Goal: Task Accomplishment & Management: Use online tool/utility

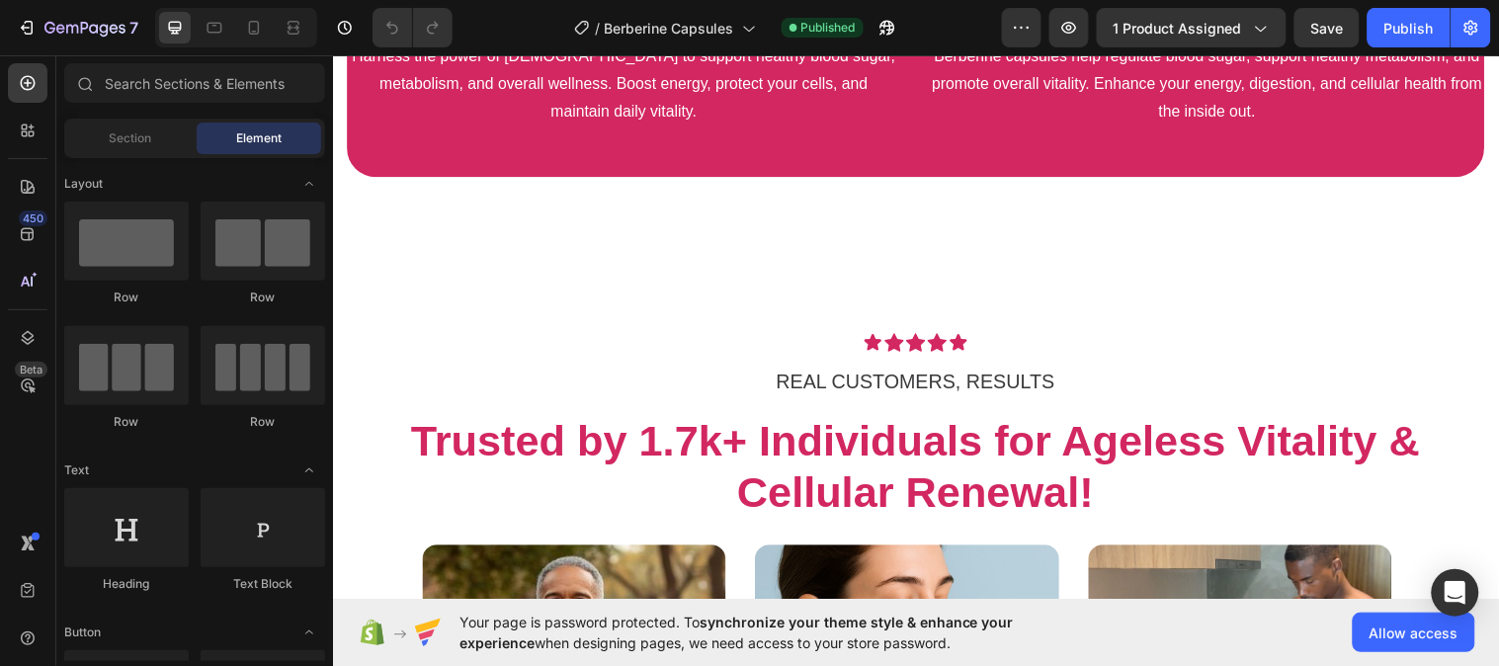
scroll to position [3054, 0]
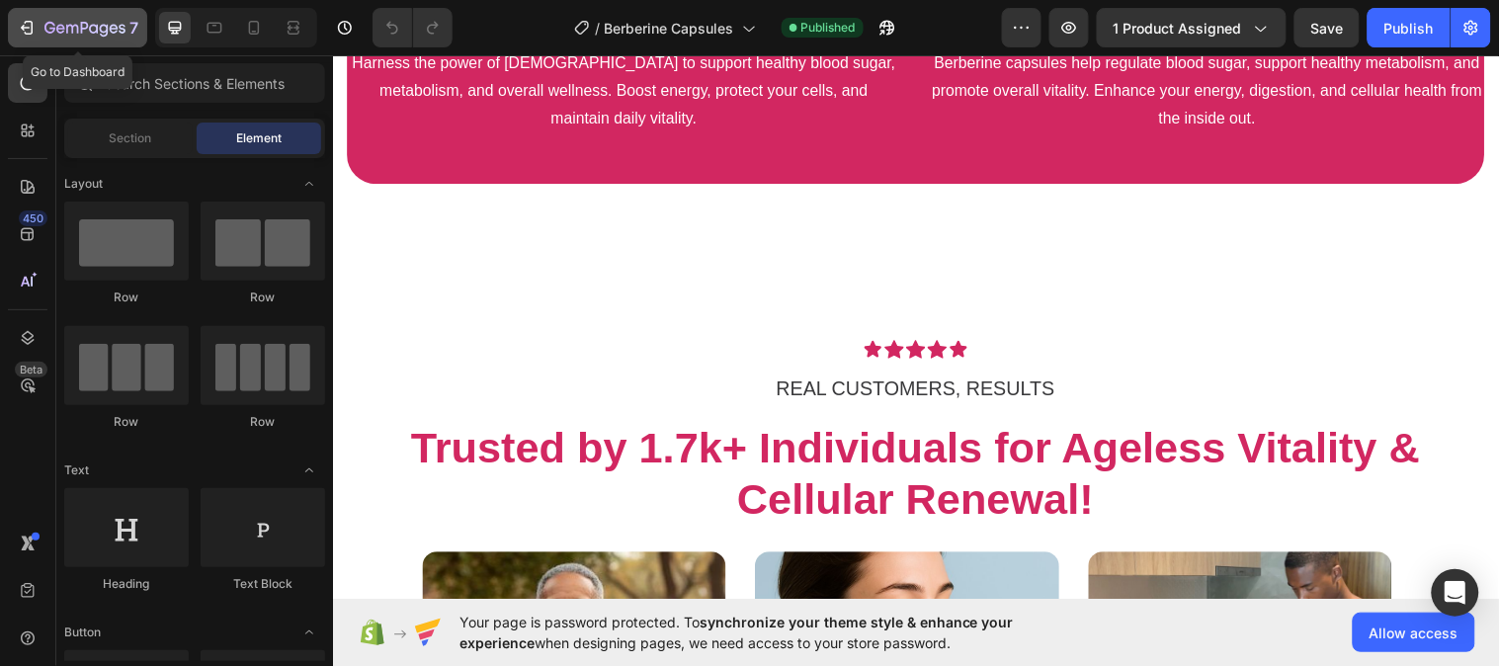
click at [96, 21] on icon "button" at bounding box center [84, 29] width 81 height 17
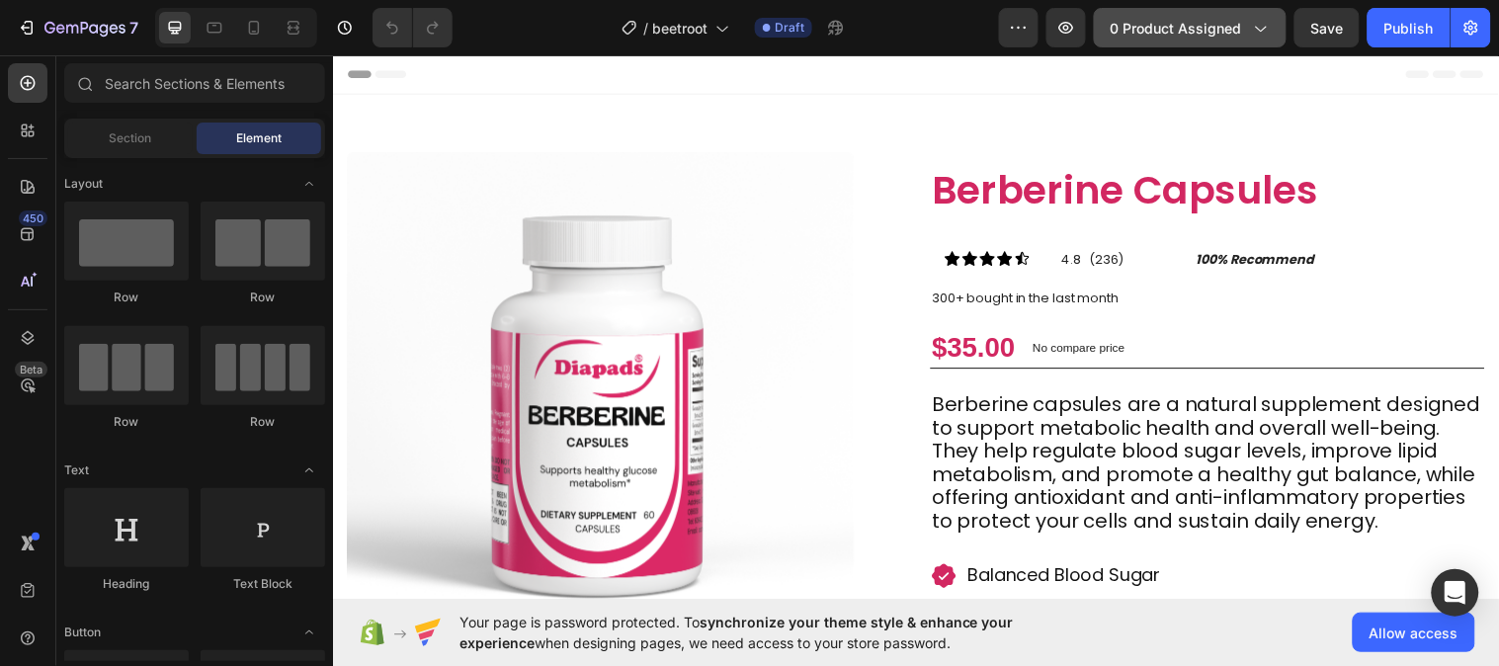
click at [1194, 30] on span "0 product assigned" at bounding box center [1176, 28] width 131 height 21
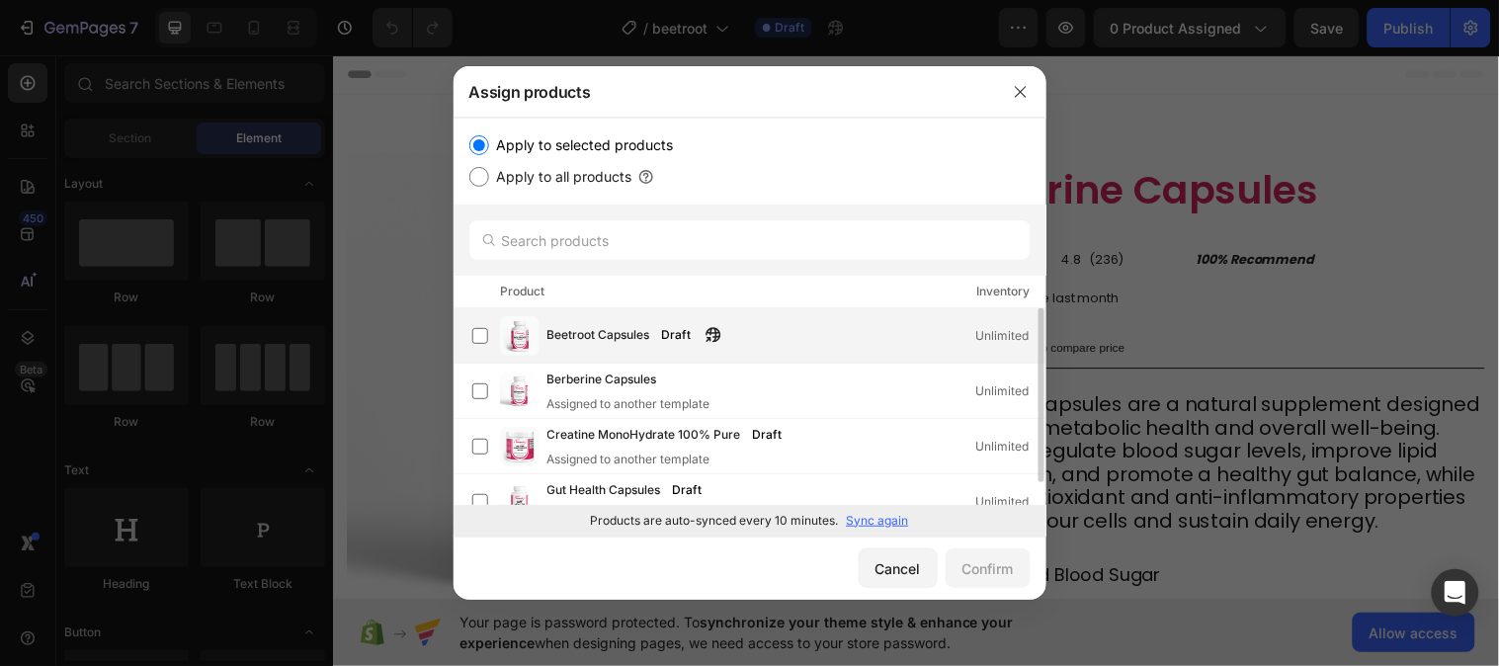
click at [642, 340] on span "Beetroot Capsules" at bounding box center [598, 336] width 103 height 22
click at [992, 558] on div "Confirm" at bounding box center [987, 568] width 51 height 21
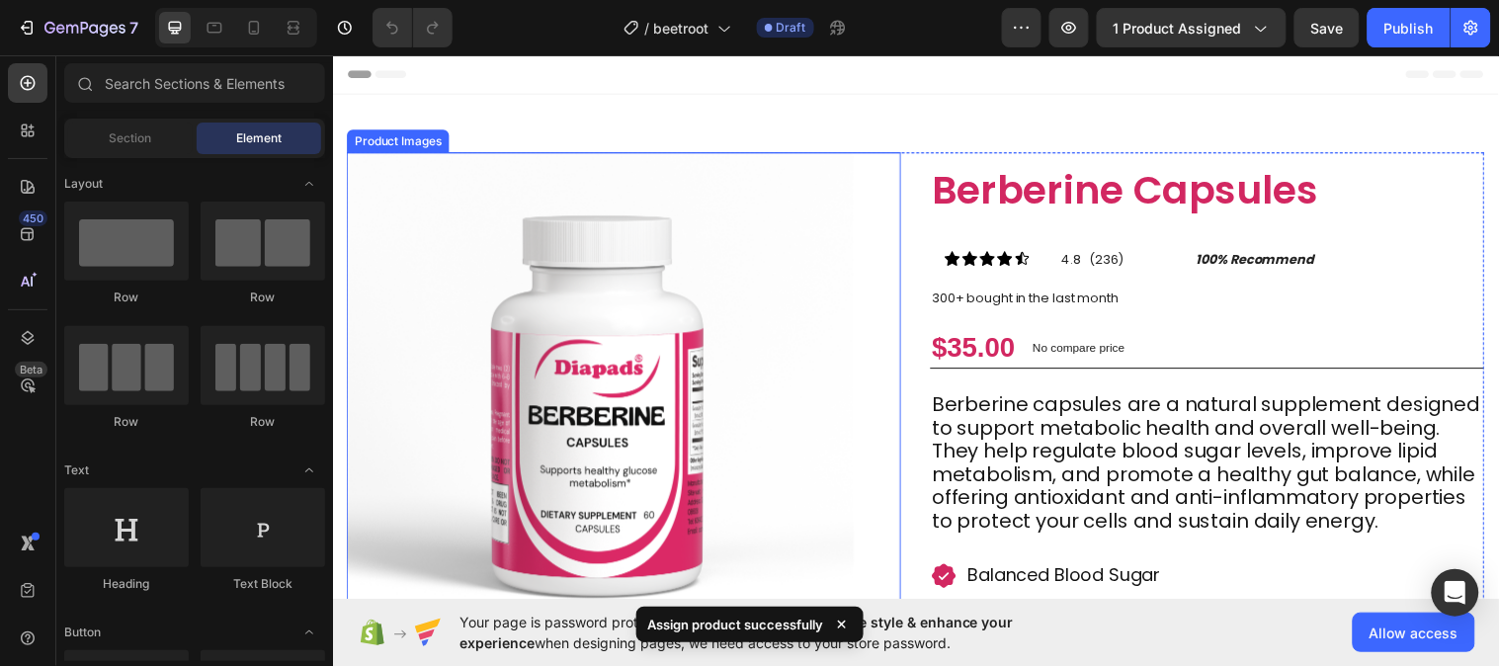
scroll to position [219, 0]
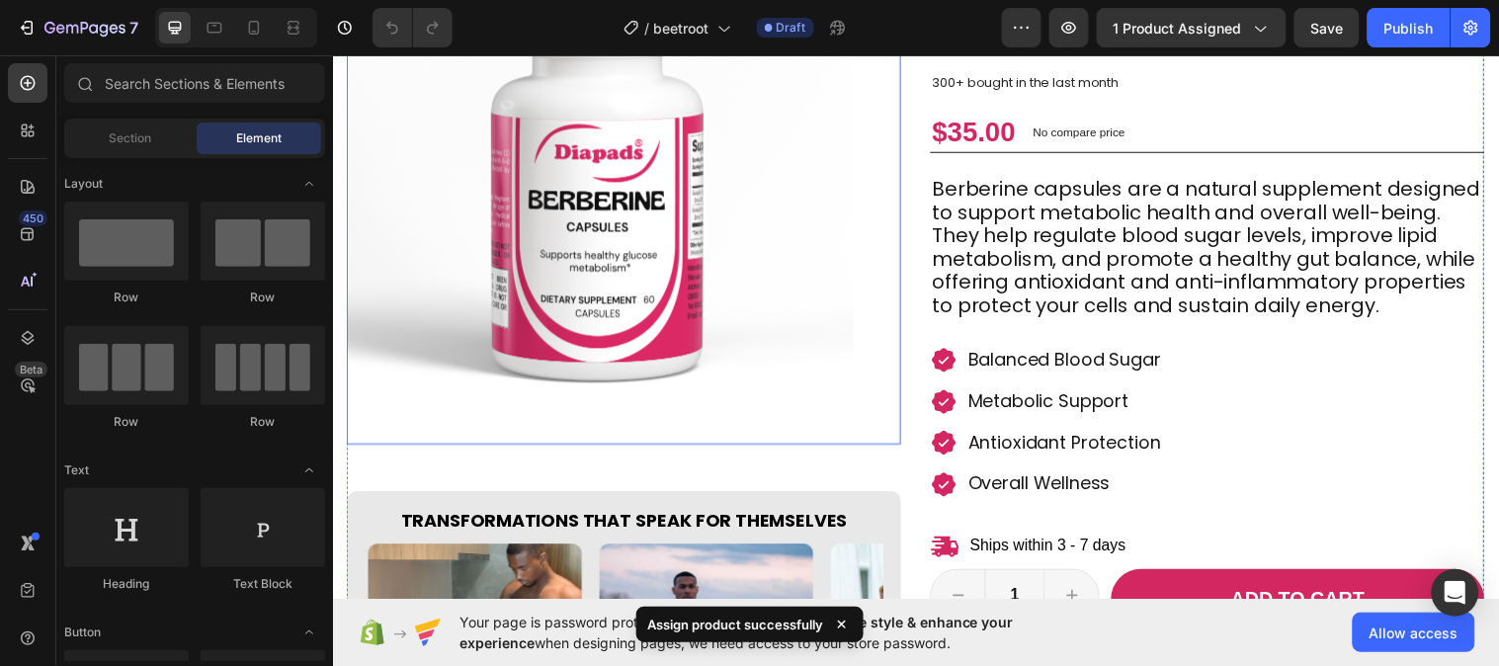
click at [626, 329] on img at bounding box center [605, 193] width 516 height 516
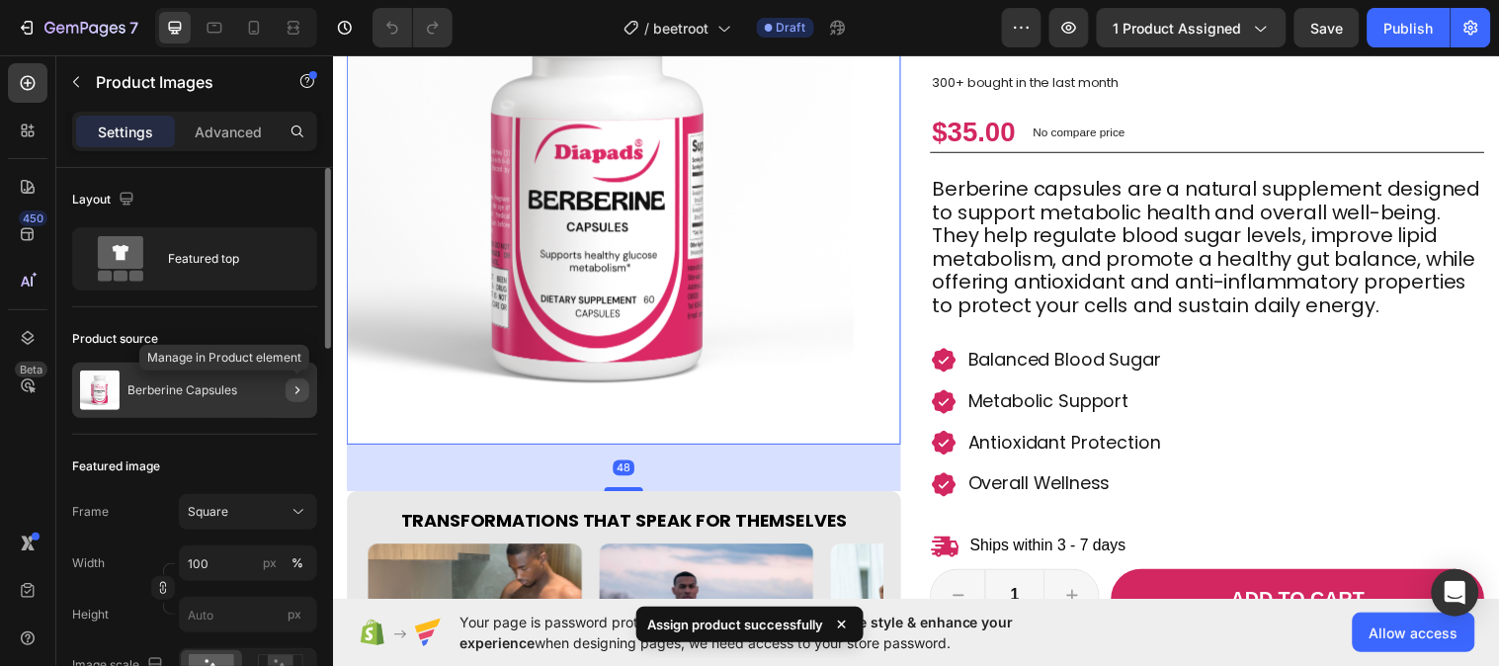
click at [304, 397] on icon "button" at bounding box center [298, 390] width 16 height 16
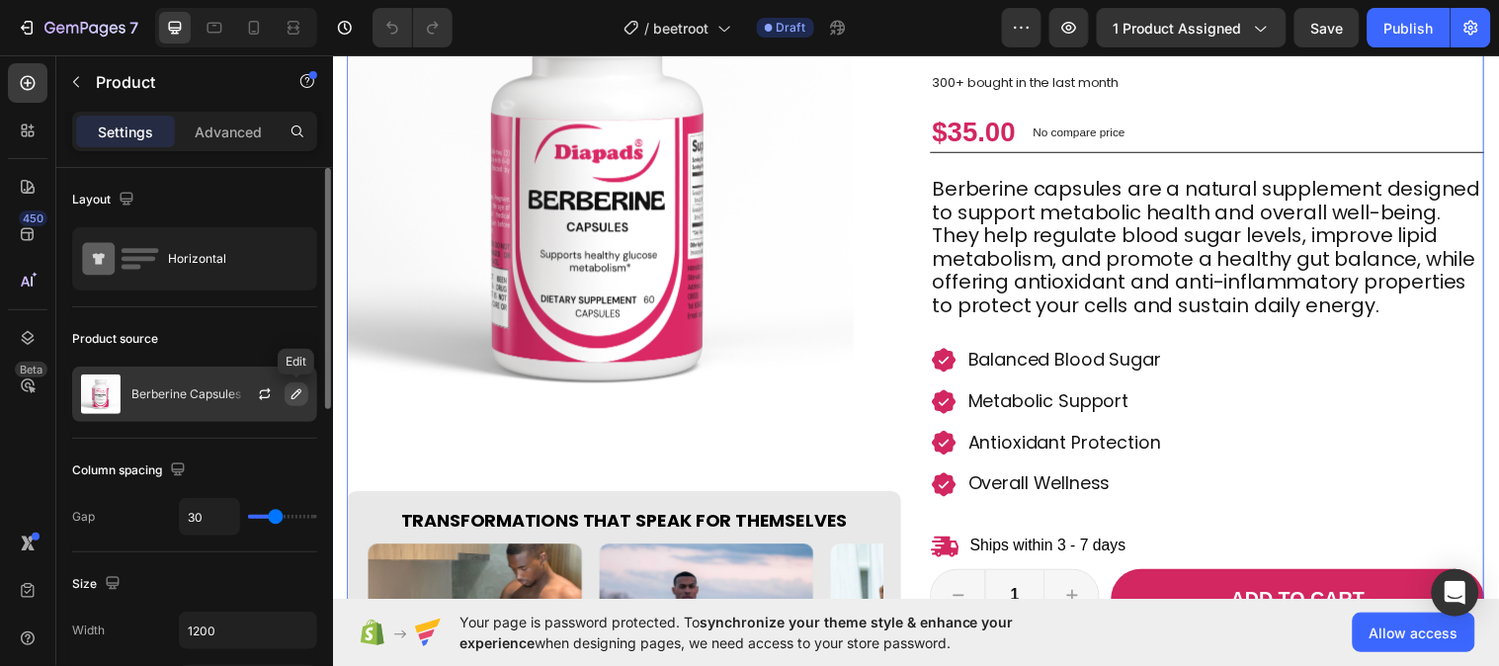
click at [292, 382] on button "button" at bounding box center [297, 394] width 24 height 24
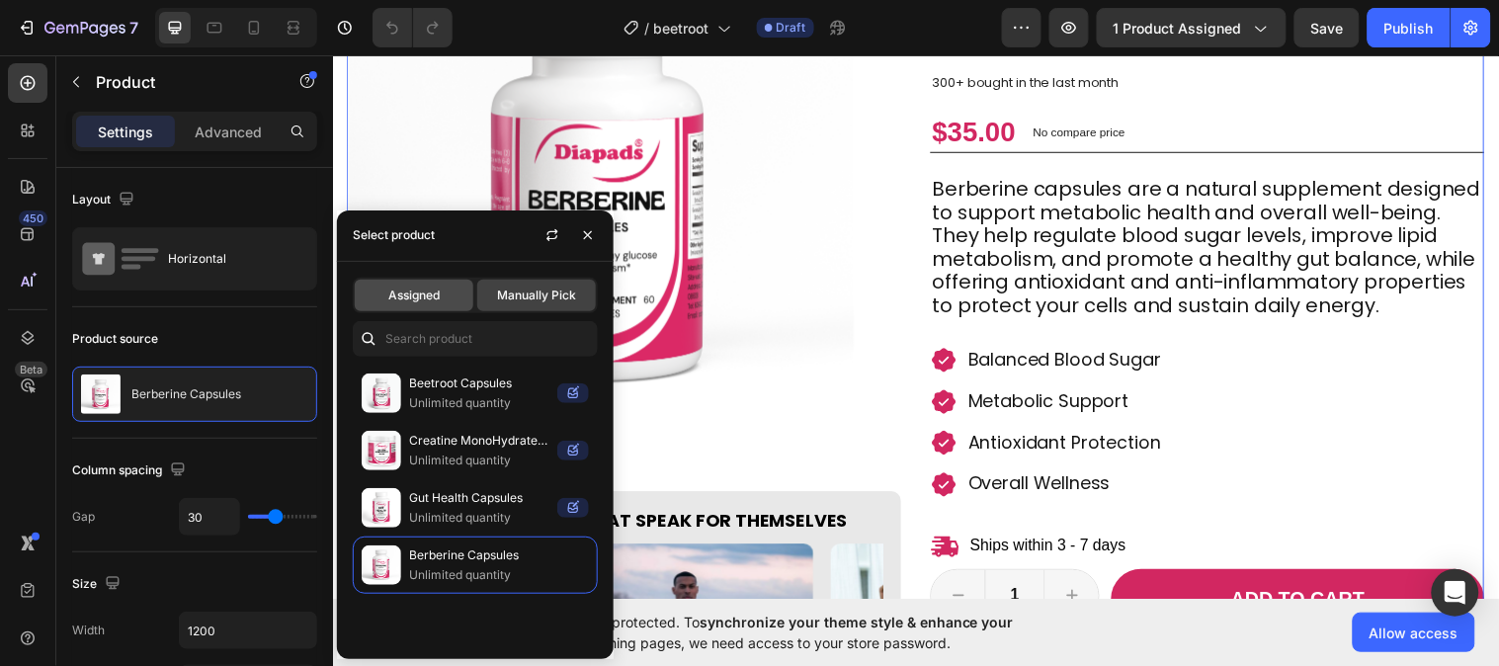
click at [369, 301] on div "Assigned" at bounding box center [414, 296] width 119 height 32
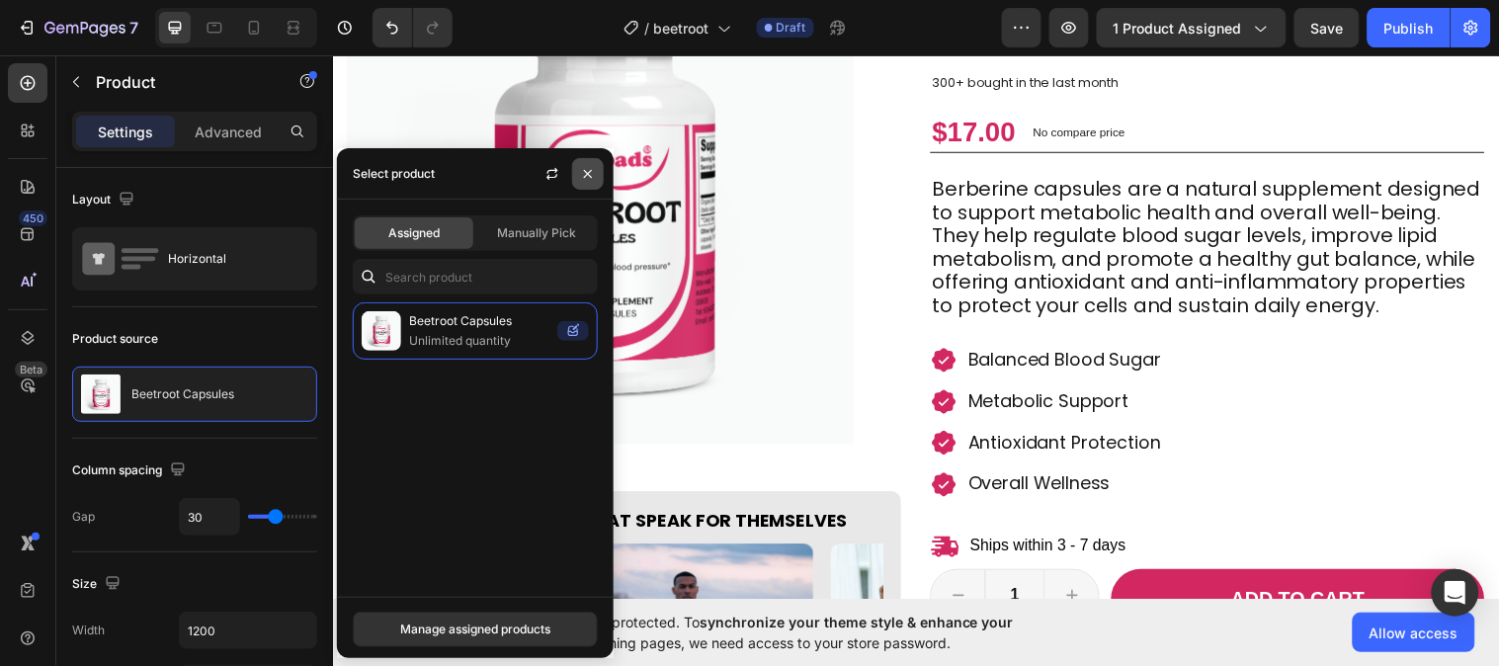
click at [590, 183] on button "button" at bounding box center [588, 174] width 32 height 32
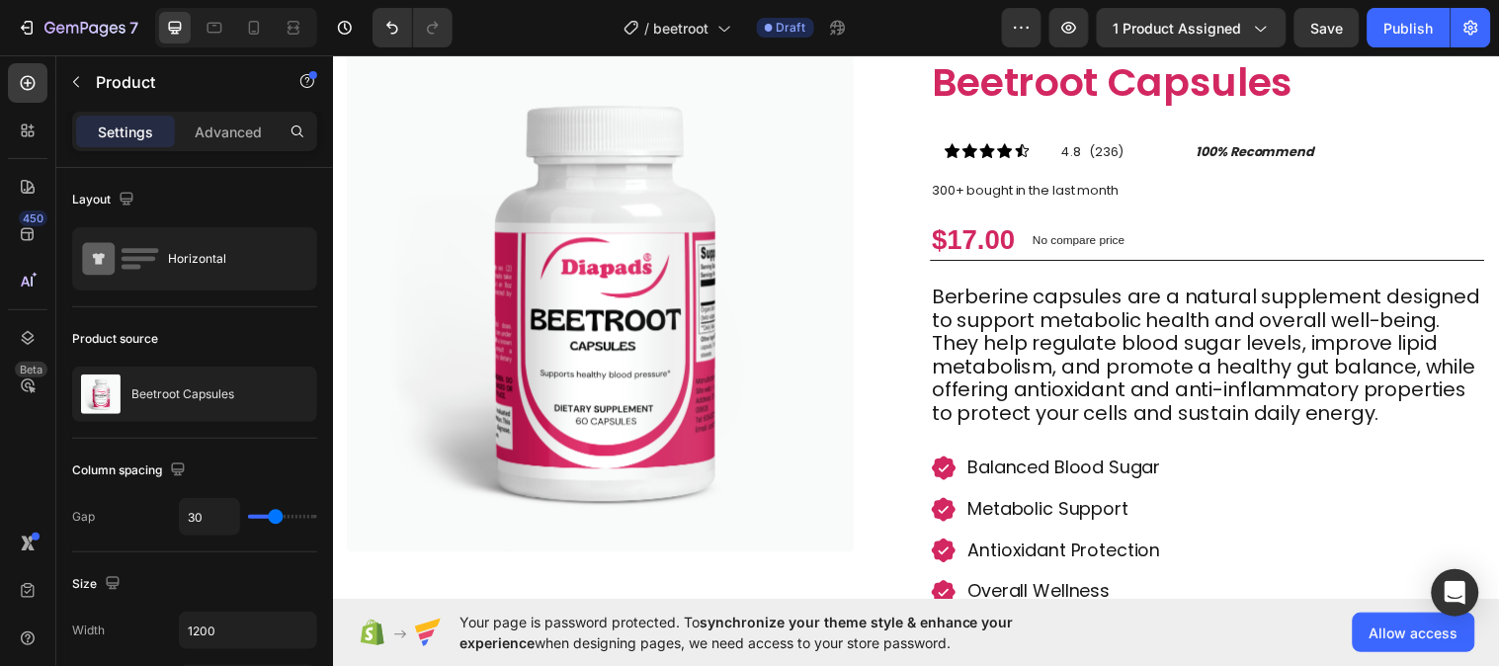
scroll to position [0, 0]
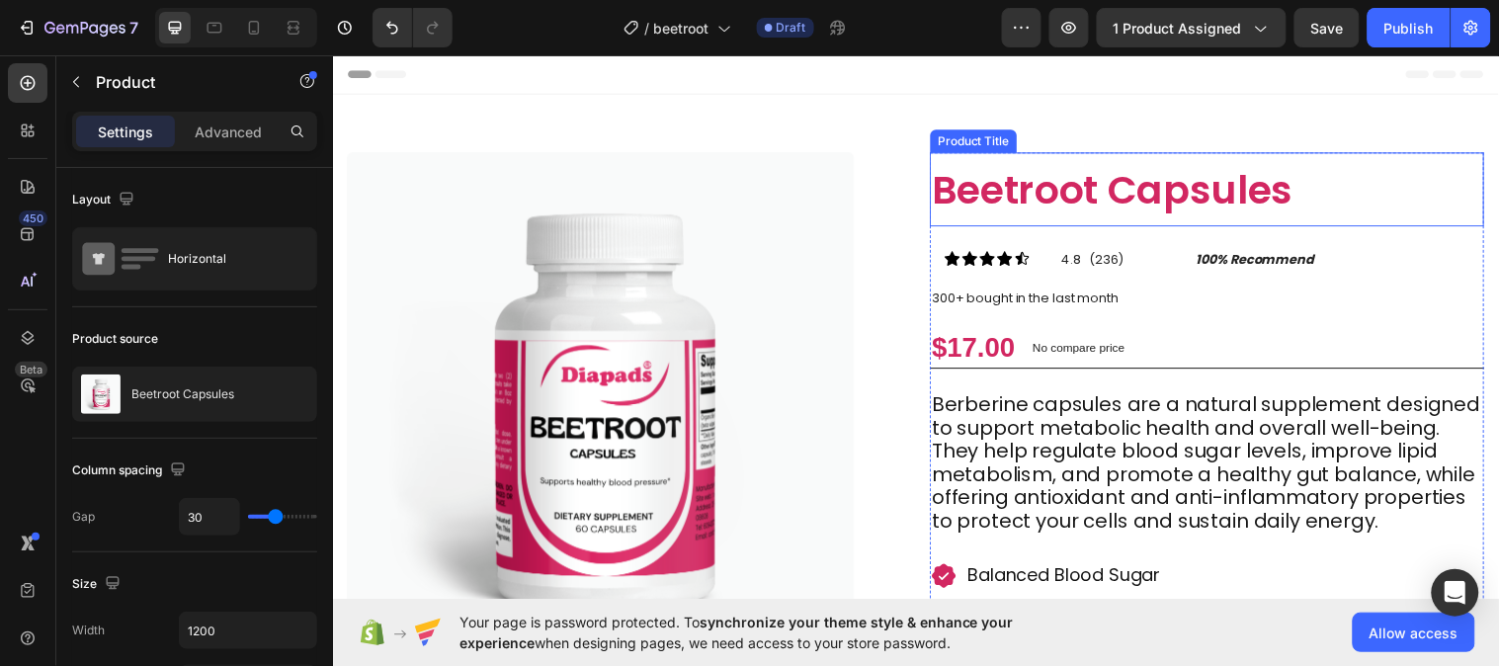
click at [995, 199] on h1 "Beetroot Capsules" at bounding box center [1221, 191] width 563 height 75
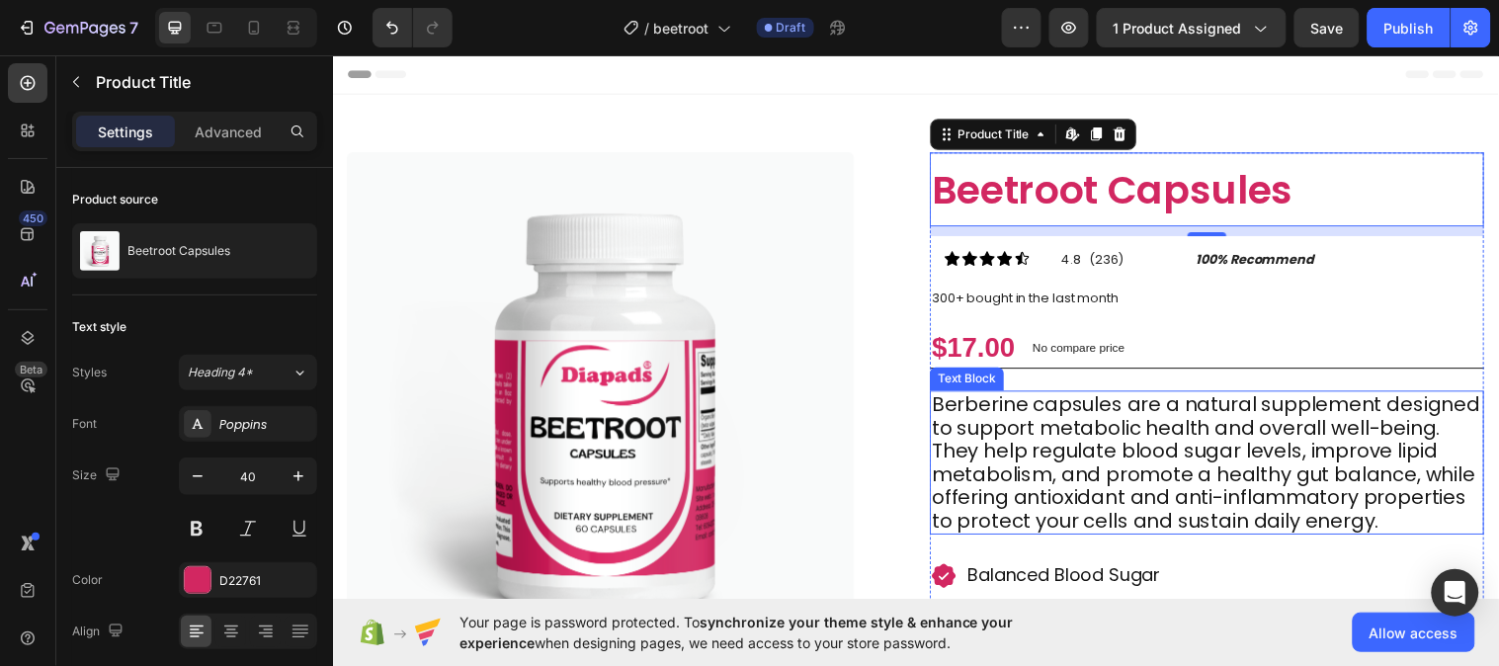
scroll to position [110, 0]
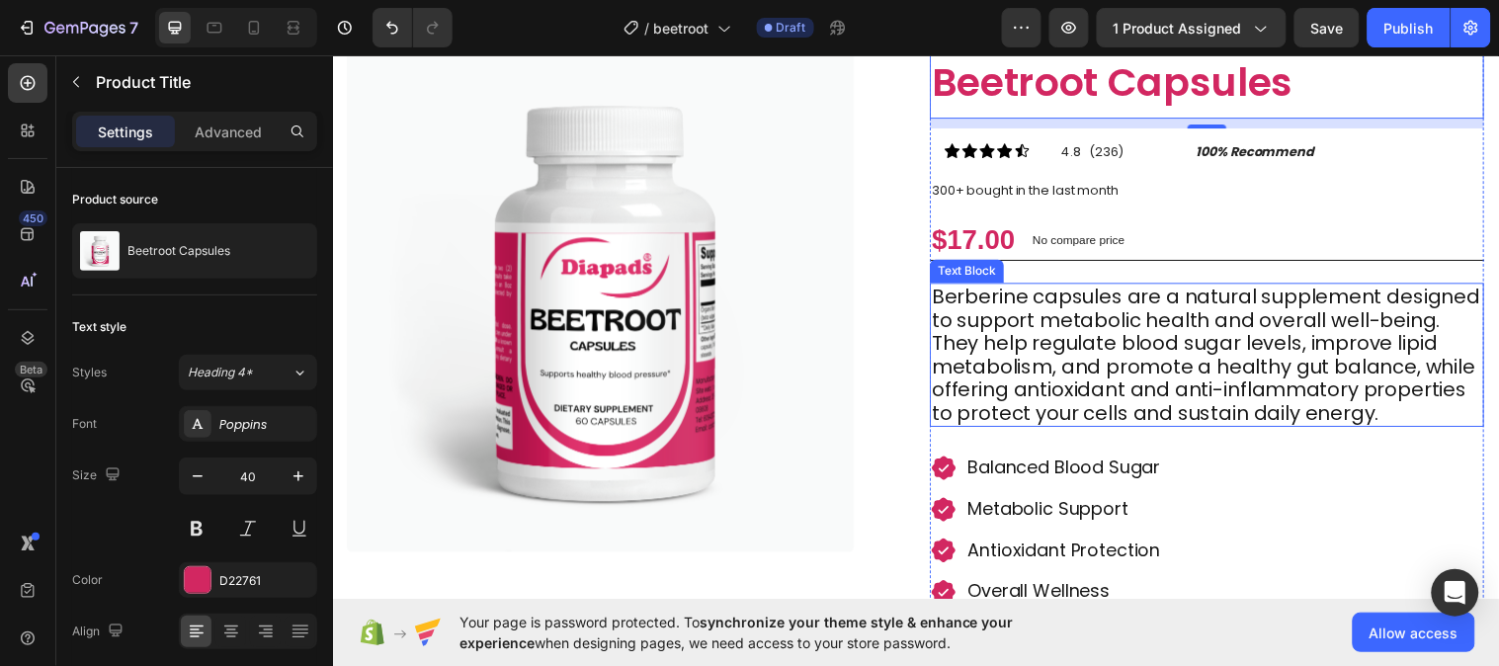
click at [1123, 402] on p "Berberine capsules are a natural supplement designed to support metabolic healt…" at bounding box center [1221, 360] width 559 height 142
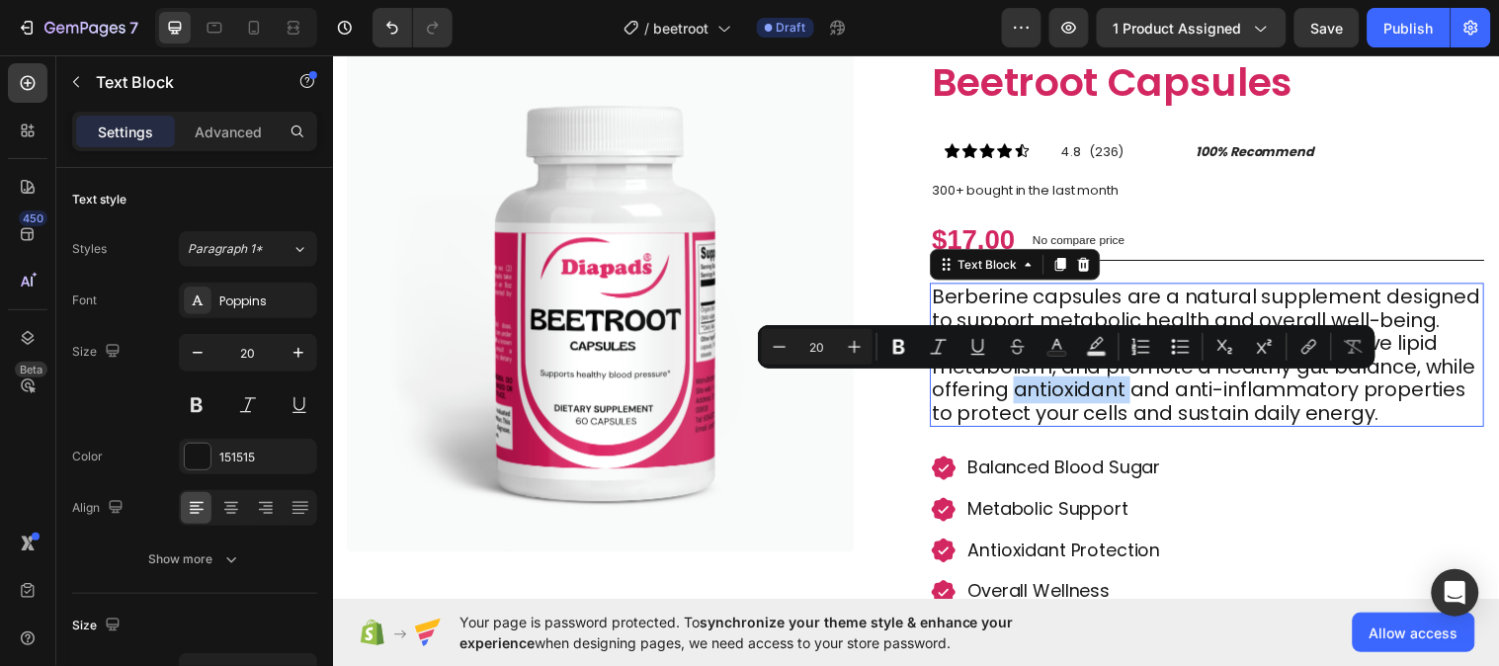
click at [1123, 402] on p "Berberine capsules are a natural supplement designed to support metabolic healt…" at bounding box center [1221, 360] width 559 height 142
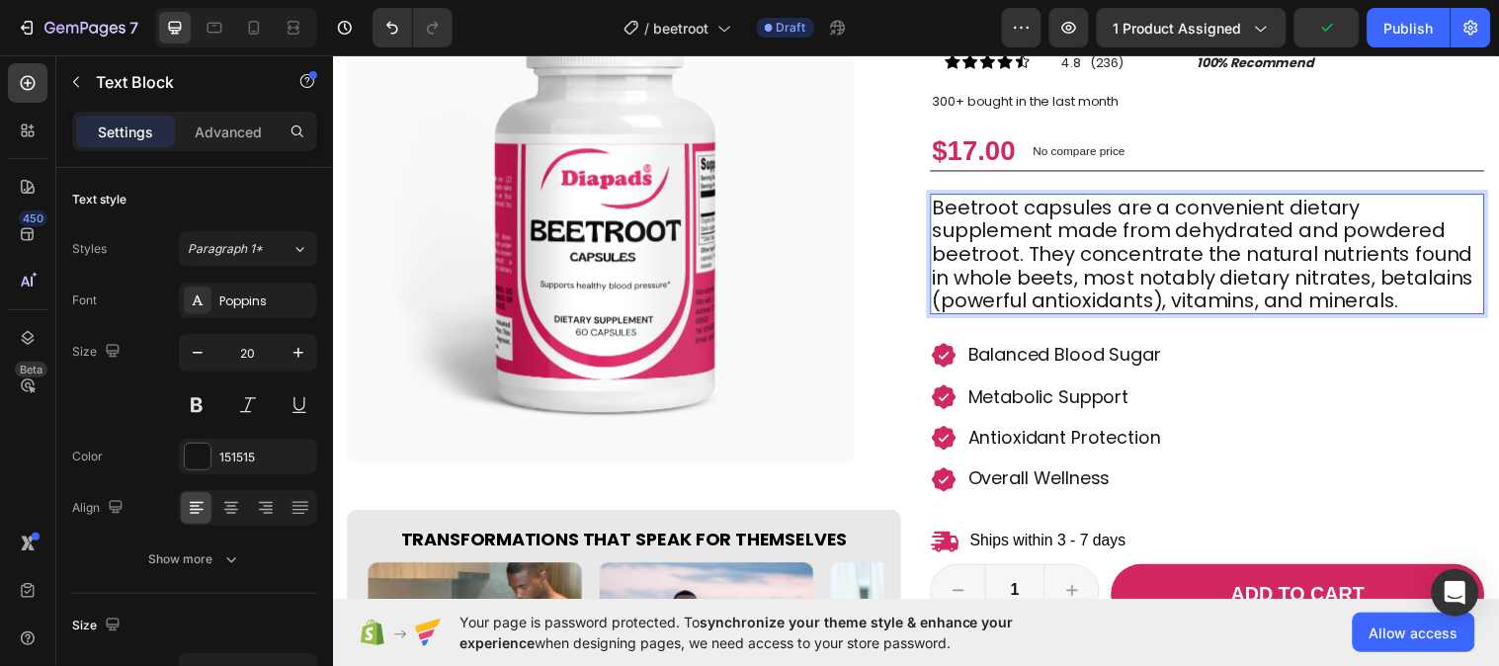
scroll to position [219, 0]
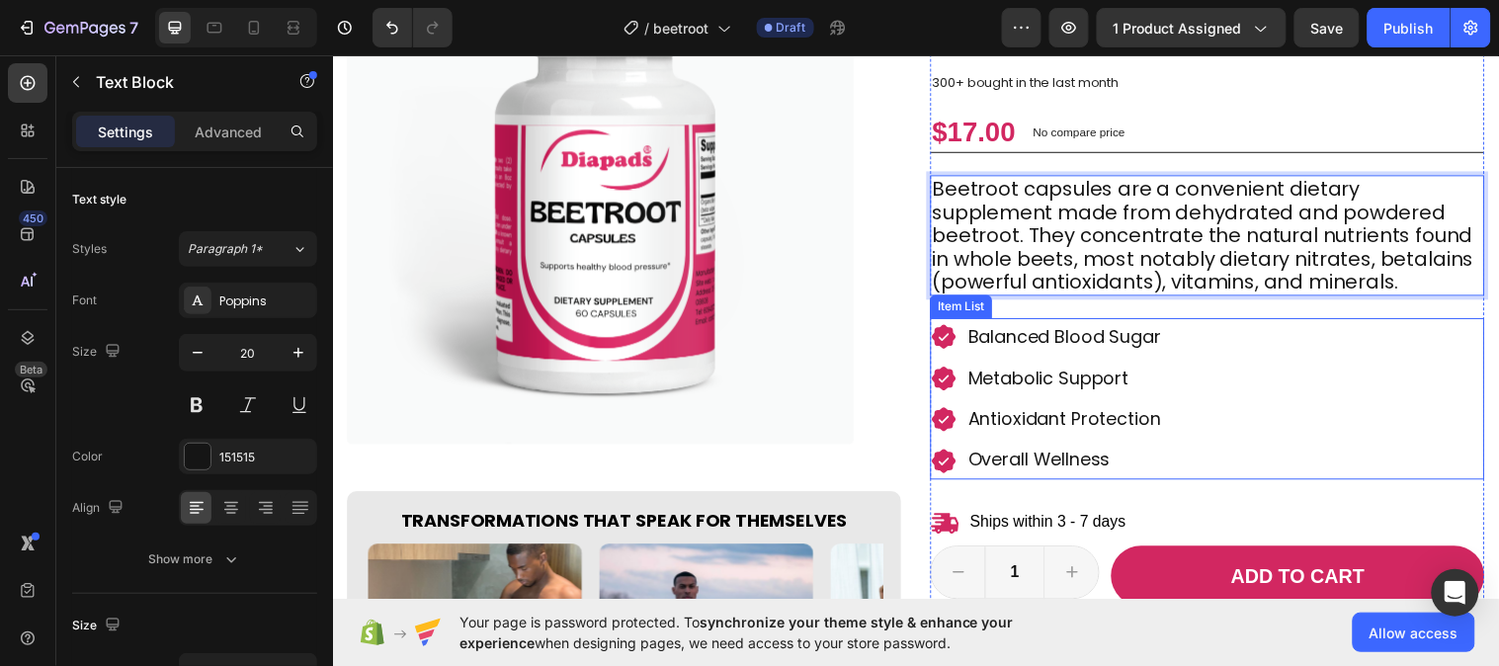
click at [1143, 341] on p "Balanced Blood Sugar" at bounding box center [1076, 341] width 196 height 32
click at [1144, 341] on p "Balanced Blood Sugar" at bounding box center [1076, 341] width 196 height 32
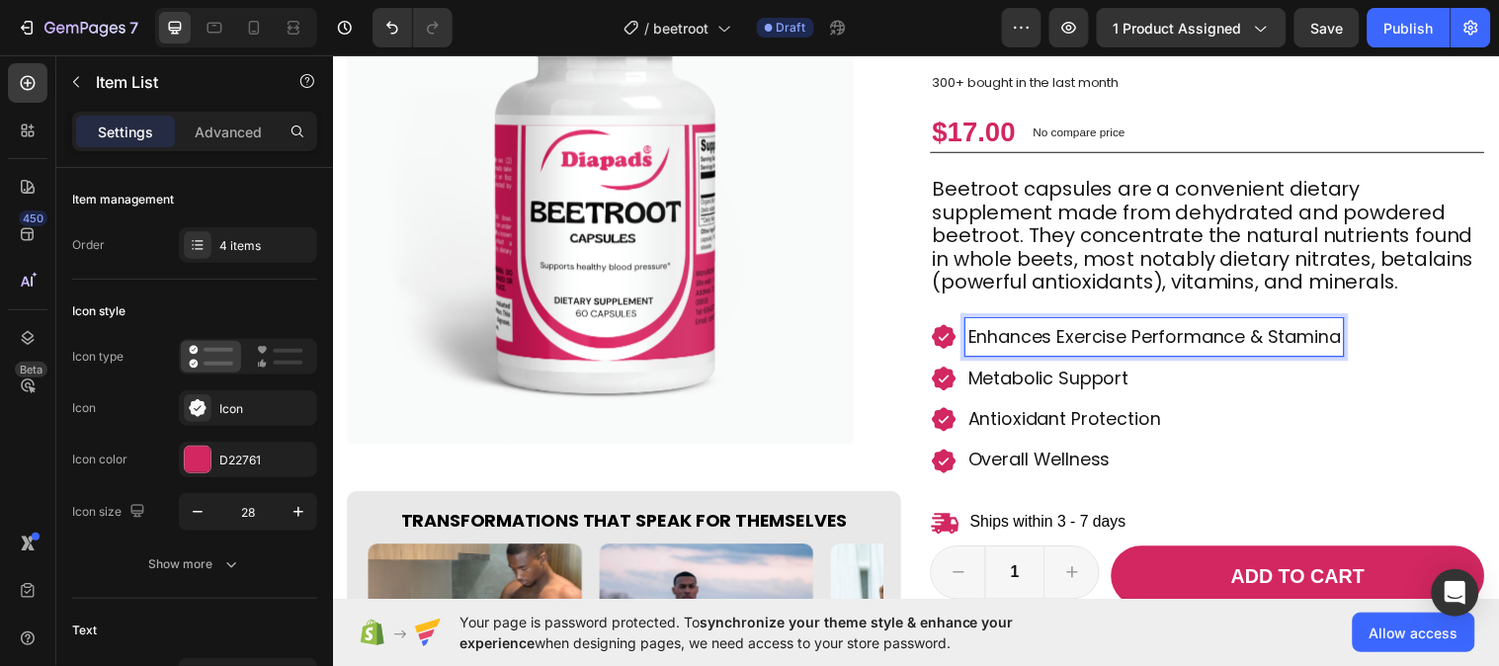
click at [1126, 383] on p "Metabolic Support" at bounding box center [1167, 384] width 378 height 32
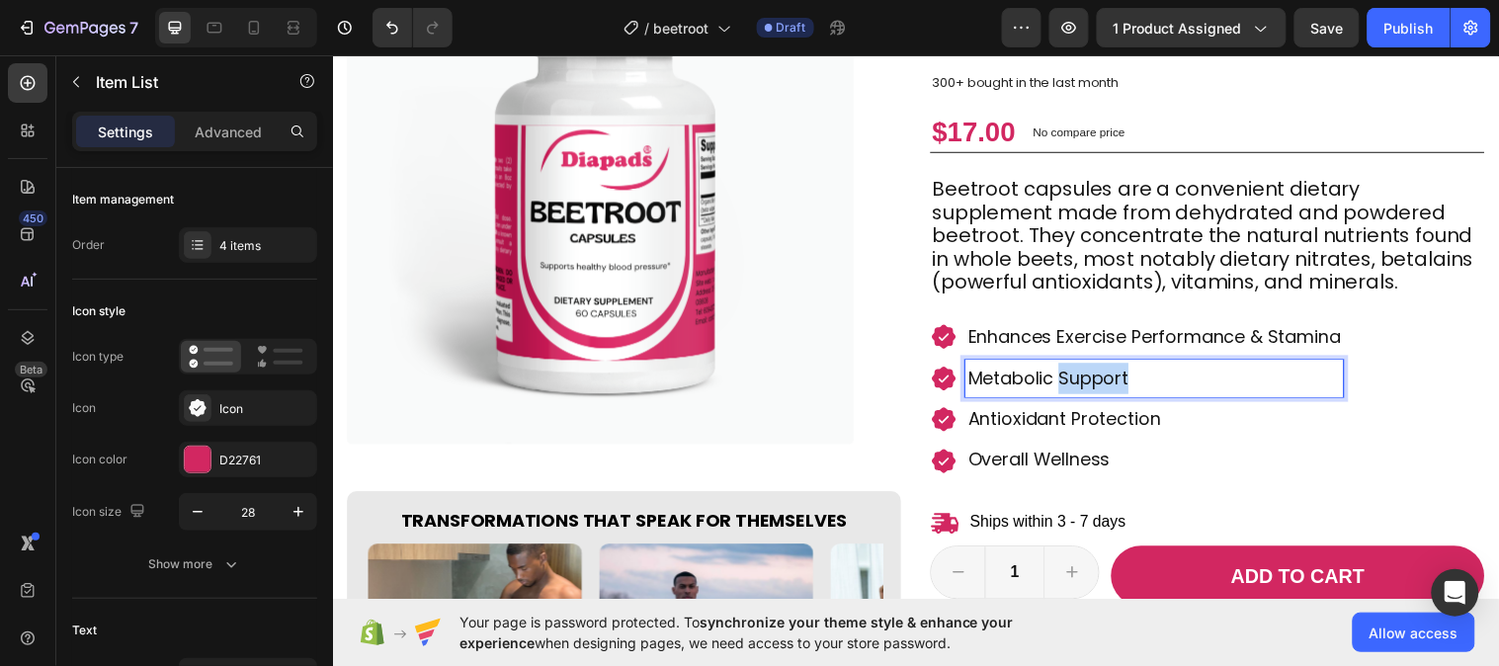
click at [1126, 383] on p "Metabolic Support" at bounding box center [1167, 384] width 378 height 32
click at [1129, 433] on p "Antioxidant Protection" at bounding box center [1167, 425] width 378 height 32
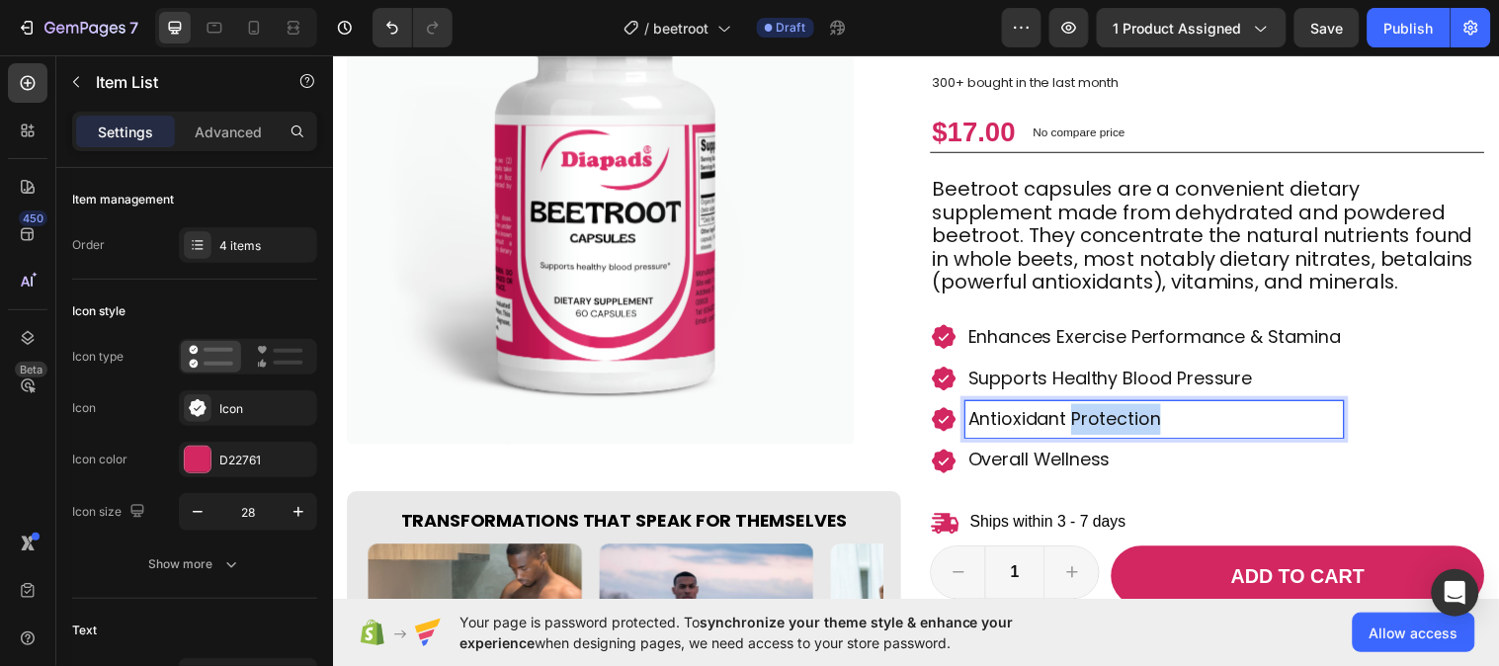
click at [1129, 433] on p "Antioxidant Protection" at bounding box center [1167, 425] width 378 height 32
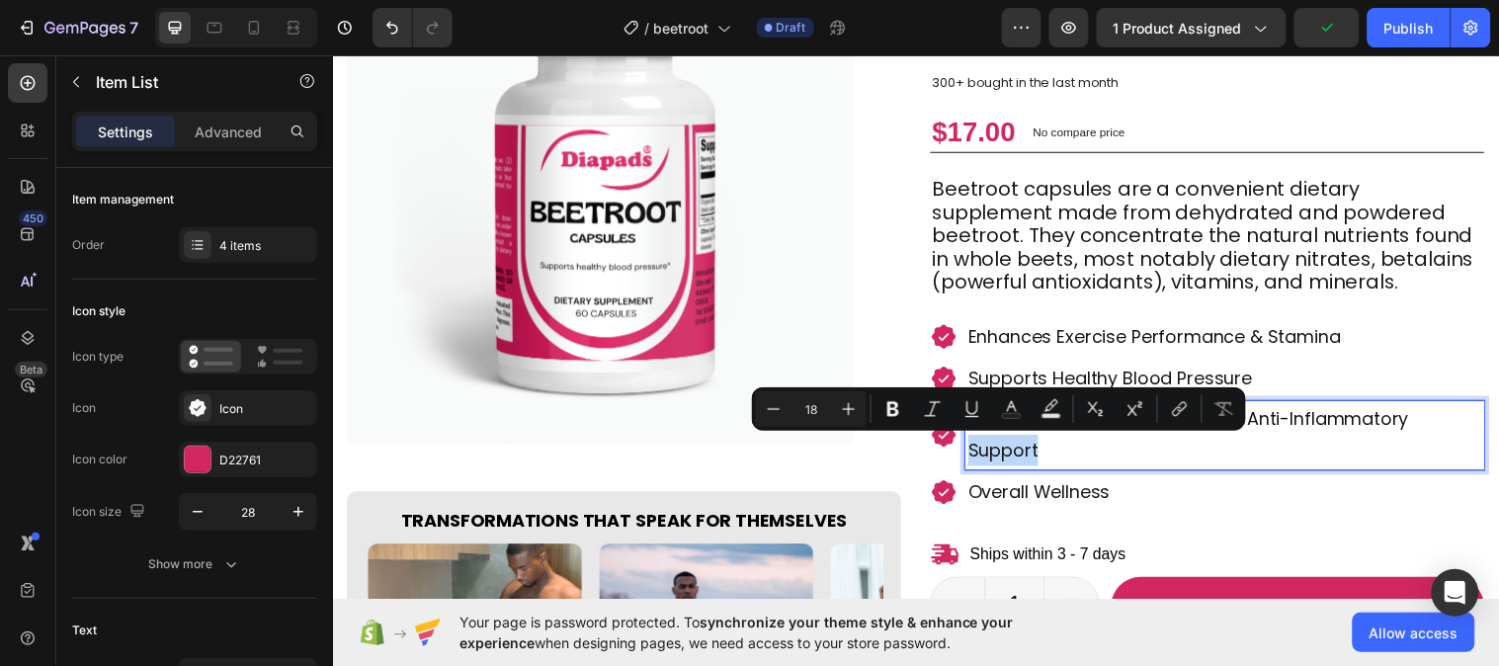
drag, startPoint x: 1049, startPoint y: 457, endPoint x: 971, endPoint y: 464, distance: 78.5
click at [978, 464] on p "Provides Powerful Antioxidant & Anti-Inflammatory Support" at bounding box center [1239, 441] width 522 height 64
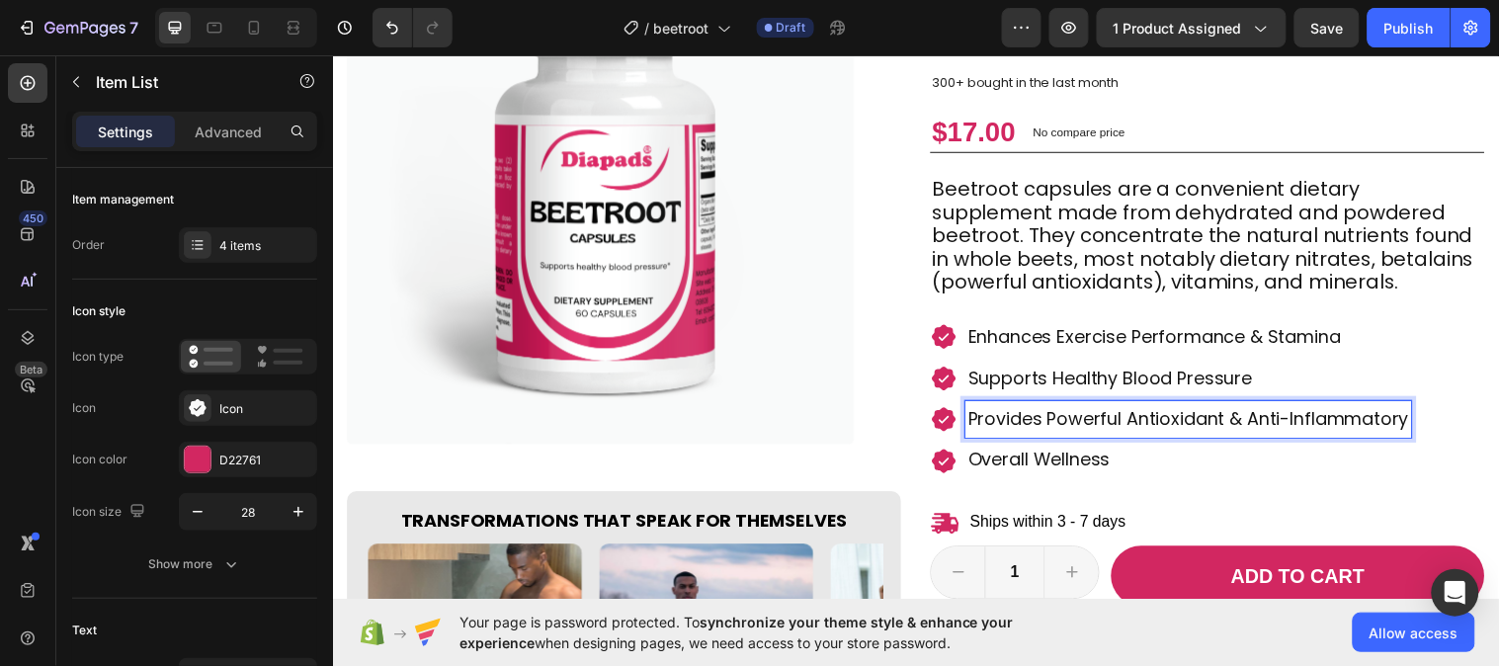
click at [975, 426] on div "Provides Powerful Antioxidant & Anti-Inflammatory" at bounding box center [1202, 425] width 454 height 38
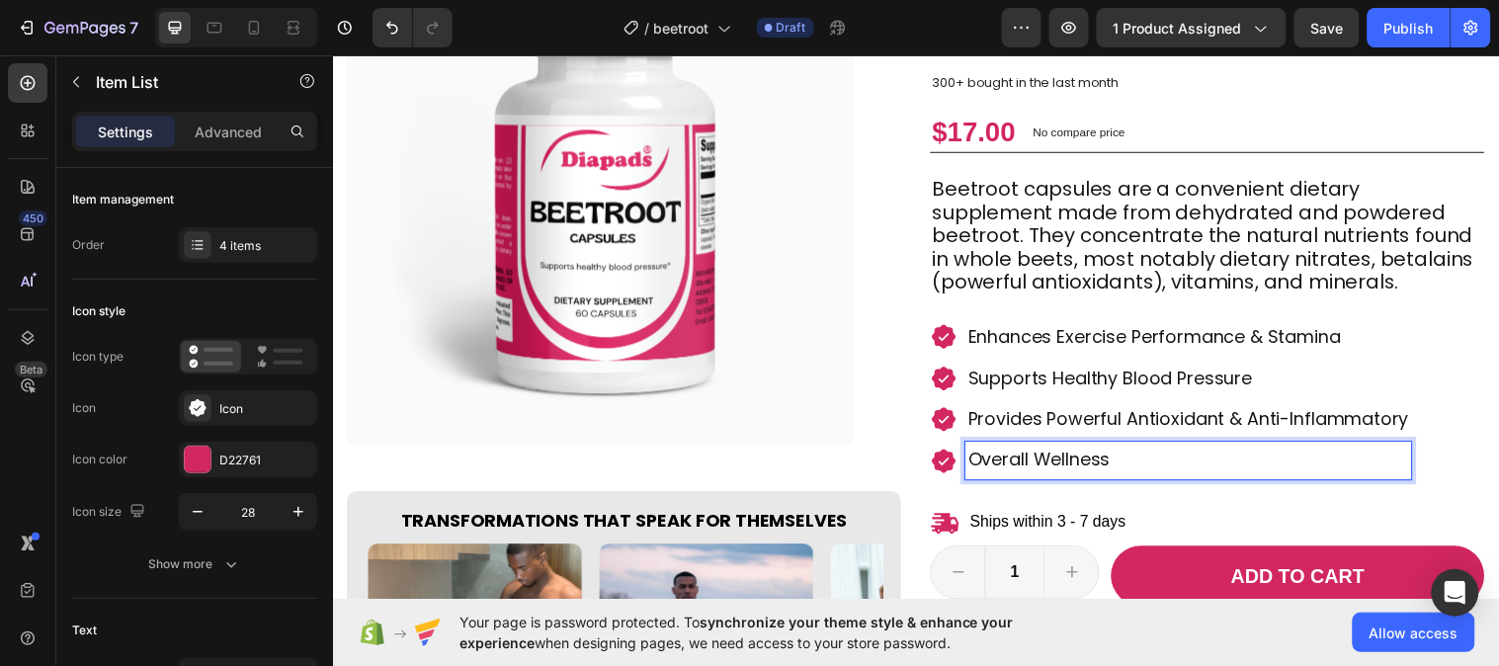
click at [1160, 457] on p "Overall Wellness" at bounding box center [1202, 467] width 448 height 32
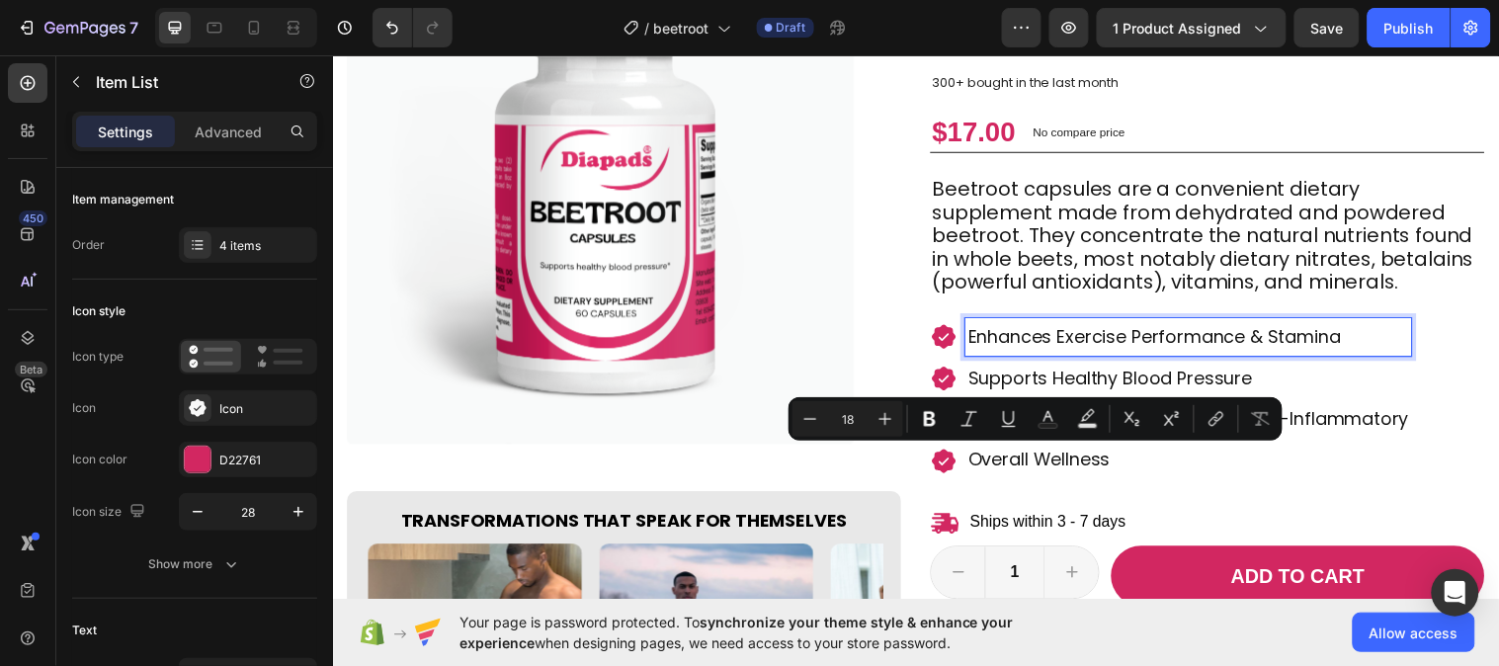
click at [1007, 353] on p "Enhances Exercise Performance & Stamina" at bounding box center [1202, 341] width 448 height 32
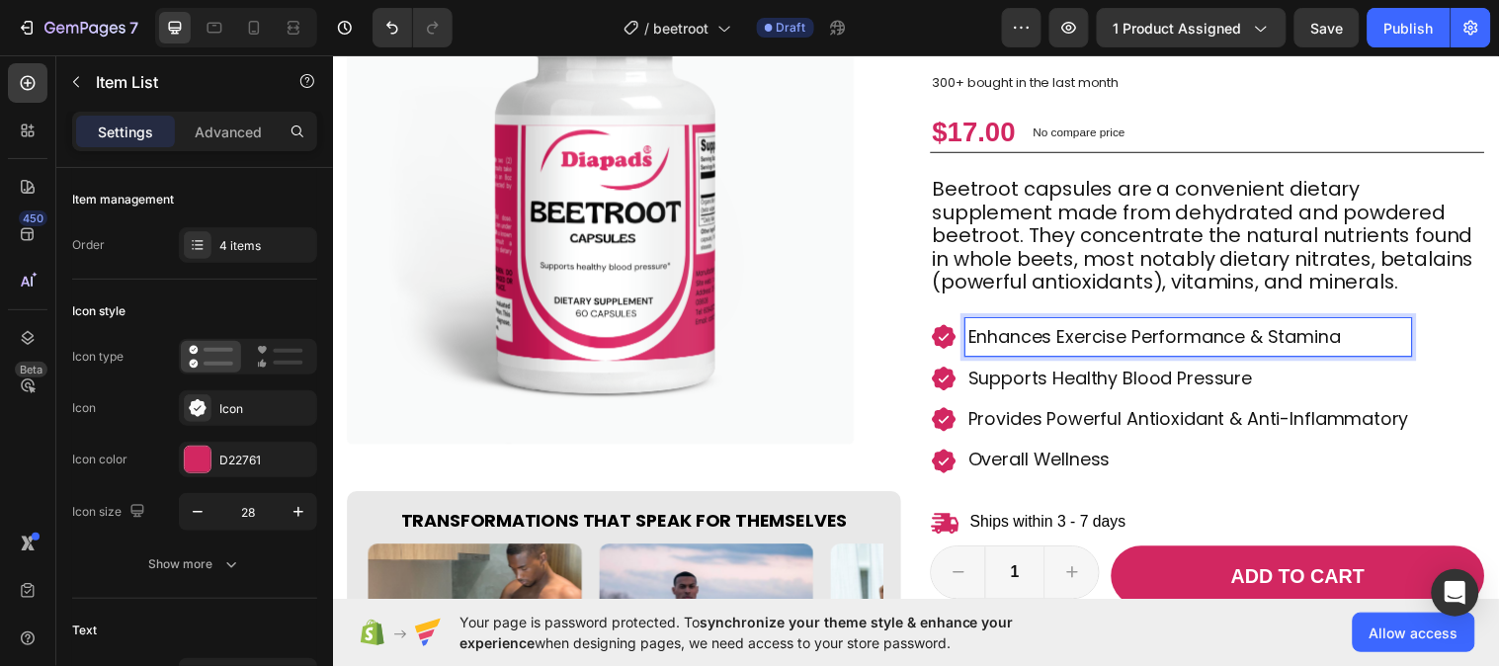
click at [1049, 478] on p "Overall Wellness" at bounding box center [1202, 467] width 448 height 32
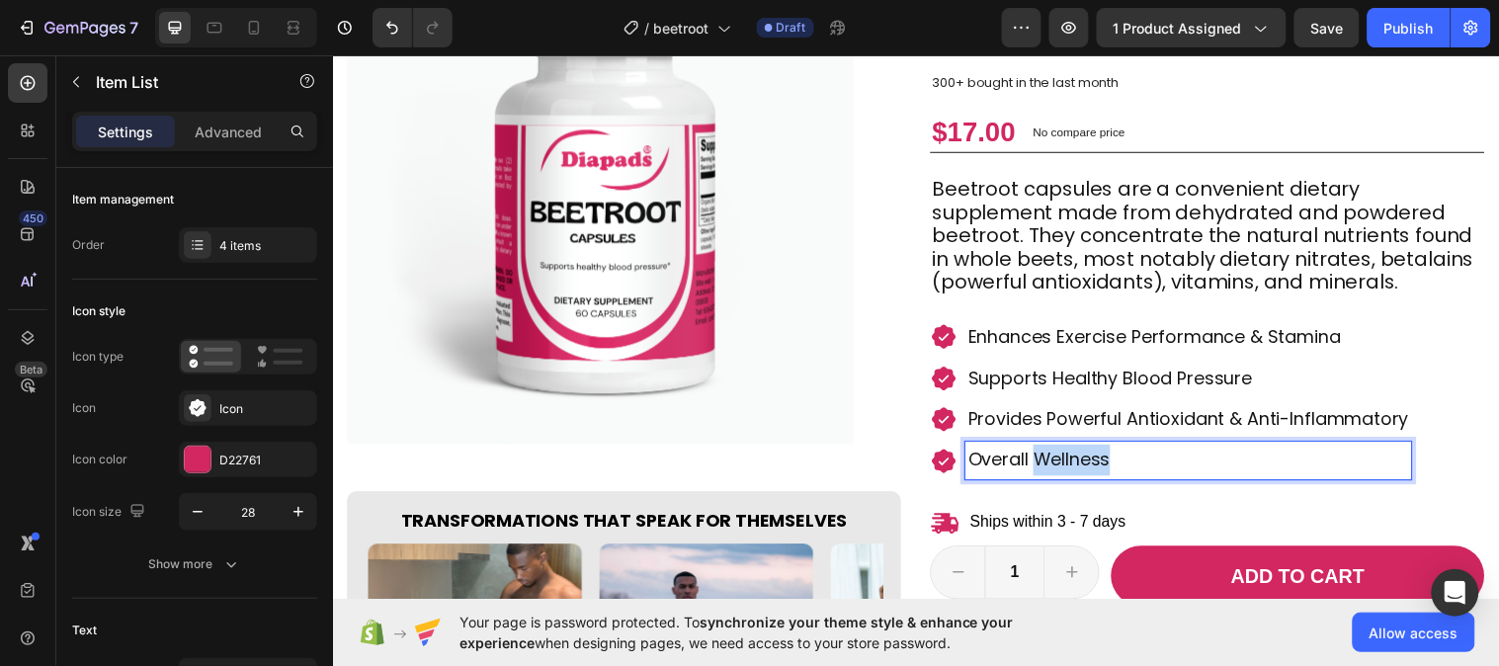
click at [1049, 478] on p "Overall Wellness" at bounding box center [1202, 467] width 448 height 32
click at [993, 413] on p "Provides Powerful Antioxidant & Anti-Inflammatory" at bounding box center [1202, 425] width 448 height 32
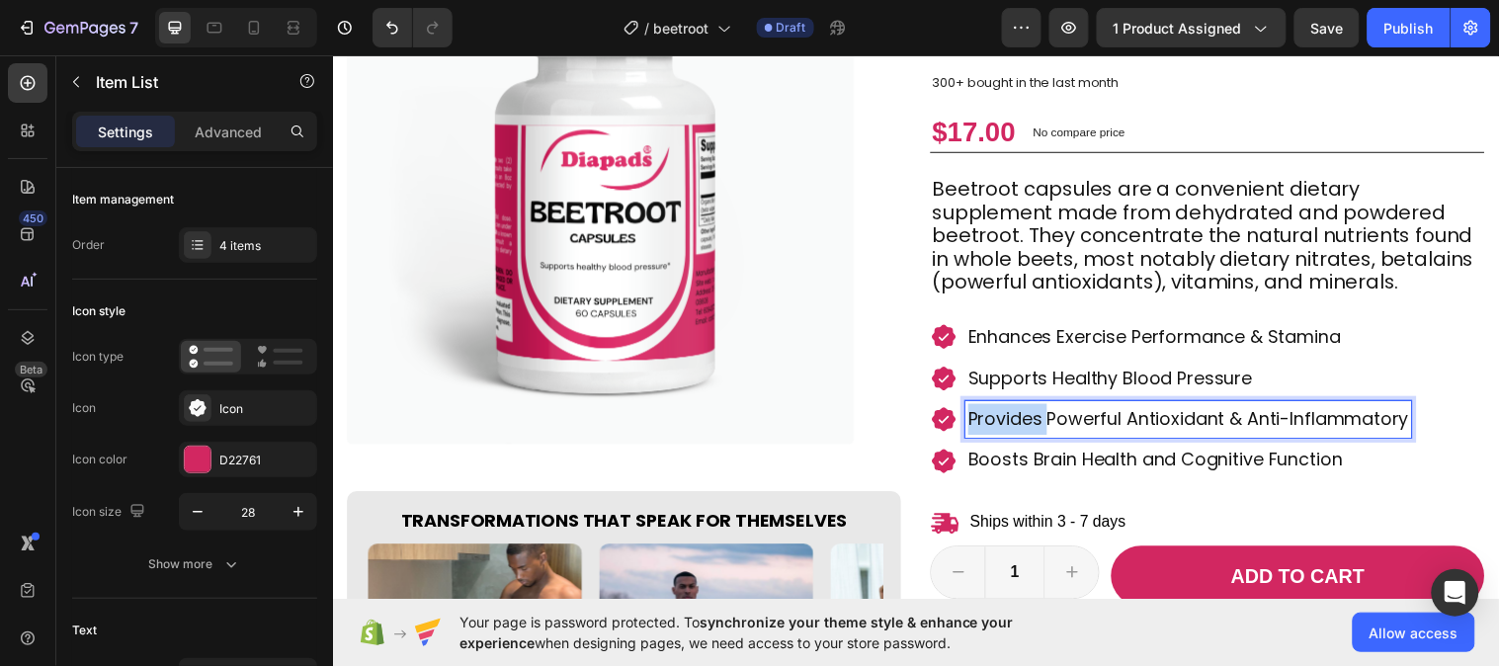
click at [993, 413] on p "Provides Powerful Antioxidant & Anti-Inflammatory" at bounding box center [1202, 425] width 448 height 32
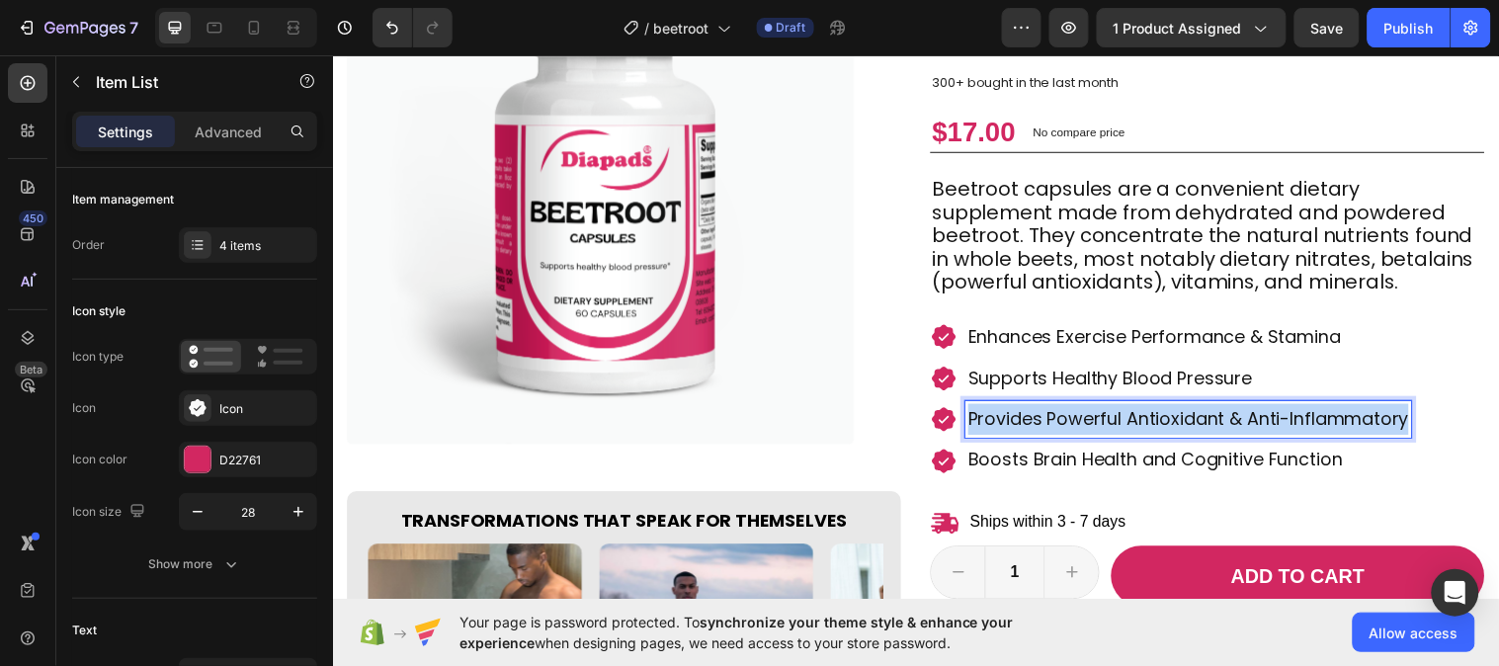
click at [993, 413] on p "Provides Powerful Antioxidant & Anti-Inflammatory" at bounding box center [1202, 425] width 448 height 32
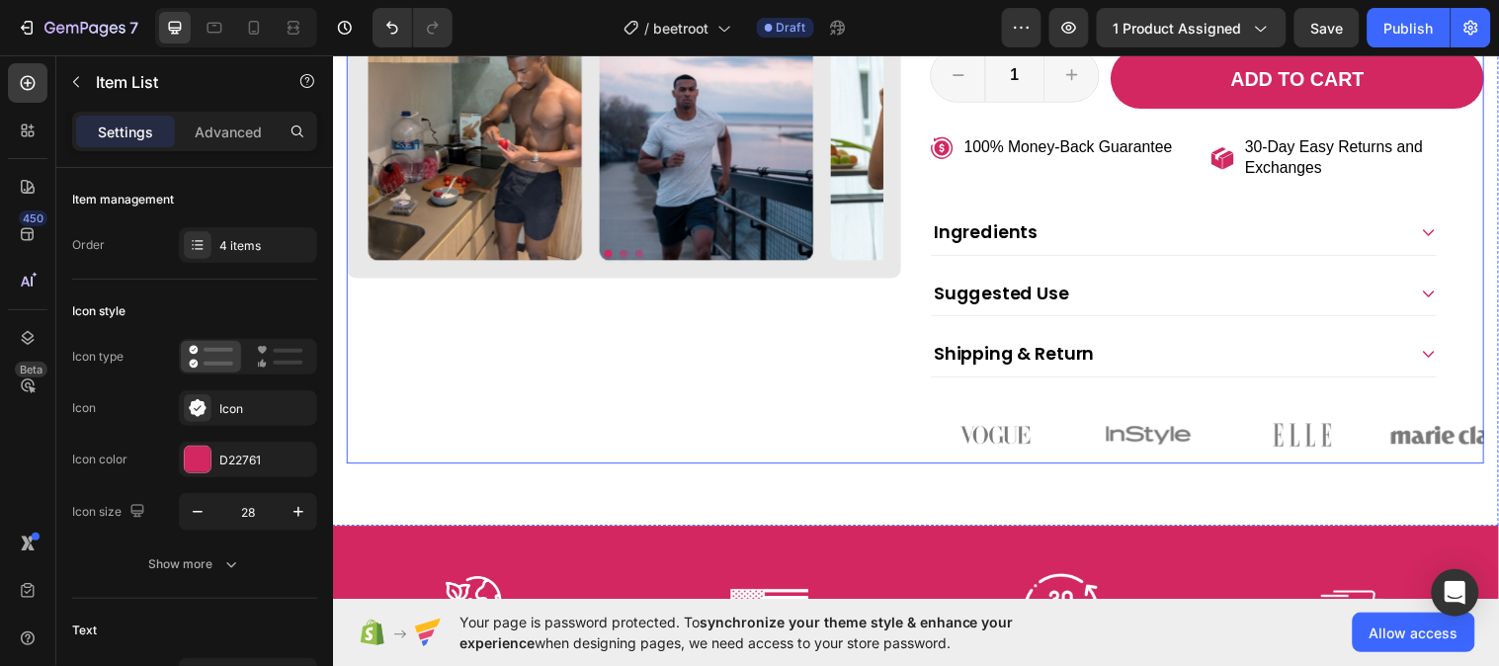
scroll to position [768, 0]
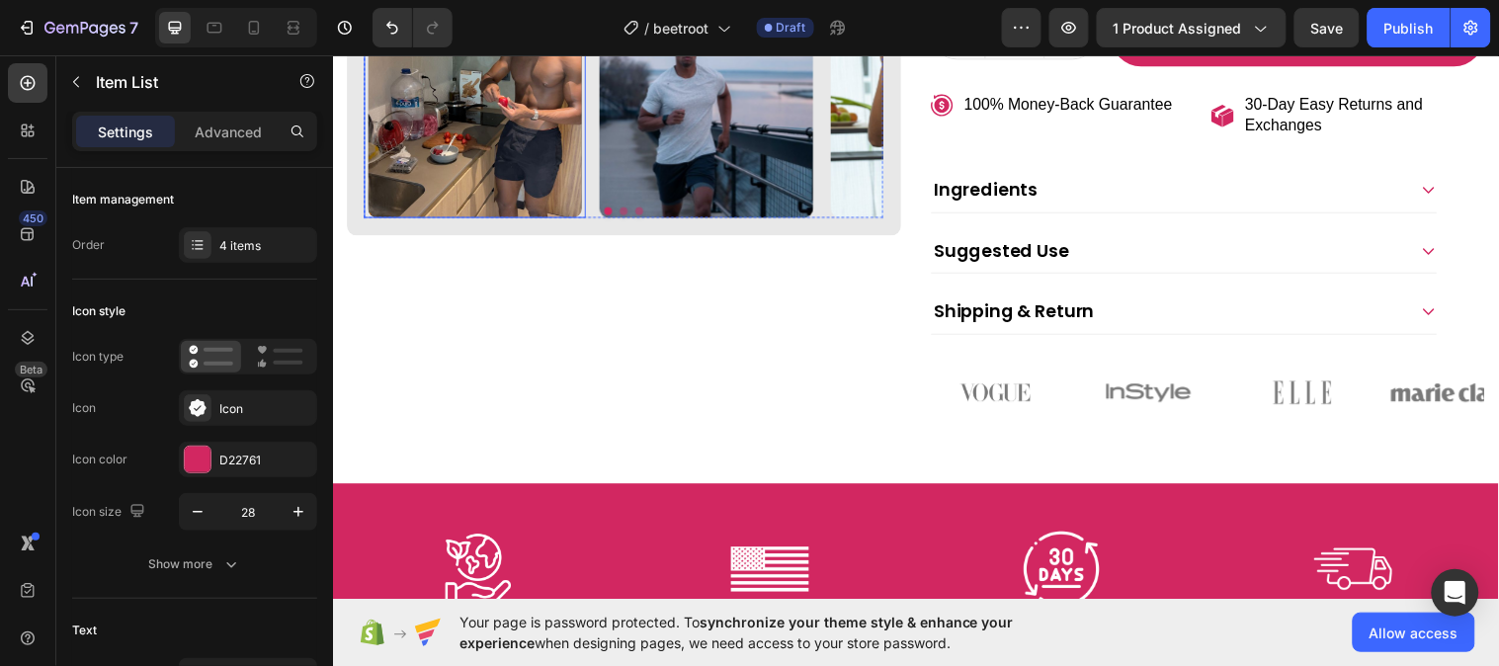
click at [537, 122] on img at bounding box center [477, 111] width 217 height 217
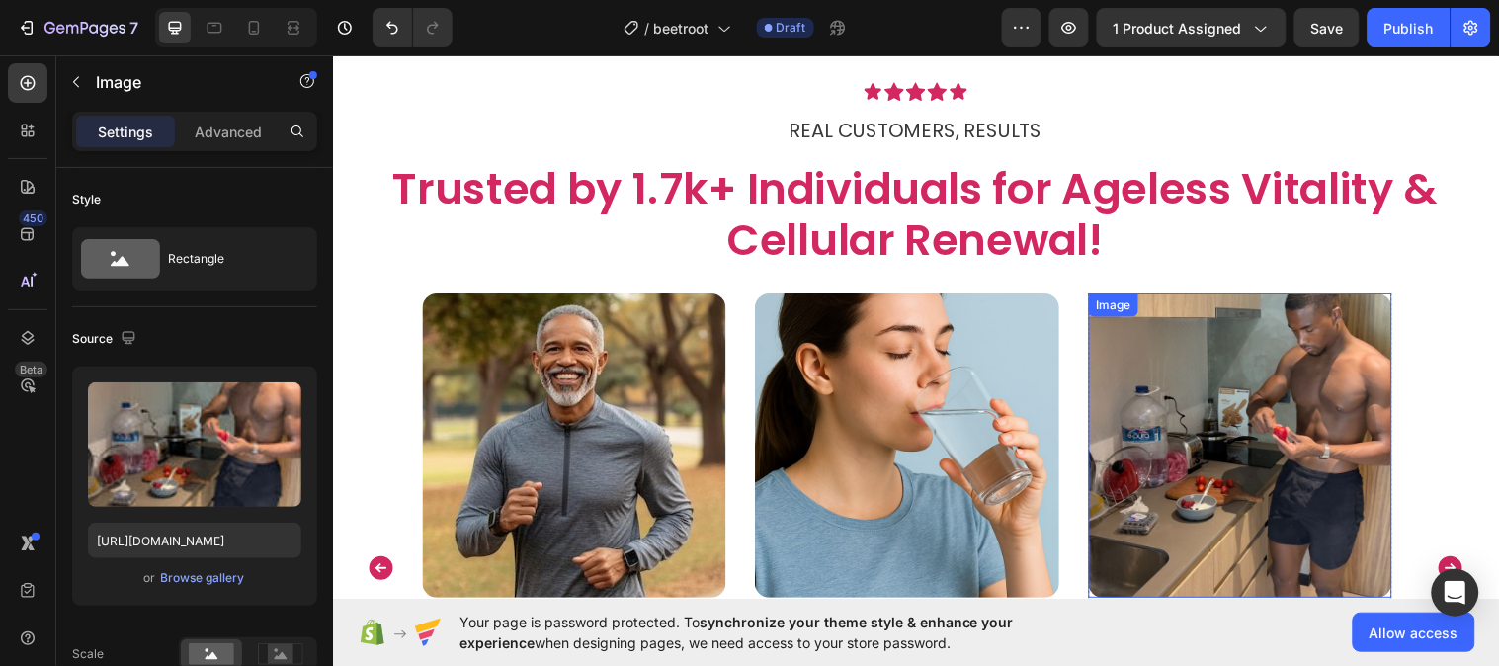
scroll to position [3732, 0]
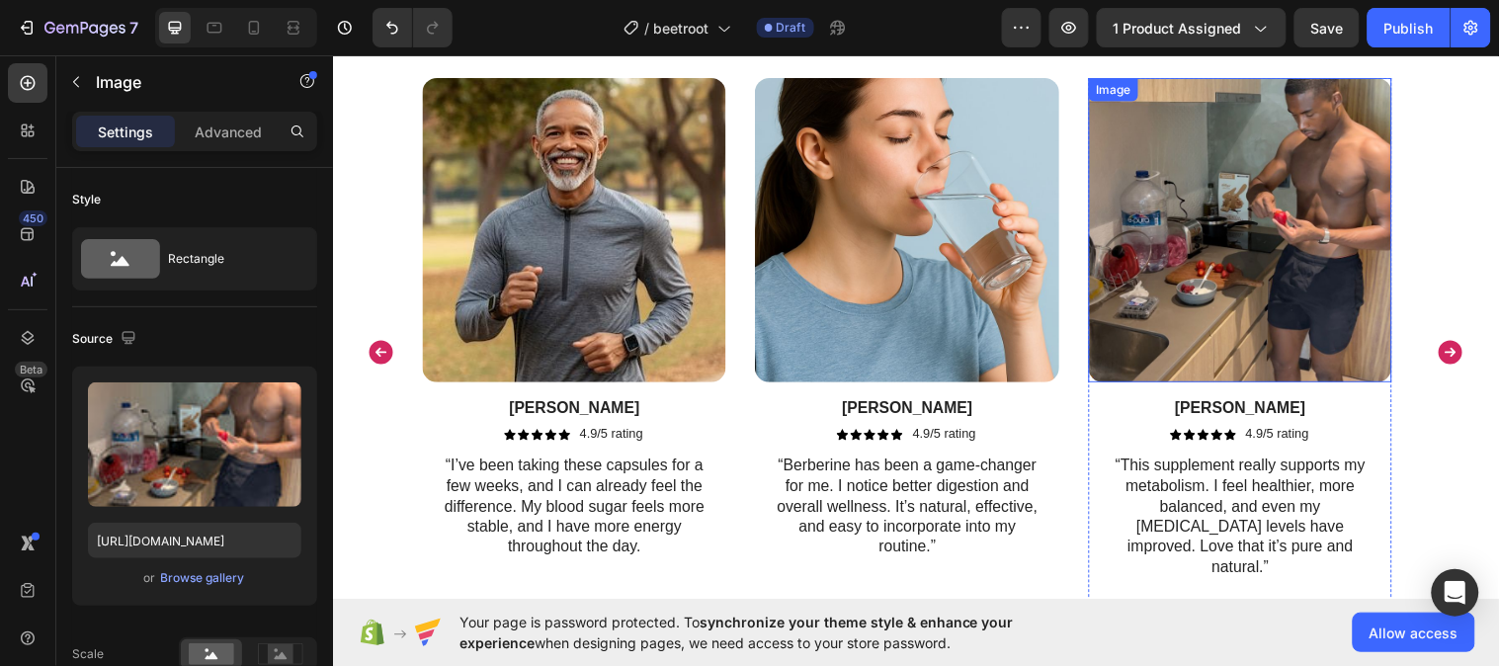
click at [1239, 320] on img at bounding box center [1255, 232] width 308 height 308
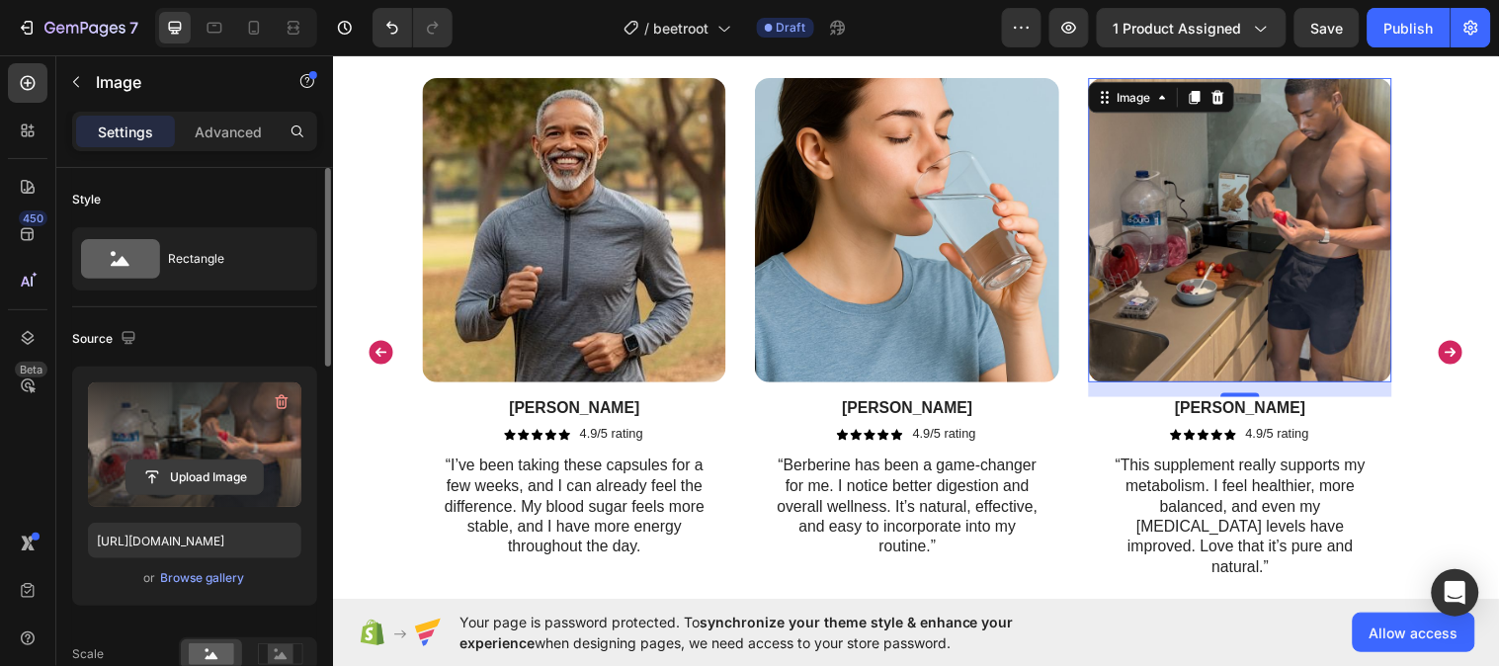
click at [180, 475] on input "file" at bounding box center [194, 477] width 136 height 34
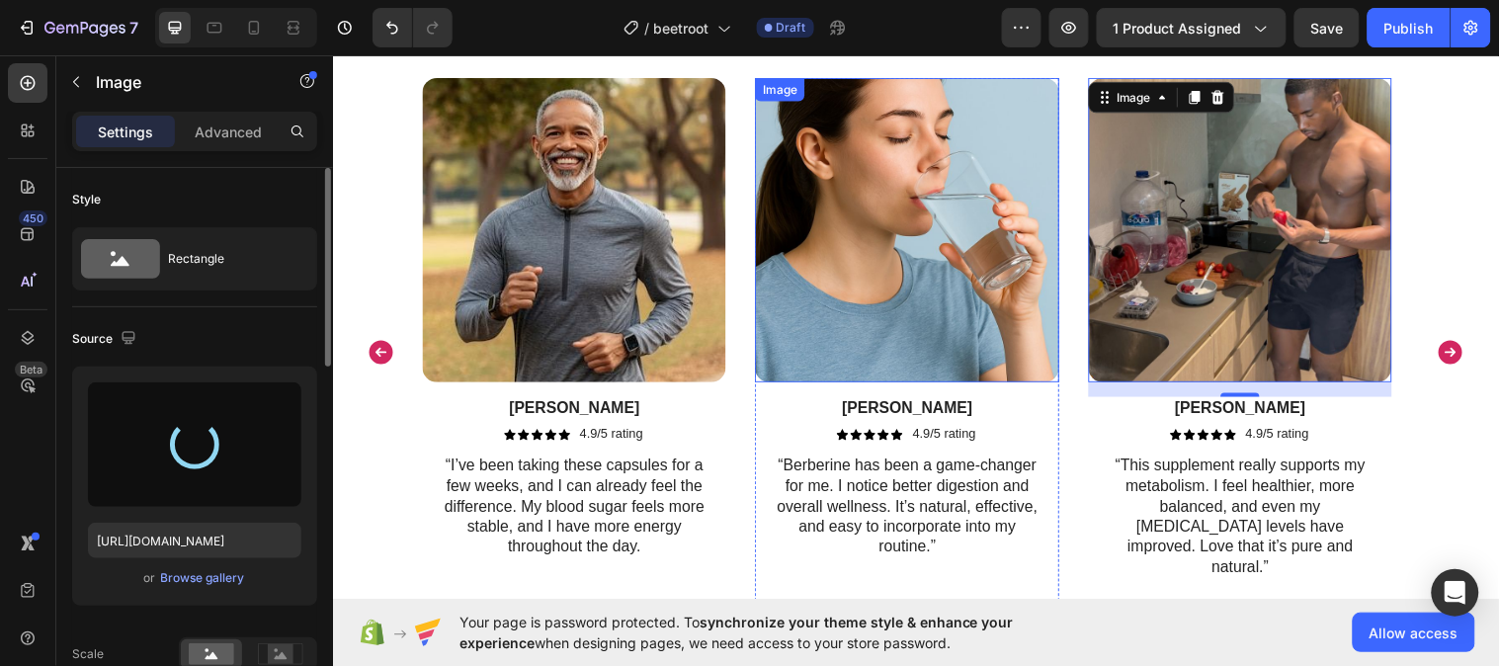
type input "https://cdn.shopify.com/s/files/1/0787/1620/7344/files/gempages_581797582632649…"
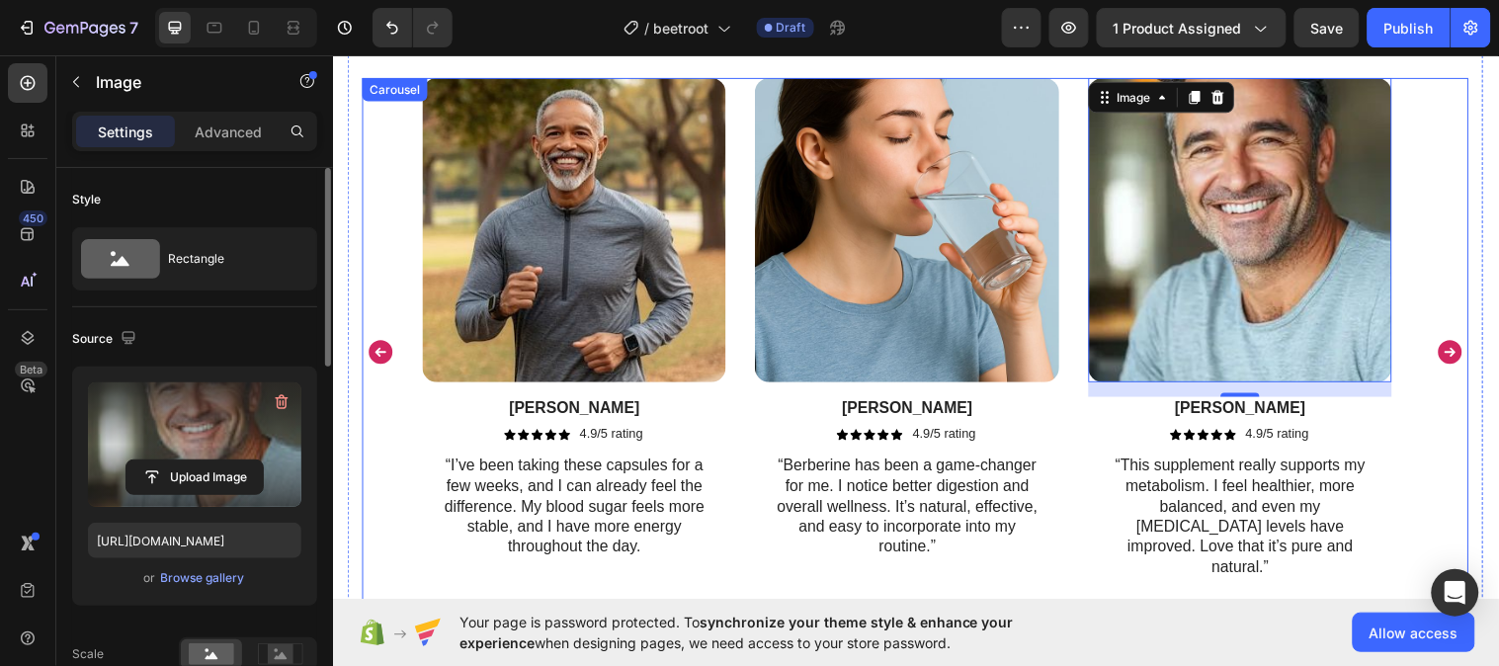
click at [1461, 345] on icon "Carousel Next Arrow" at bounding box center [1469, 357] width 24 height 24
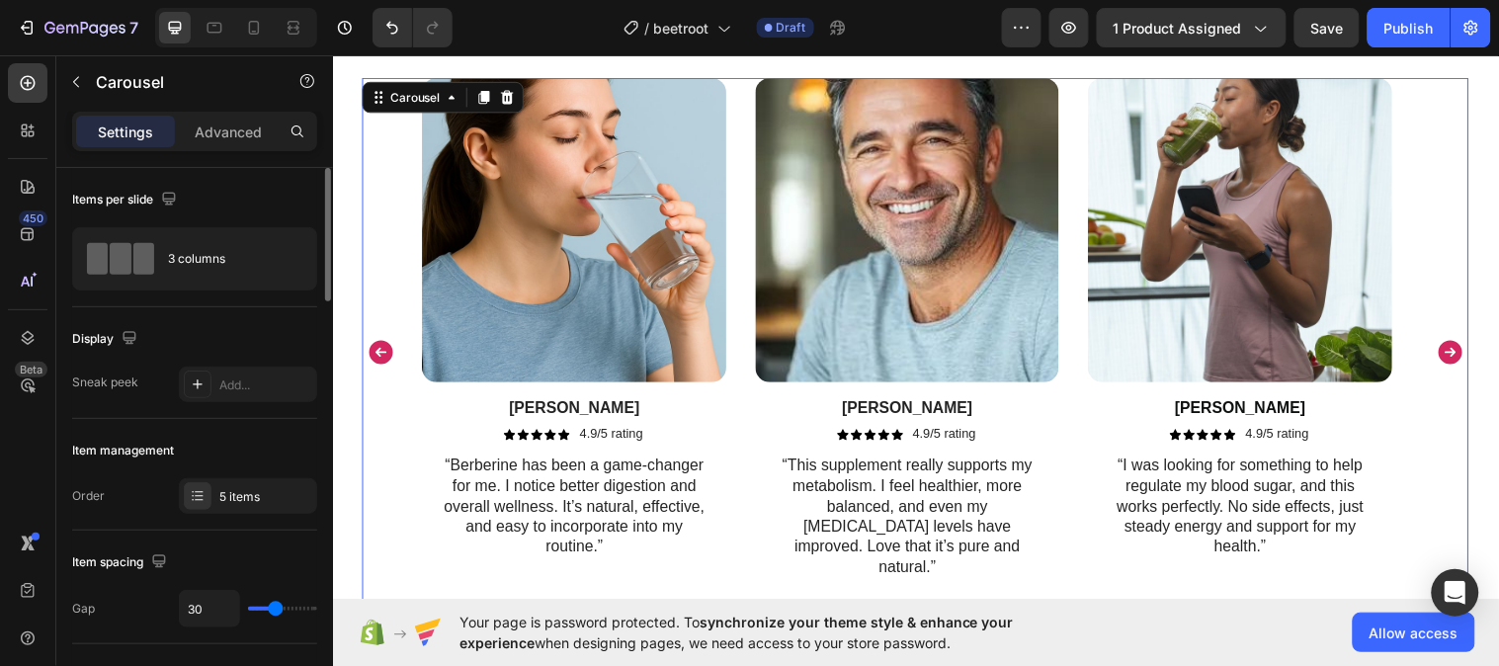
click at [1457, 345] on icon "Carousel Next Arrow" at bounding box center [1469, 357] width 24 height 24
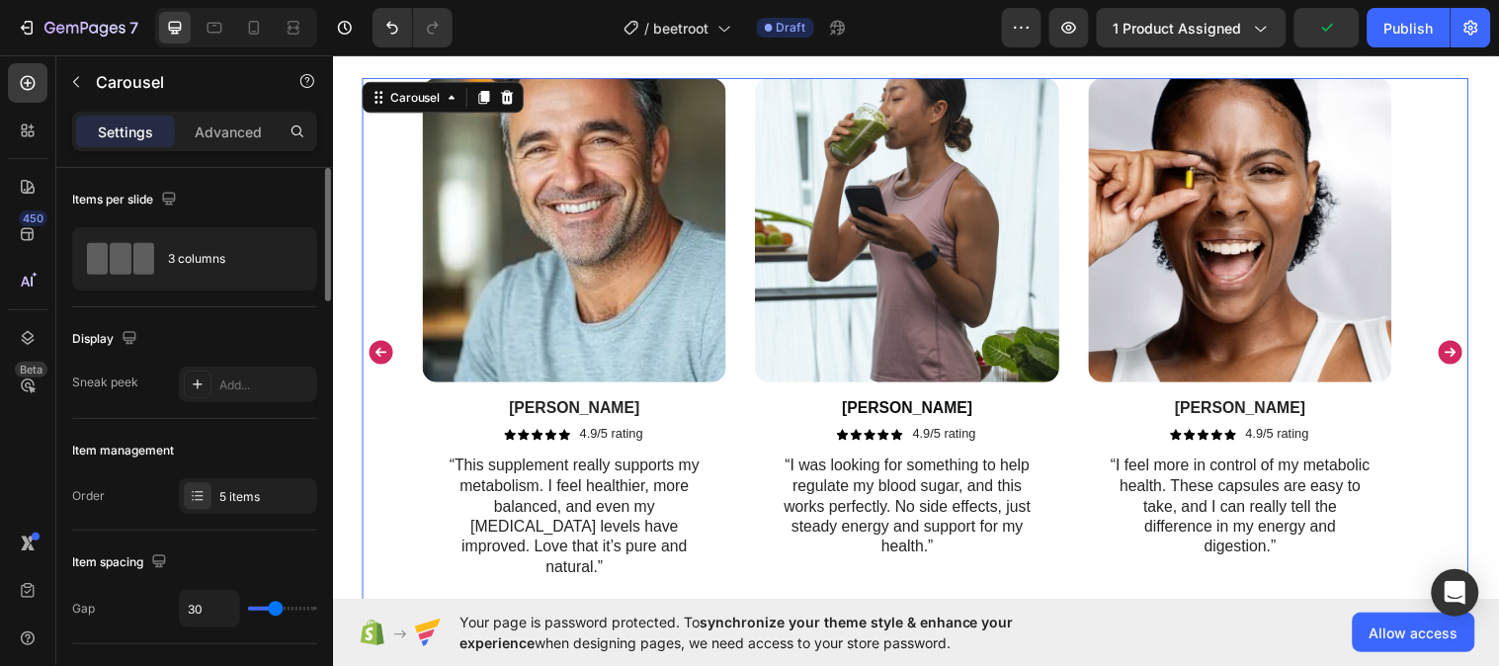
click at [1457, 345] on icon "Carousel Next Arrow" at bounding box center [1469, 357] width 24 height 24
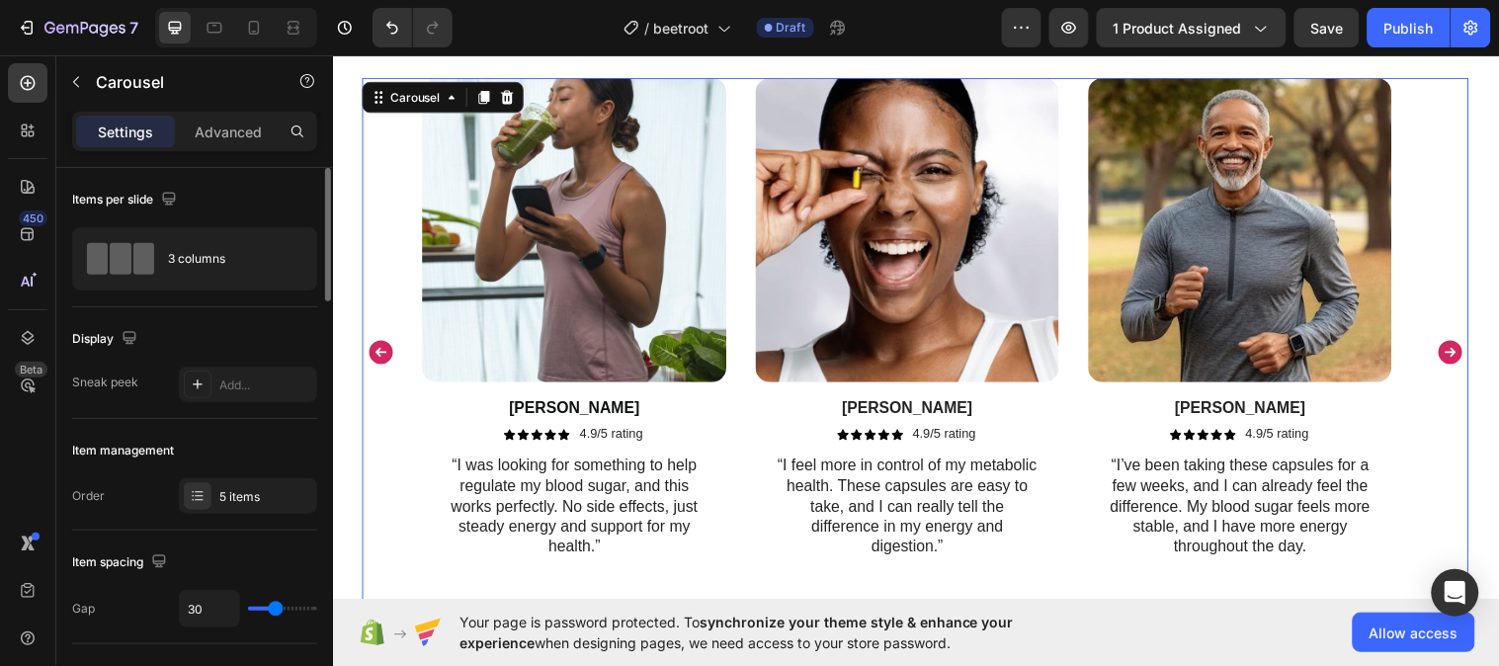
click at [1457, 345] on icon "Carousel Next Arrow" at bounding box center [1469, 357] width 24 height 24
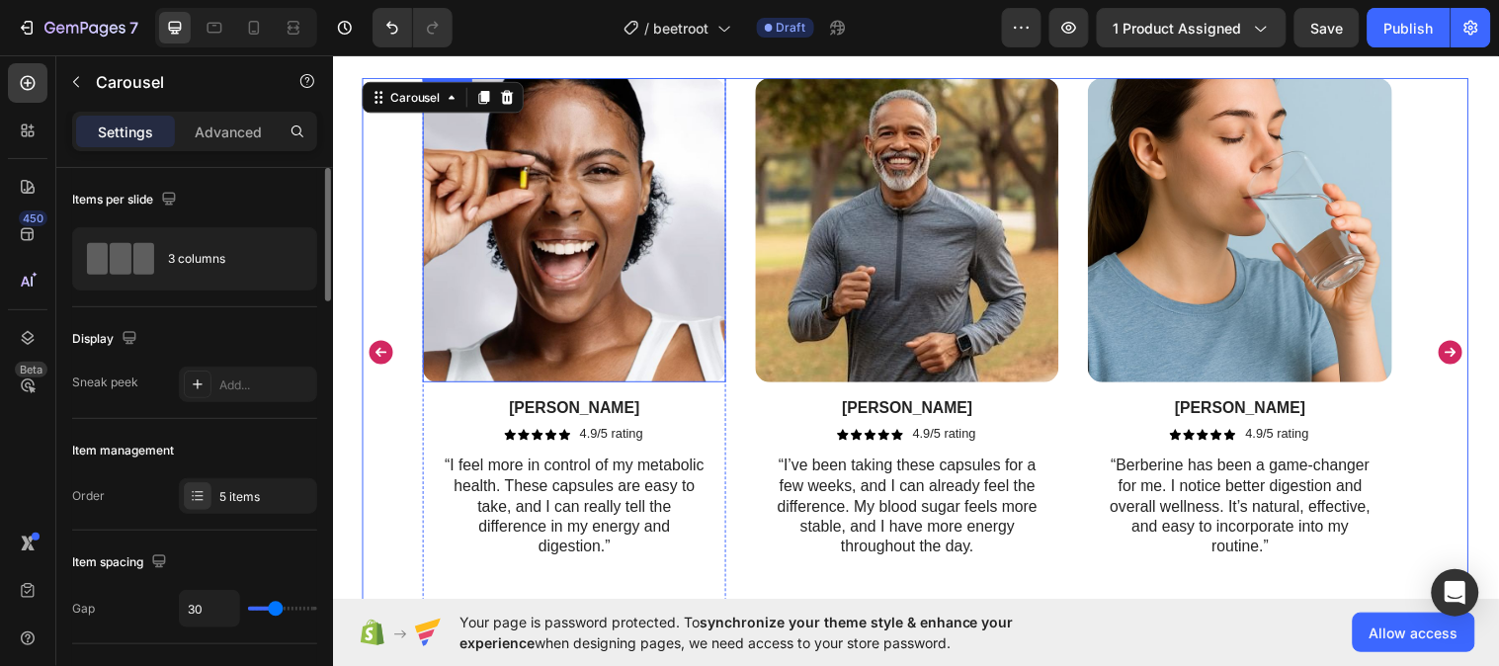
click at [599, 269] on img at bounding box center [578, 232] width 308 height 308
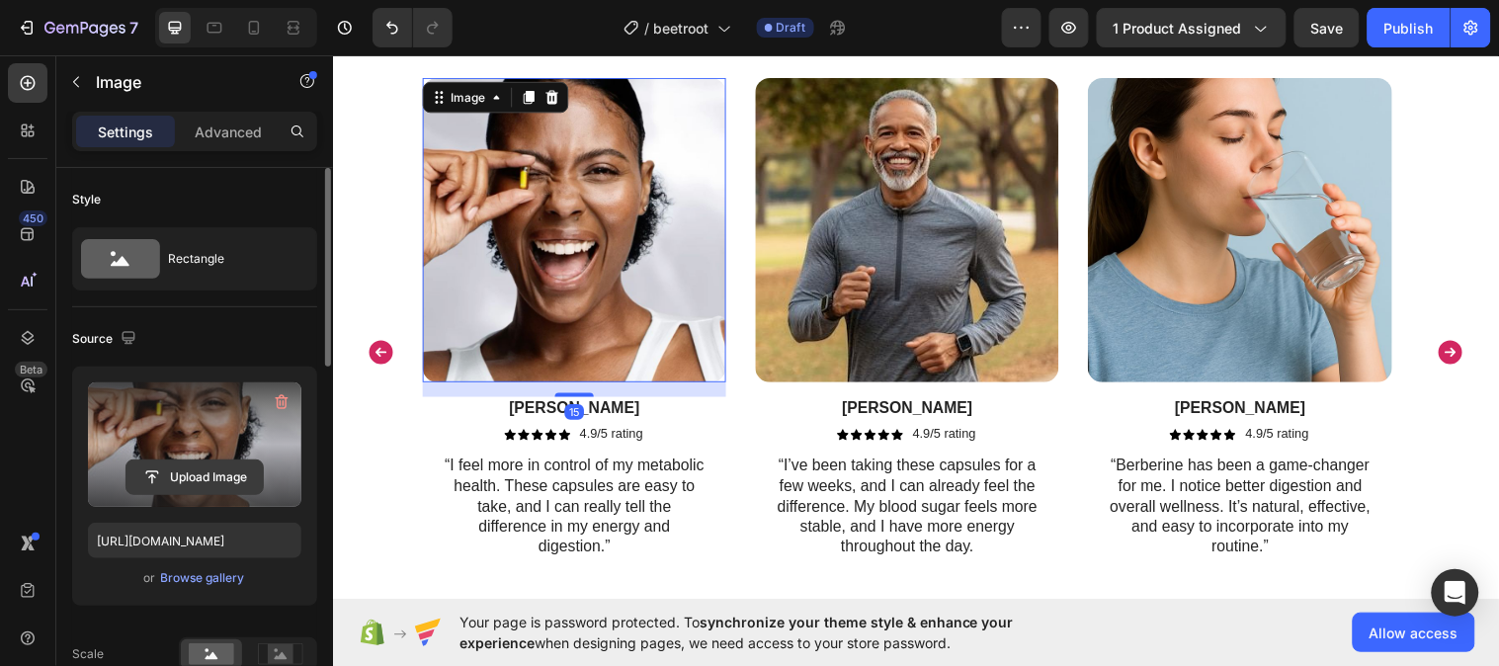
click at [205, 466] on input "file" at bounding box center [194, 477] width 136 height 34
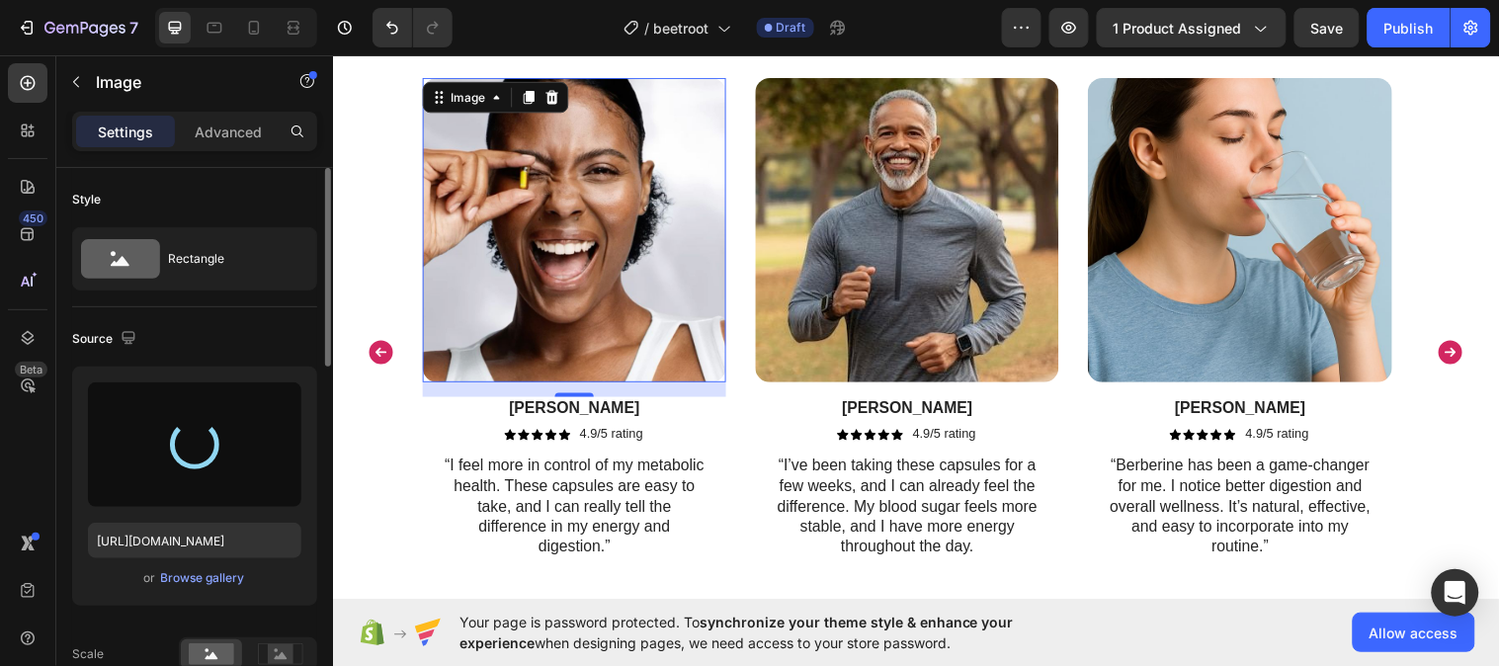
type input "https://cdn.shopify.com/s/files/1/0787/1620/7344/files/gempages_581797582632649…"
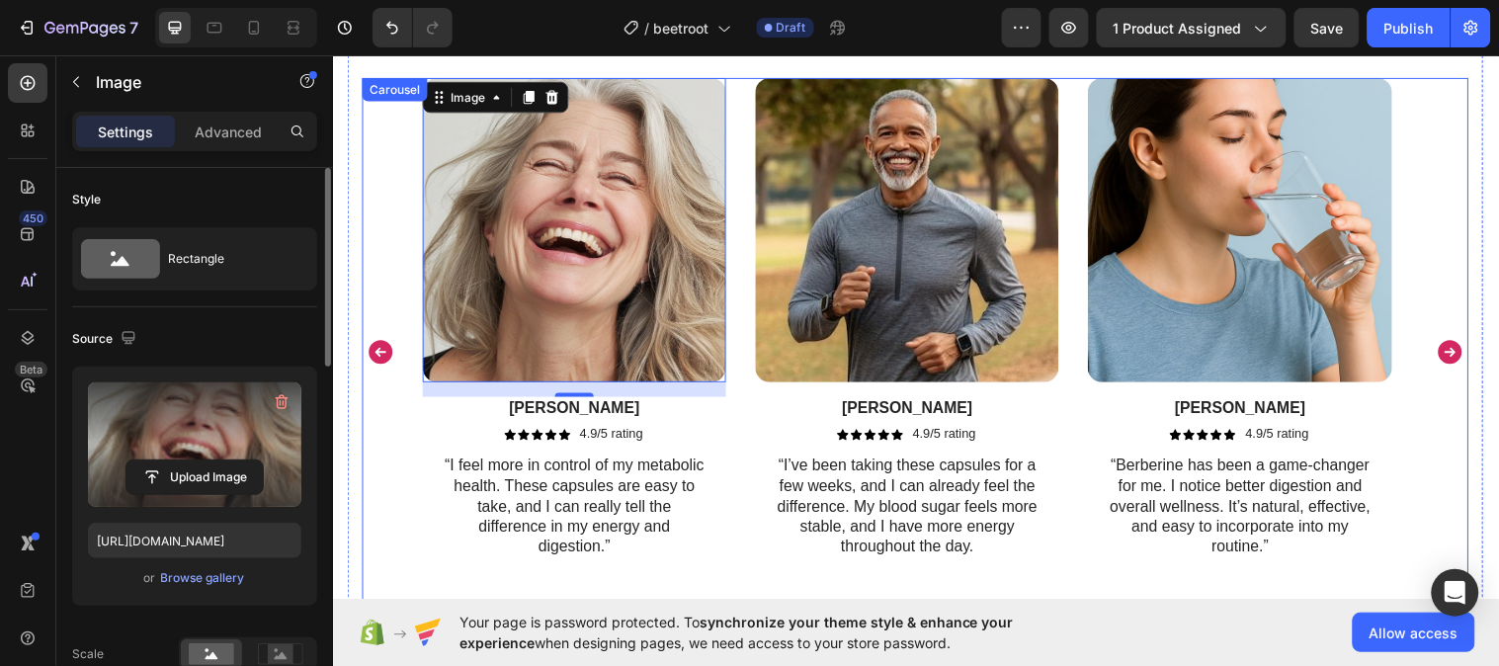
click at [379, 345] on icon "Carousel Back Arrow" at bounding box center [382, 357] width 24 height 24
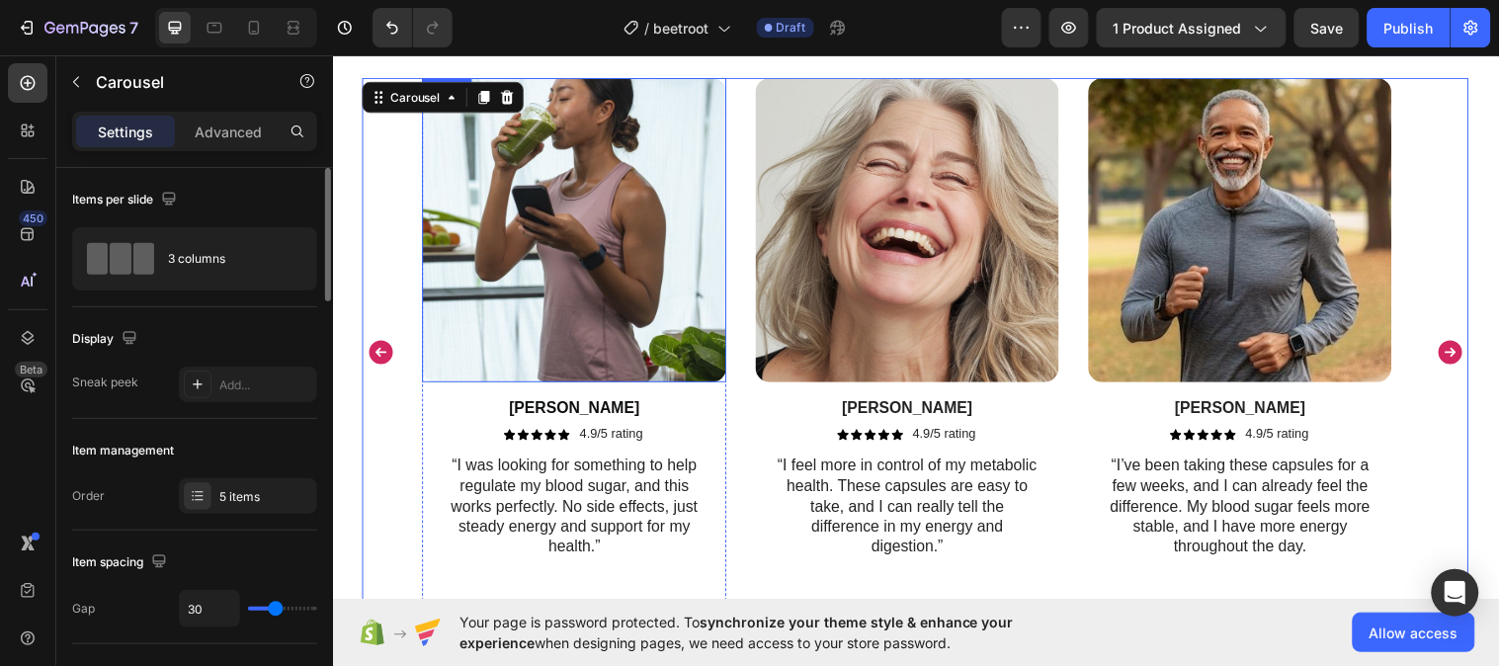
click at [564, 324] on img at bounding box center [578, 232] width 308 height 308
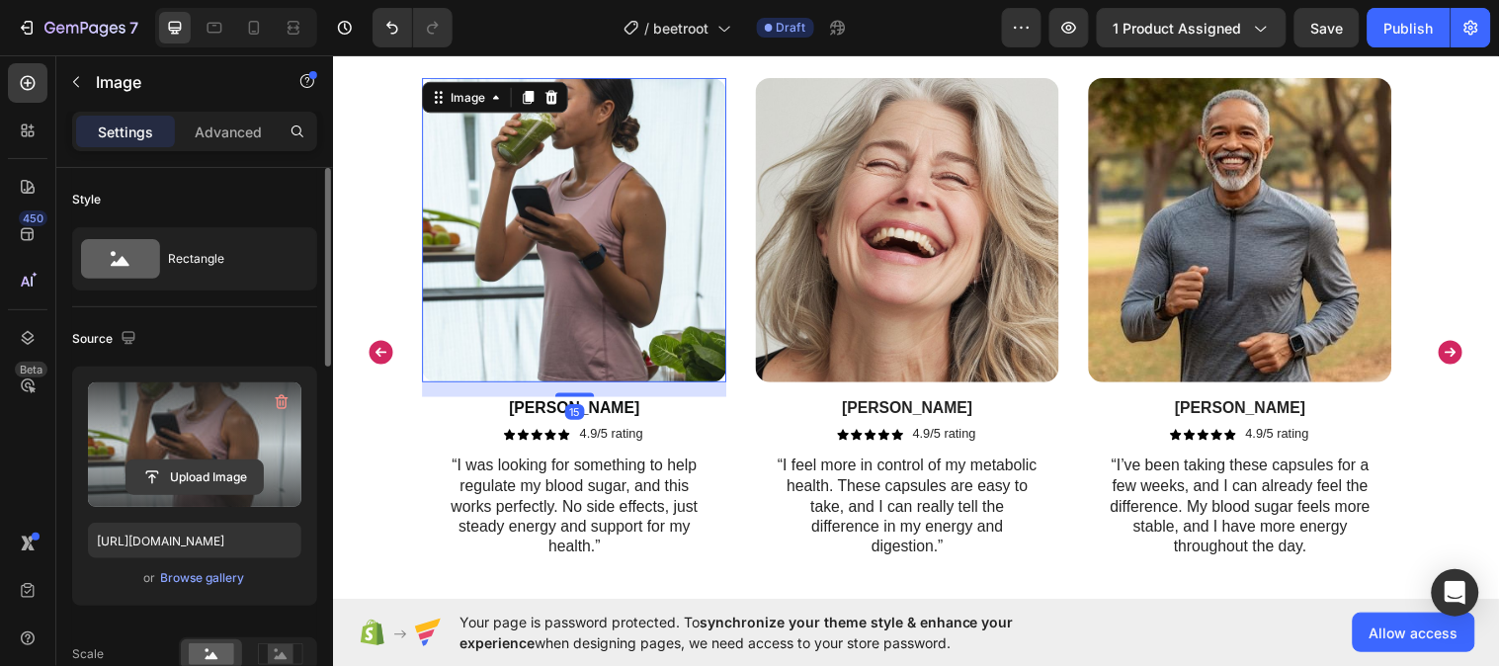
click at [223, 462] on input "file" at bounding box center [194, 477] width 136 height 34
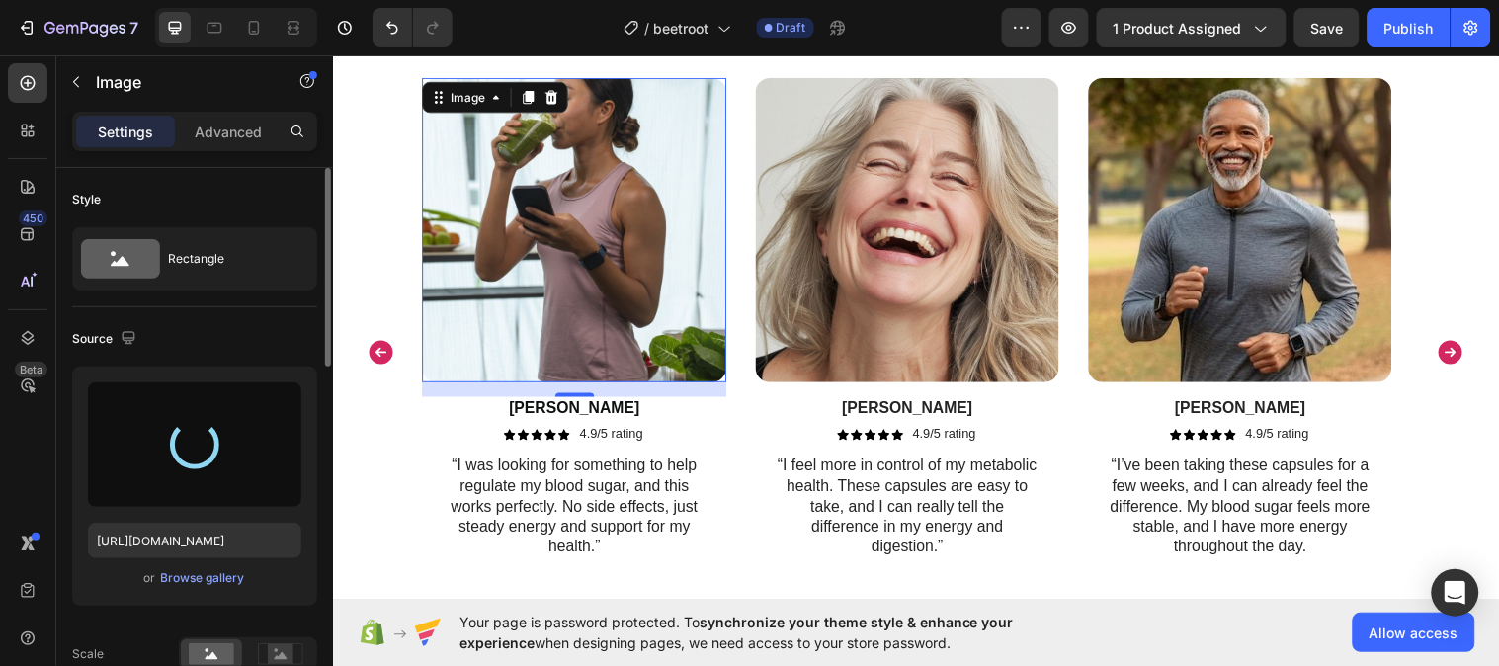
type input "https://cdn.shopify.com/s/files/1/0787/1620/7344/files/gempages_581797582632649…"
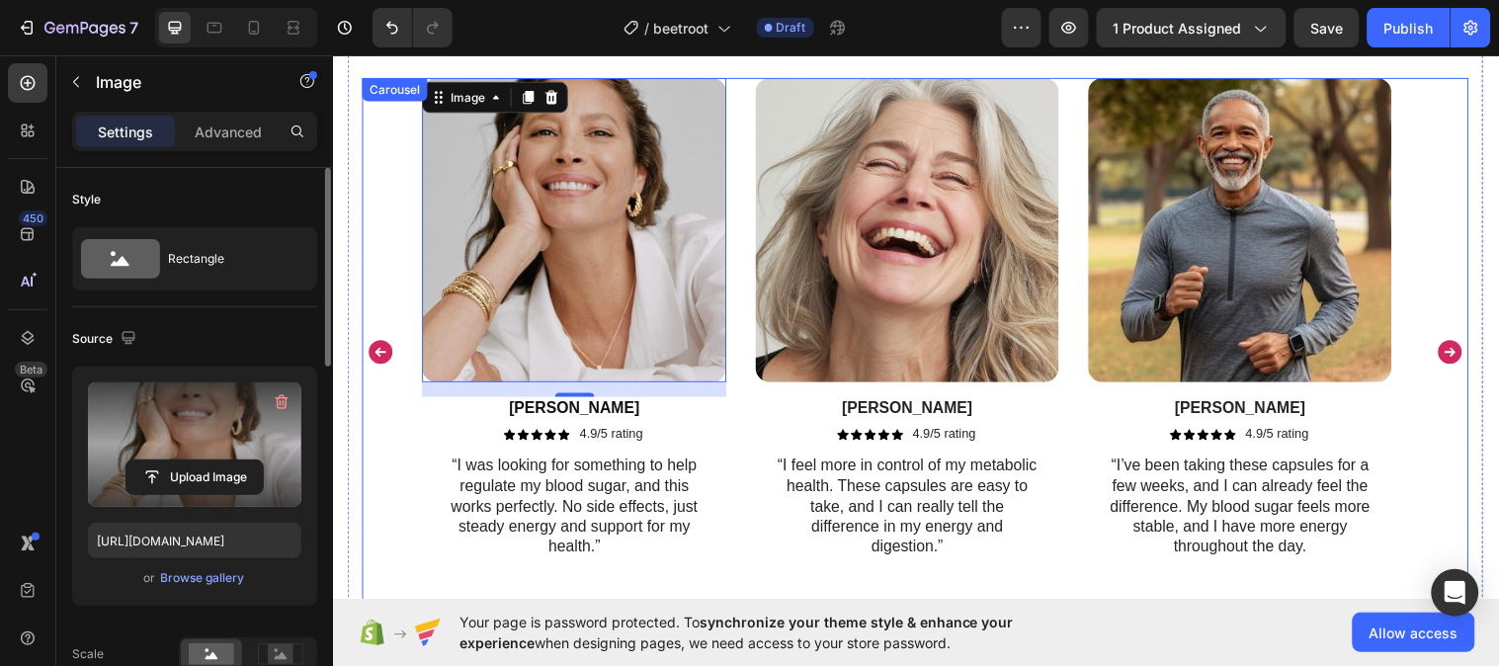
click at [382, 345] on icon "Carousel Back Arrow" at bounding box center [382, 357] width 30 height 30
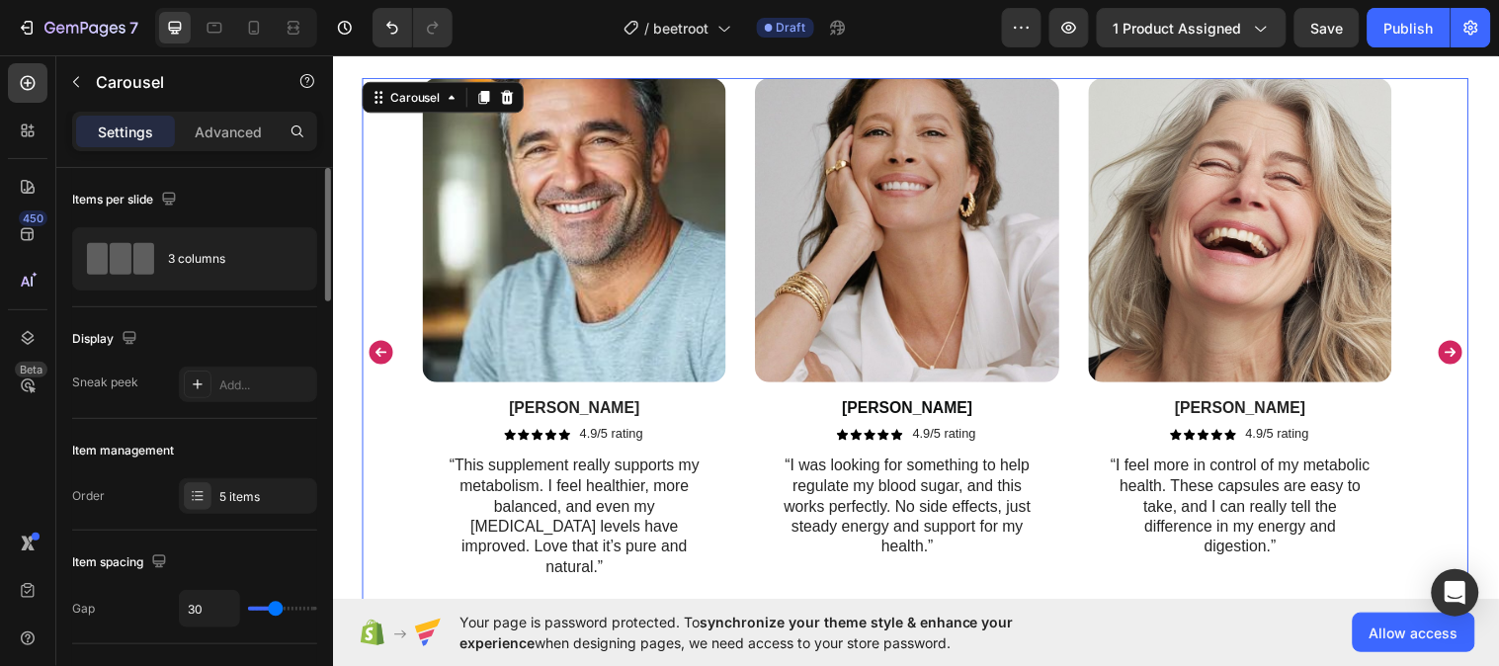
click at [1460, 345] on icon "Carousel Next Arrow" at bounding box center [1469, 357] width 24 height 24
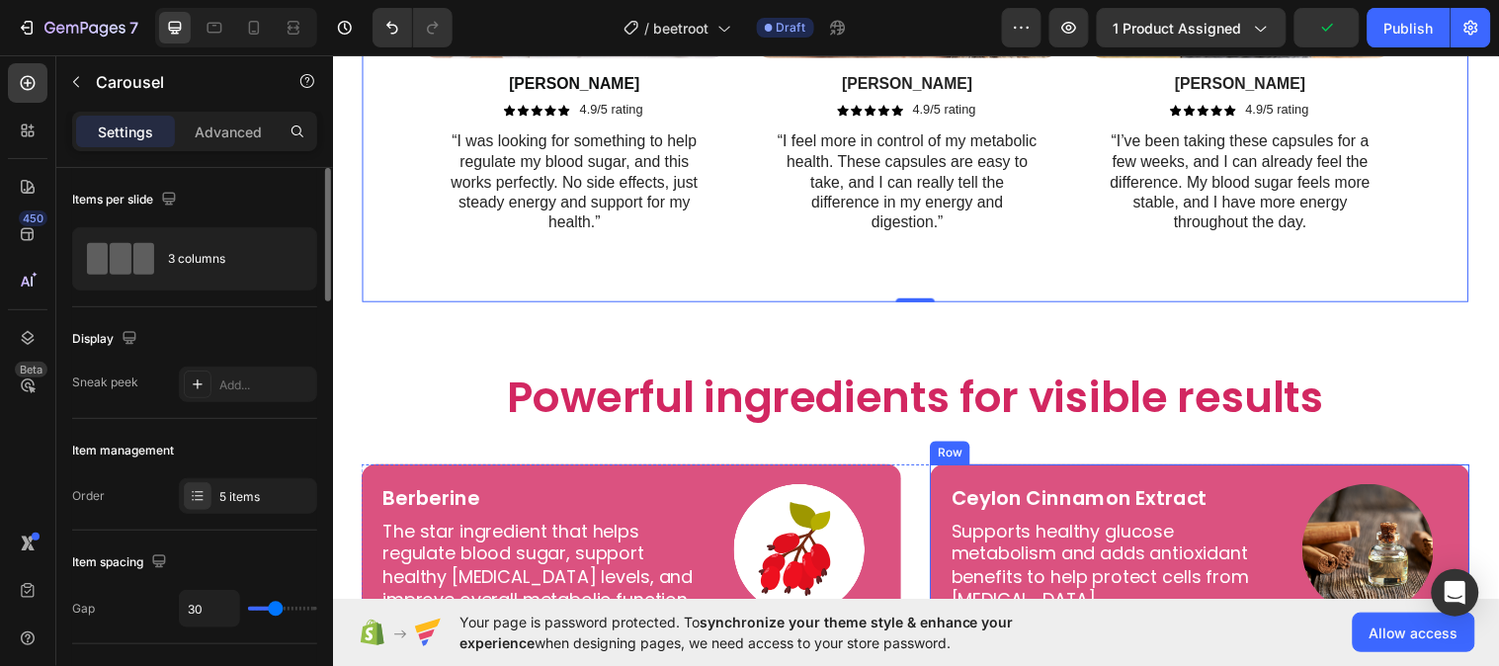
scroll to position [3623, 0]
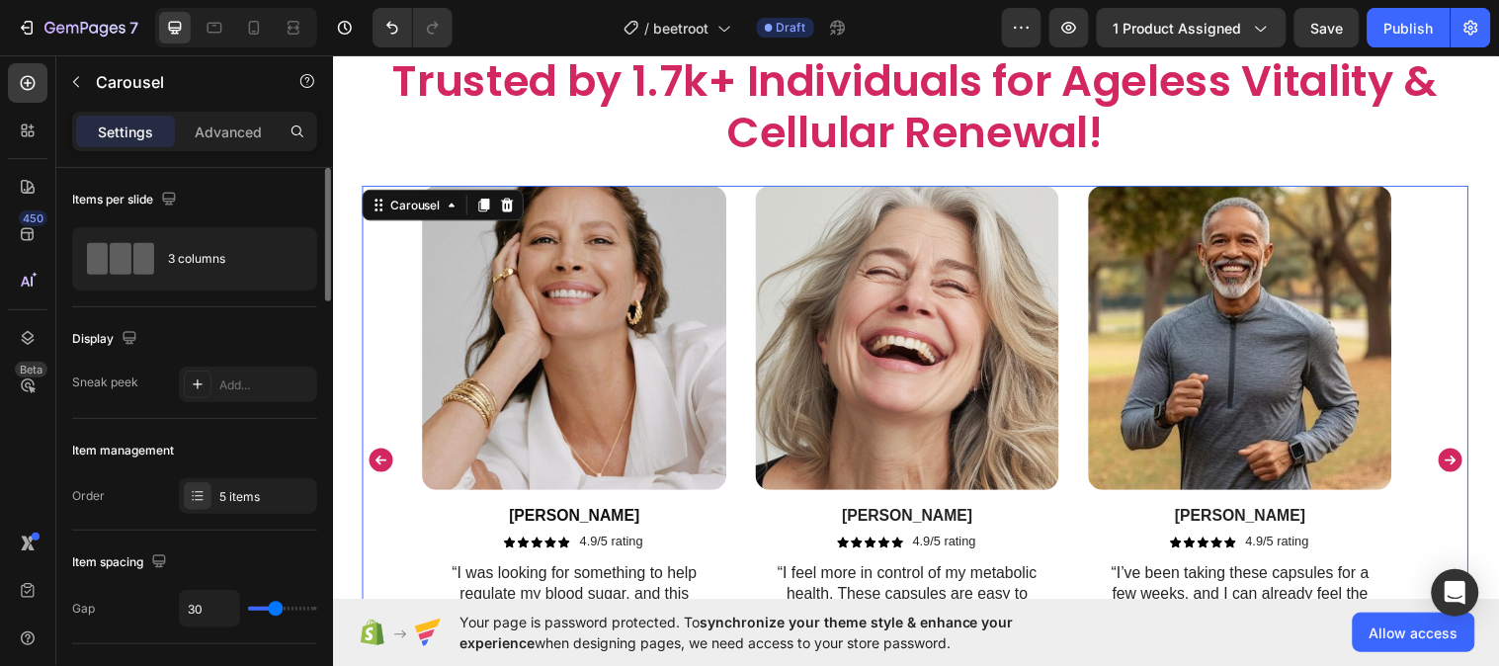
click at [1457, 458] on icon "Carousel Next Arrow" at bounding box center [1469, 467] width 24 height 24
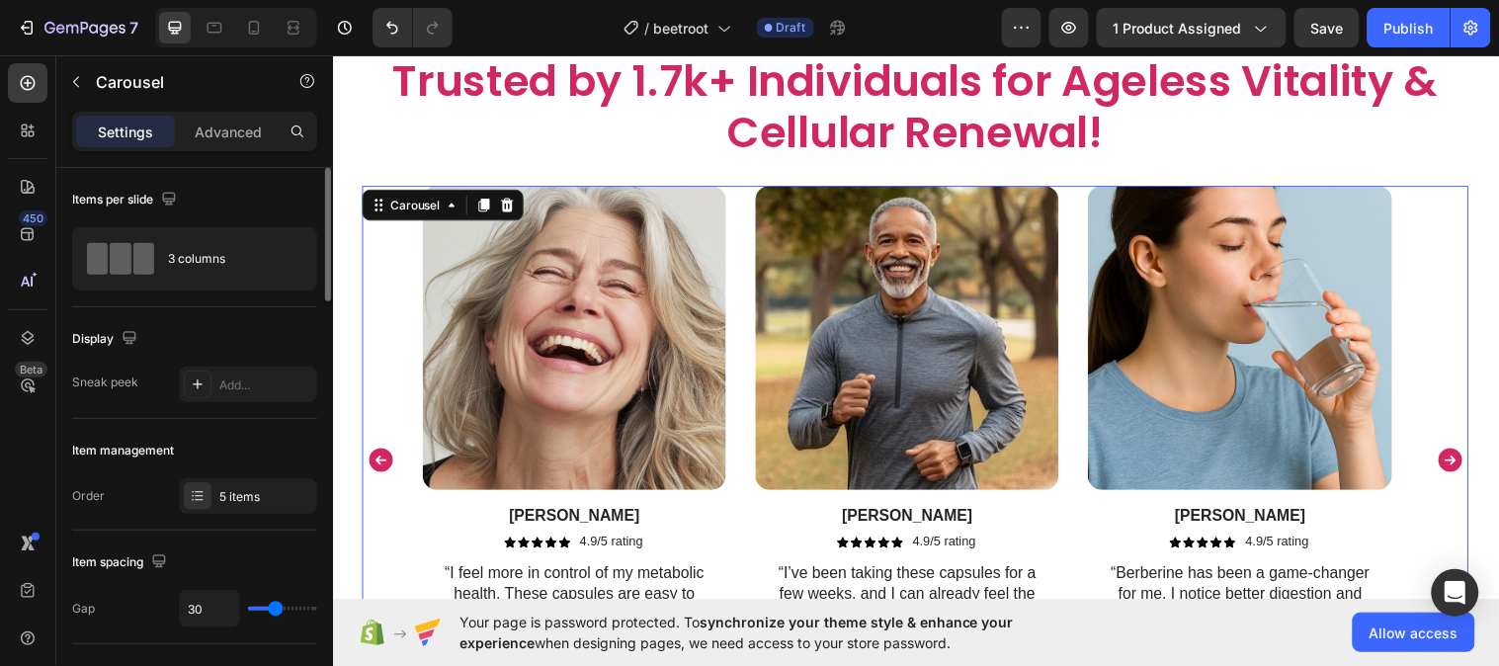
click at [1457, 458] on icon "Carousel Next Arrow" at bounding box center [1469, 467] width 24 height 24
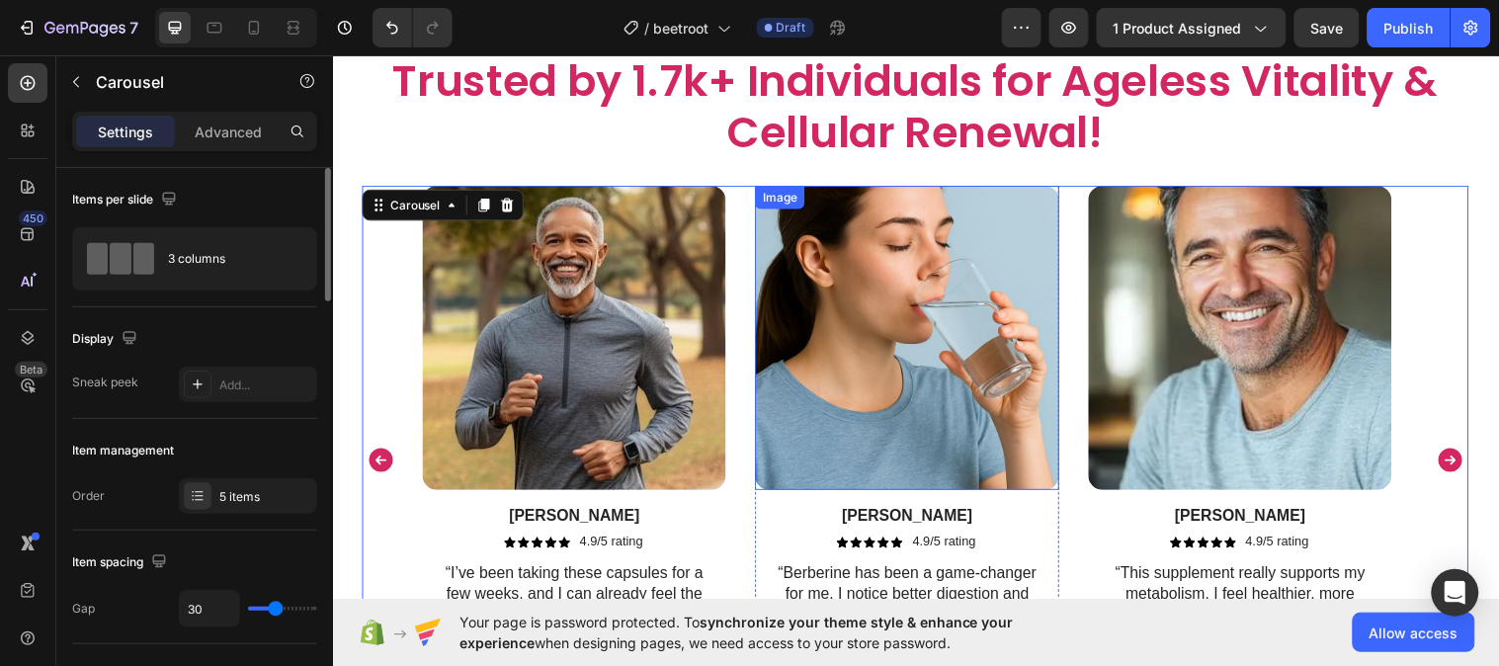
drag, startPoint x: 1041, startPoint y: 306, endPoint x: 1033, endPoint y: 313, distance: 11.3
click at [1041, 308] on img at bounding box center [916, 342] width 308 height 308
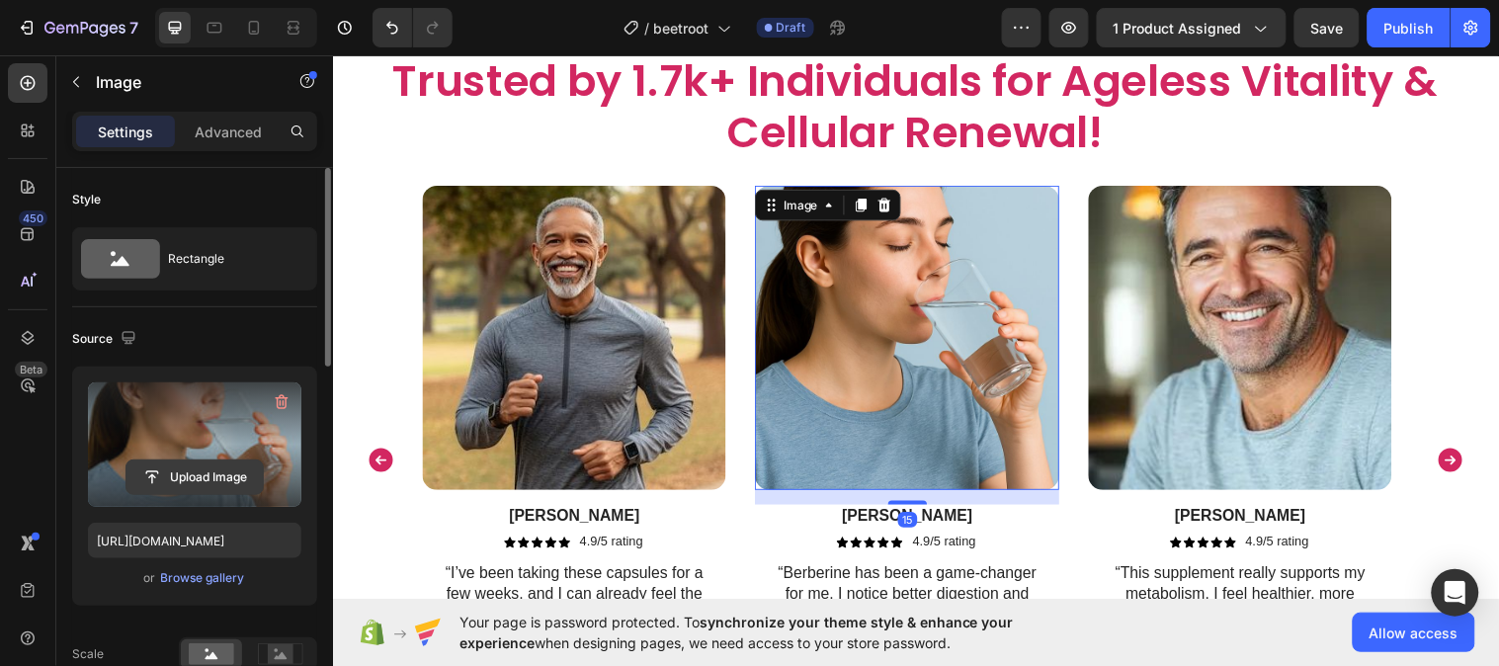
click at [231, 474] on input "file" at bounding box center [194, 477] width 136 height 34
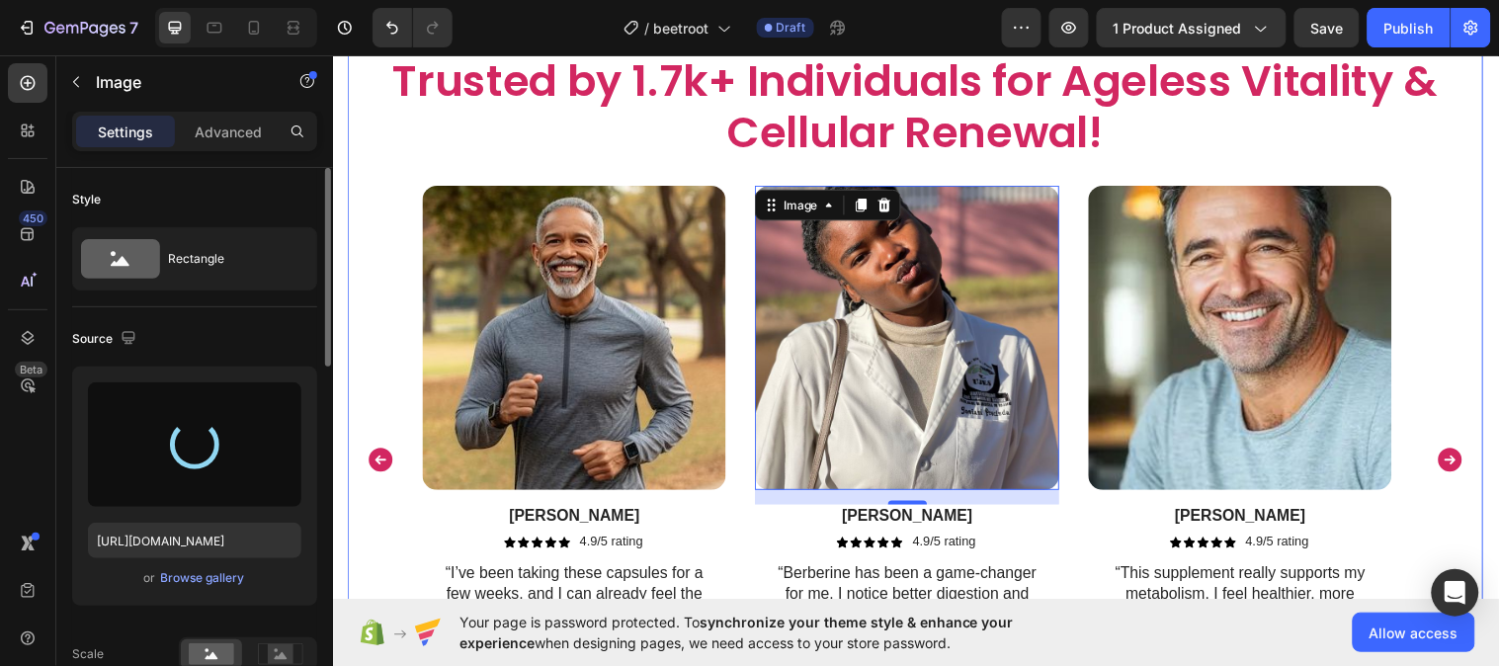
type input "https://cdn.shopify.com/s/files/1/0787/1620/7344/files/gempages_581797582632649…"
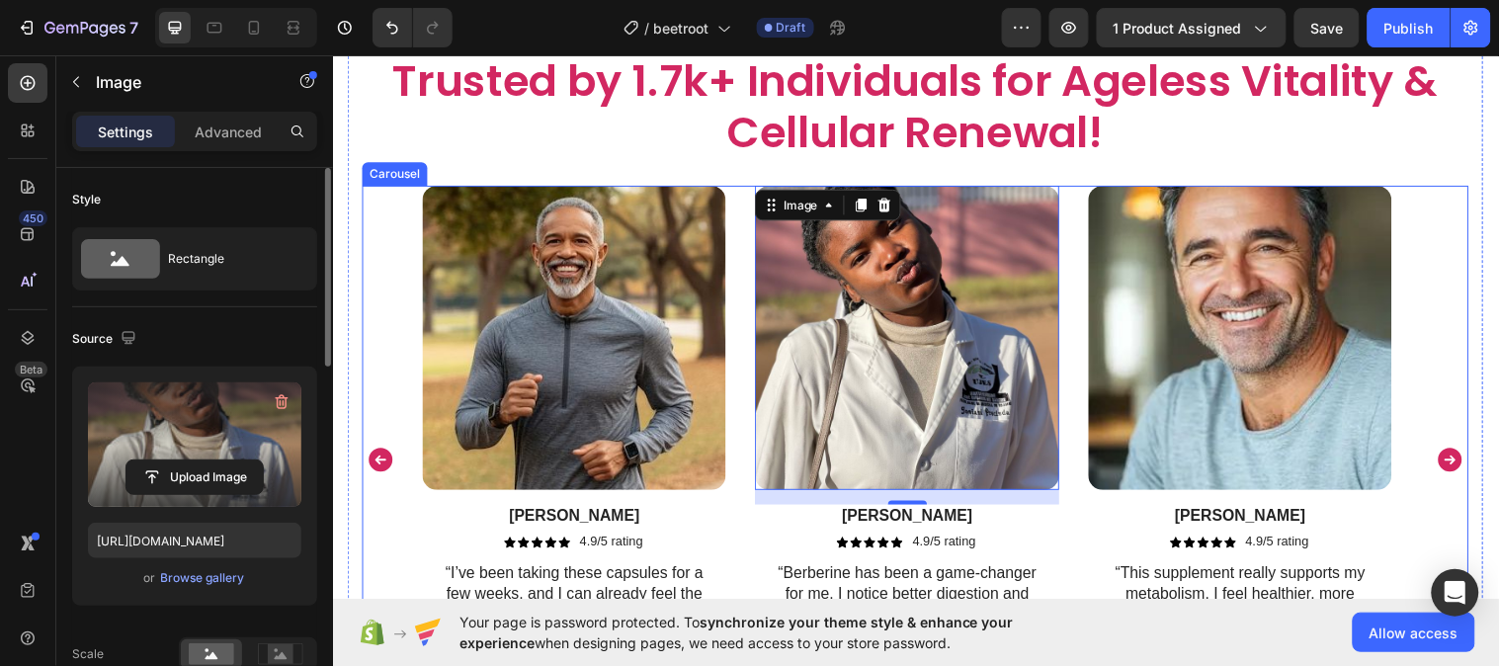
click at [1457, 455] on icon "Carousel Next Arrow" at bounding box center [1469, 467] width 24 height 24
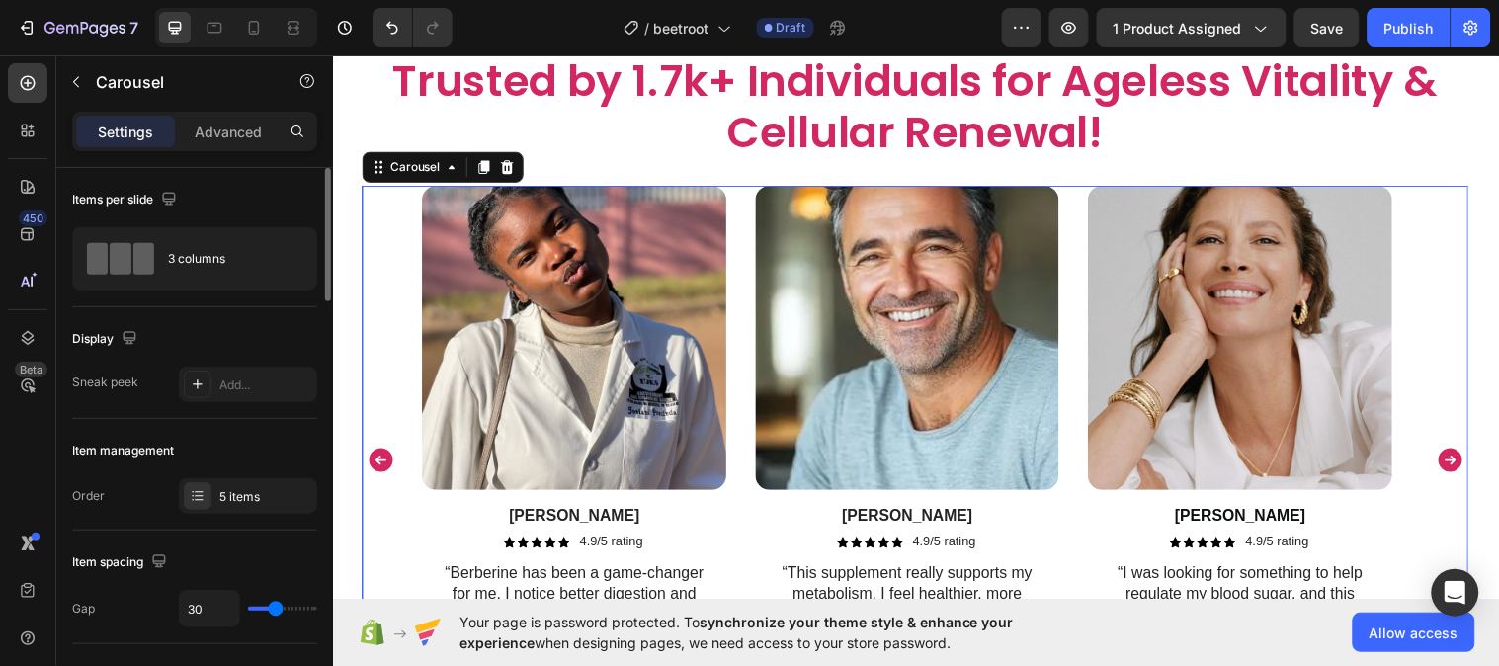
click at [1457, 455] on icon "Carousel Next Arrow" at bounding box center [1469, 467] width 24 height 24
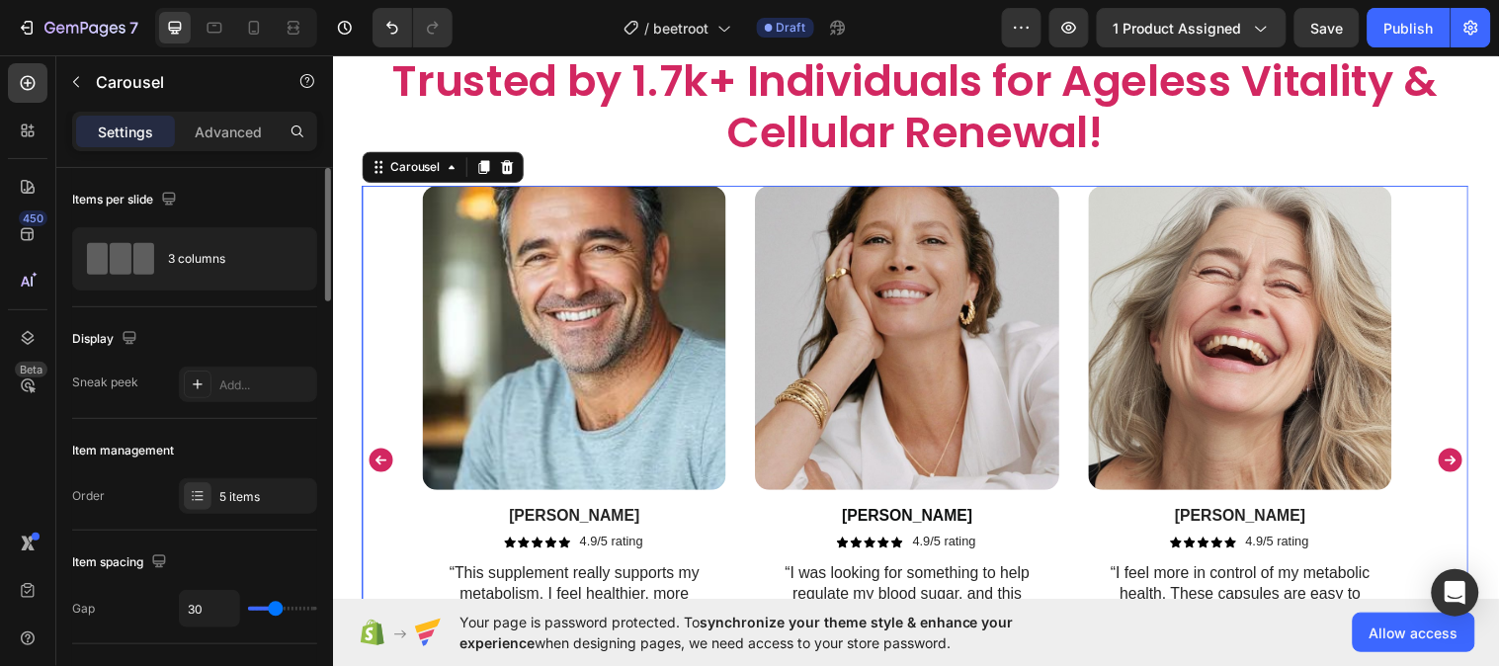
click at [1457, 455] on icon "Carousel Next Arrow" at bounding box center [1469, 467] width 24 height 24
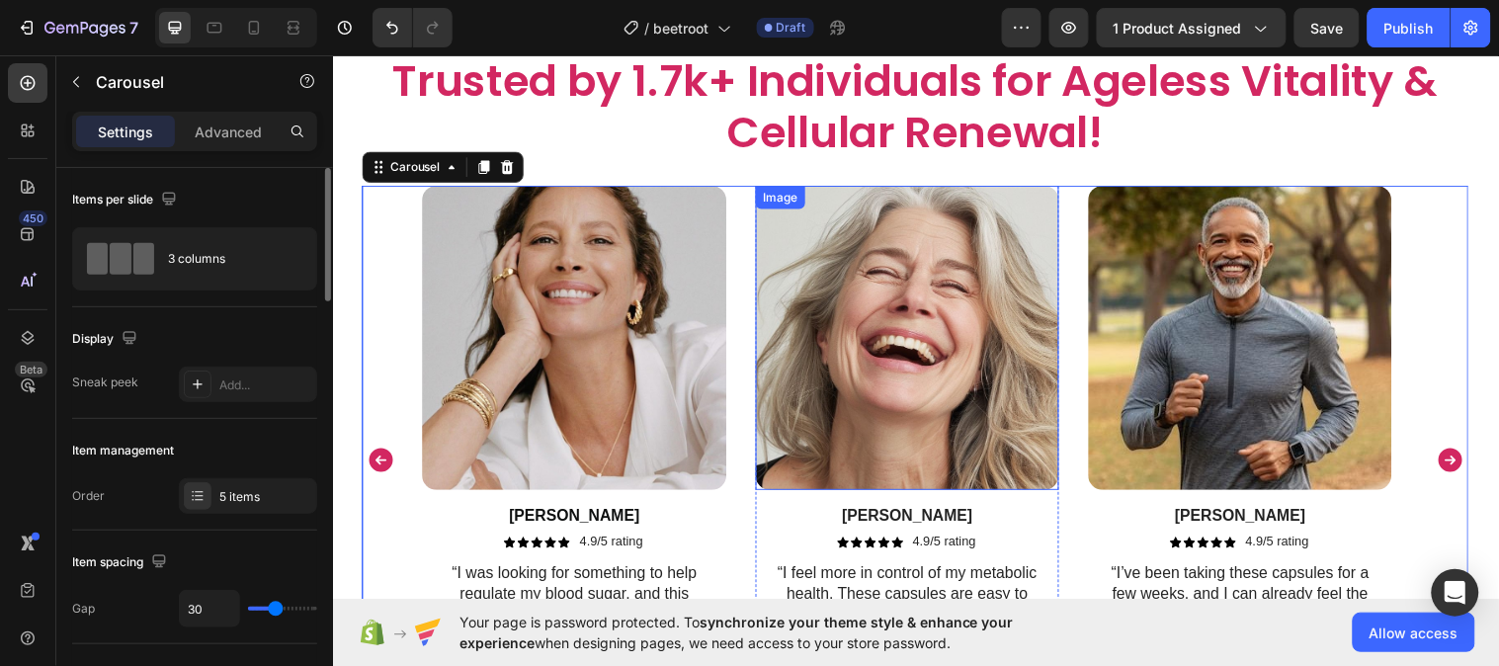
click at [958, 293] on img at bounding box center [916, 342] width 308 height 308
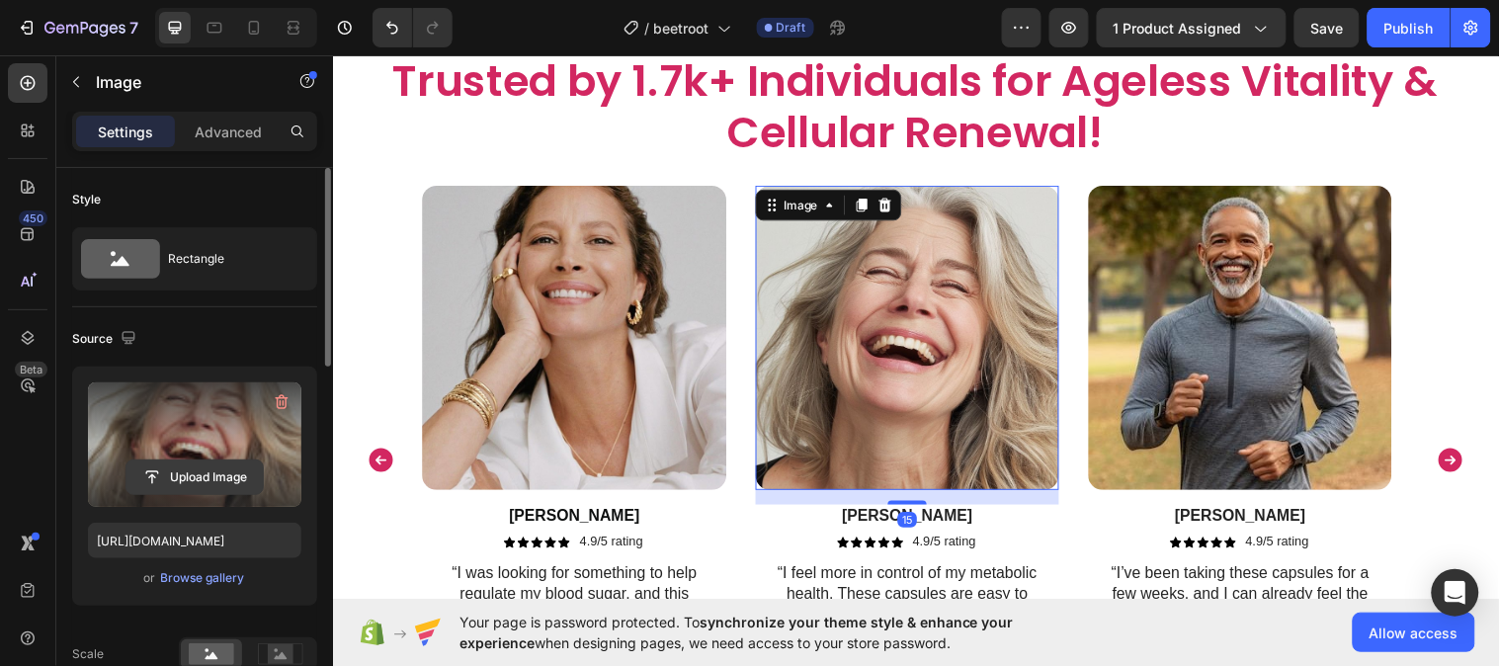
click at [222, 481] on input "file" at bounding box center [194, 477] width 136 height 34
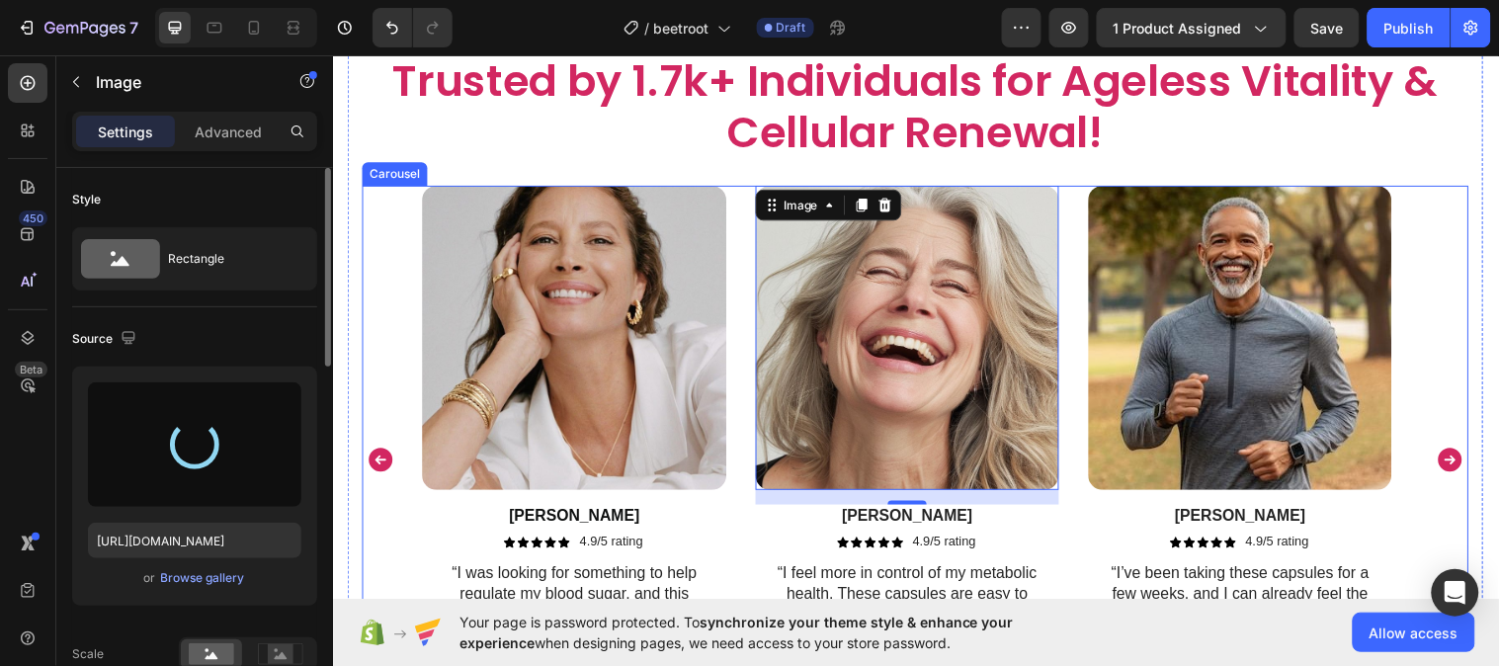
type input "https://cdn.shopify.com/s/files/1/0787/1620/7344/files/gempages_581797582632649…"
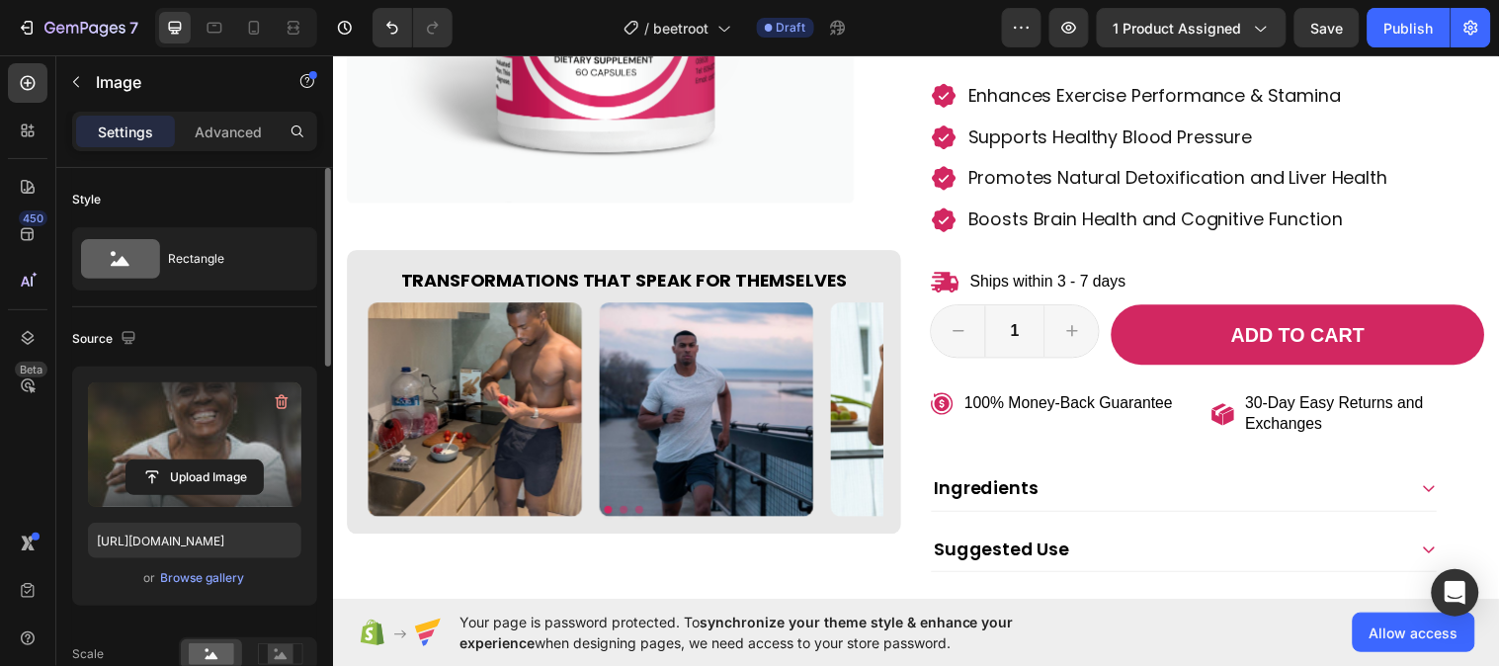
scroll to position [731, 0]
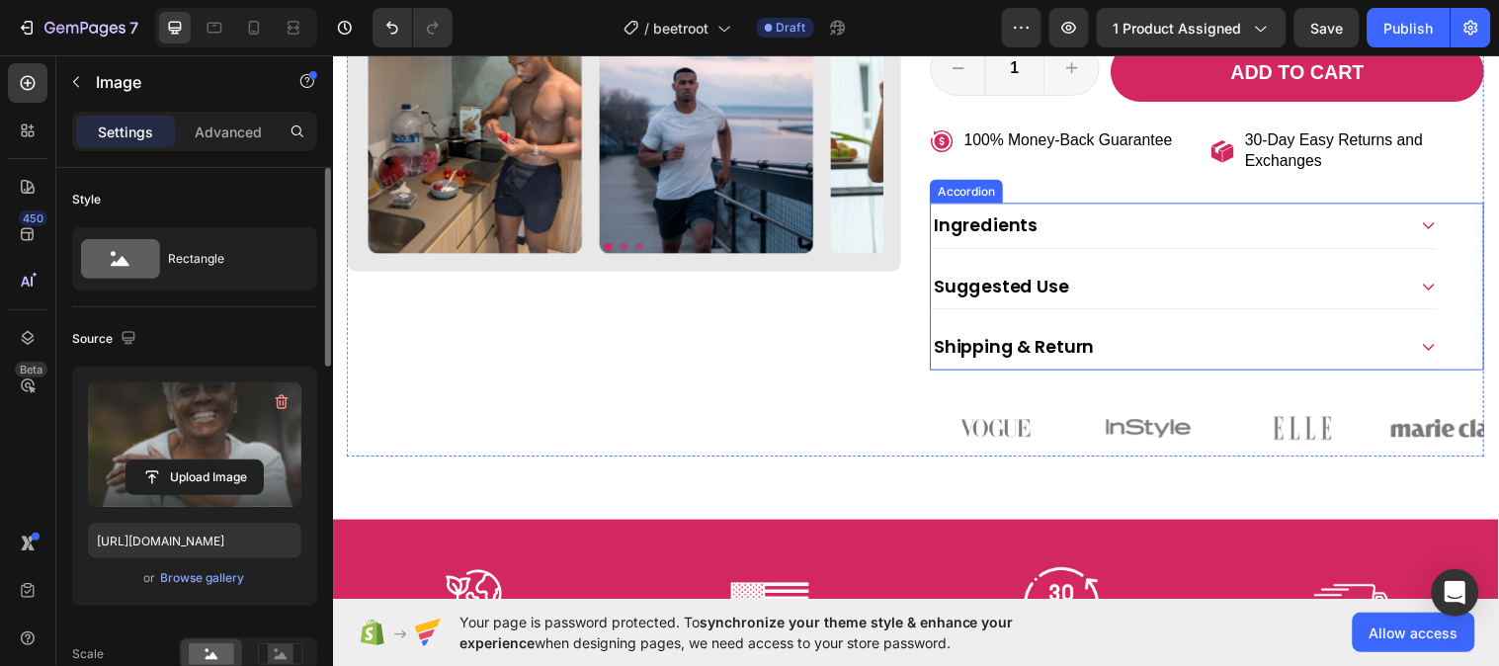
click at [1104, 230] on div "Ingredients" at bounding box center [1182, 227] width 482 height 29
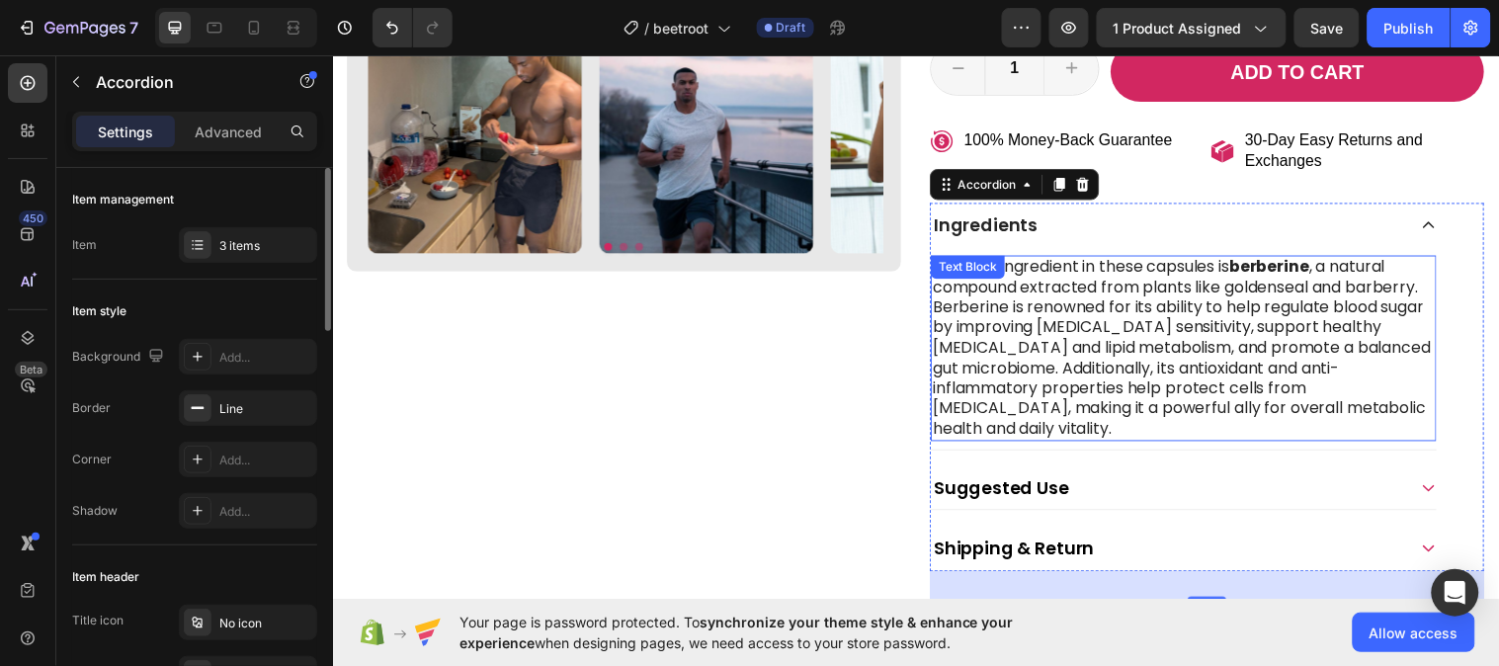
click at [1063, 319] on p "The star ingredient in these capsules is berberine , a natural compound extract…" at bounding box center [1198, 353] width 510 height 185
click at [1064, 319] on p "The star ingredient in these capsules is berberine , a natural compound extract…" at bounding box center [1198, 353] width 510 height 185
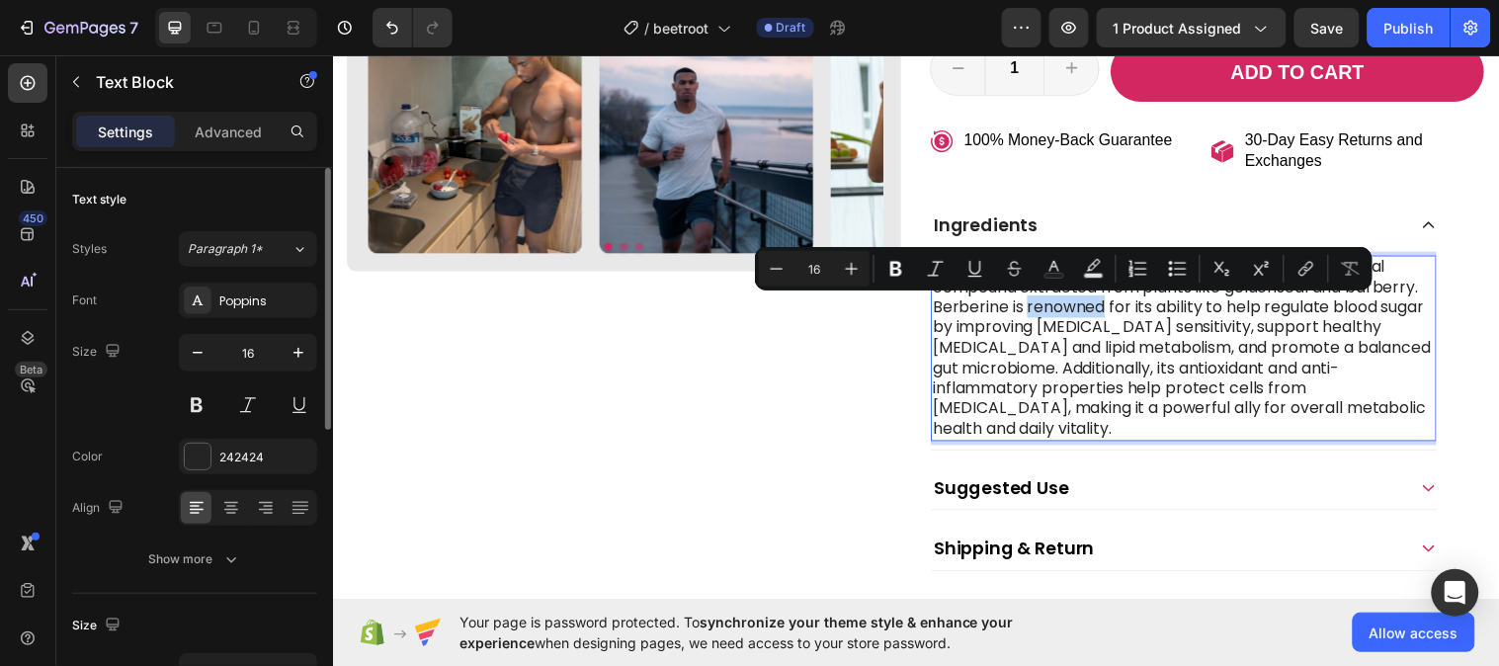
copy p "renowned"
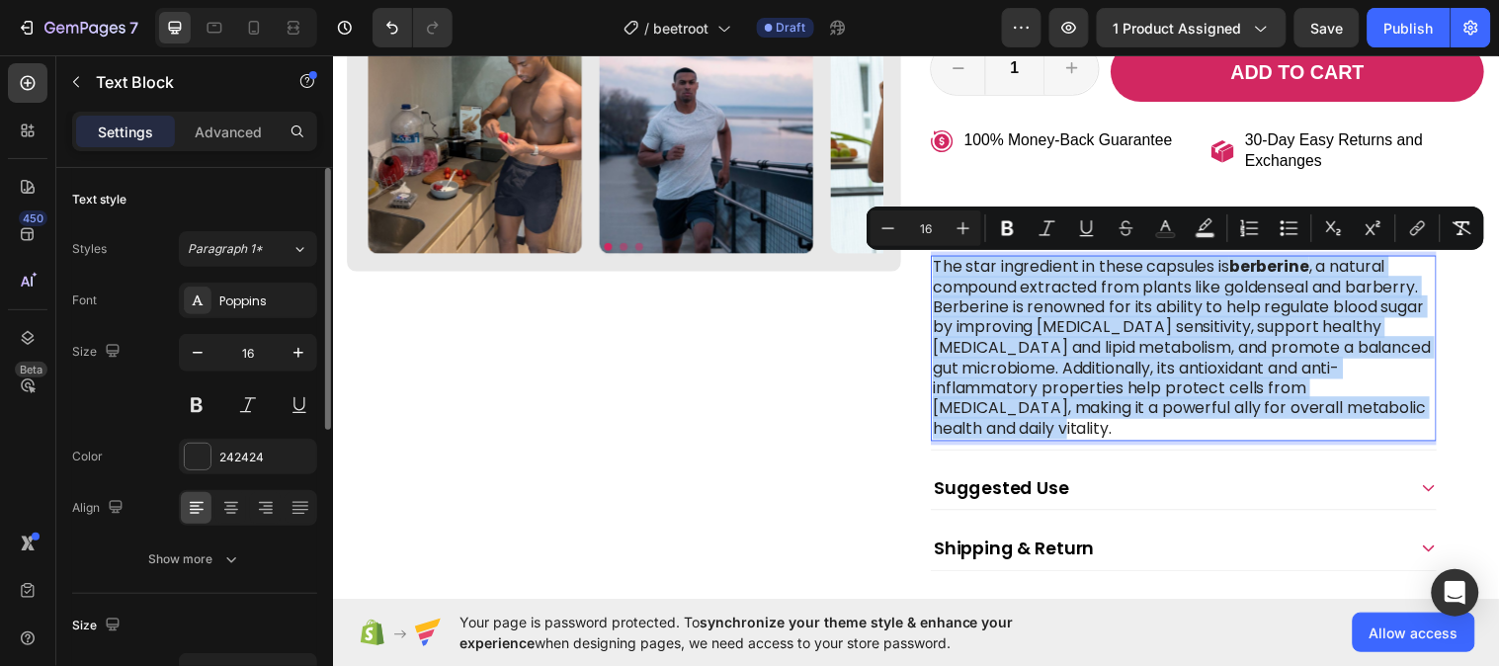
copy p "The star ingredient in these capsules is berberine , a natural compound extract…"
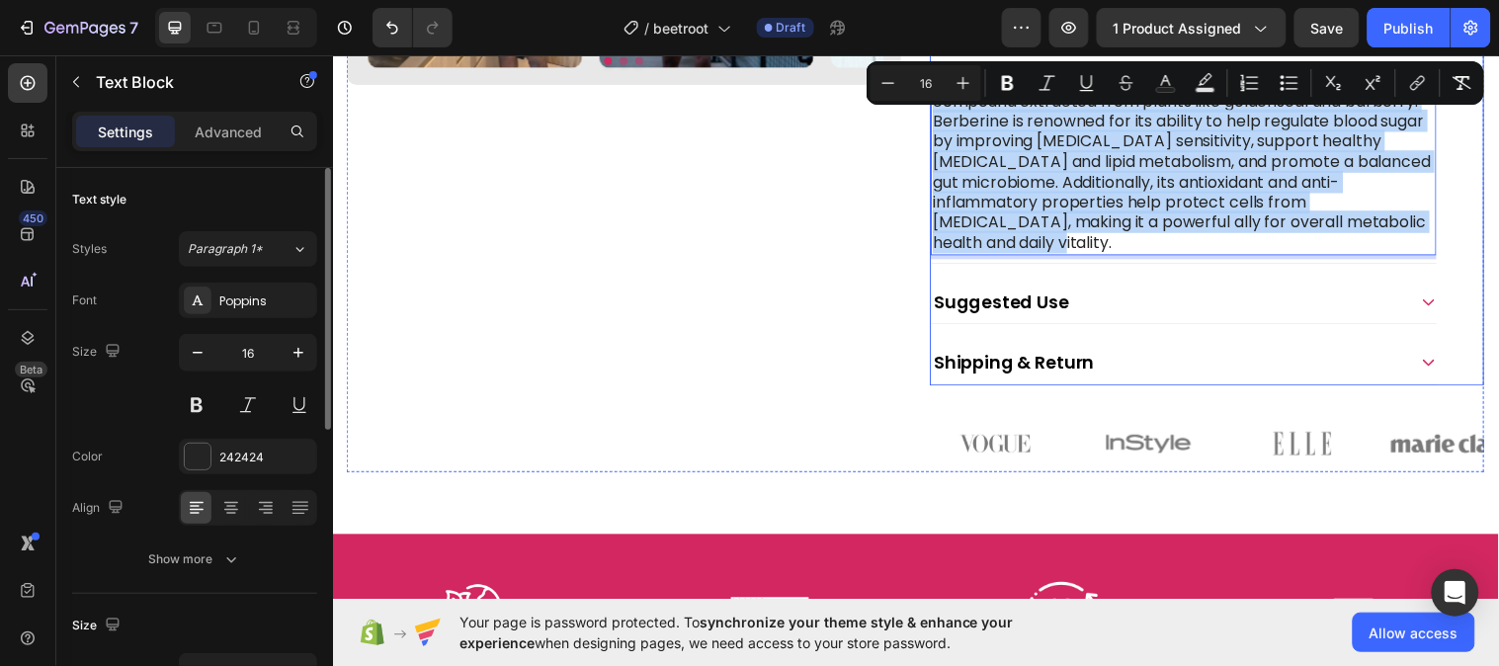
scroll to position [951, 0]
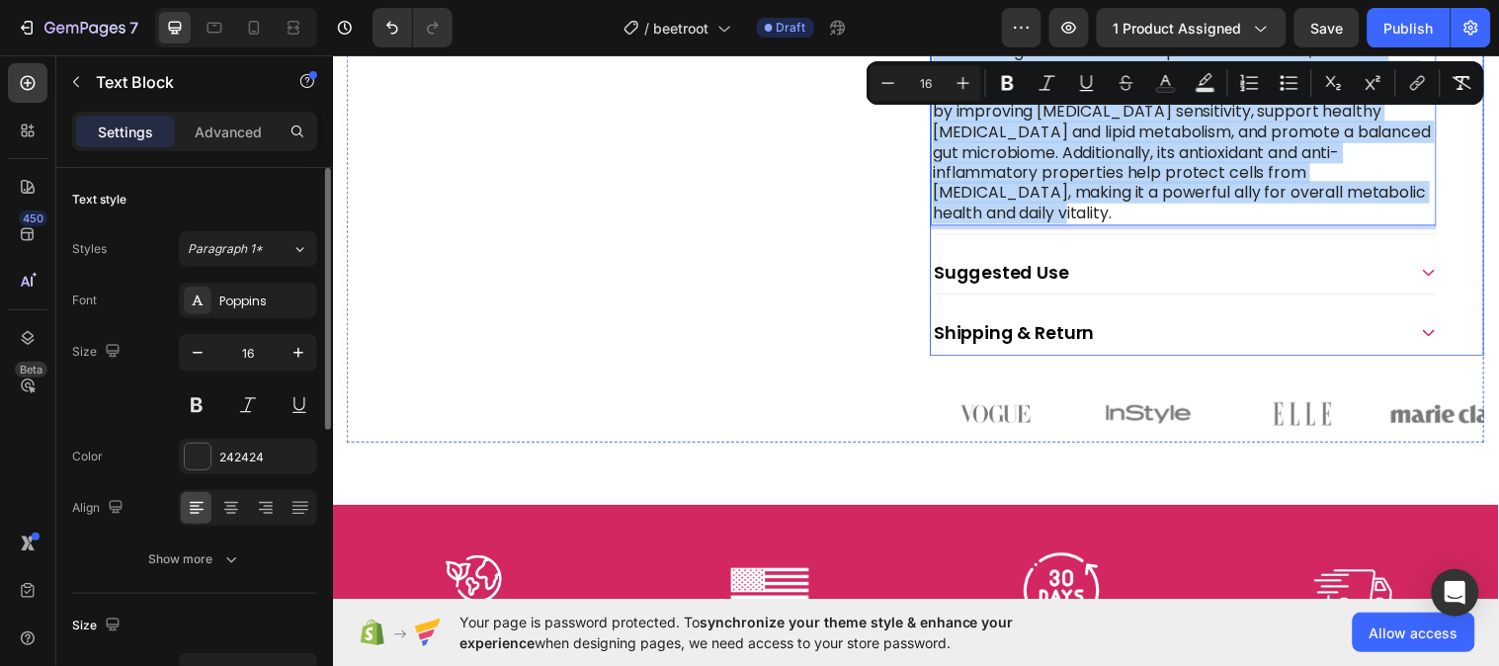
click at [1153, 258] on div "Suggested Use" at bounding box center [1198, 275] width 514 height 44
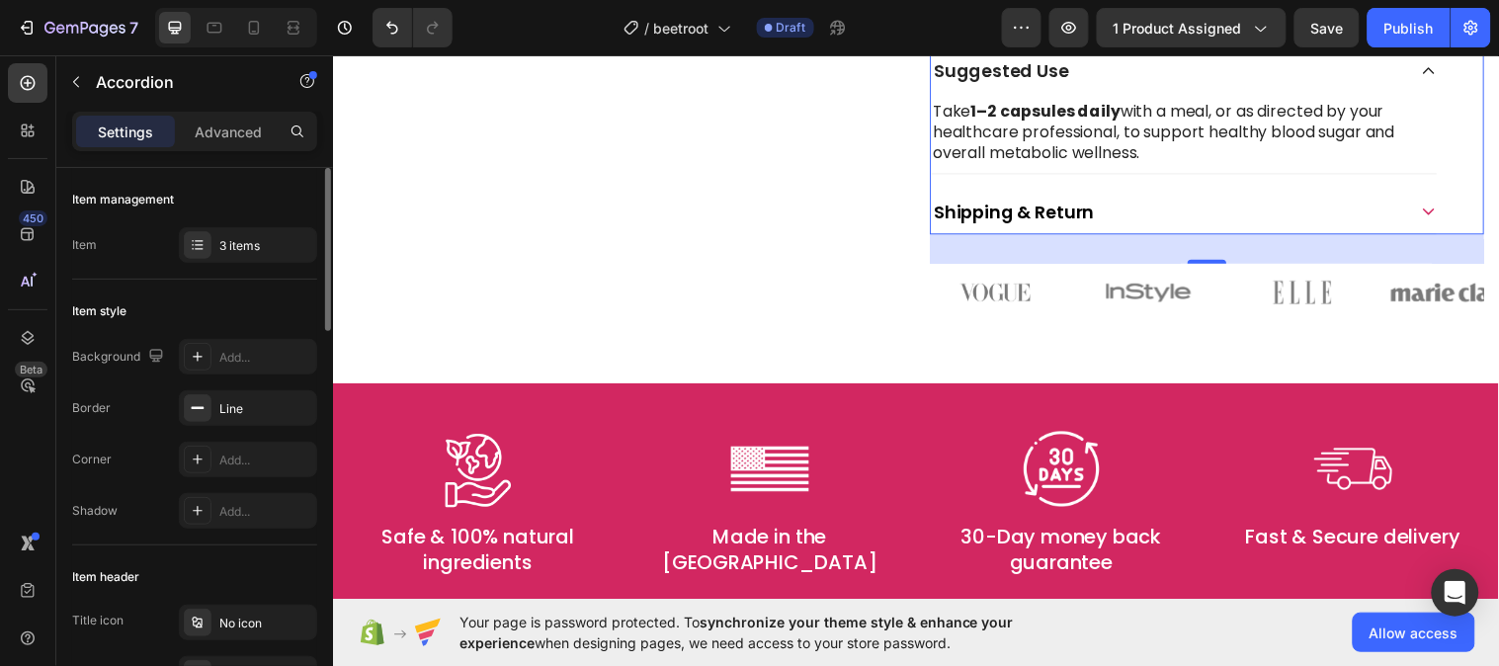
click at [1230, 214] on div "Shipping & Return" at bounding box center [1182, 214] width 482 height 29
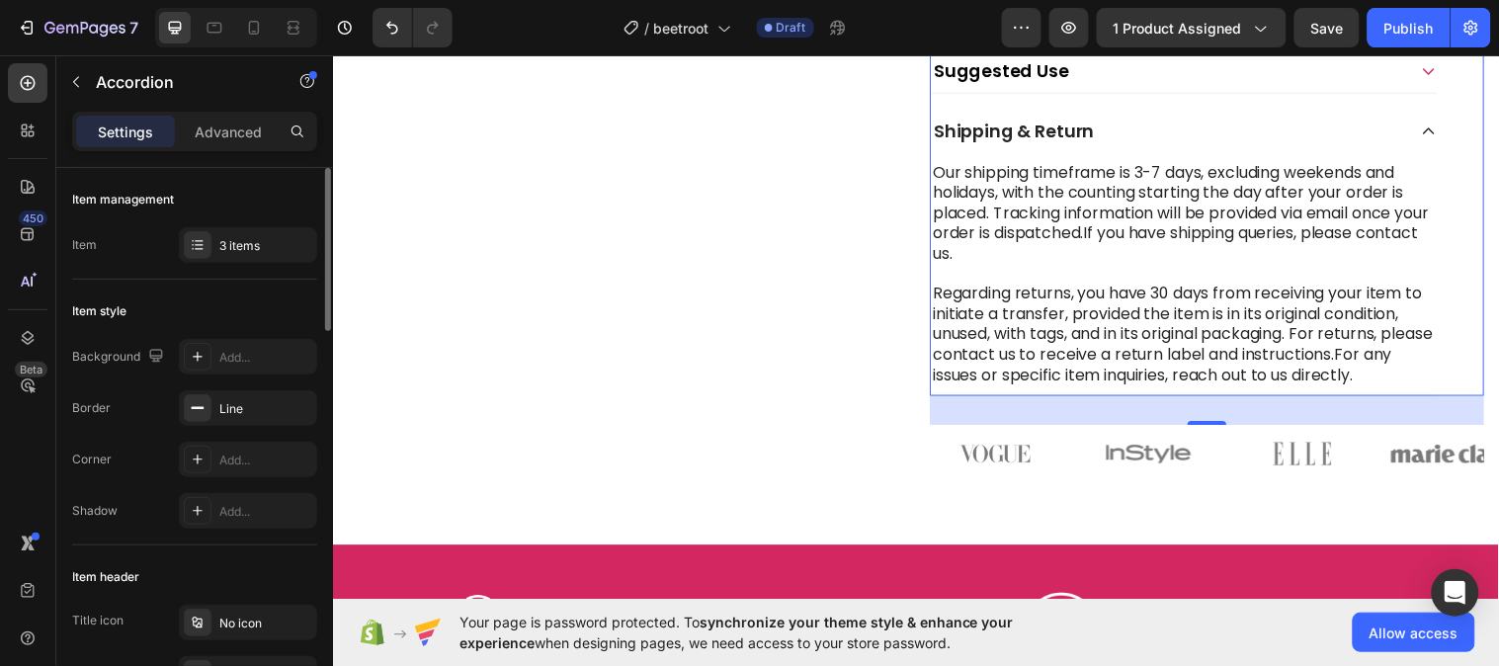
click at [1422, 124] on div "Shipping & Return" at bounding box center [1198, 132] width 514 height 44
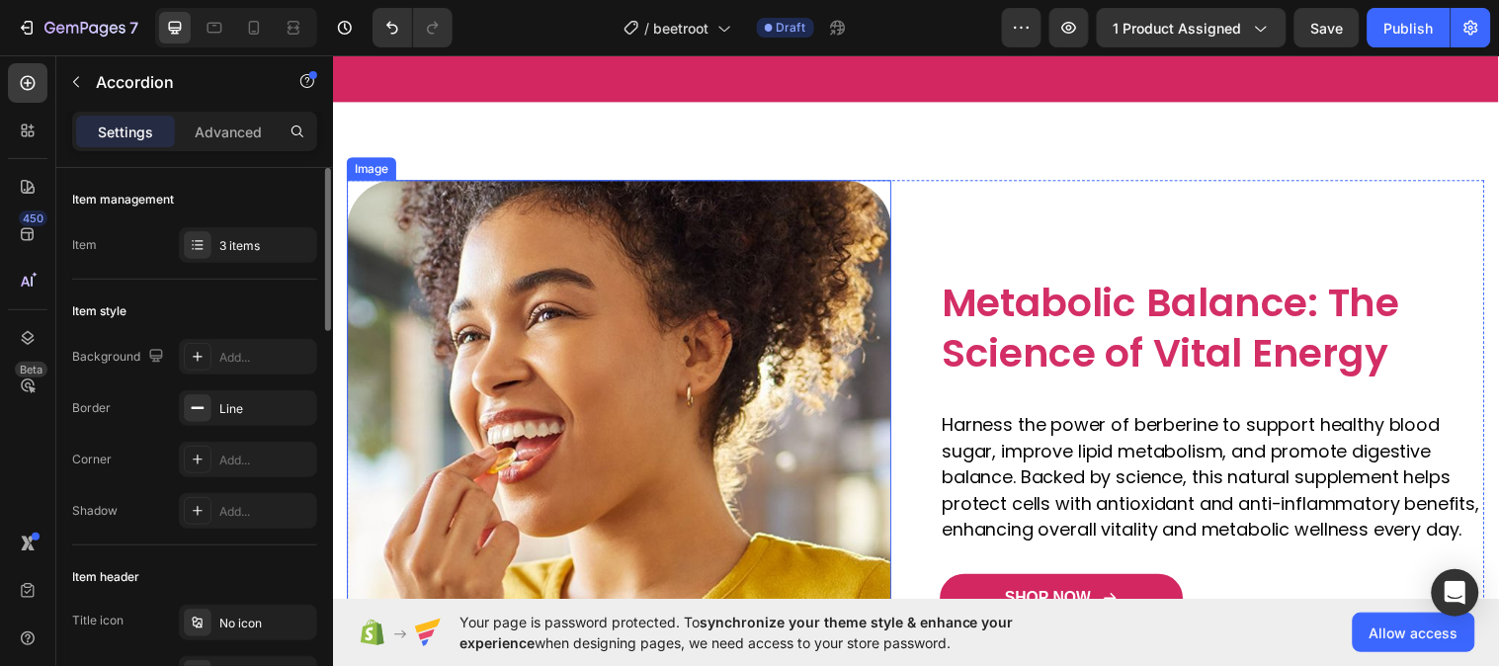
scroll to position [1499, 0]
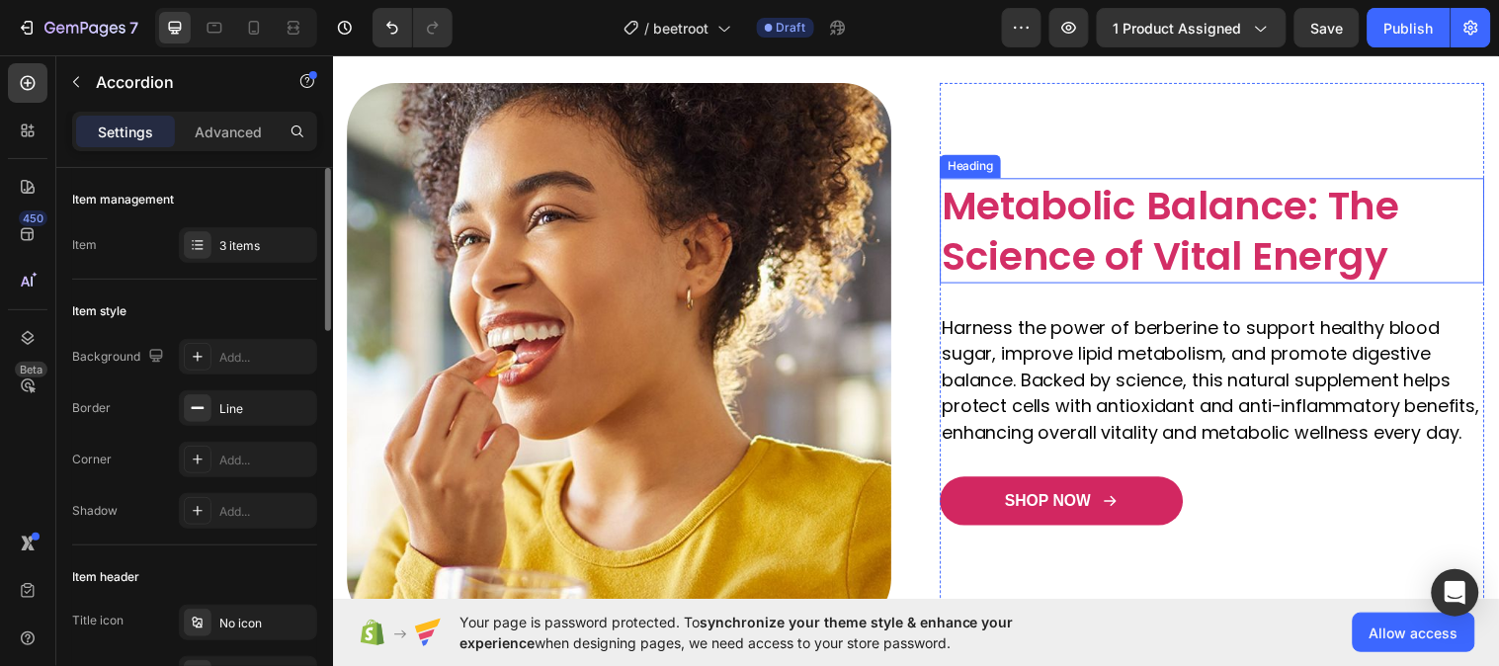
click at [1286, 211] on span "Metabolic Balance: The Science of Vital Energy" at bounding box center [1184, 233] width 464 height 107
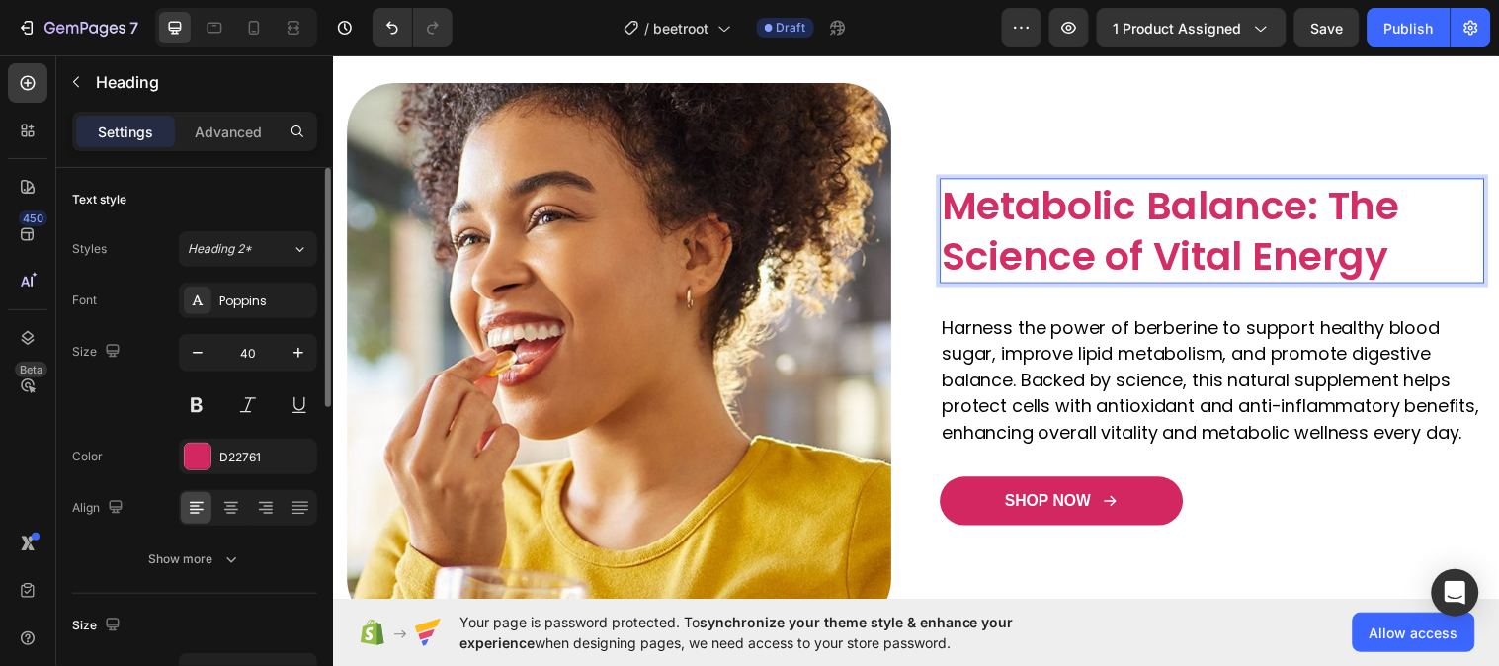
click at [1286, 211] on span "Metabolic Balance: The Science of Vital Energy" at bounding box center [1184, 233] width 464 height 107
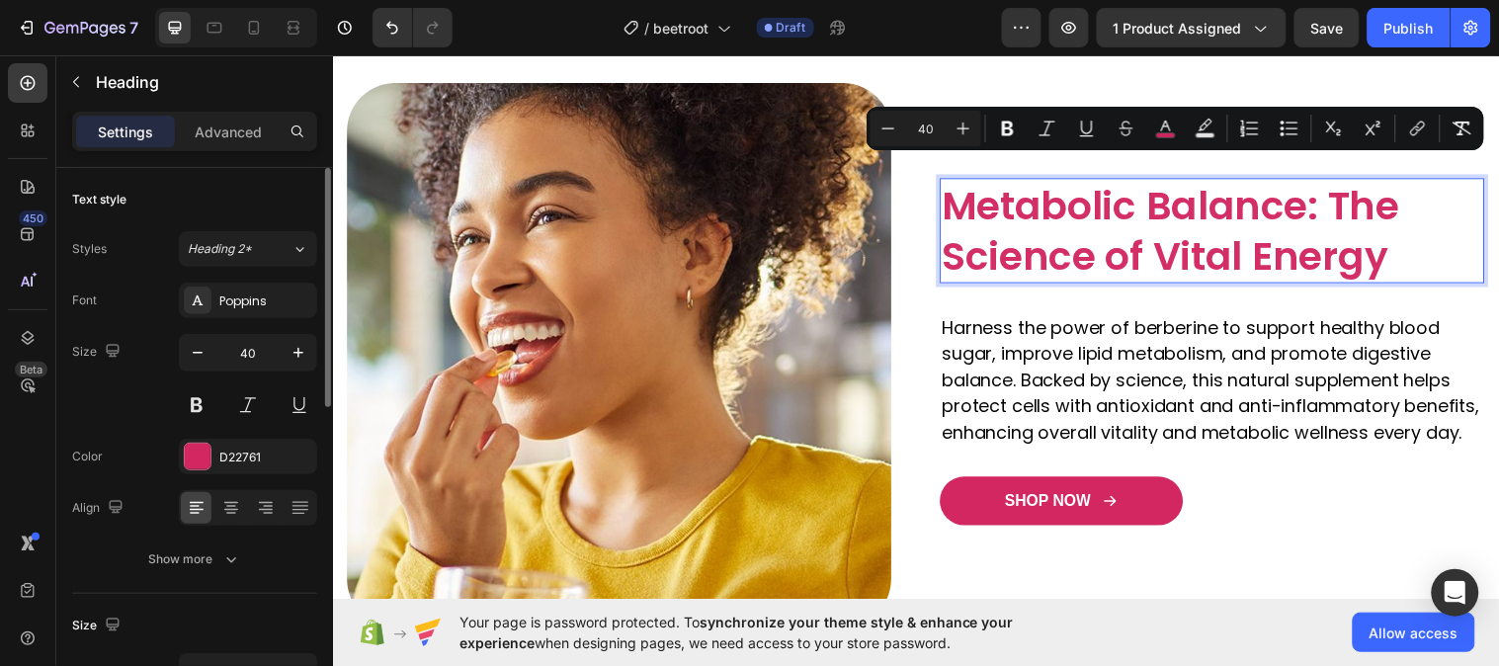
click at [1372, 234] on span "Metabolic Balance: The Science of Vital Energy" at bounding box center [1184, 233] width 464 height 107
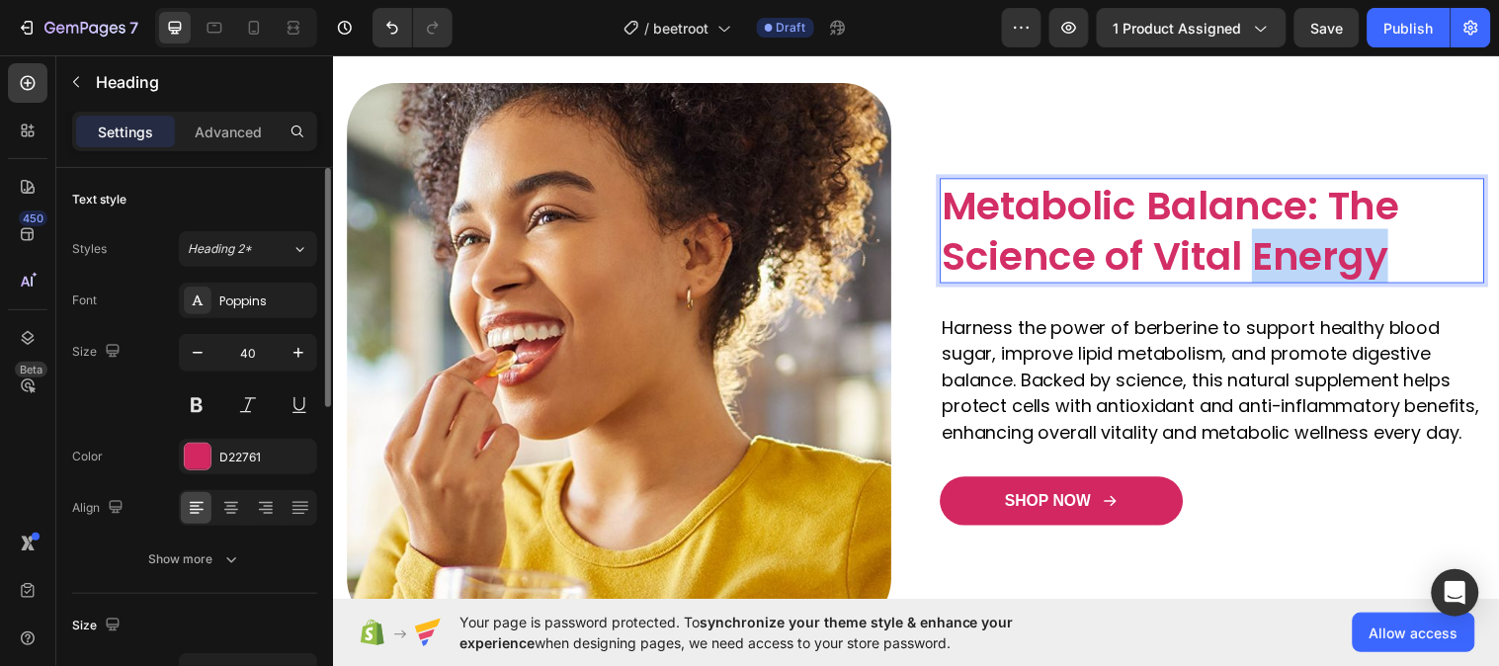
click at [1372, 234] on span "Metabolic Balance: The Science of Vital Energy" at bounding box center [1184, 233] width 464 height 107
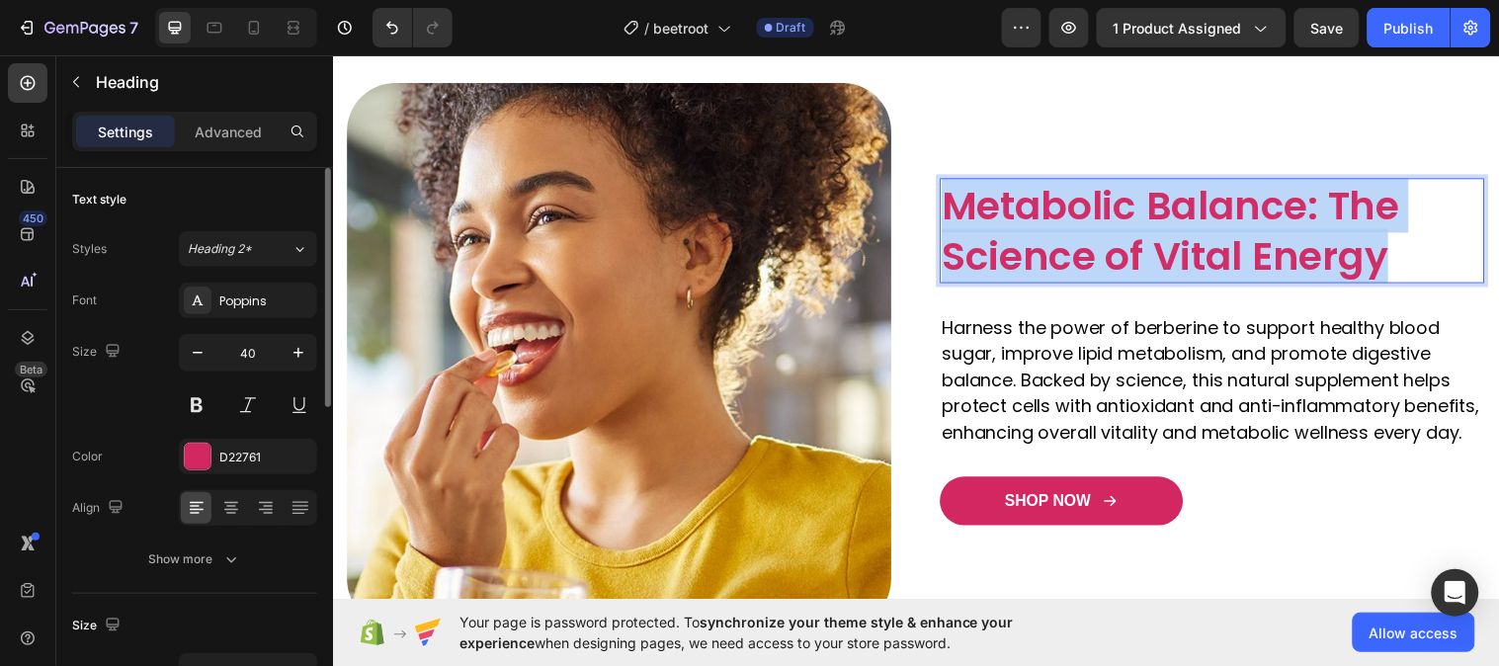
click at [1372, 234] on span "Metabolic Balance: The Science of Vital Energy" at bounding box center [1184, 233] width 464 height 107
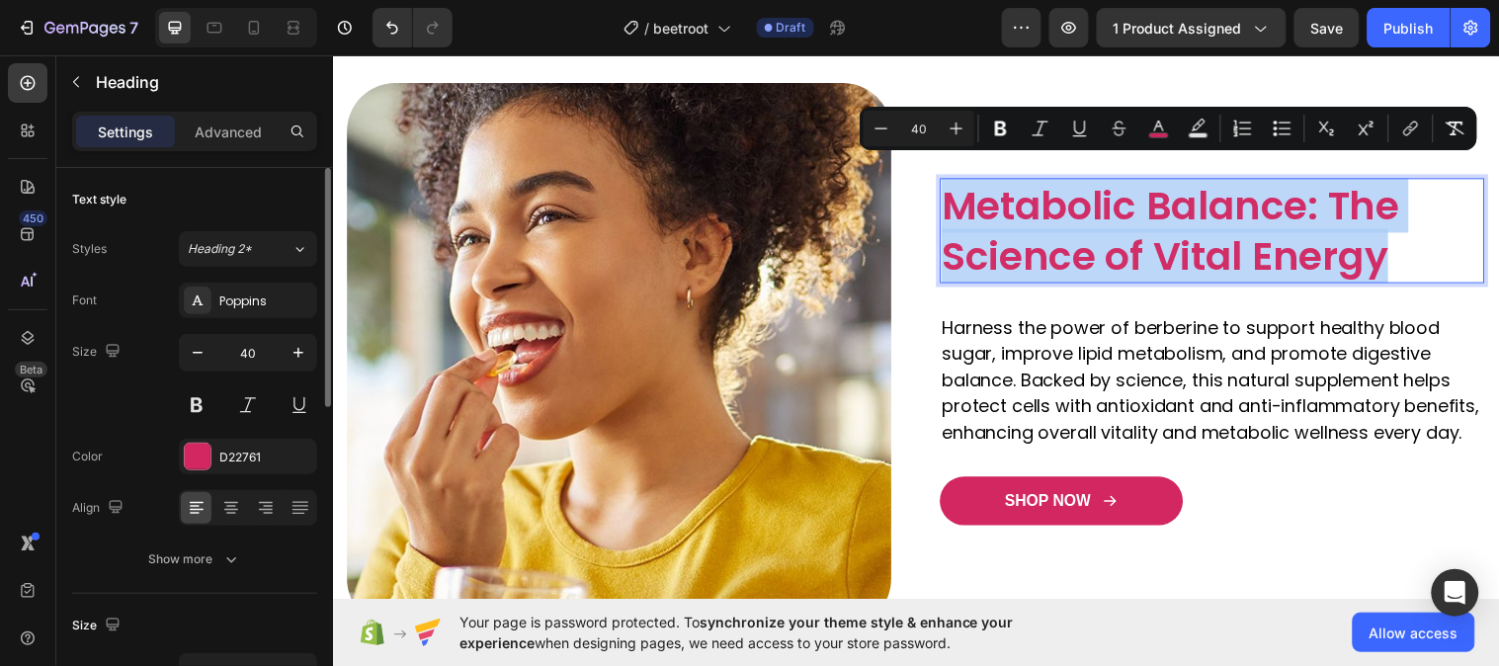
copy span "Metabolic Balance: The Science of Vital Energy"
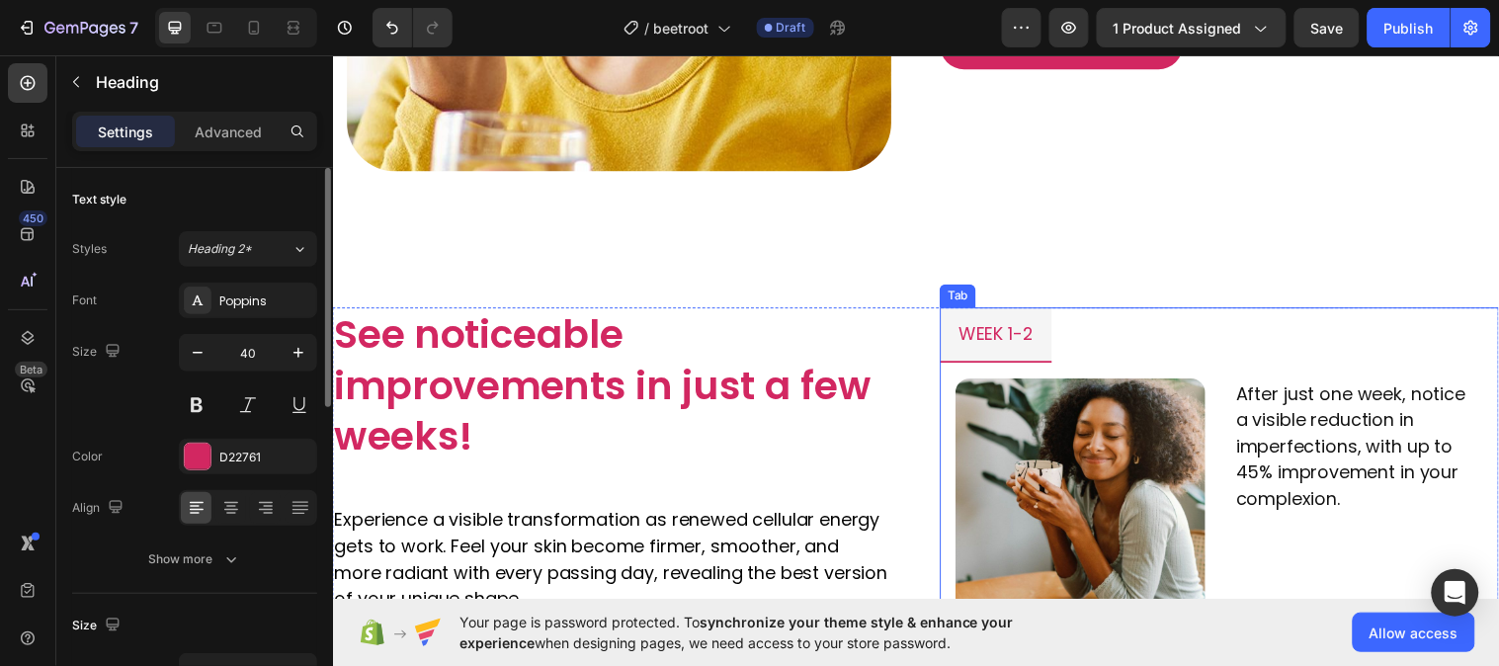
scroll to position [2048, 0]
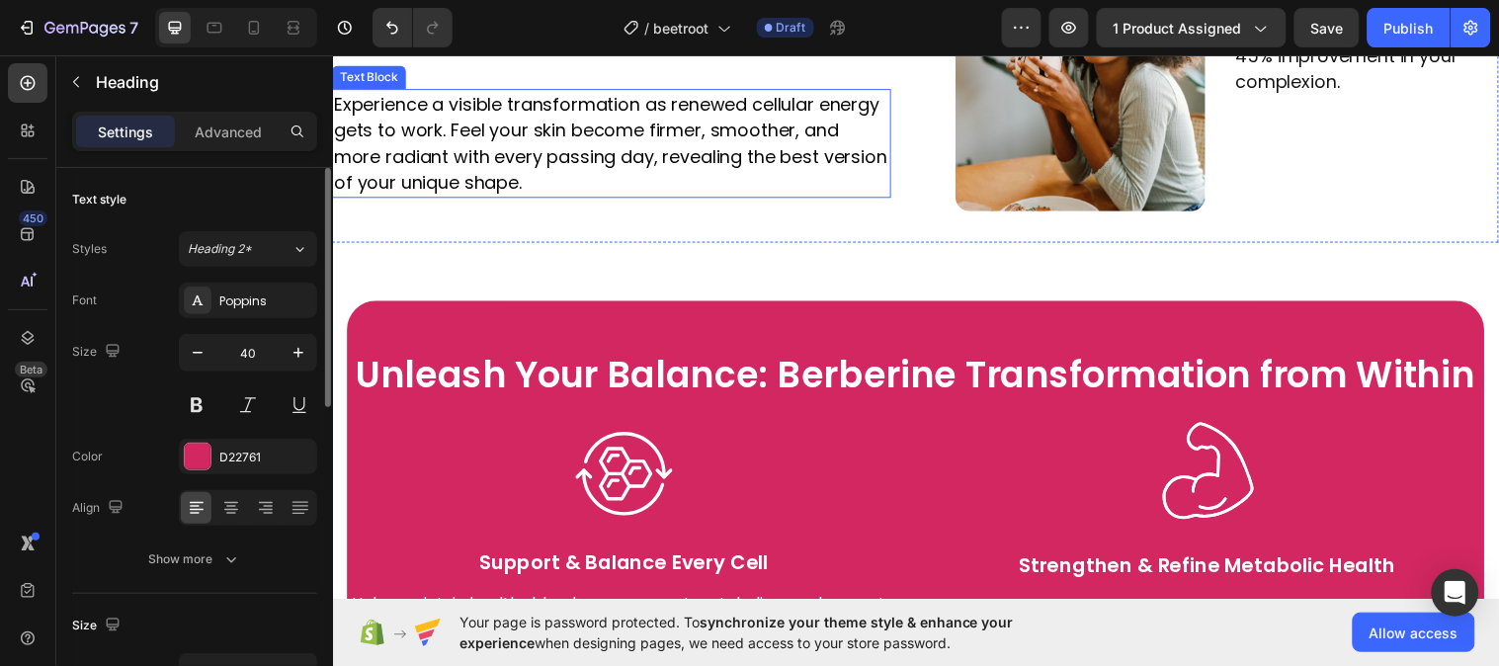
type input "16"
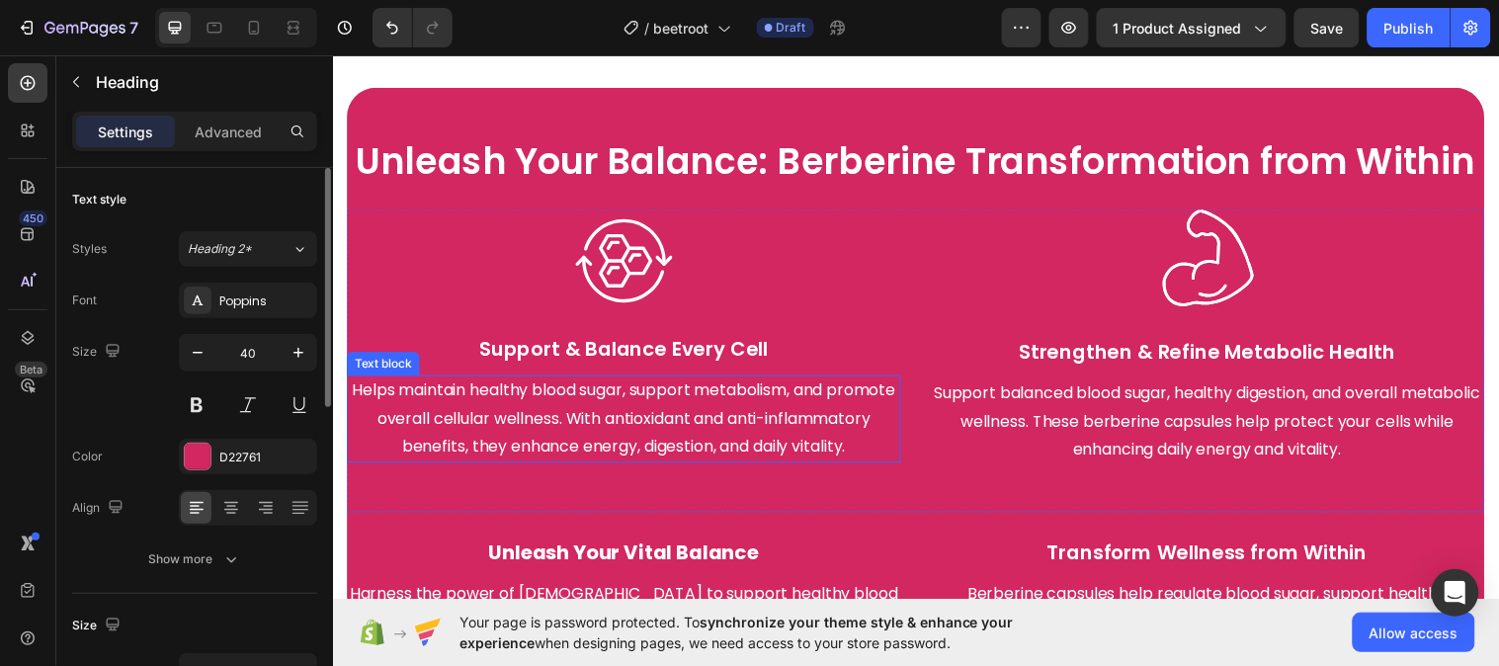
scroll to position [2487, 0]
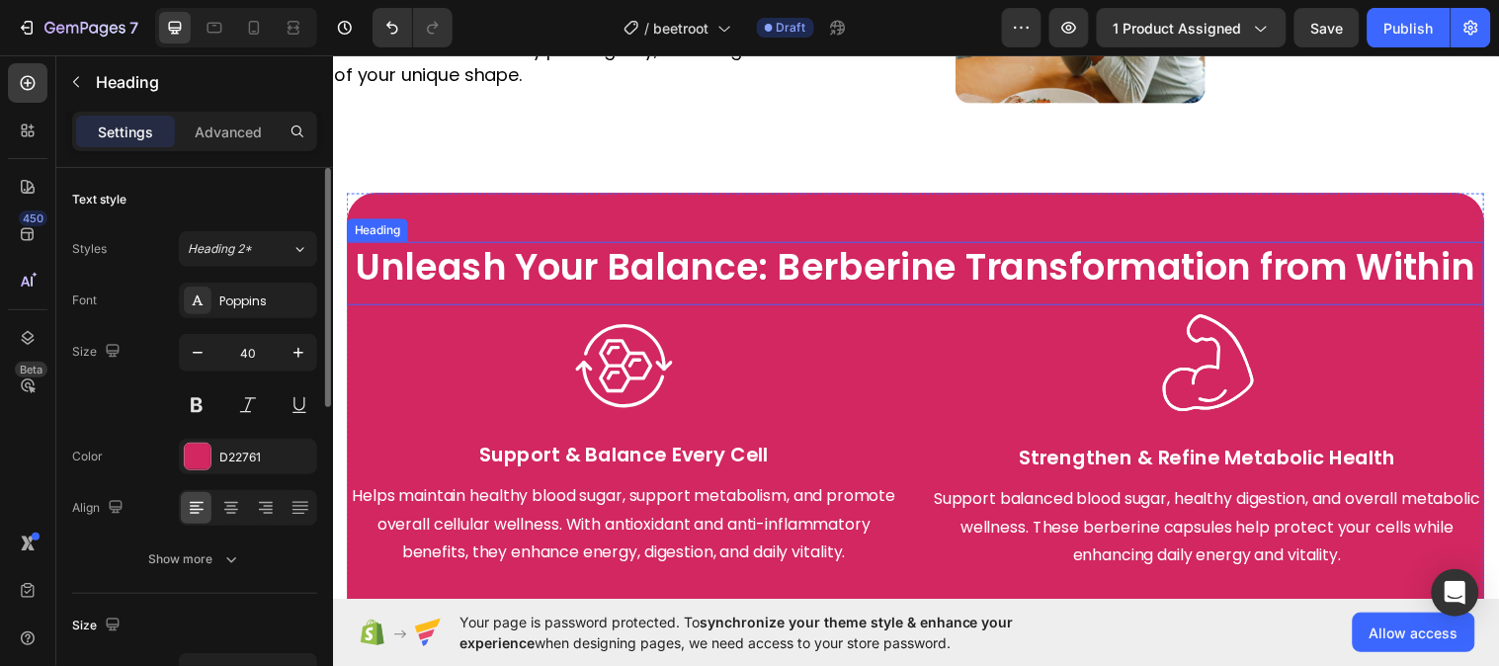
click at [1244, 266] on h2 "Unleash Your Balance: Berberine Transformation from Within" at bounding box center [925, 276] width 1156 height 64
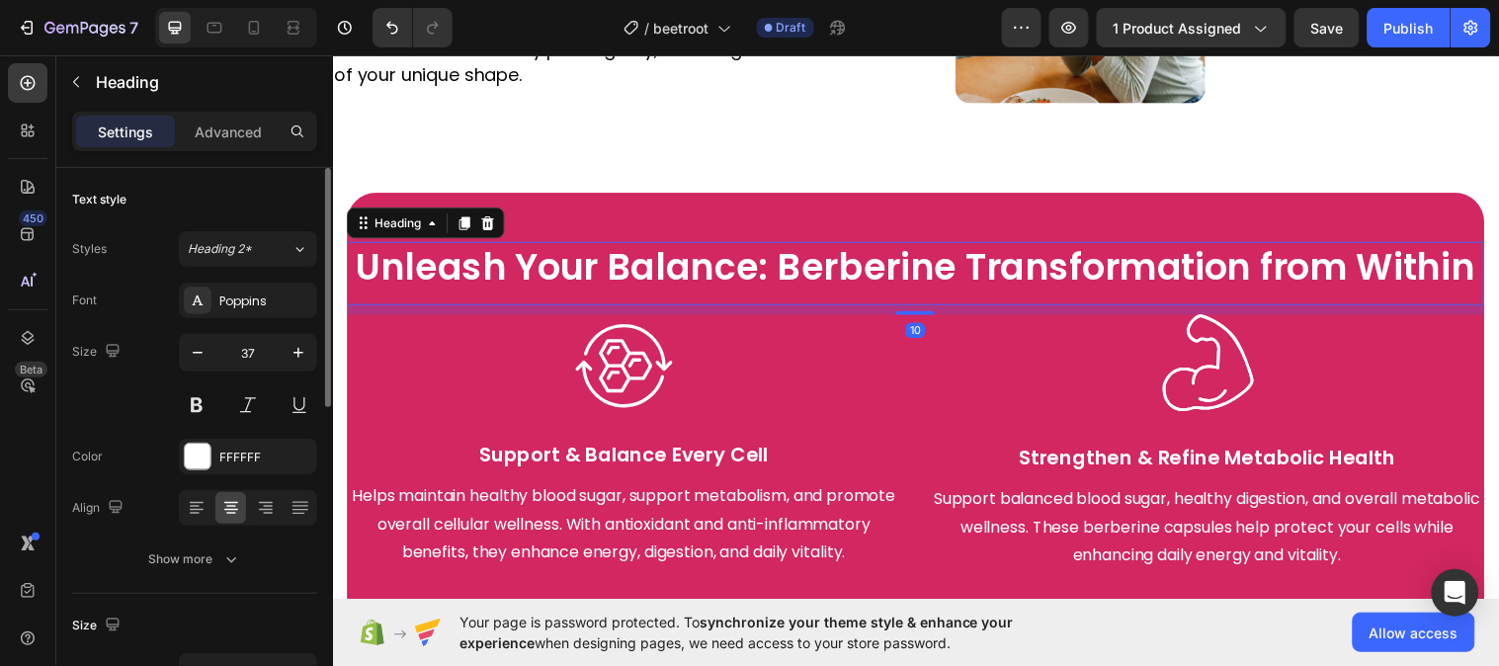
click at [1244, 266] on p "Unleash Your Balance: Berberine Transformation from Within" at bounding box center [925, 269] width 1152 height 47
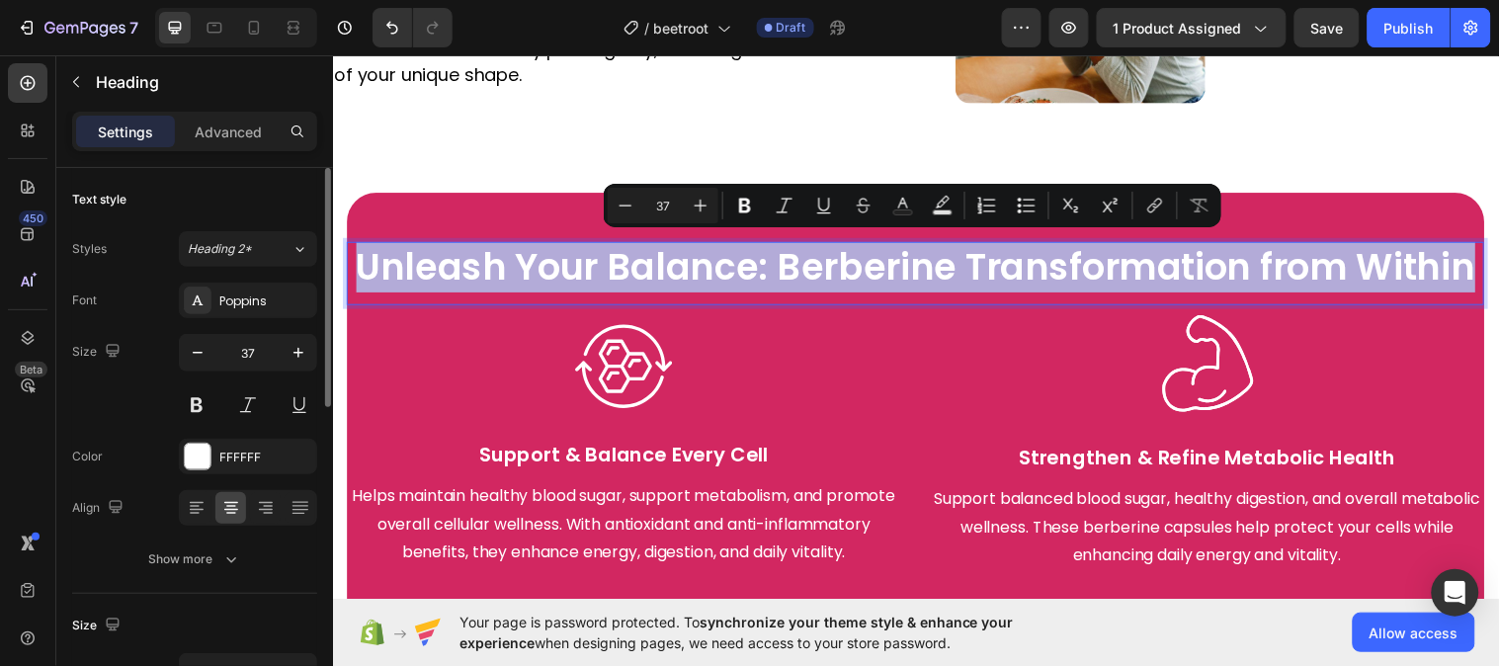
copy p "Unleash Your Balance: Berberine Transformation from Within"
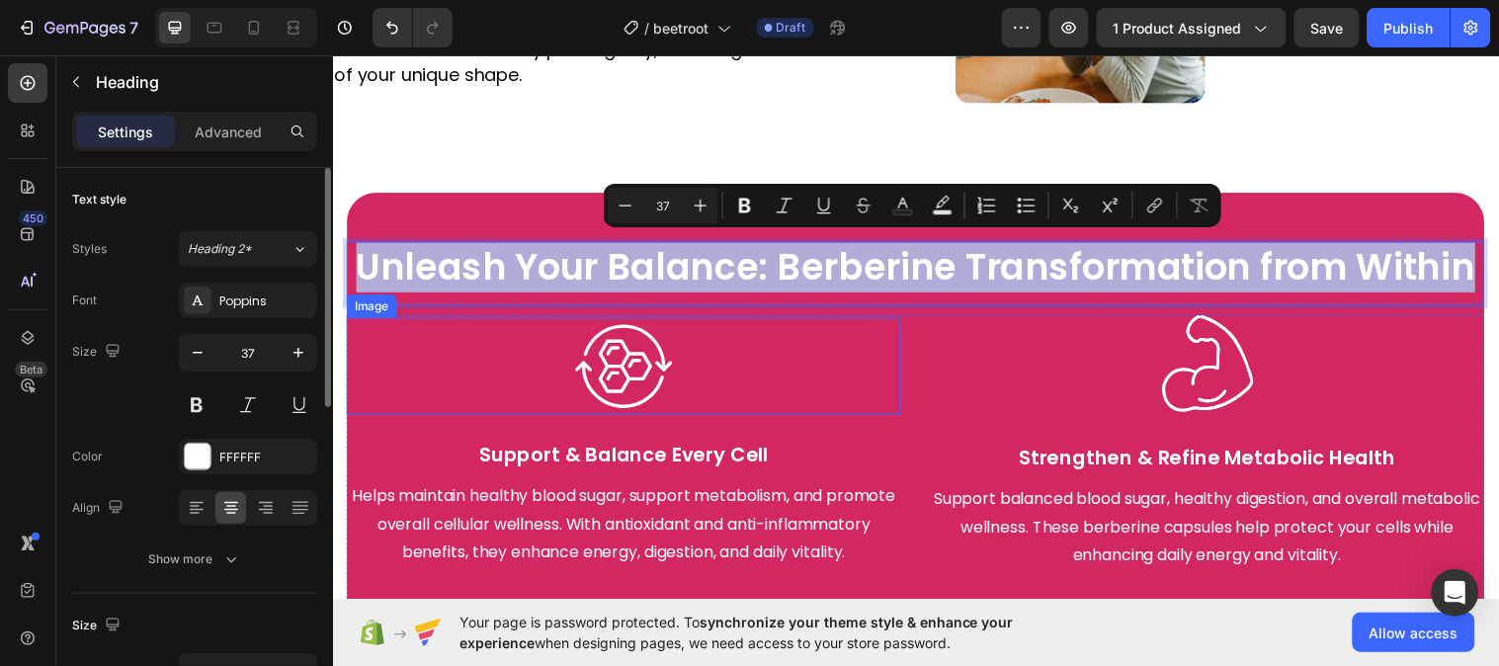
scroll to position [2597, 0]
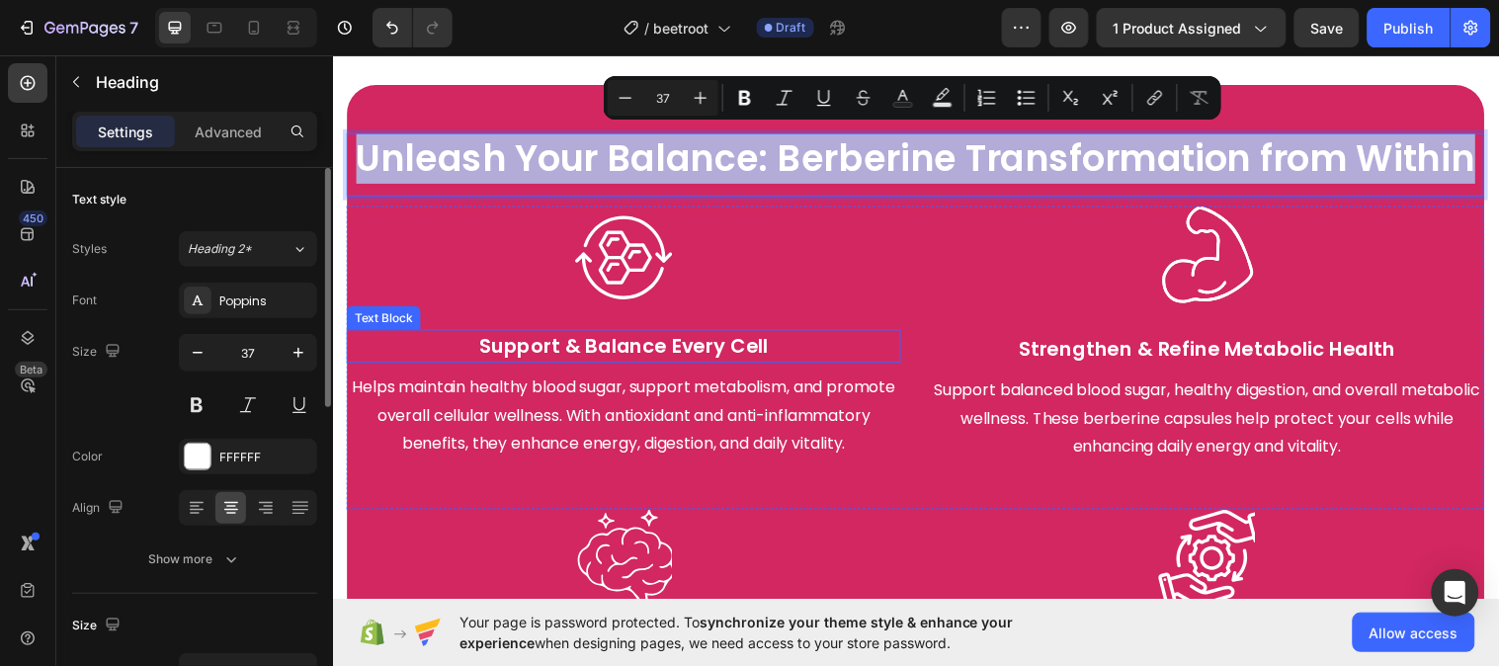
click at [509, 337] on p "Support & Balance Every Cell" at bounding box center [628, 351] width 559 height 30
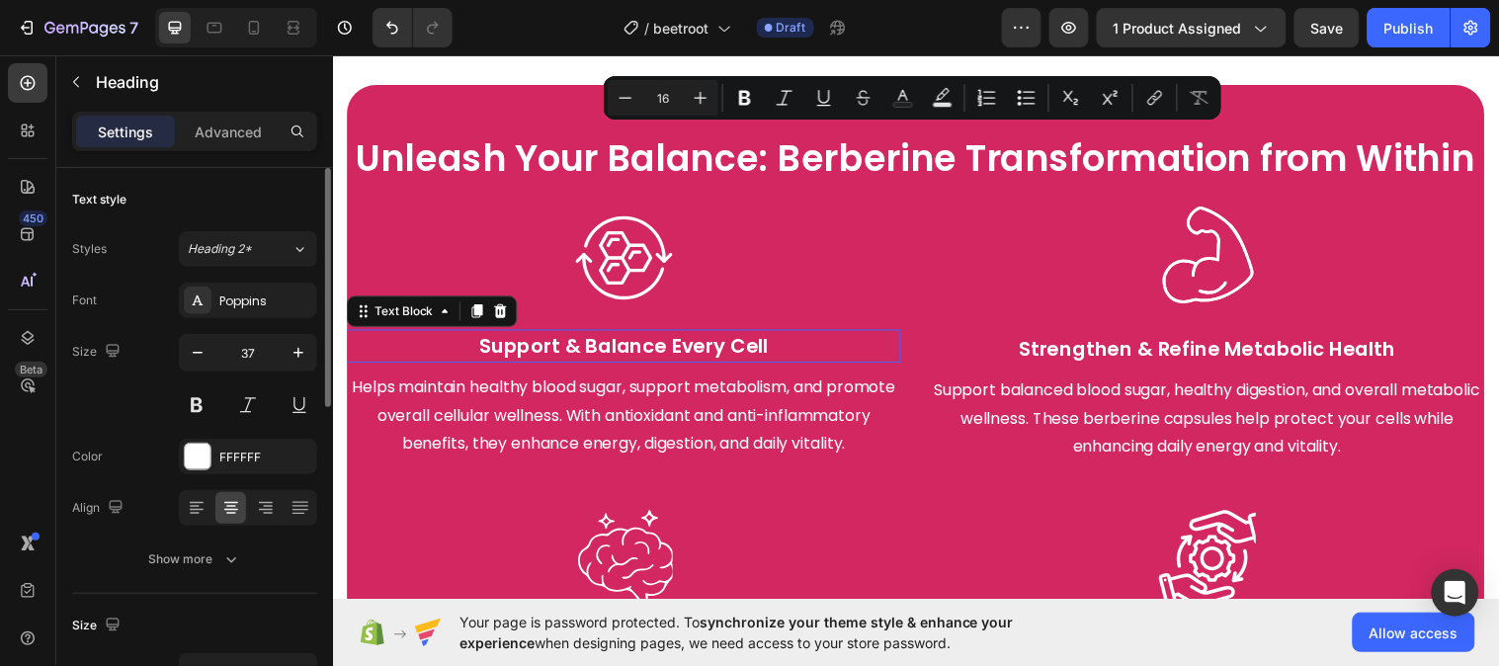
click at [509, 337] on p "Support & Balance Every Cell" at bounding box center [628, 351] width 559 height 30
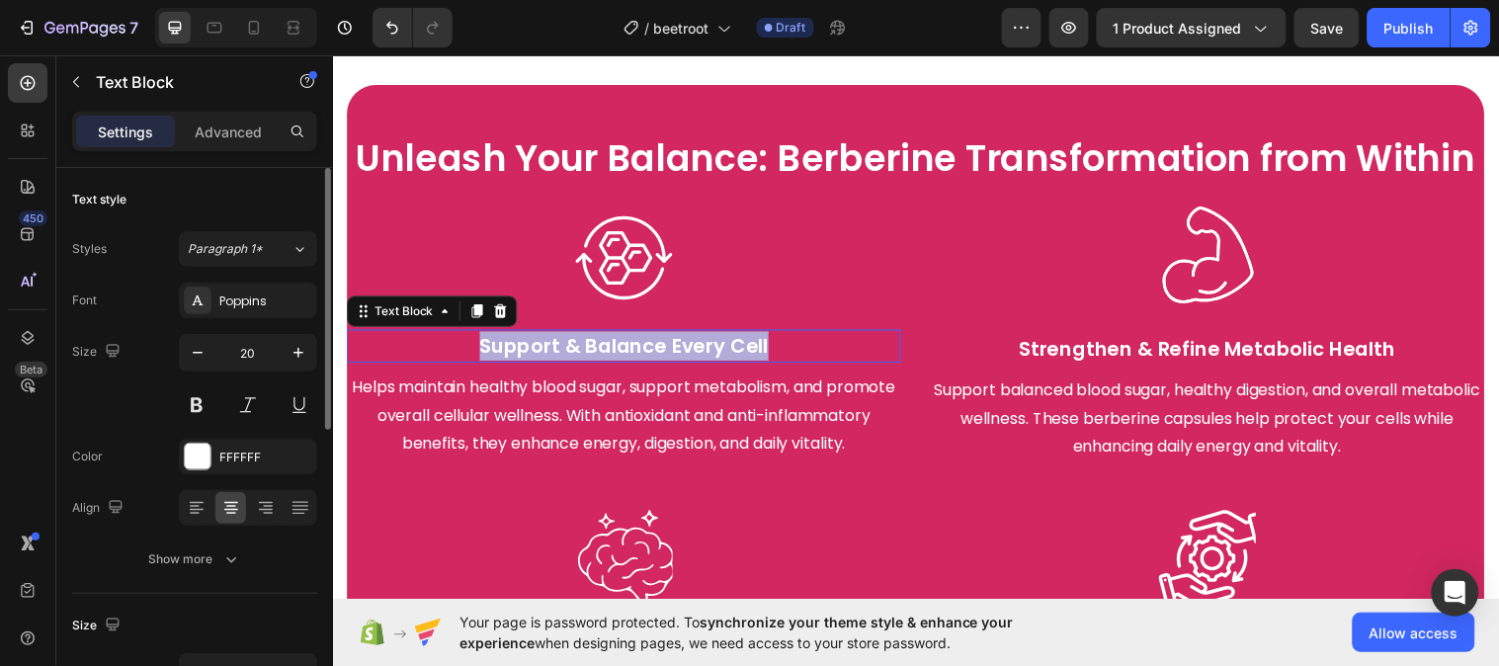
click at [509, 337] on p "Support & Balance Every Cell" at bounding box center [628, 351] width 559 height 30
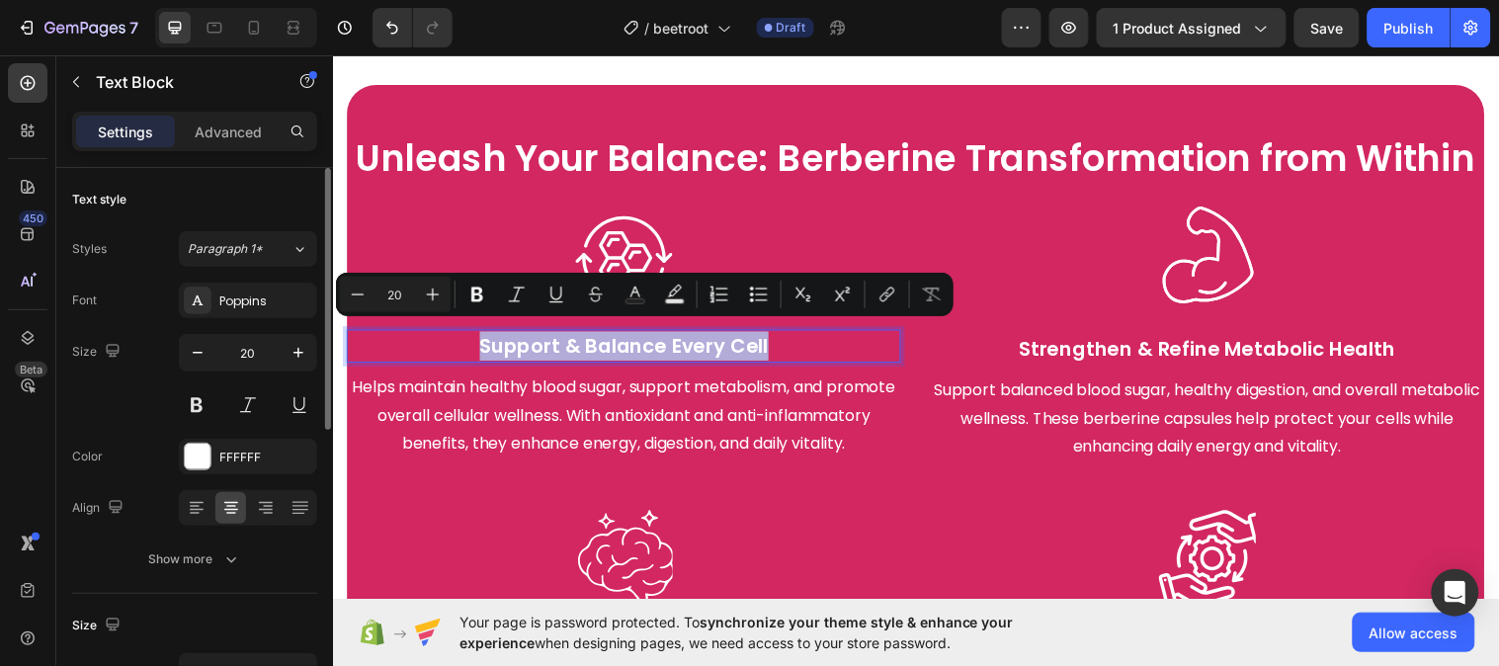
copy p "Support & Balance Every Cell"
click at [442, 401] on p "Helps maintain healthy blood sugar, support metabolism, and promote overall cel…" at bounding box center [628, 421] width 559 height 85
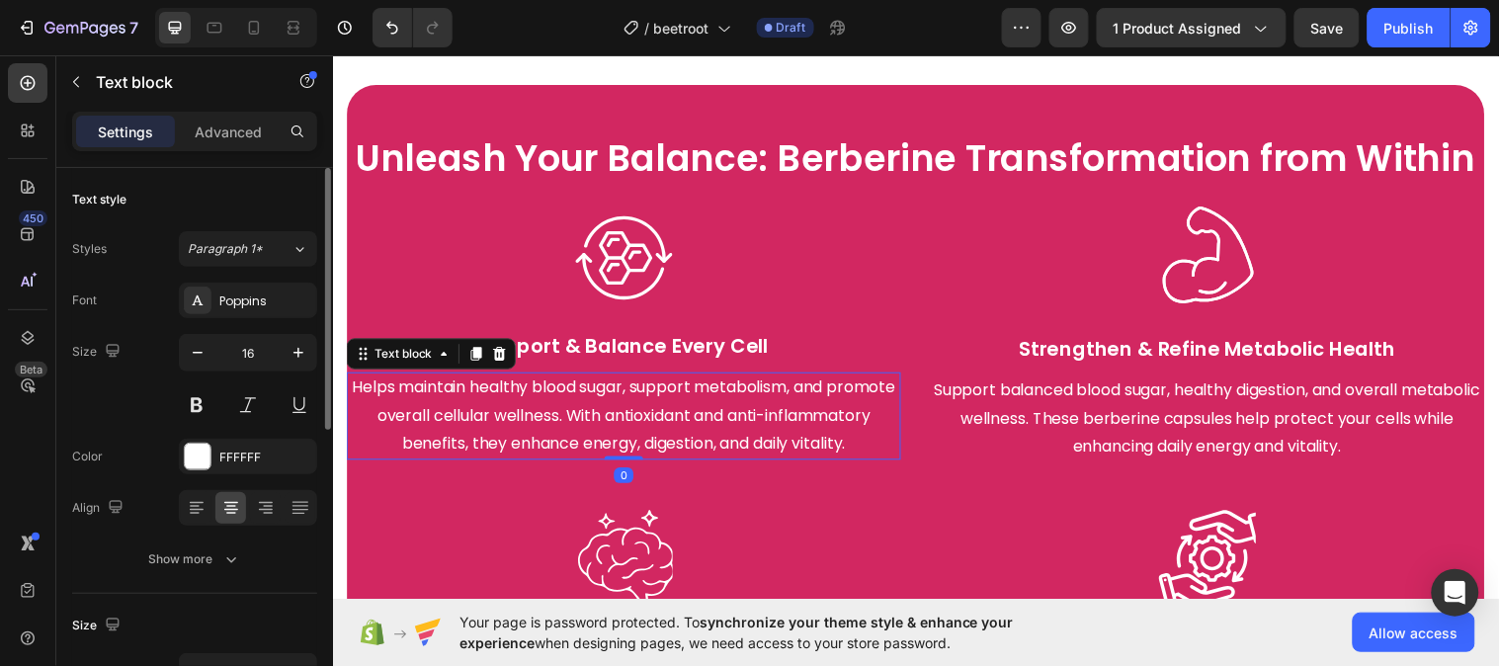
click at [442, 401] on p "Helps maintain healthy blood sugar, support metabolism, and promote overall cel…" at bounding box center [628, 421] width 559 height 85
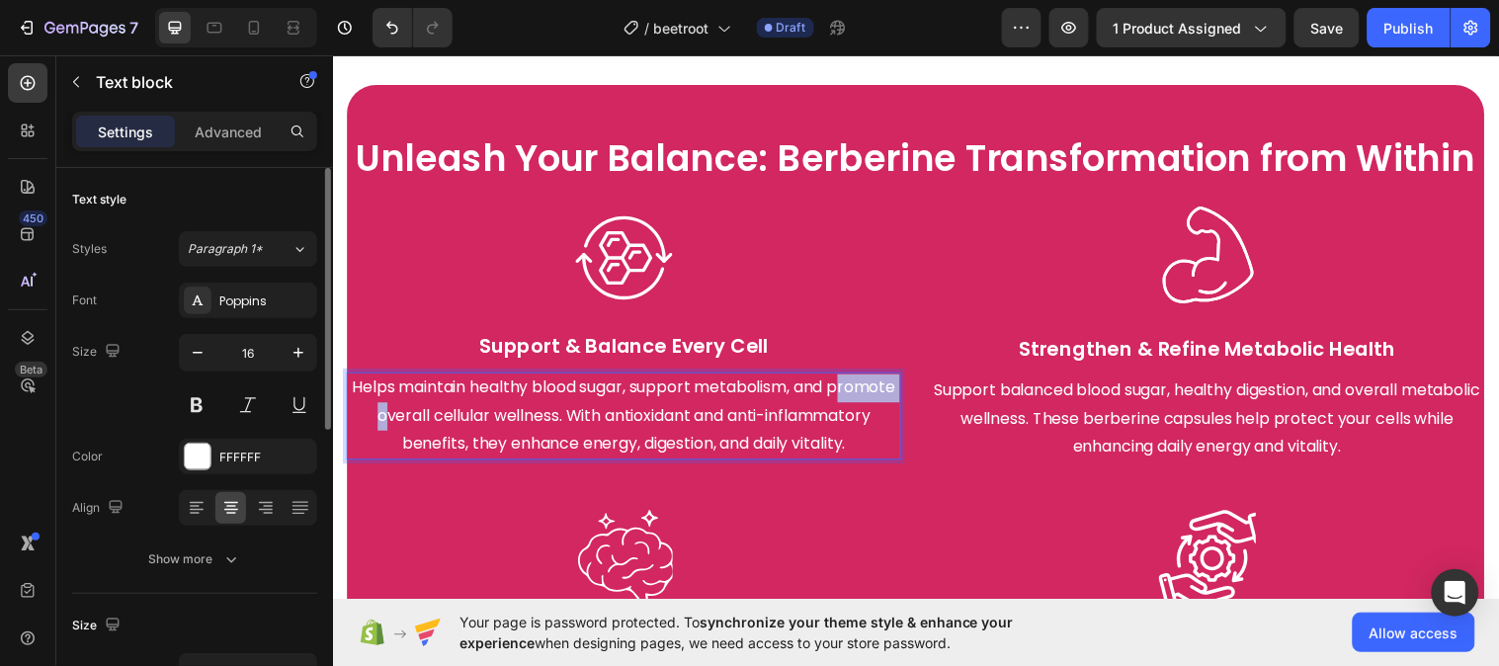
click at [442, 401] on p "Helps maintain healthy blood sugar, support metabolism, and promote overall cel…" at bounding box center [628, 421] width 559 height 85
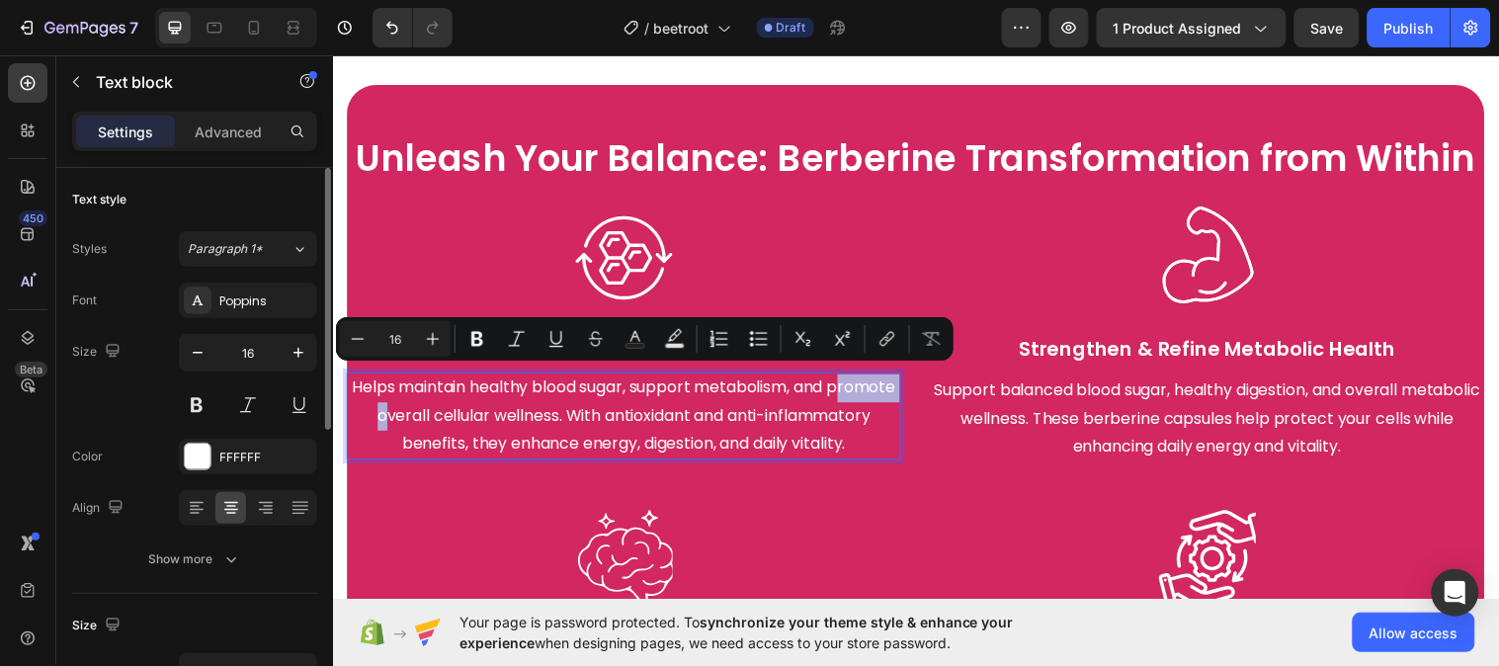
copy p "Helps maintain healthy blood sugar, support metabolism, and promote overall cel…"
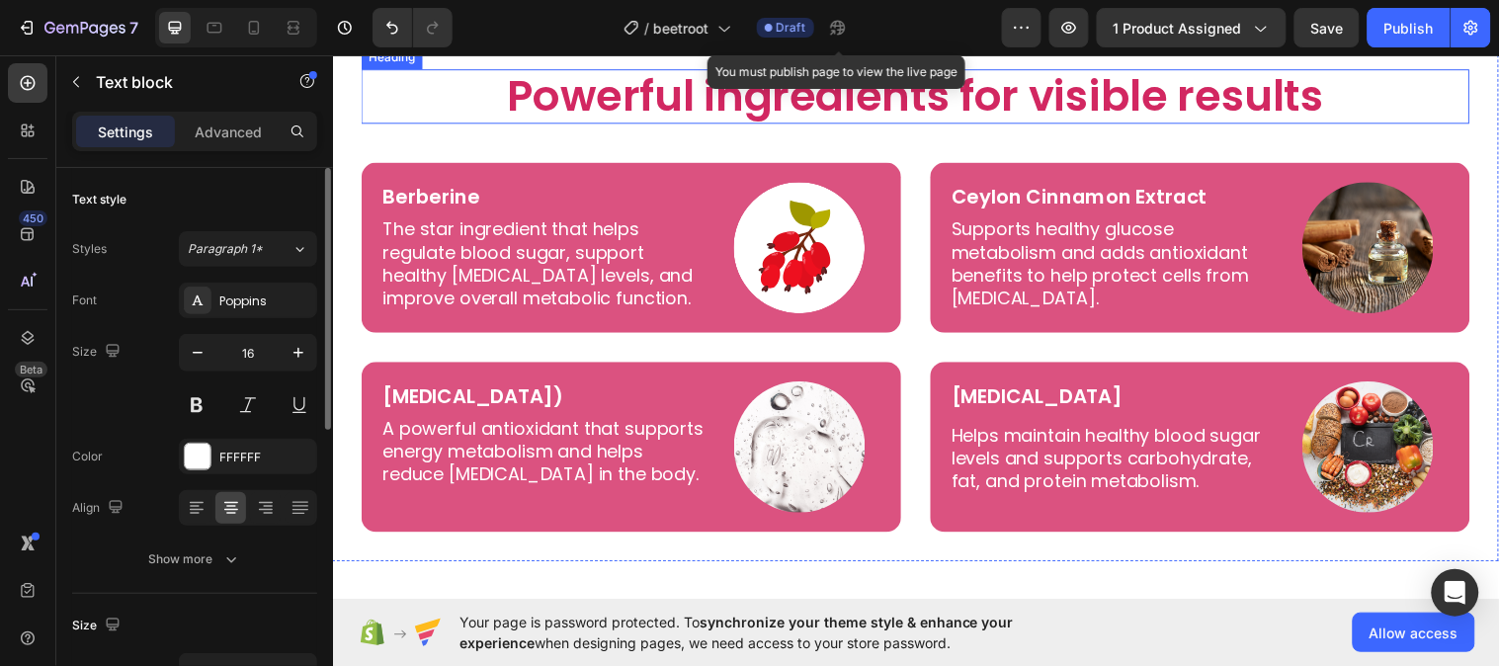
scroll to position [4244, 0]
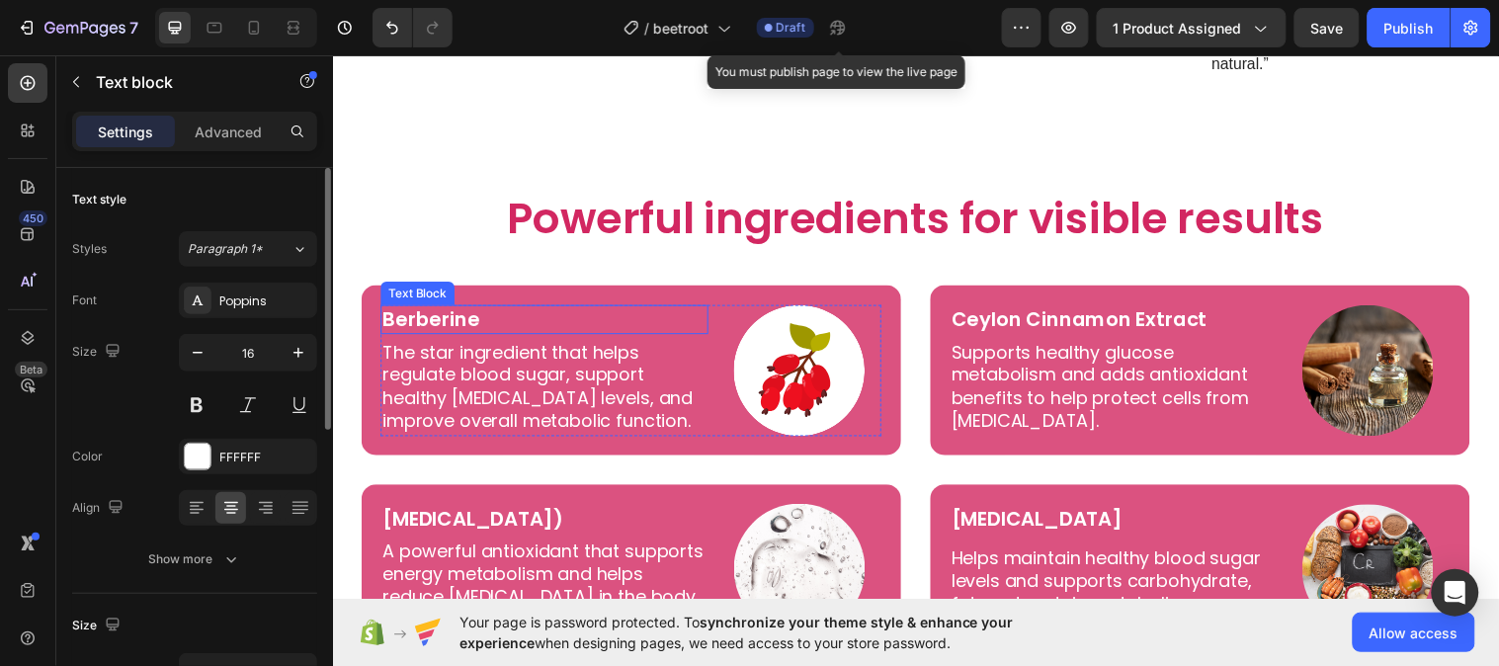
click at [522, 310] on p "Berberine" at bounding box center [547, 323] width 329 height 26
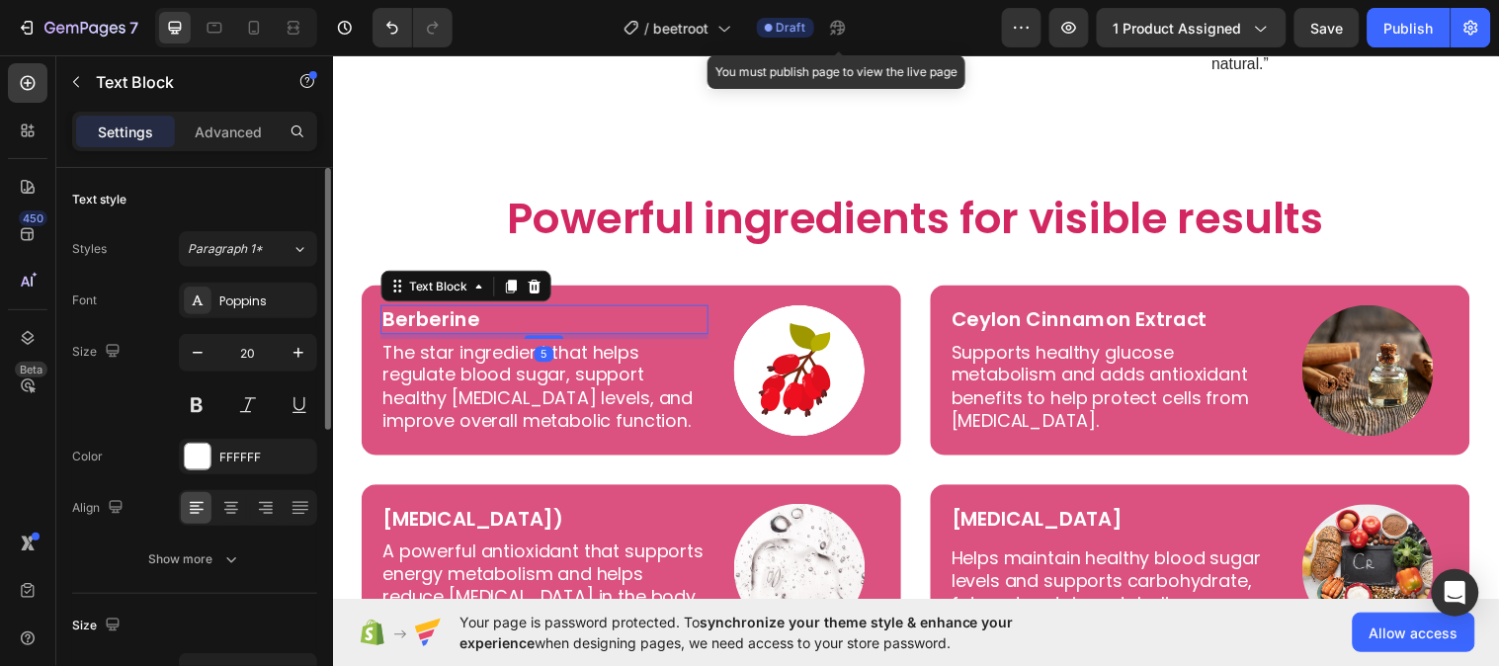
click at [513, 310] on p "Berberine" at bounding box center [547, 323] width 329 height 26
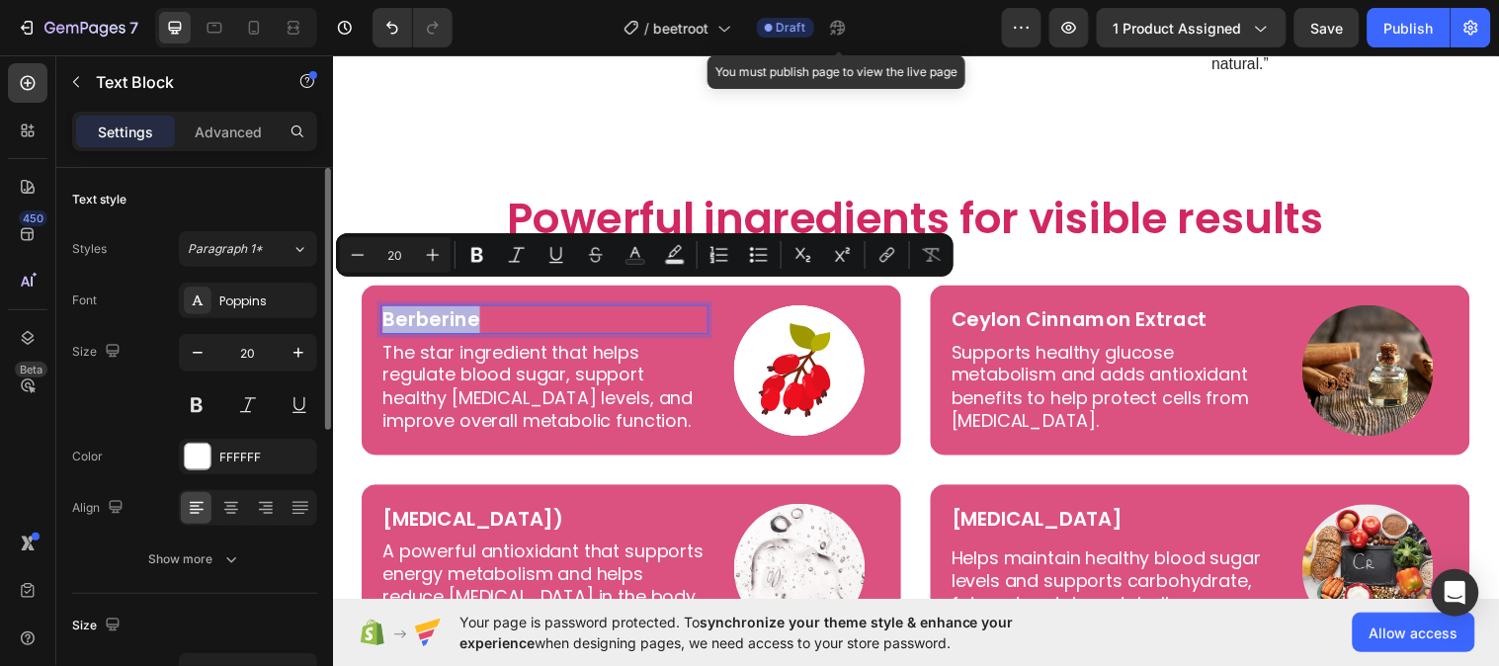
copy p "Berberine"
click at [615, 382] on p "The star ingredient that helps regulate blood sugar, support healthy cholestero…" at bounding box center [547, 391] width 329 height 93
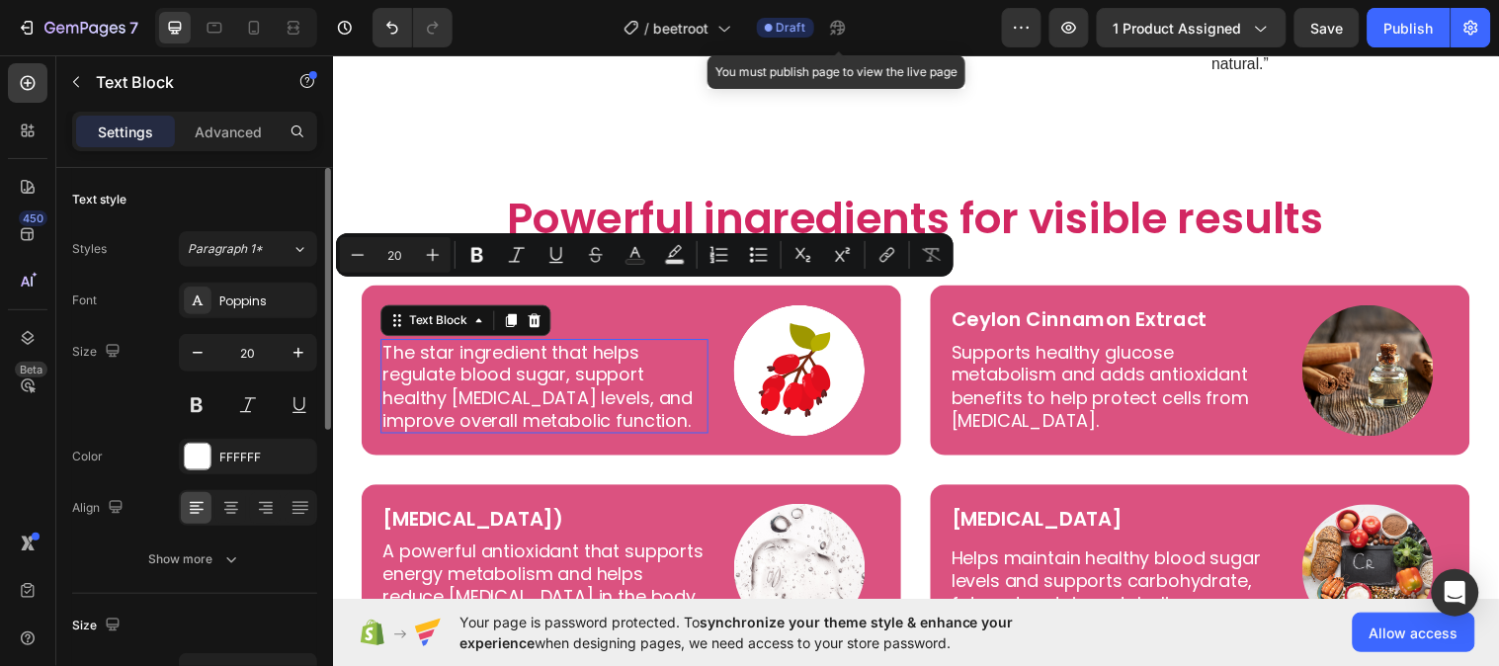
click at [615, 382] on p "The star ingredient that helps regulate blood sugar, support healthy cholestero…" at bounding box center [547, 391] width 329 height 93
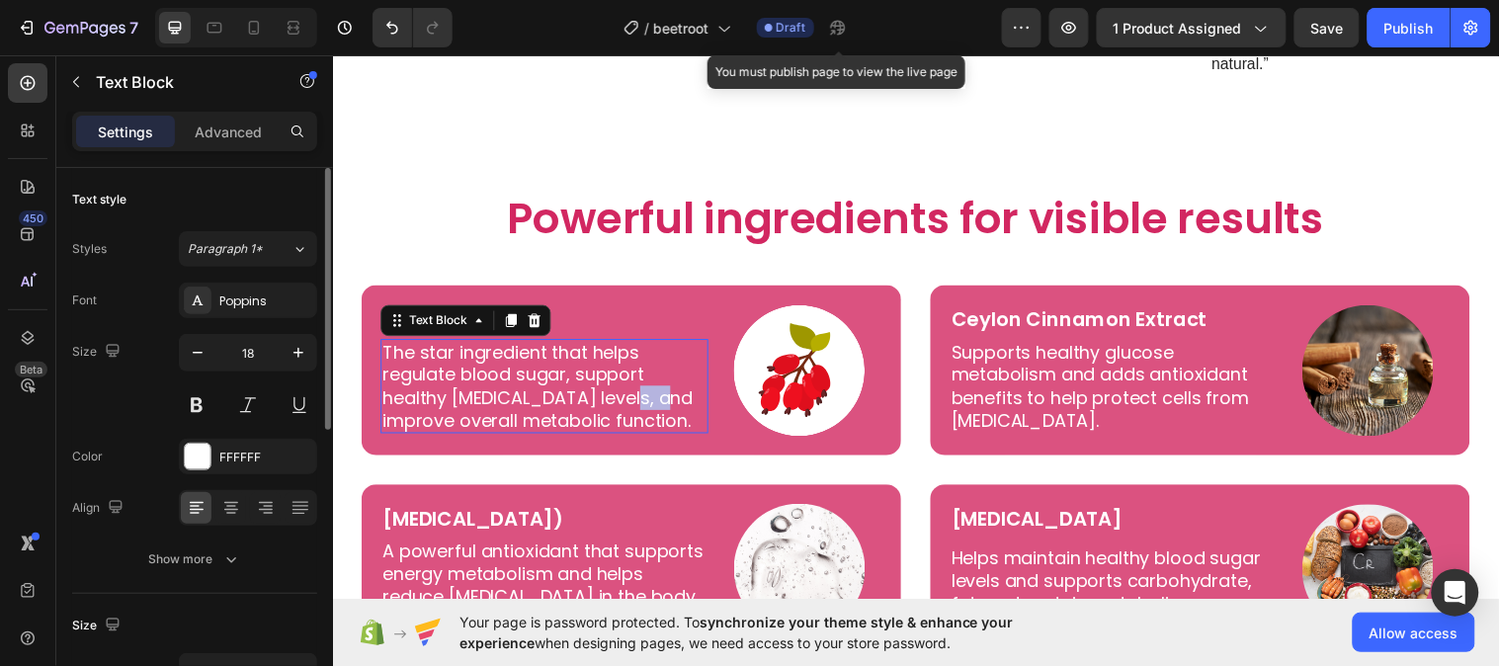
click at [615, 382] on p "The star ingredient that helps regulate blood sugar, support healthy cholestero…" at bounding box center [547, 391] width 329 height 93
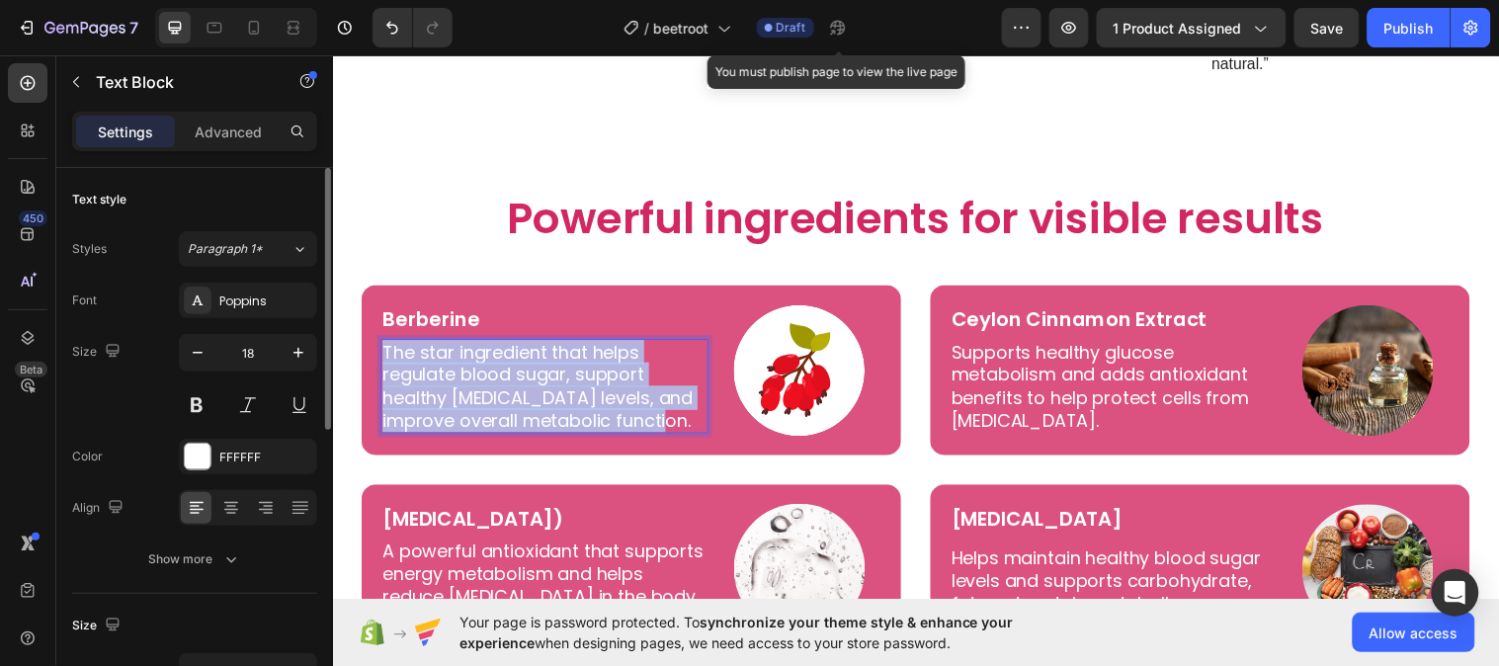
click at [614, 382] on p "The star ingredient that helps regulate blood sugar, support healthy cholestero…" at bounding box center [547, 391] width 329 height 93
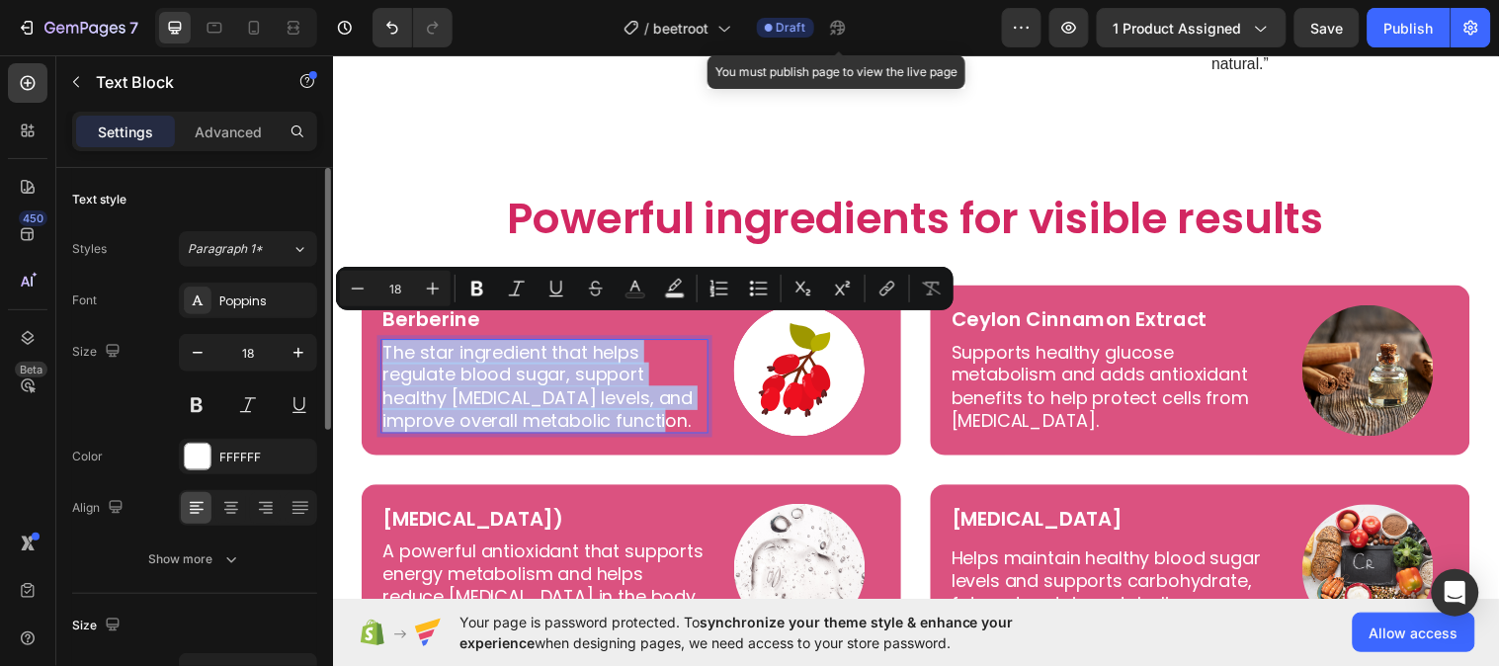
copy p "The star ingredient that helps regulate blood sugar, support healthy cholestero…"
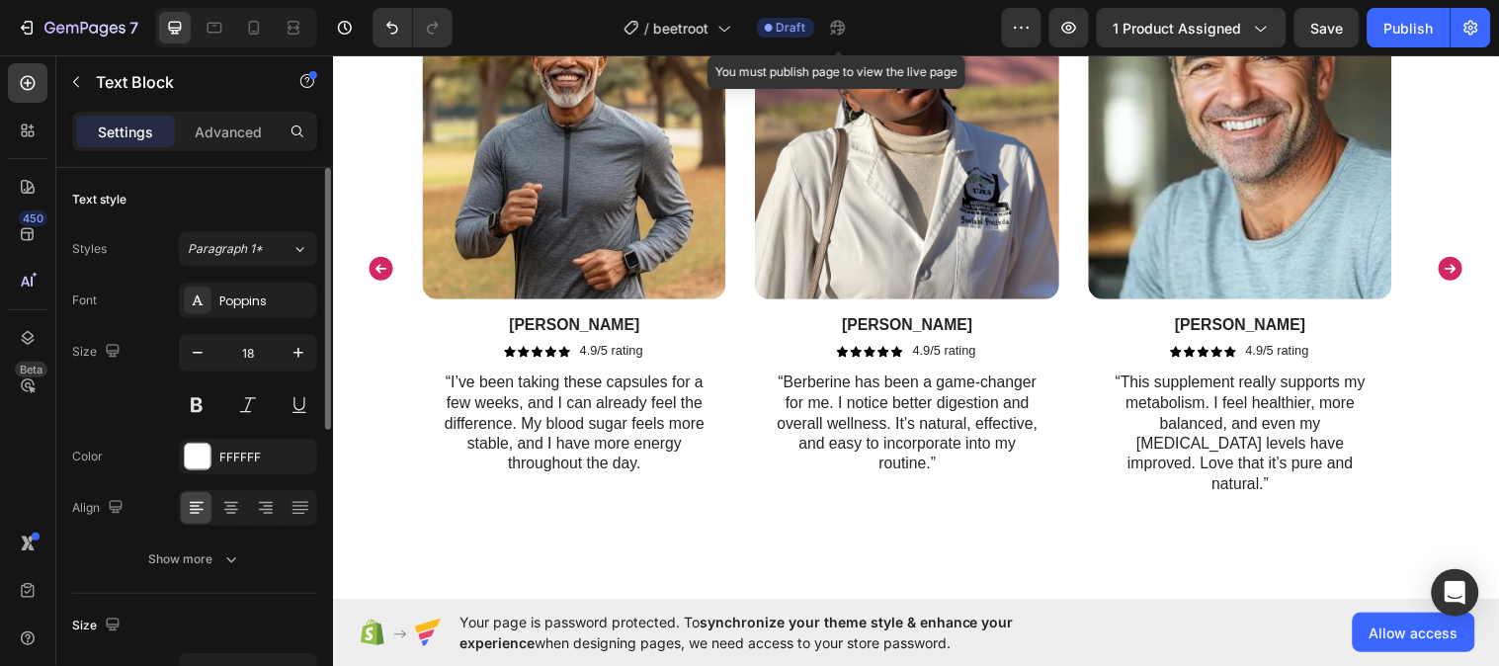
scroll to position [3785, 0]
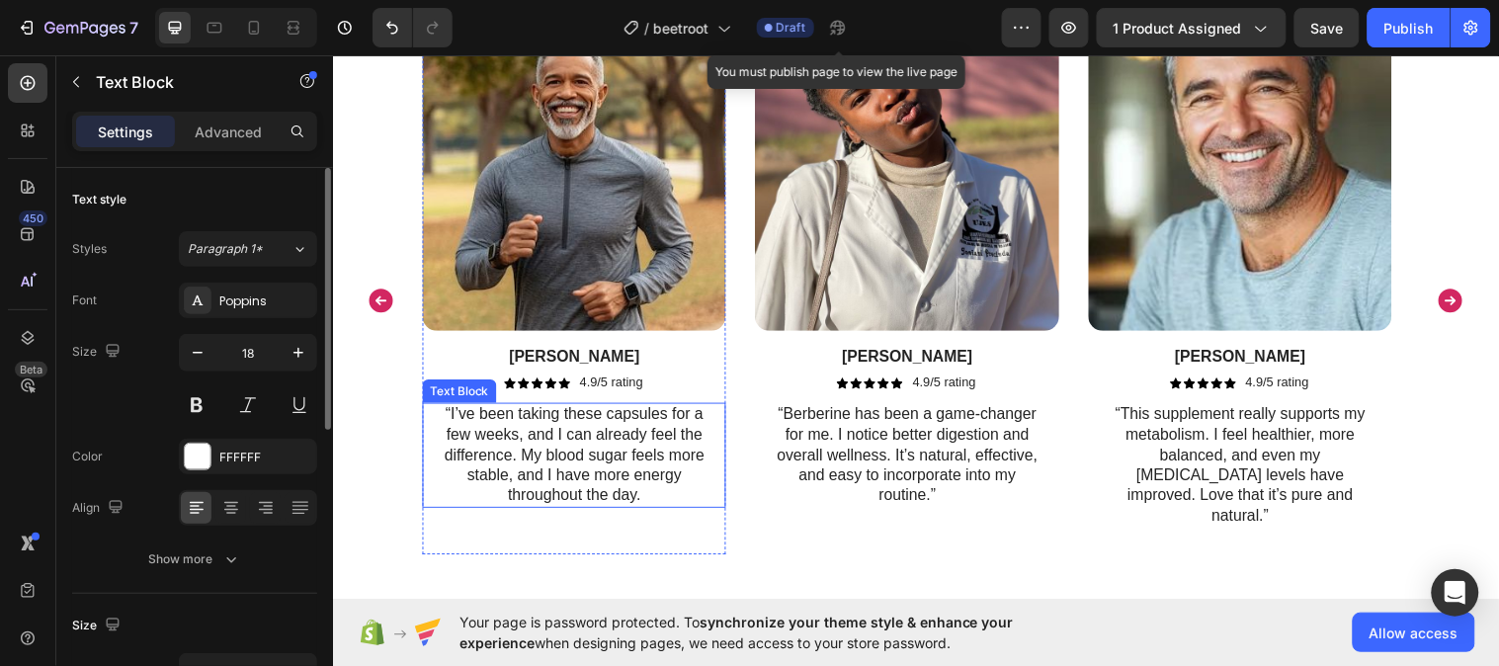
click at [638, 475] on p "“I’ve been taking these capsules for a few weeks, and I can already feel the di…" at bounding box center [578, 461] width 265 height 103
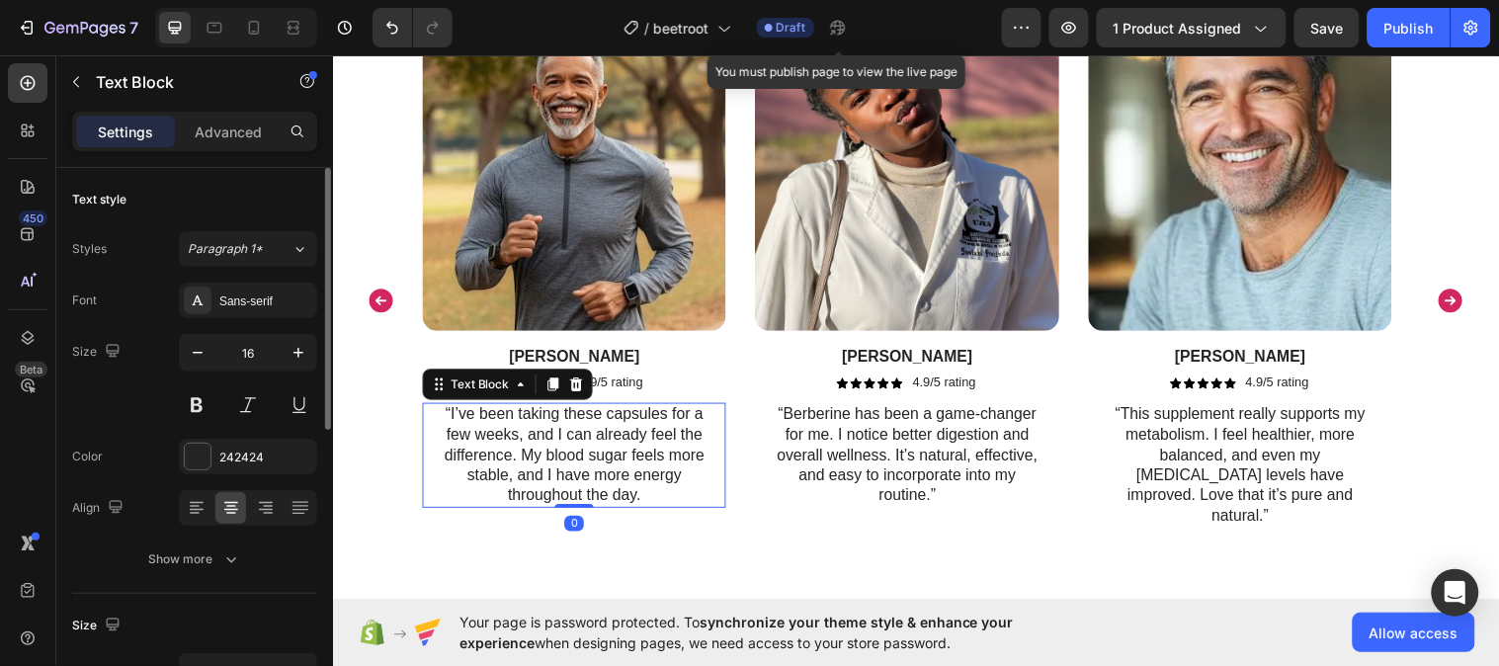
click at [638, 475] on p "“I’ve been taking these capsules for a few weeks, and I can already feel the di…" at bounding box center [578, 461] width 265 height 103
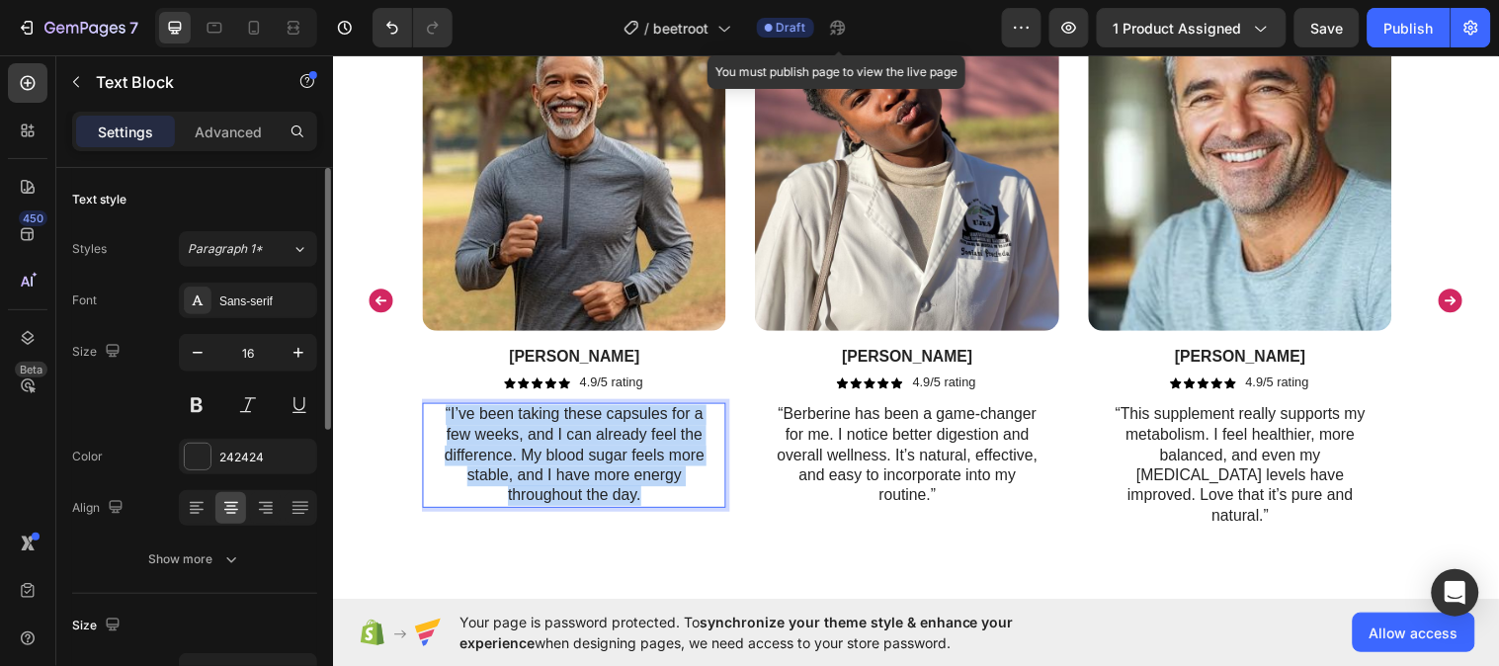
click at [638, 475] on p "“I’ve been taking these capsules for a few weeks, and I can already feel the di…" at bounding box center [578, 461] width 265 height 103
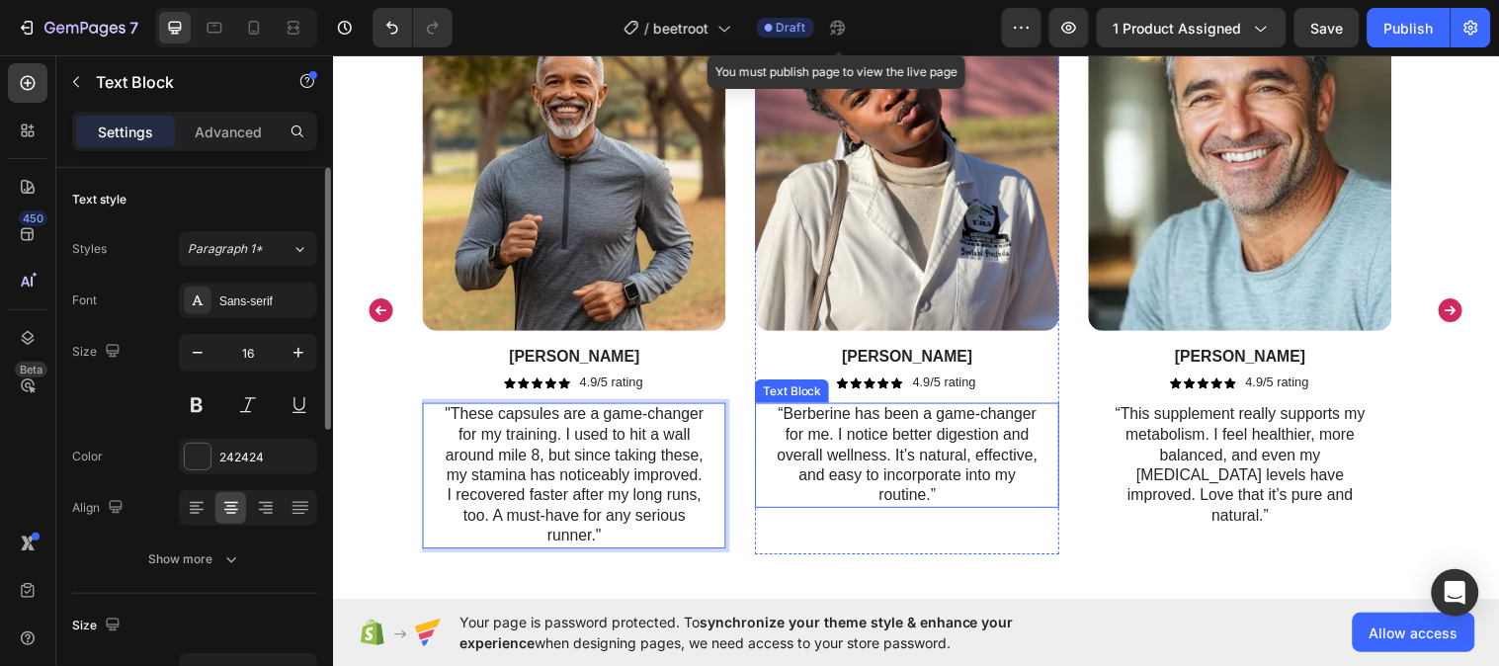
click at [814, 476] on p "“Berberine has been a game-changer for me. I notice better digestion and overal…" at bounding box center [916, 461] width 265 height 103
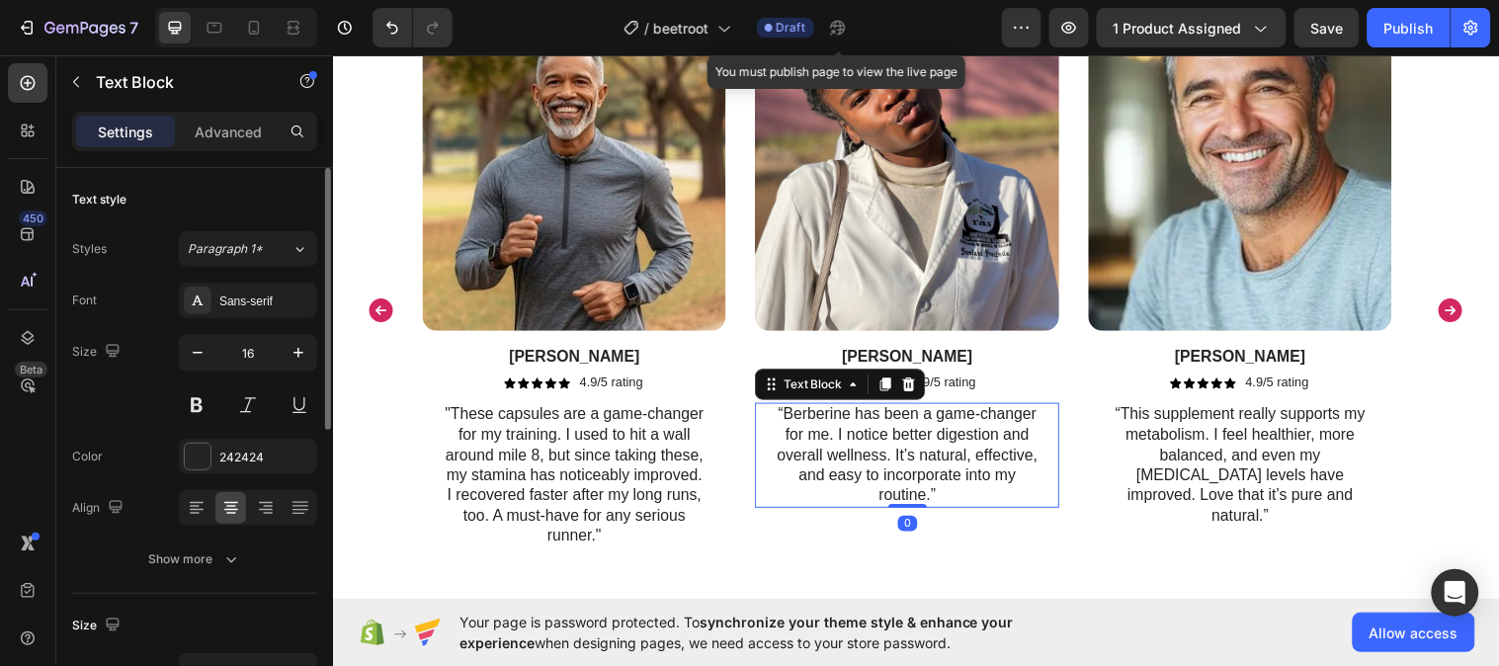
click at [814, 476] on p "“Berberine has been a game-changer for me. I notice better digestion and overal…" at bounding box center [916, 461] width 265 height 103
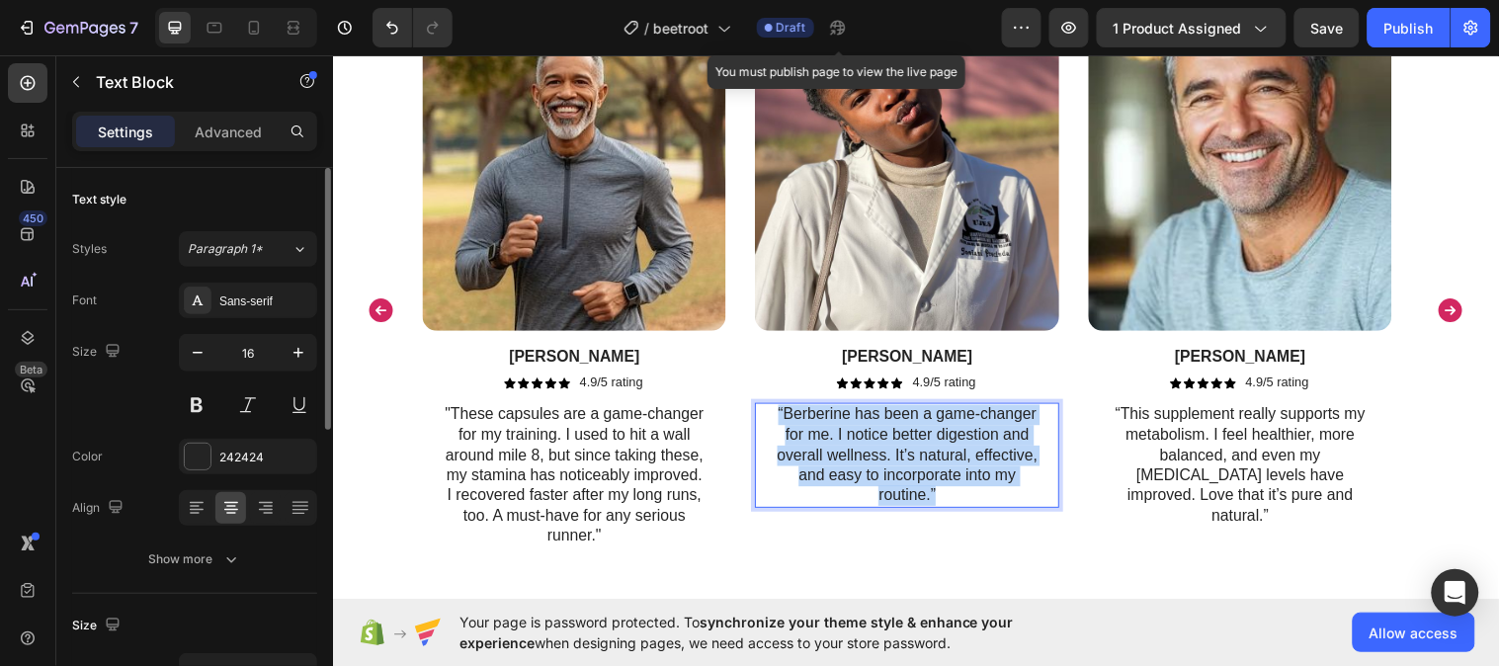
click at [814, 476] on p "“Berberine has been a game-changer for me. I notice better digestion and overal…" at bounding box center [916, 461] width 265 height 103
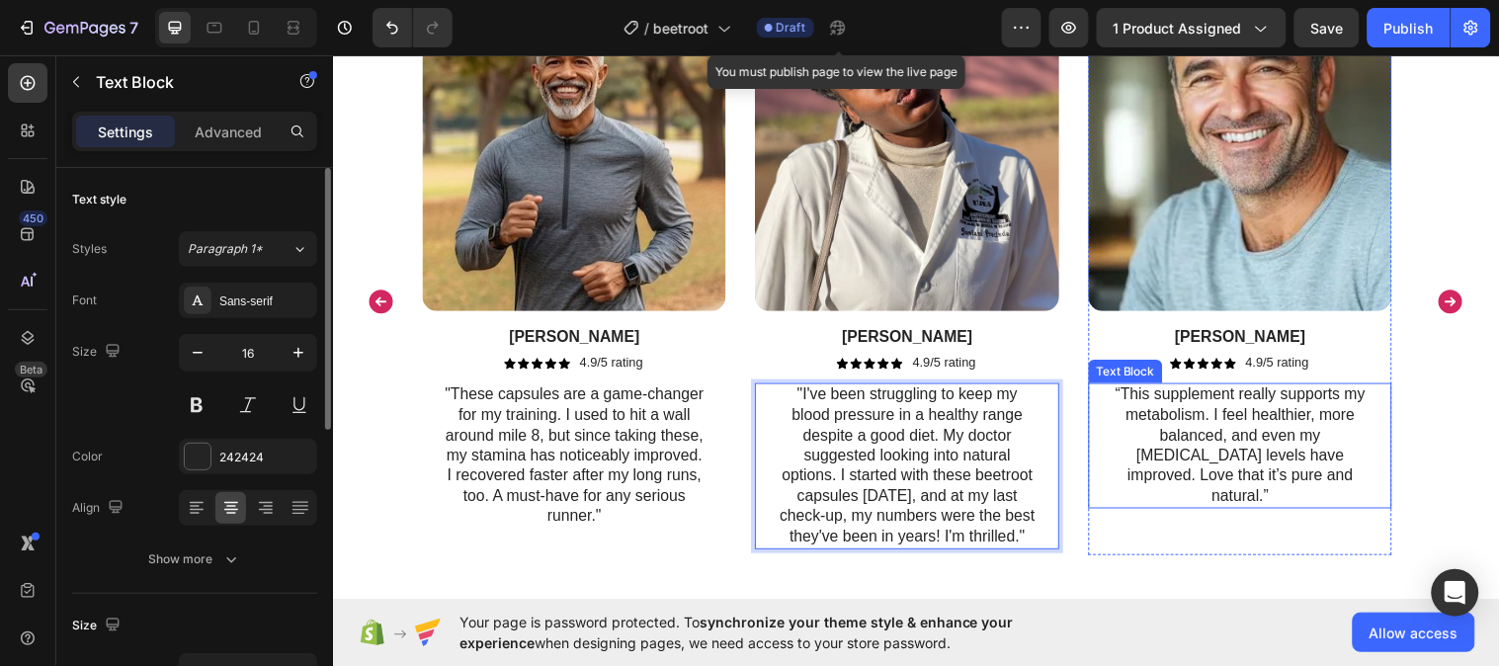
click at [1185, 475] on p "“This supplement really supports my metabolism. I feel healthier, more balanced…" at bounding box center [1255, 452] width 265 height 124
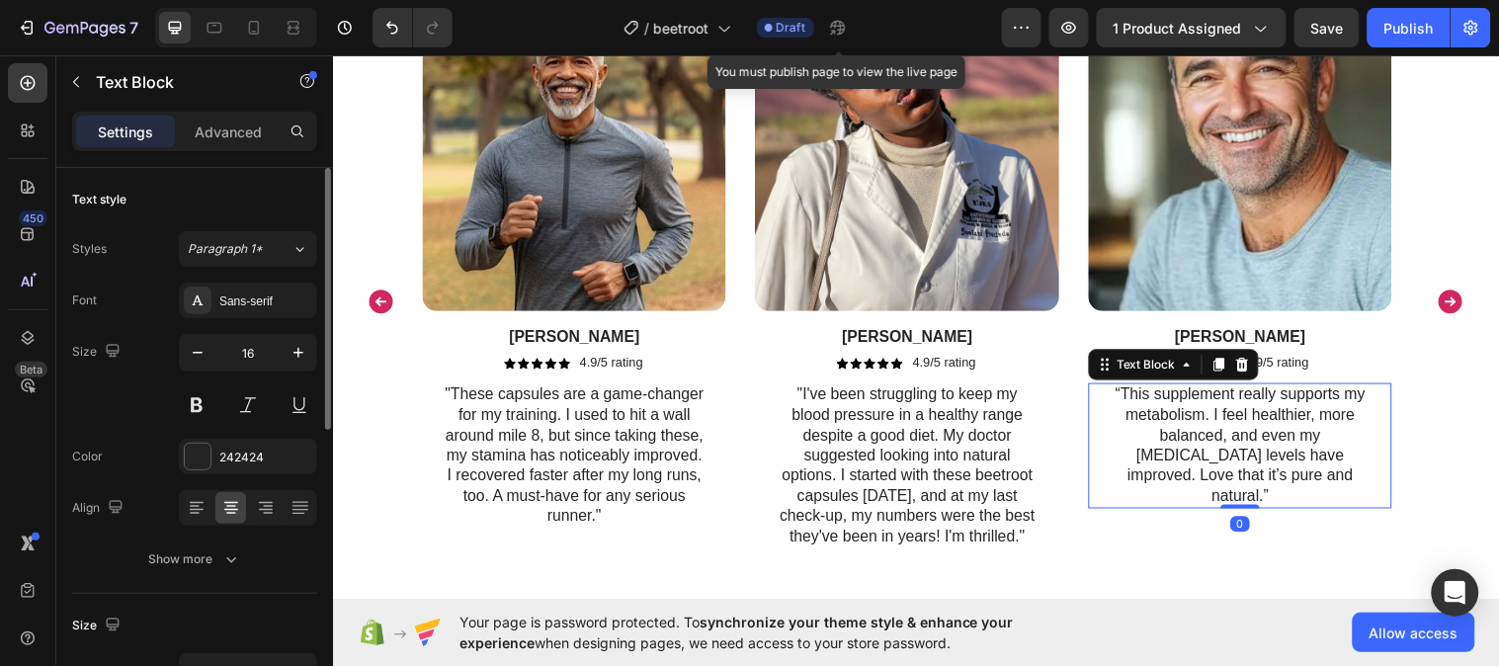
click at [1185, 475] on p "“This supplement really supports my metabolism. I feel healthier, more balanced…" at bounding box center [1255, 452] width 265 height 124
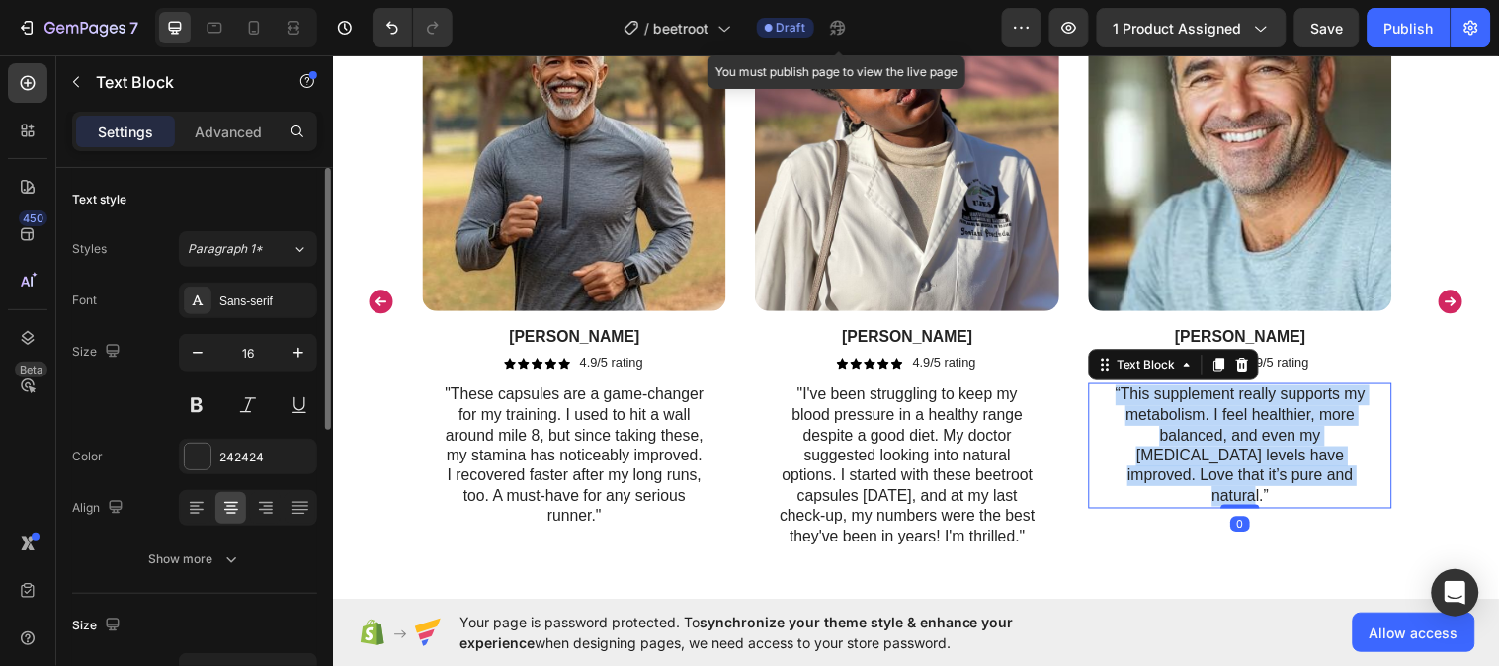
click at [1185, 475] on p "“This supplement really supports my metabolism. I feel healthier, more balanced…" at bounding box center [1255, 452] width 265 height 124
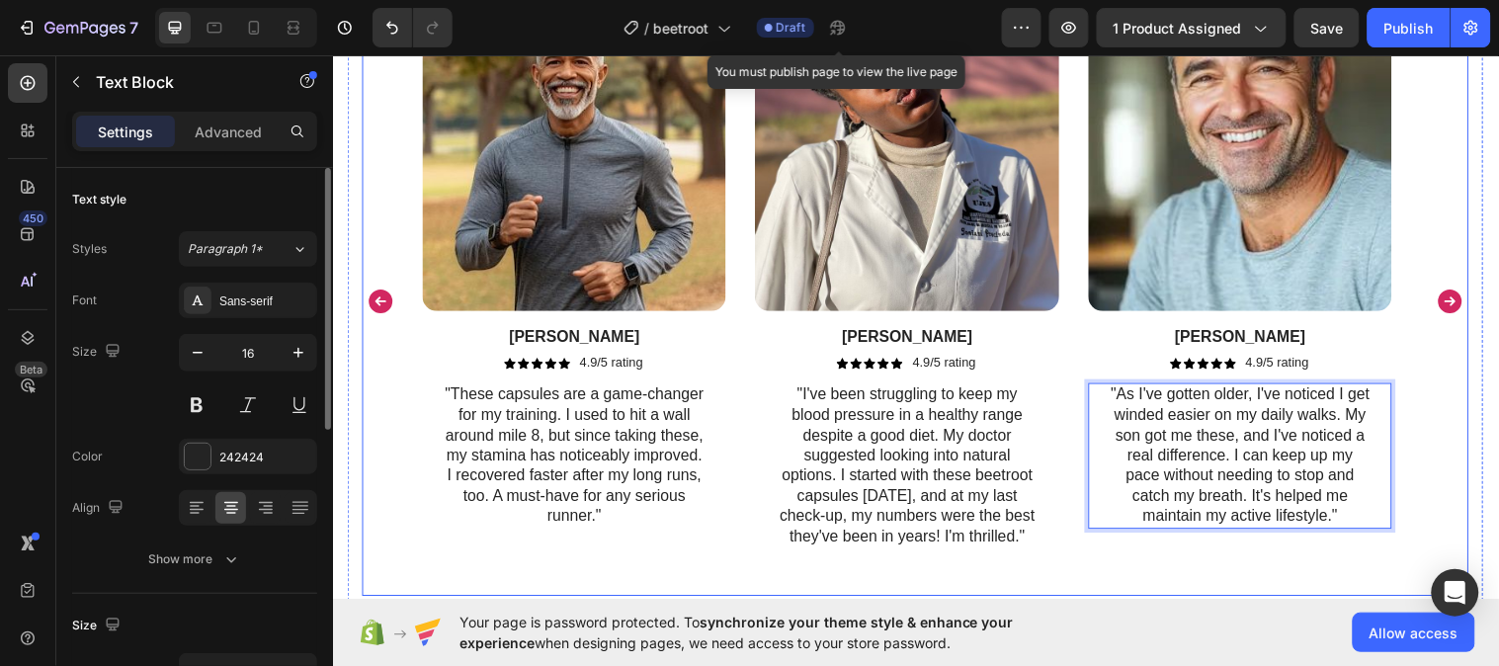
click at [1454, 306] on icon "Carousel Next Arrow" at bounding box center [1469, 306] width 30 height 30
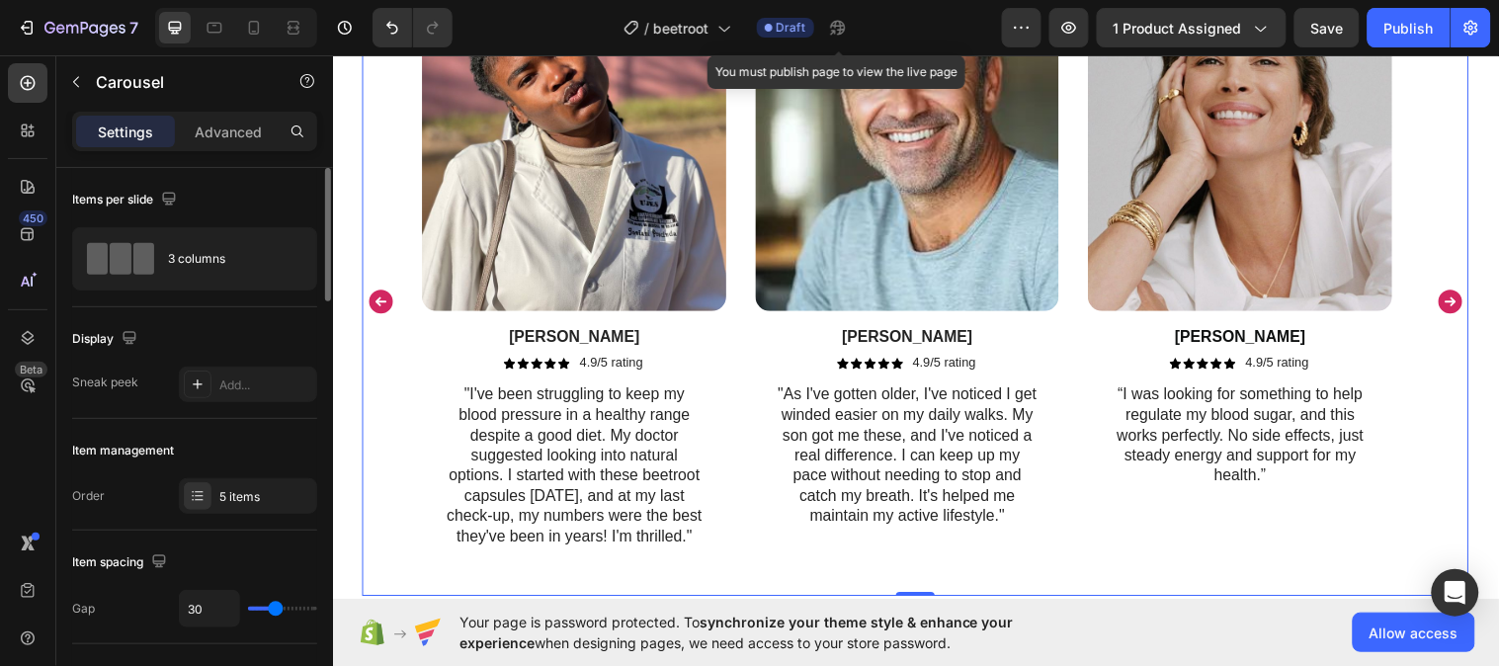
click at [1454, 306] on icon "Carousel Next Arrow" at bounding box center [1469, 306] width 30 height 30
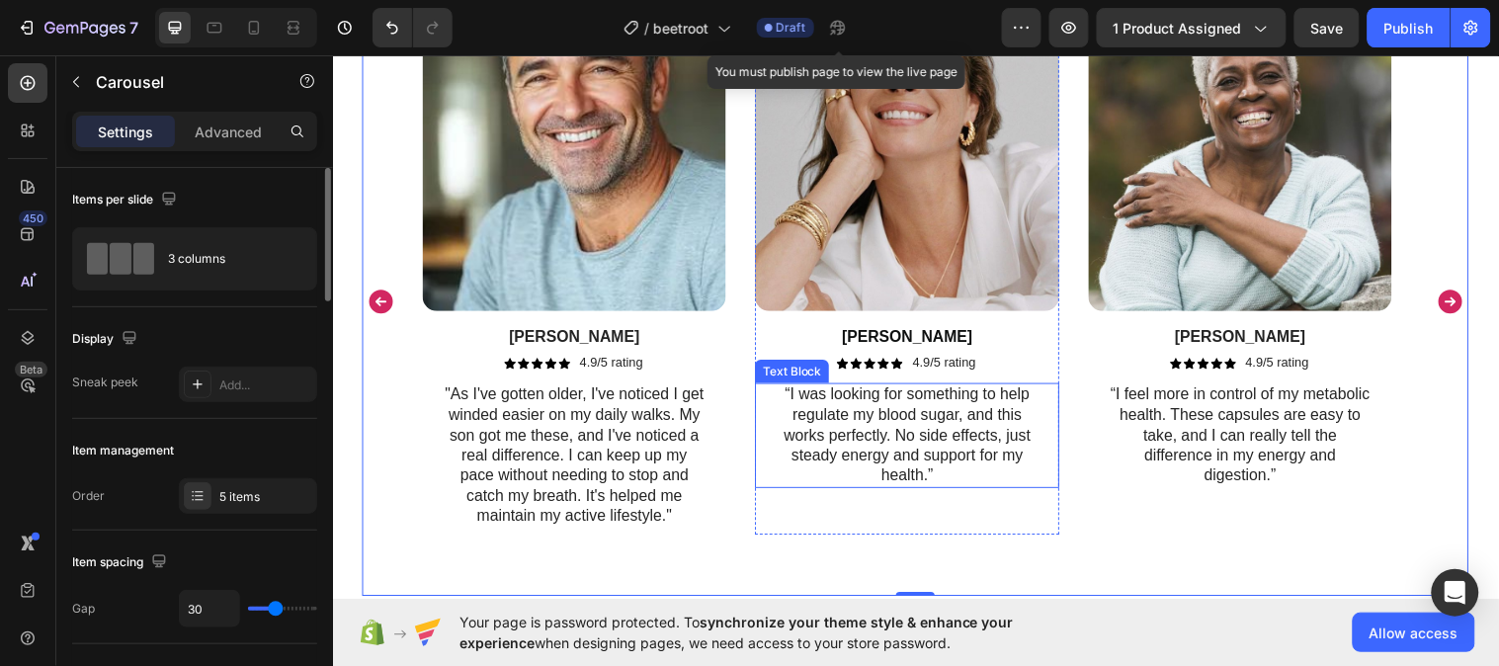
click at [830, 452] on p "“I was looking for something to help regulate my blood sugar, and this works pe…" at bounding box center [916, 441] width 265 height 103
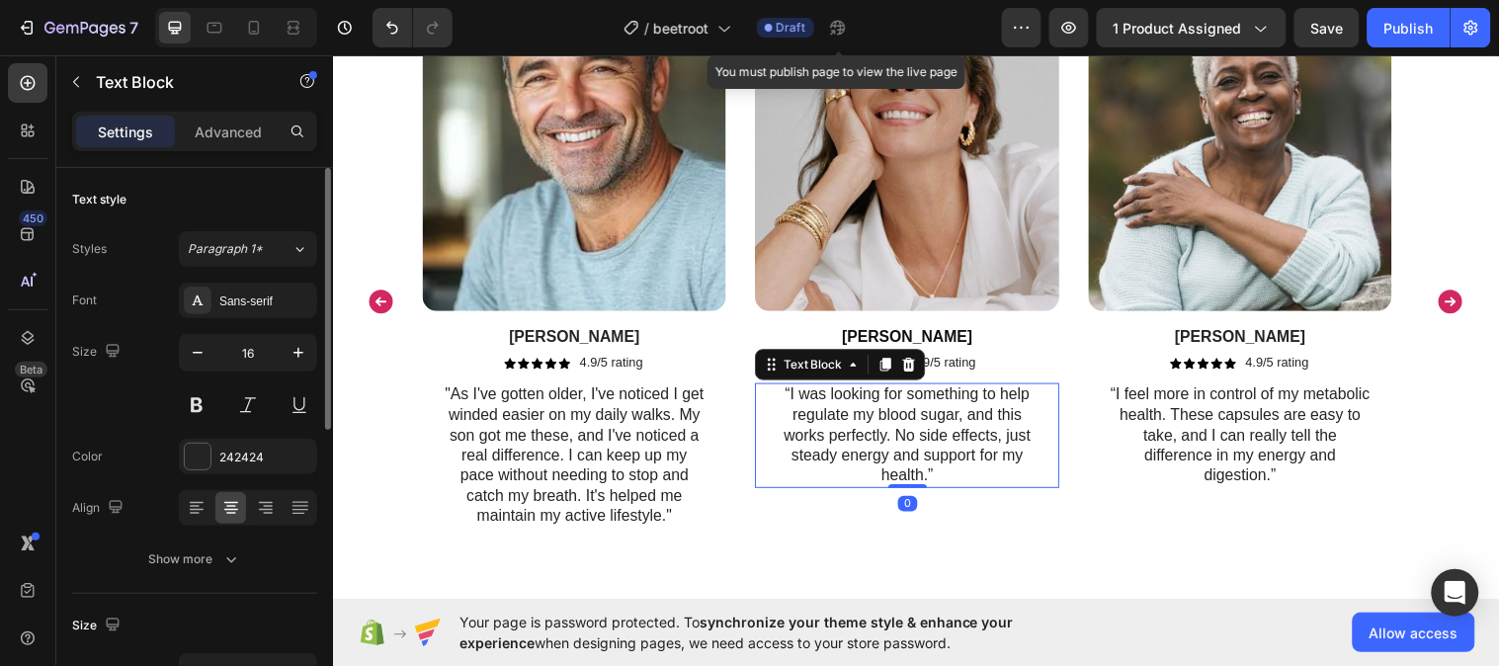
click at [830, 452] on p "“I was looking for something to help regulate my blood sugar, and this works pe…" at bounding box center [916, 441] width 265 height 103
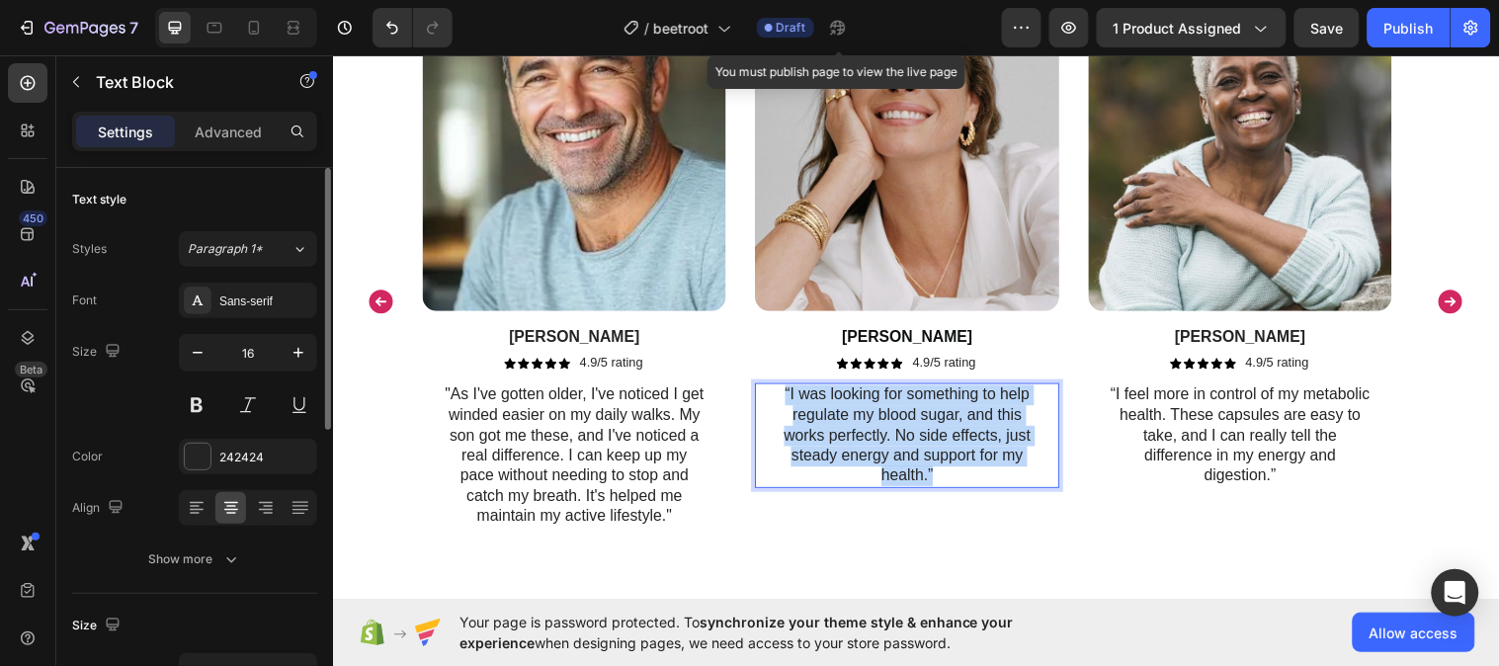
click at [830, 452] on p "“I was looking for something to help regulate my blood sugar, and this works pe…" at bounding box center [916, 441] width 265 height 103
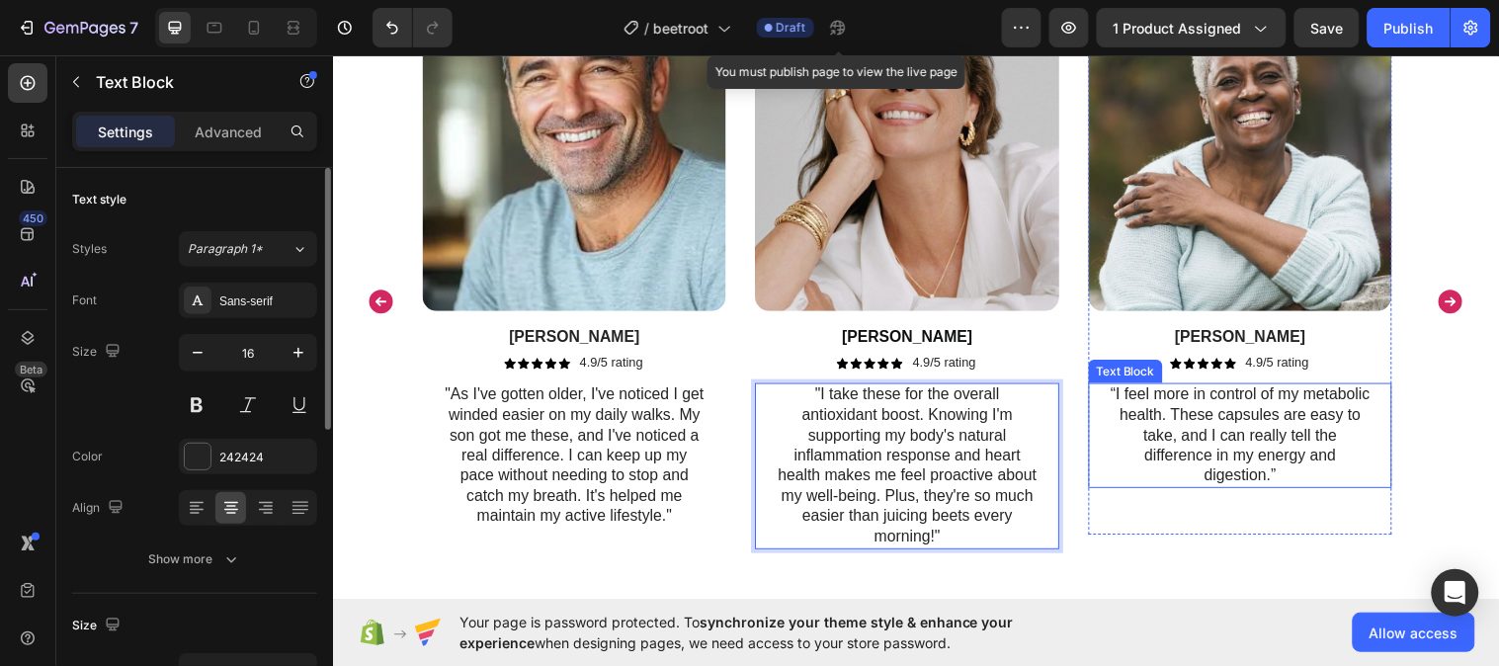
click at [1219, 420] on p "“I feel more in control of my metabolic health. These capsules are easy to take…" at bounding box center [1255, 441] width 265 height 103
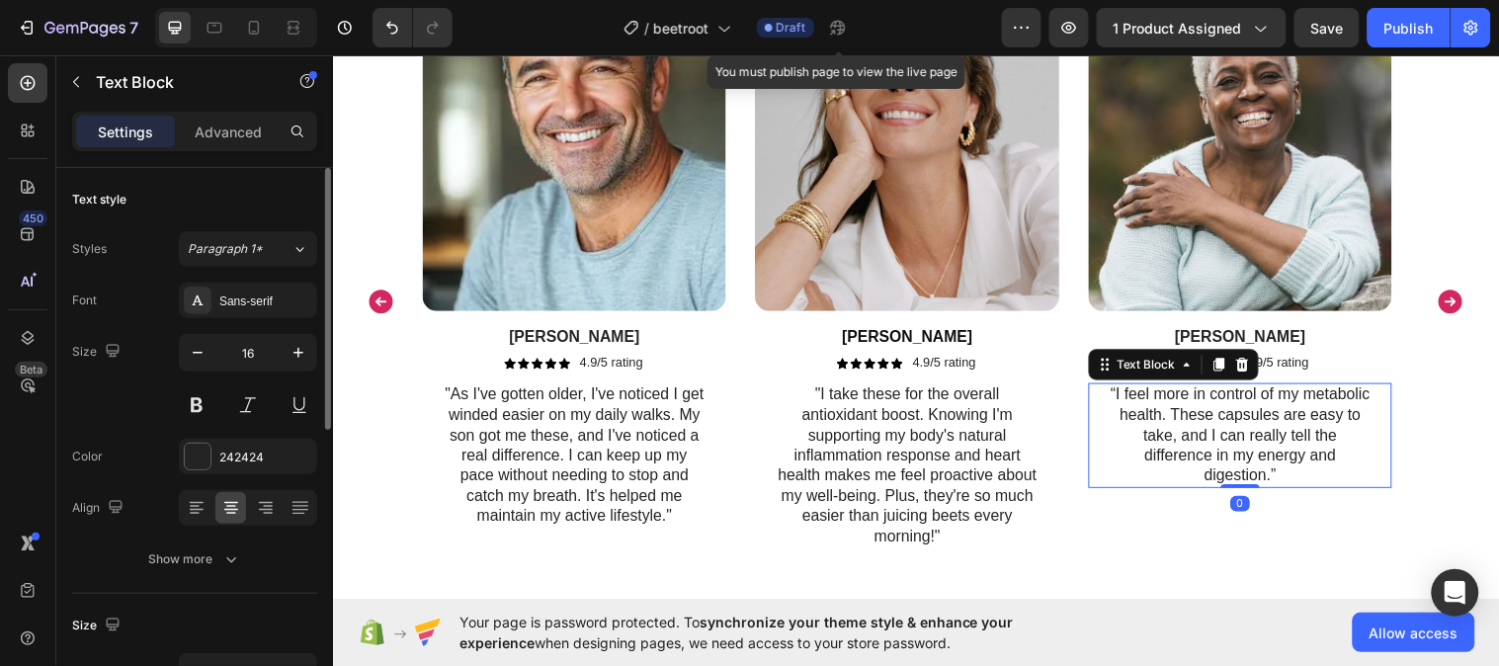
click at [1219, 420] on p "“I feel more in control of my metabolic health. These capsules are easy to take…" at bounding box center [1255, 441] width 265 height 103
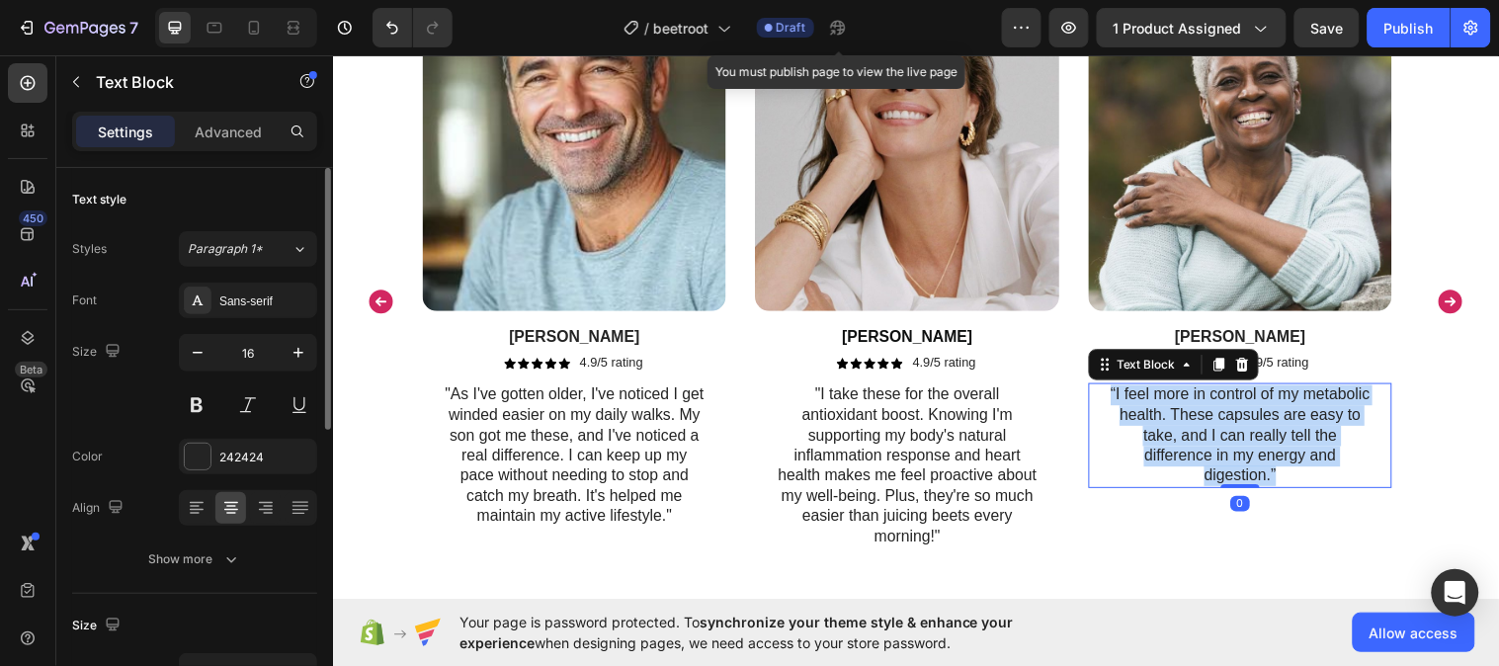
click at [1219, 420] on p "“I feel more in control of my metabolic health. These capsules are easy to take…" at bounding box center [1255, 441] width 265 height 103
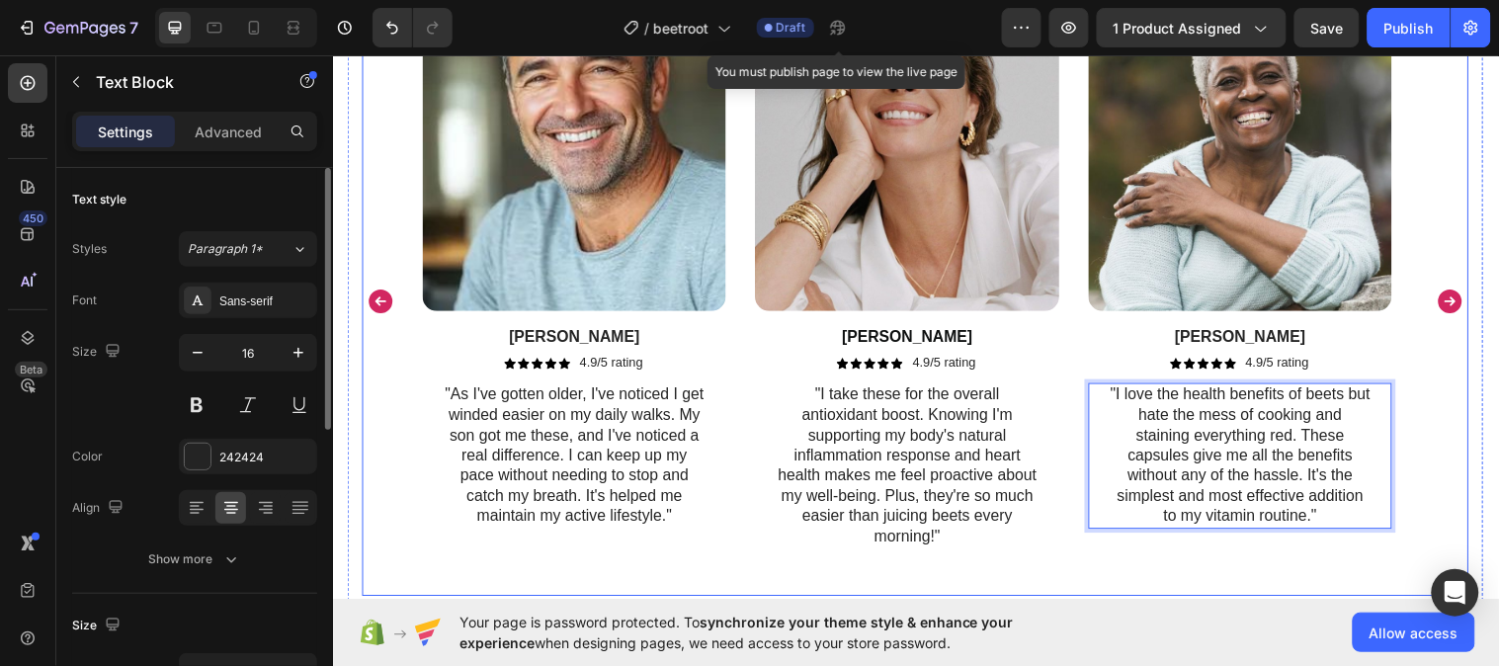
click at [1457, 316] on icon "Carousel Next Arrow" at bounding box center [1469, 305] width 24 height 24
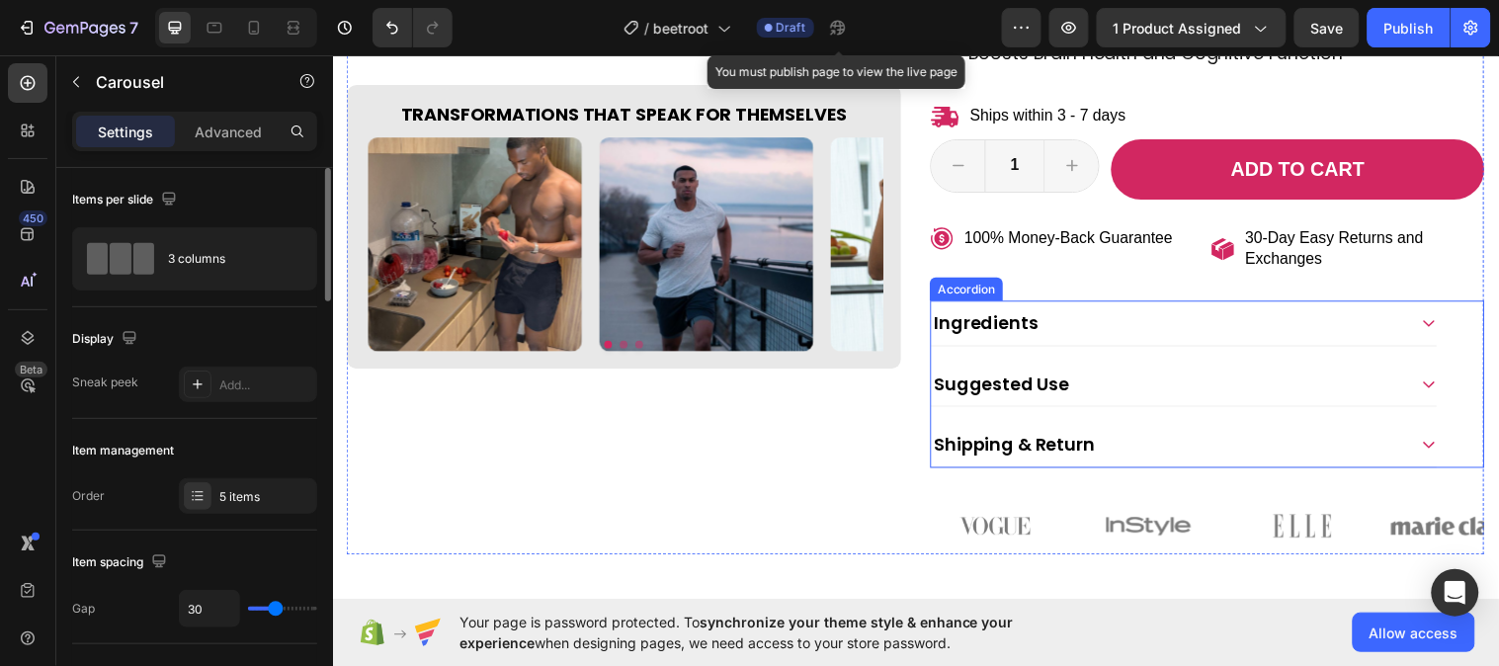
scroll to position [620, 0]
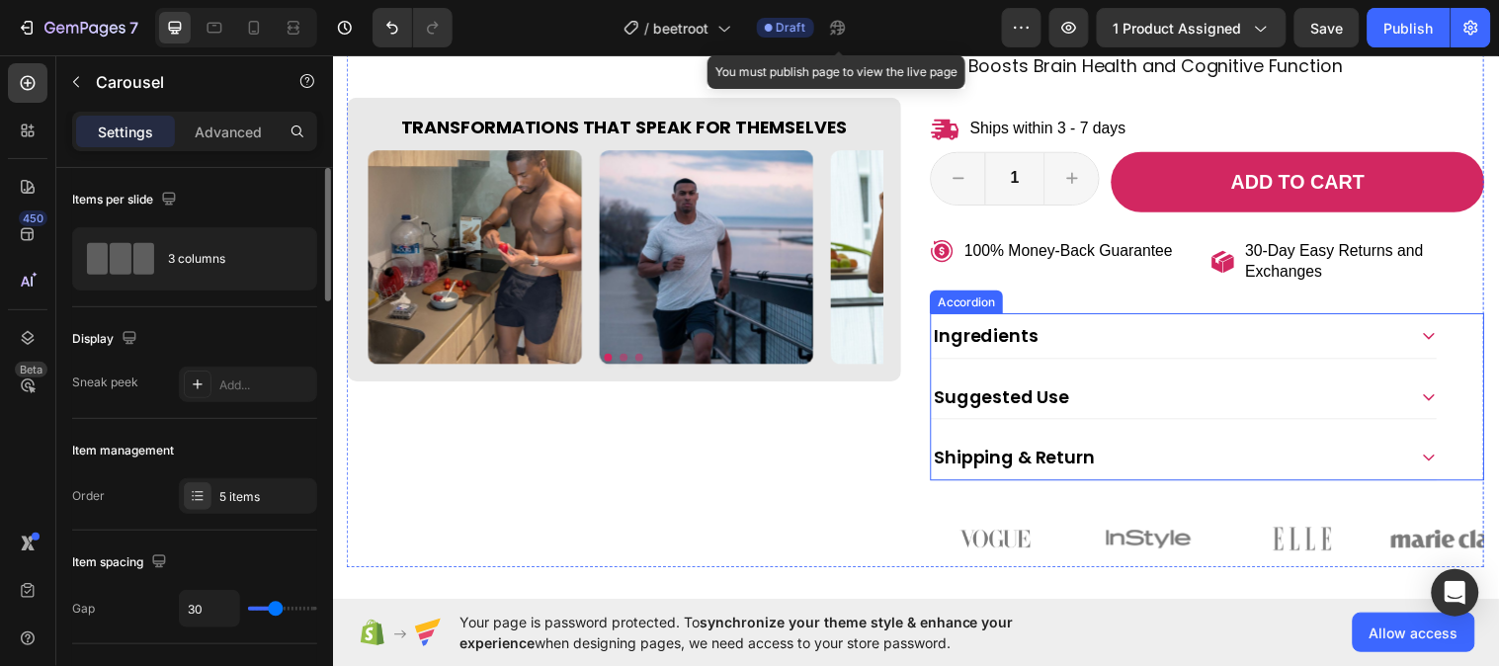
click at [1131, 328] on div "Ingredients" at bounding box center [1182, 339] width 482 height 29
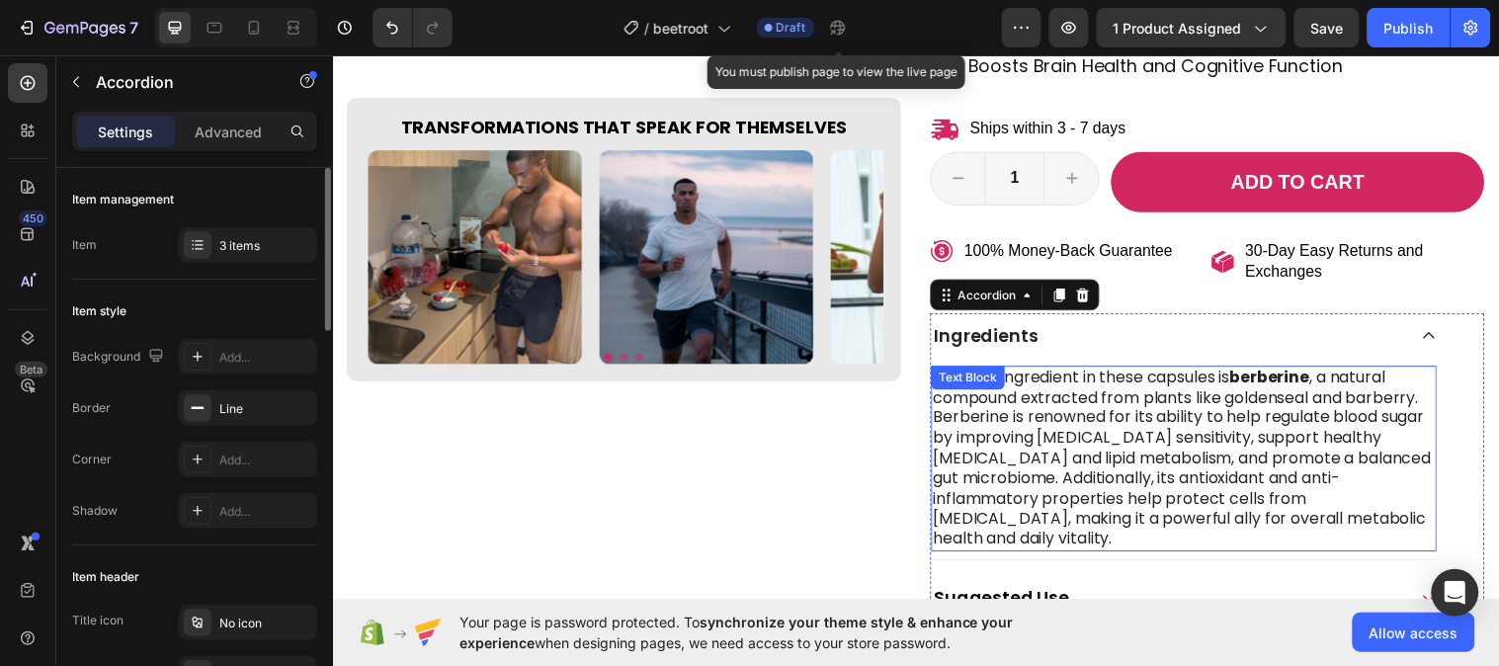
click at [1056, 419] on p "The star ingredient in these capsules is berberine , a natural compound extract…" at bounding box center [1198, 465] width 510 height 185
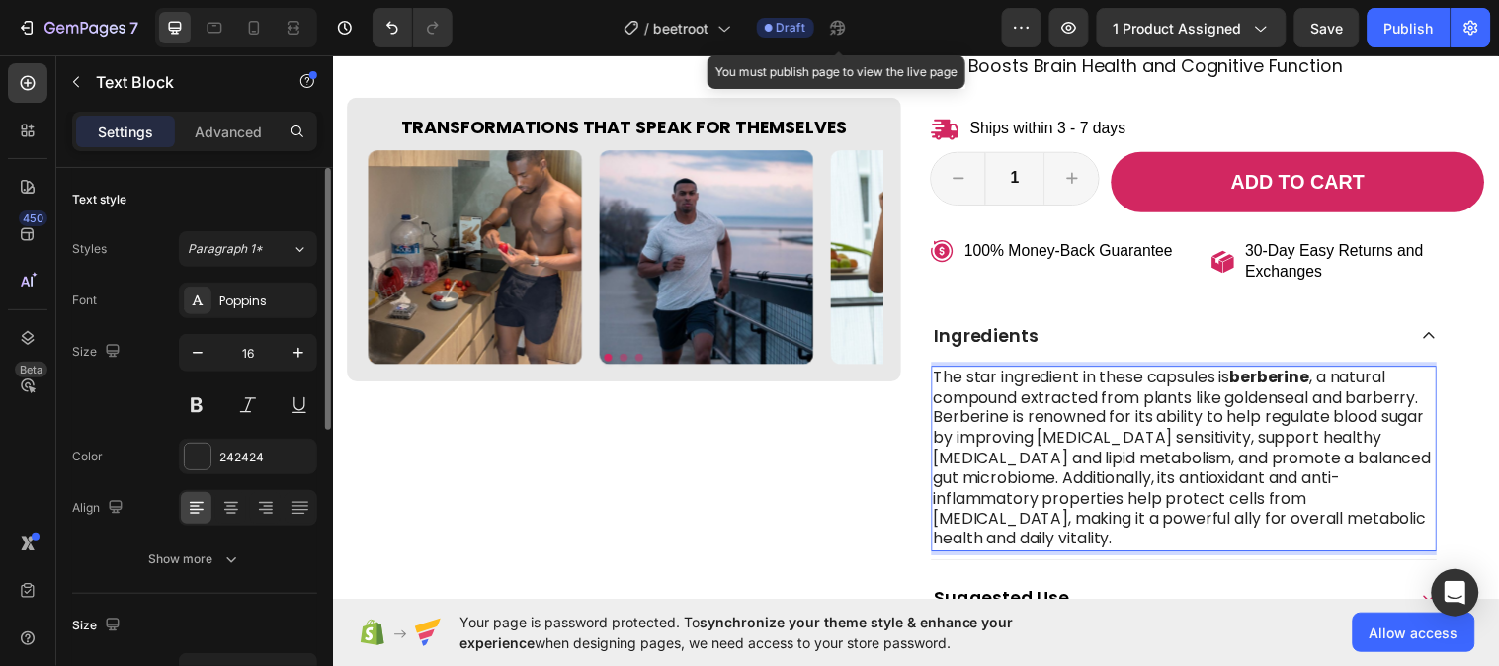
click at [1003, 461] on p "The star ingredient in these capsules is berberine , a natural compound extract…" at bounding box center [1198, 465] width 510 height 185
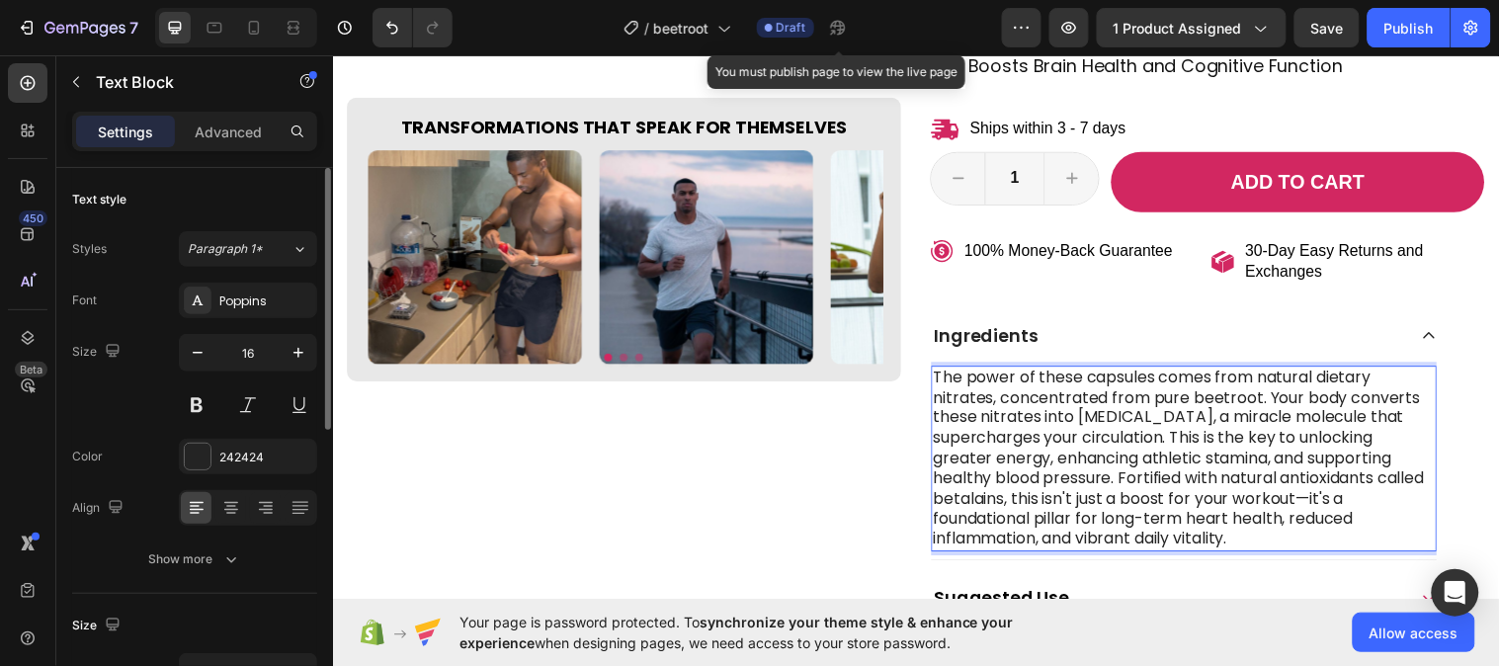
click at [1269, 387] on p "The power of these capsules comes from natural dietary nitrates, concentrated f…" at bounding box center [1198, 465] width 510 height 185
click at [1263, 382] on p "The power of these capsules comes from natural dietary nitrates, concentrated f…" at bounding box center [1198, 465] width 510 height 185
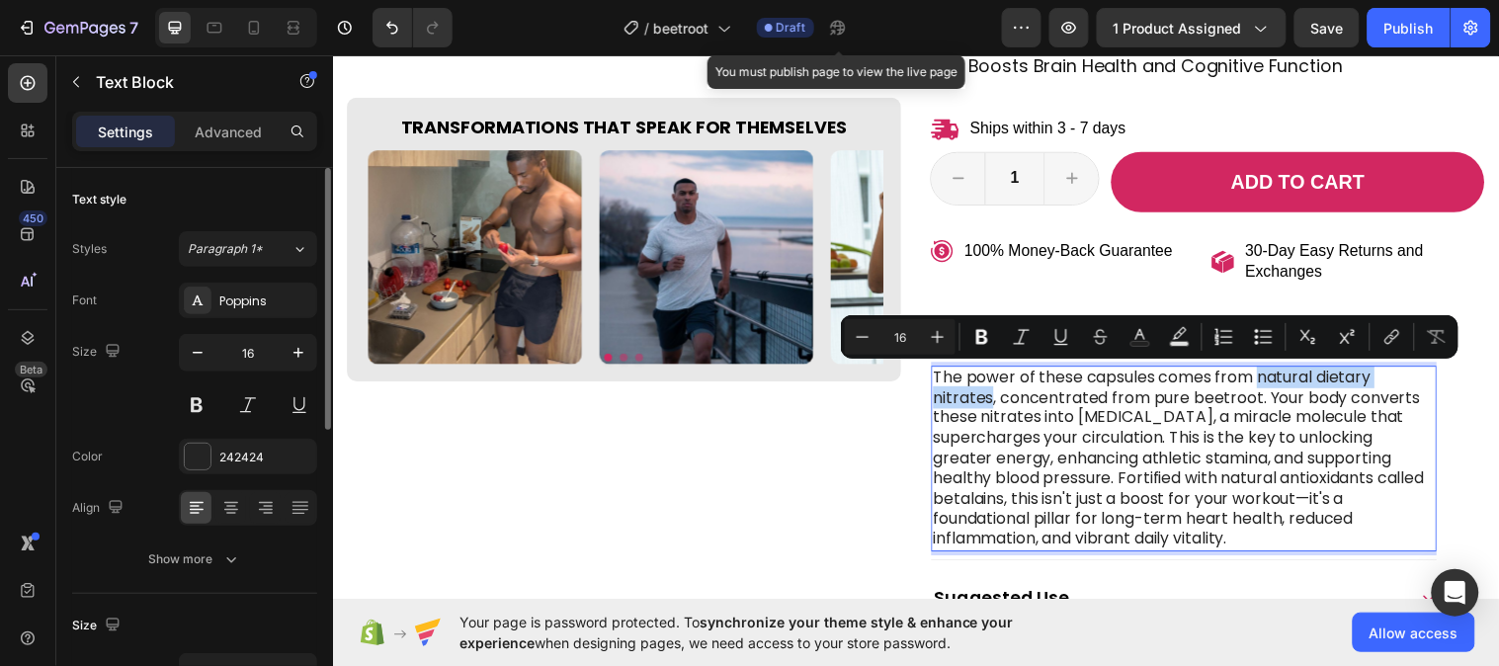
drag, startPoint x: 1263, startPoint y: 382, endPoint x: 988, endPoint y: 405, distance: 275.6
click at [988, 405] on p "The power of these capsules comes from natural dietary nitrates, concentrated f…" at bounding box center [1198, 465] width 510 height 185
click at [964, 340] on button "Bold" at bounding box center [982, 337] width 36 height 36
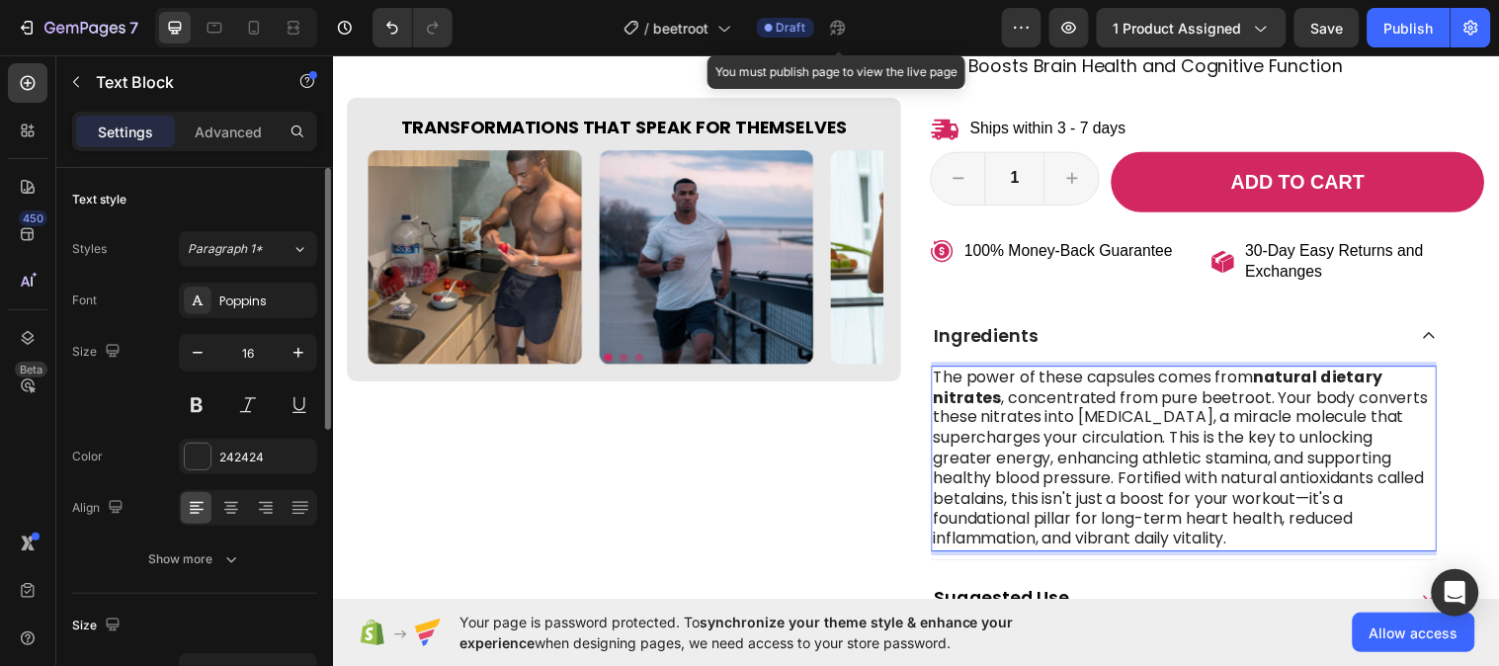
click at [1084, 422] on p "The power of these capsules comes from natural dietary nitrates , concentrated …" at bounding box center [1198, 465] width 510 height 185
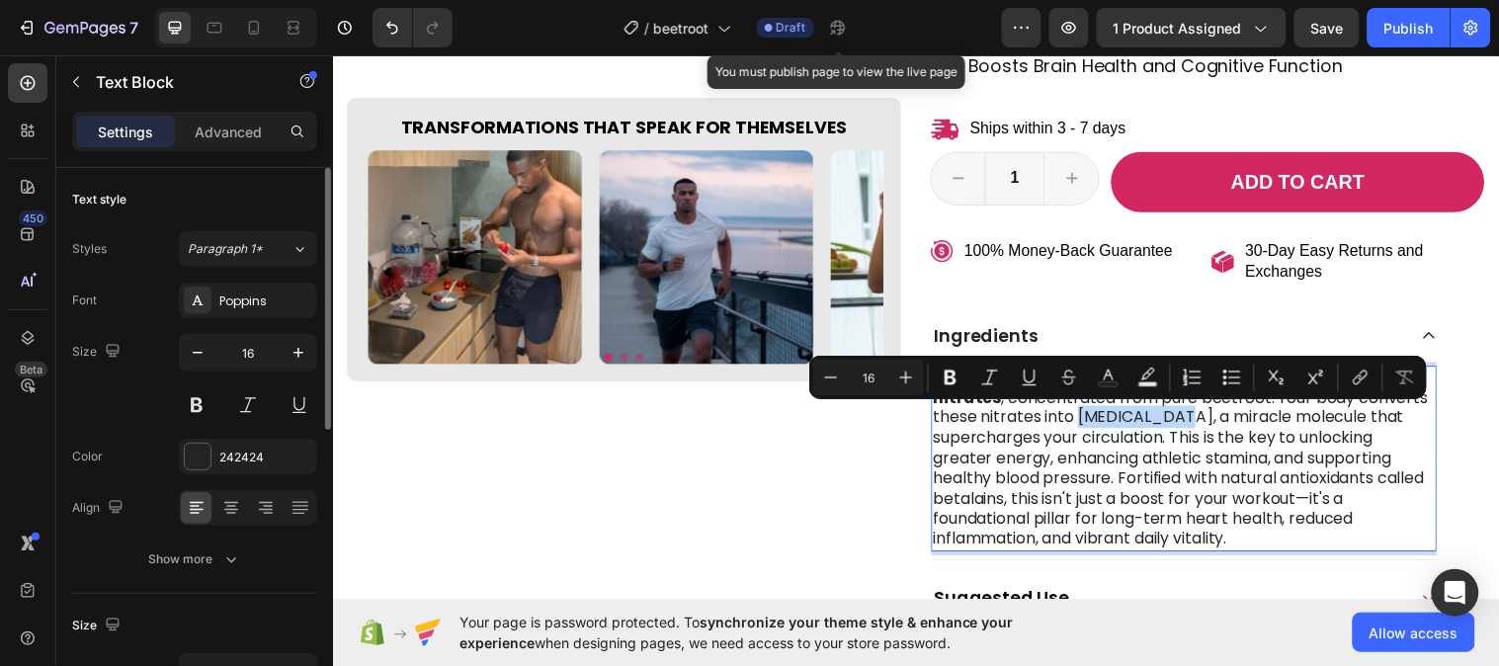
drag, startPoint x: 1082, startPoint y: 422, endPoint x: 1147, endPoint y: 422, distance: 65.2
click at [1147, 422] on p "The power of these capsules comes from natural dietary nitrates , concentrated …" at bounding box center [1198, 465] width 510 height 185
click at [960, 379] on button "Bold" at bounding box center [951, 378] width 36 height 36
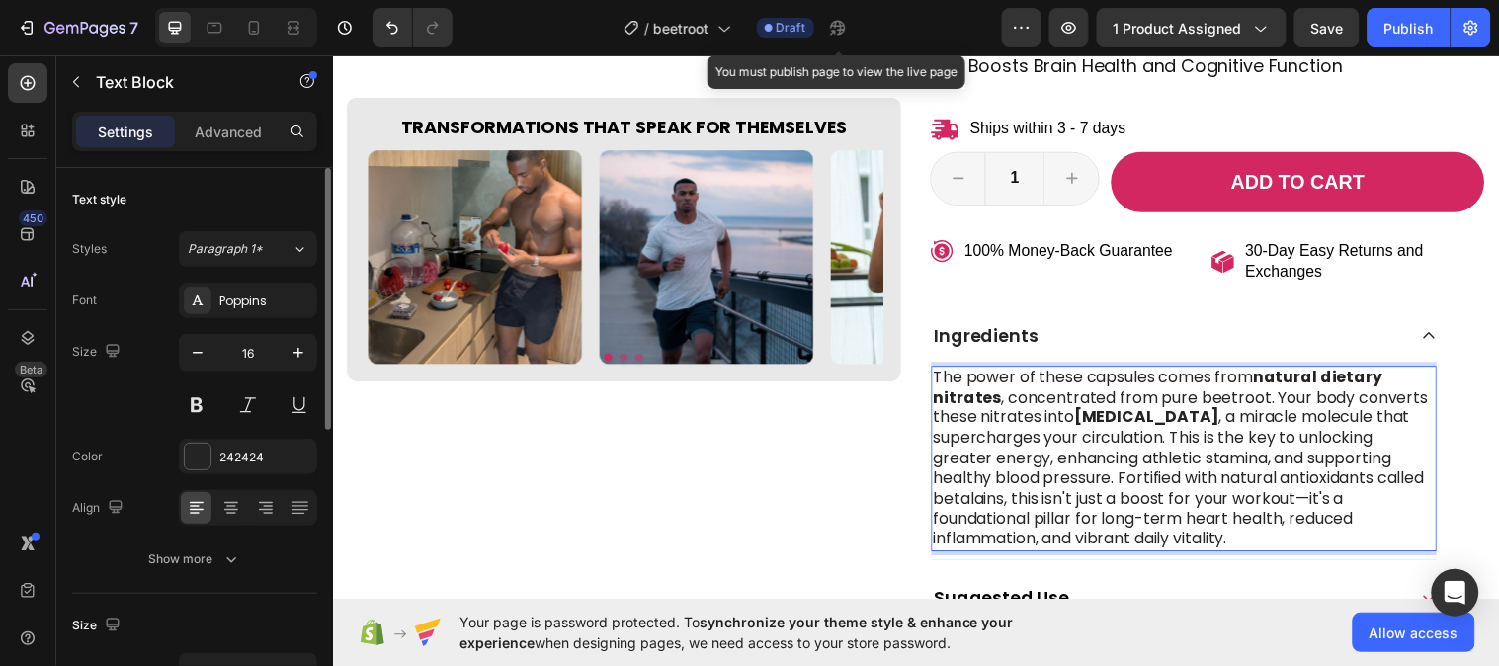
click at [985, 501] on p "The power of these capsules comes from natural dietary nitrates , concentrated …" at bounding box center [1198, 465] width 510 height 185
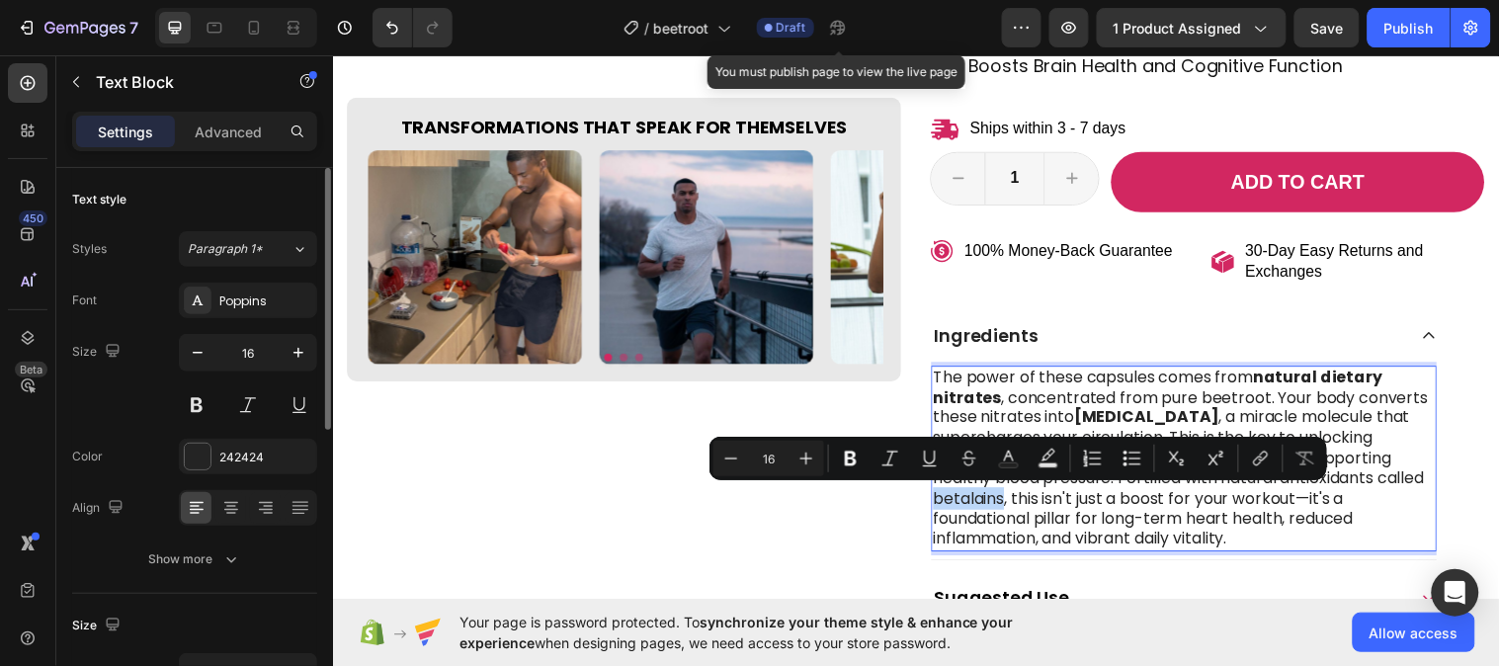
drag, startPoint x: 987, startPoint y: 502, endPoint x: 1035, endPoint y: 508, distance: 47.8
click at [1035, 508] on p "The power of these capsules comes from natural dietary nitrates , concentrated …" at bounding box center [1198, 465] width 510 height 185
click at [857, 462] on icon "Editor contextual toolbar" at bounding box center [851, 459] width 20 height 20
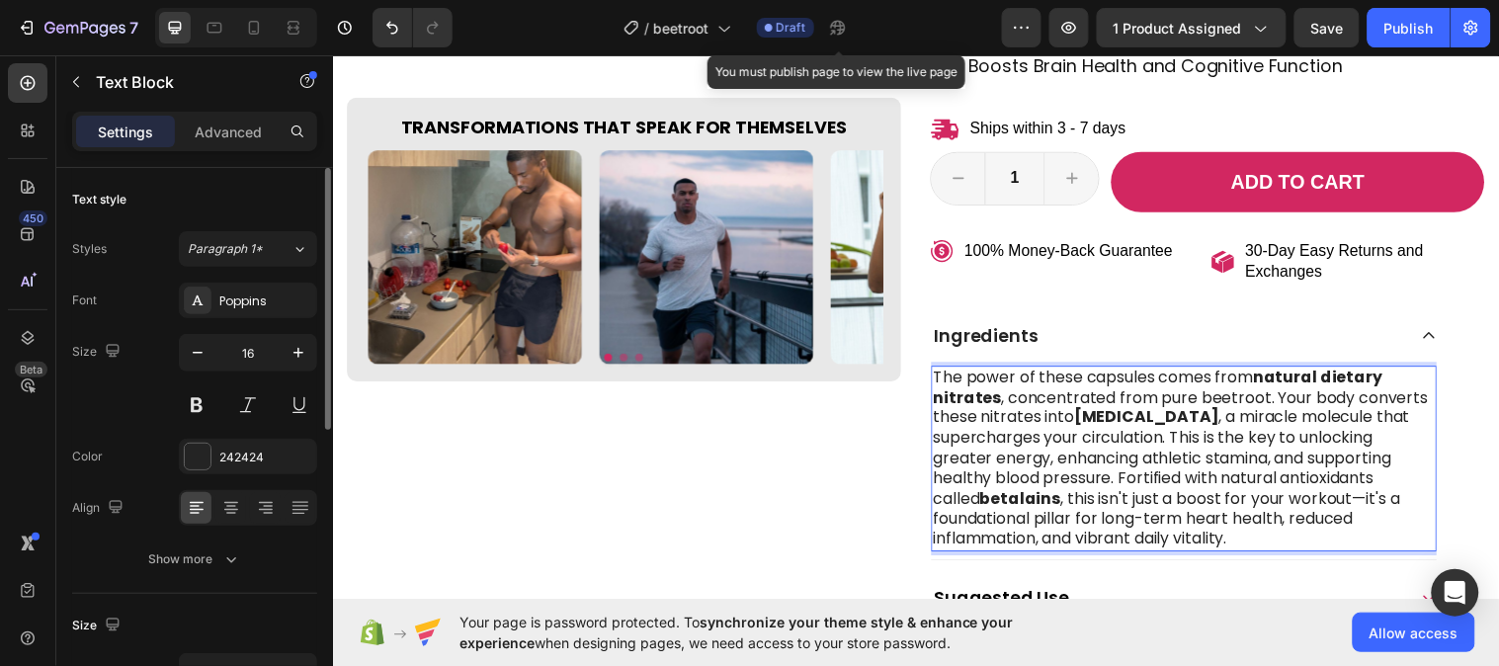
click at [1269, 551] on p "The power of these capsules comes from natural dietary nitrates , concentrated …" at bounding box center [1198, 465] width 510 height 185
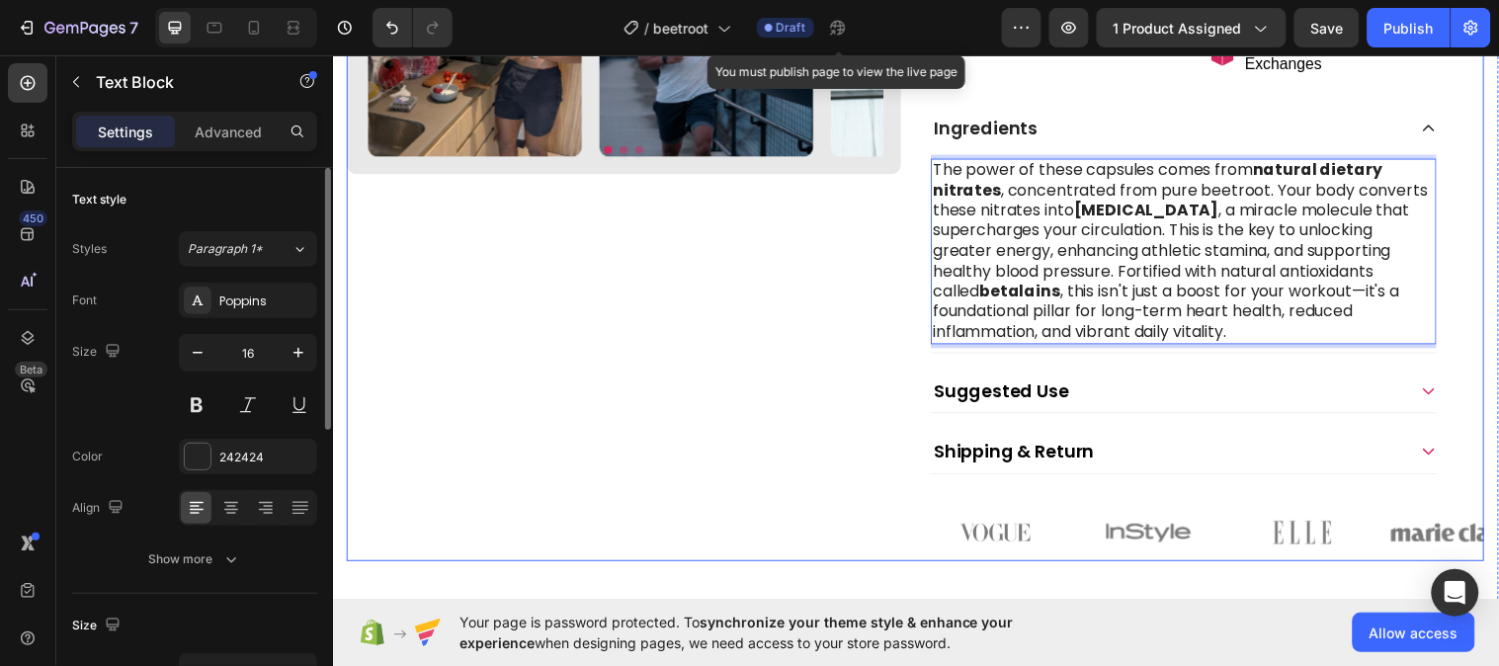
scroll to position [840, 0]
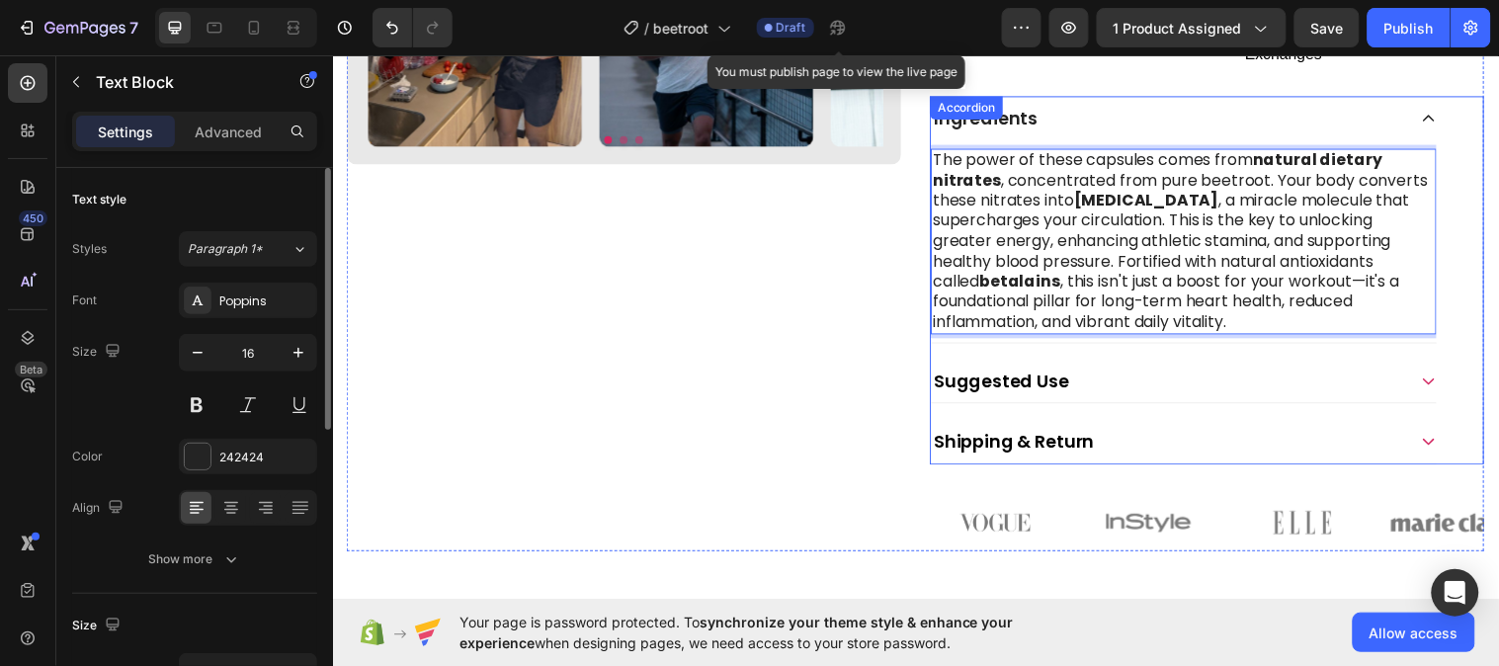
click at [1160, 397] on div "Suggested Use" at bounding box center [1182, 386] width 482 height 29
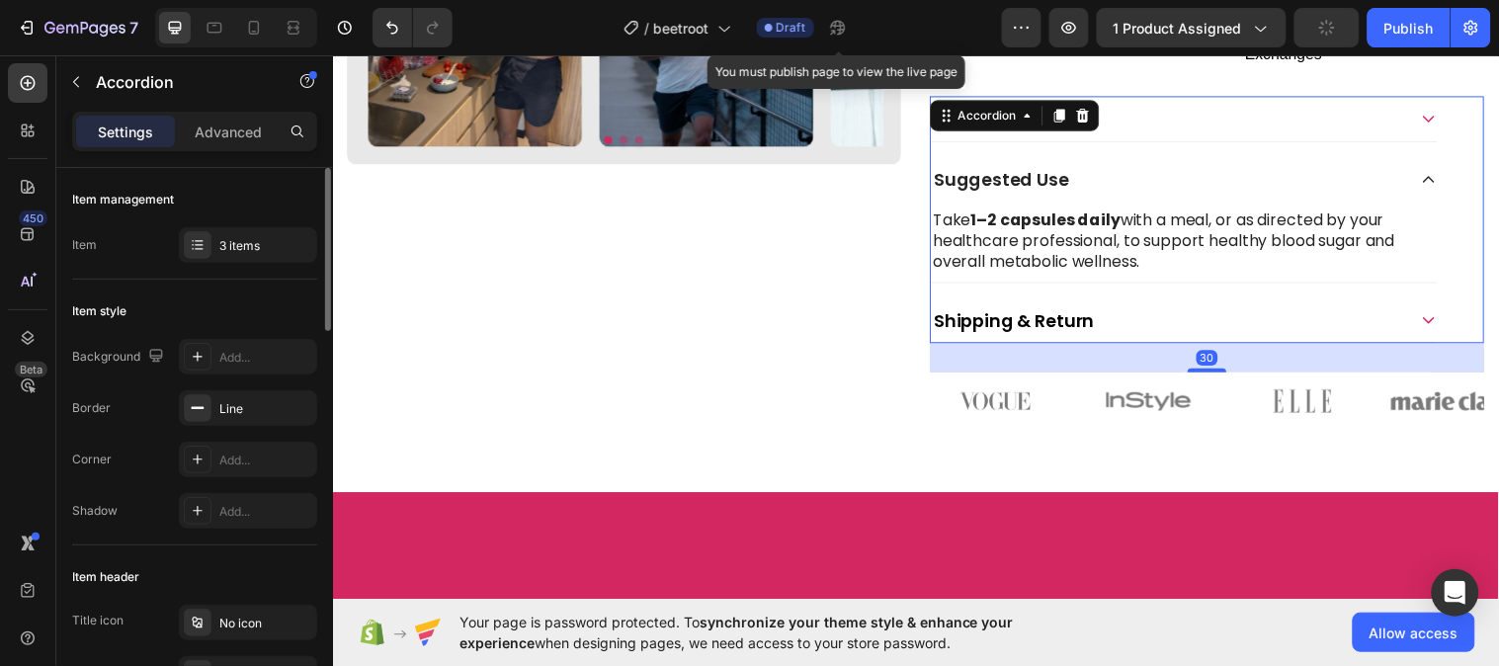
click at [1200, 318] on div "Shipping & Return" at bounding box center [1182, 324] width 482 height 29
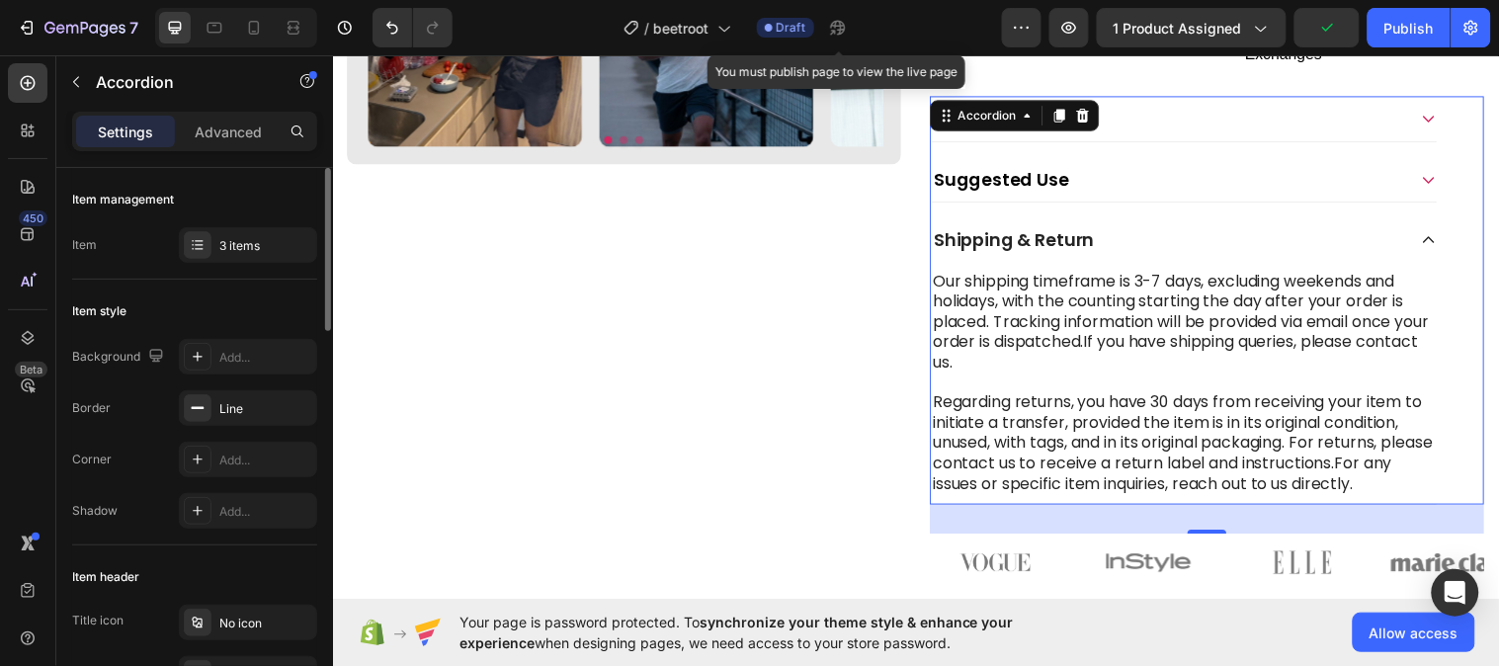
click at [1183, 249] on div "Shipping & Return" at bounding box center [1182, 242] width 482 height 29
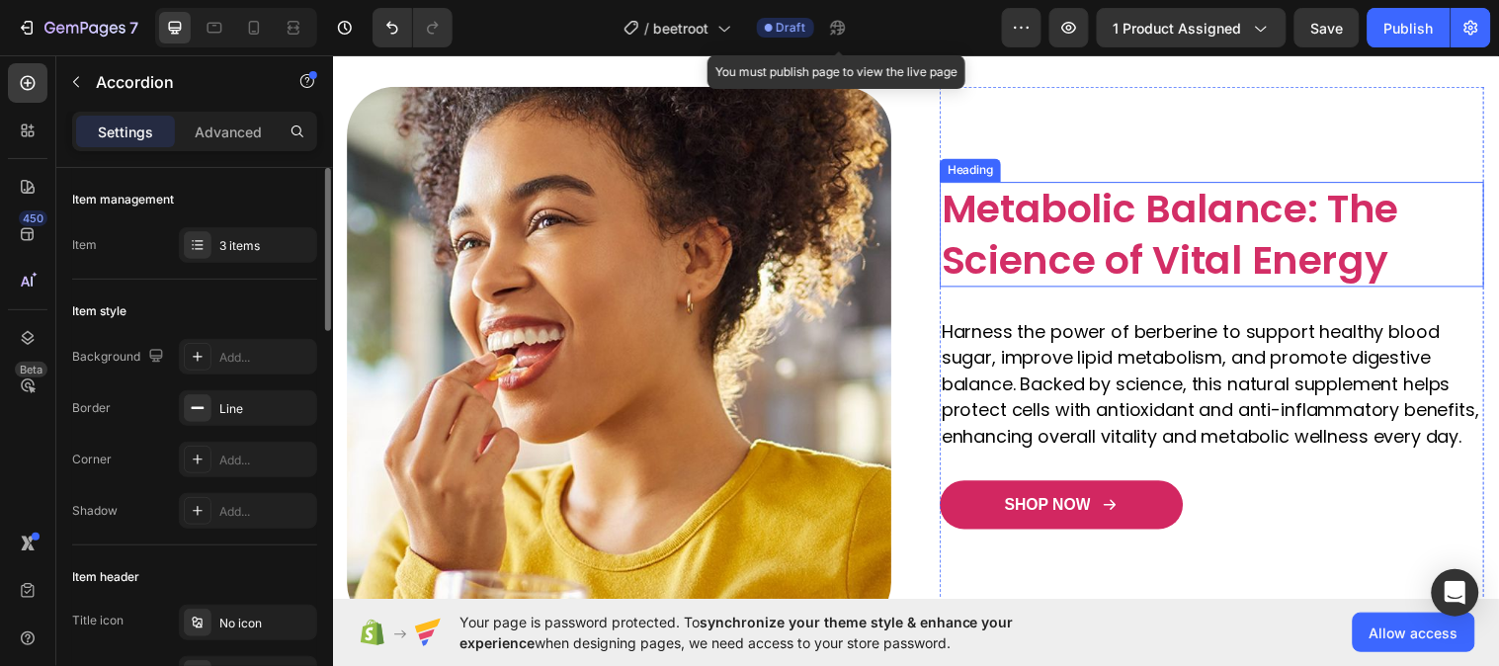
scroll to position [1498, 0]
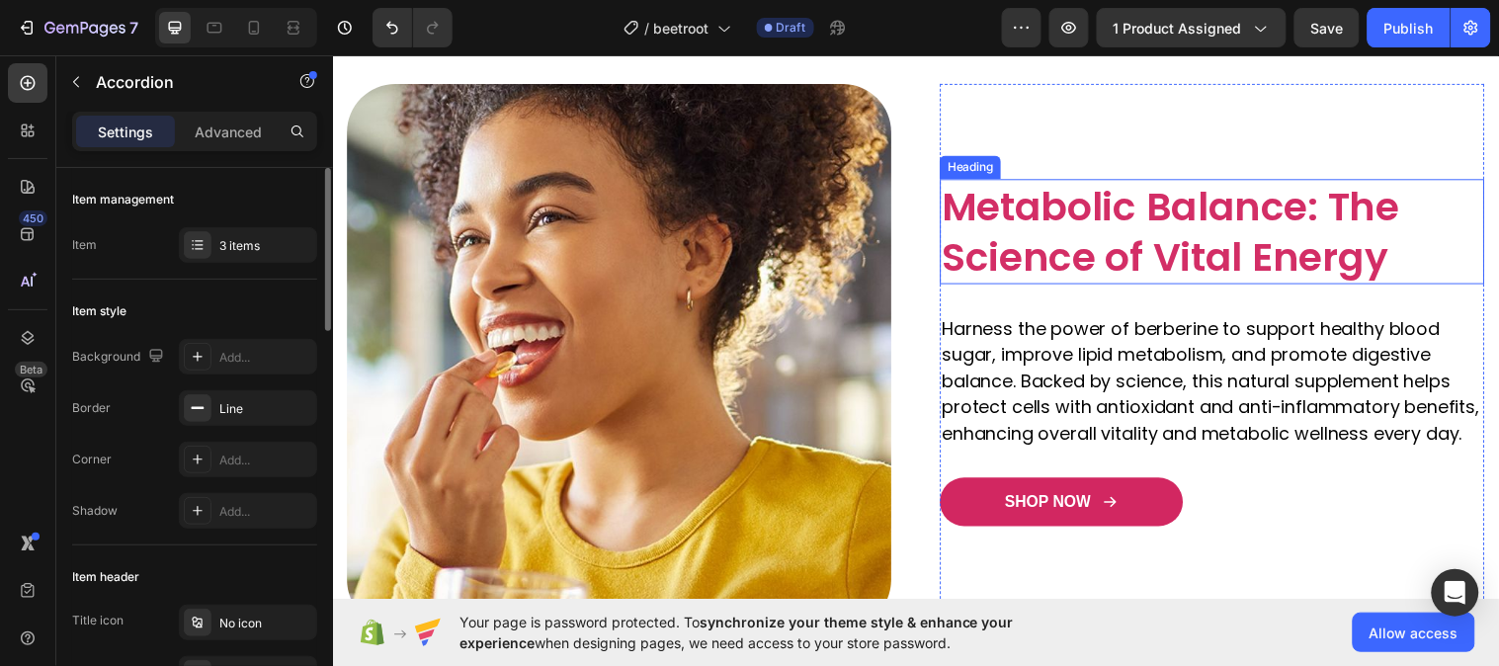
click at [995, 194] on span "Metabolic Balance: The Science of Vital Energy" at bounding box center [1184, 234] width 464 height 107
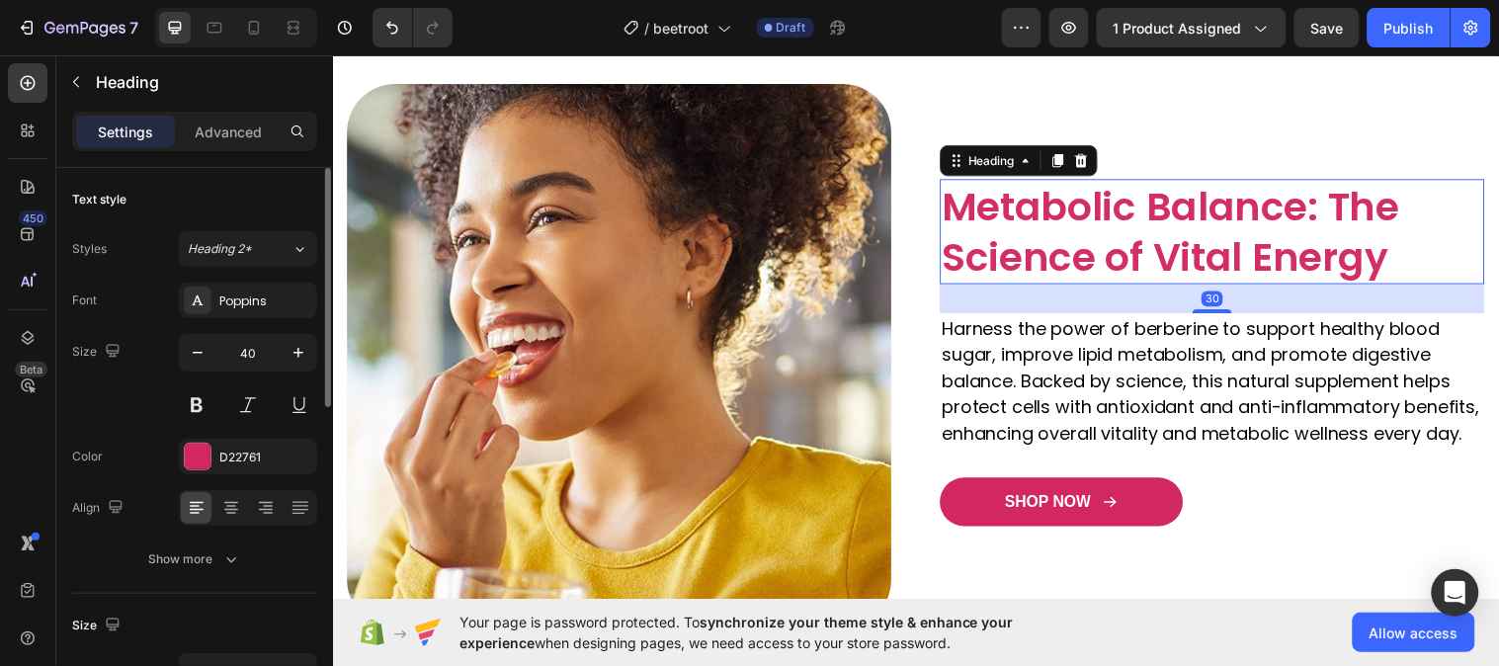
click at [995, 194] on span "Metabolic Balance: The Science of Vital Energy" at bounding box center [1184, 234] width 464 height 107
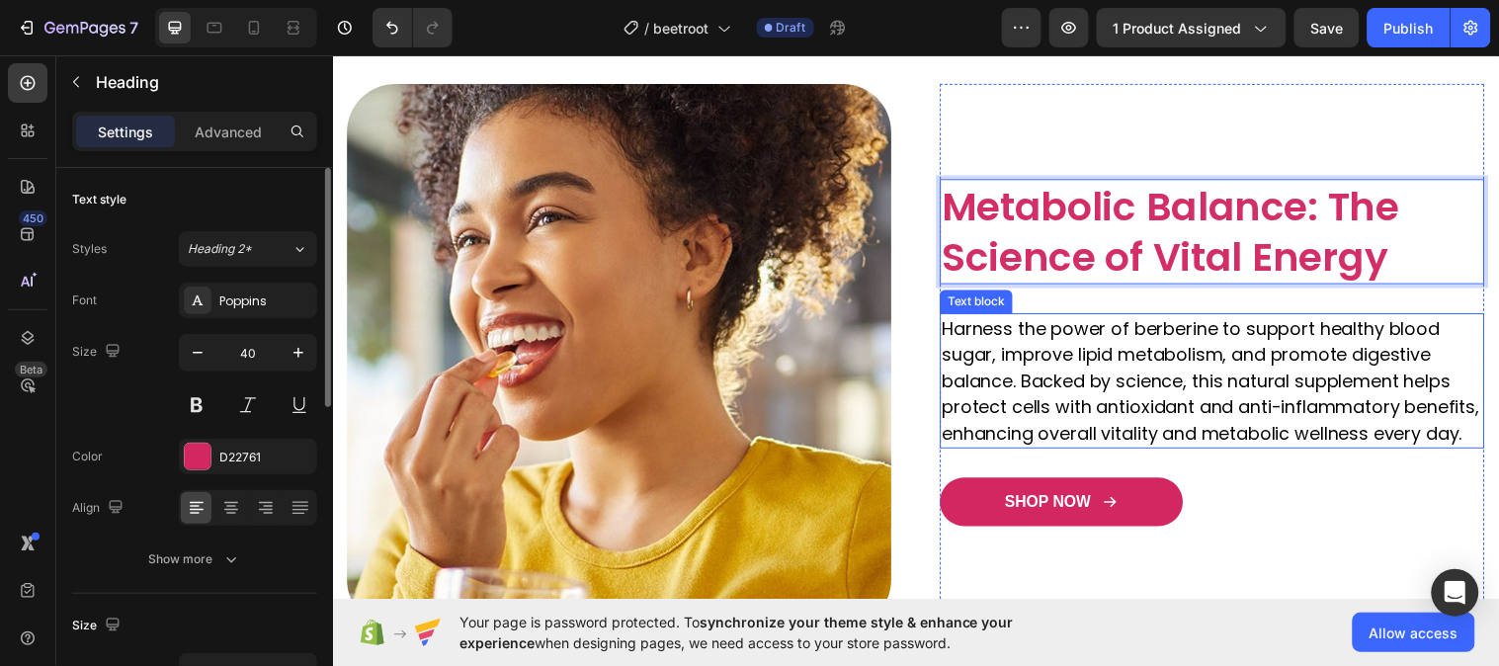
click at [1090, 334] on p "Harness the power of berberine to support healthy blood sugar, improve lipid me…" at bounding box center [1226, 385] width 549 height 133
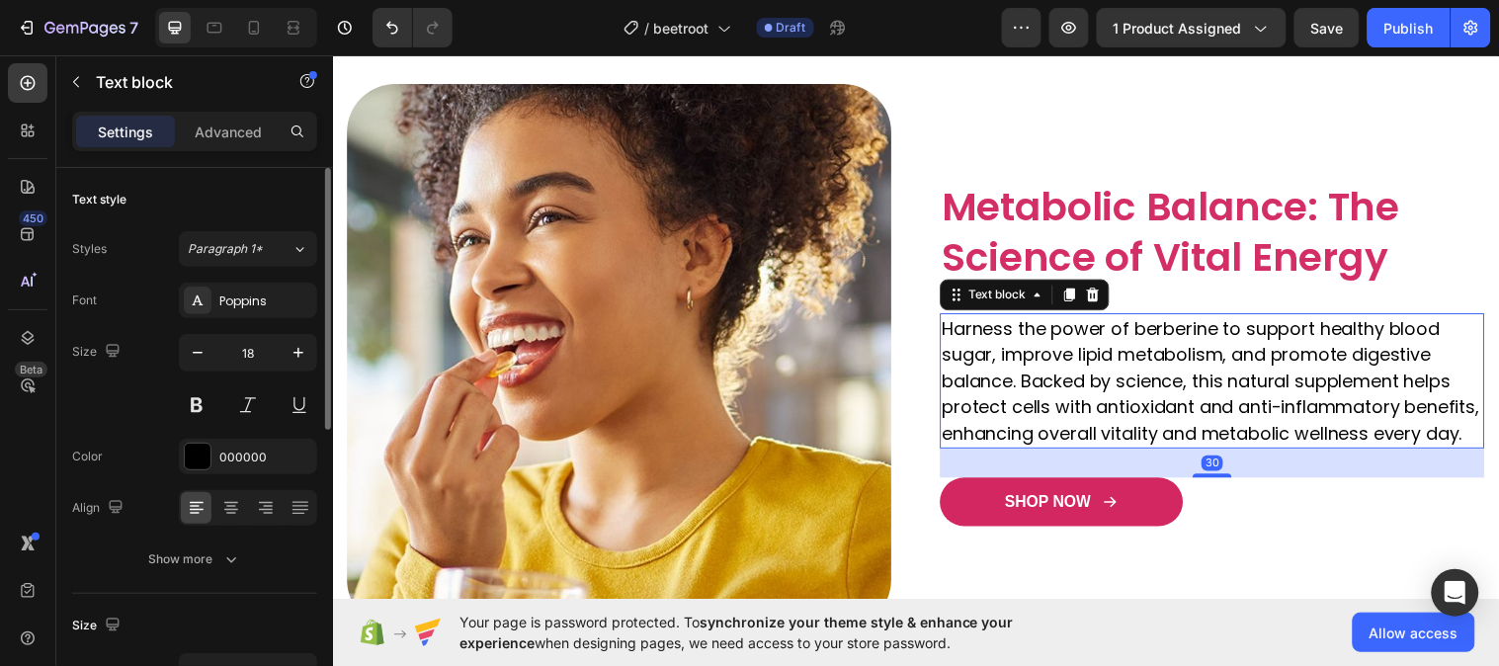
click at [1090, 334] on p "Harness the power of berberine to support healthy blood sugar, improve lipid me…" at bounding box center [1226, 385] width 549 height 133
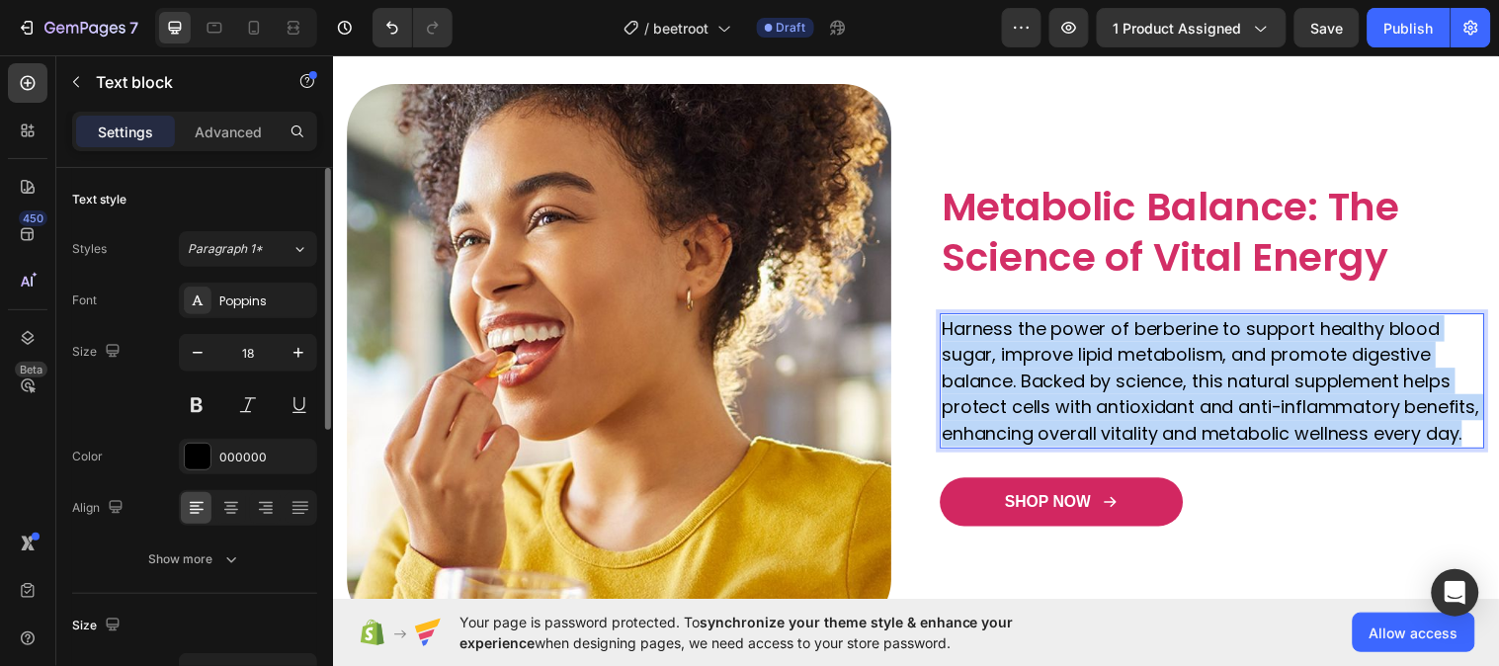
click at [1090, 334] on p "Harness the power of berberine to support healthy blood sugar, improve lipid me…" at bounding box center [1226, 385] width 549 height 133
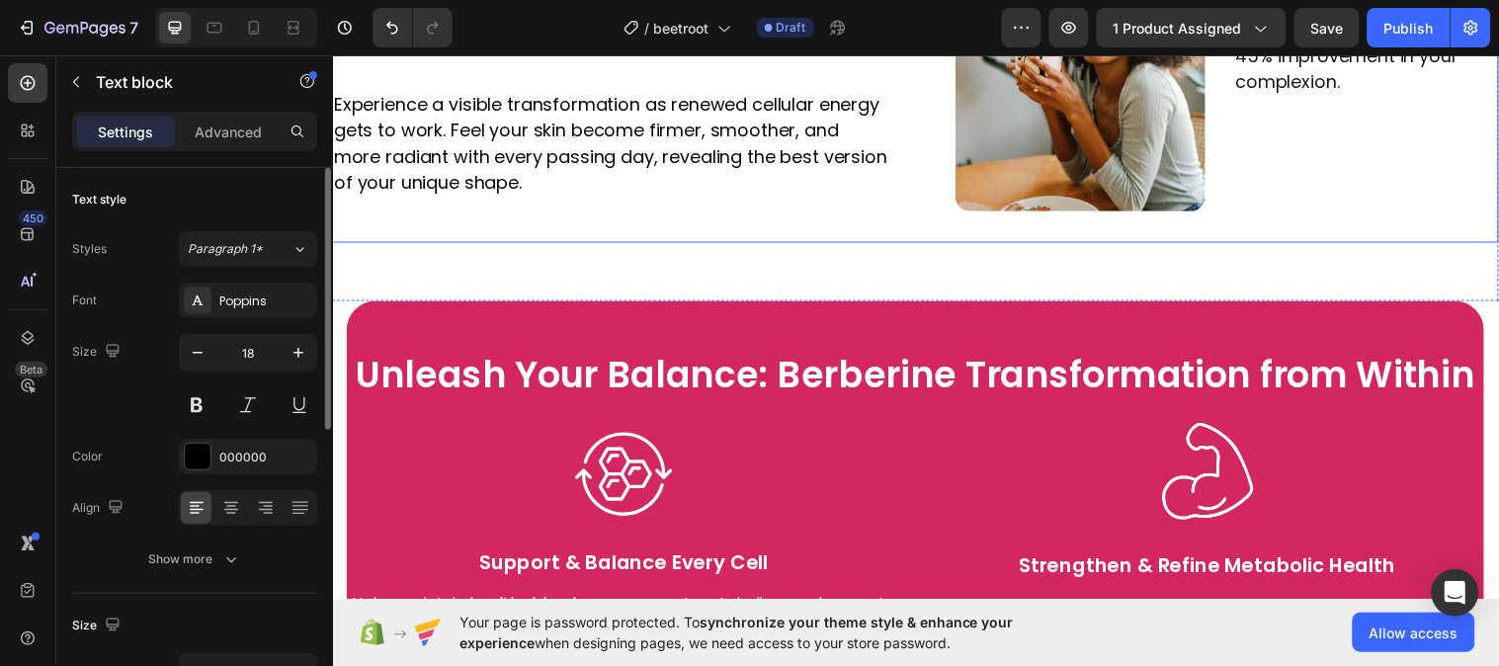
scroll to position [2583, 0]
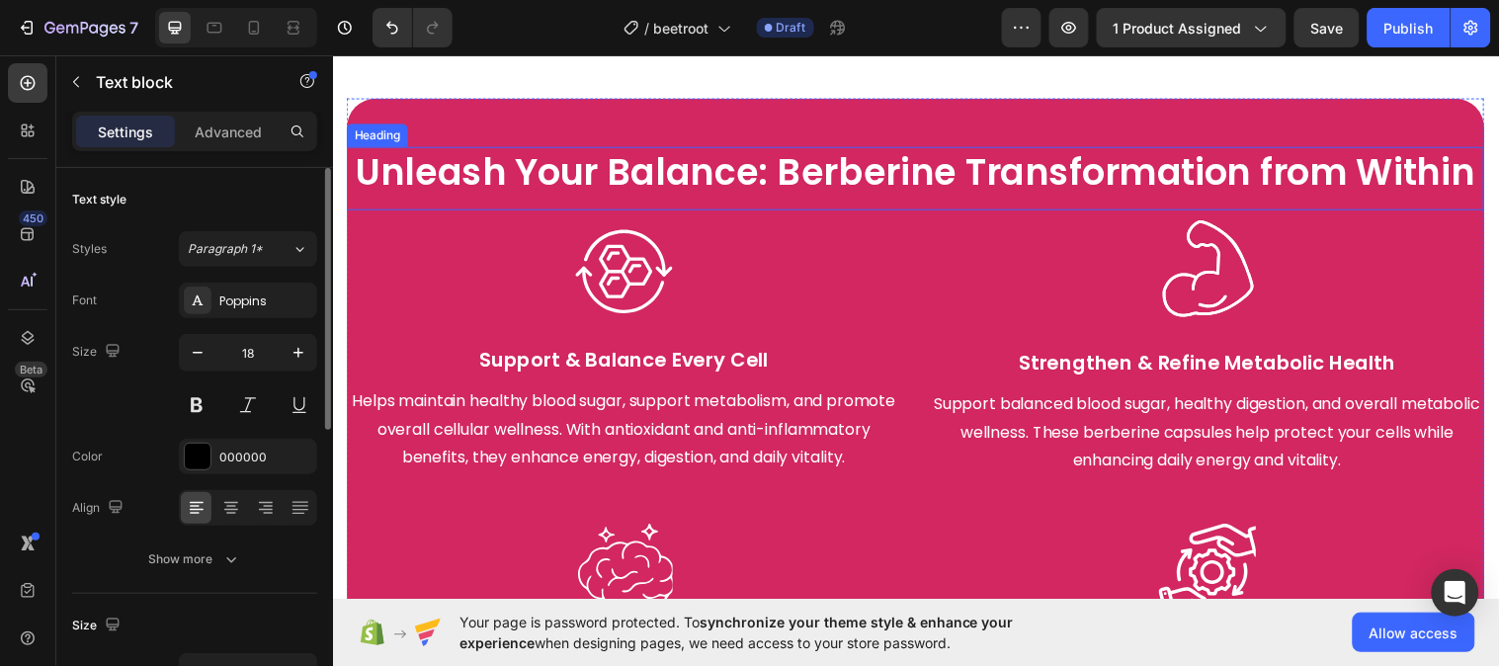
click at [802, 163] on h2 "Unleash Your Balance: Berberine Transformation from Within" at bounding box center [925, 180] width 1156 height 64
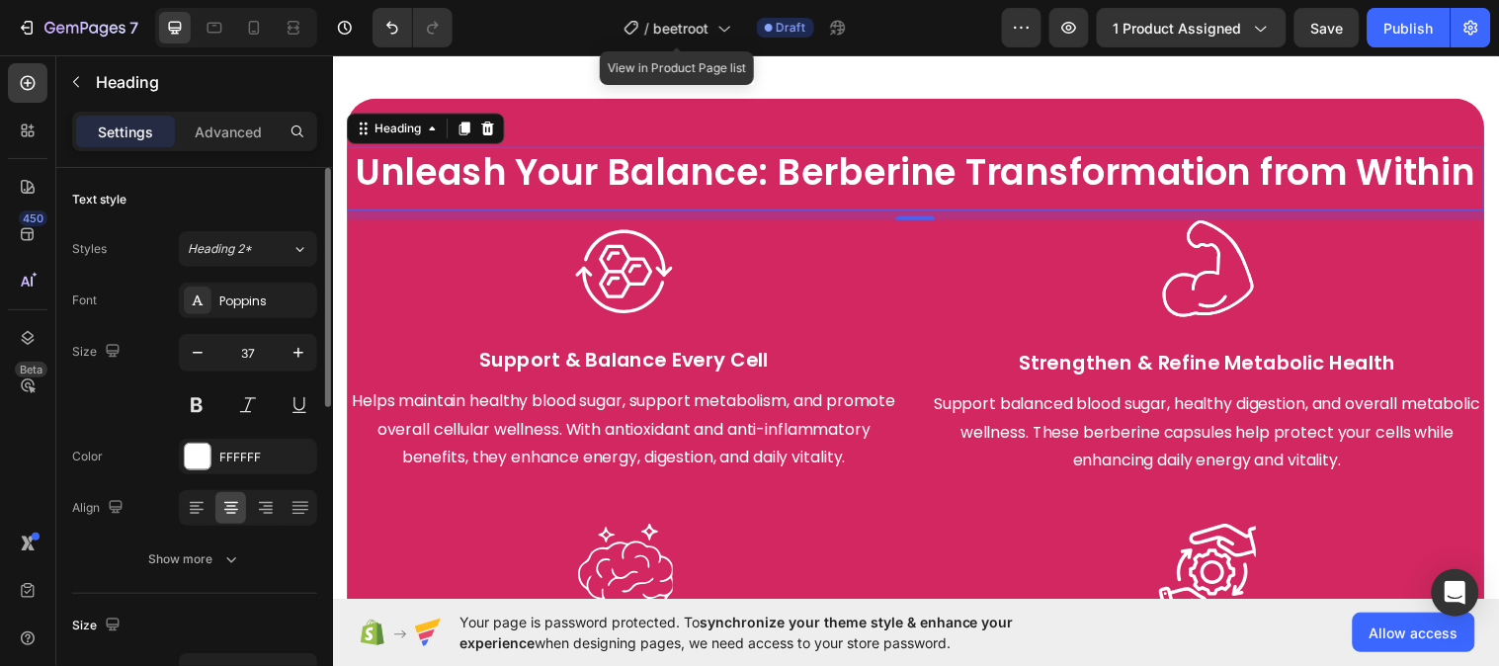
click at [751, 163] on h2 "Unleash Your Balance: Berberine Transformation from Within" at bounding box center [925, 180] width 1156 height 64
click at [751, 163] on p "Unleash Your Balance: Berberine Transformation from Within" at bounding box center [925, 173] width 1152 height 47
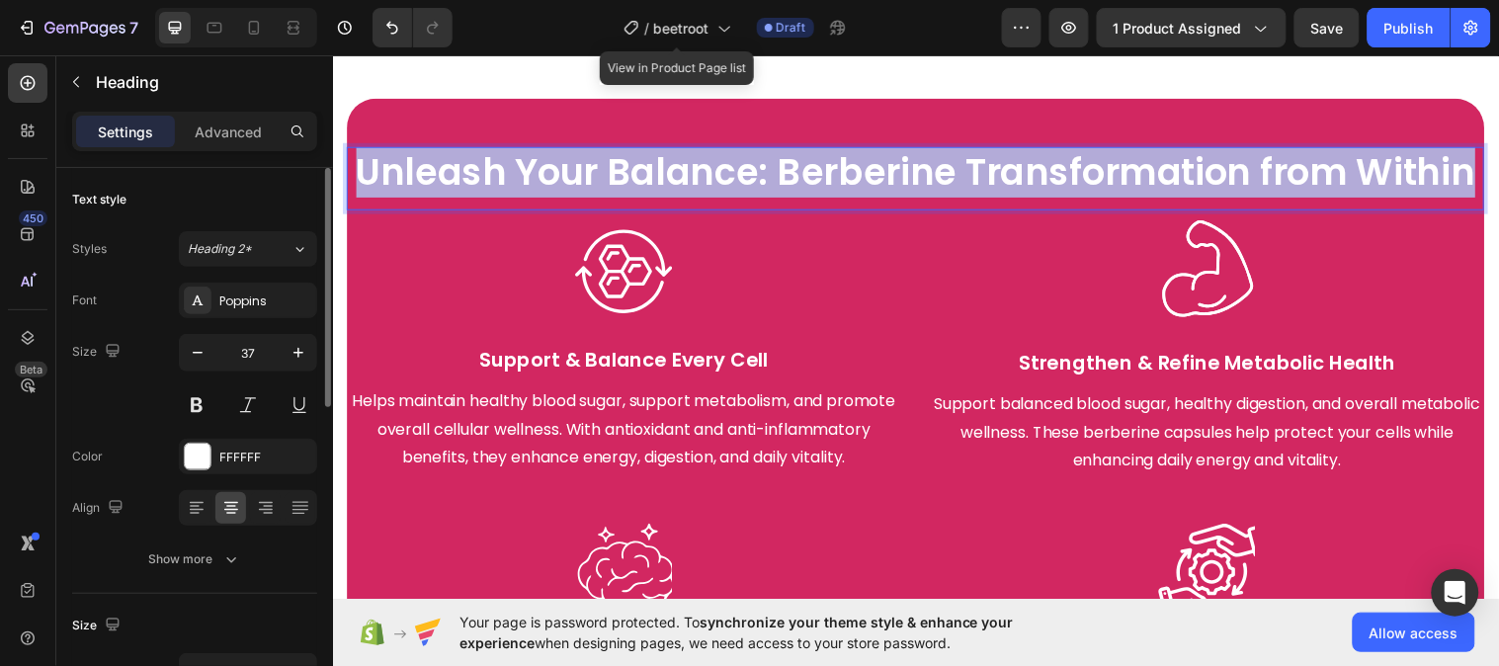
click at [751, 163] on p "Unleash Your Balance: Berberine Transformation from Within" at bounding box center [925, 173] width 1152 height 47
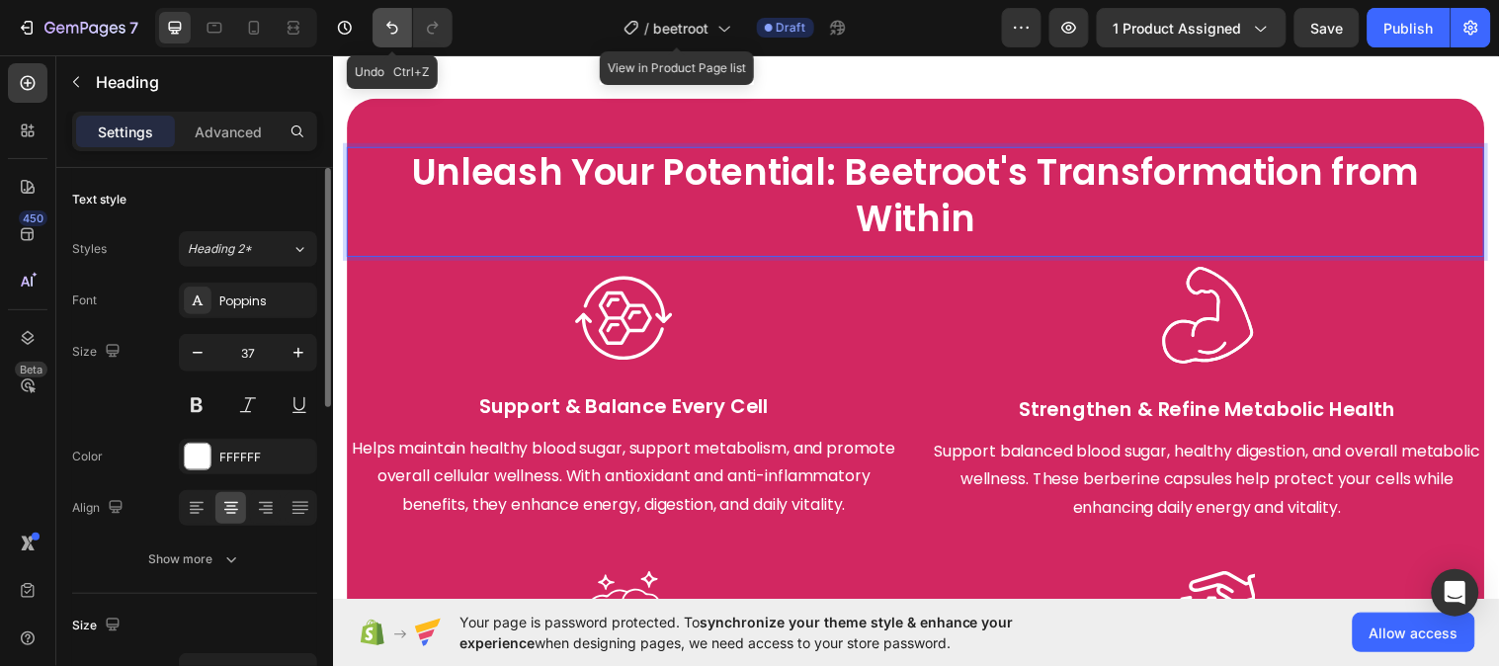
click at [392, 18] on icon "Undo/Redo" at bounding box center [392, 28] width 20 height 20
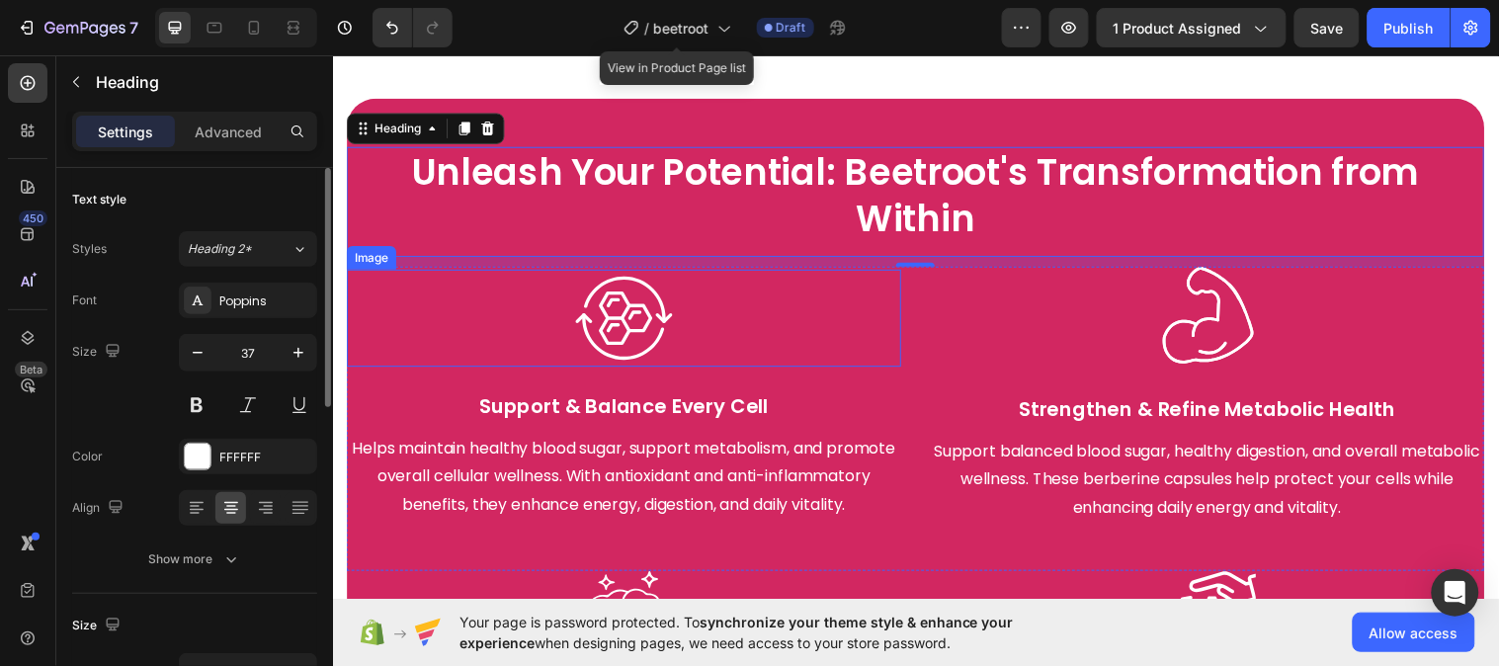
click at [726, 359] on div at bounding box center [628, 322] width 563 height 99
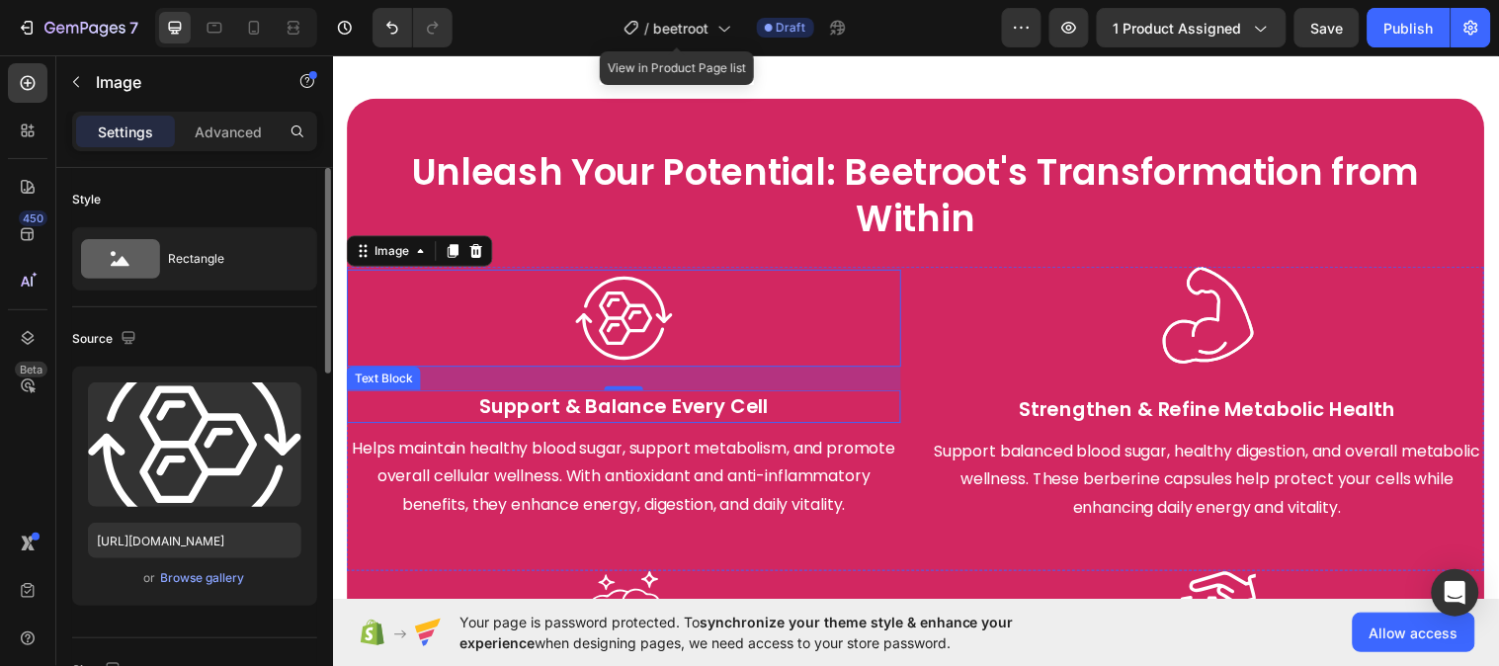
click at [723, 401] on p "Support & Balance Every Cell" at bounding box center [628, 412] width 559 height 30
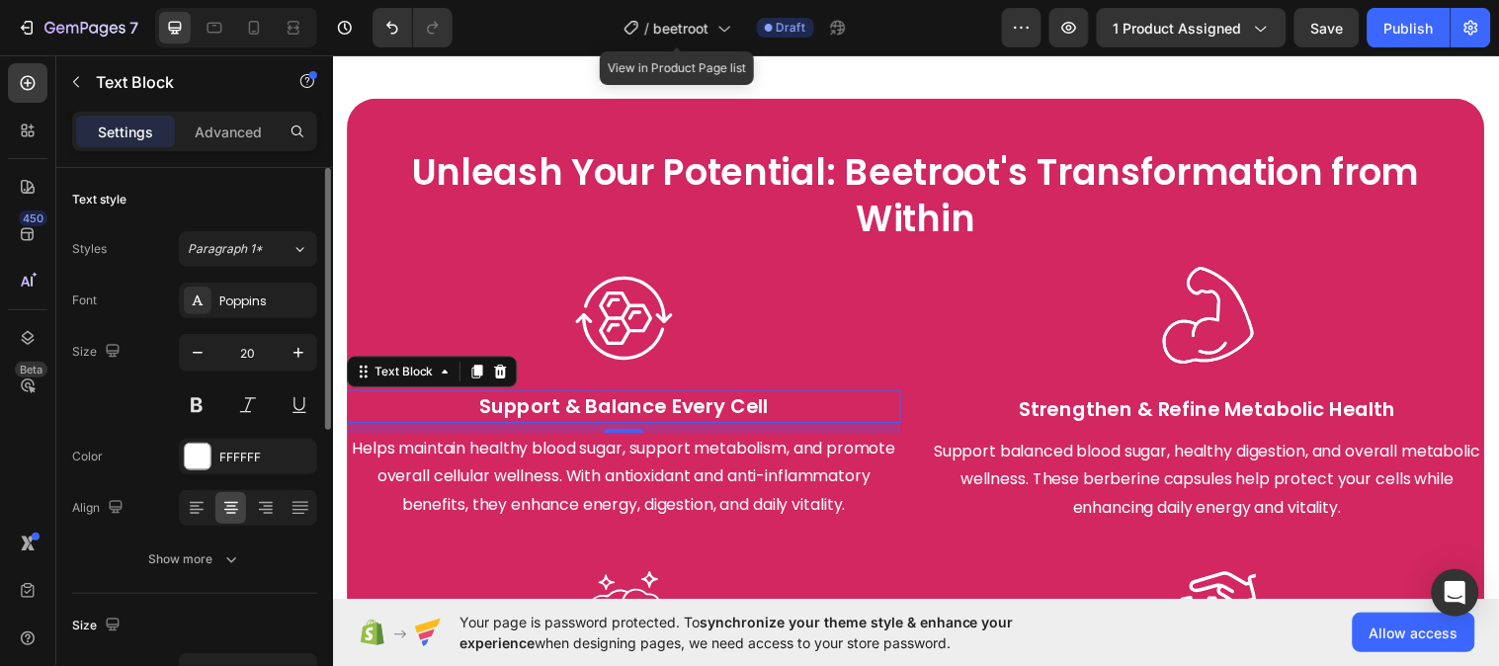
click at [631, 397] on p "Support & Balance Every Cell" at bounding box center [628, 412] width 559 height 30
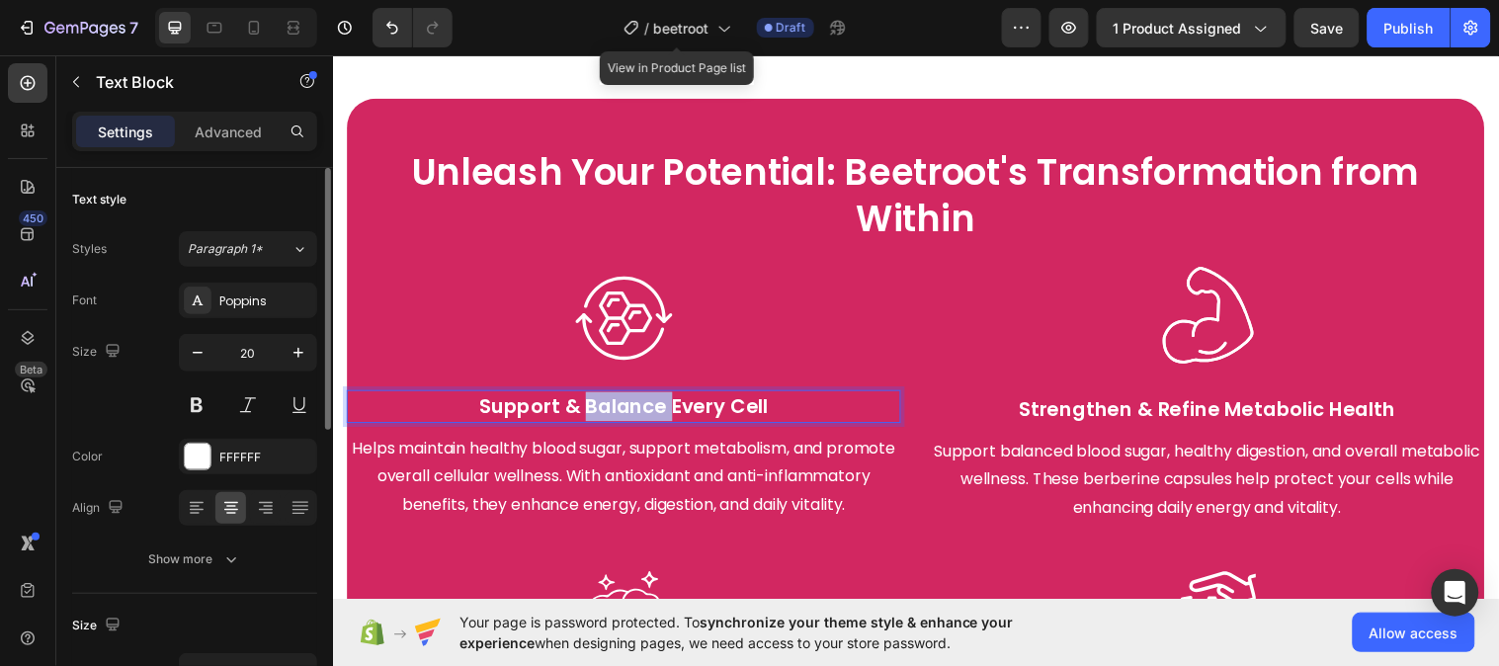
click at [631, 397] on p "Support & Balance Every Cell" at bounding box center [628, 412] width 559 height 30
click at [632, 397] on p "Support & Balance Every Cell" at bounding box center [628, 412] width 559 height 30
click at [544, 479] on p "Helps maintain healthy blood sugar, support metabolism, and promote overall cel…" at bounding box center [628, 483] width 559 height 85
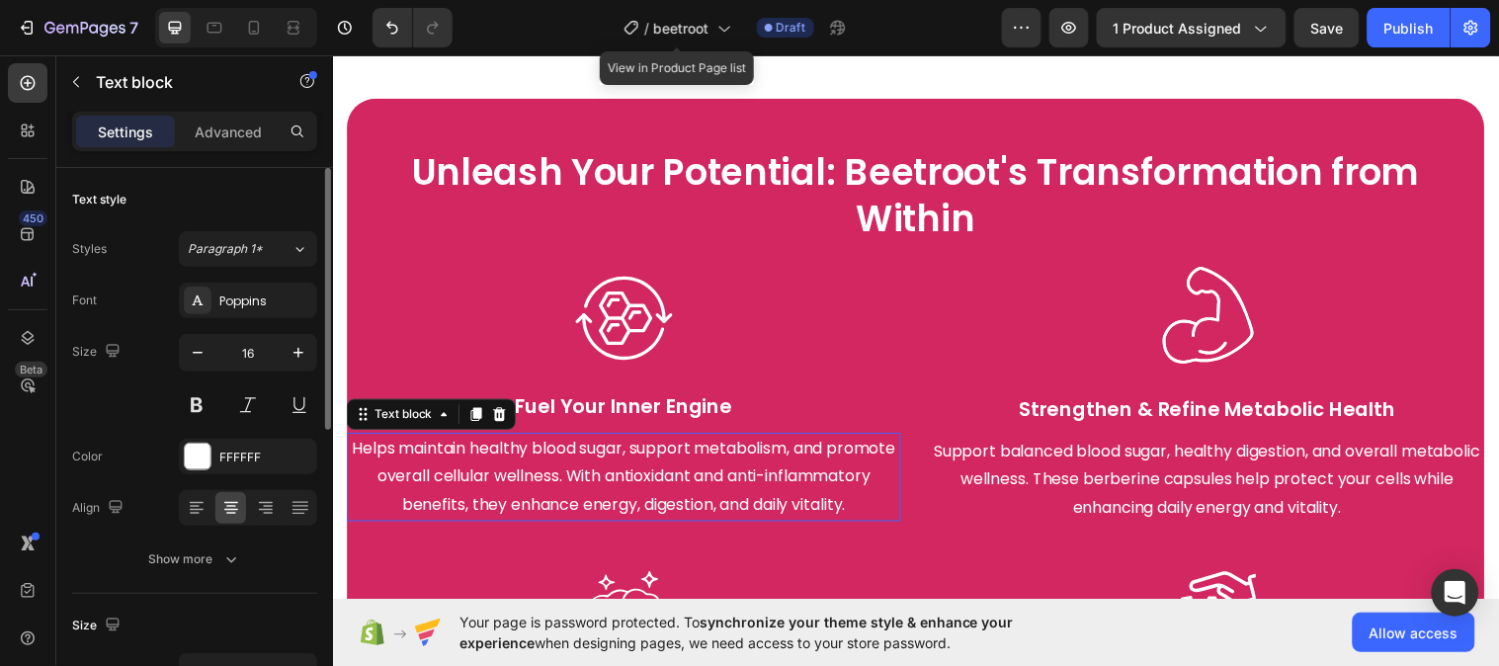
click at [544, 479] on p "Helps maintain healthy blood sugar, support metabolism, and promote overall cel…" at bounding box center [628, 483] width 559 height 85
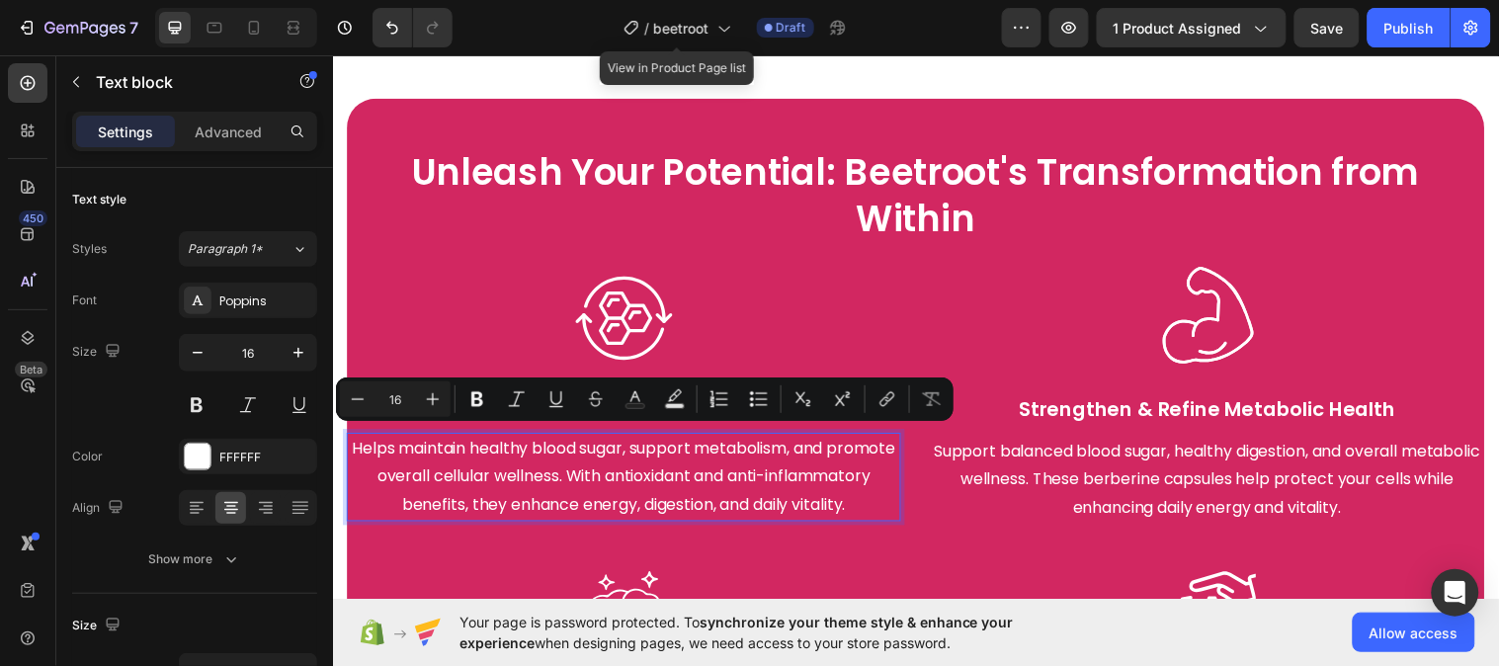
scroll to position [2583, 0]
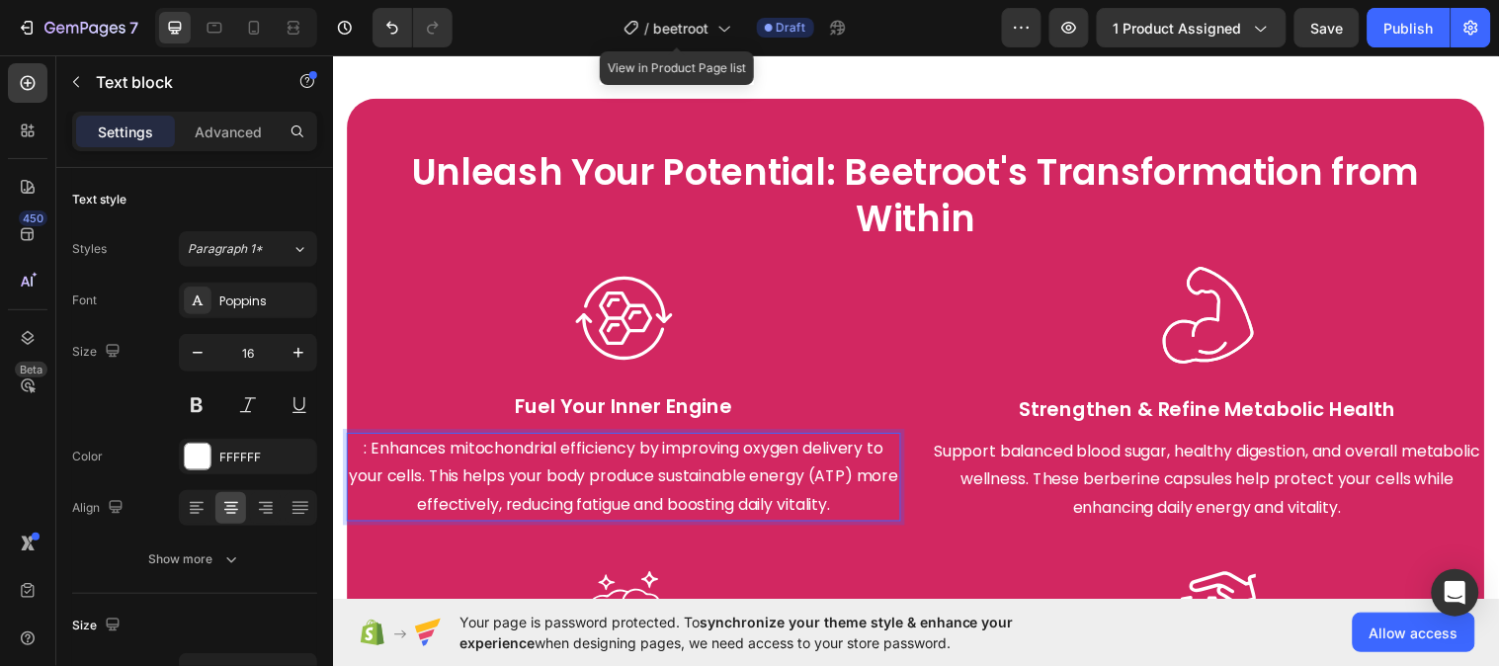
click at [363, 442] on p ": Enhances mitochondrial efficiency by improving oxygen delivery to your cells.…" at bounding box center [628, 483] width 559 height 85
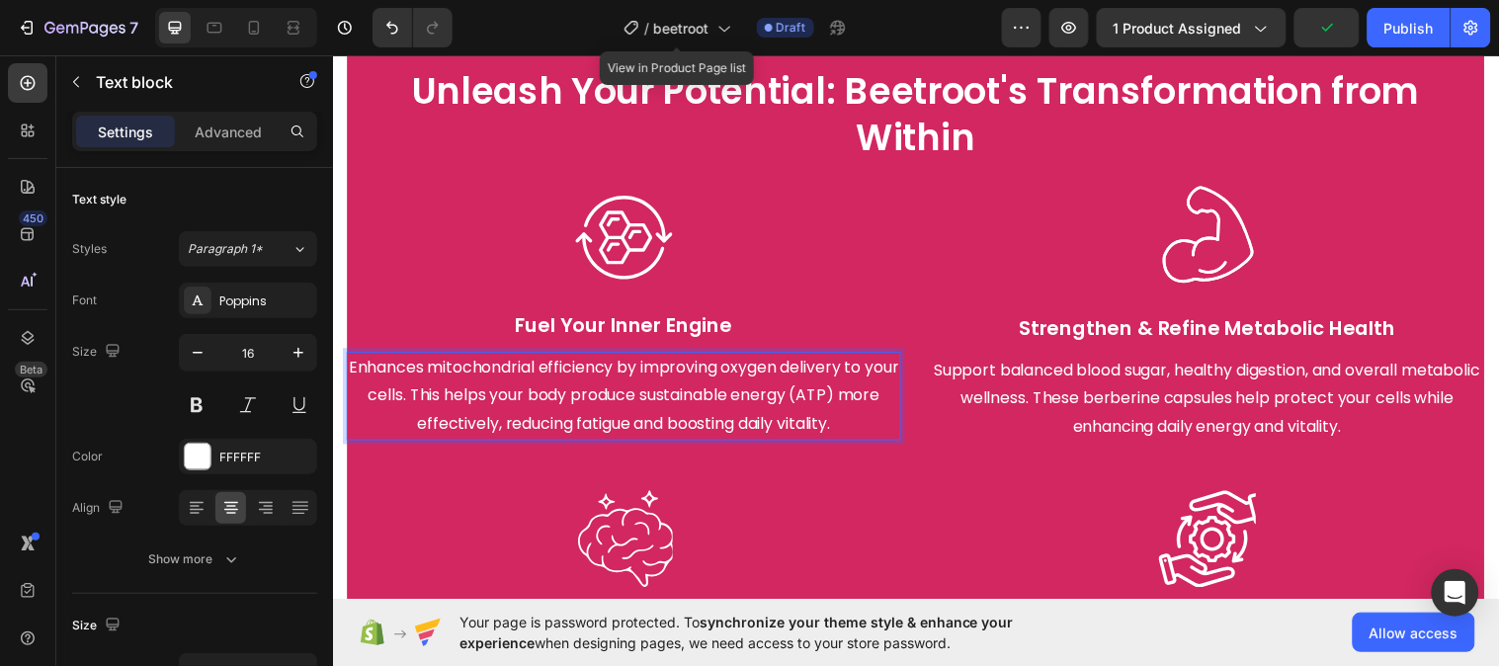
scroll to position [2693, 0]
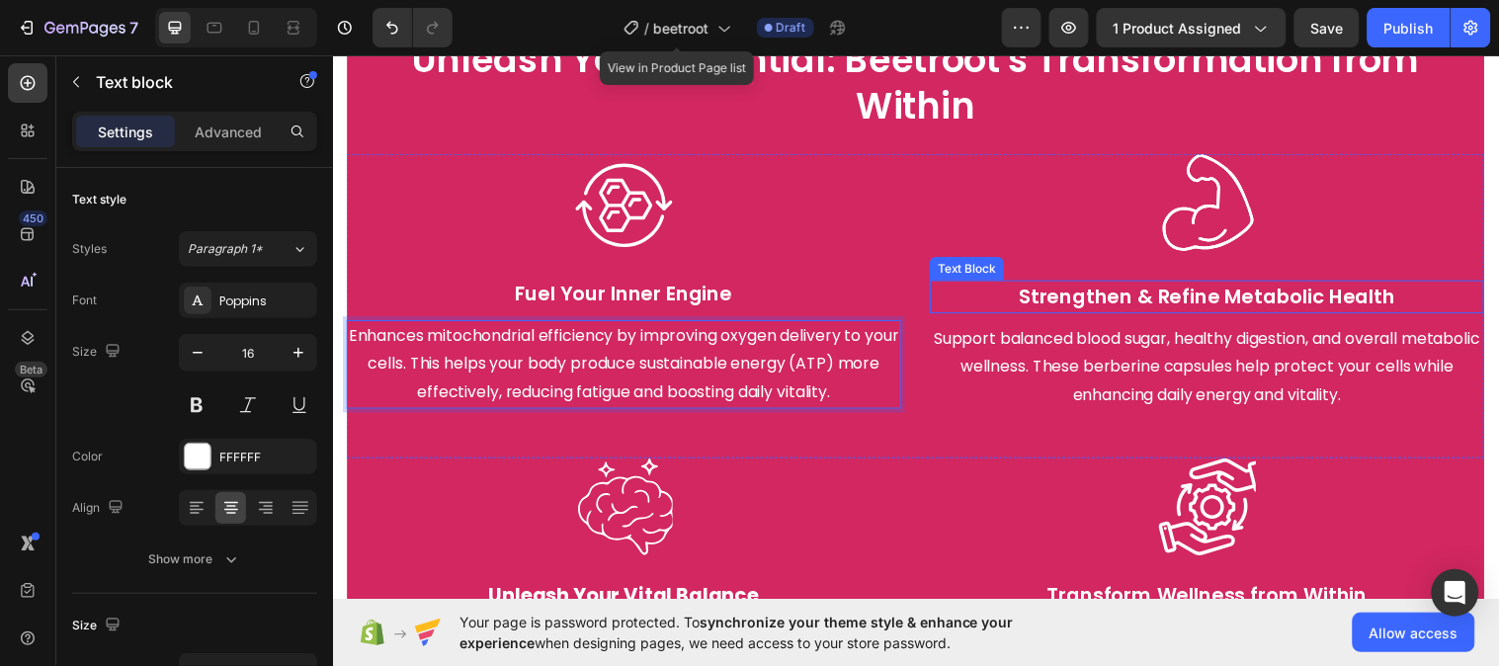
click at [1029, 292] on p "Strengthen & Refine Metabolic Health" at bounding box center [1221, 301] width 559 height 30
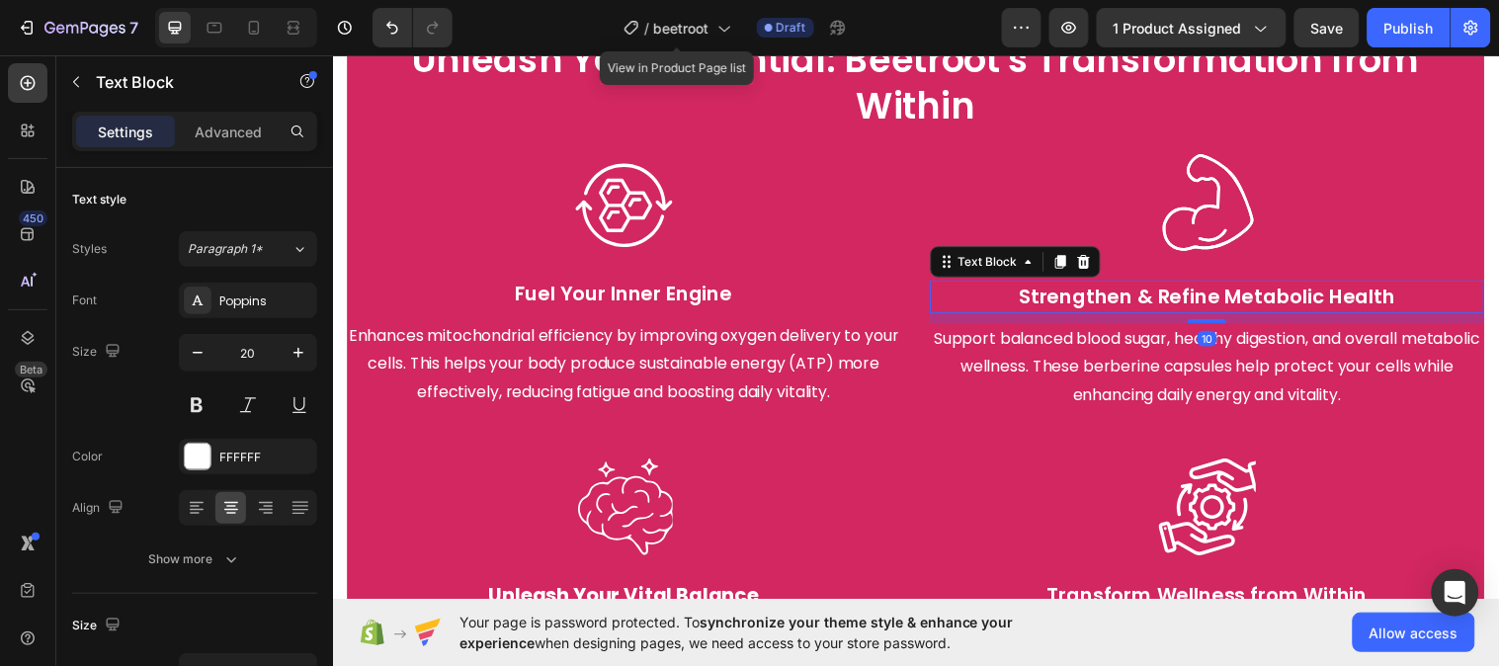
click at [1029, 292] on p "Strengthen & Refine Metabolic Health" at bounding box center [1221, 301] width 559 height 30
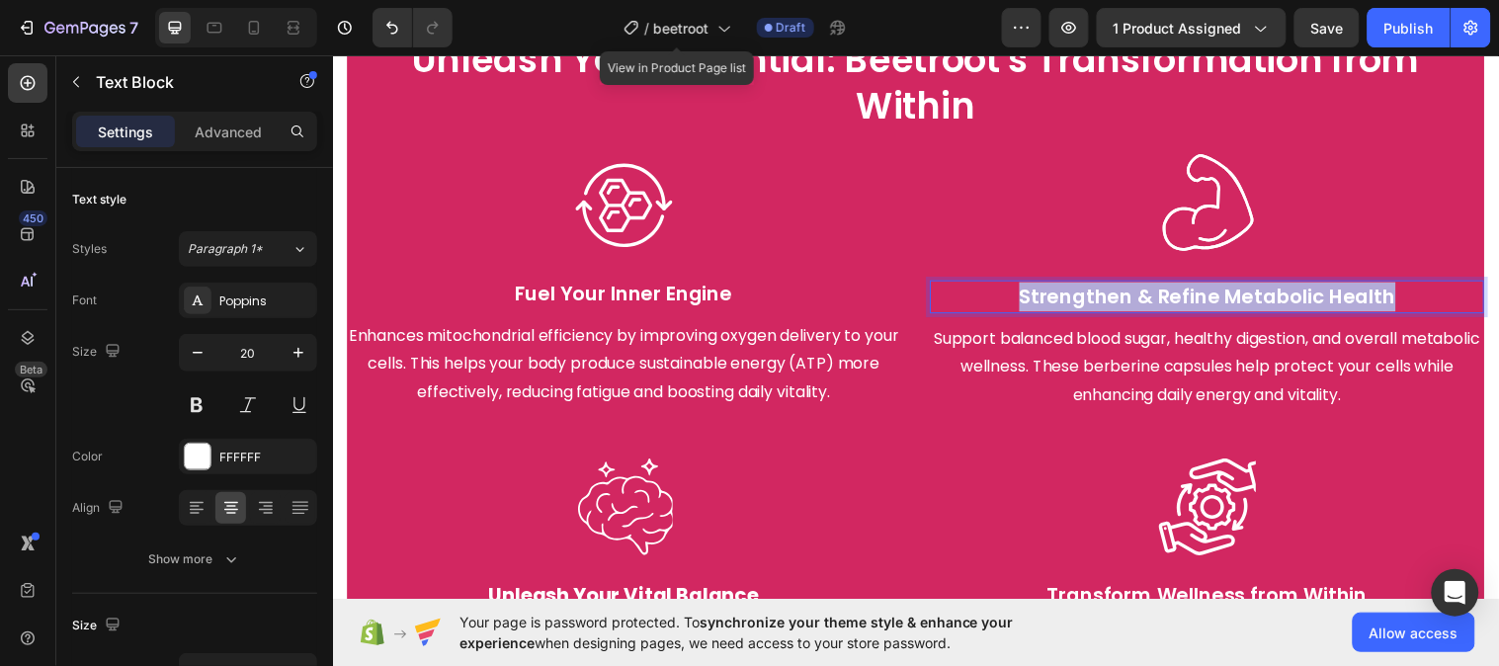
click at [1029, 292] on p "Strengthen & Refine Metabolic Health" at bounding box center [1221, 301] width 559 height 30
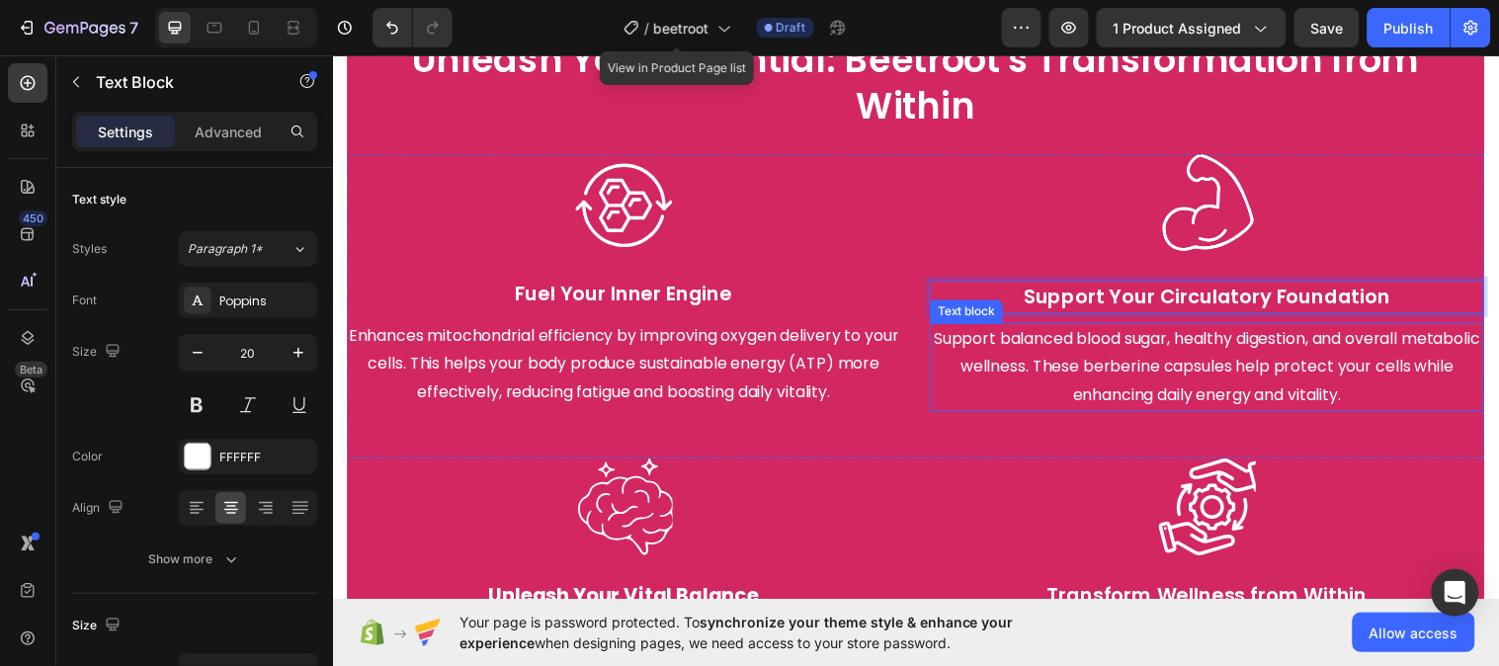
click at [1199, 349] on p "Support balanced blood sugar, healthy digestion, and overall metabolic wellness…" at bounding box center [1221, 371] width 559 height 85
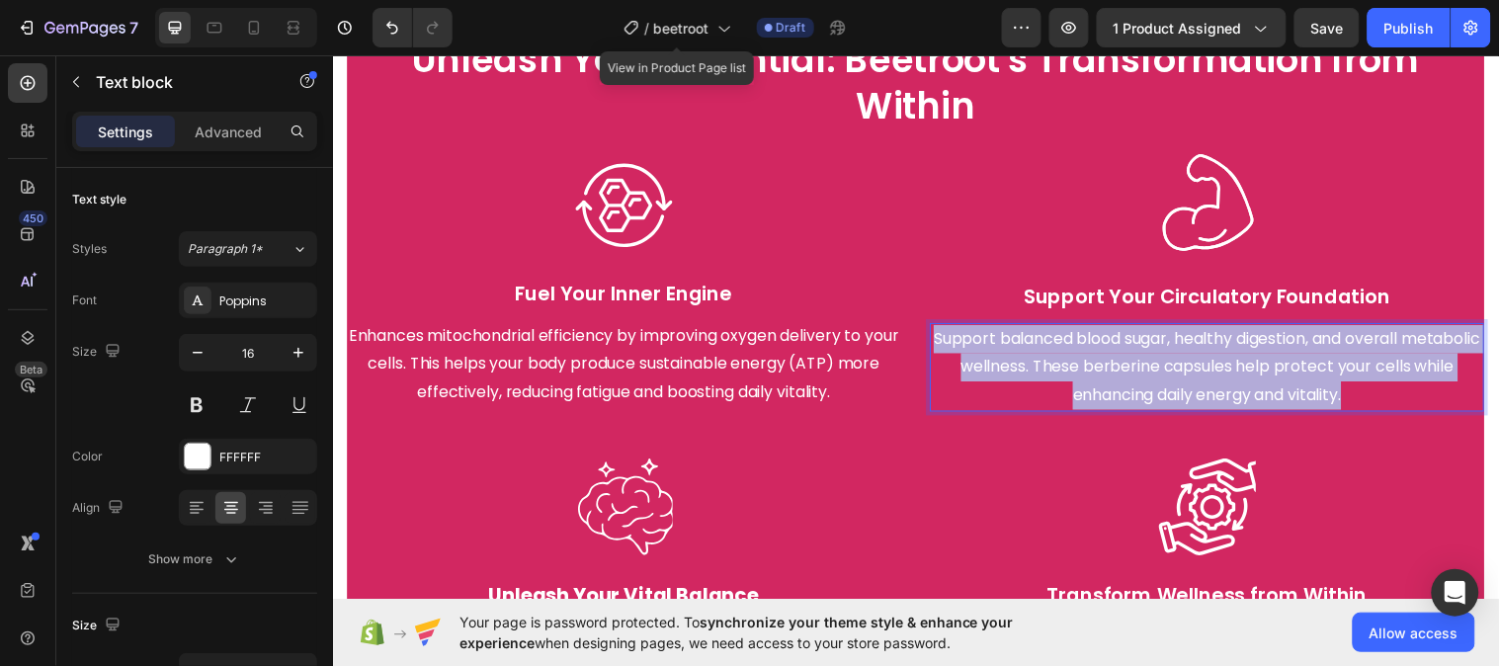
click at [1199, 349] on p "Support balanced blood sugar, healthy digestion, and overall metabolic wellness…" at bounding box center [1221, 371] width 559 height 85
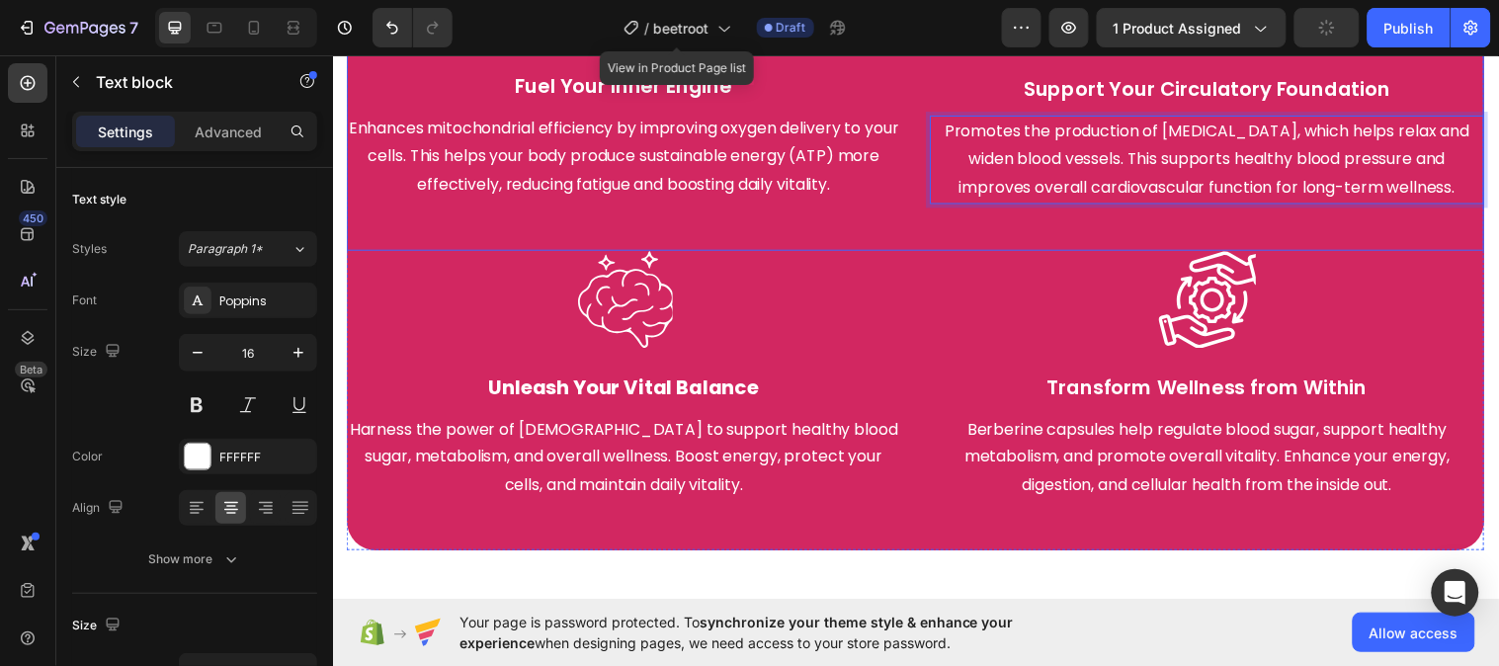
scroll to position [2912, 0]
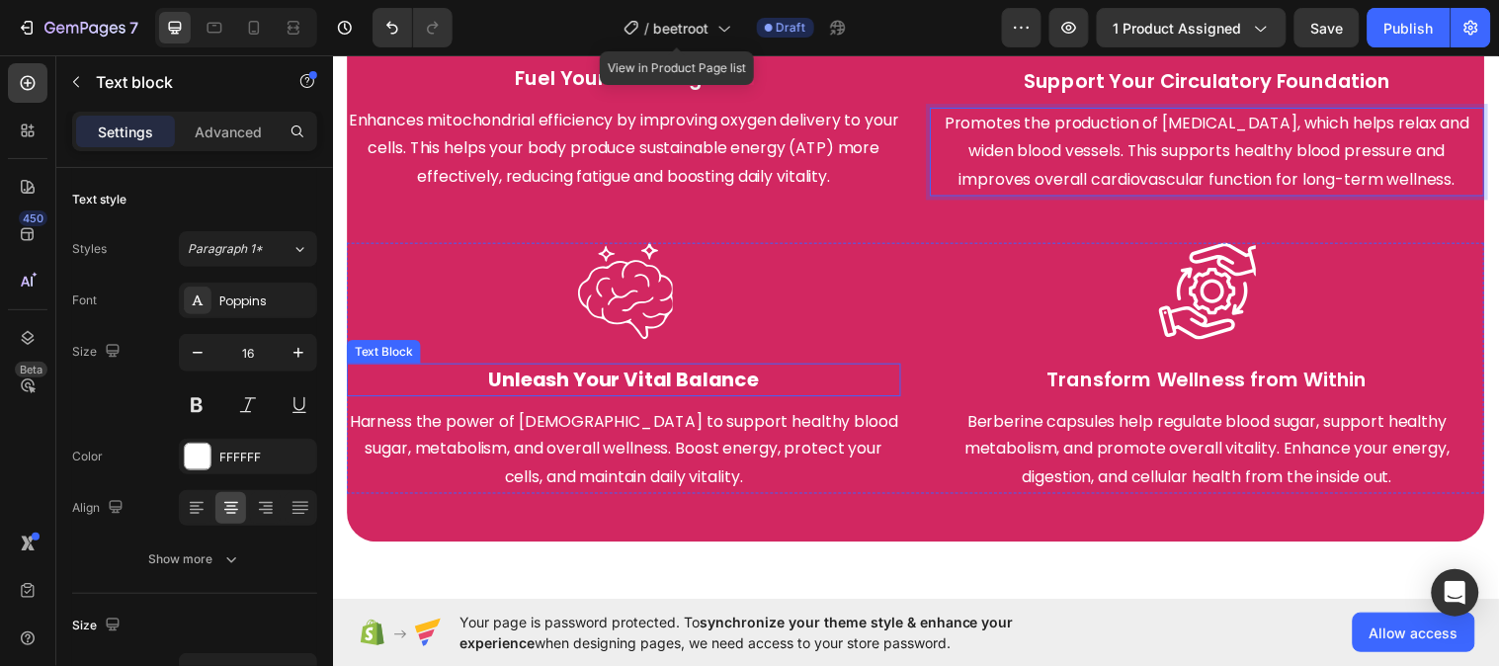
click at [638, 389] on strong "Unleash Your Vital Balance" at bounding box center [628, 385] width 275 height 28
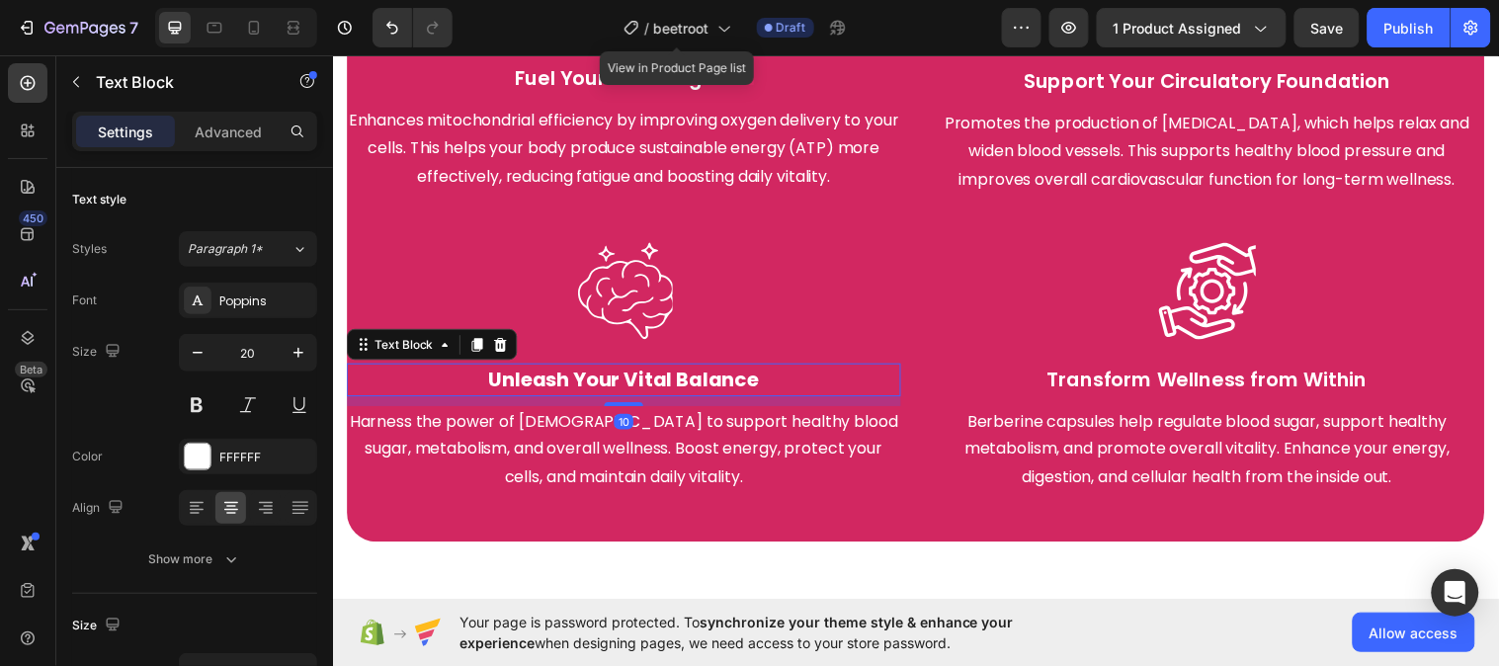
click at [625, 371] on strong "Unleash Your Vital Balance" at bounding box center [628, 385] width 275 height 28
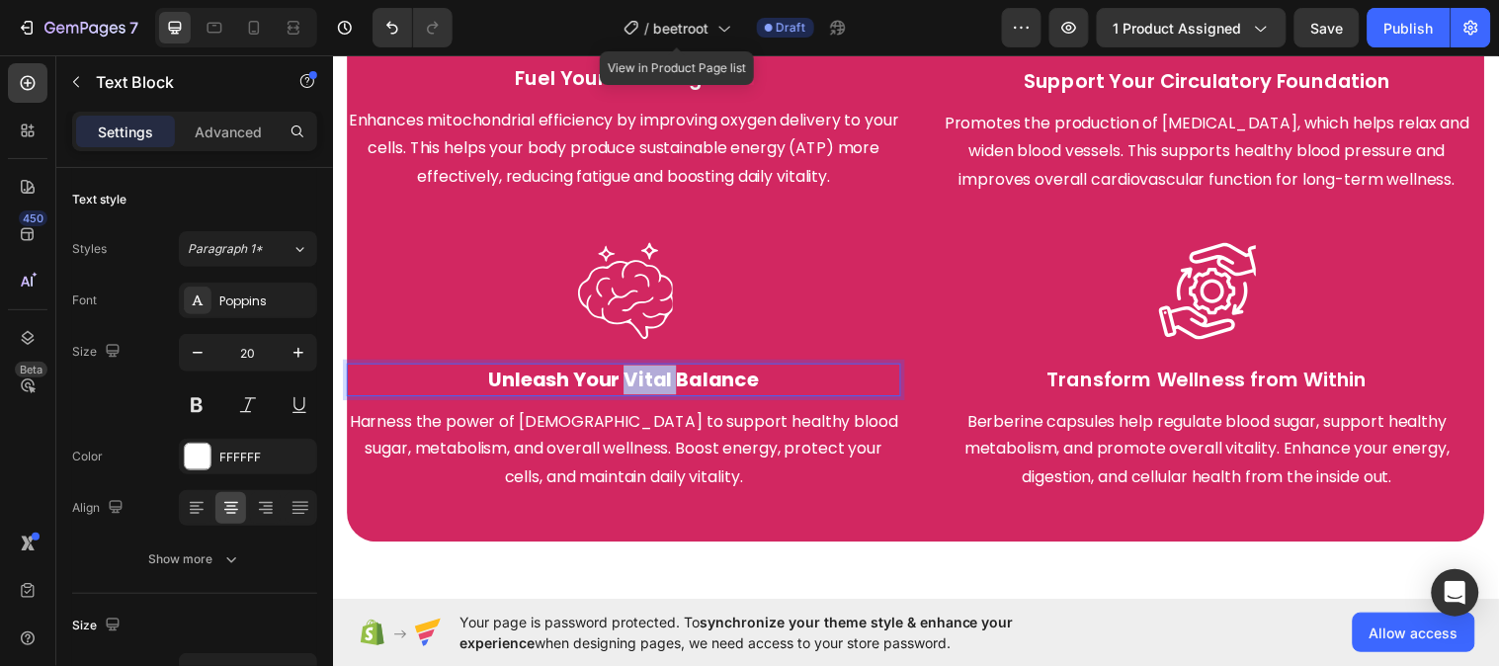
click at [625, 371] on strong "Unleash Your Vital Balance" at bounding box center [628, 385] width 275 height 28
click at [625, 373] on strong "Unleash Your Vital Balance" at bounding box center [628, 385] width 275 height 28
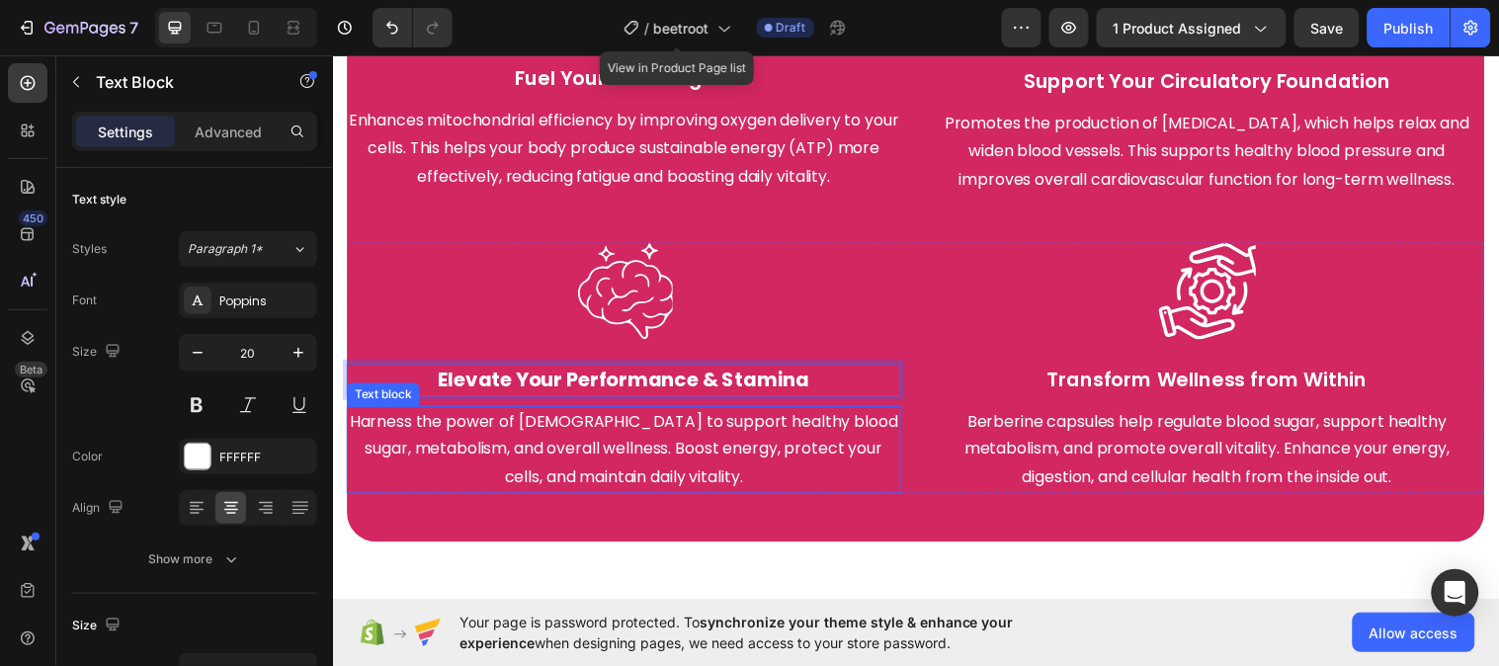
click at [591, 428] on p "Harness the power of berberine to support healthy blood sugar, metabolism, and …" at bounding box center [628, 455] width 559 height 85
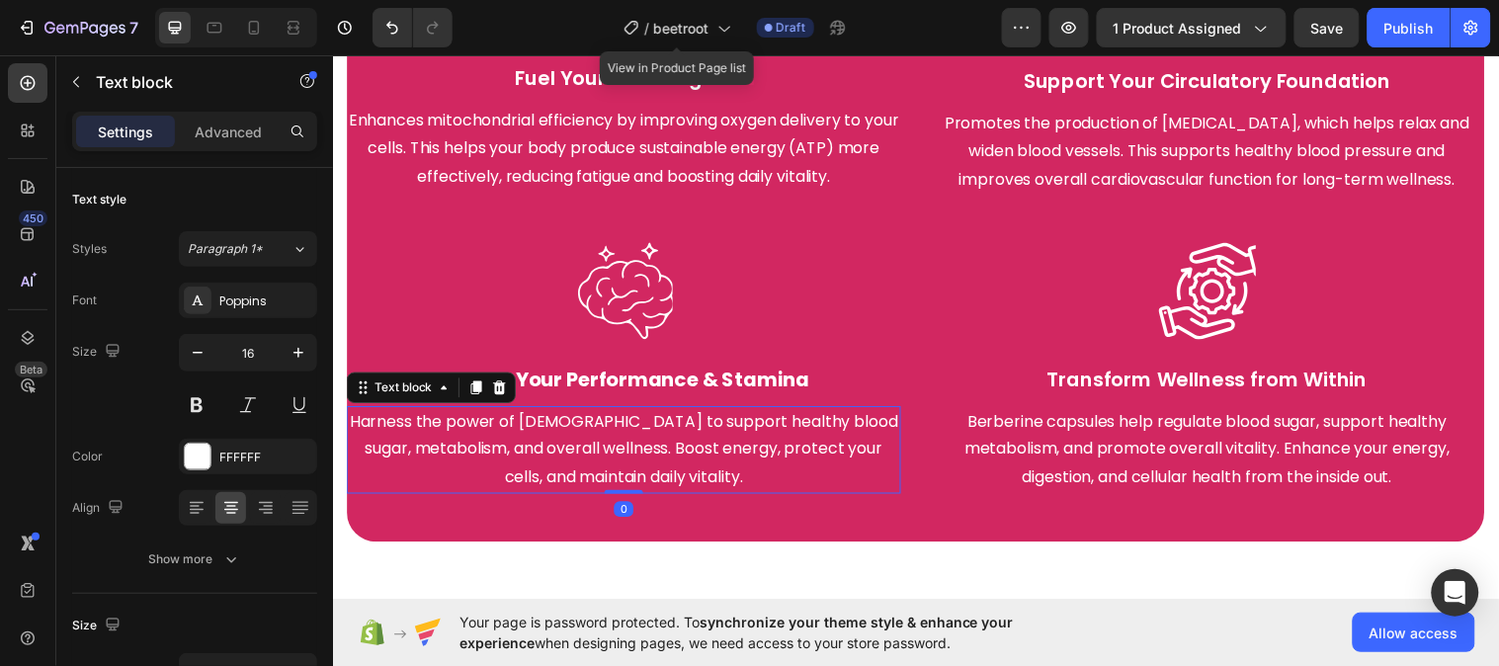
click at [591, 428] on p "Harness the power of berberine to support healthy blood sugar, metabolism, and …" at bounding box center [628, 455] width 559 height 85
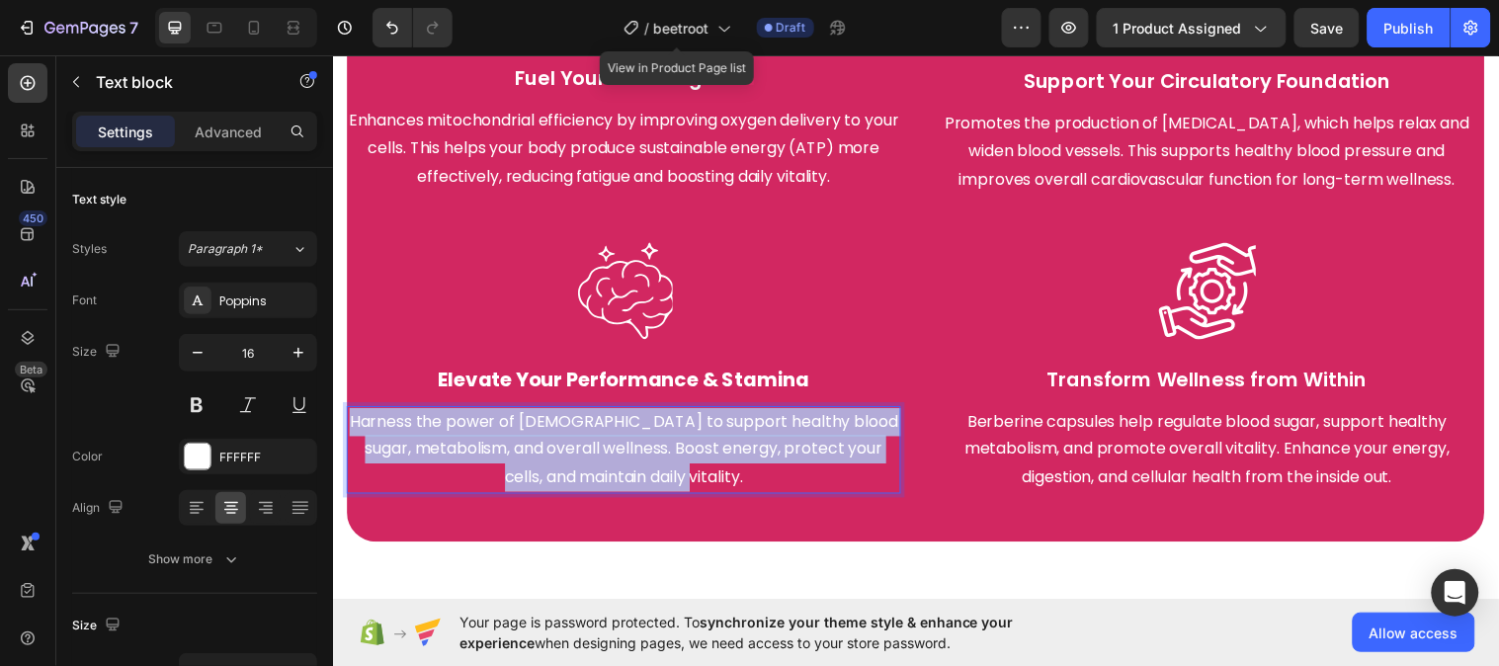
click at [591, 428] on p "Harness the power of berberine to support healthy blood sugar, metabolism, and …" at bounding box center [628, 455] width 559 height 85
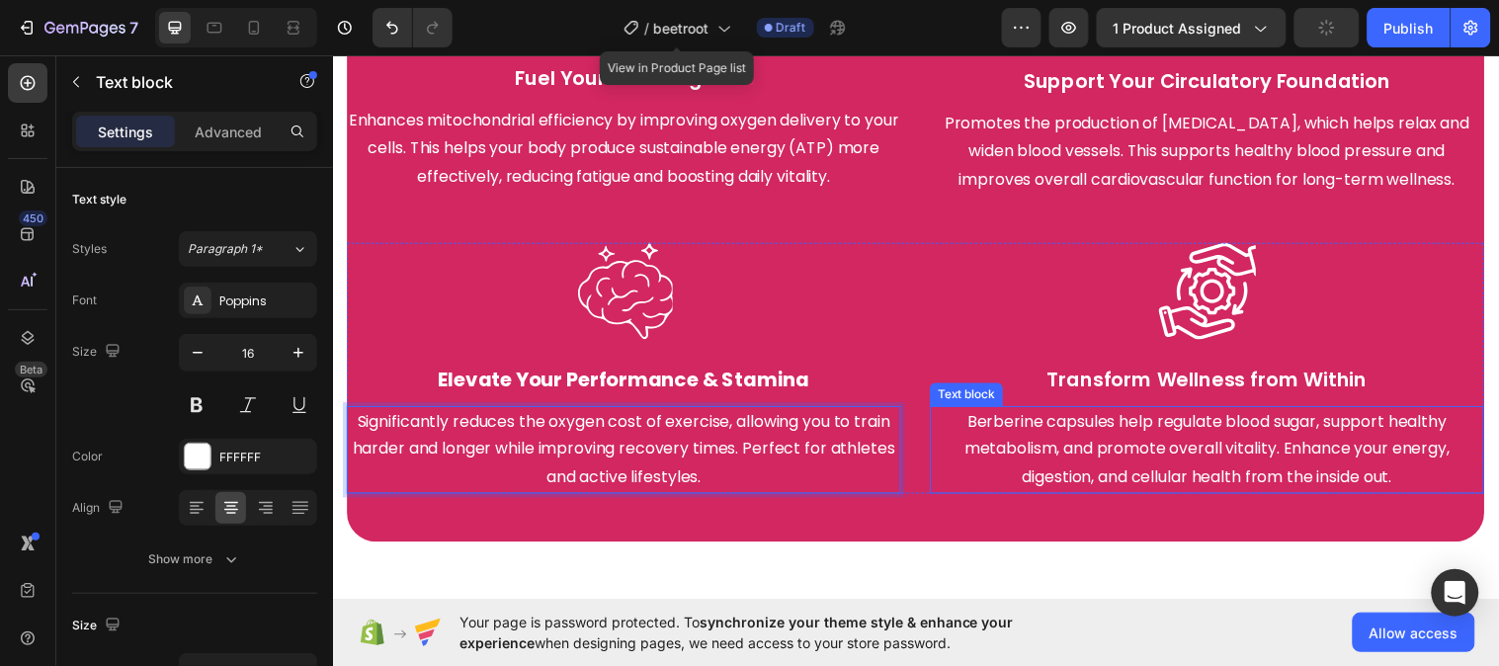
click at [1035, 420] on p "Berberine capsules help regulate blood sugar, support healthy metabolism, and p…" at bounding box center [1221, 455] width 559 height 85
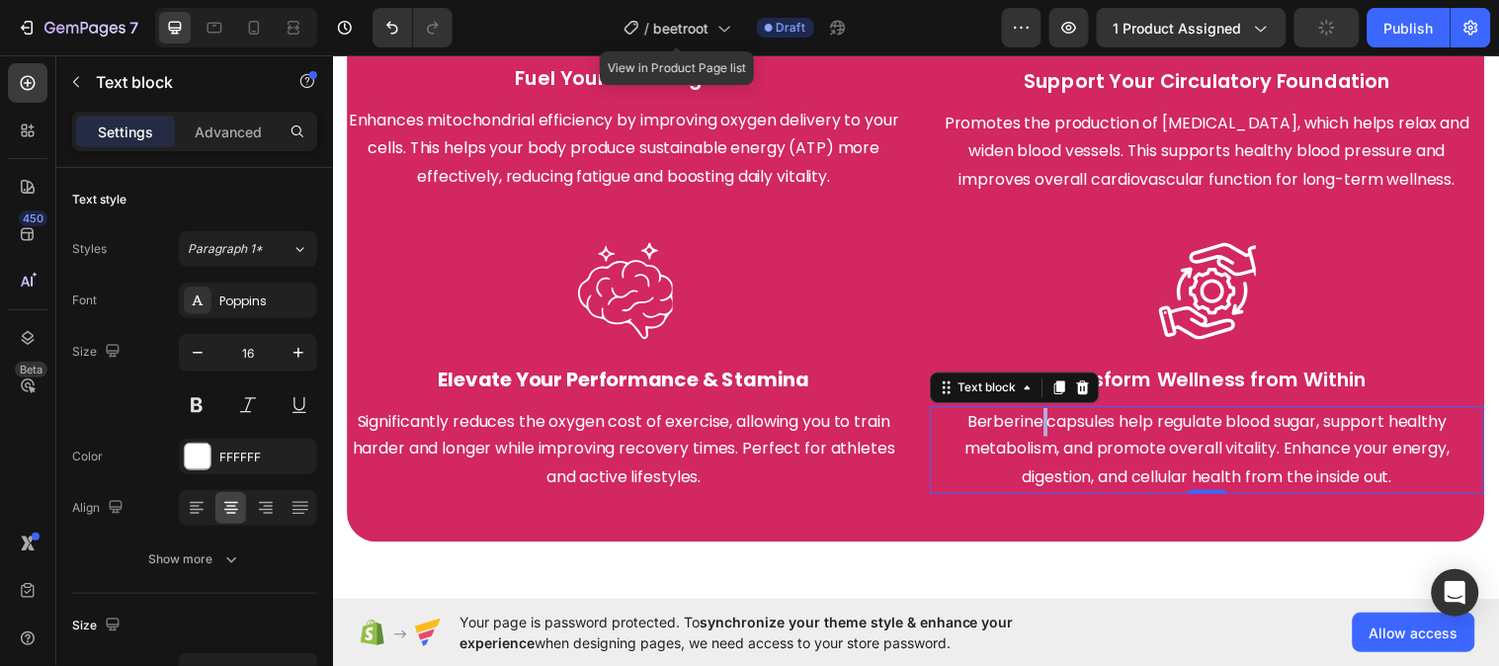
click at [1035, 421] on p "Berberine capsules help regulate blood sugar, support healthy metabolism, and p…" at bounding box center [1221, 455] width 559 height 85
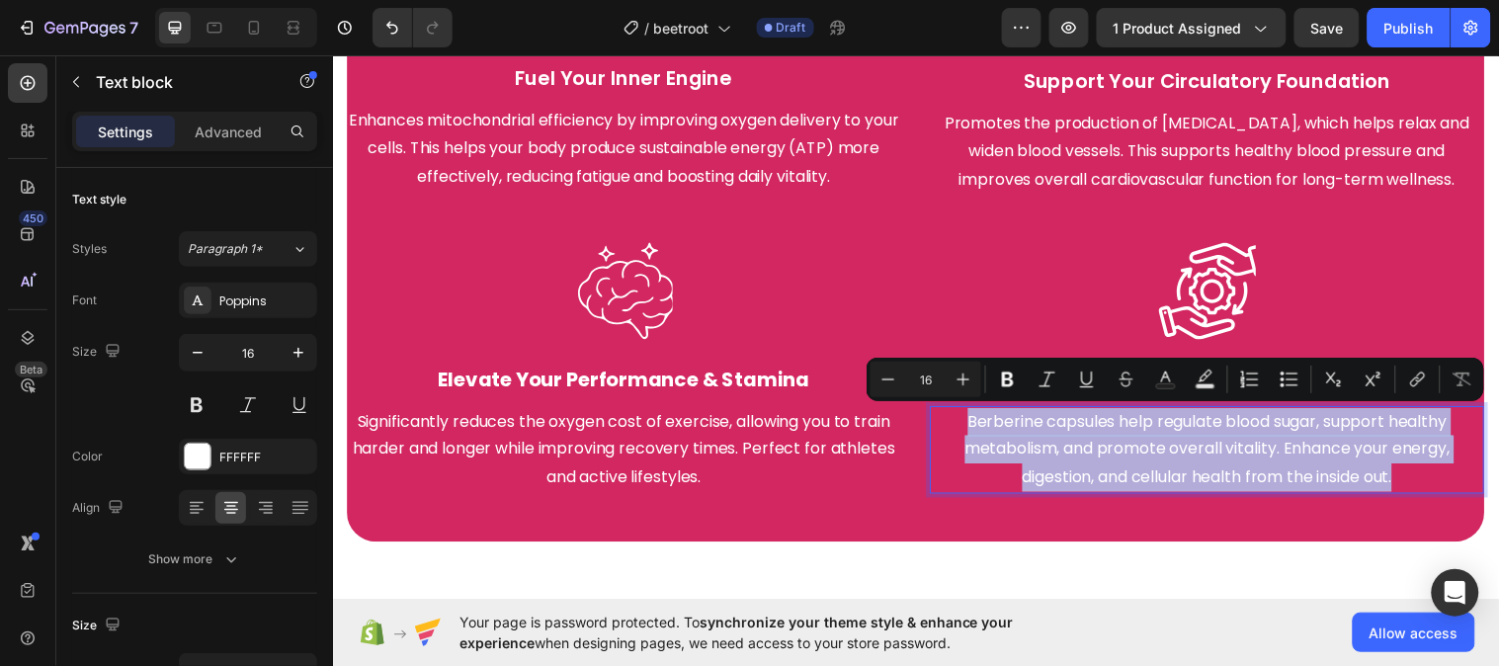
click at [1141, 455] on p "Berberine capsules help regulate blood sugar, support healthy metabolism, and p…" at bounding box center [1221, 455] width 559 height 85
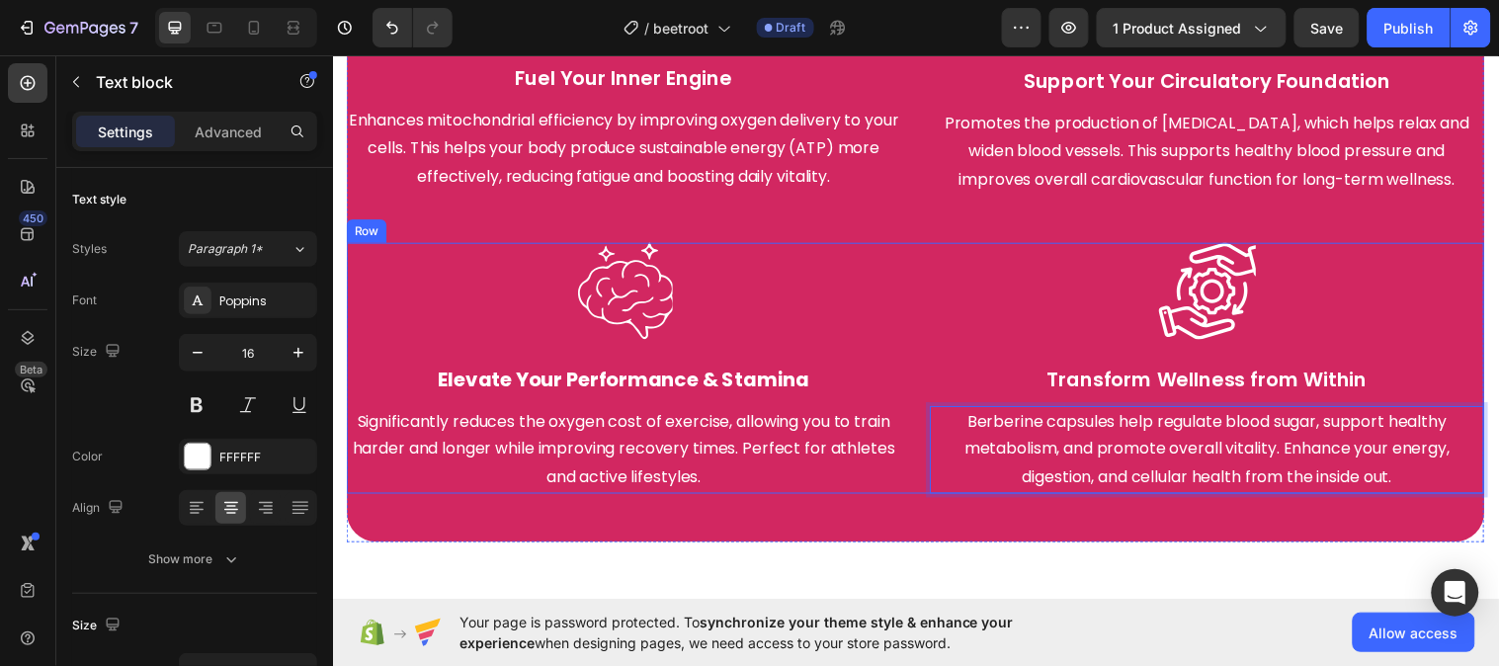
click at [1111, 370] on p "Transform Wellness from Within" at bounding box center [1221, 385] width 559 height 30
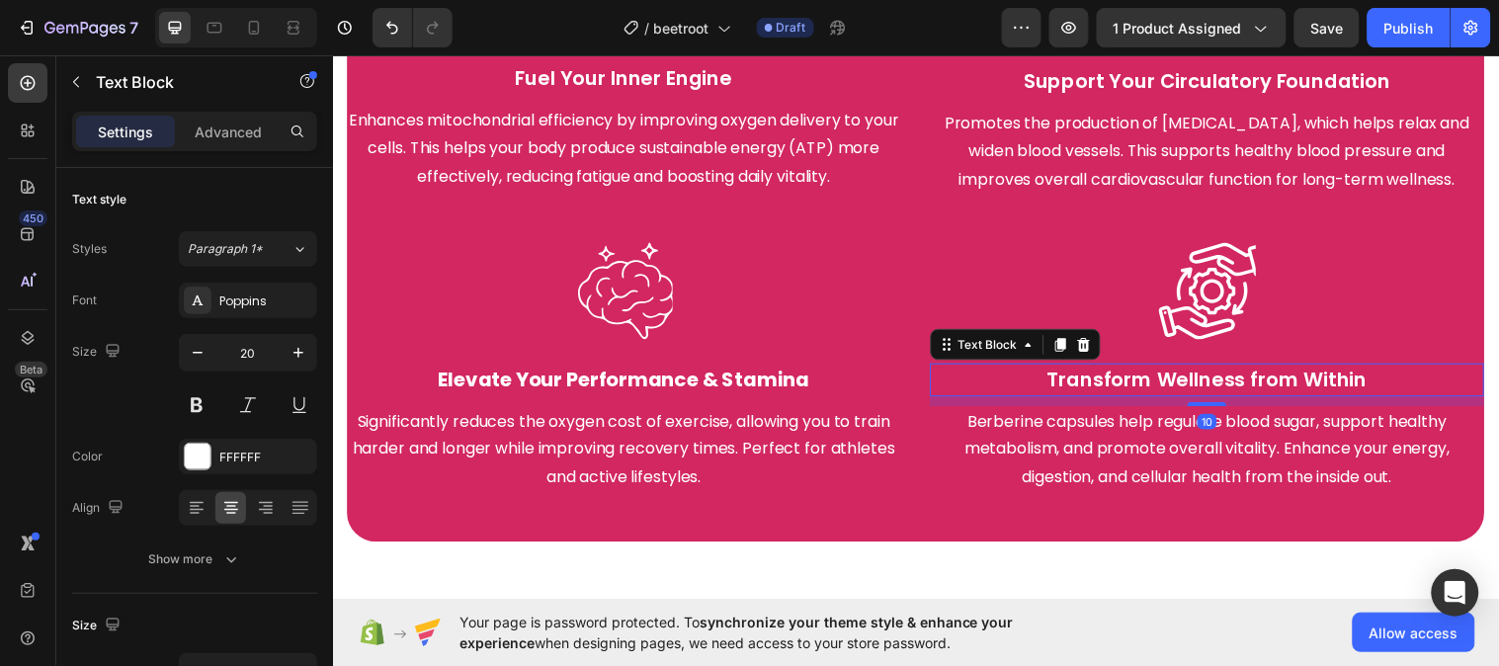
click at [1111, 371] on p "Transform Wellness from Within" at bounding box center [1221, 385] width 559 height 30
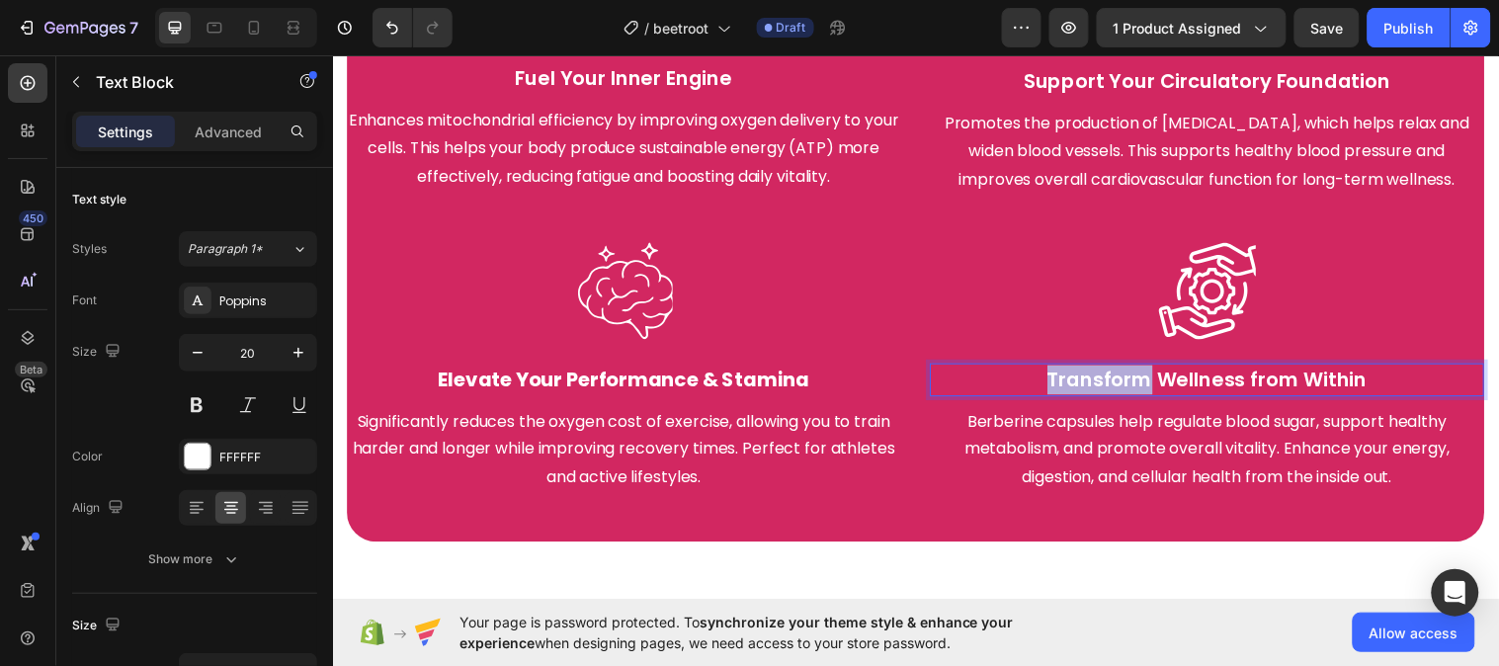
click at [1111, 371] on p "Transform Wellness from Within" at bounding box center [1221, 385] width 559 height 30
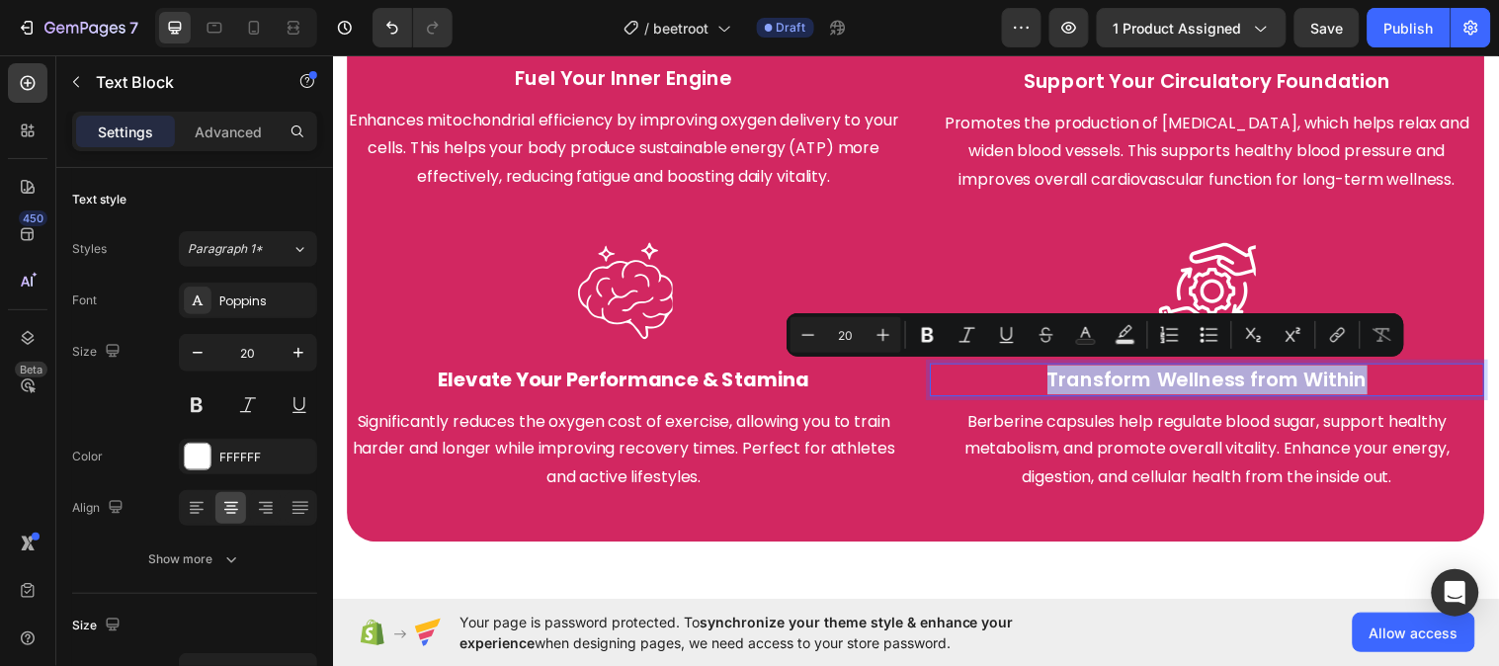
click at [1111, 371] on p "Transform Wellness from Within" at bounding box center [1221, 385] width 559 height 30
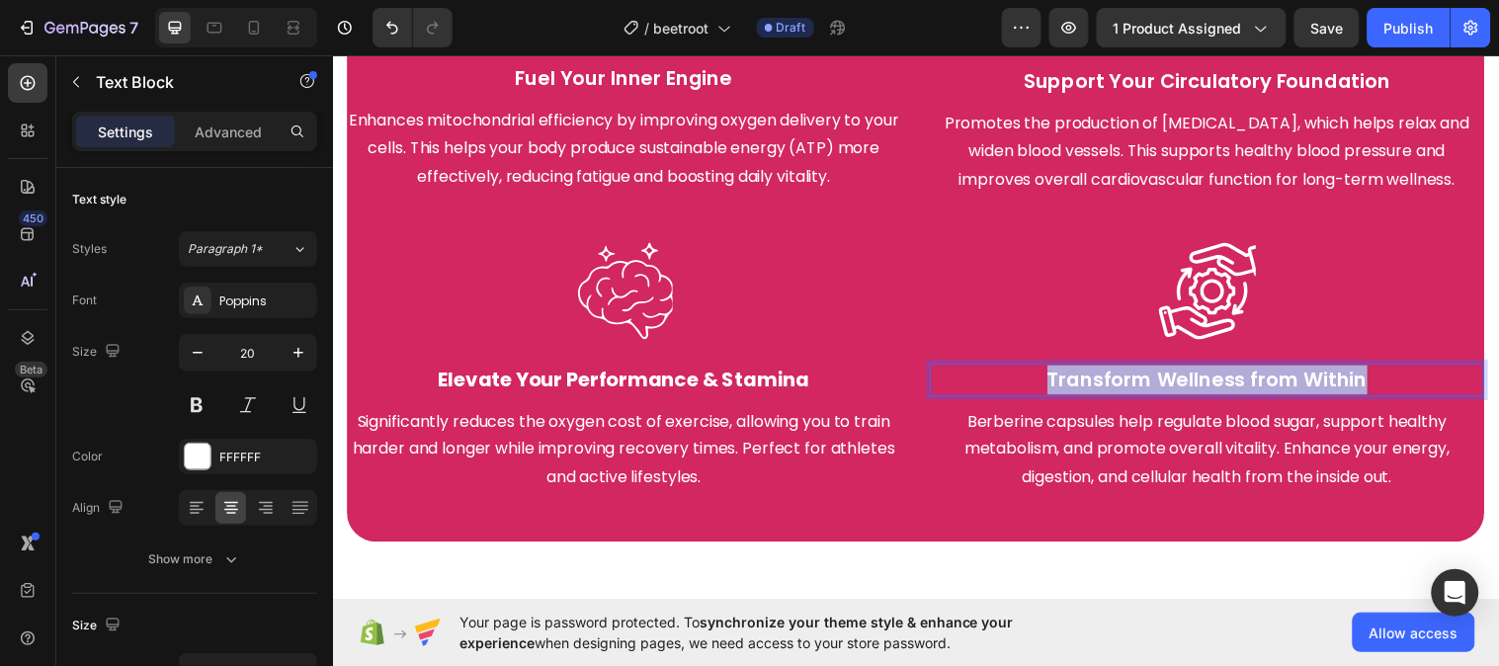
click at [1111, 371] on p "Transform Wellness from Within" at bounding box center [1221, 385] width 559 height 30
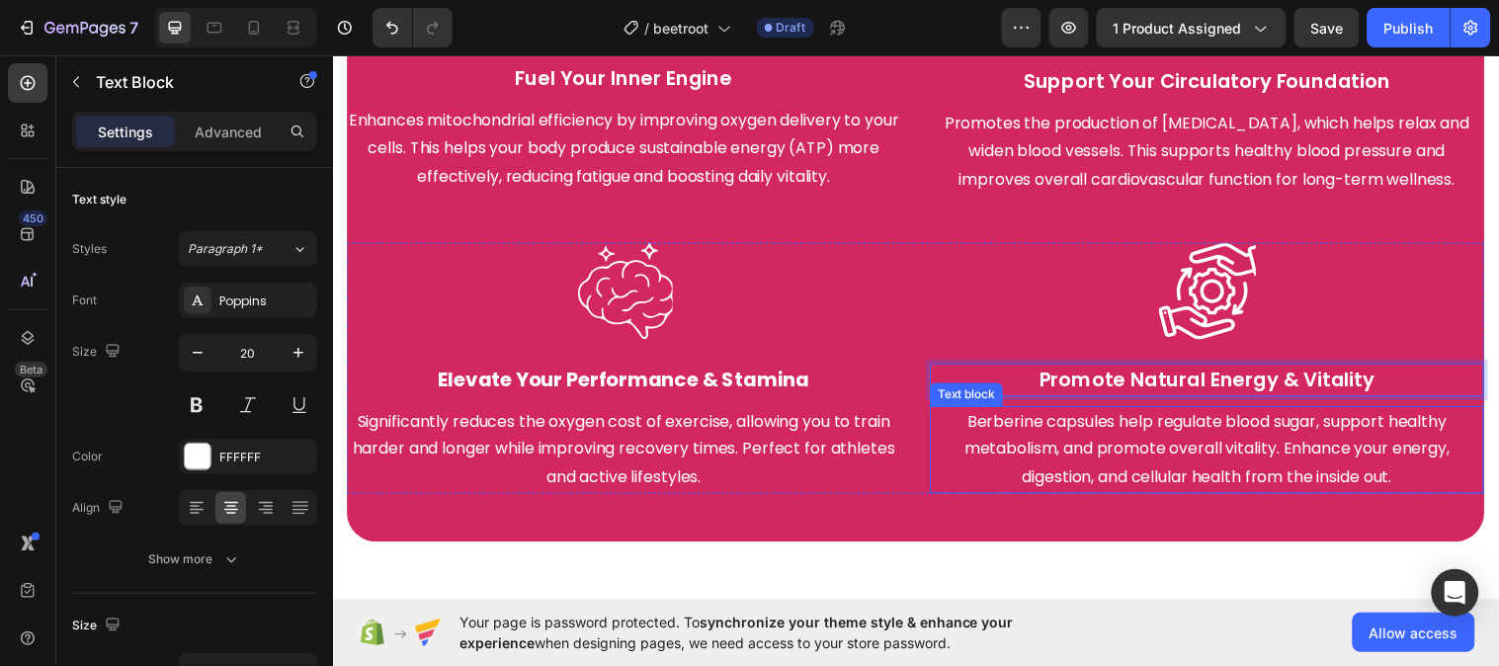
click at [1194, 454] on p "Berberine capsules help regulate blood sugar, support healthy metabolism, and p…" at bounding box center [1221, 455] width 559 height 85
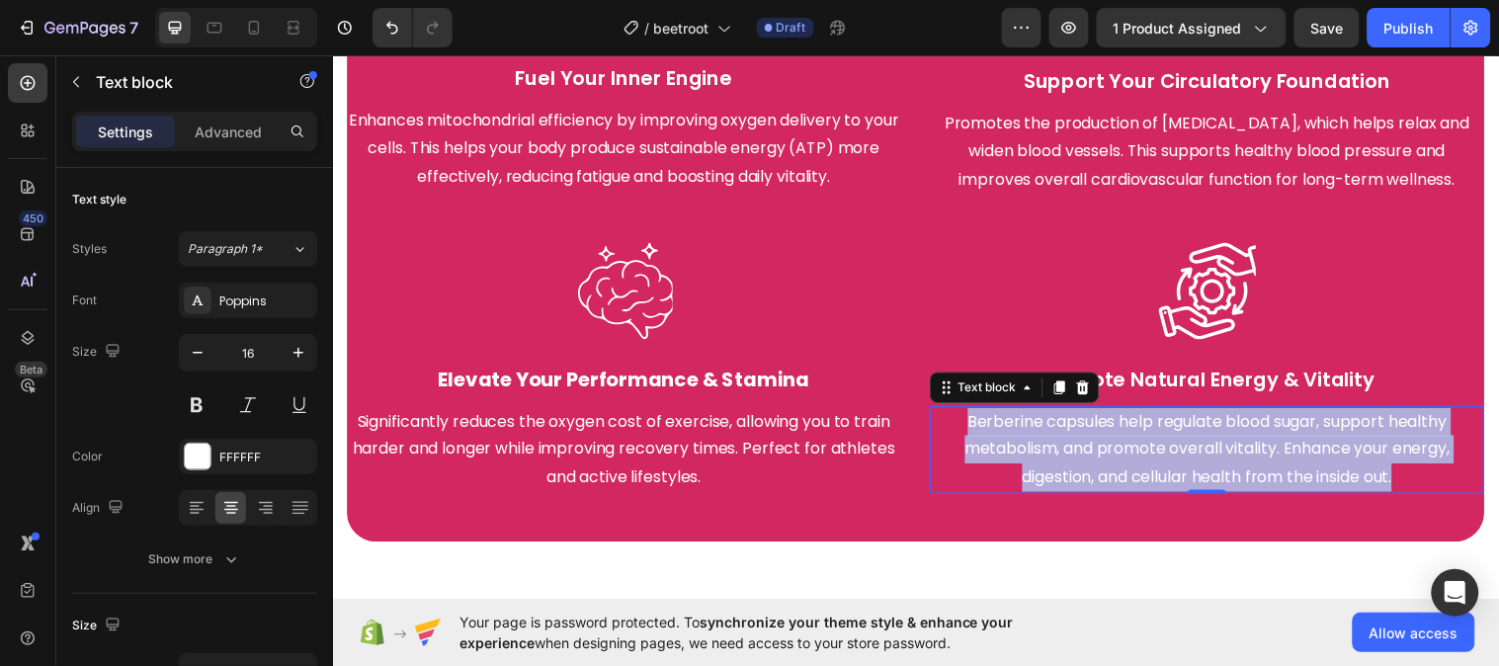
click at [1193, 453] on p "Berberine capsules help regulate blood sugar, support healthy metabolism, and p…" at bounding box center [1221, 455] width 559 height 85
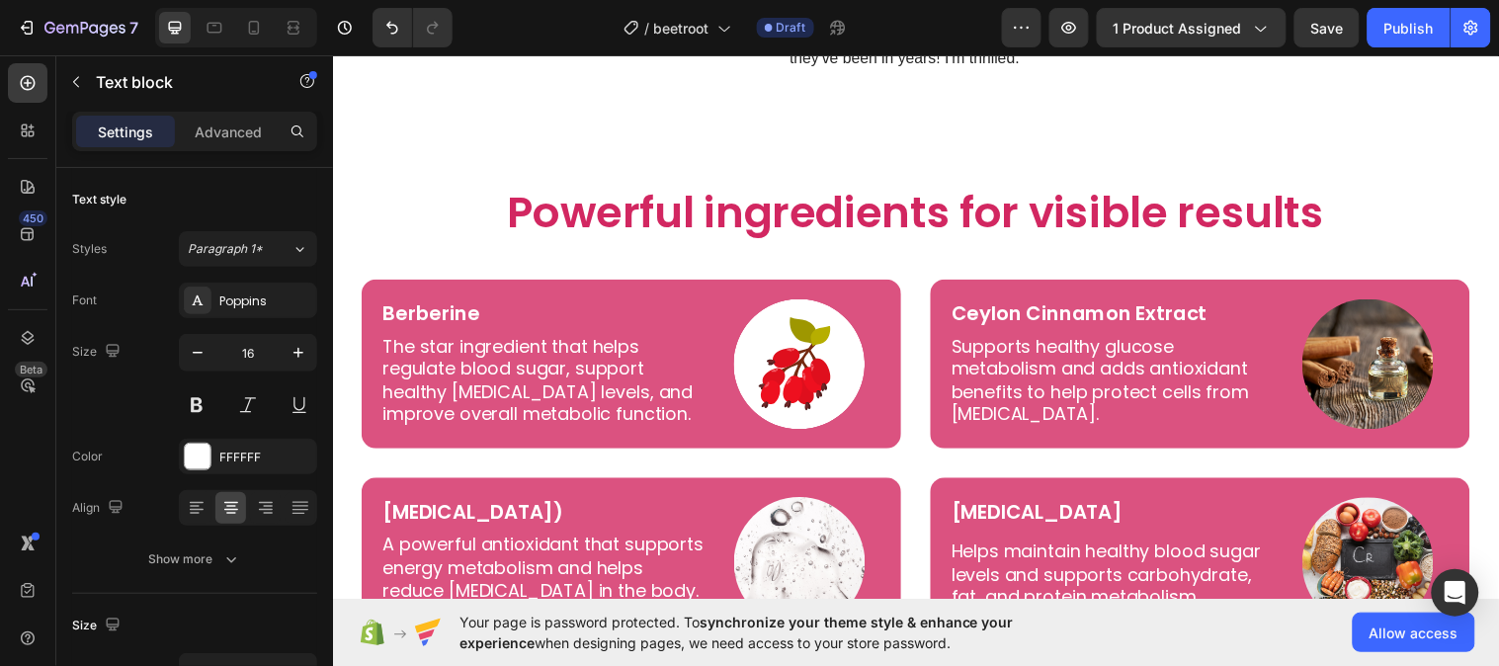
scroll to position [4340, 0]
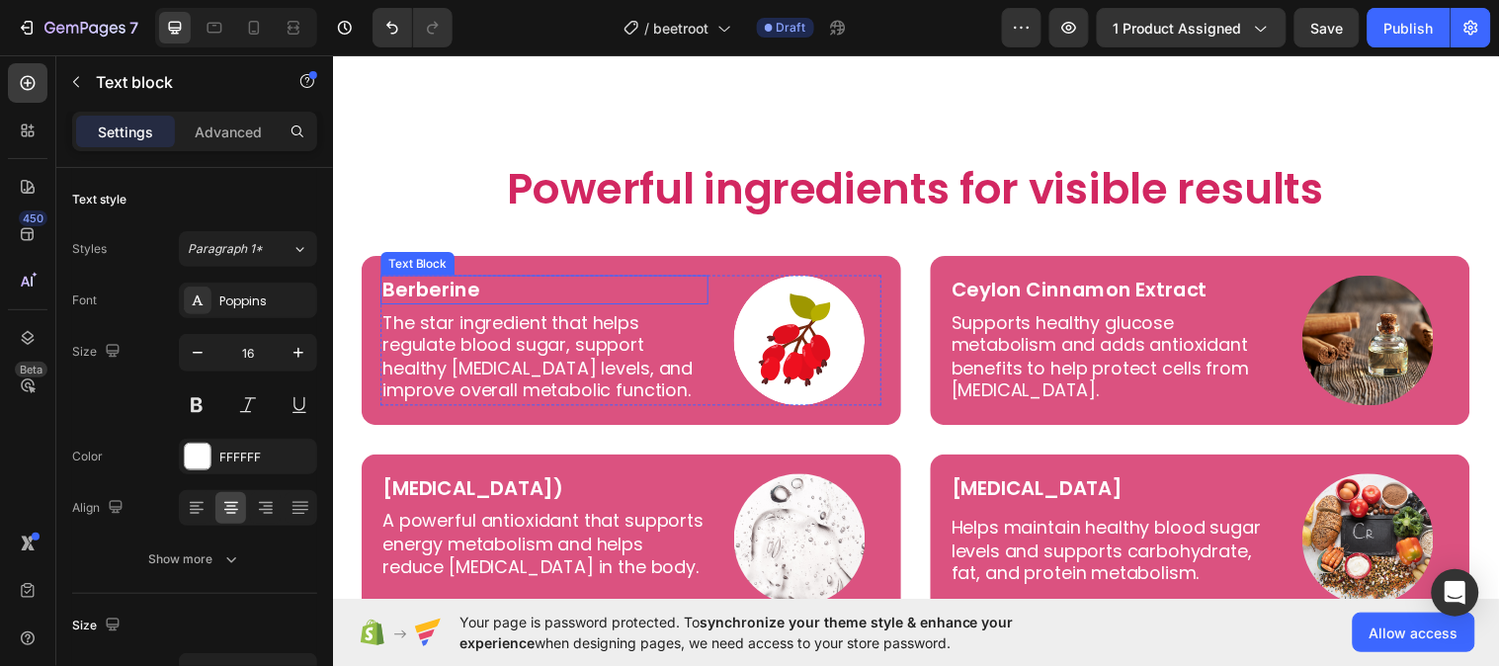
click at [453, 306] on p "Berberine" at bounding box center [547, 294] width 329 height 26
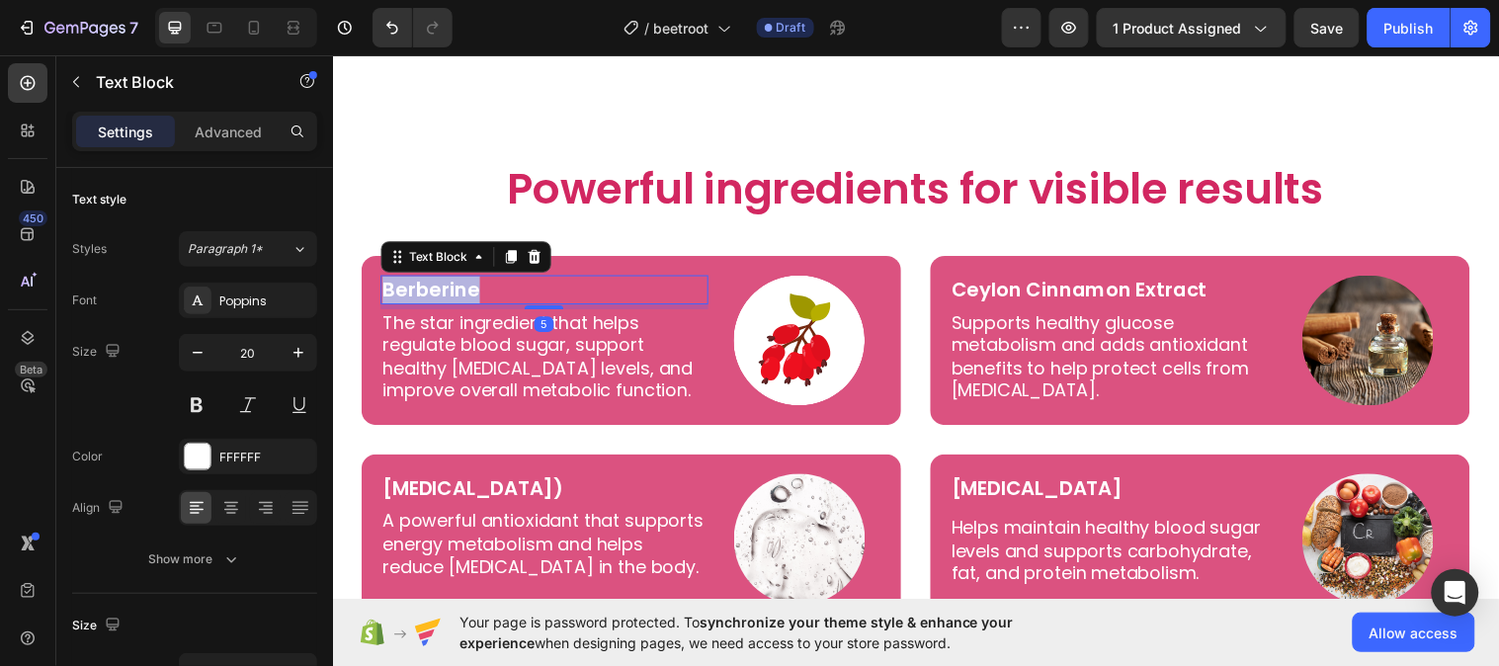
click at [453, 306] on p "Berberine" at bounding box center [547, 294] width 329 height 26
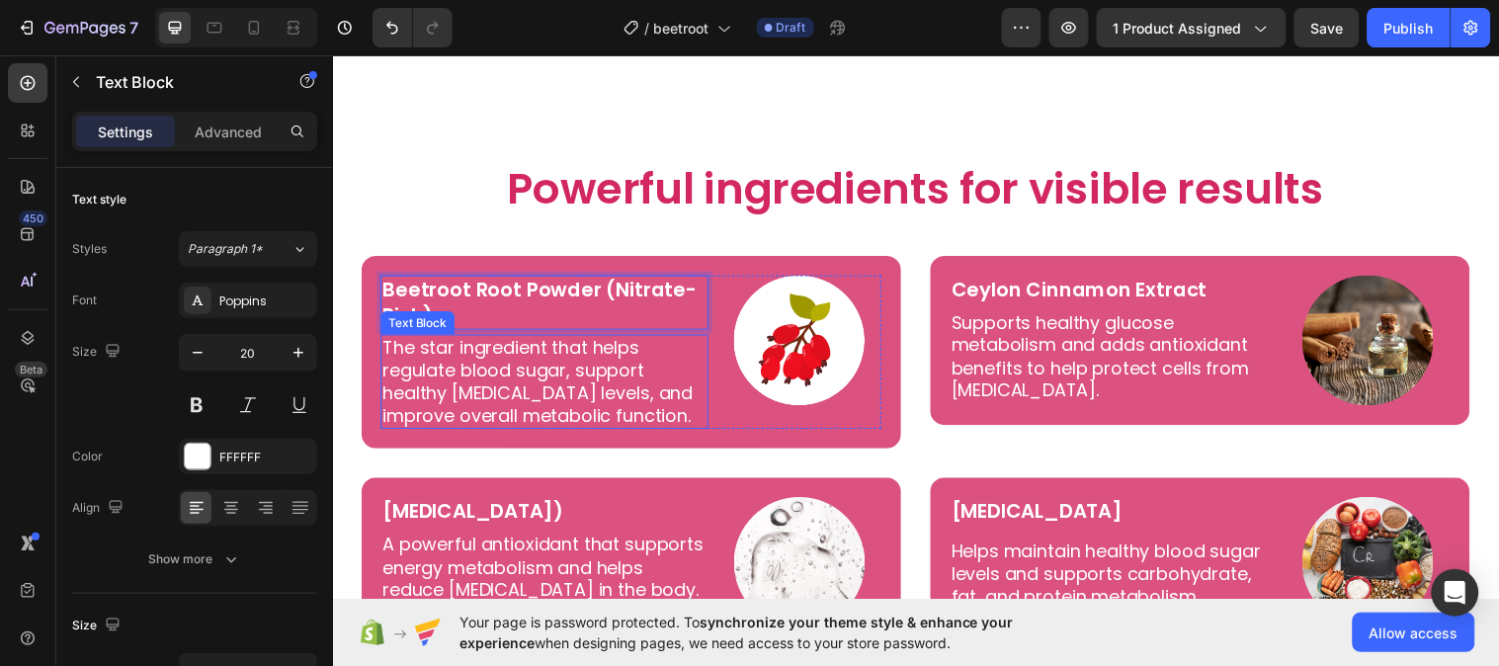
click at [493, 383] on p "The star ingredient that helps regulate blood sugar, support healthy cholestero…" at bounding box center [547, 387] width 329 height 93
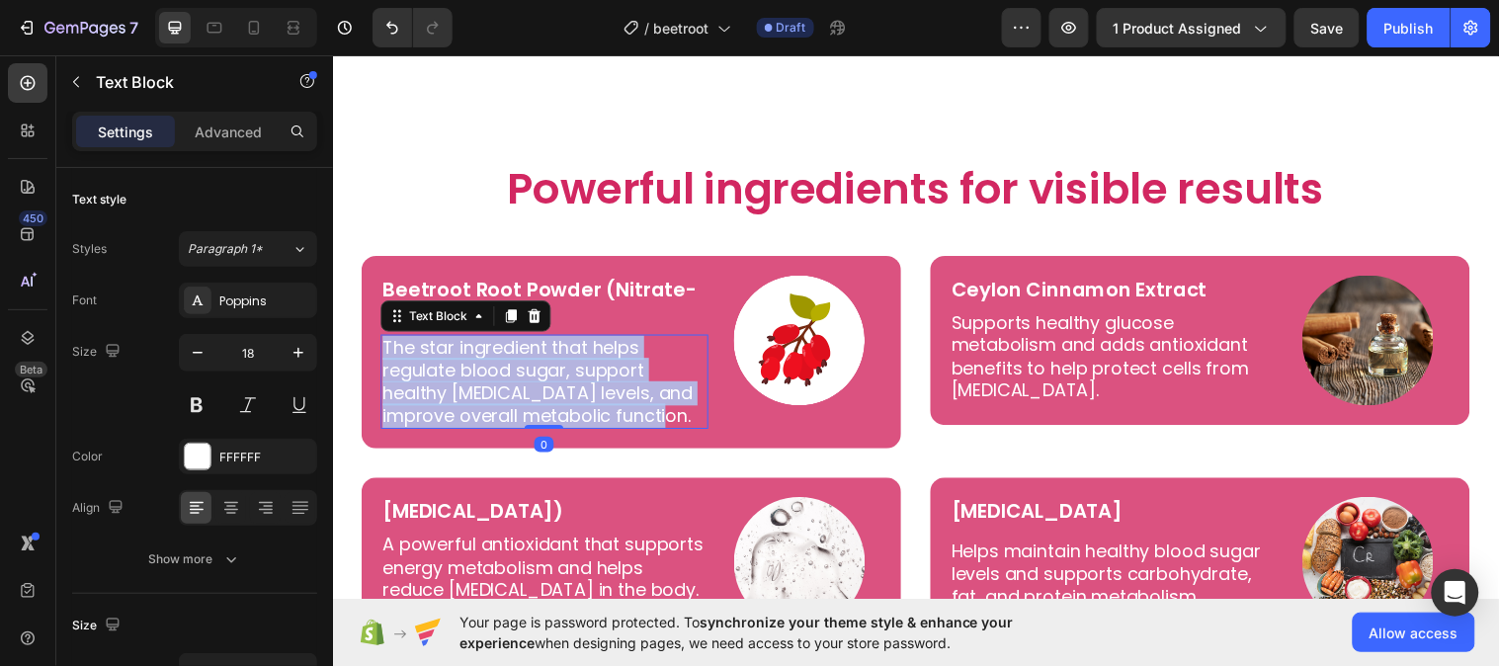
click at [493, 383] on p "The star ingredient that helps regulate blood sugar, support healthy cholestero…" at bounding box center [547, 387] width 329 height 93
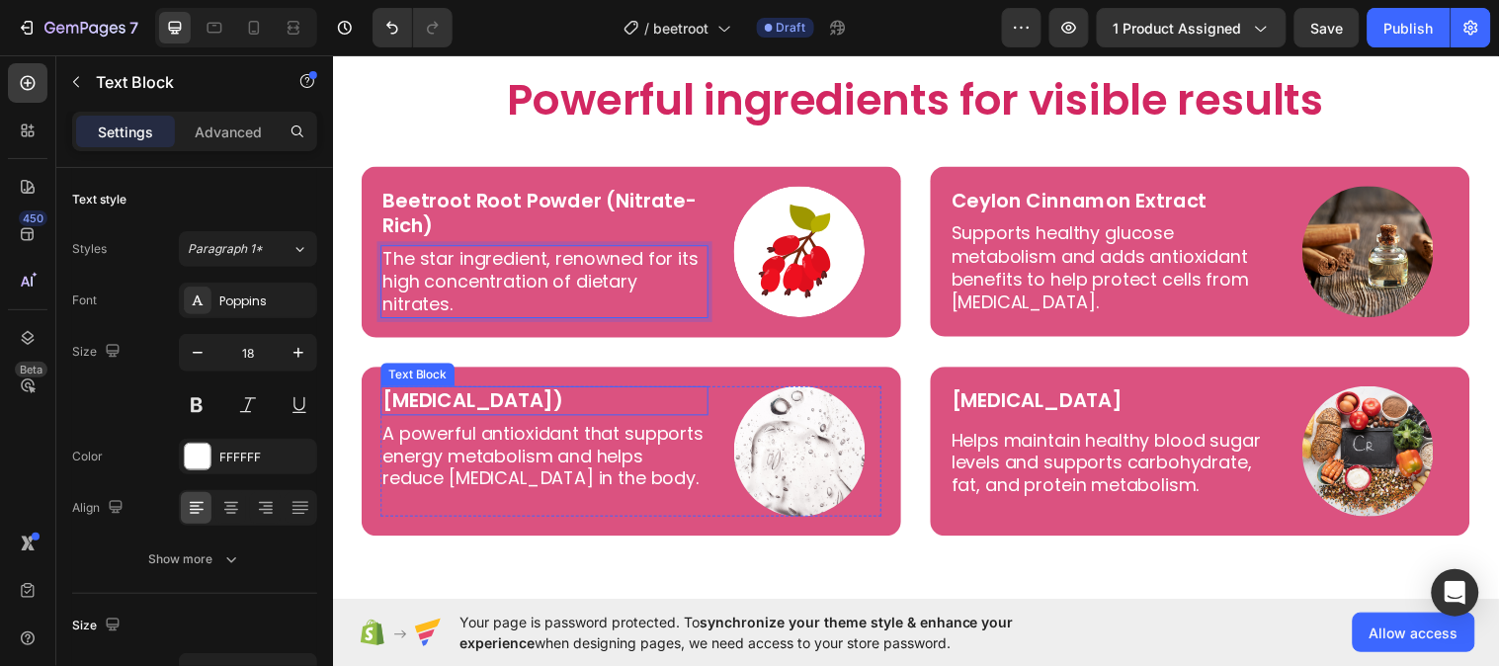
scroll to position [4455, 0]
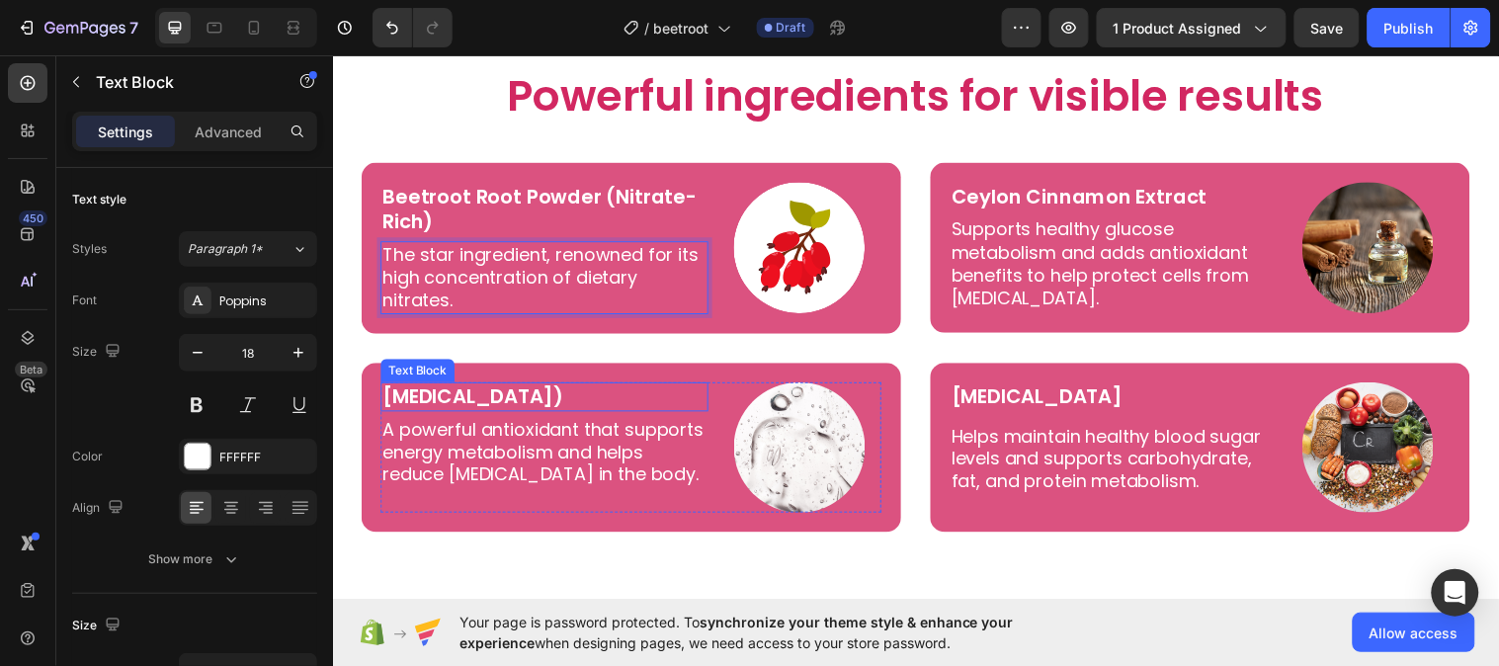
click at [514, 398] on p "Alpha-Lipoic Acid (ALA)" at bounding box center [547, 402] width 329 height 26
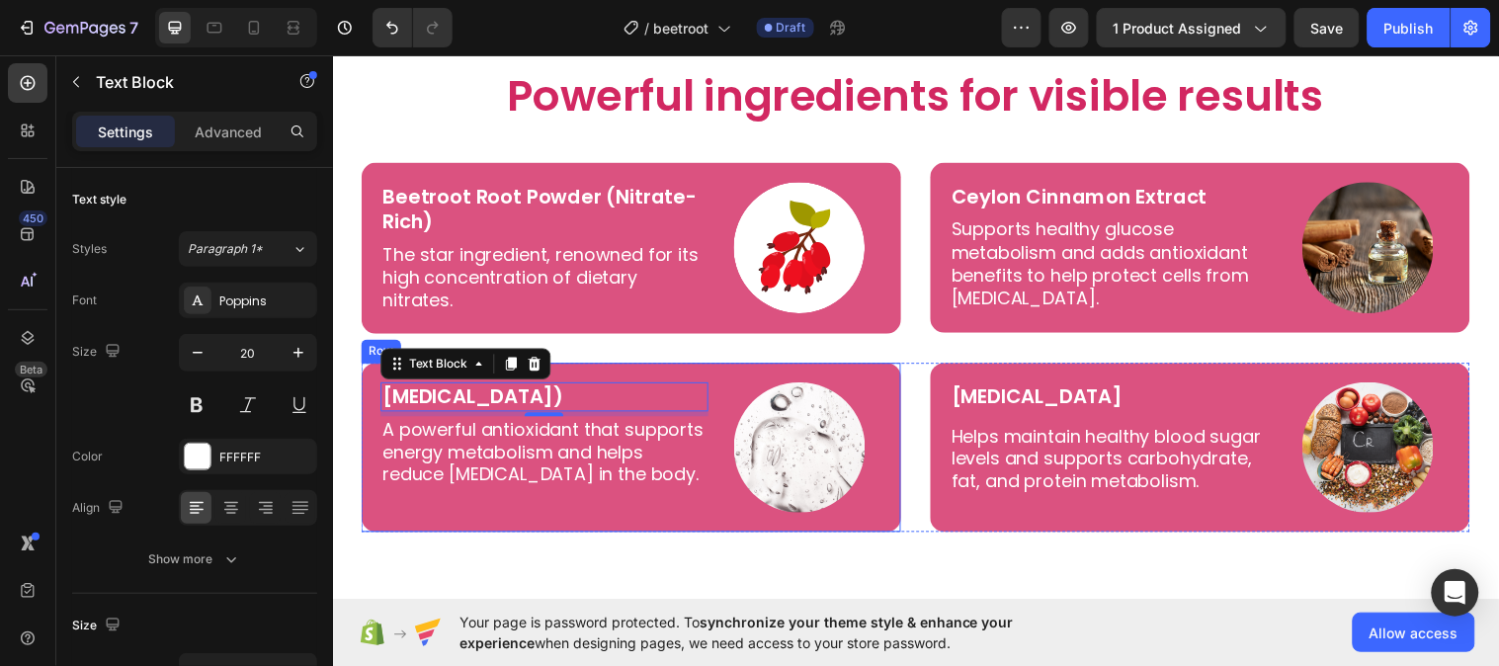
click at [590, 392] on p "Alpha-Lipoic Acid (ALA)" at bounding box center [547, 402] width 329 height 26
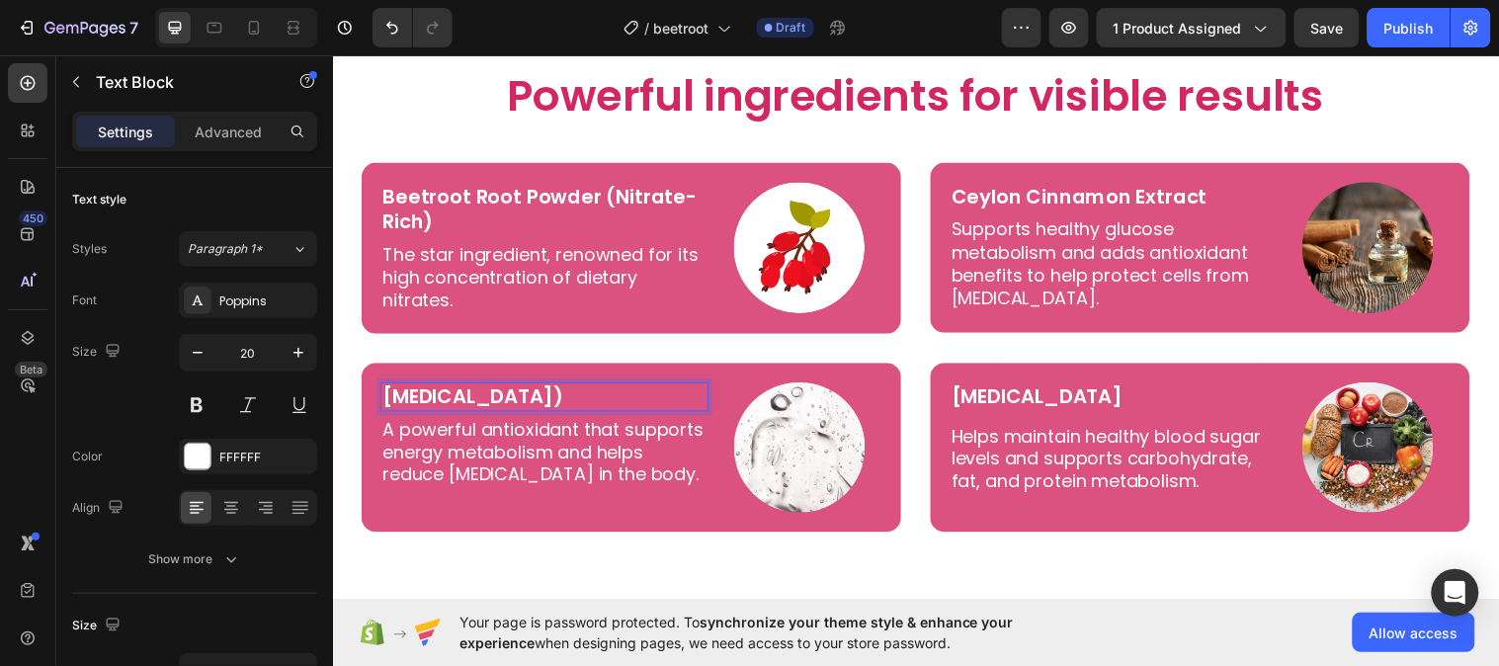
click at [591, 392] on p "Alpha-Lipoic Acid (ALA)" at bounding box center [547, 402] width 329 height 26
click at [586, 431] on p "A powerful antioxidant that supports energy metabolism and helps reduce oxidati…" at bounding box center [547, 458] width 329 height 69
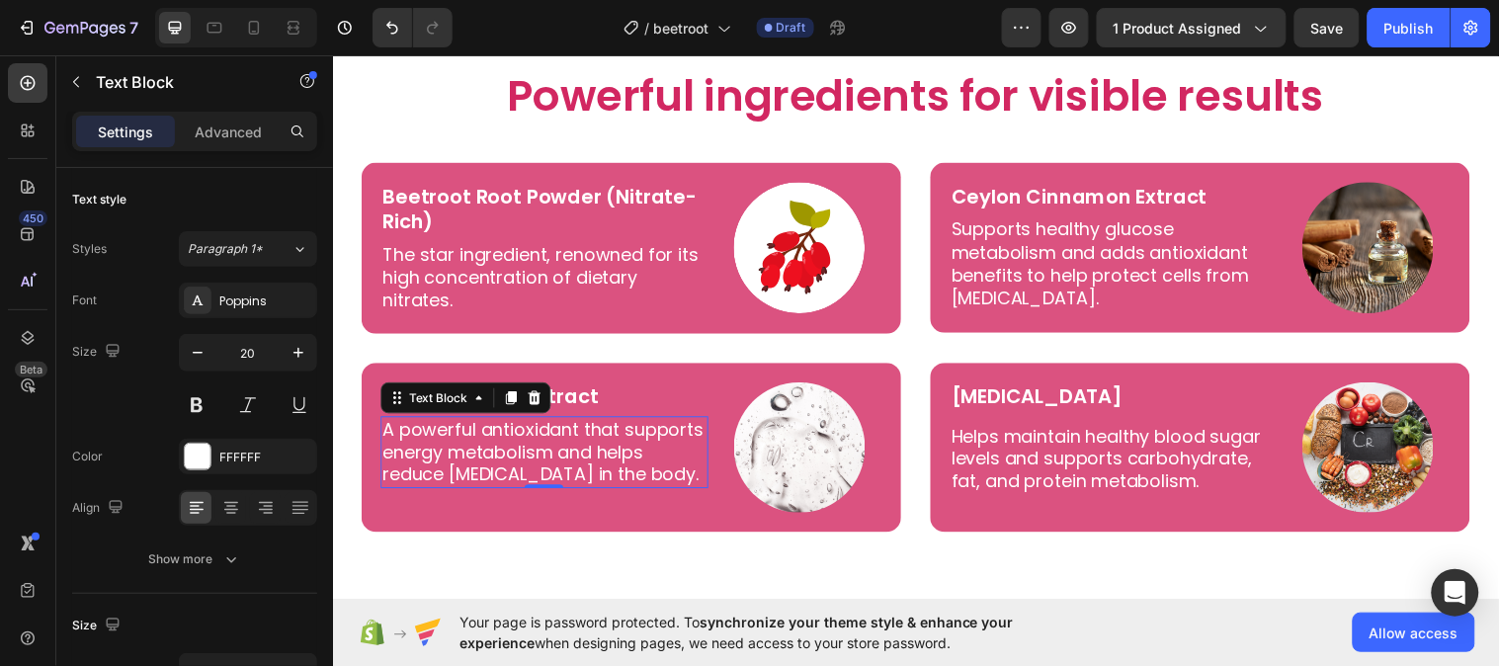
click at [586, 431] on p "A powerful antioxidant that supports energy metabolism and helps reduce oxidati…" at bounding box center [547, 458] width 329 height 69
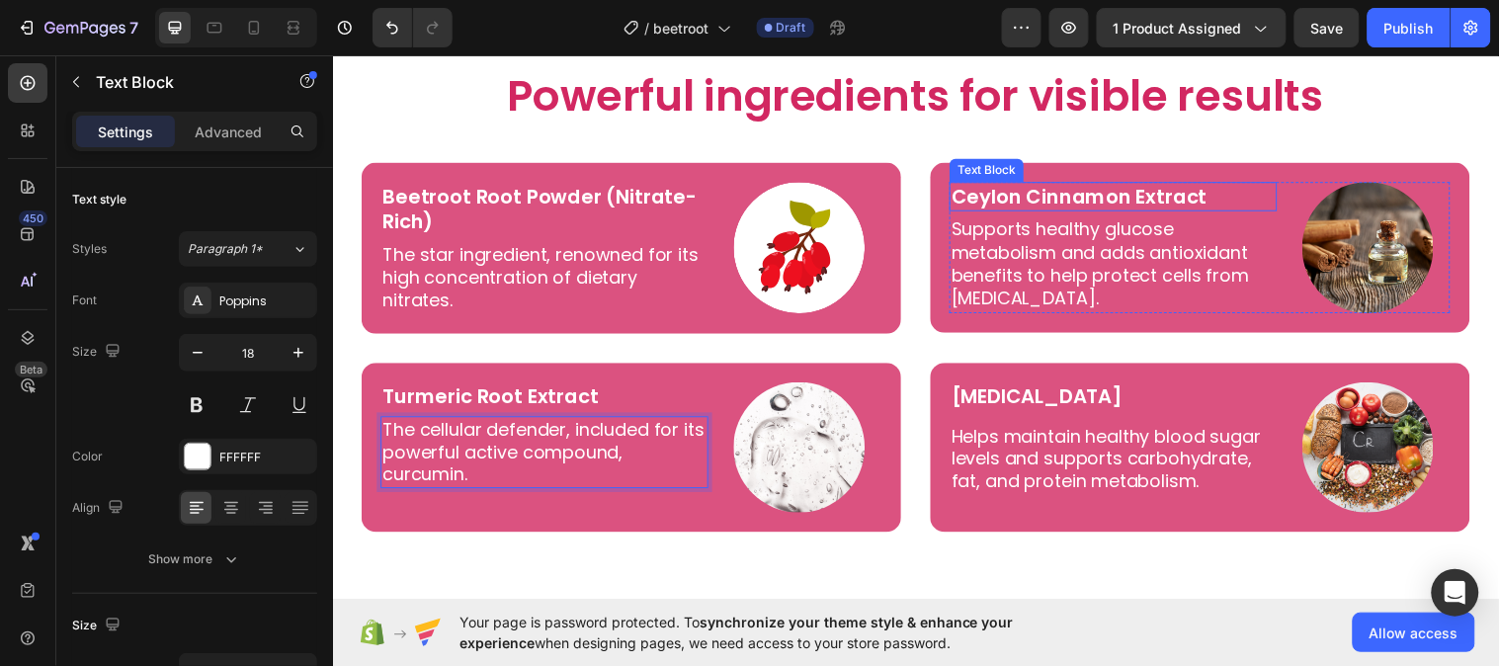
click at [1030, 193] on p "Ceylon Cinnamon Extract" at bounding box center [1125, 199] width 329 height 26
click at [1027, 193] on p "Ceylon Cinnamon Extract" at bounding box center [1125, 199] width 329 height 26
click at [1020, 199] on p "Ceylon Cinnamon Extract" at bounding box center [1125, 199] width 329 height 26
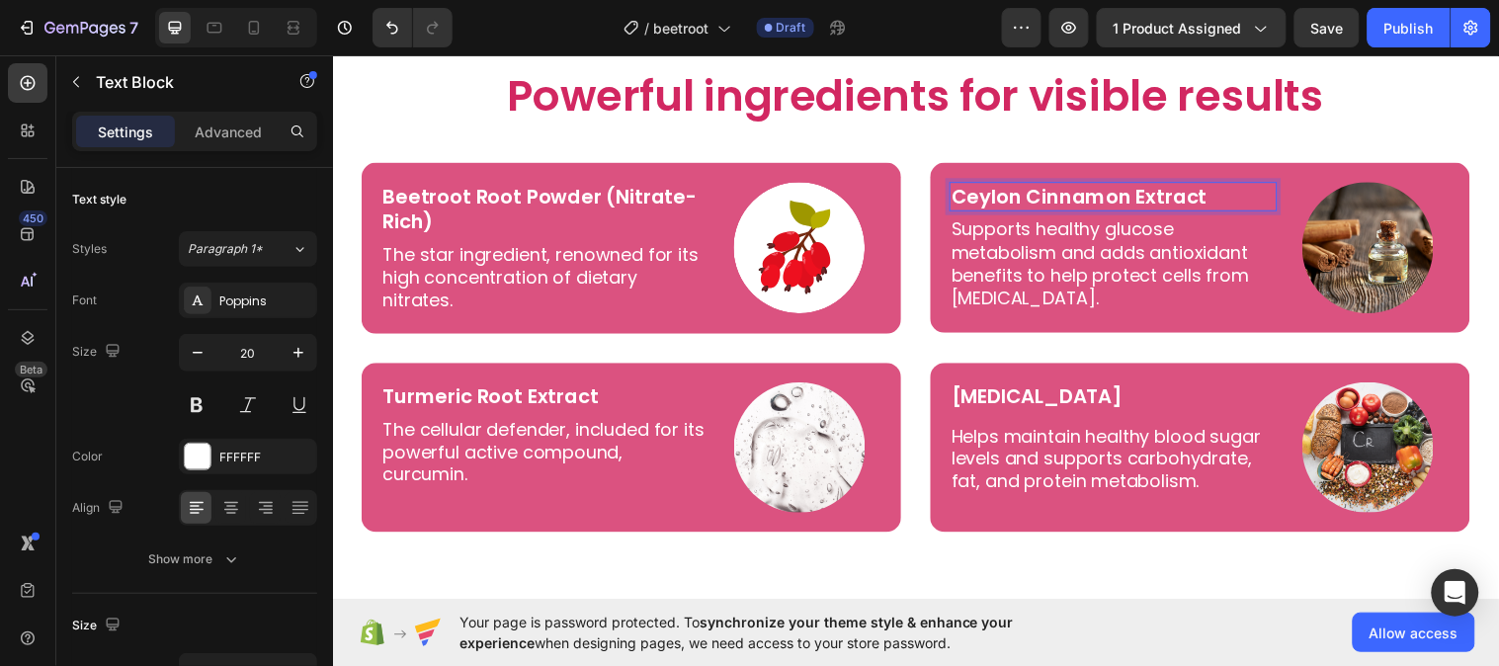
click at [1020, 204] on p "Ceylon Cinnamon Extract" at bounding box center [1125, 199] width 329 height 26
click at [1018, 203] on p "Ceylon Cinnamon Extract" at bounding box center [1125, 199] width 329 height 26
click at [1047, 268] on p "Supports healthy glucose metabolism and adds antioxidant benefits to help prote…" at bounding box center [1125, 266] width 329 height 93
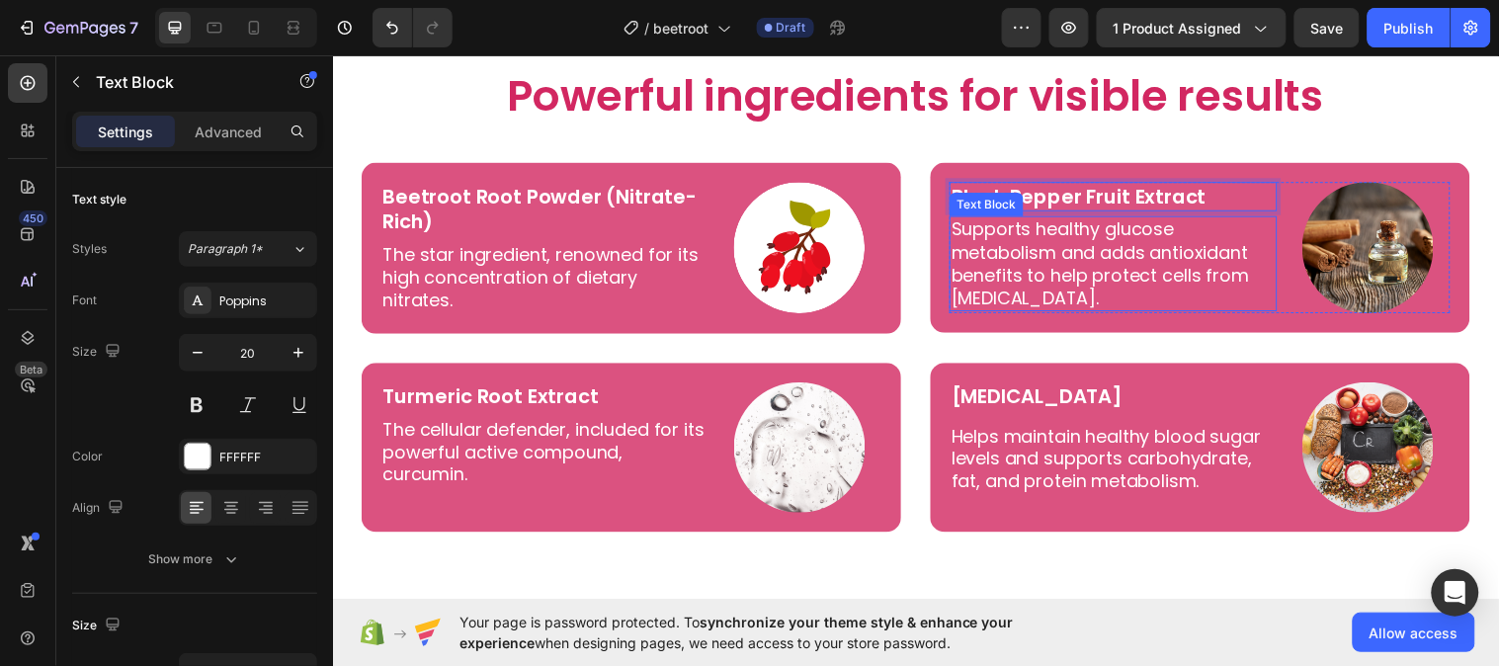
click at [1047, 268] on p "Supports healthy glucose metabolism and adds antioxidant benefits to help prote…" at bounding box center [1125, 266] width 329 height 93
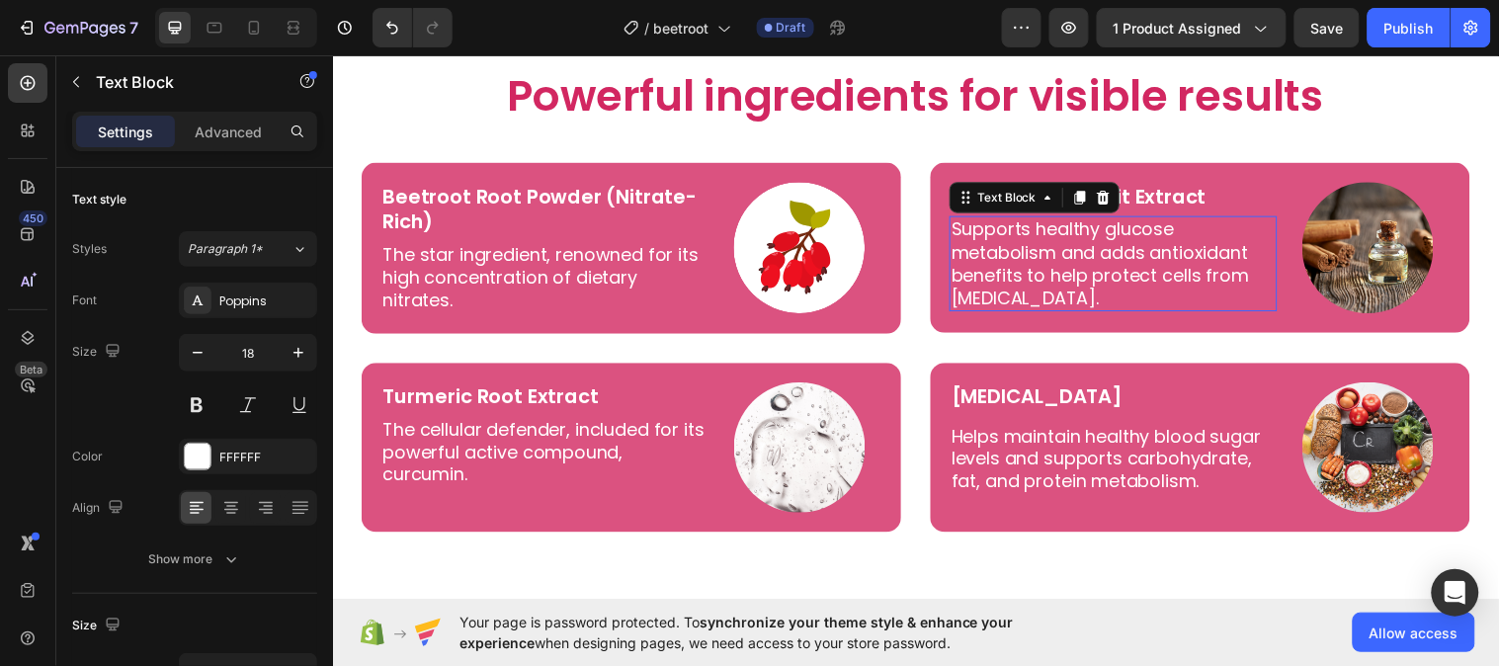
click at [1047, 268] on p "Supports healthy glucose metabolism and adds antioxidant benefits to help prote…" at bounding box center [1125, 266] width 329 height 93
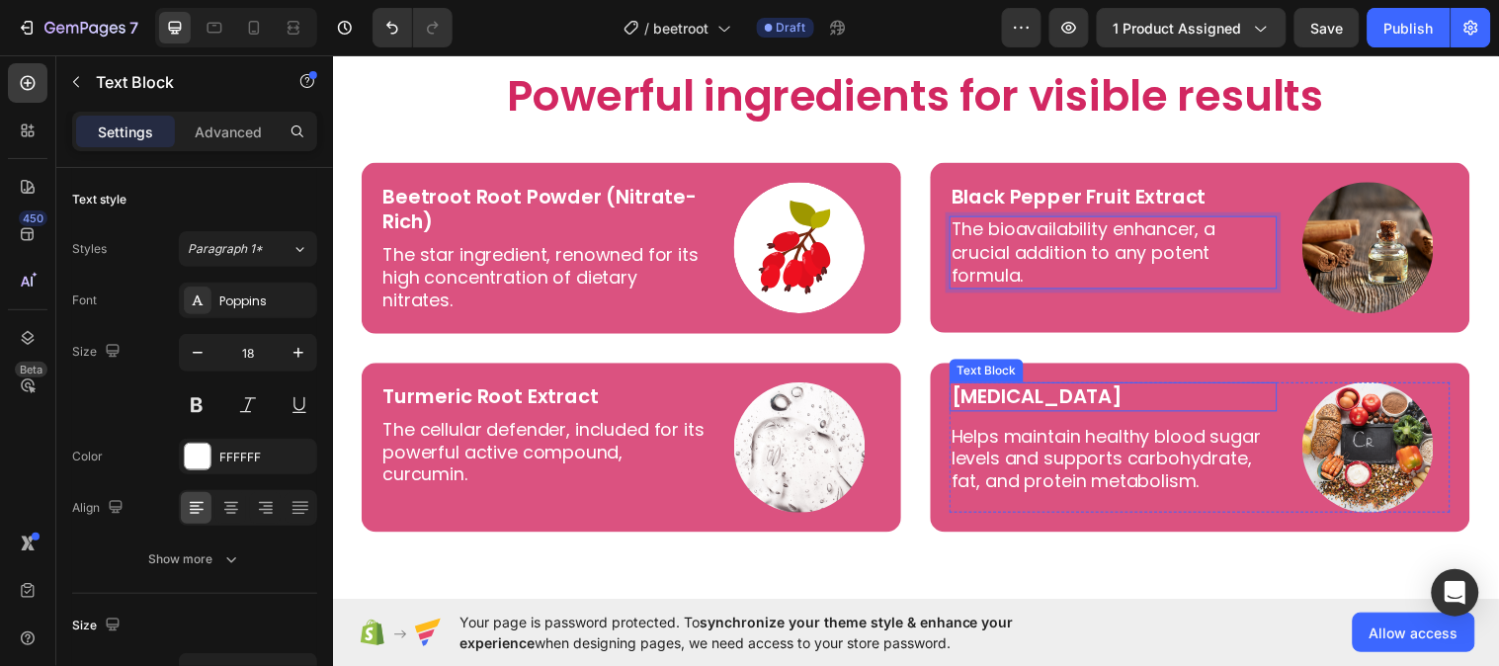
click at [1028, 406] on p "Chromium Picolinate" at bounding box center [1125, 402] width 329 height 26
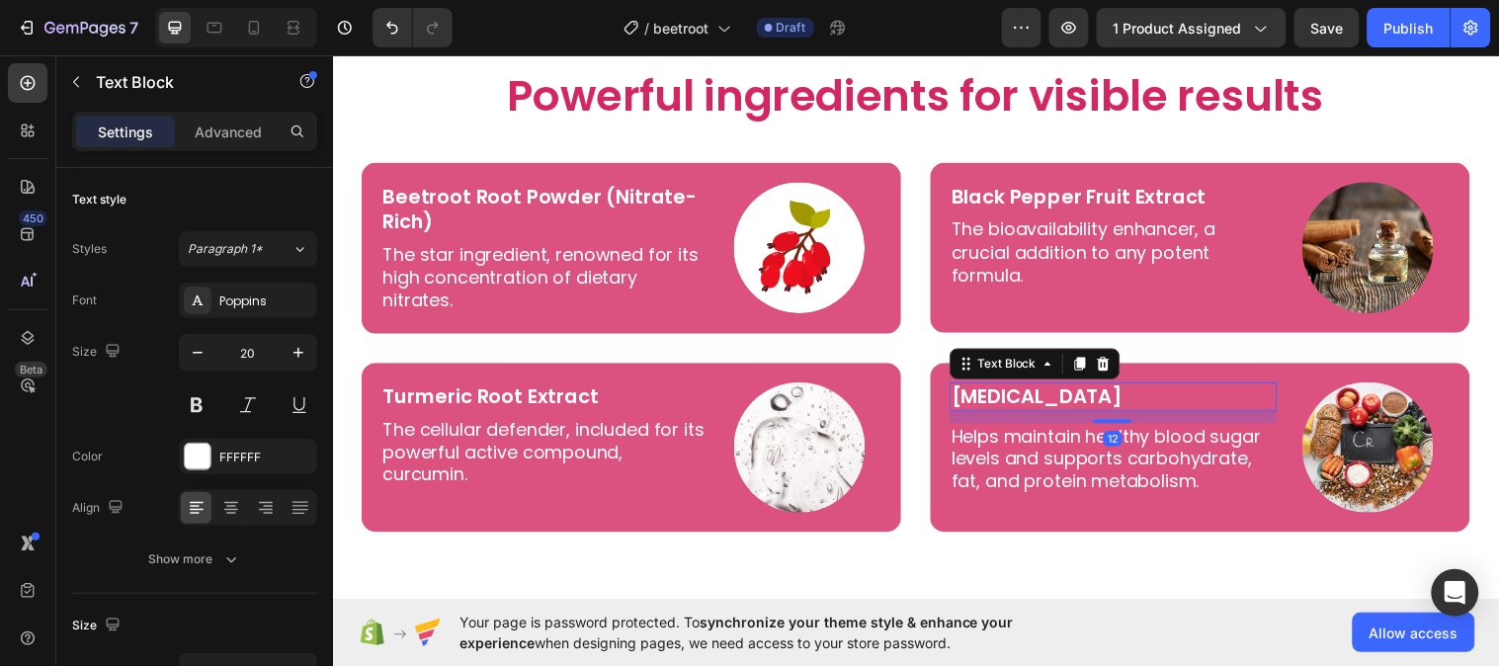
click at [1029, 406] on p "Chromium Picolinate" at bounding box center [1125, 402] width 329 height 26
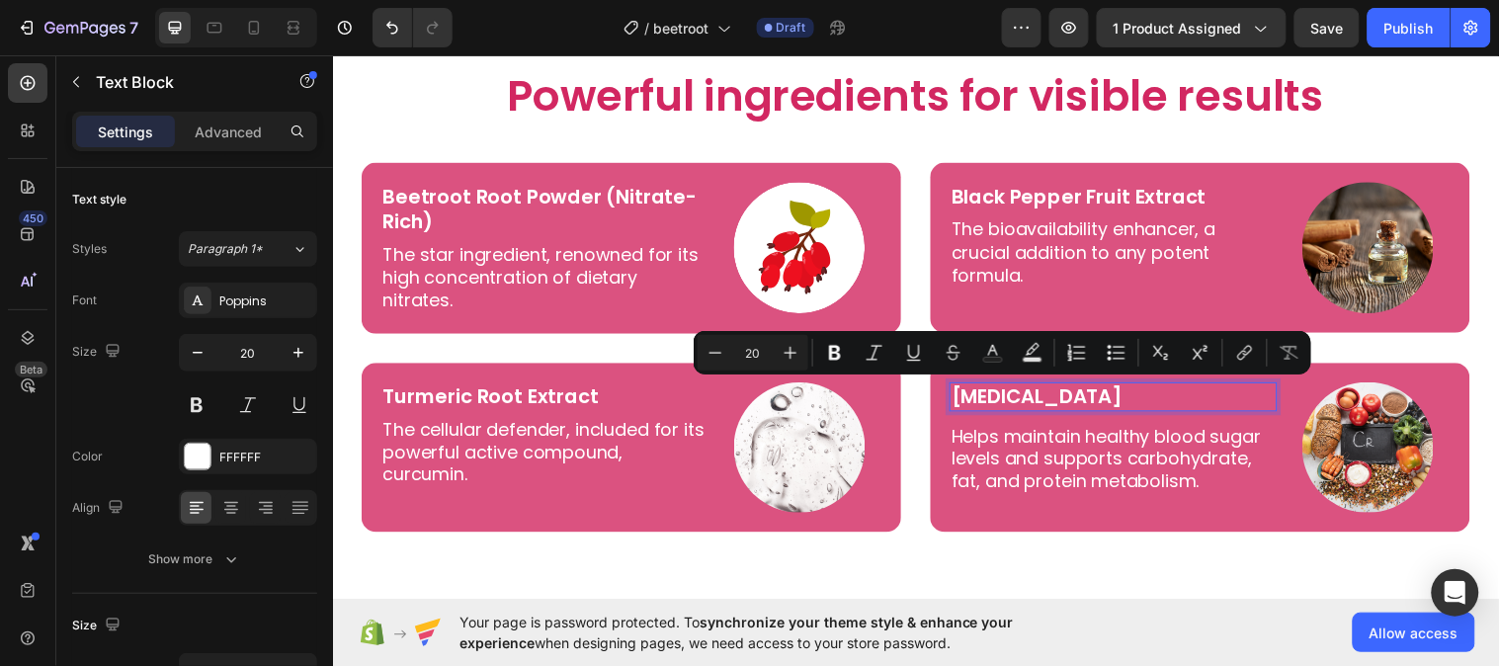
click at [1185, 398] on p "Chromium Picolinate" at bounding box center [1125, 402] width 329 height 26
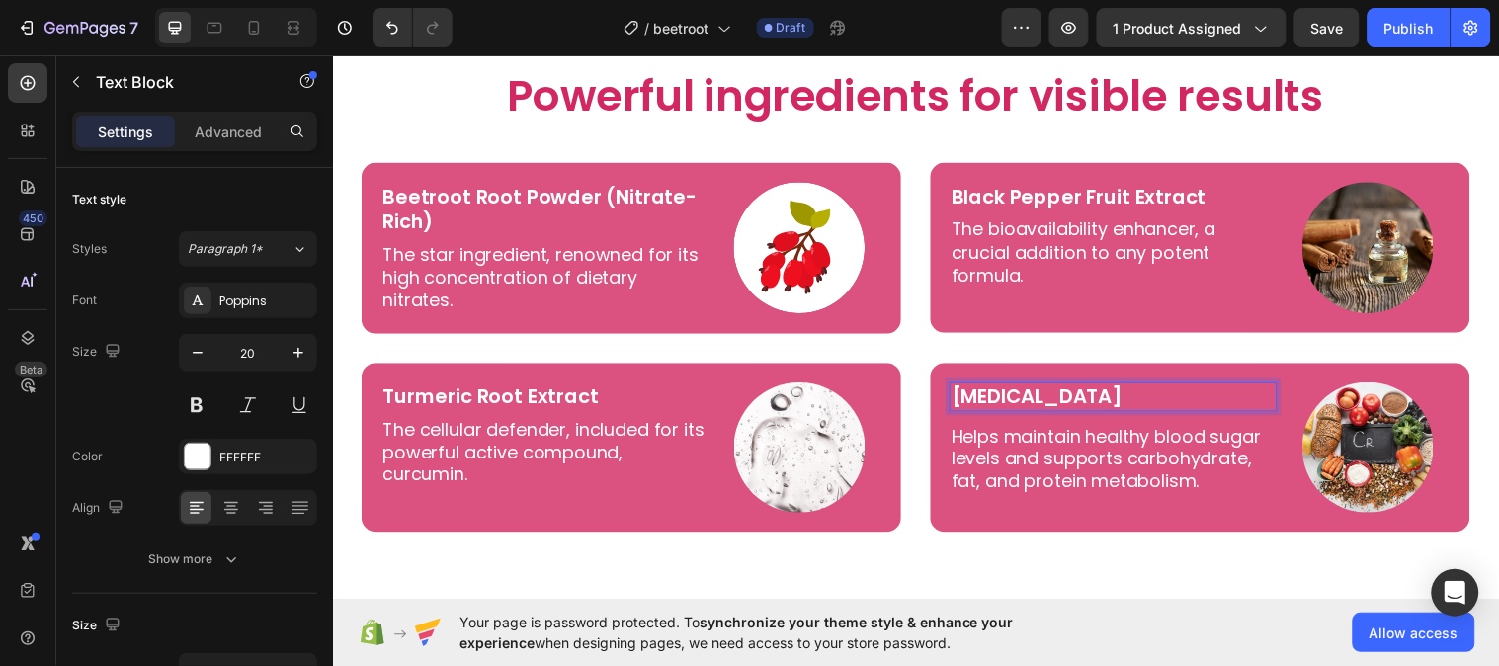
click at [1185, 396] on p "Chromium Picolinate" at bounding box center [1125, 402] width 329 height 26
click at [1081, 446] on p "Helps maintain healthy blood sugar levels and supports carbohydrate, fat, and p…" at bounding box center [1125, 465] width 329 height 69
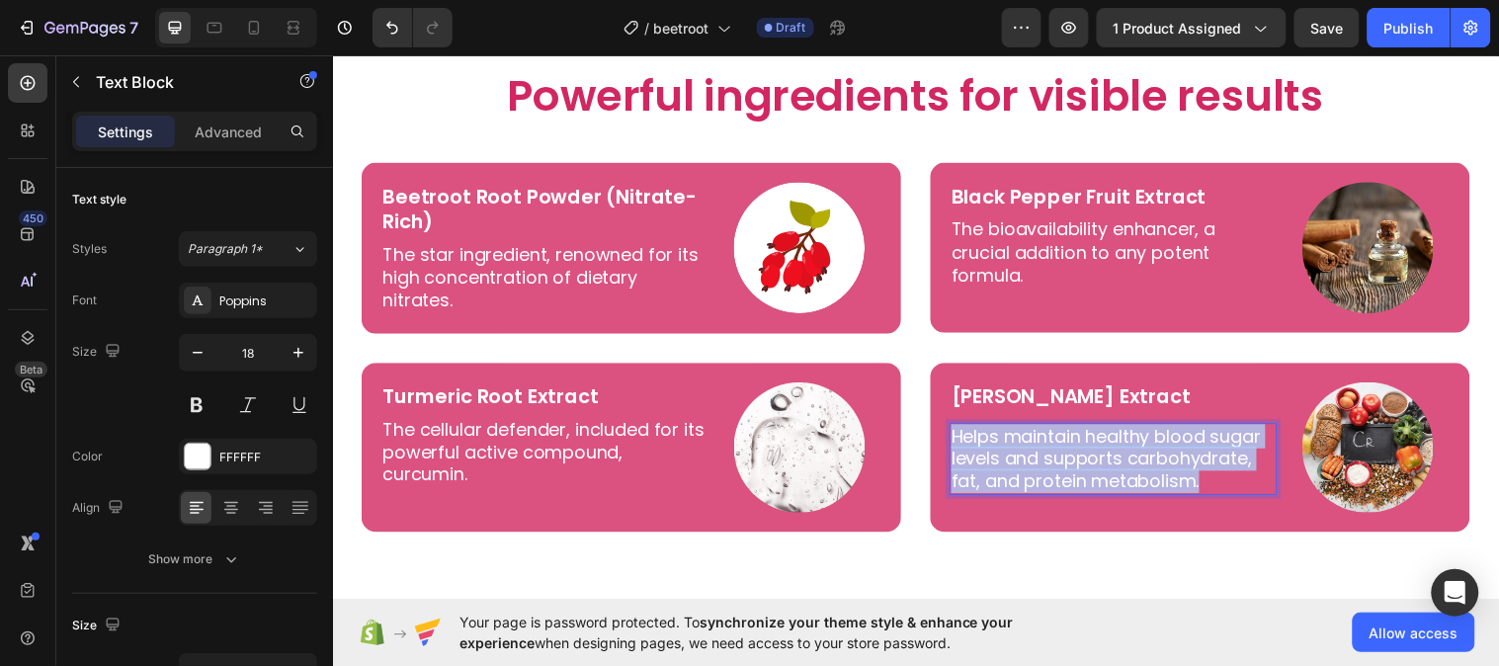
click at [1081, 446] on p "Helps maintain healthy blood sugar levels and supports carbohydrate, fat, and p…" at bounding box center [1125, 465] width 329 height 69
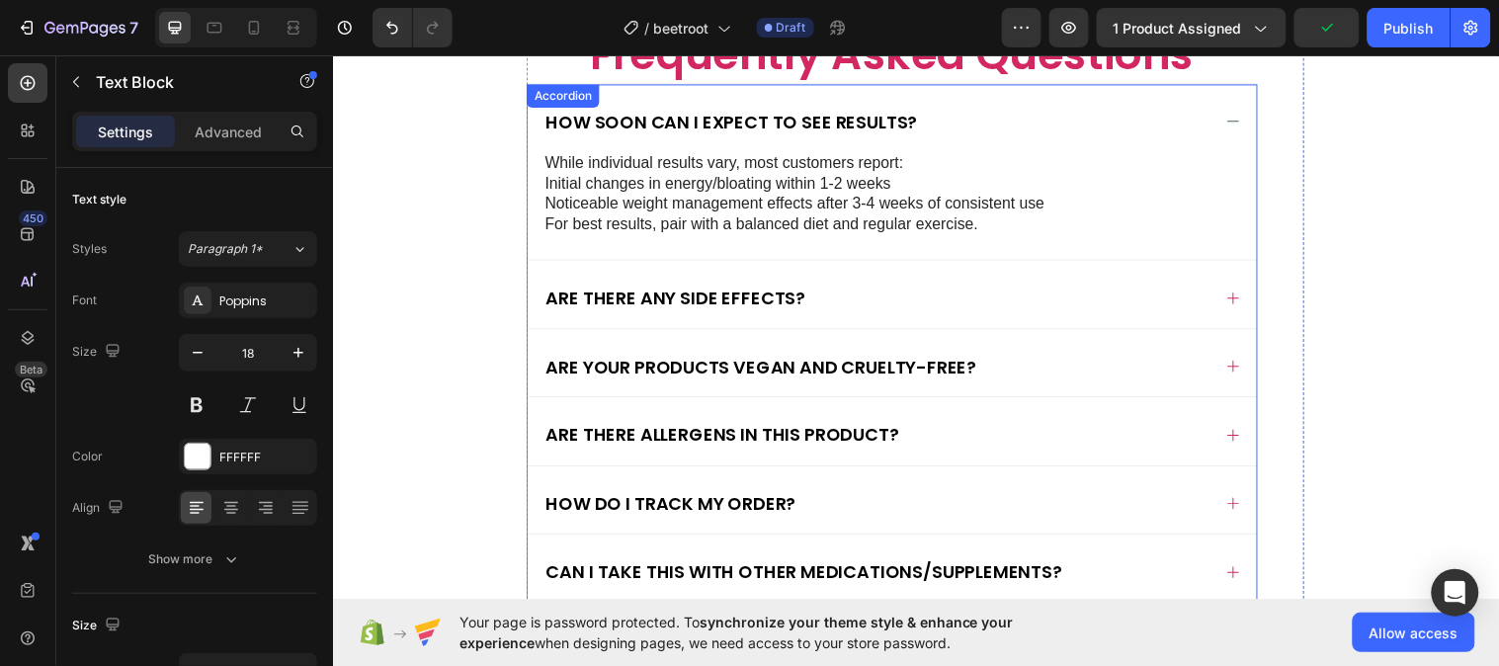
scroll to position [6321, 0]
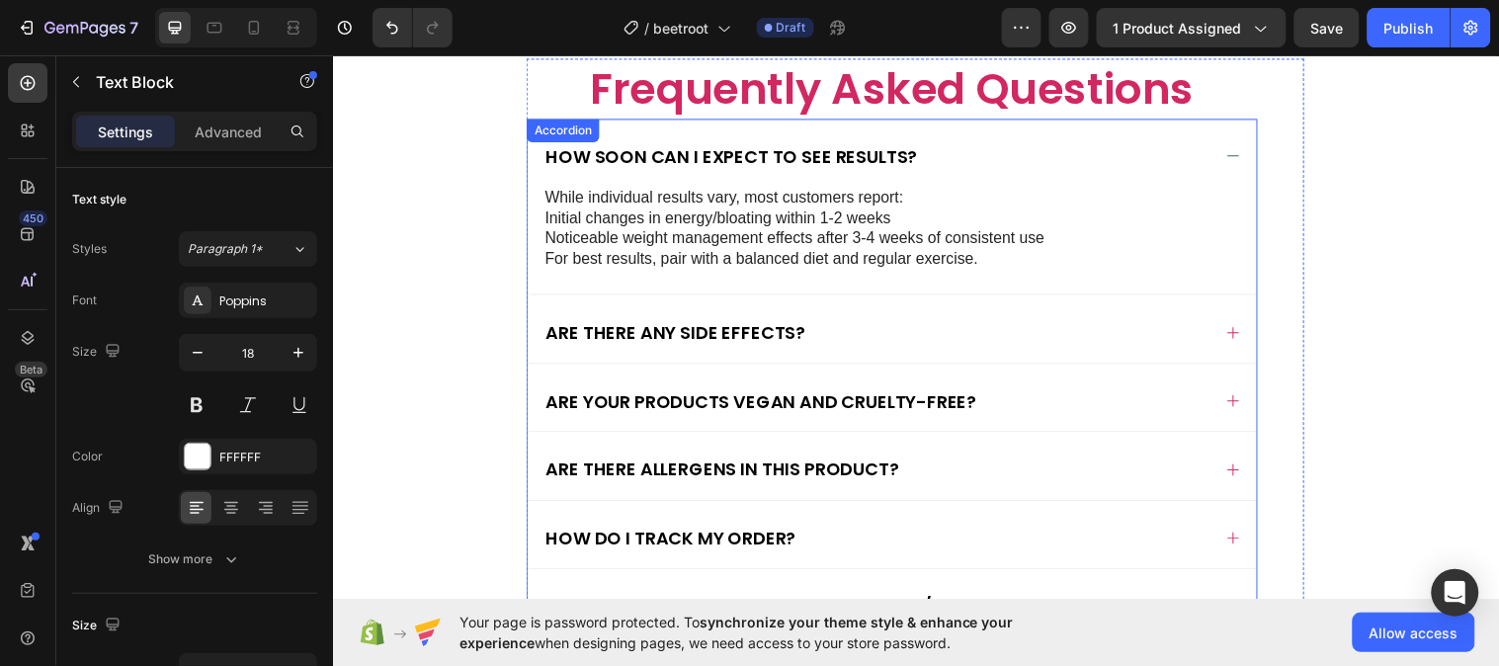
click at [1242, 158] on icon at bounding box center [1248, 157] width 12 height 1
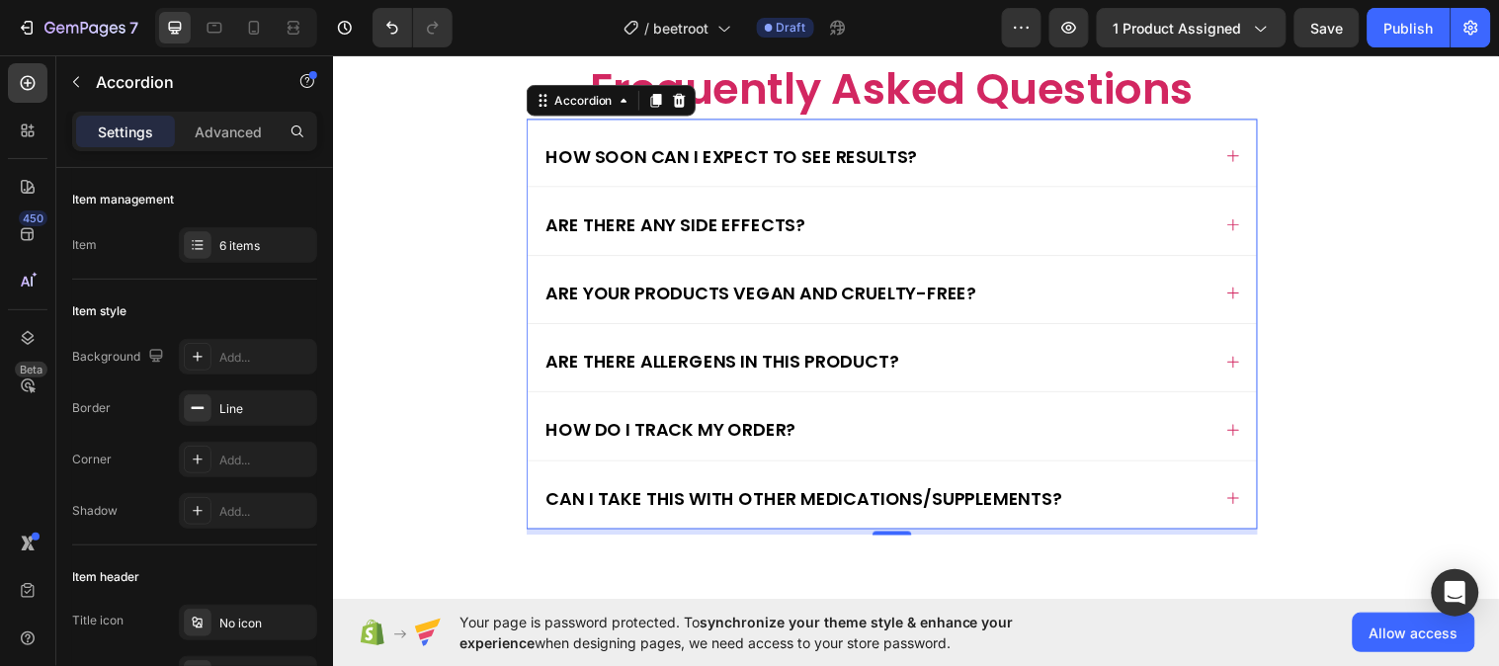
click at [848, 169] on p "How soon can I expect to see results?" at bounding box center [737, 157] width 377 height 23
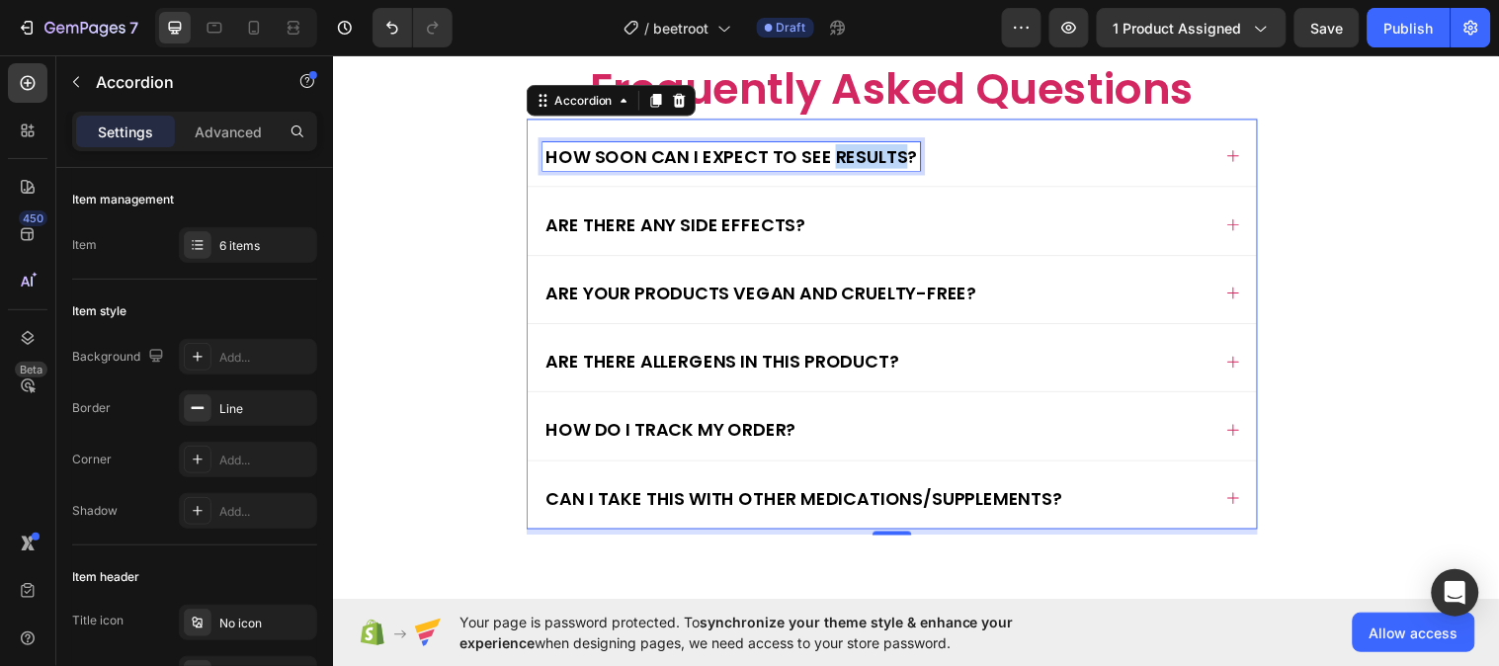
click at [848, 169] on p "How soon can I expect to see results?" at bounding box center [737, 157] width 377 height 23
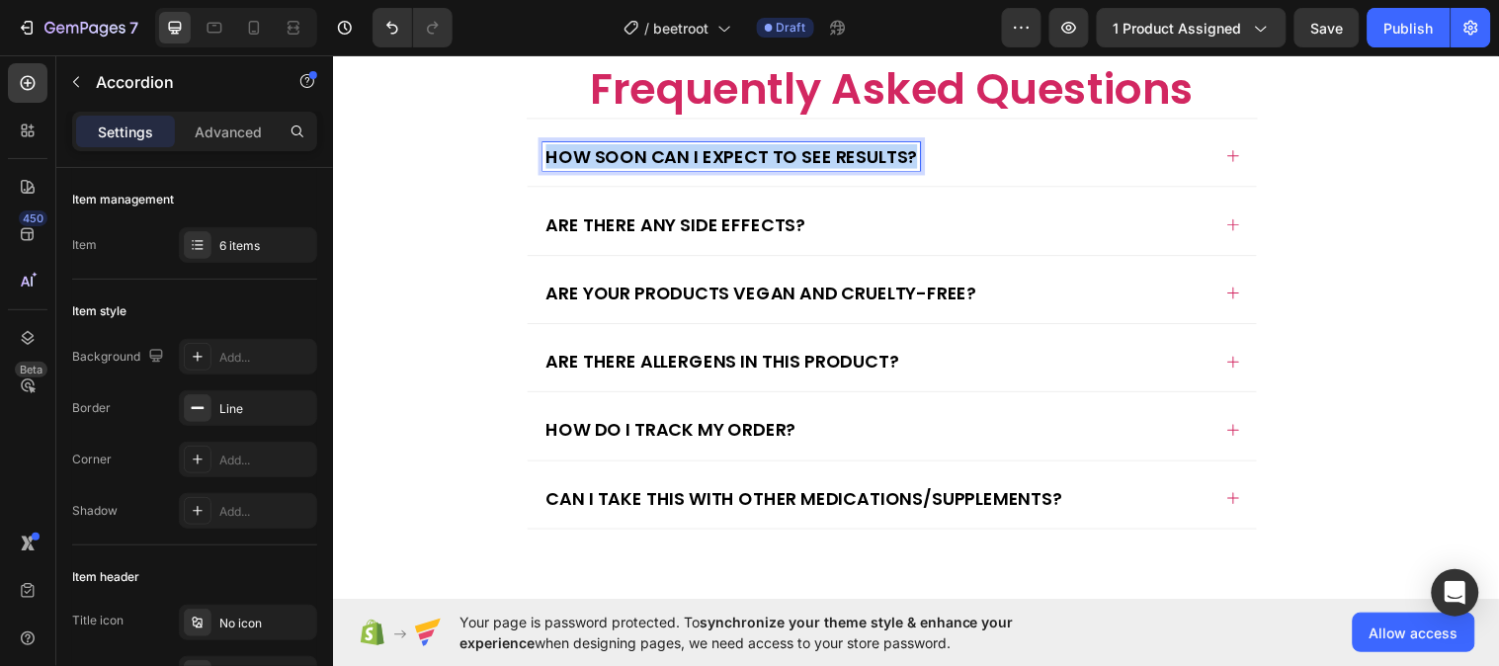
click at [848, 169] on p "How soon can I expect to see results?" at bounding box center [737, 157] width 377 height 23
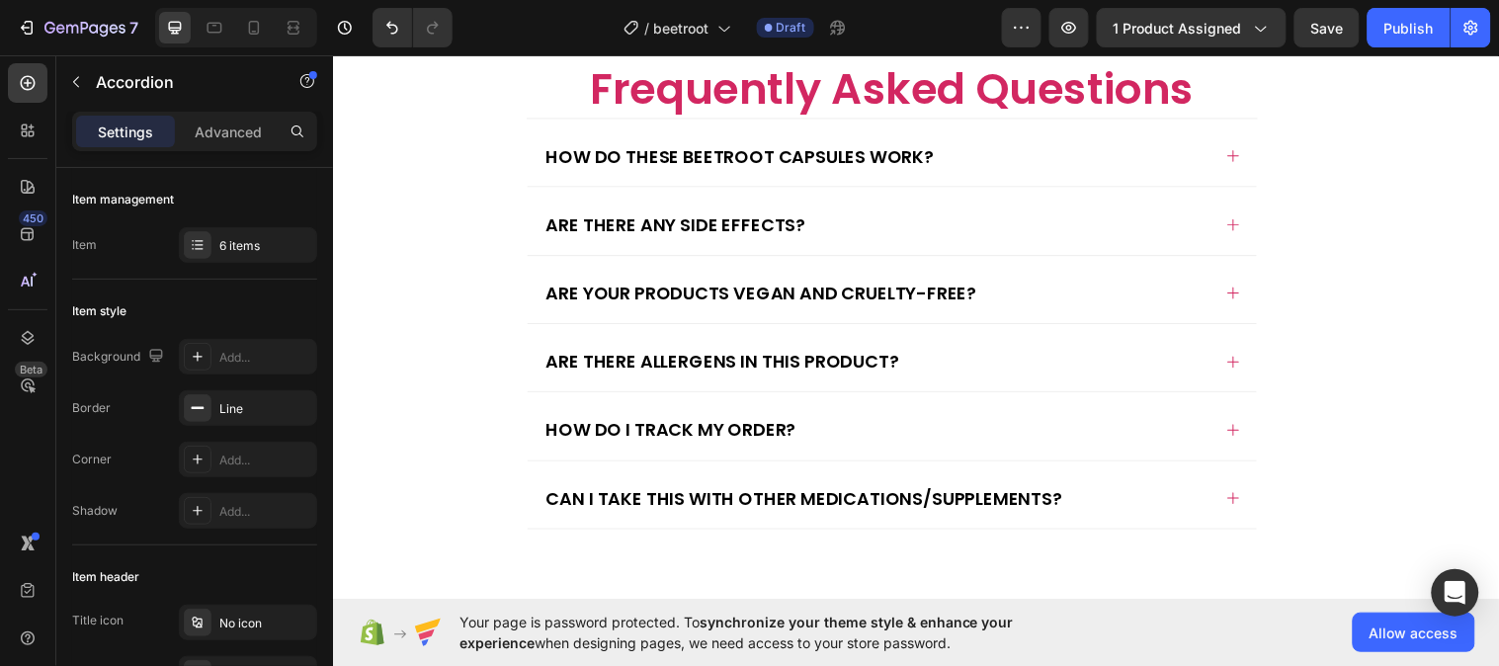
click at [1097, 172] on div "How do these beetroot capsules work?" at bounding box center [885, 157] width 678 height 29
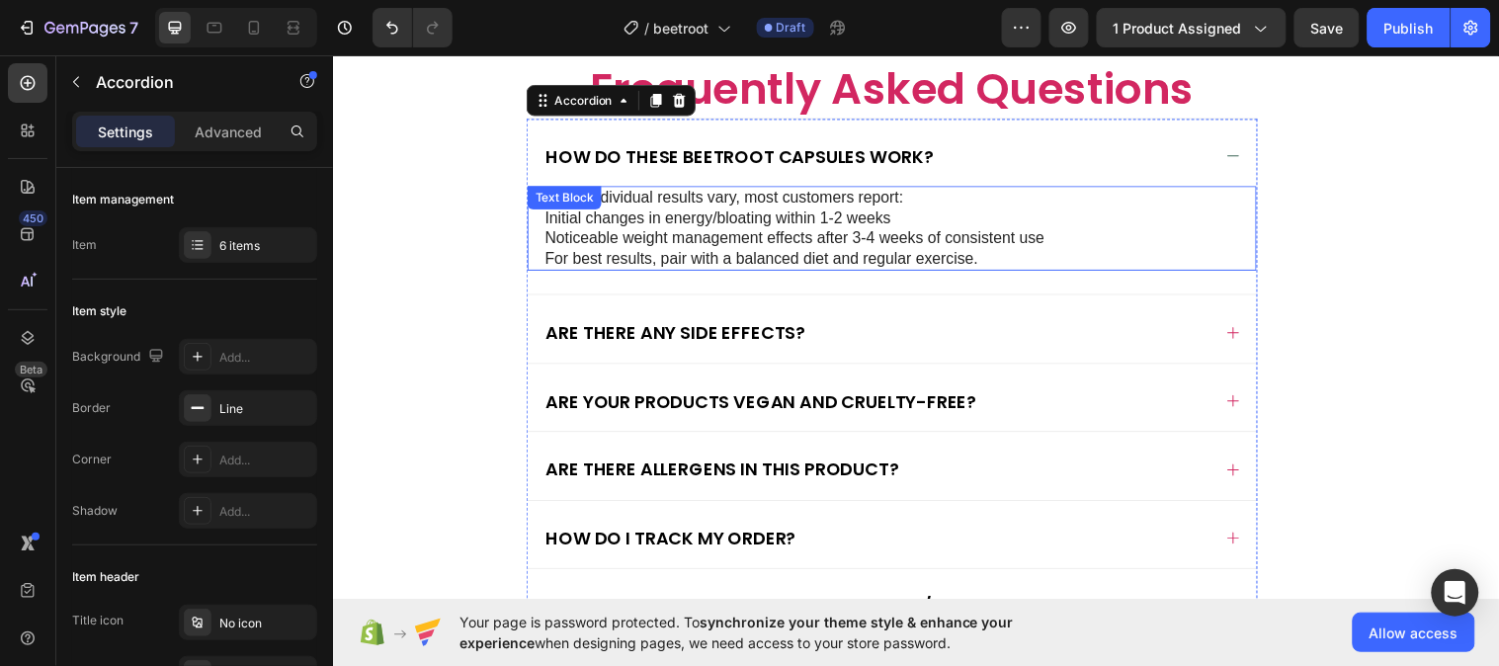
click at [771, 273] on p "Noticeable weight management effects after 3-4 weeks of consistent use For best…" at bounding box center [901, 252] width 706 height 42
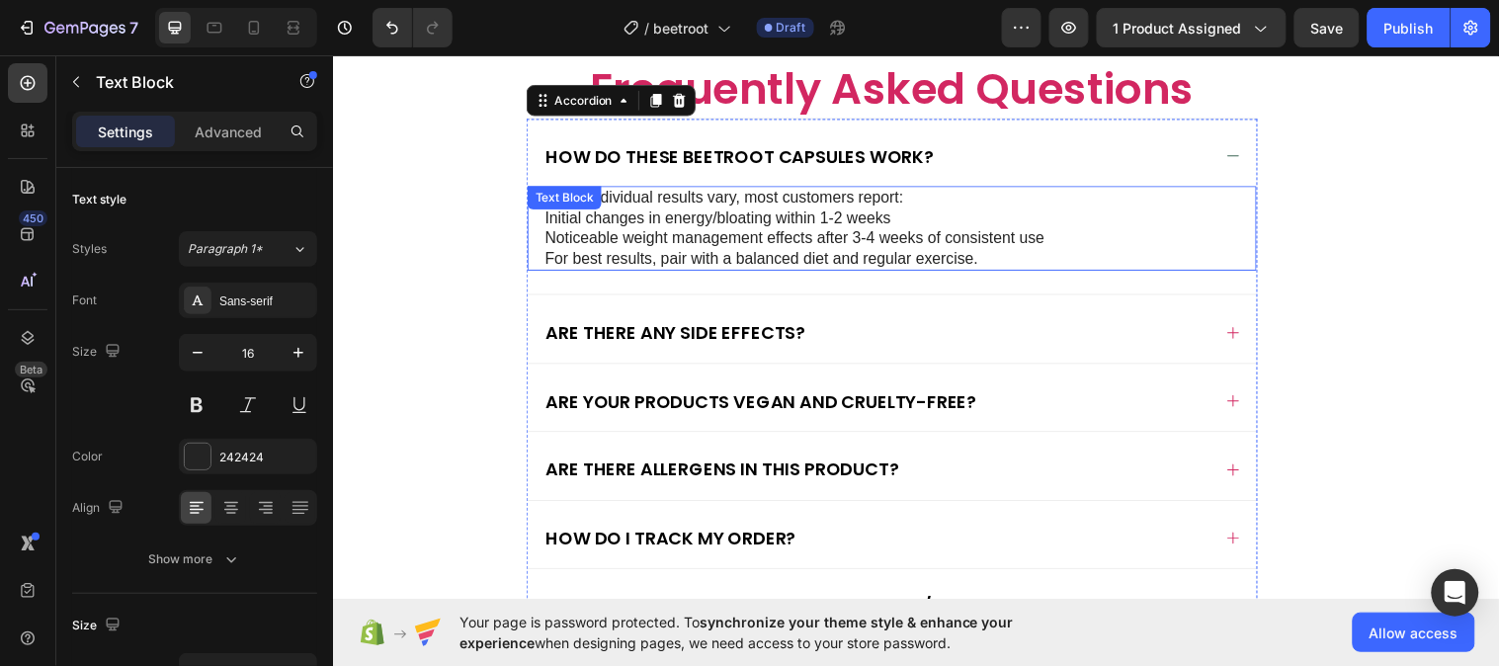
click at [767, 273] on p "Noticeable weight management effects after 3-4 weeks of consistent use For best…" at bounding box center [901, 252] width 706 height 42
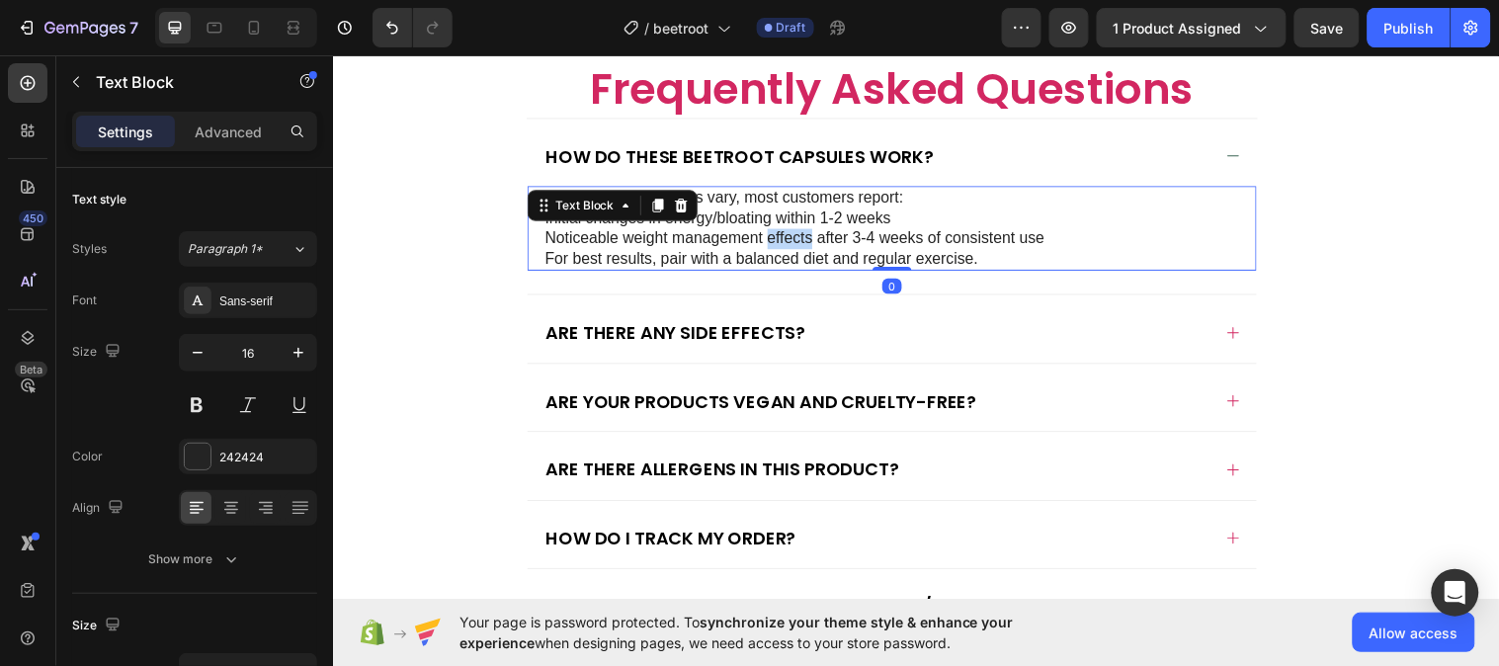
click at [767, 273] on p "Noticeable weight management effects after 3-4 weeks of consistent use For best…" at bounding box center [901, 252] width 706 height 42
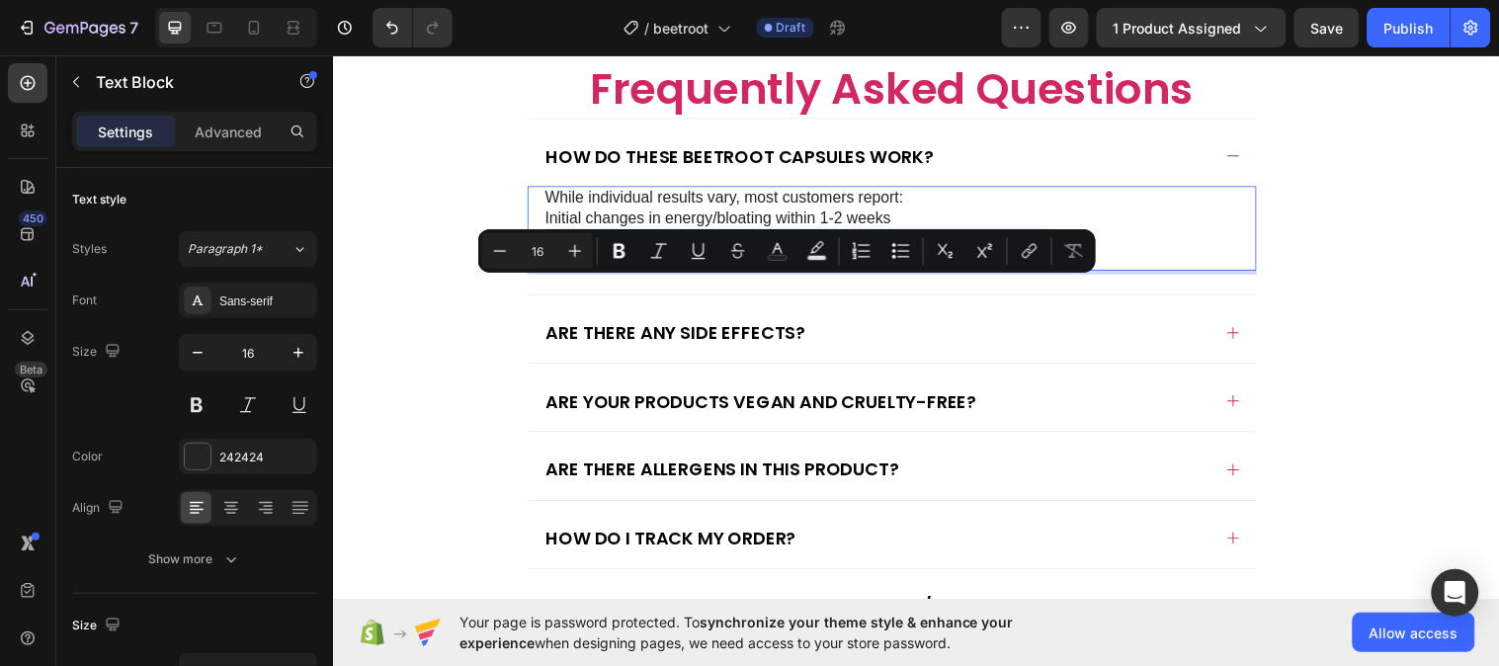
click at [767, 273] on p "Noticeable weight management effects after 3-4 weeks of consistent use For best…" at bounding box center [901, 252] width 706 height 42
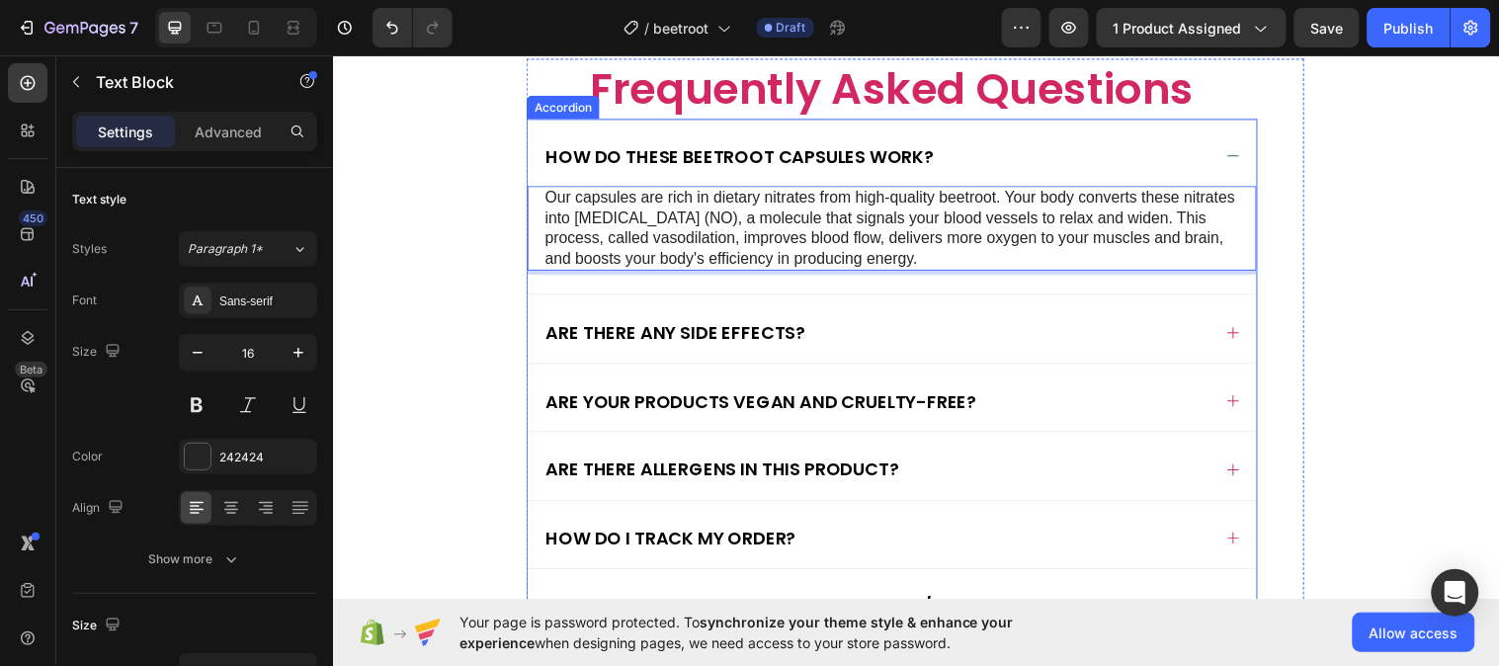
click at [732, 348] on p "Are there any side effects?" at bounding box center [681, 336] width 264 height 23
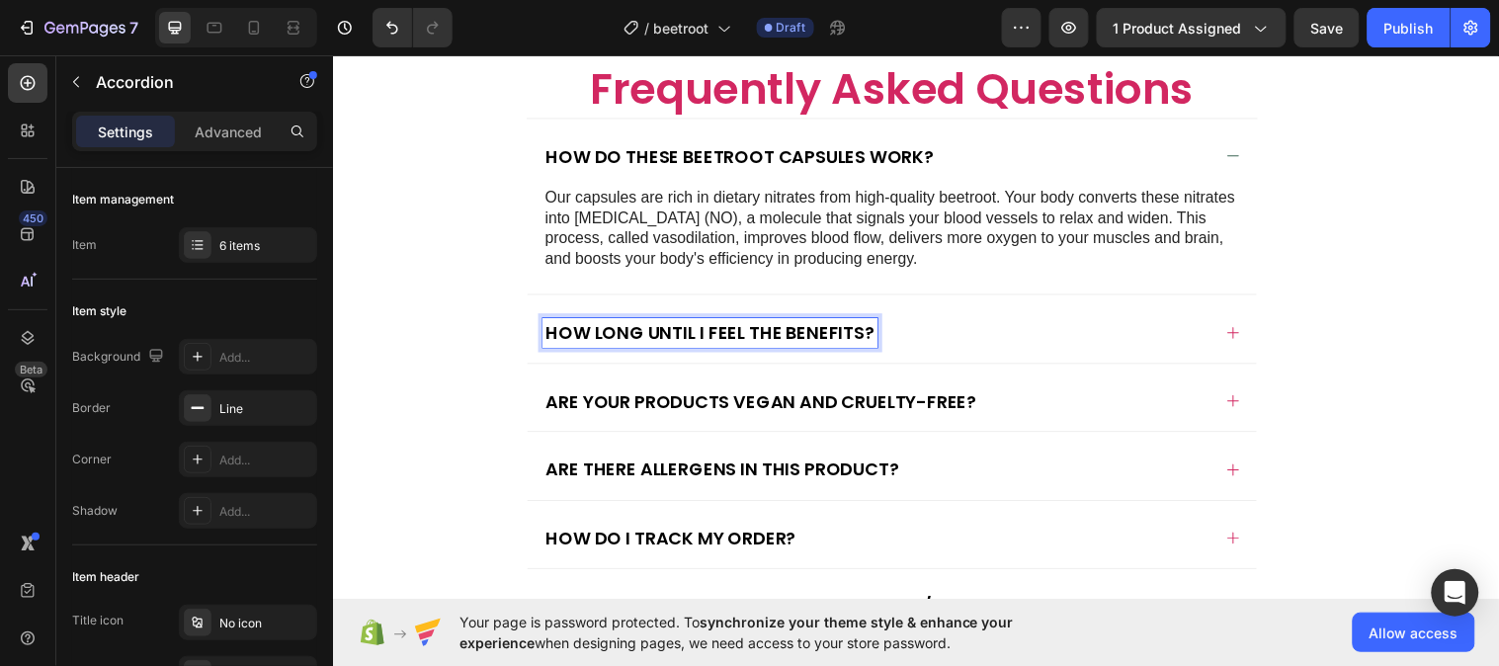
click at [1158, 421] on div "Are your products vegan and cruelty-free?" at bounding box center [885, 406] width 678 height 29
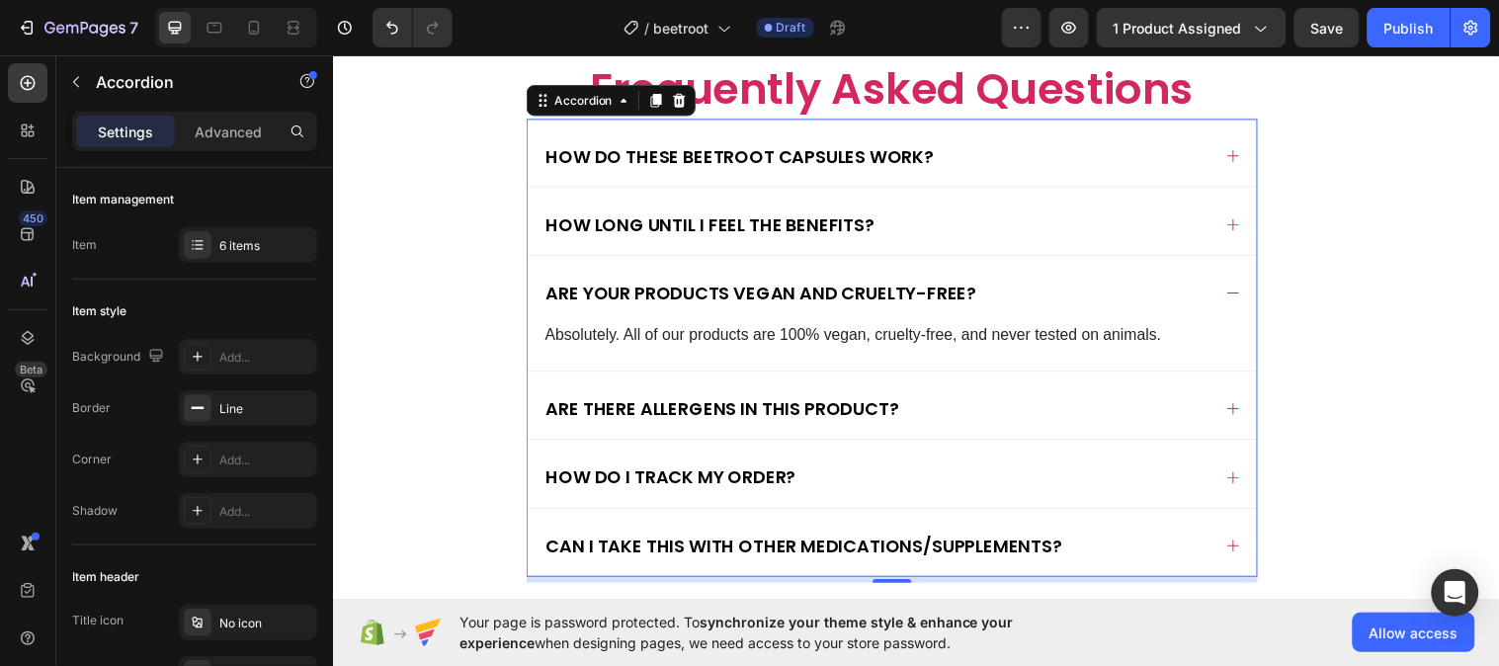
click at [1018, 241] on div "How long until I feel the benefits?" at bounding box center [885, 226] width 678 height 29
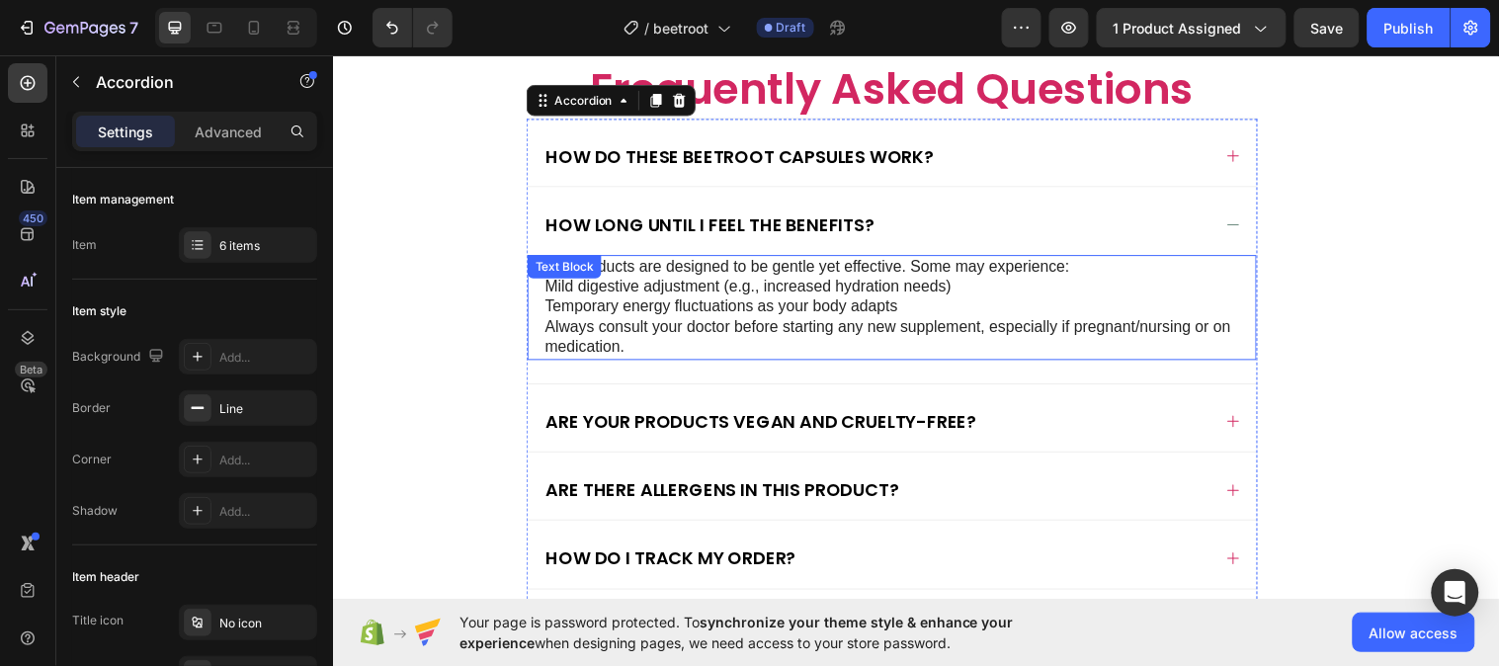
click at [822, 362] on p "Temporary energy fluctuations as your body adapts Always consult your doctor be…" at bounding box center [901, 330] width 706 height 61
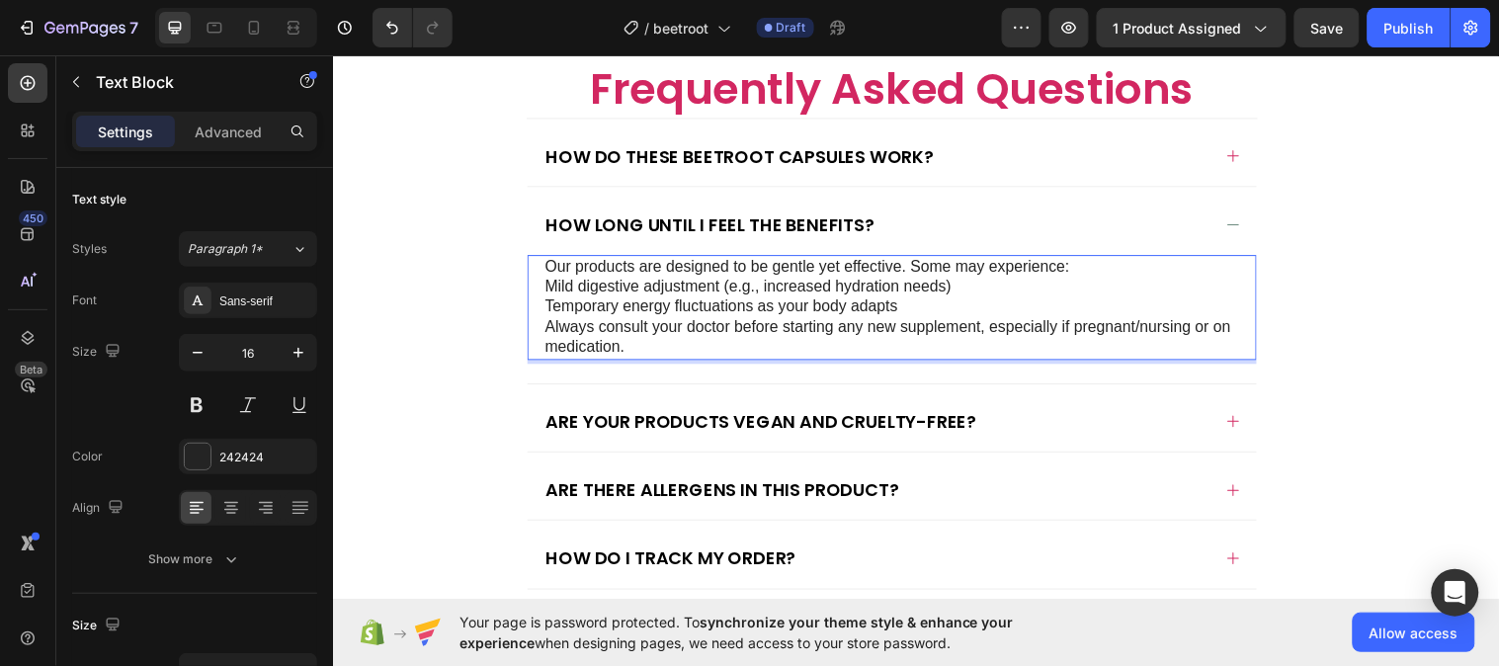
click at [822, 362] on p "Temporary energy fluctuations as your body adapts Always consult your doctor be…" at bounding box center [901, 330] width 706 height 61
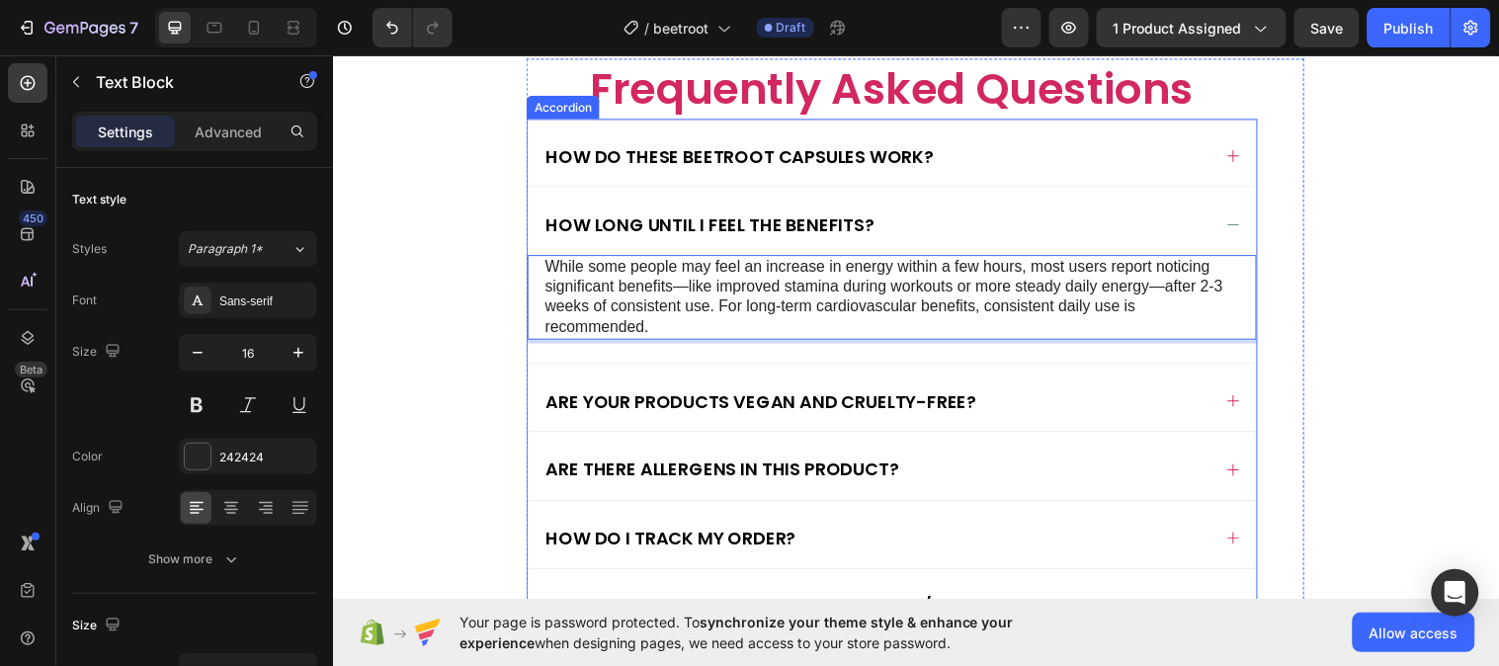
click at [1141, 421] on div "Are your products vegan and cruelty-free?" at bounding box center [885, 406] width 678 height 29
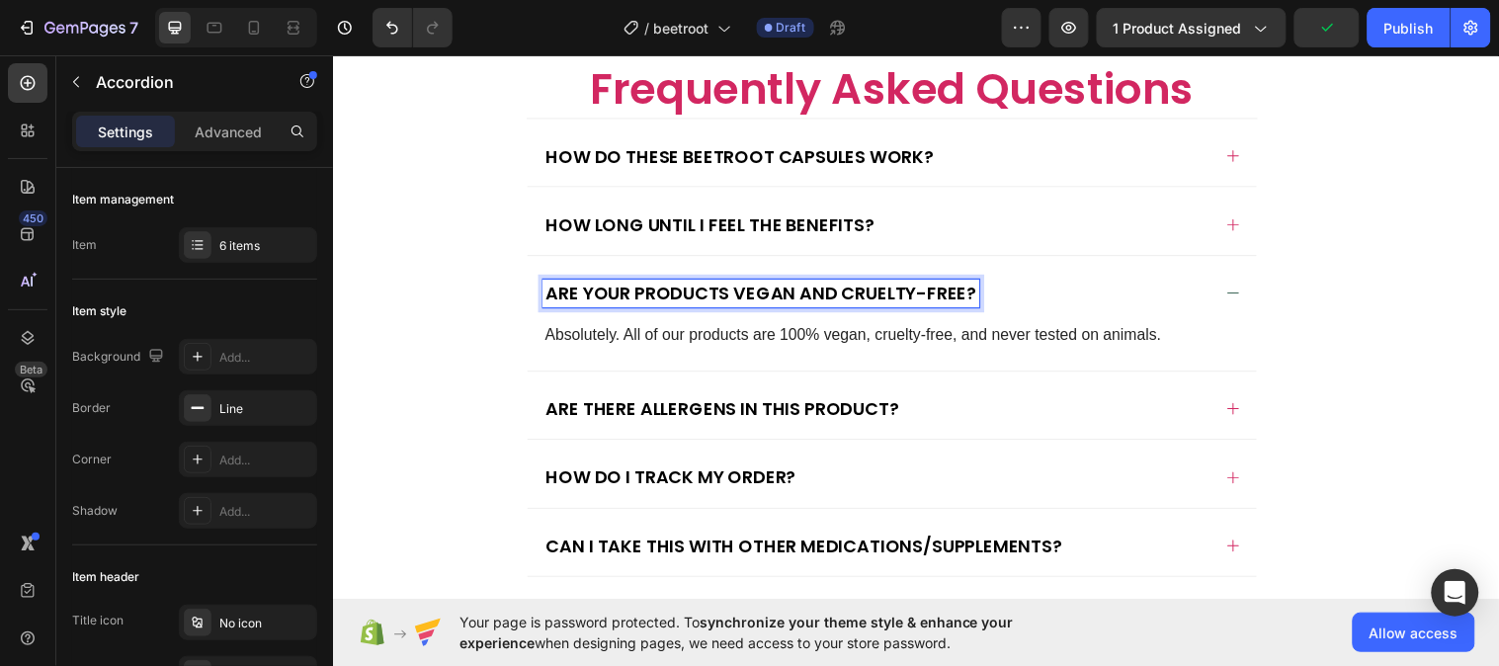
click at [876, 311] on div "Are your products vegan and cruelty-free?" at bounding box center [768, 297] width 444 height 29
click at [874, 308] on p "Are your products vegan and cruelty-free?" at bounding box center [768, 297] width 438 height 23
click at [887, 375] on div "Are there any side effects? Absolutely. All of our products are 100% vegan, cru…" at bounding box center [901, 317] width 741 height 117
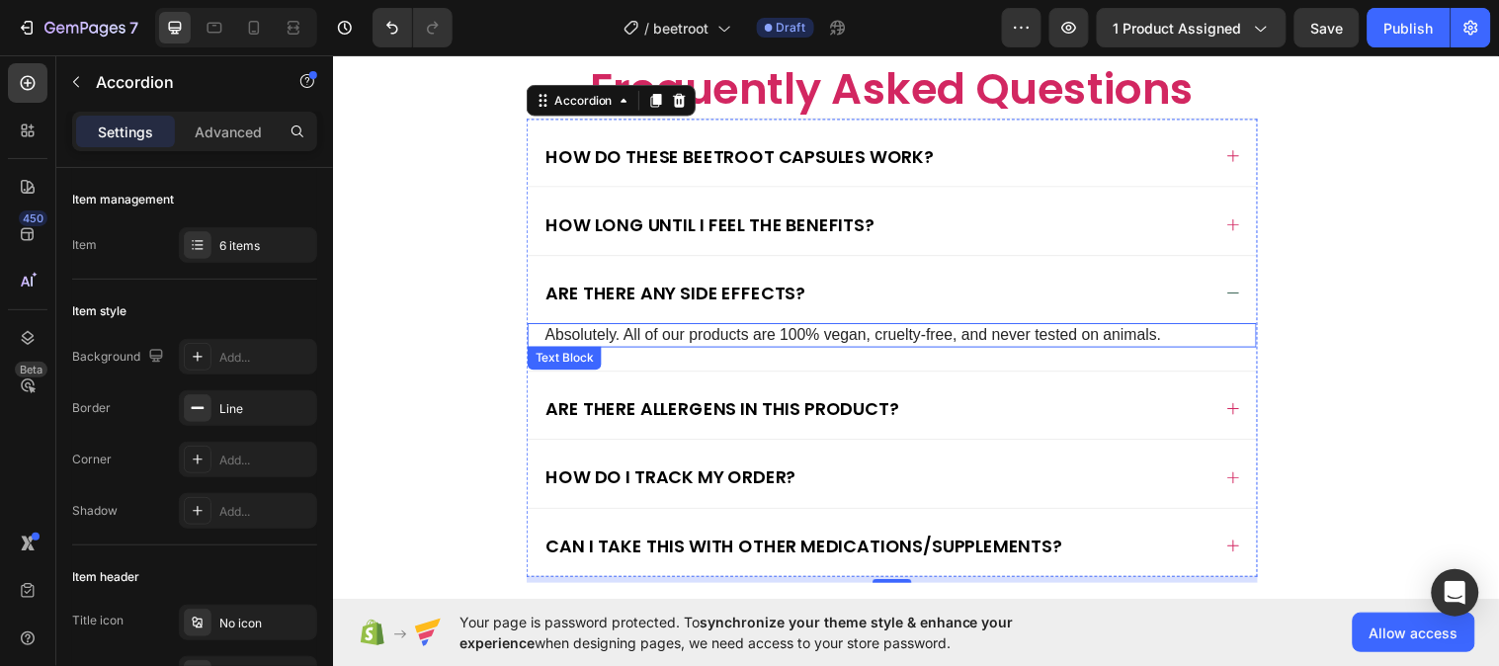
click at [914, 350] on p "Absolutely. All of our products are 100% vegan, cruelty-free, and never tested …" at bounding box center [901, 339] width 706 height 21
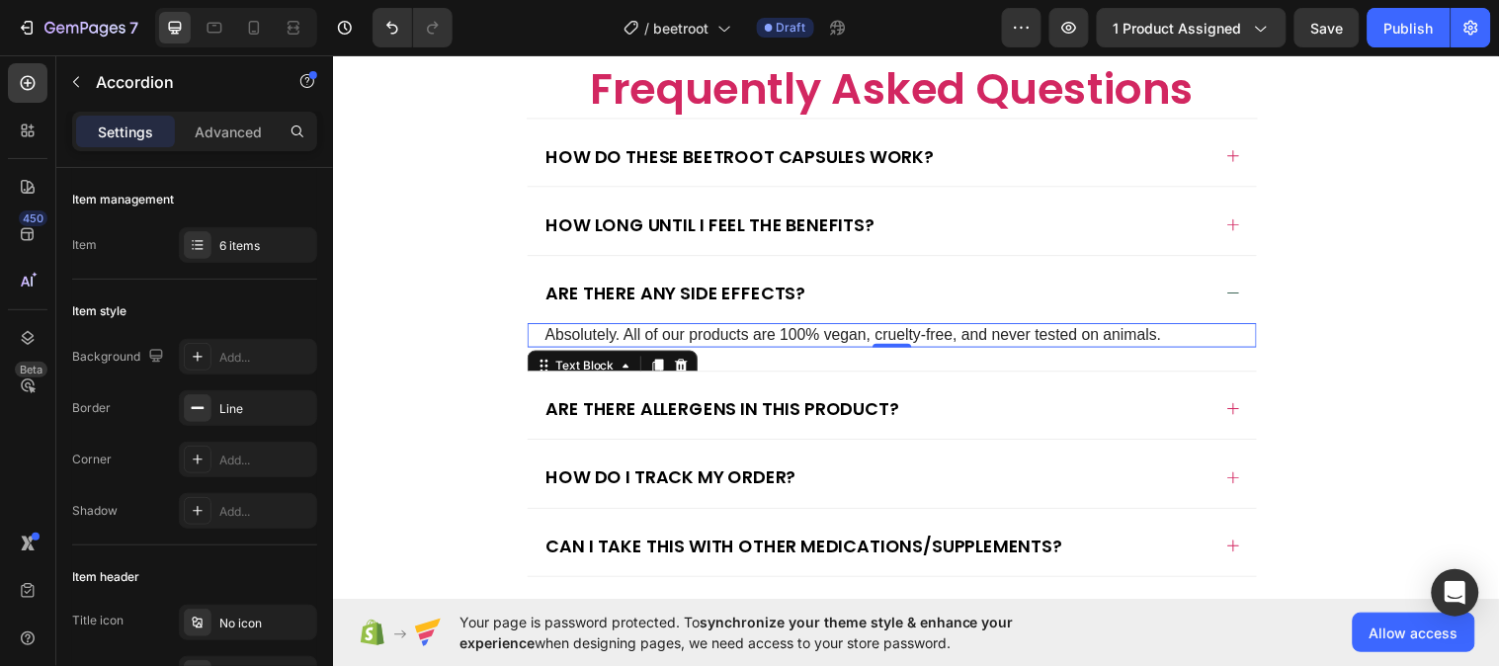
click at [914, 350] on p "Absolutely. All of our products are 100% vegan, cruelty-free, and never tested …" at bounding box center [901, 339] width 706 height 21
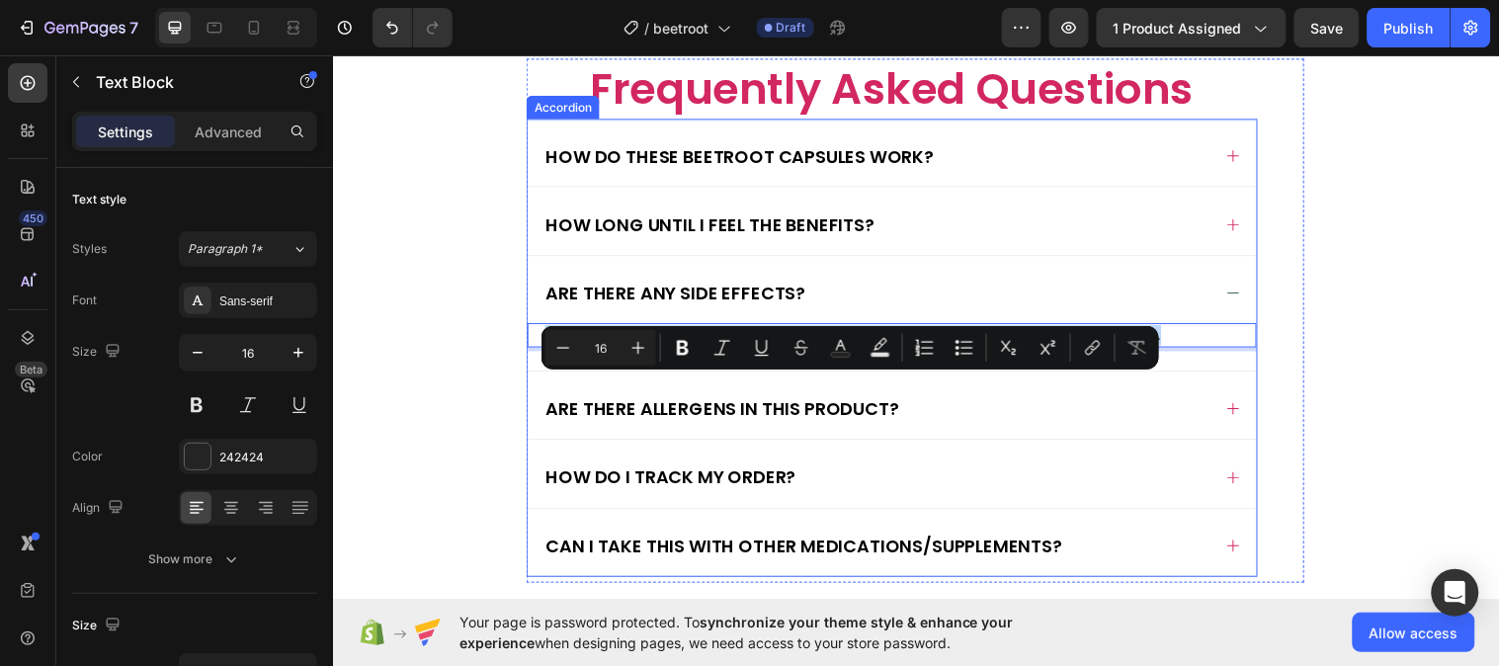
click at [608, 375] on div "Absolutely. All of our products are 100% vegan, cruelty-free, and never tested …" at bounding box center [901, 351] width 741 height 48
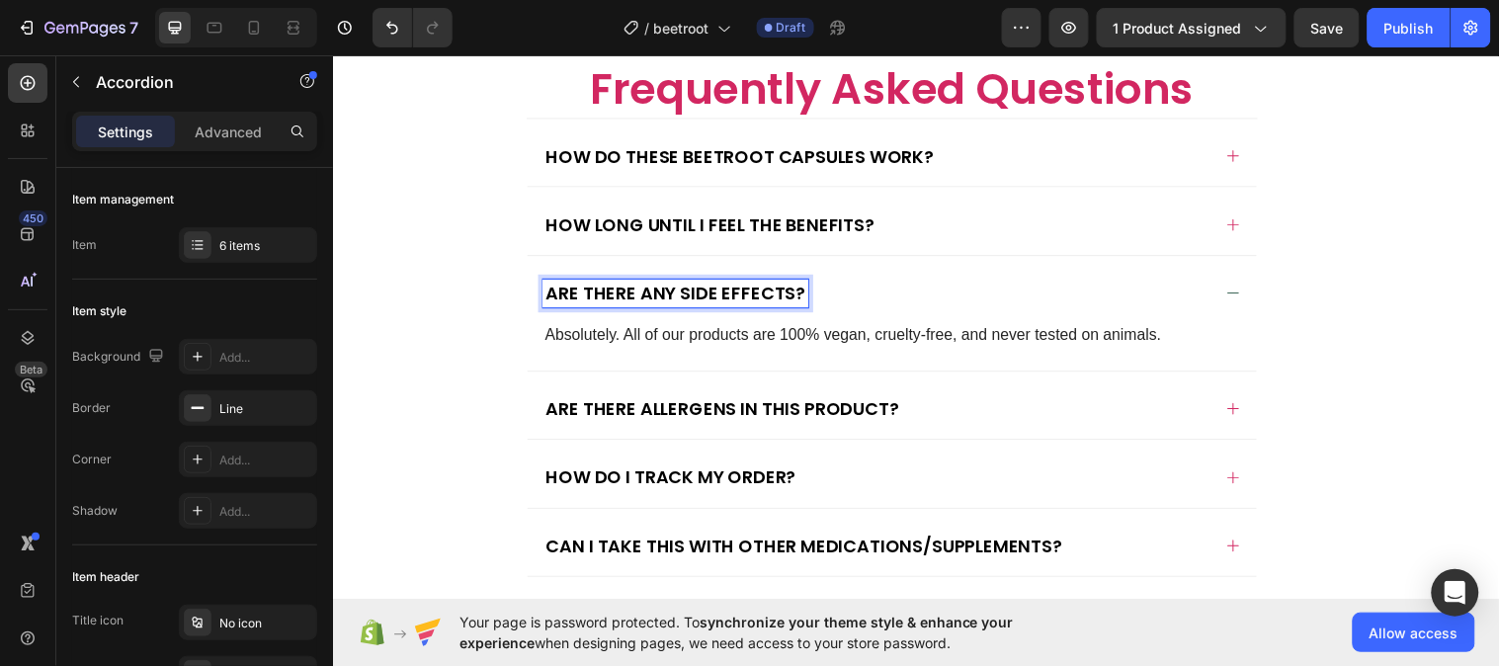
click at [735, 308] on p "Are there any side effects?" at bounding box center [681, 297] width 264 height 23
click at [390, 37] on icon "Undo/Redo" at bounding box center [392, 28] width 20 height 20
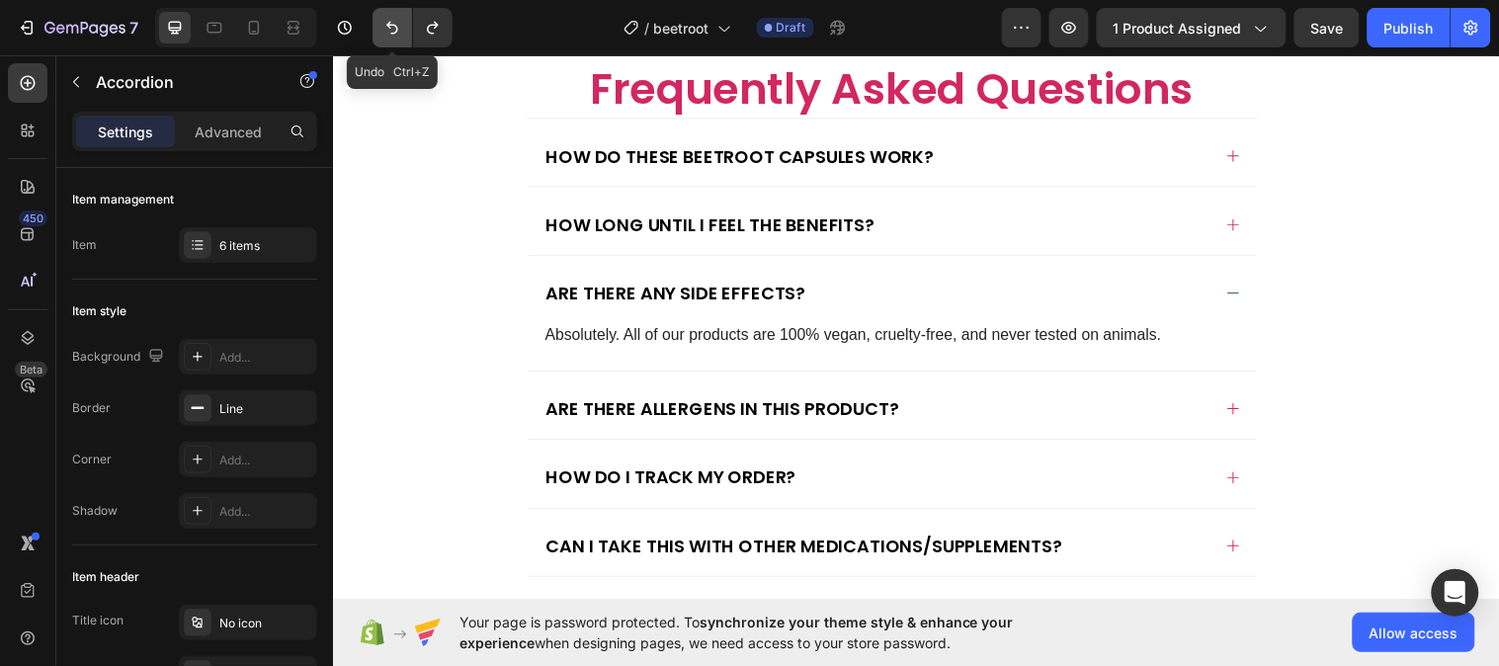
click at [390, 37] on icon "Undo/Redo" at bounding box center [392, 28] width 20 height 20
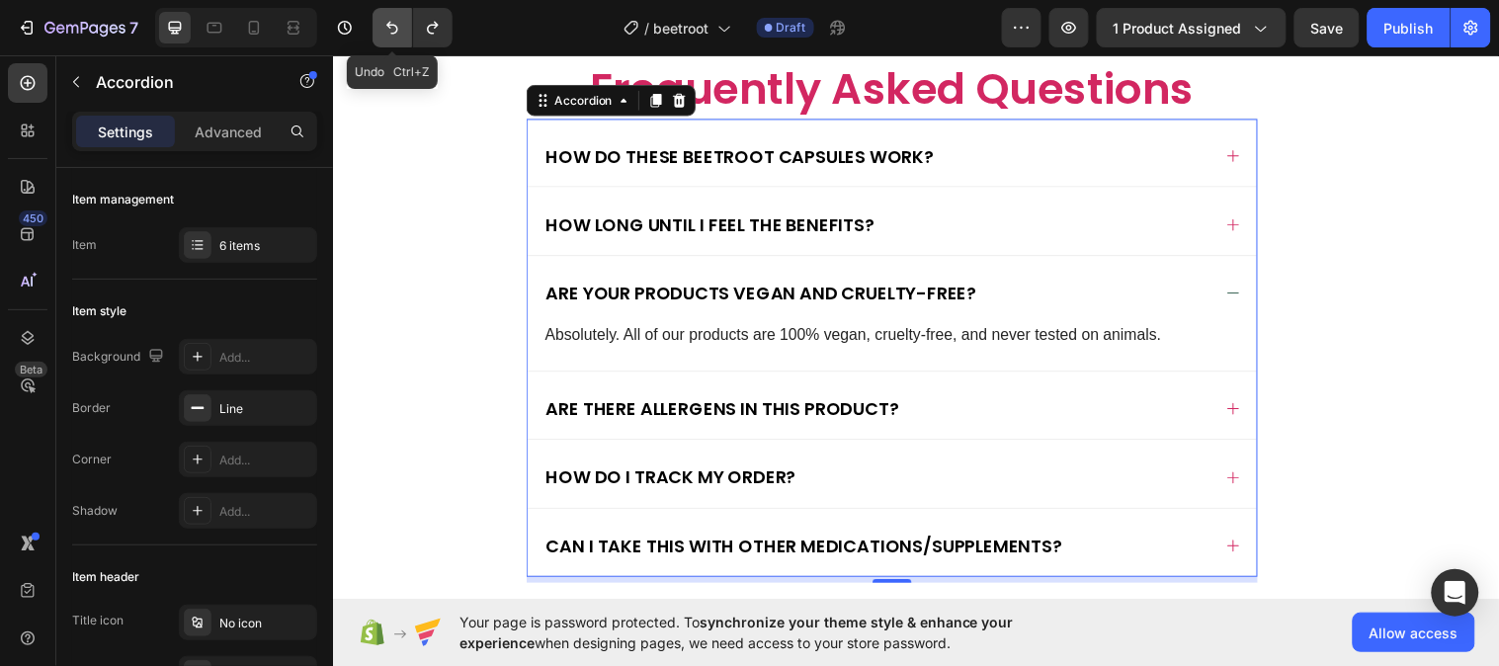
click at [390, 37] on icon "Undo/Redo" at bounding box center [392, 28] width 20 height 20
click at [435, 36] on icon "Undo/Redo" at bounding box center [433, 28] width 20 height 20
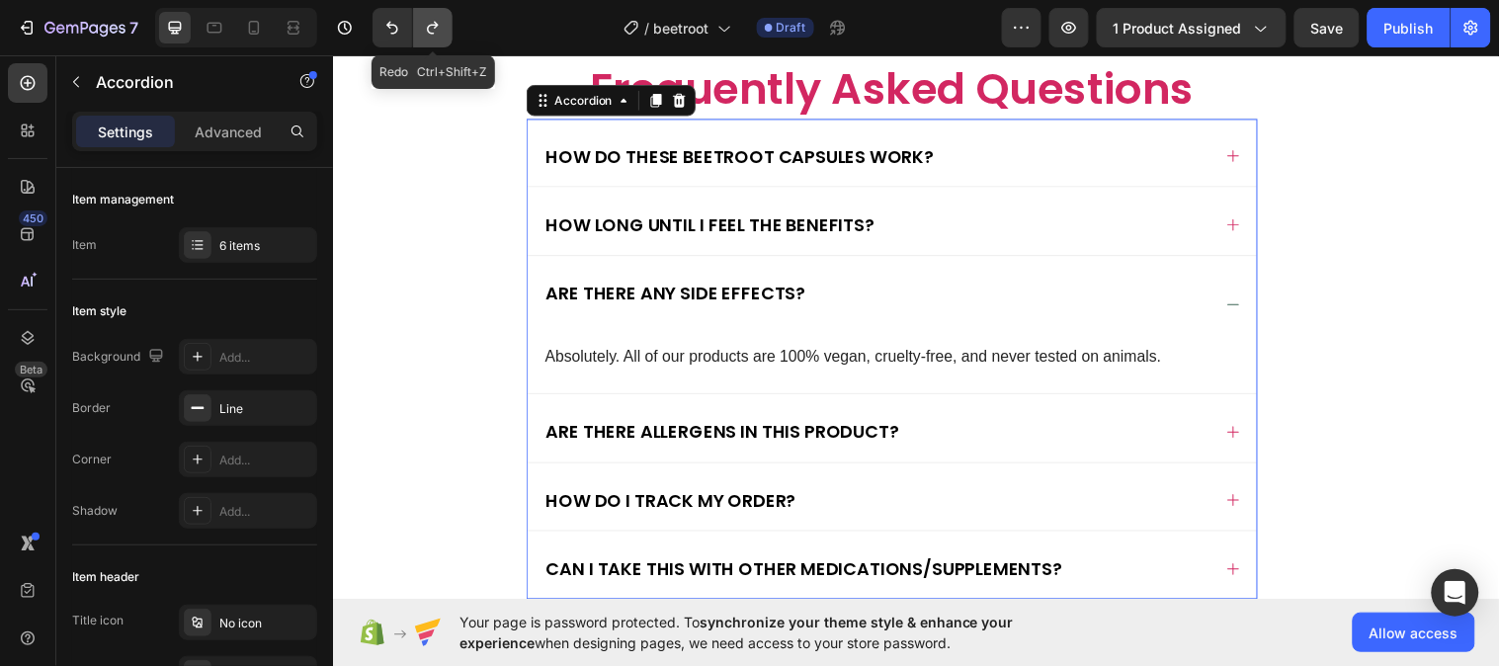
click at [435, 36] on icon "Undo/Redo" at bounding box center [433, 28] width 20 height 20
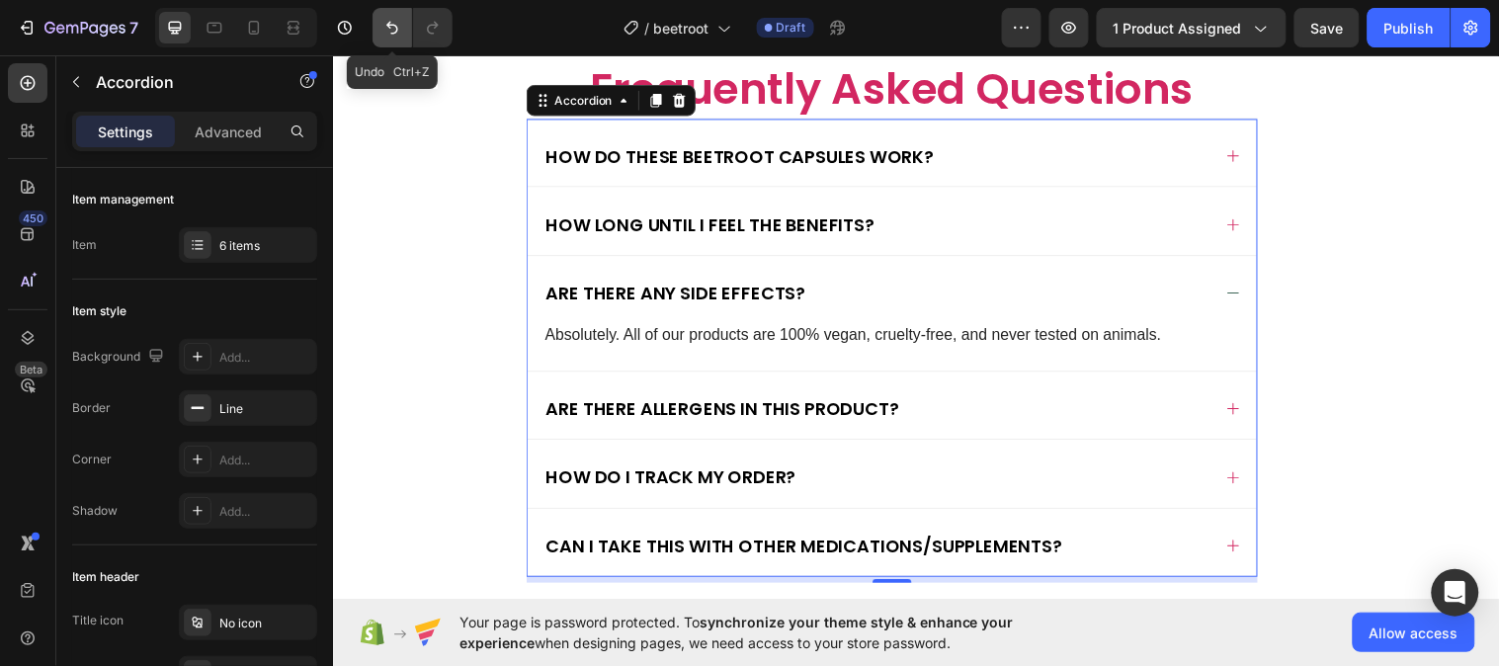
click at [400, 37] on icon "Undo/Redo" at bounding box center [392, 28] width 20 height 20
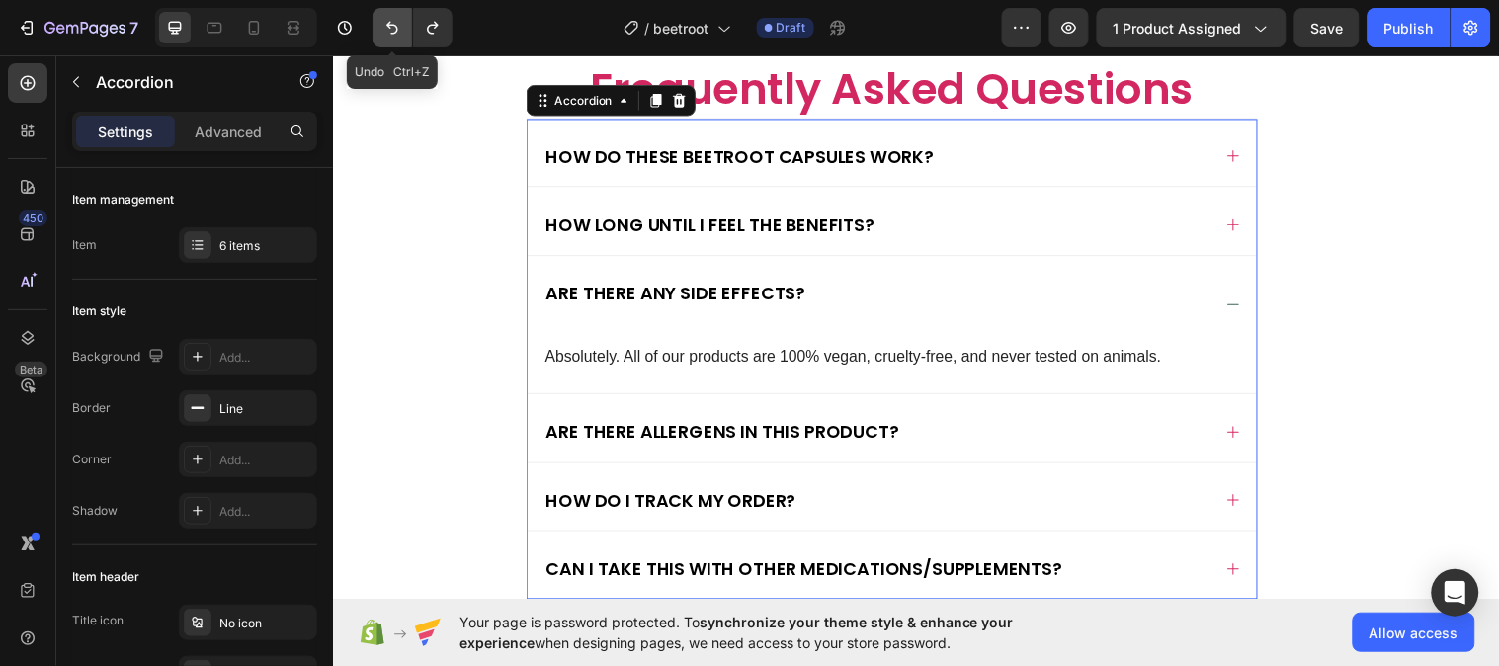
click at [390, 23] on icon "Undo/Redo" at bounding box center [392, 28] width 20 height 20
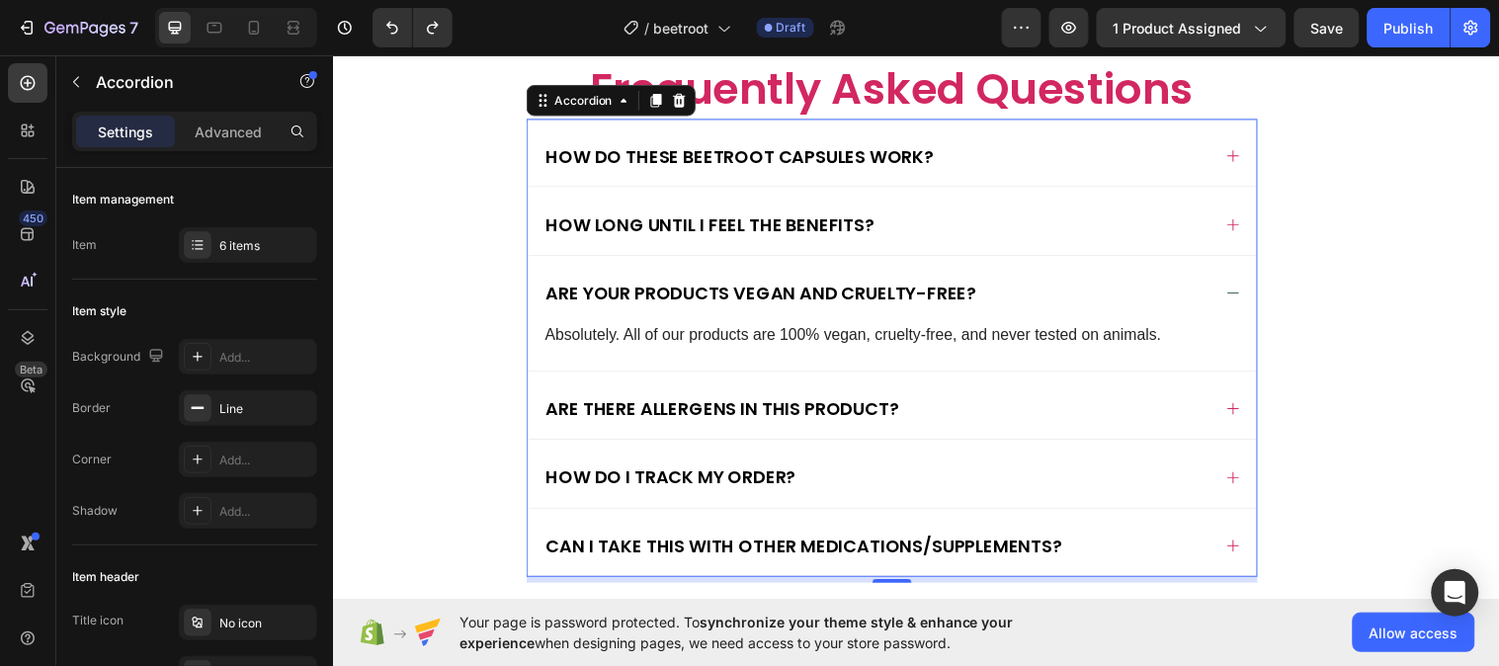
scroll to position [6431, 0]
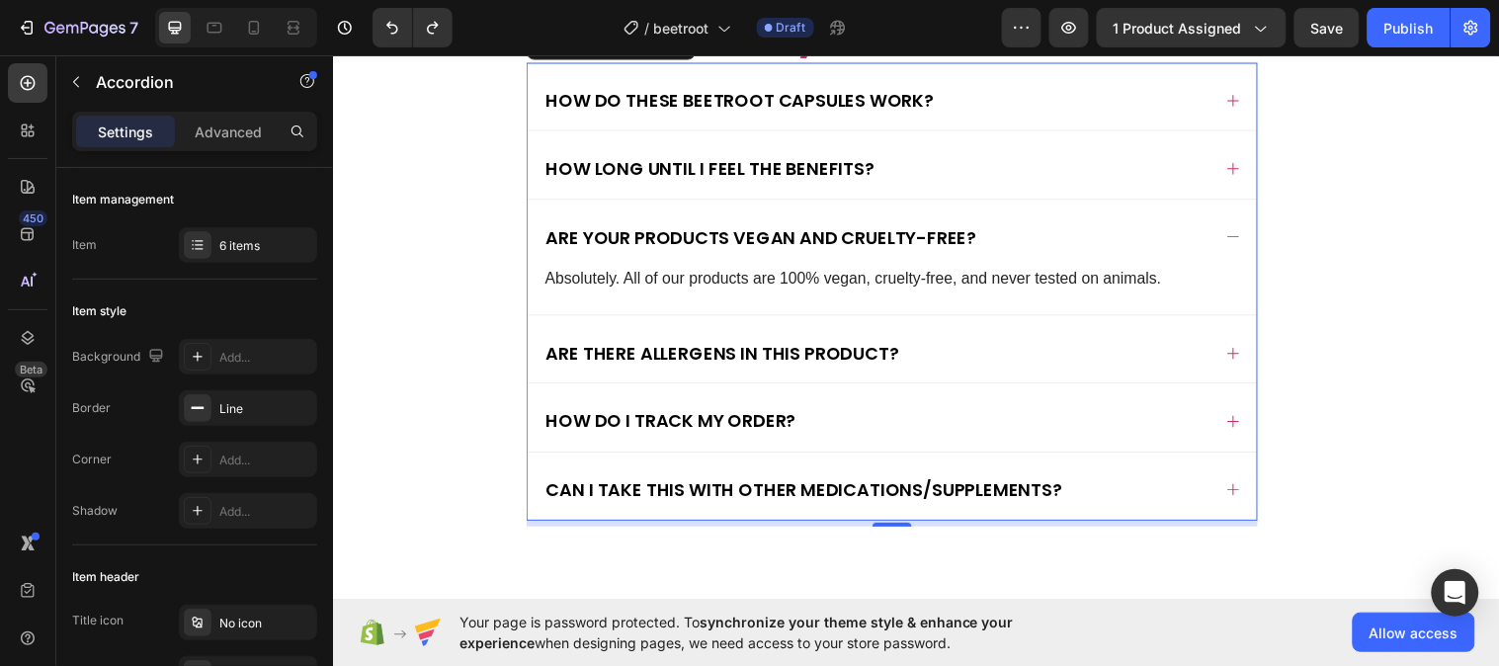
click at [949, 355] on div "Are there allergens in this product?" at bounding box center [885, 357] width 678 height 29
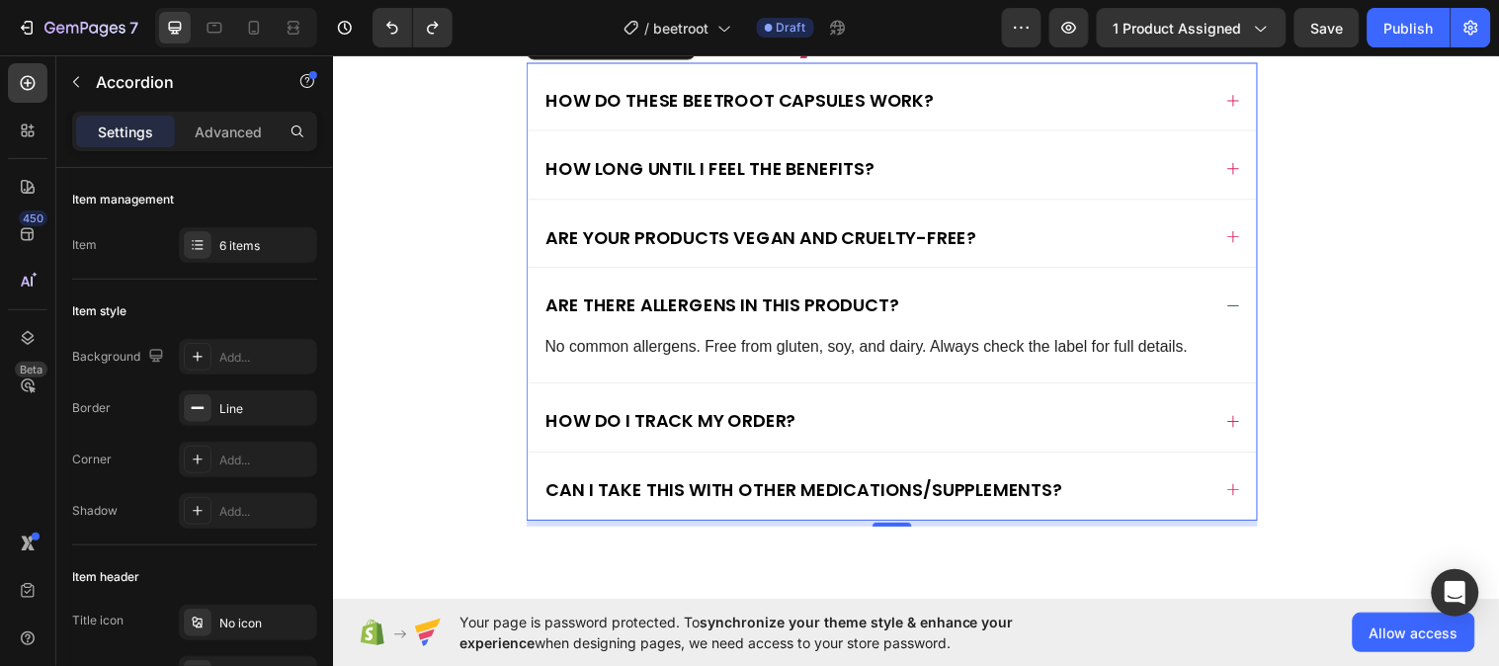
click at [887, 444] on div "How do I track my order?" at bounding box center [901, 422] width 741 height 68
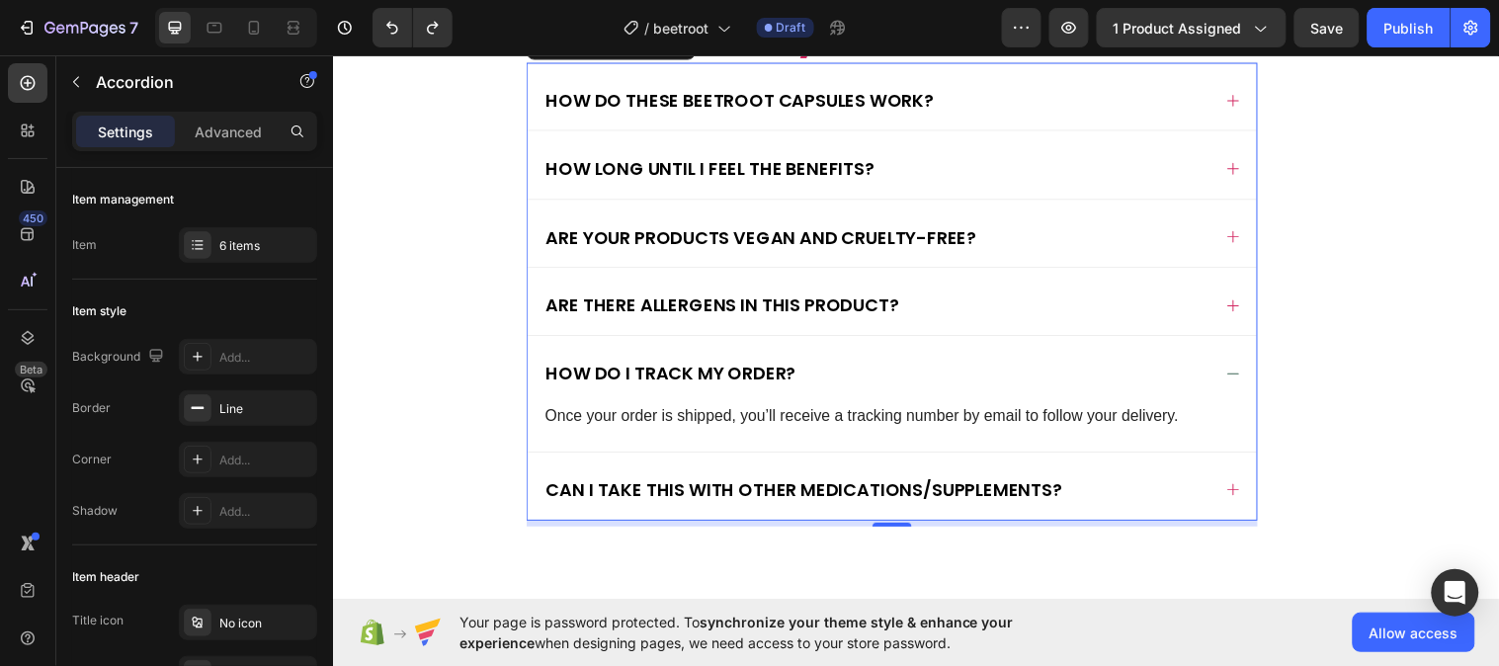
click at [967, 376] on div "How do I track my order?" at bounding box center [885, 378] width 678 height 29
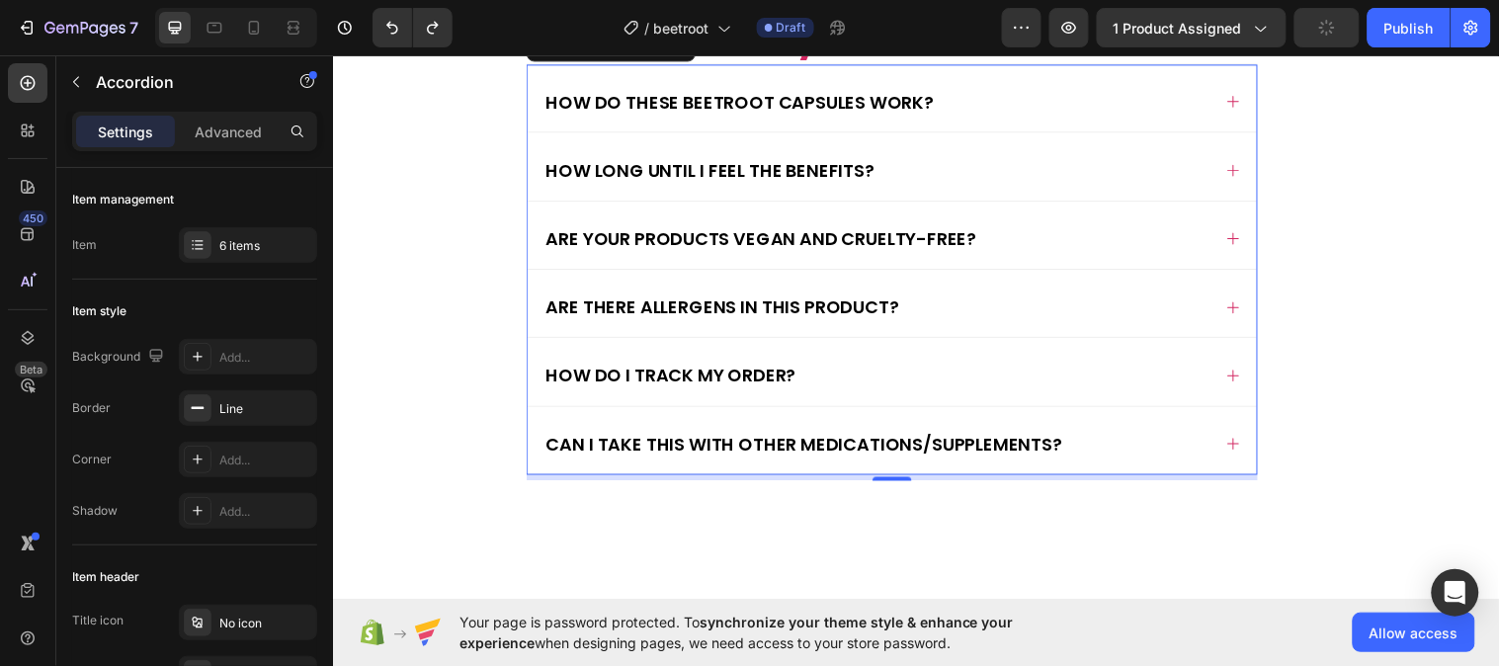
scroll to position [6321, 0]
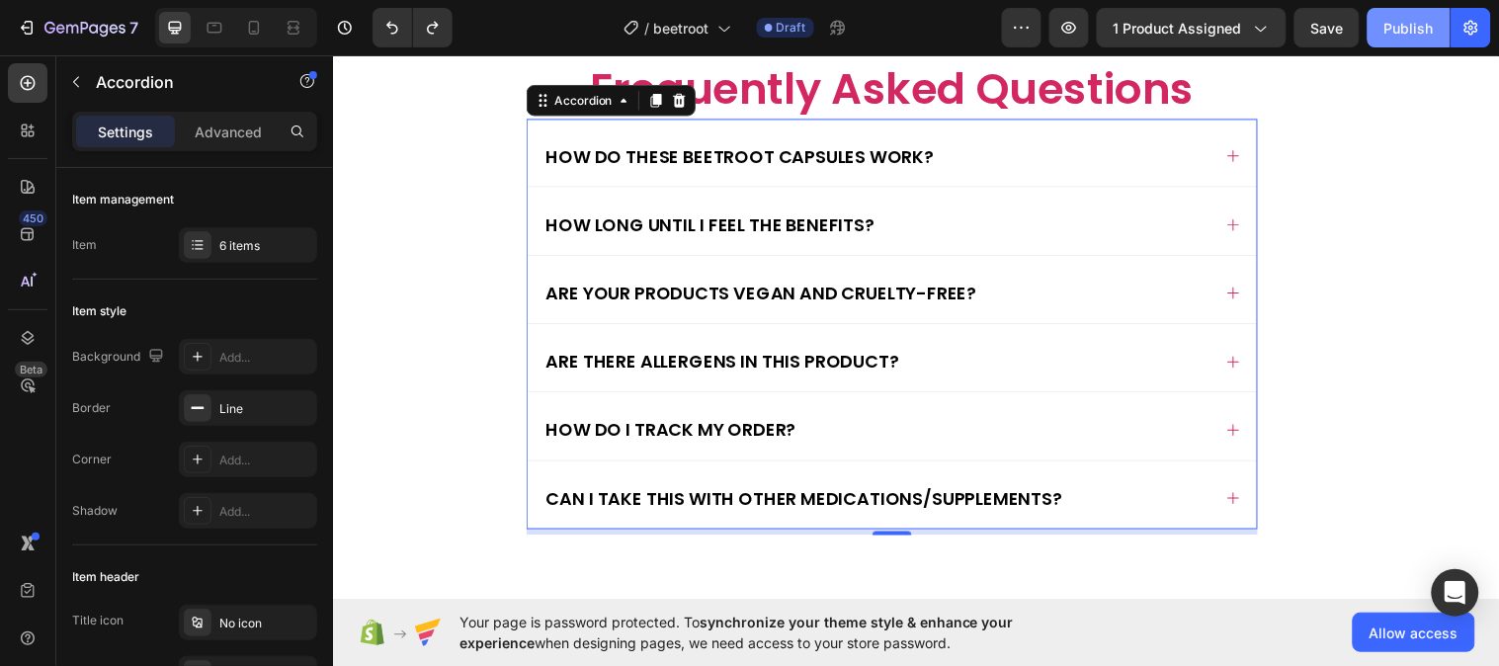
click at [1385, 25] on div "Publish" at bounding box center [1408, 28] width 49 height 21
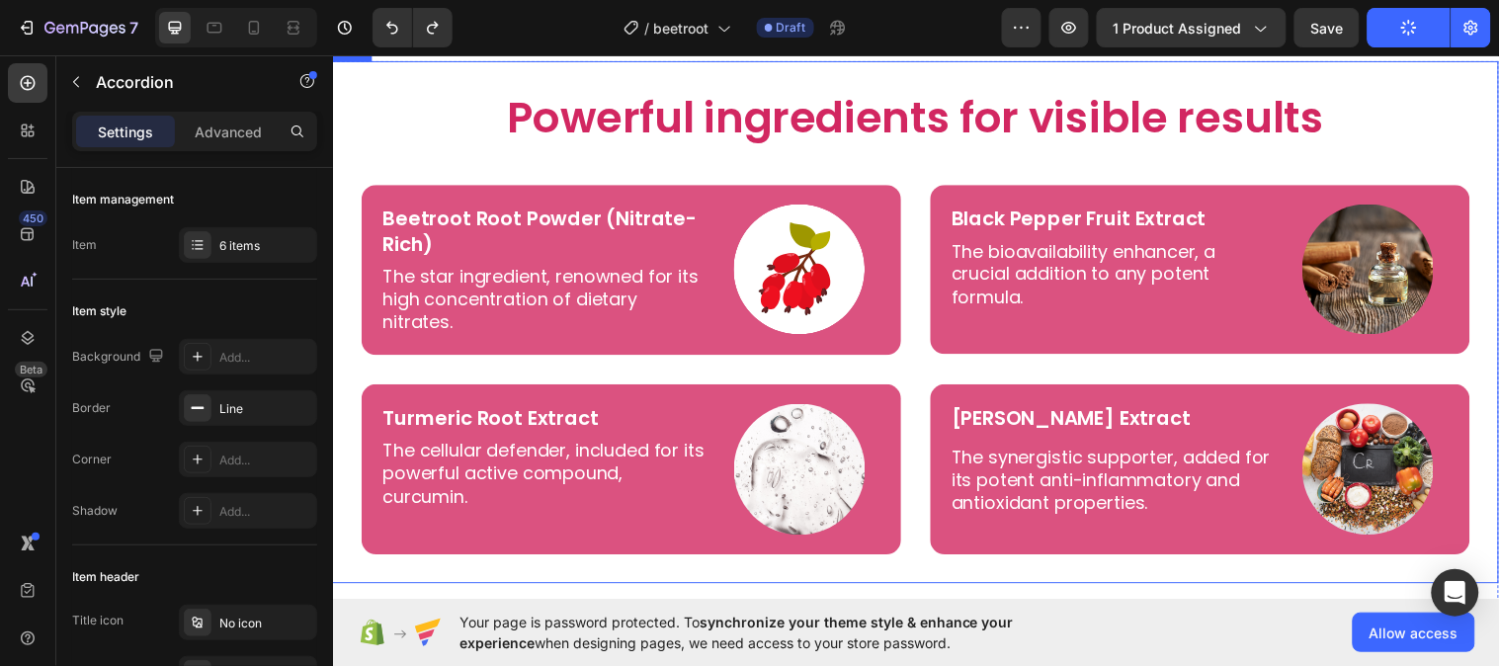
scroll to position [4373, 0]
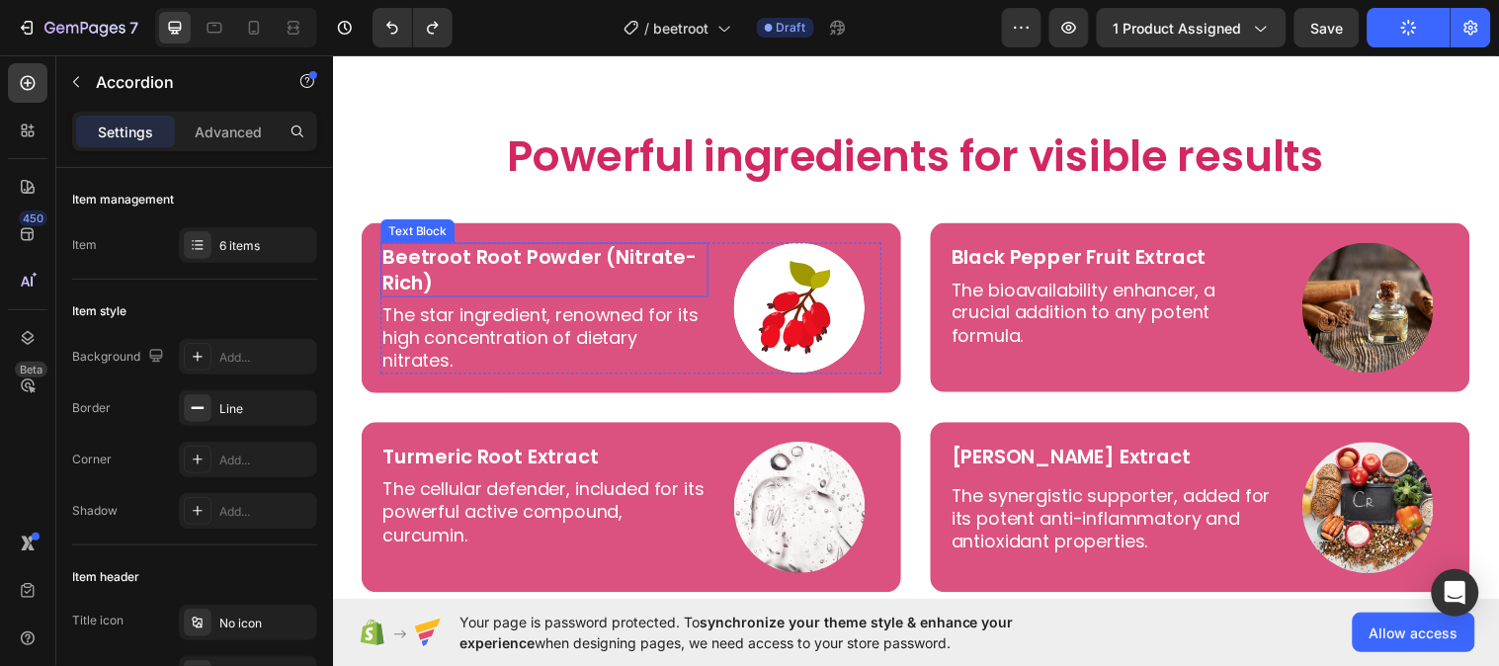
click at [405, 279] on p "Beetroot Root Powder (Nitrate-Rich)" at bounding box center [547, 272] width 329 height 51
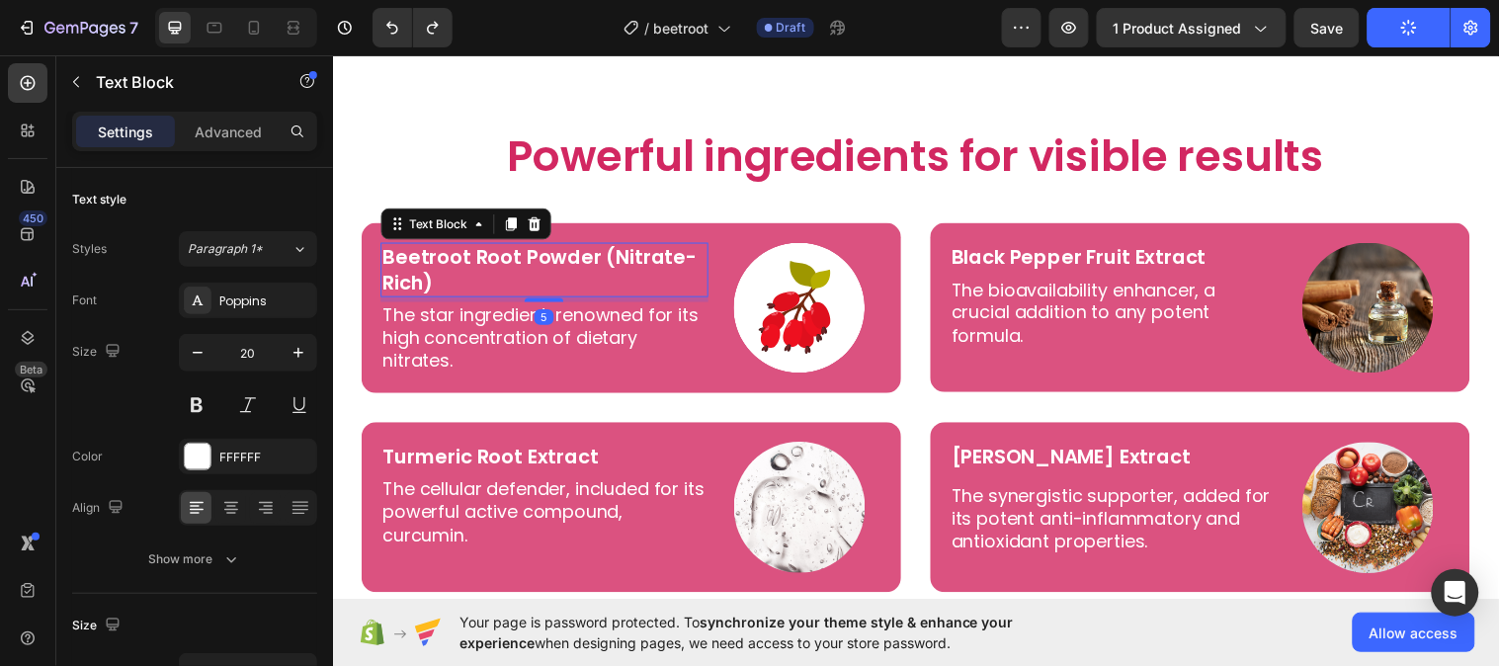
click at [389, 271] on p "Beetroot Root Powder (Nitrate-Rich)" at bounding box center [547, 272] width 329 height 51
click at [388, 274] on p "Beetroot Root Powder (Nitrate-Rich)" at bounding box center [547, 272] width 329 height 51
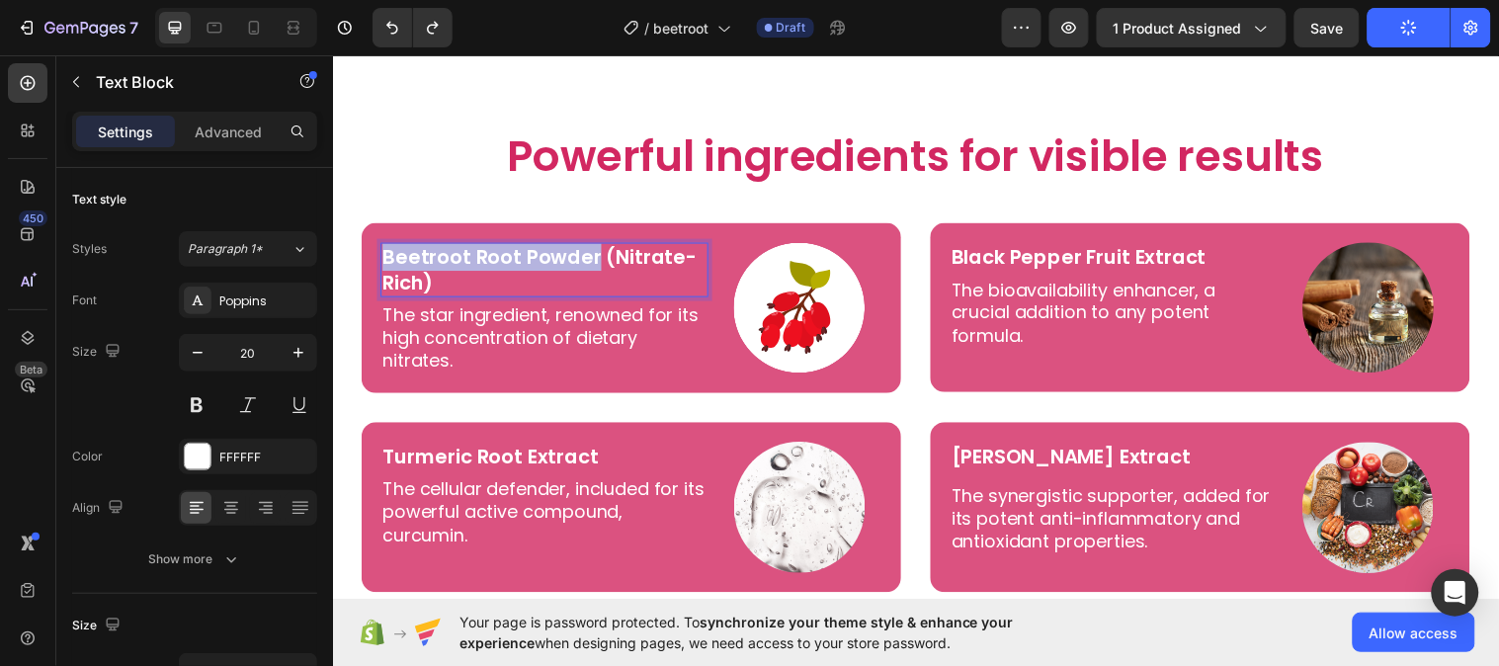
drag, startPoint x: 384, startPoint y: 274, endPoint x: 599, endPoint y: 289, distance: 214.9
click at [599, 289] on p "Beetroot Root Powder (Nitrate-Rich)" at bounding box center [547, 272] width 329 height 51
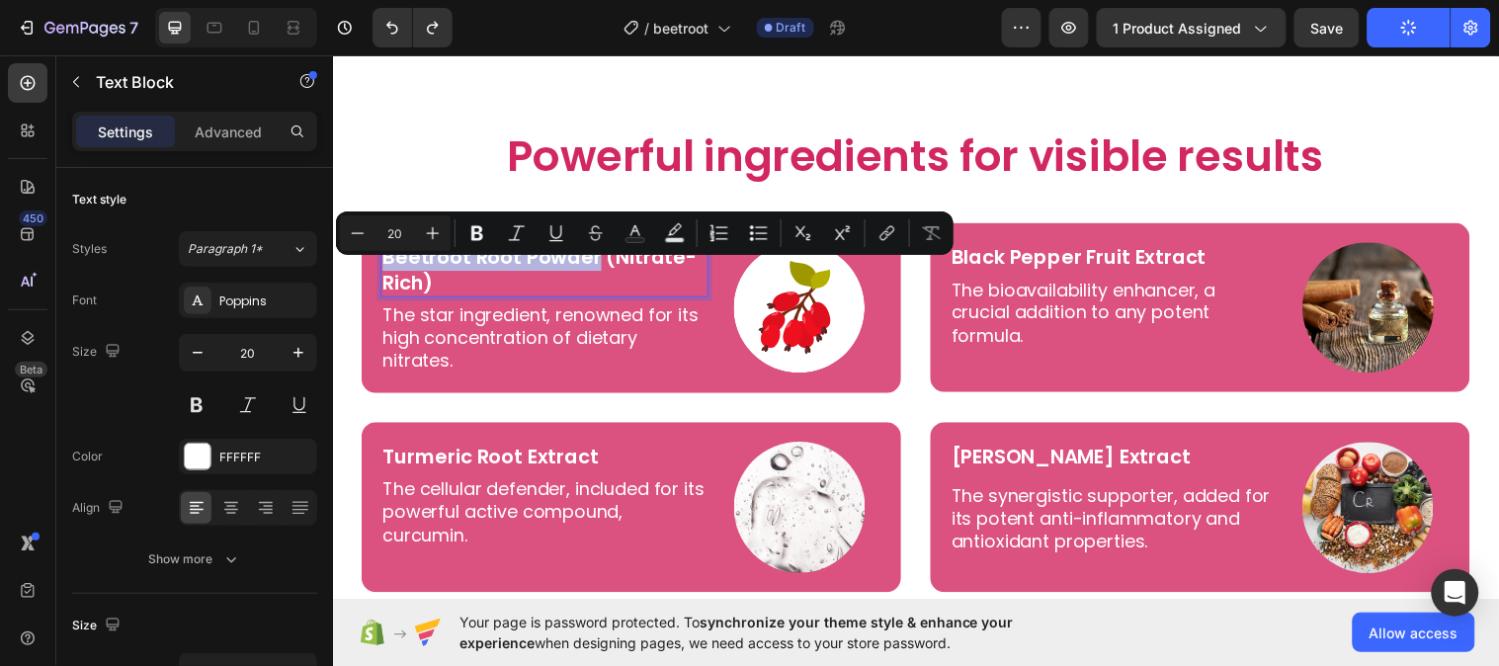
copy p "Beetroot Root Powder"
click at [828, 334] on img at bounding box center [806, 311] width 133 height 133
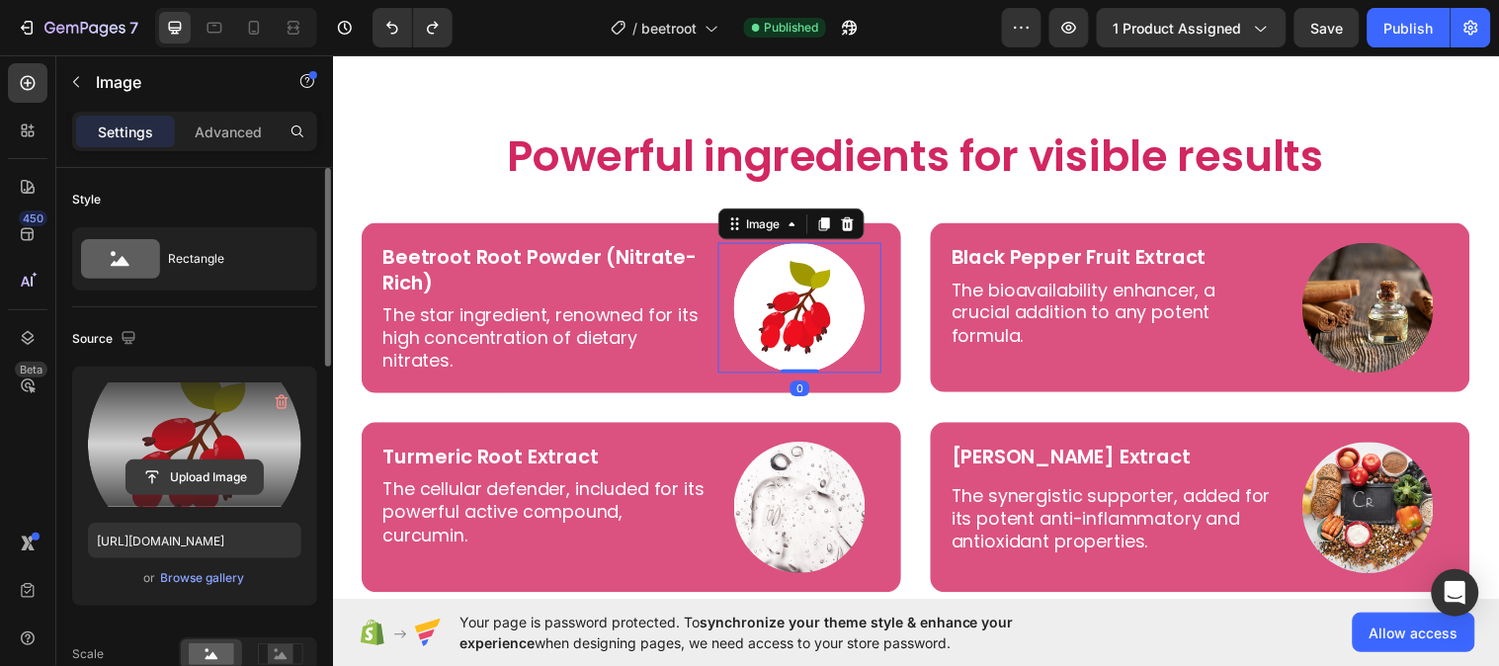
click at [138, 474] on input "file" at bounding box center [194, 477] width 136 height 34
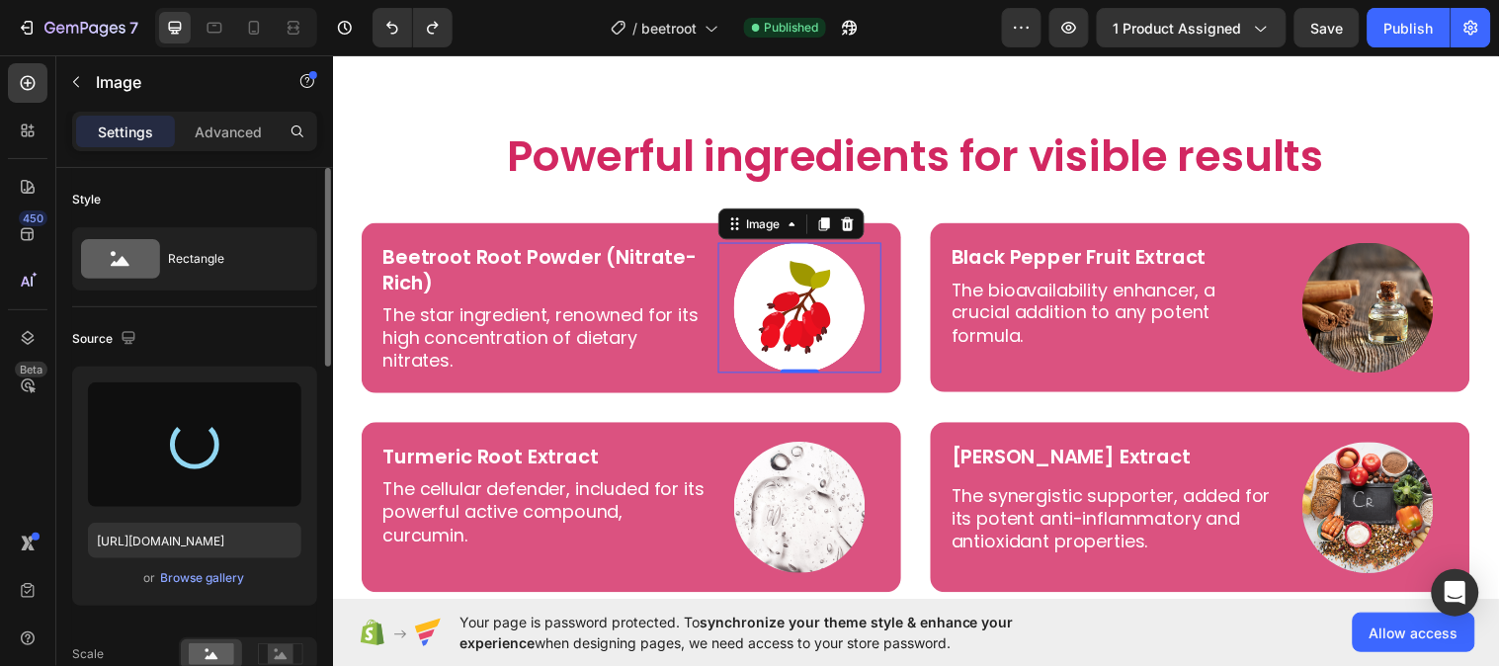
type input "https://cdn.shopify.com/s/files/1/0787/1620/7344/files/gempages_581797582632649…"
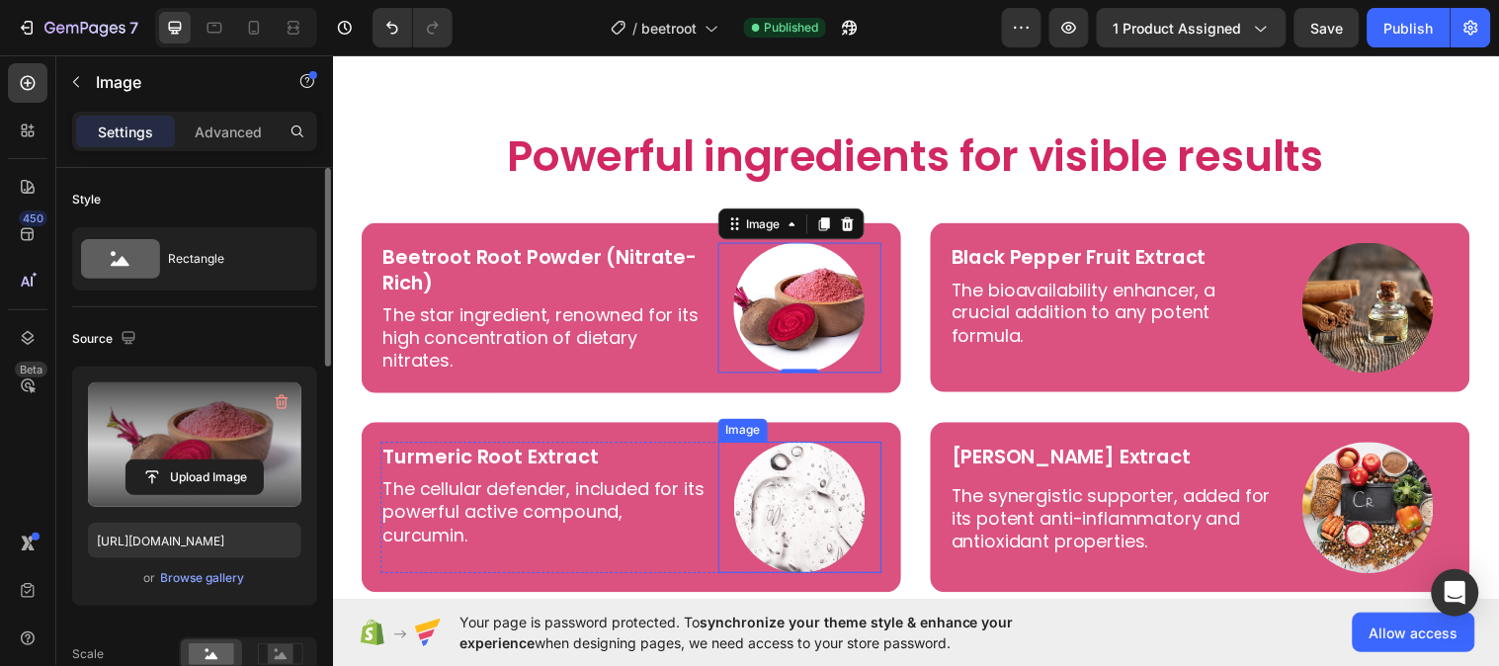
click at [803, 542] on img at bounding box center [806, 514] width 133 height 133
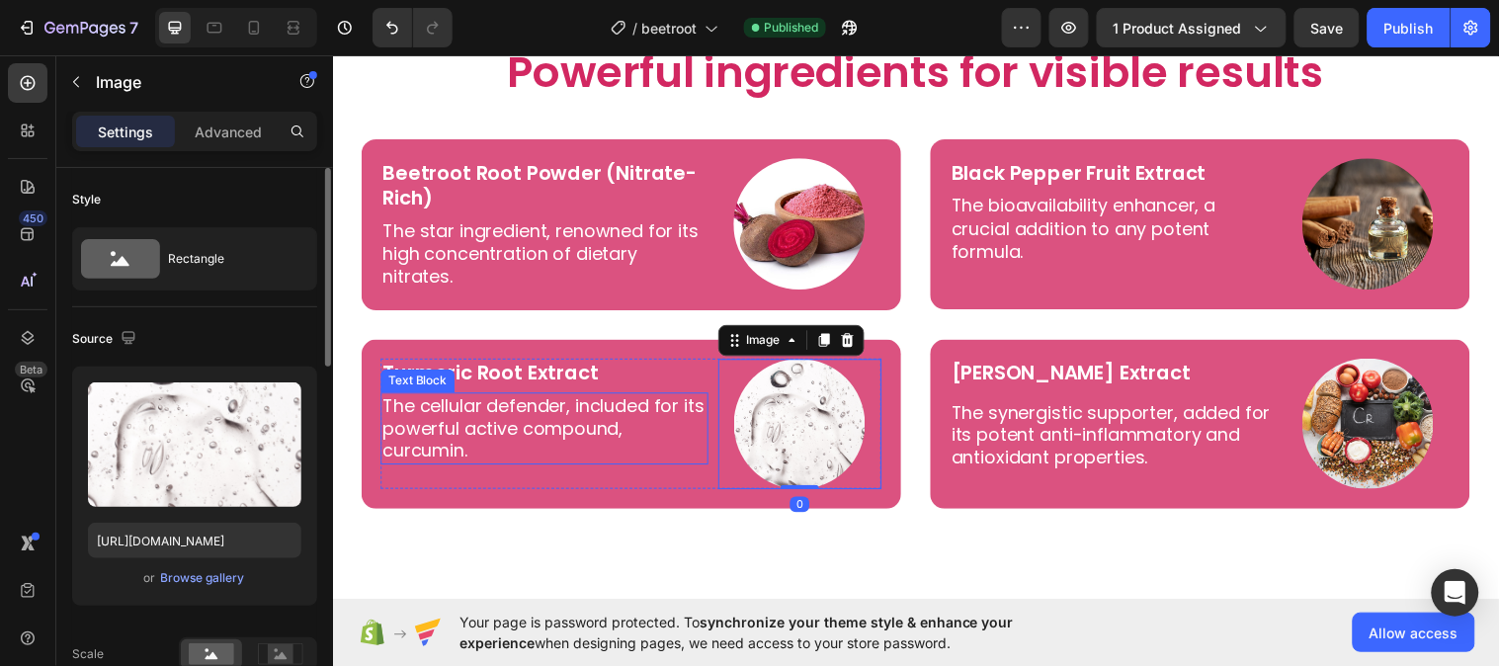
scroll to position [4483, 0]
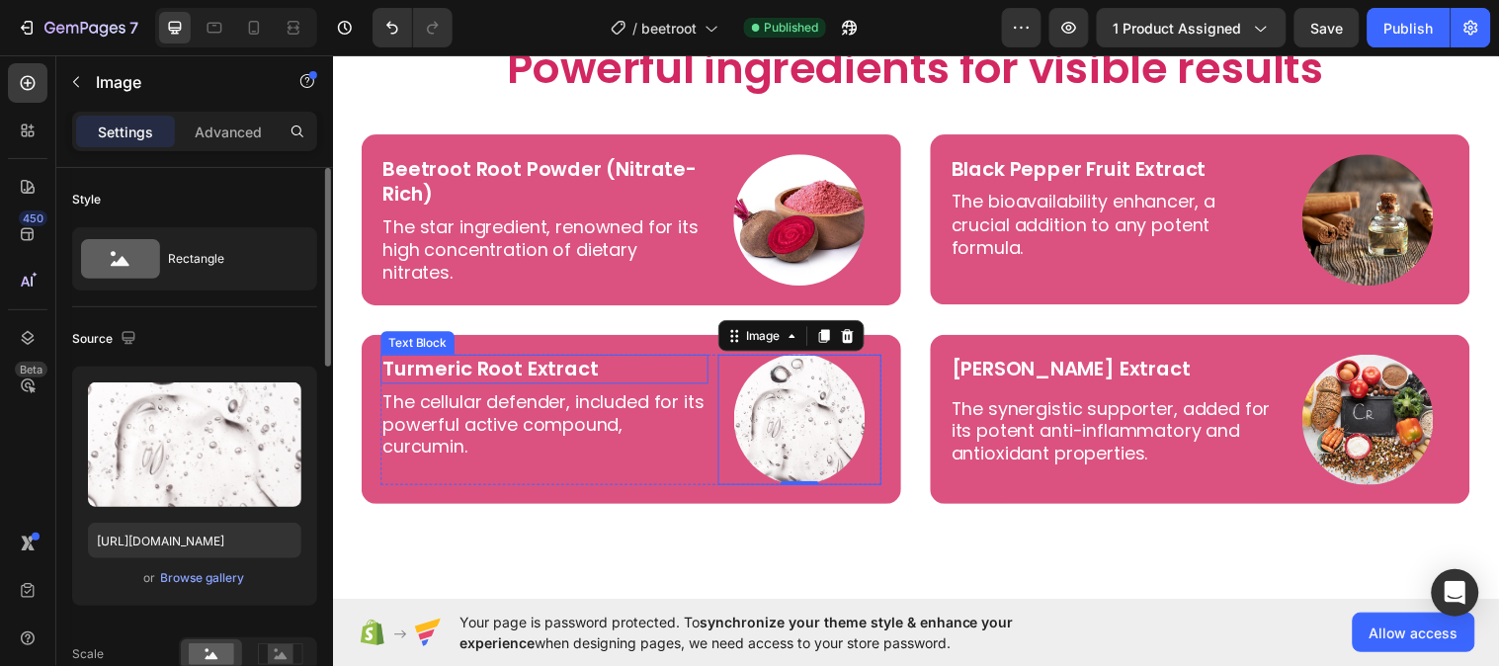
click at [507, 377] on p "Turmeric Root Extract" at bounding box center [547, 374] width 329 height 26
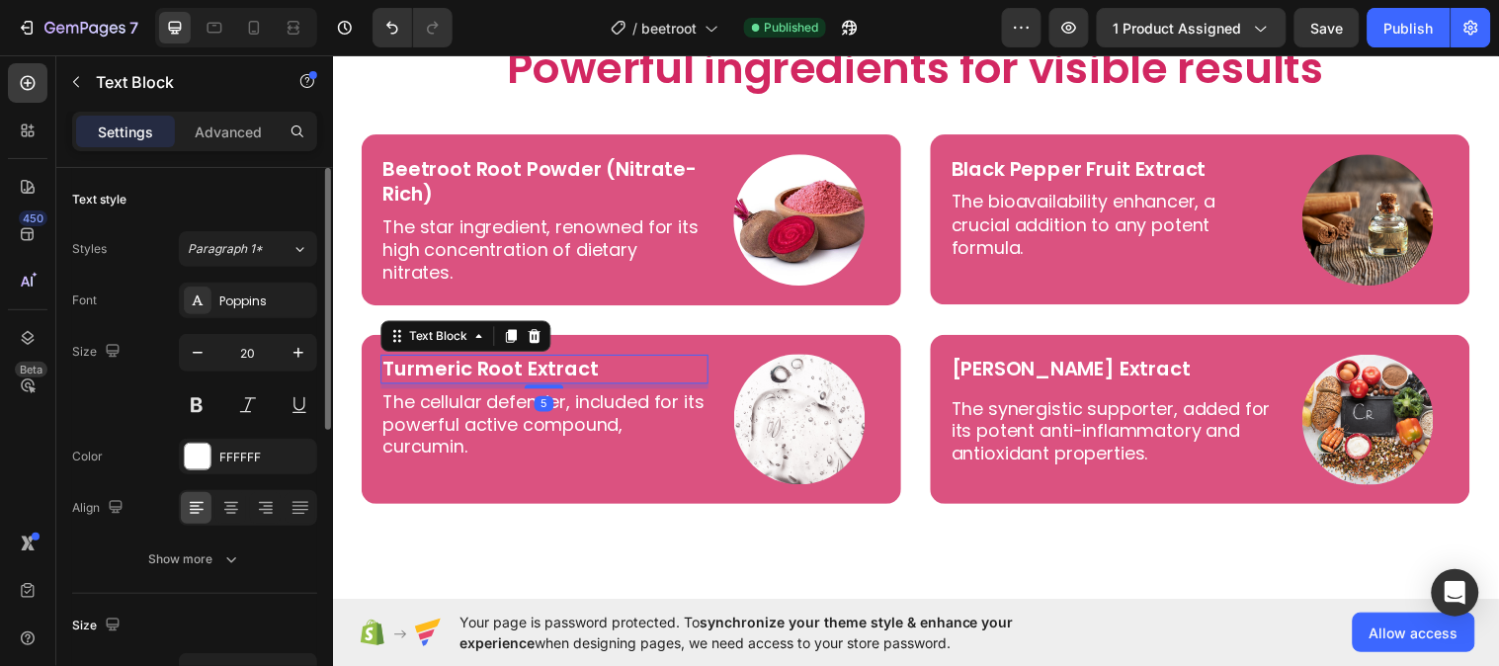
click at [391, 372] on p "Turmeric Root Extract" at bounding box center [547, 374] width 329 height 26
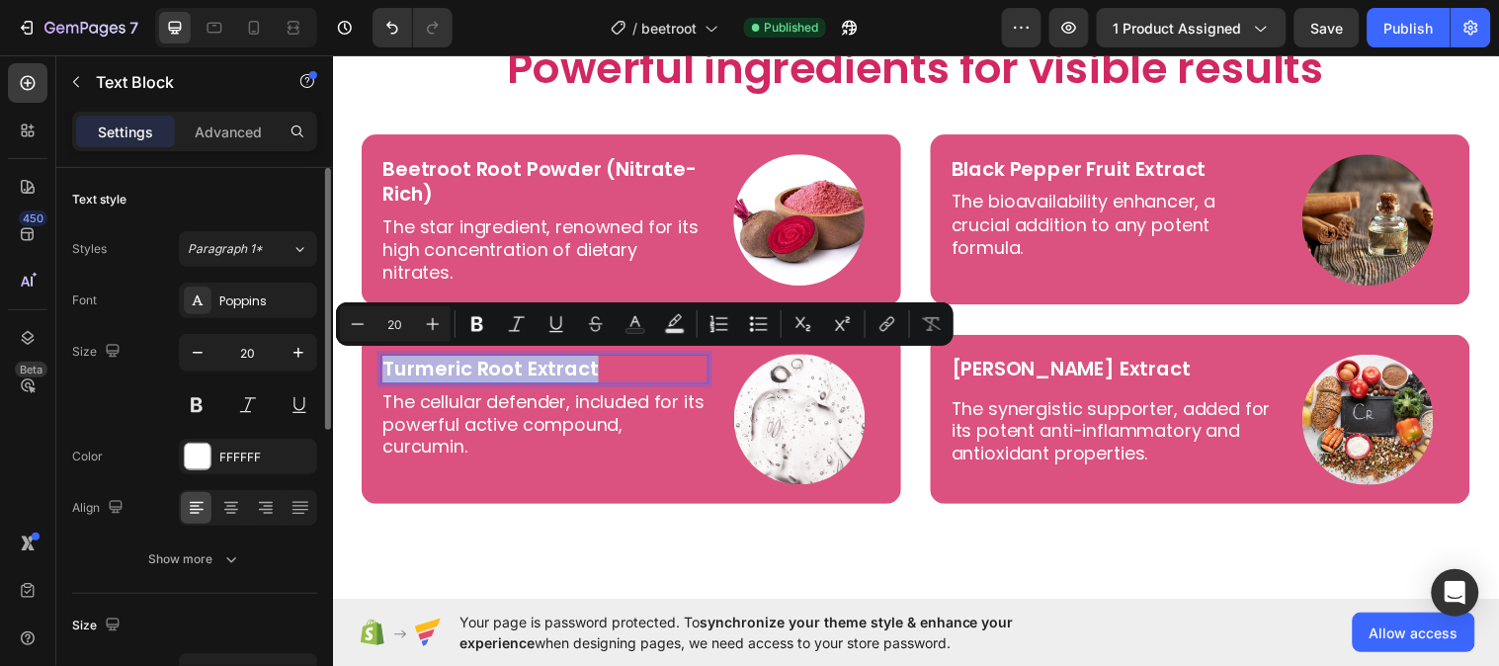
click at [391, 372] on p "Turmeric Root Extract" at bounding box center [547, 374] width 329 height 26
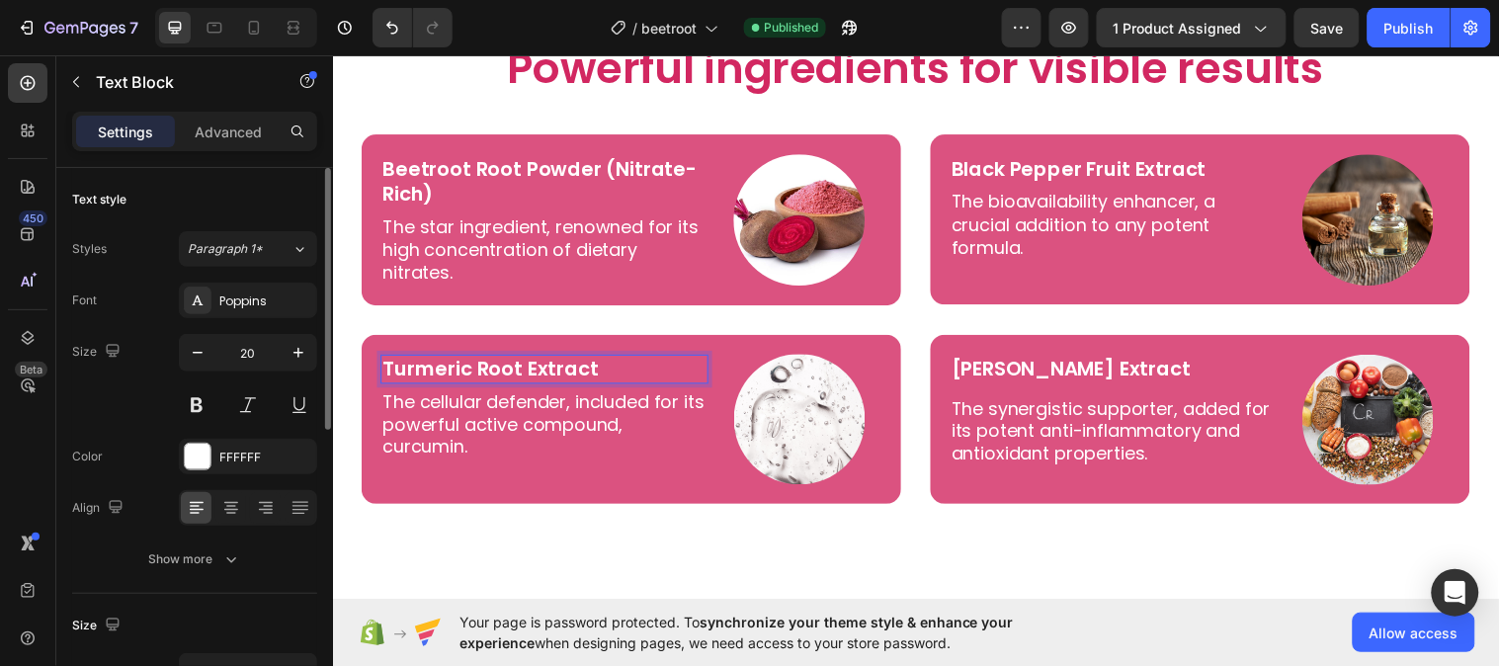
click at [466, 362] on p "Turmeric Root Extract" at bounding box center [547, 374] width 329 height 26
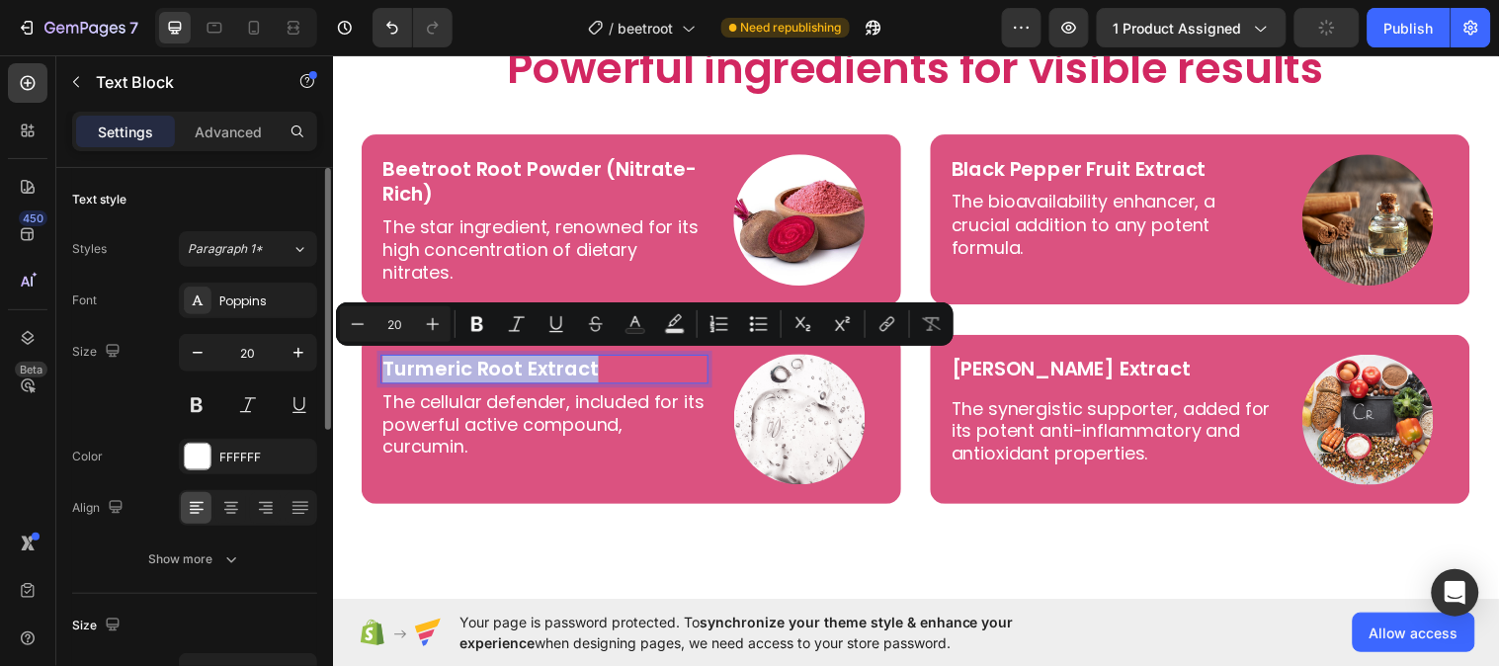
copy p "Turmeric Root Extract"
click at [790, 418] on img at bounding box center [806, 425] width 133 height 133
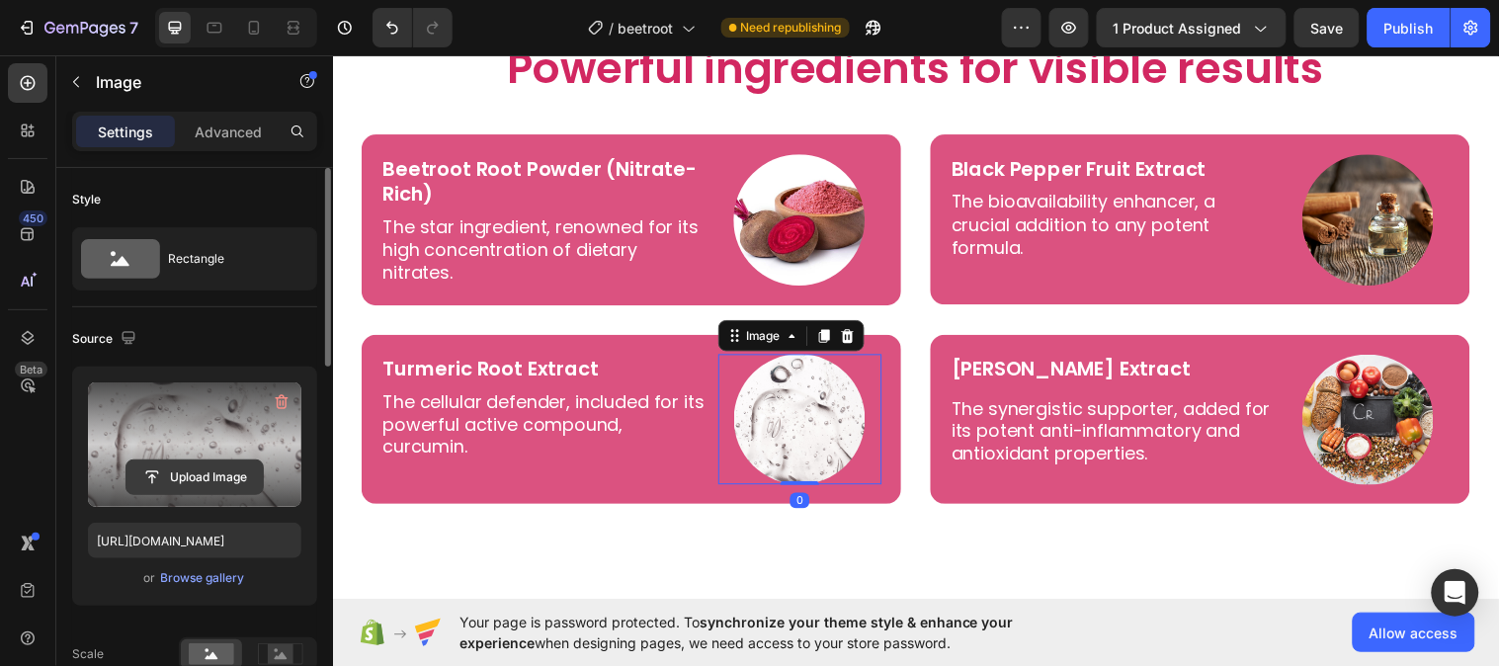
click at [212, 472] on input "file" at bounding box center [194, 477] width 136 height 34
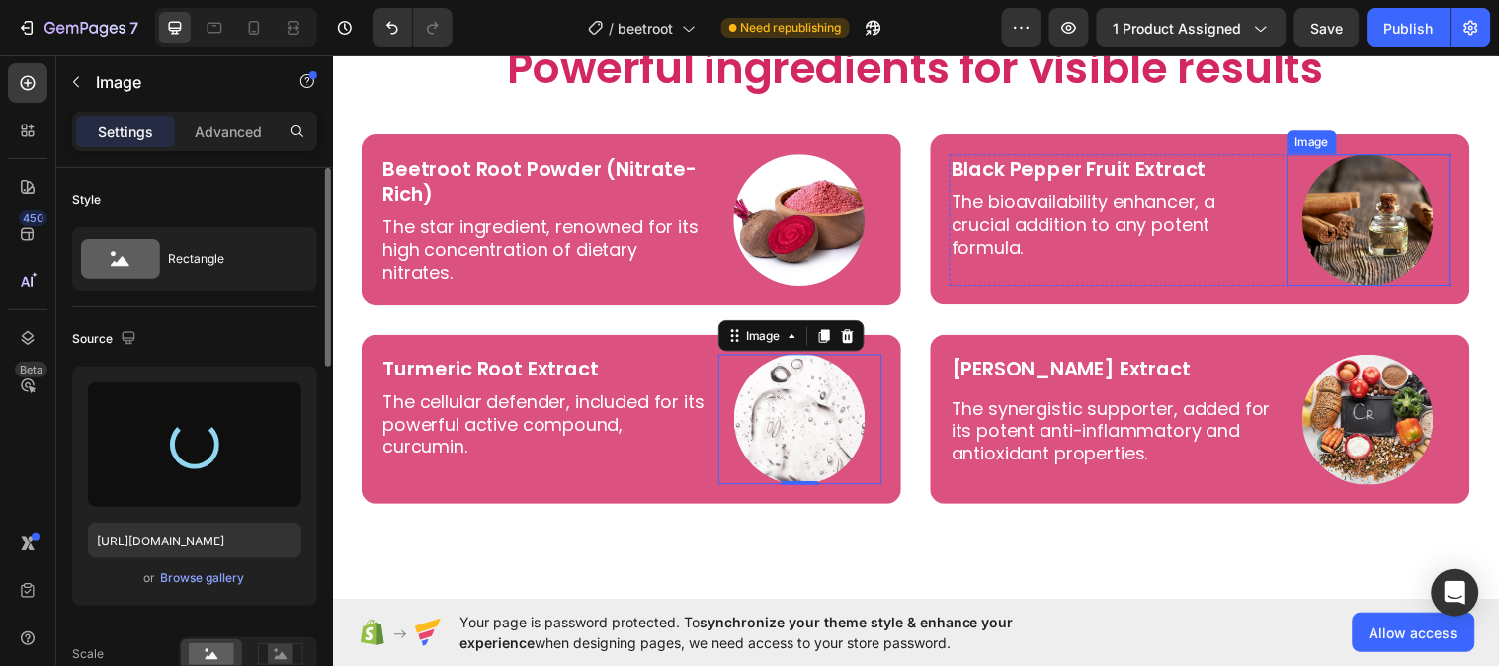
type input "https://cdn.shopify.com/s/files/1/0787/1620/7344/files/gempages_581797582632649…"
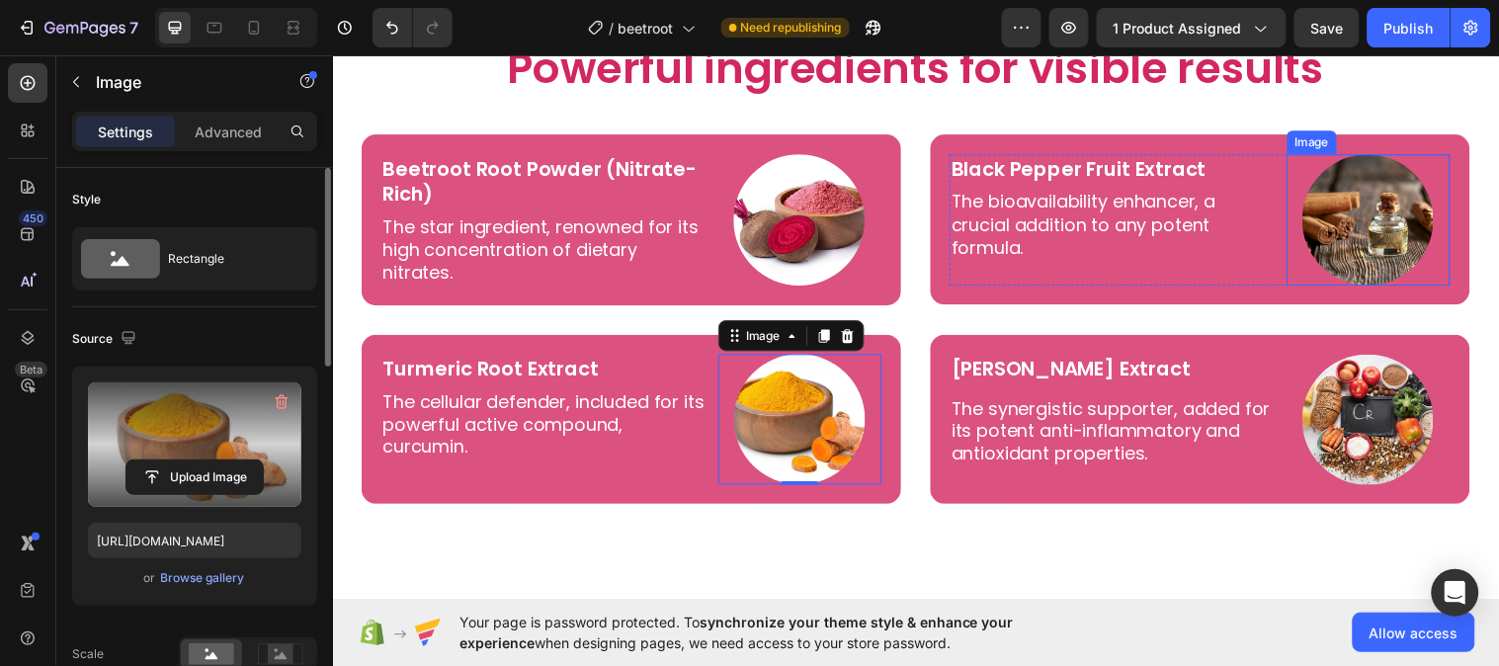
click at [1384, 195] on img at bounding box center [1384, 221] width 133 height 133
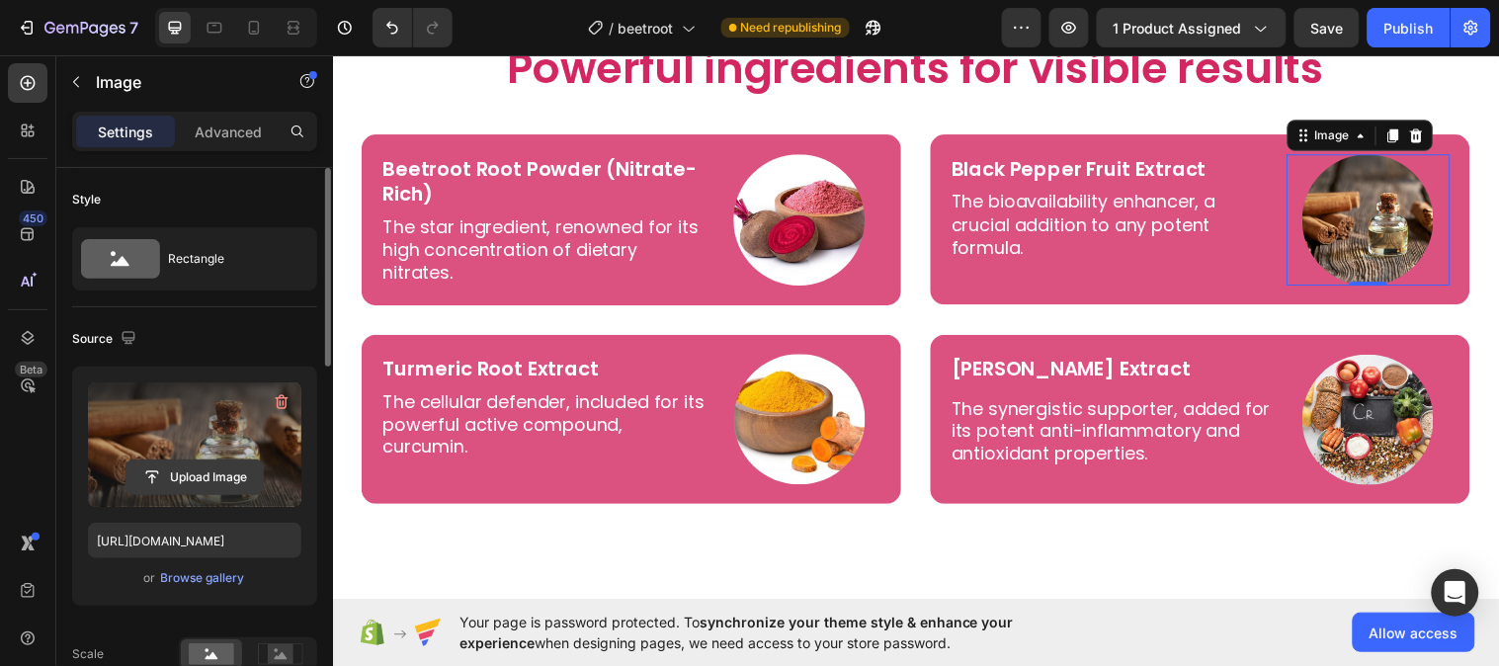
click at [210, 468] on input "file" at bounding box center [194, 477] width 136 height 34
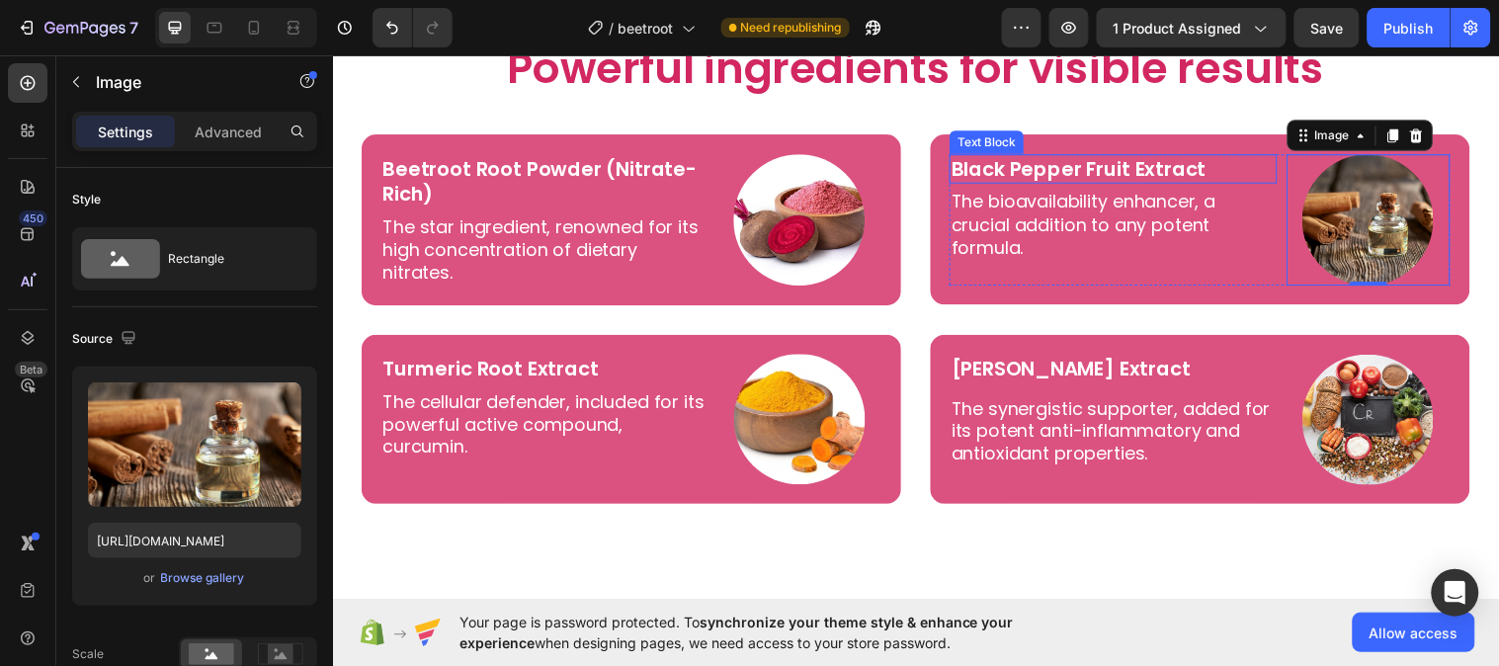
click at [1022, 176] on p "Black Pepper Fruit Extract" at bounding box center [1125, 170] width 329 height 26
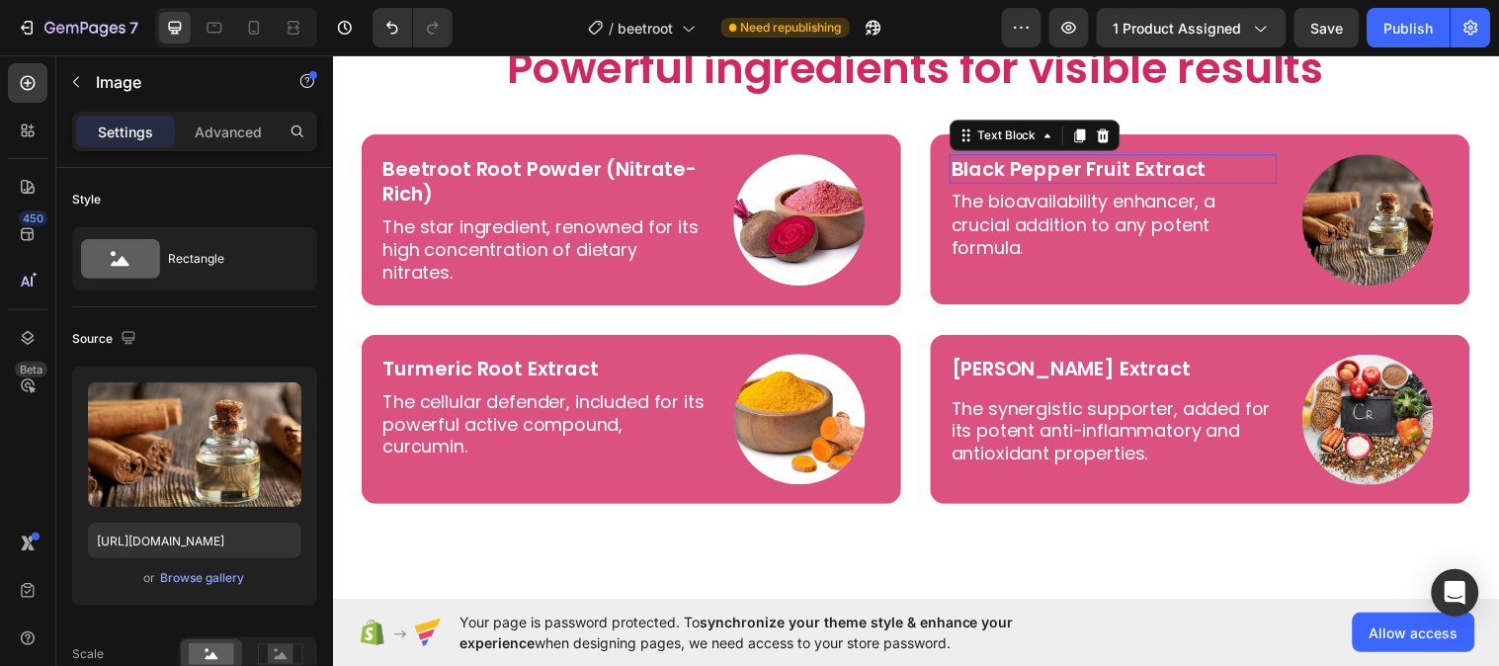
click at [1022, 176] on p "Black Pepper Fruit Extract" at bounding box center [1125, 170] width 329 height 26
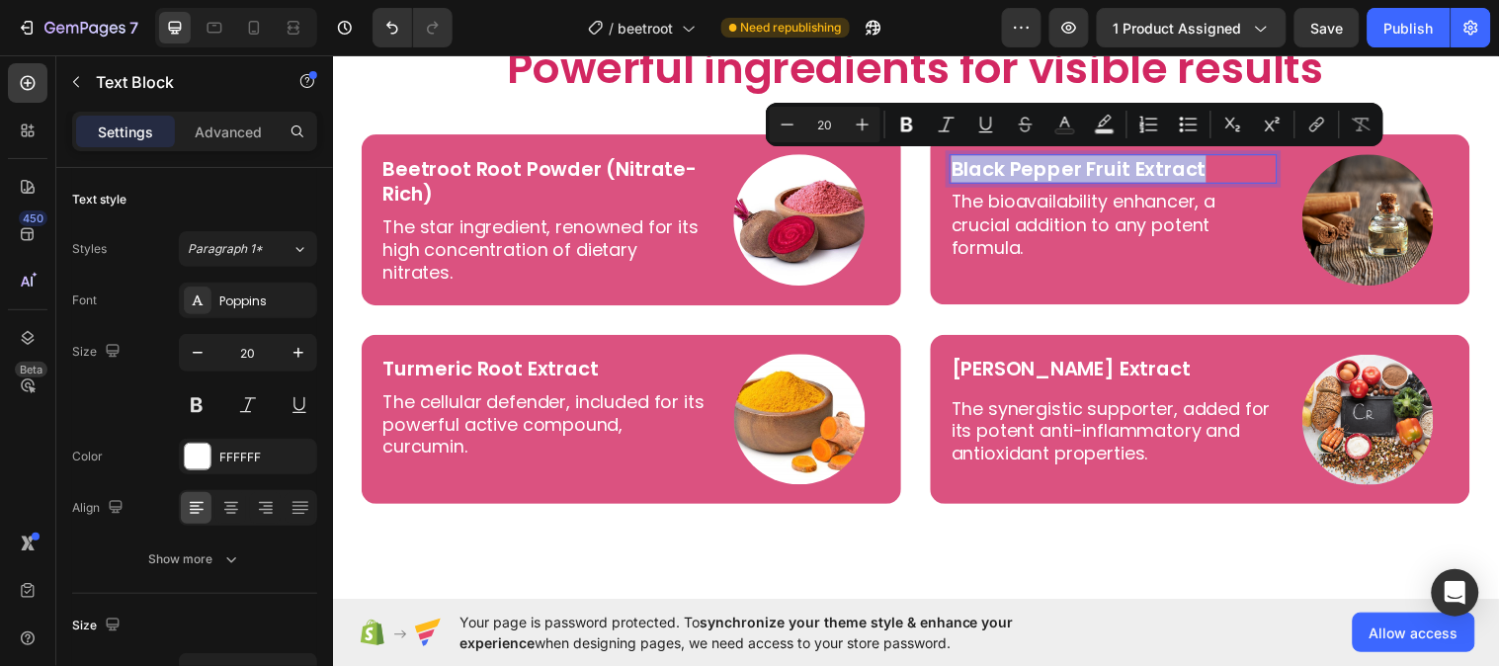
copy p "Black Pepper Fruit Extract"
click at [1346, 230] on img at bounding box center [1384, 221] width 133 height 133
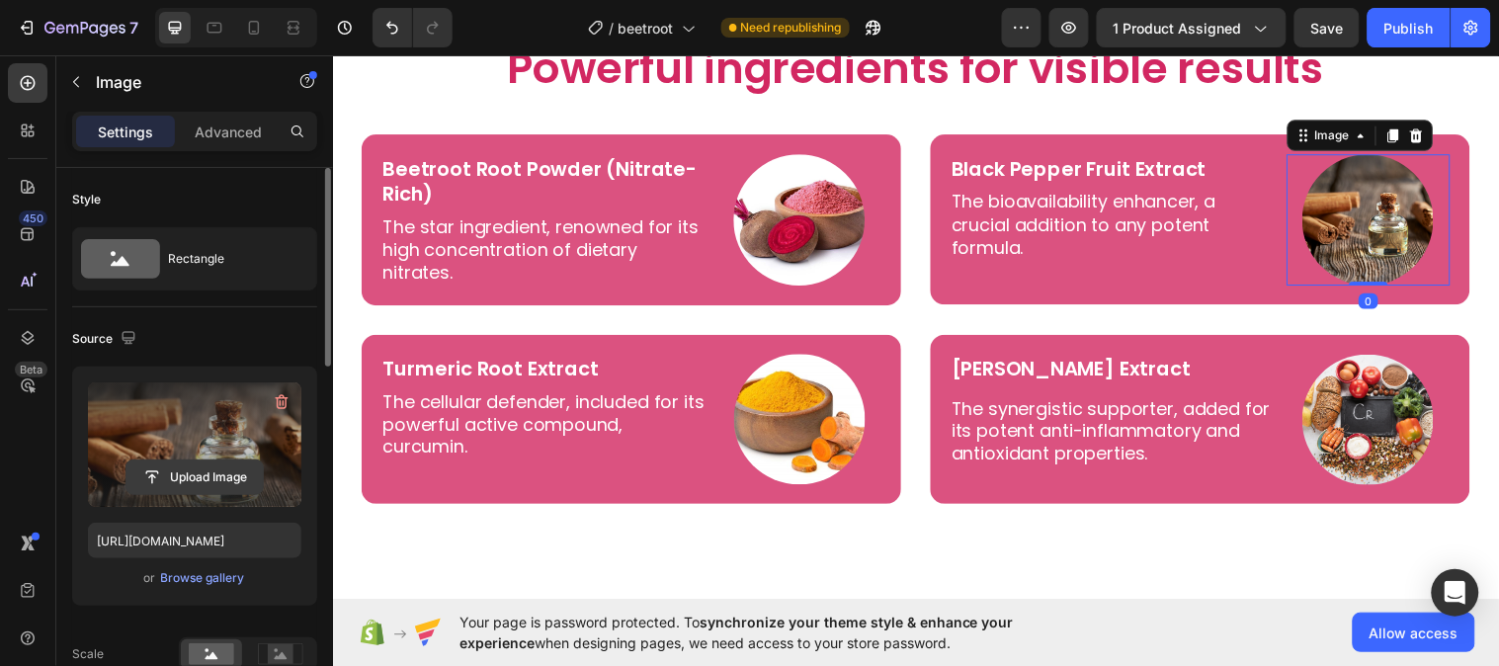
click at [156, 478] on input "file" at bounding box center [194, 477] width 136 height 34
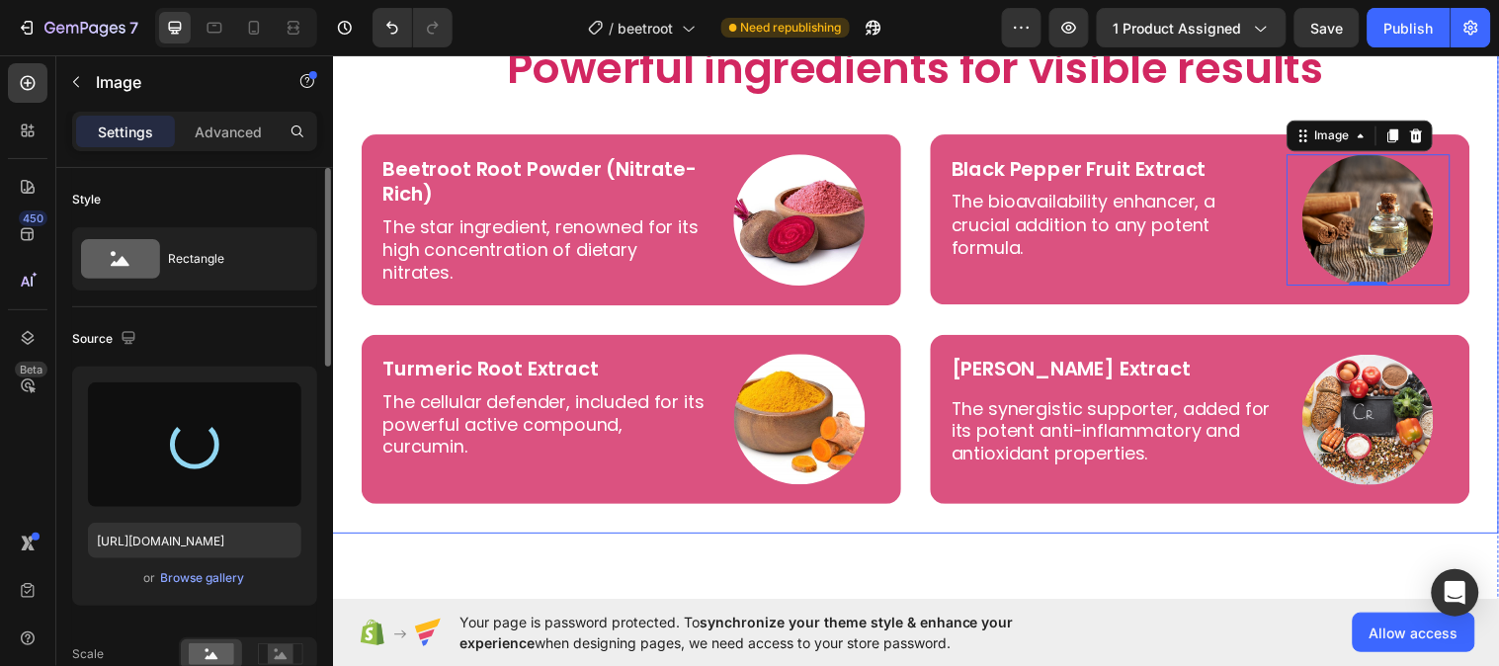
type input "https://cdn.shopify.com/s/files/1/0787/1620/7344/files/gempages_581797582632649…"
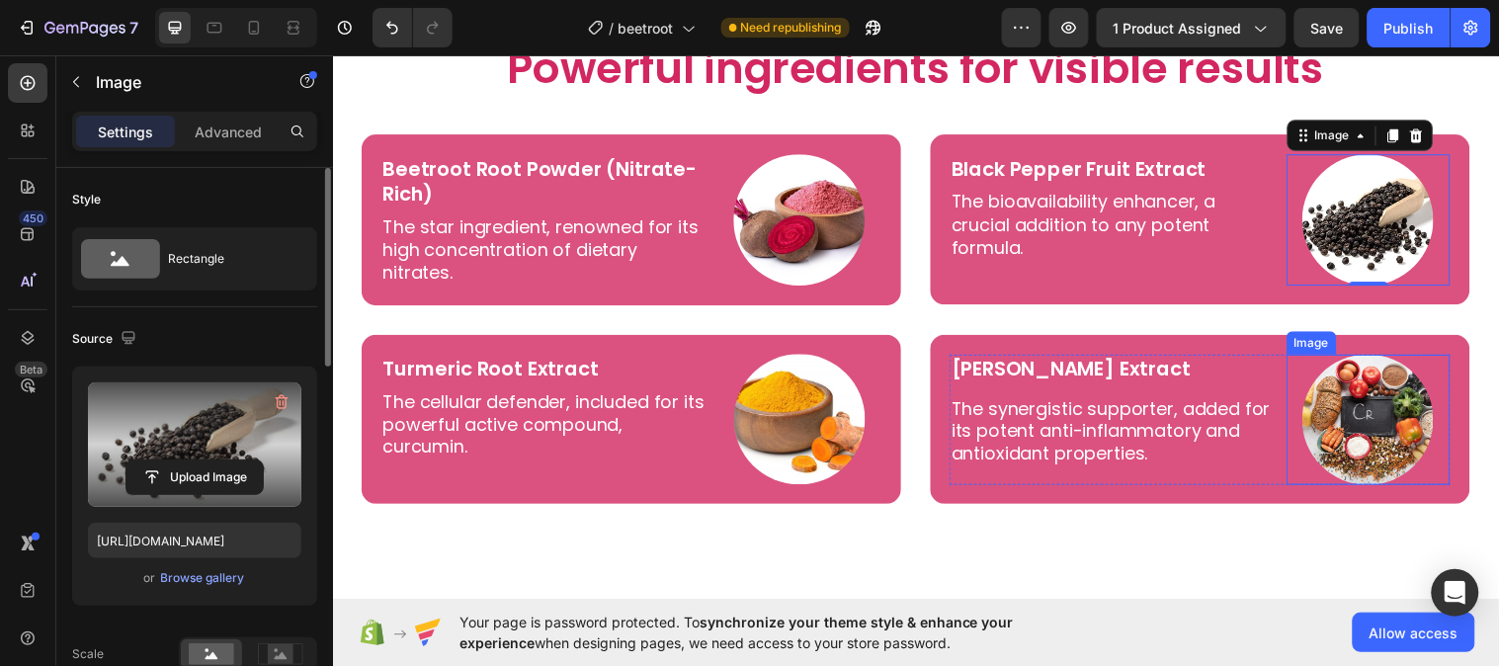
click at [1394, 444] on img at bounding box center [1384, 425] width 133 height 133
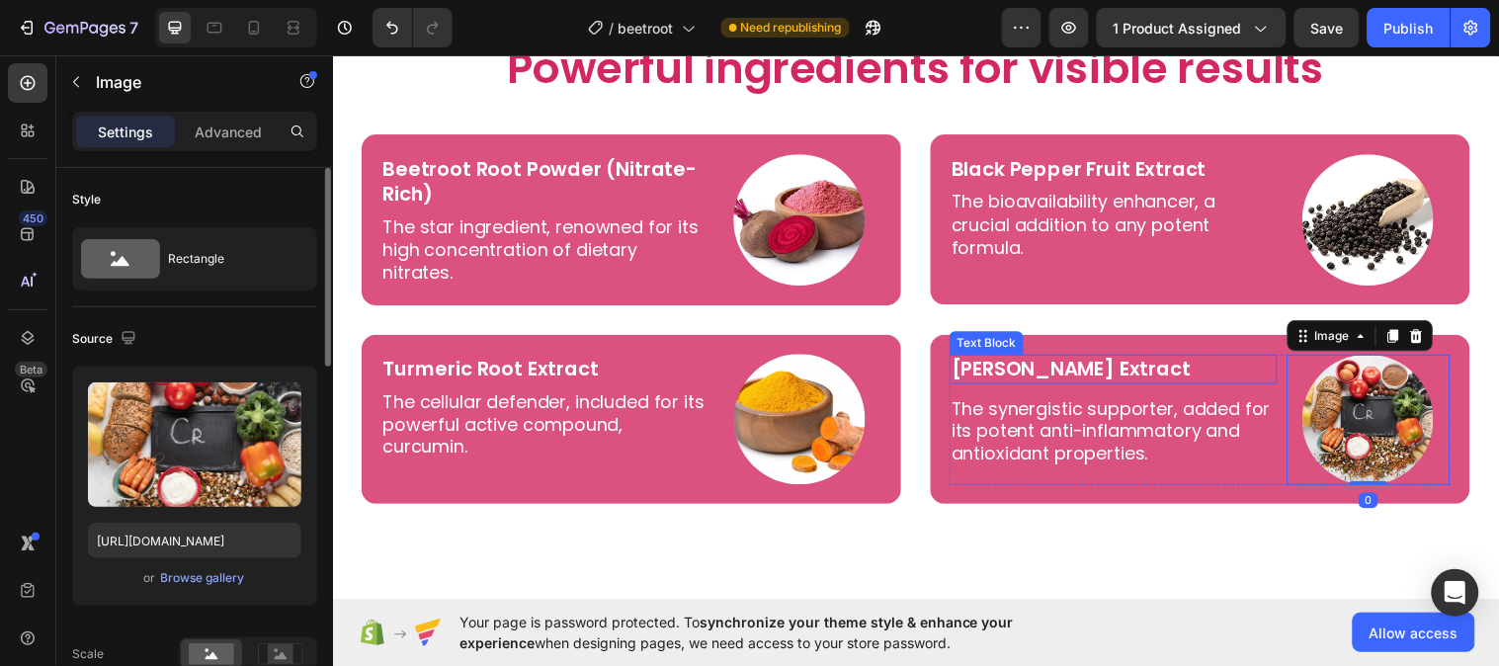
click at [1085, 361] on p "Ginger Root Extract" at bounding box center [1125, 374] width 329 height 26
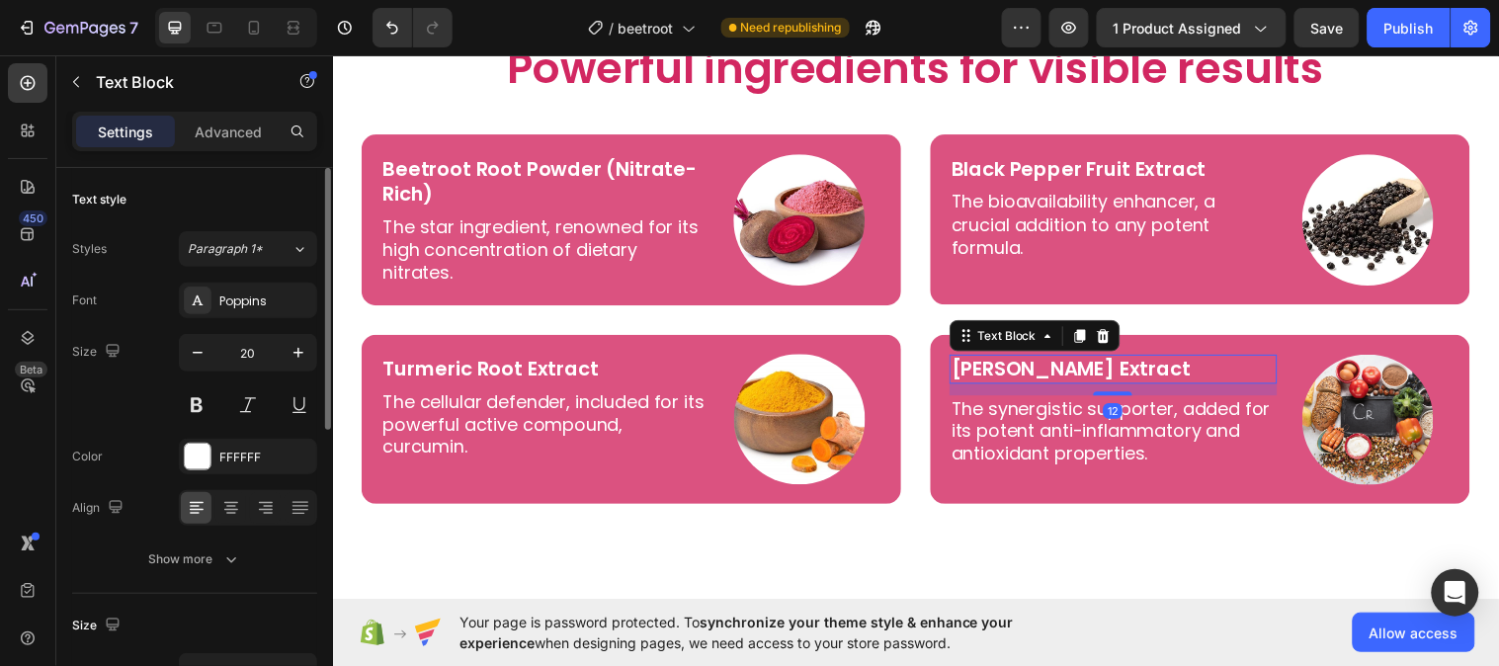
click at [1085, 361] on p "Ginger Root Extract" at bounding box center [1125, 374] width 329 height 26
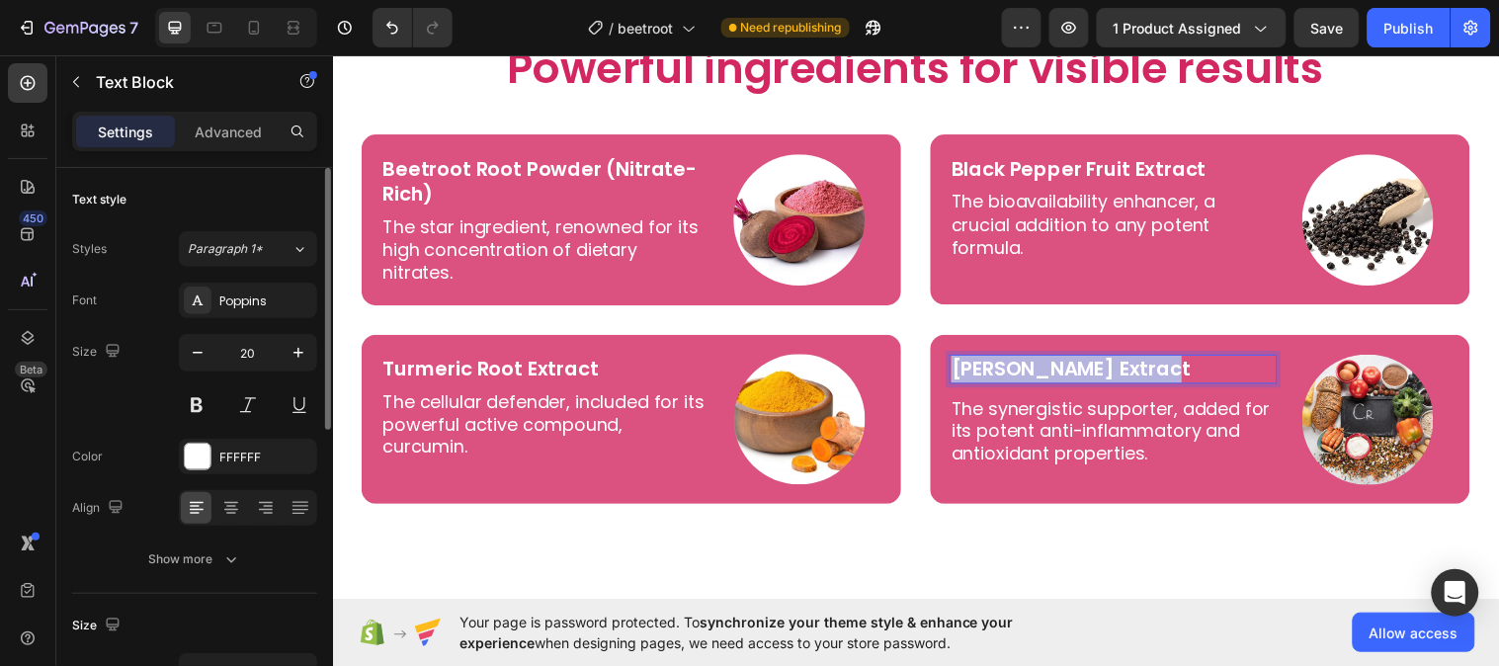
click at [1085, 361] on p "Ginger Root Extract" at bounding box center [1125, 374] width 329 height 26
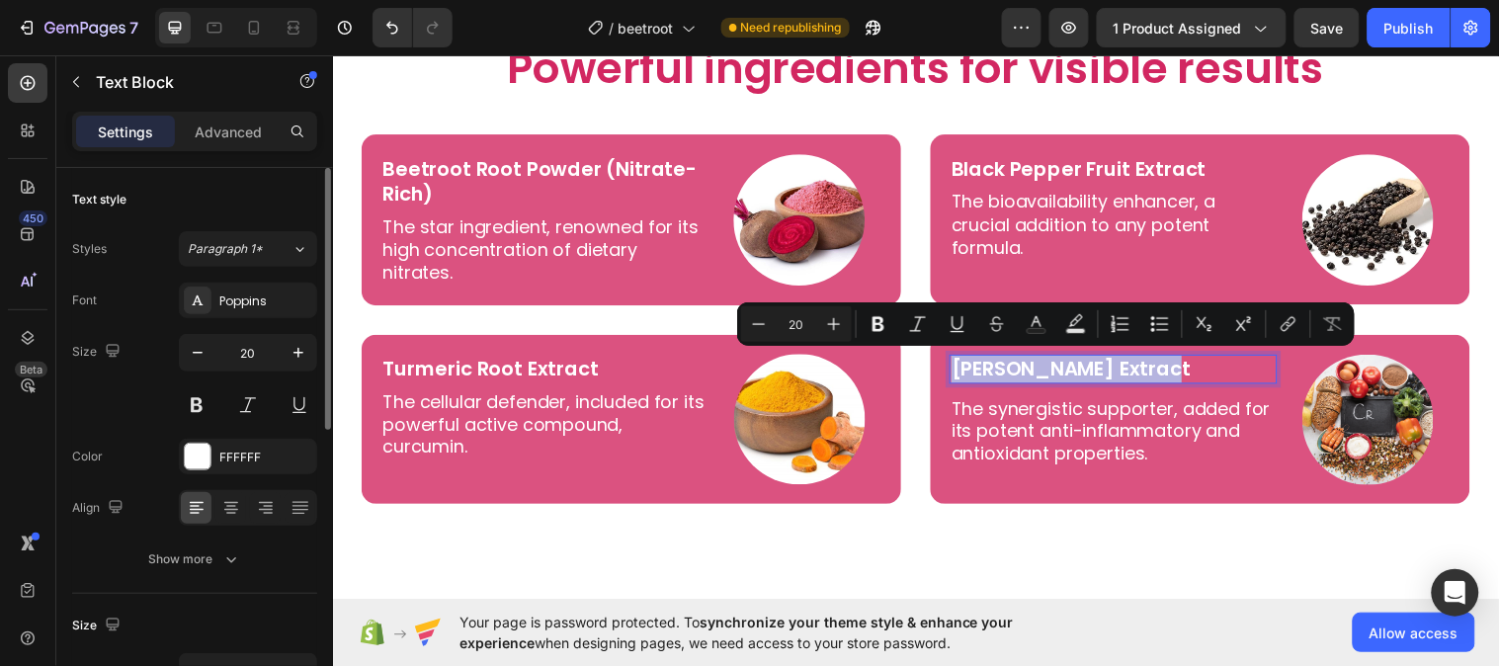
copy p "Ginger Root Extract"
click at [1364, 421] on img at bounding box center [1384, 425] width 133 height 133
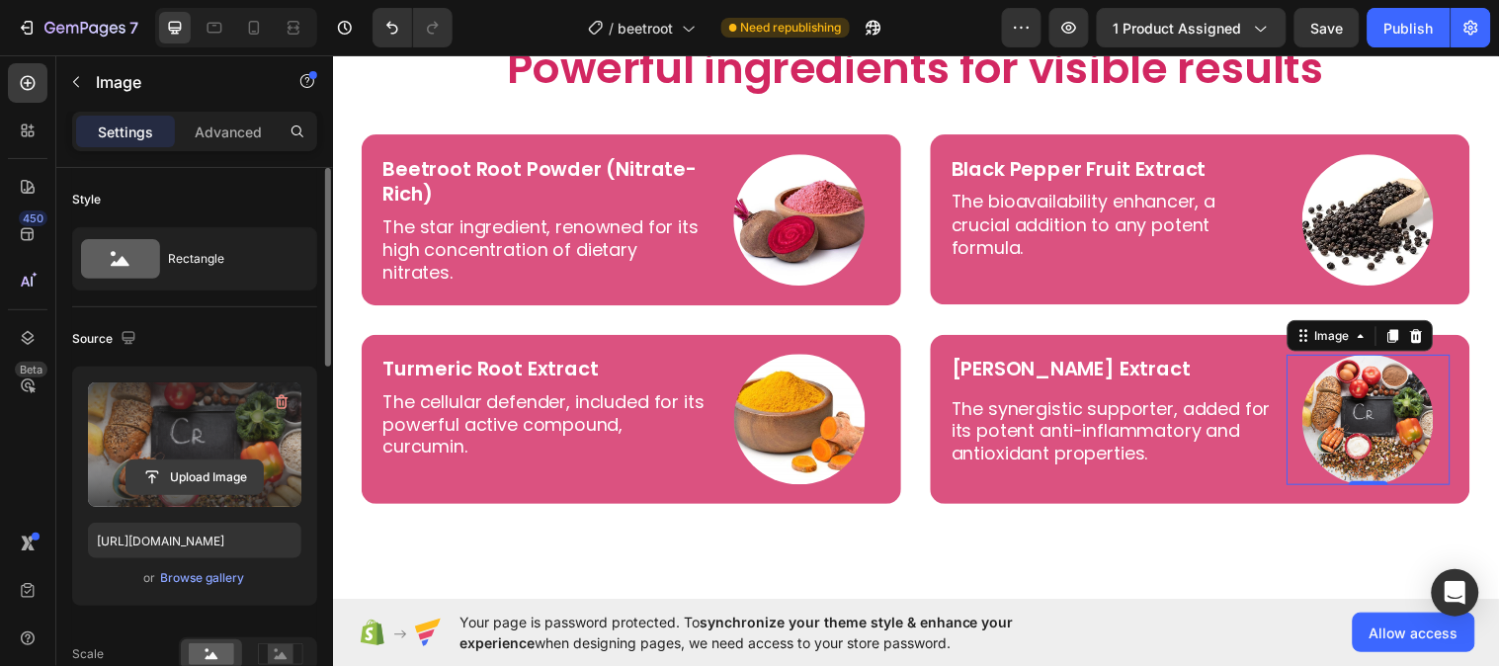
click at [158, 480] on input "file" at bounding box center [194, 477] width 136 height 34
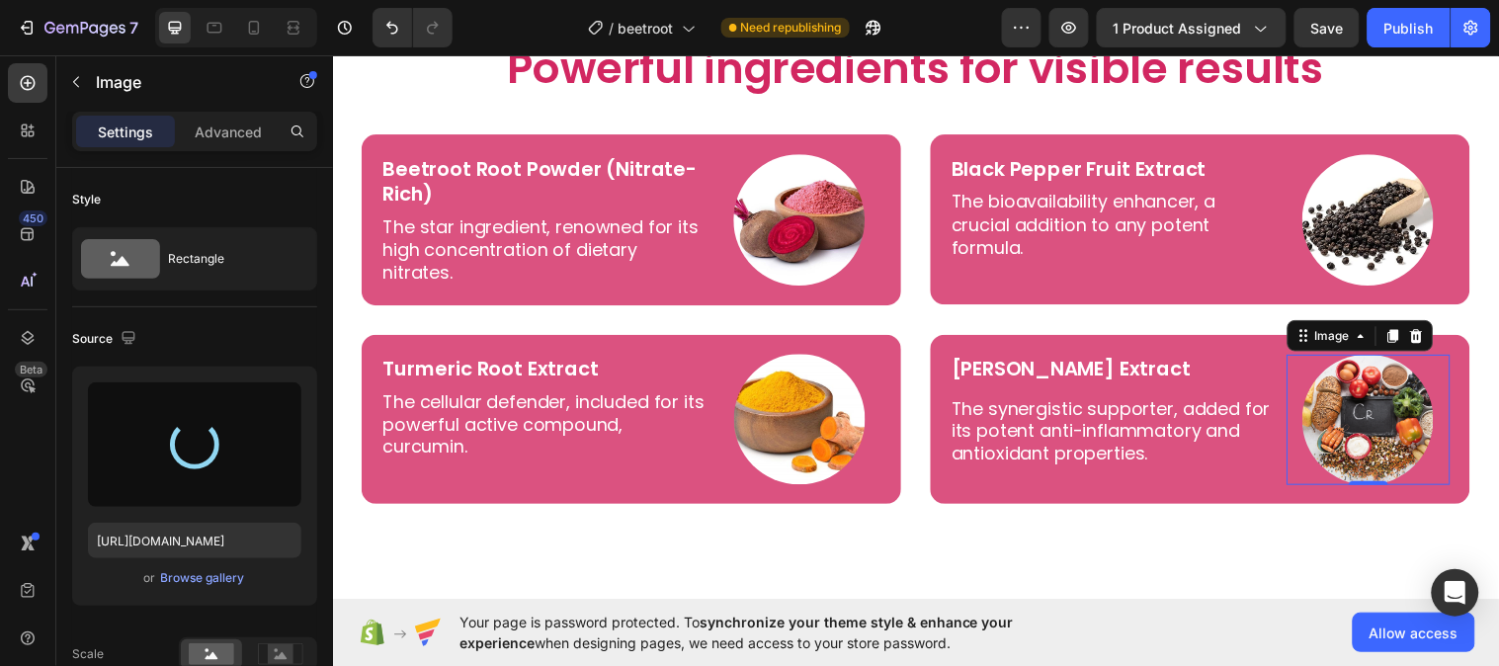
type input "https://cdn.shopify.com/s/files/1/0787/1620/7344/files/gempages_581797582632649…"
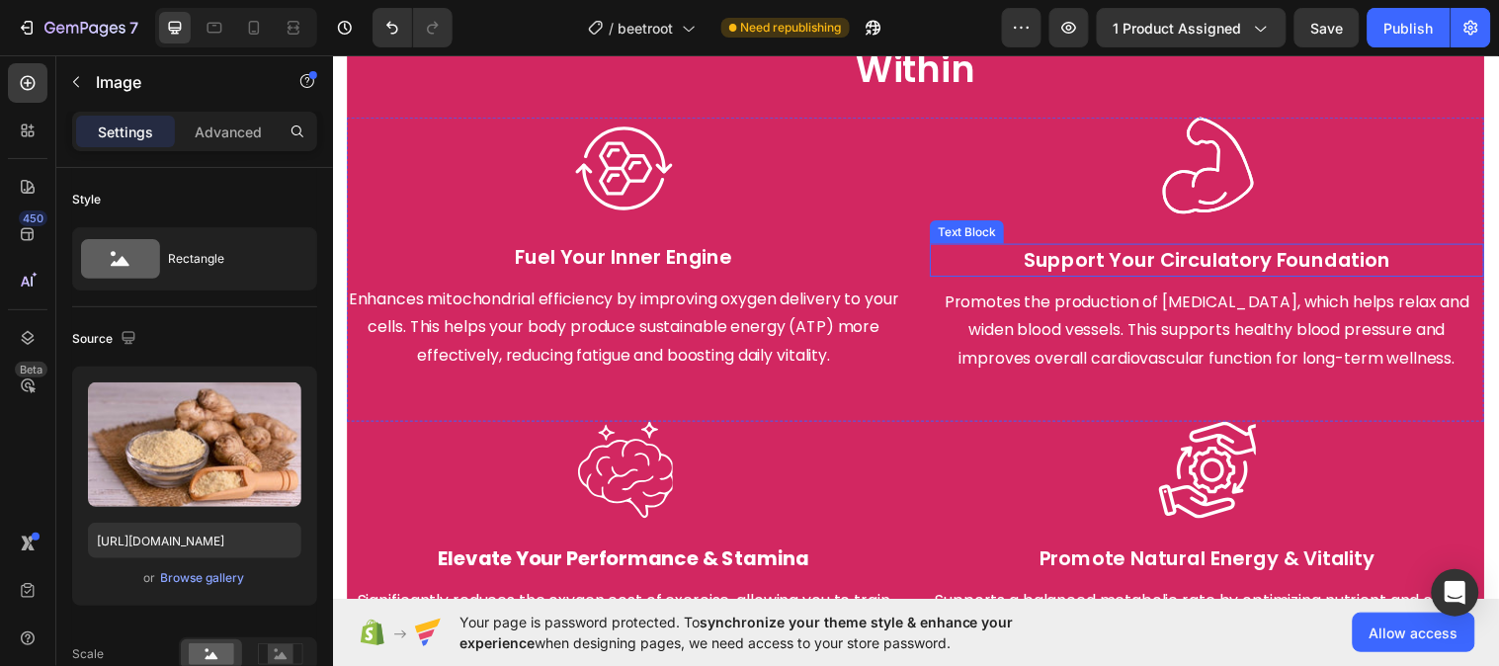
scroll to position [2617, 0]
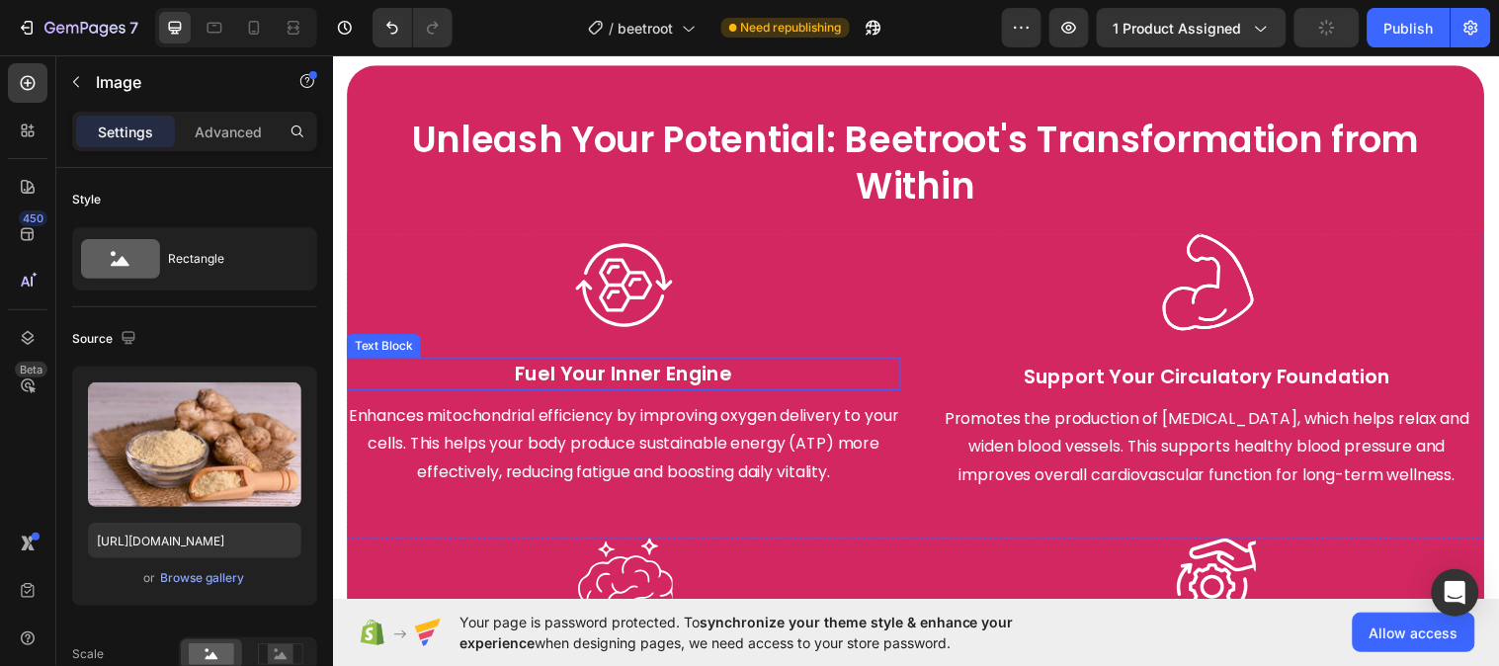
click at [620, 383] on p "Fuel Your Inner Engine" at bounding box center [628, 379] width 559 height 30
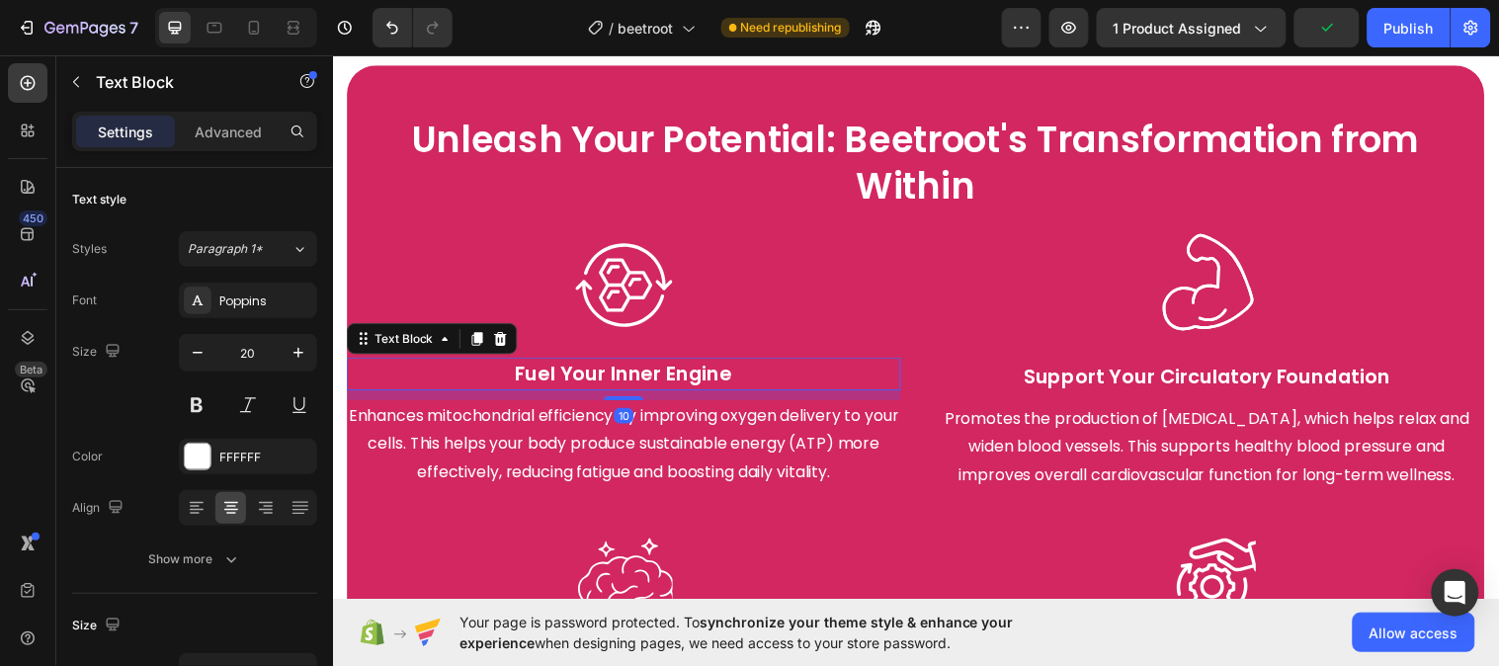
click at [634, 379] on p "Fuel Your Inner Engine" at bounding box center [628, 379] width 559 height 30
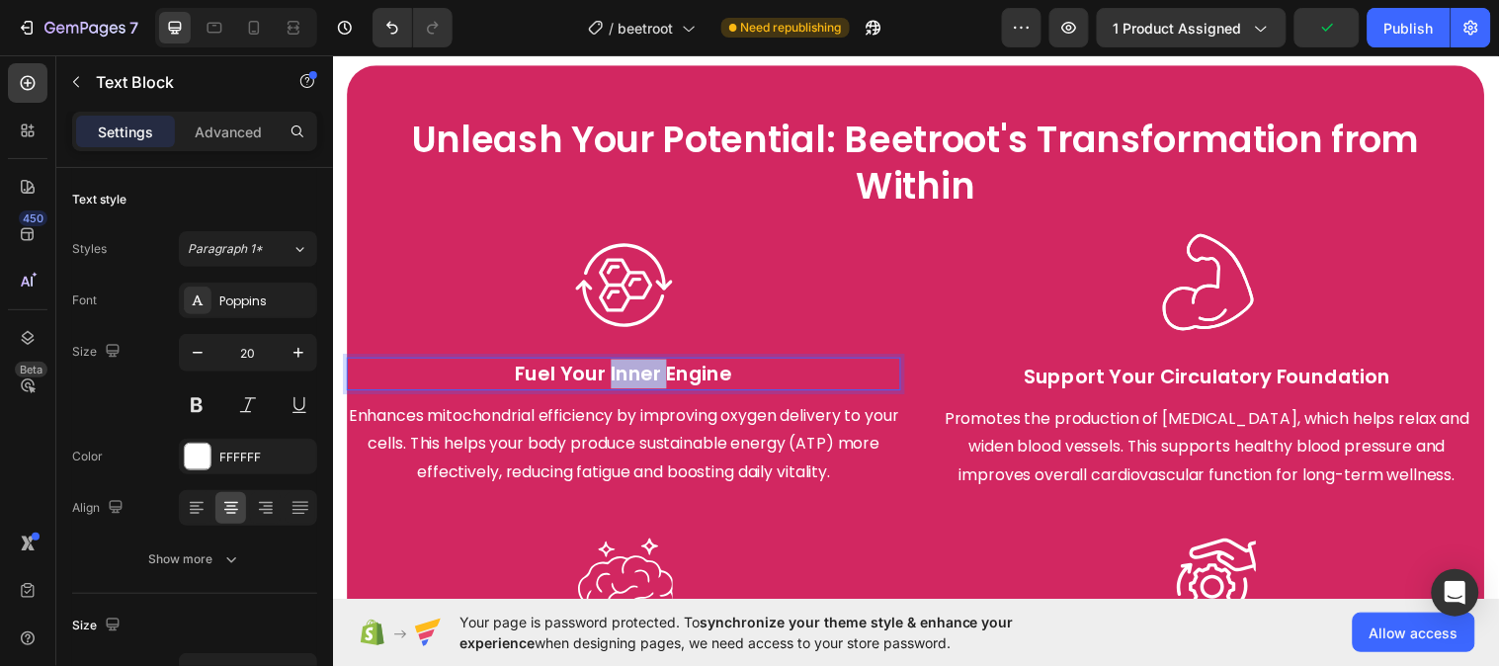
click at [634, 379] on p "Fuel Your Inner Engine" at bounding box center [628, 379] width 559 height 30
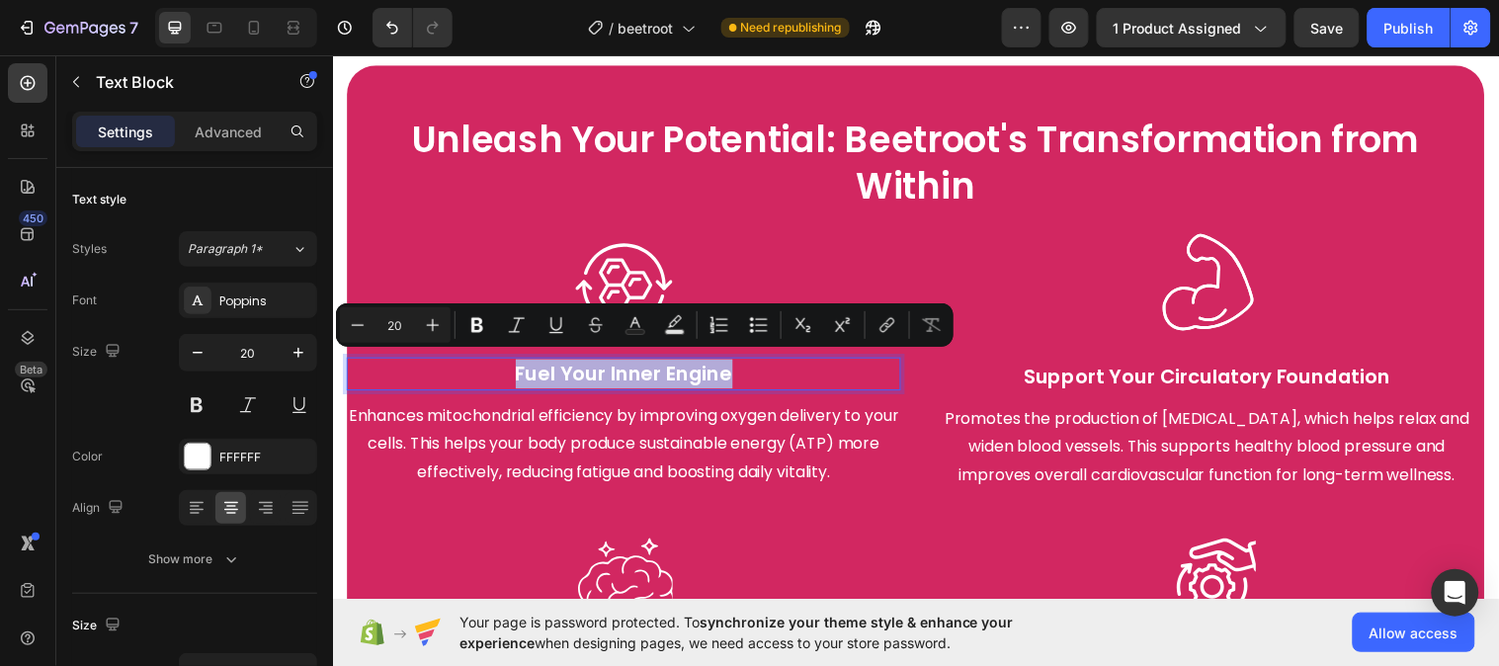
copy p "Fuel Your Inner Engine"
click at [598, 266] on img at bounding box center [628, 288] width 99 height 99
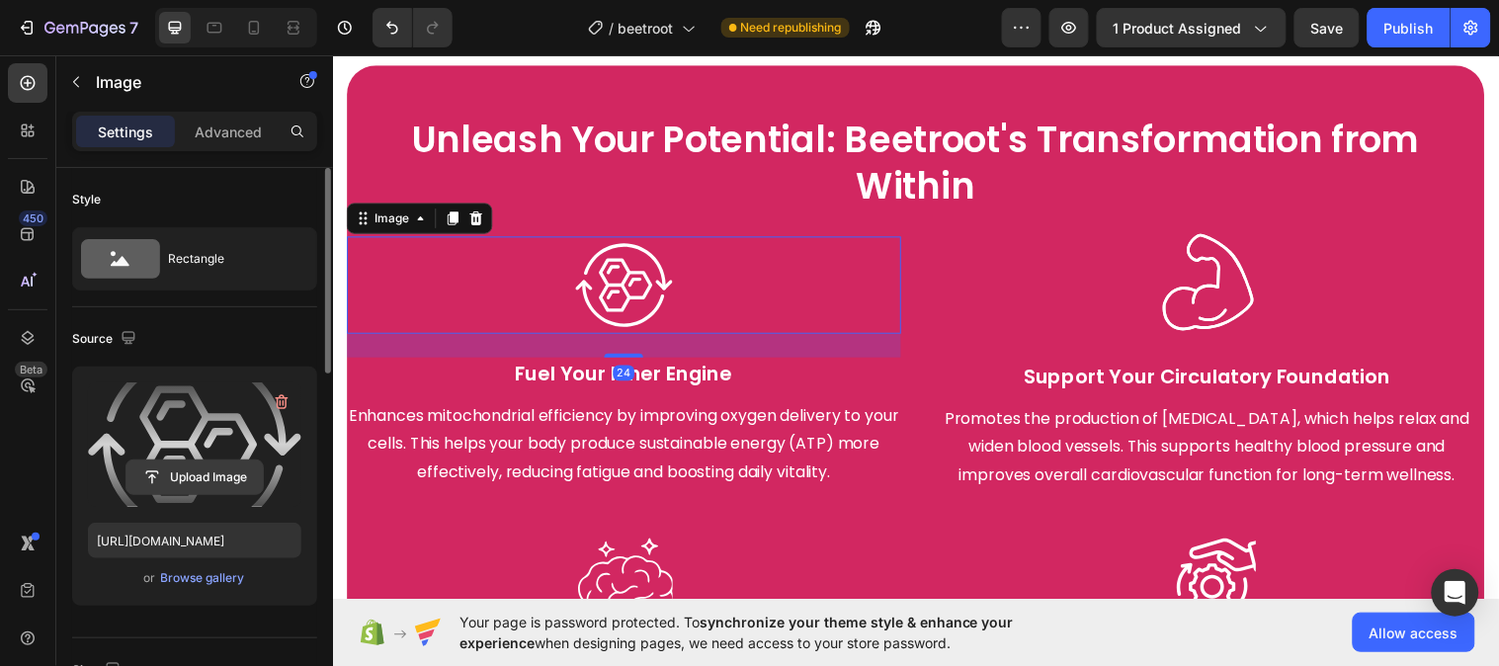
click at [233, 462] on input "file" at bounding box center [194, 477] width 136 height 34
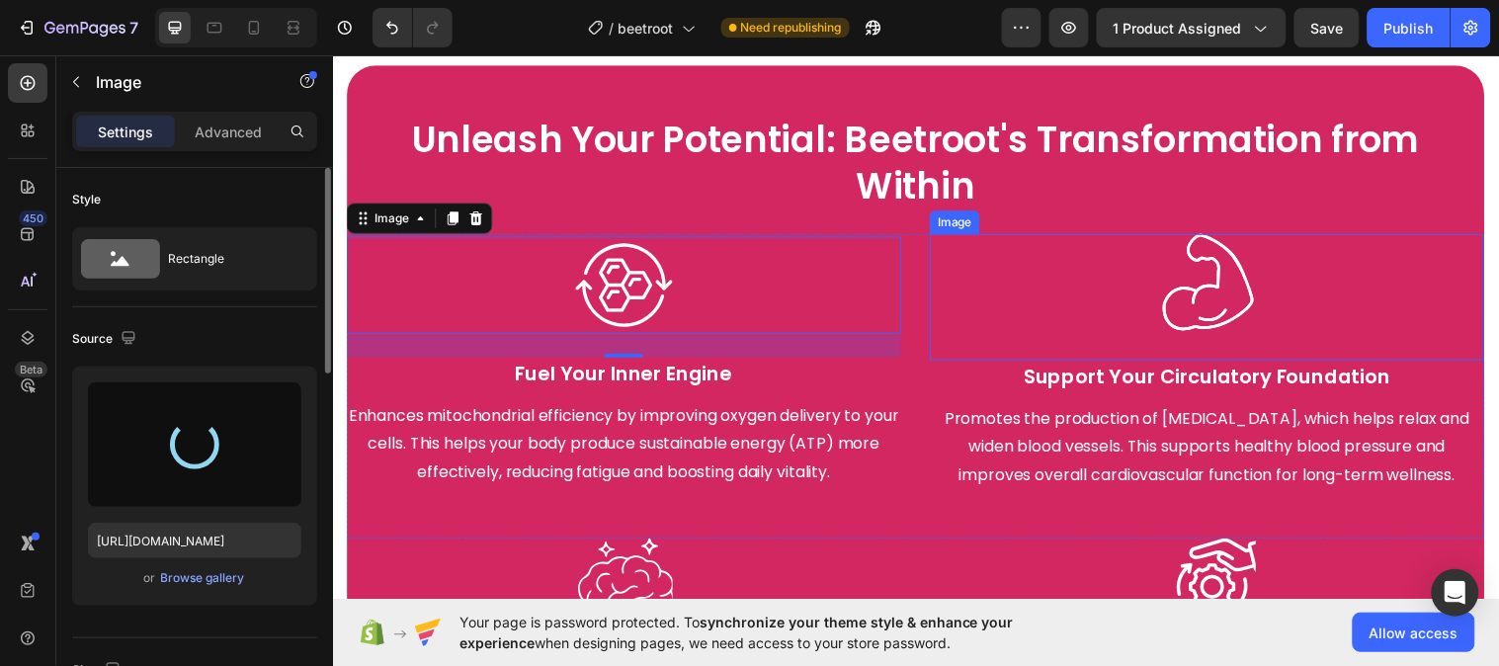
type input "https://cdn.shopify.com/s/files/1/0787/1620/7344/files/gempages_581797582632649…"
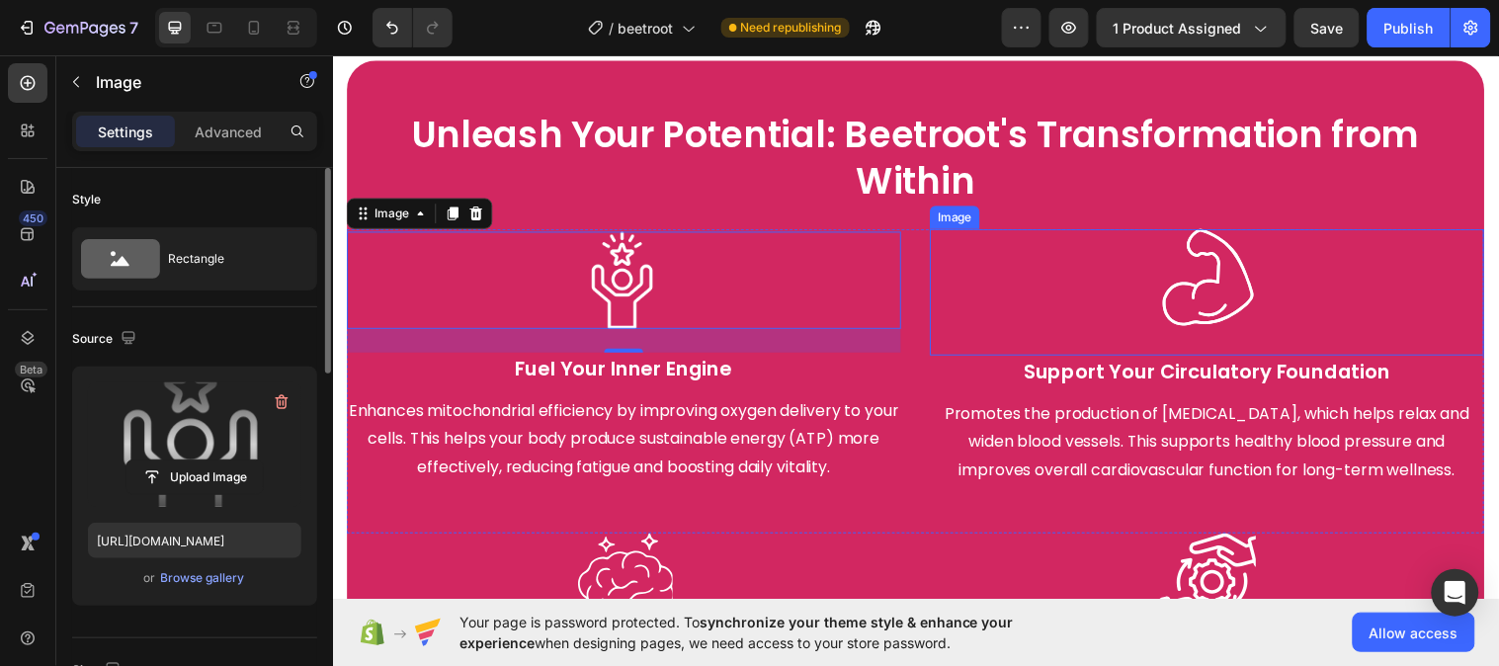
scroll to position [2727, 0]
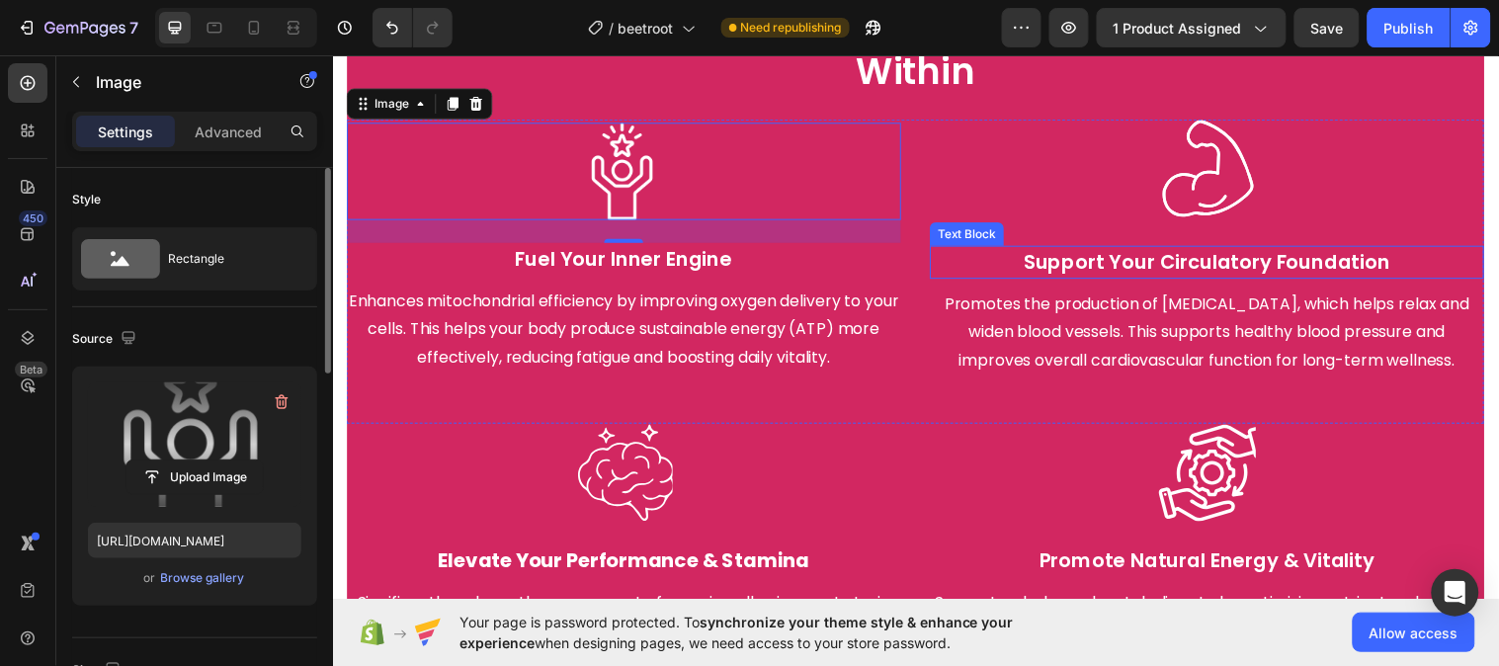
click at [1173, 260] on p "Support Your Circulatory Foundation" at bounding box center [1221, 266] width 559 height 30
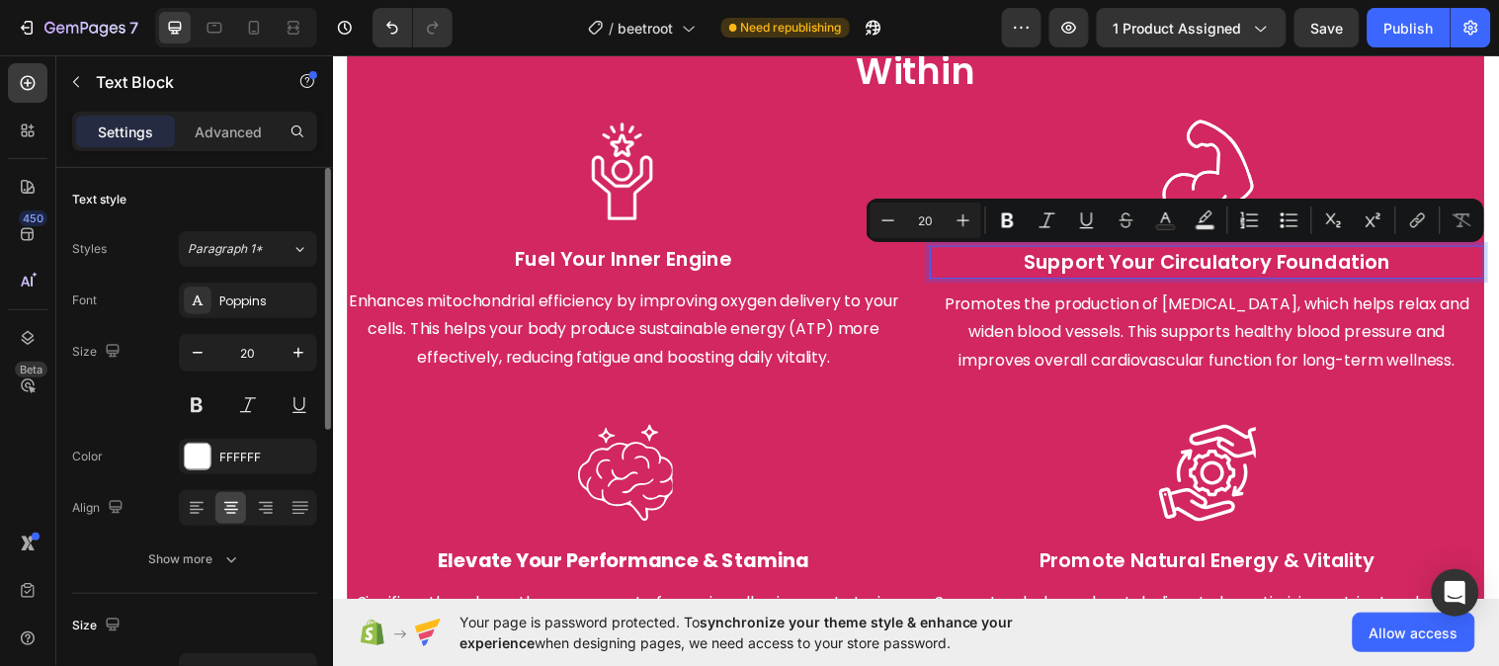
click at [1398, 268] on p "Support Your Circulatory Foundation" at bounding box center [1221, 266] width 559 height 30
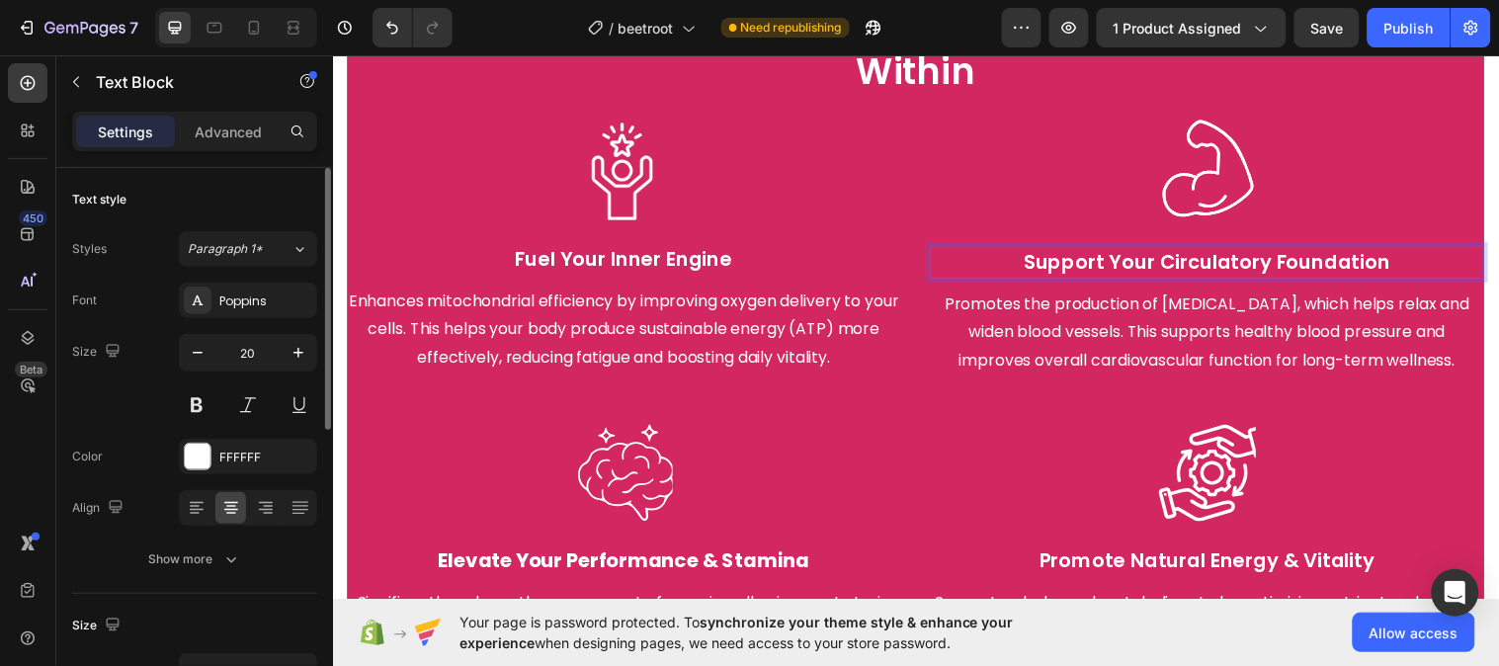
click at [1170, 254] on p "Support Your Circulatory Foundation" at bounding box center [1221, 266] width 559 height 30
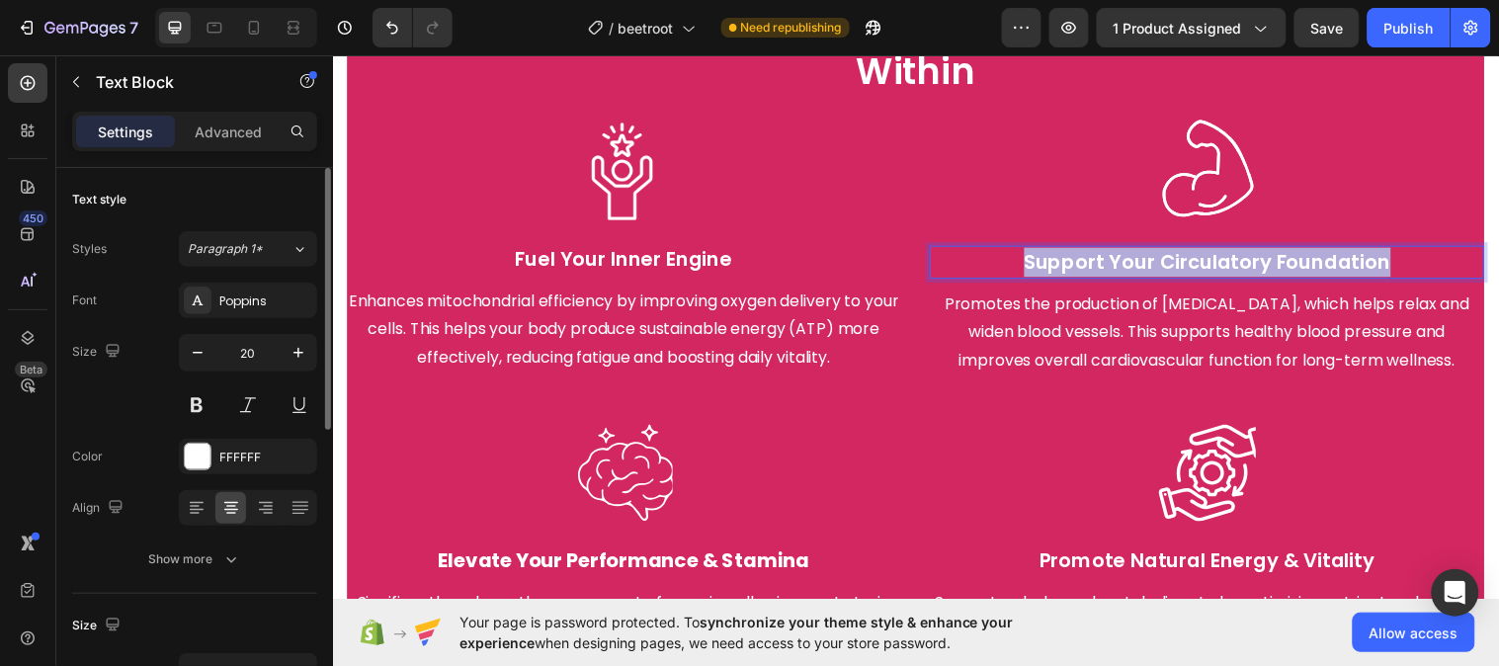
click at [1170, 254] on p "Support Your Circulatory Foundation" at bounding box center [1221, 266] width 559 height 30
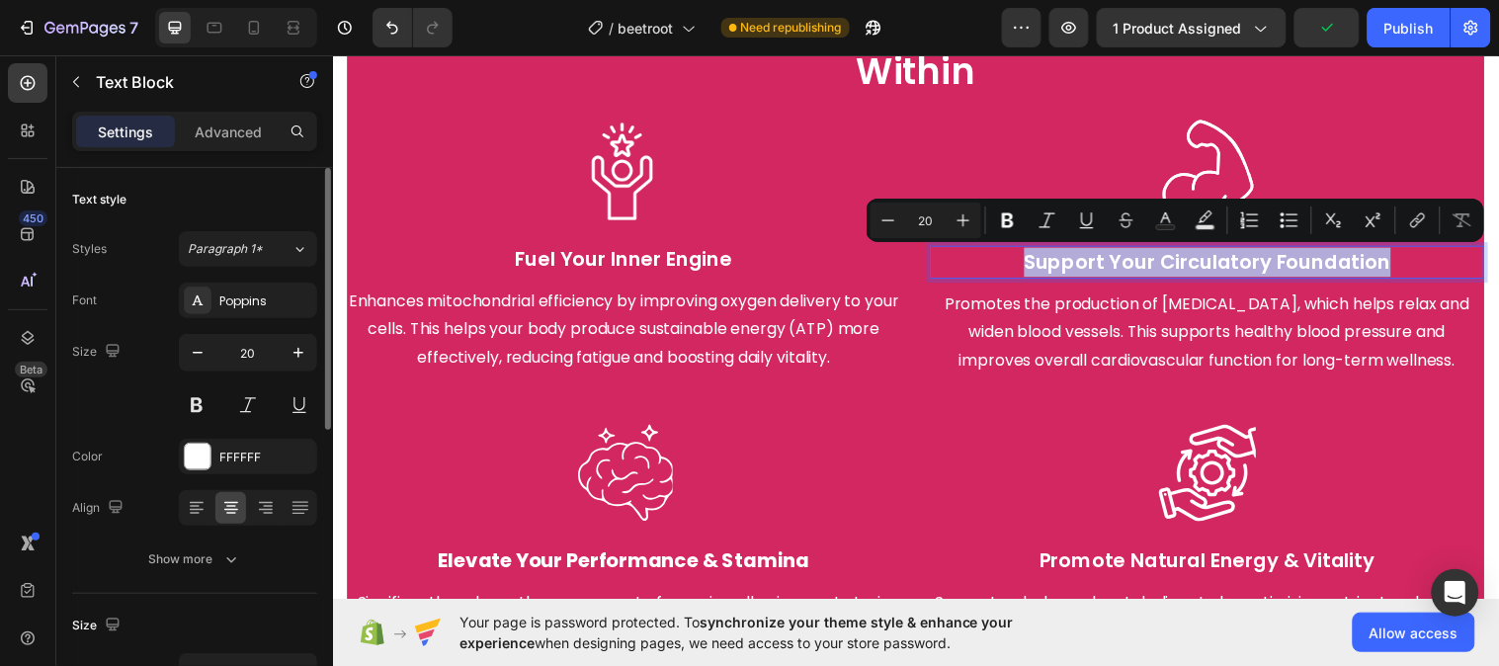
copy p "Support Your Circulatory Foundation"
click at [1237, 153] on img at bounding box center [1221, 170] width 99 height 99
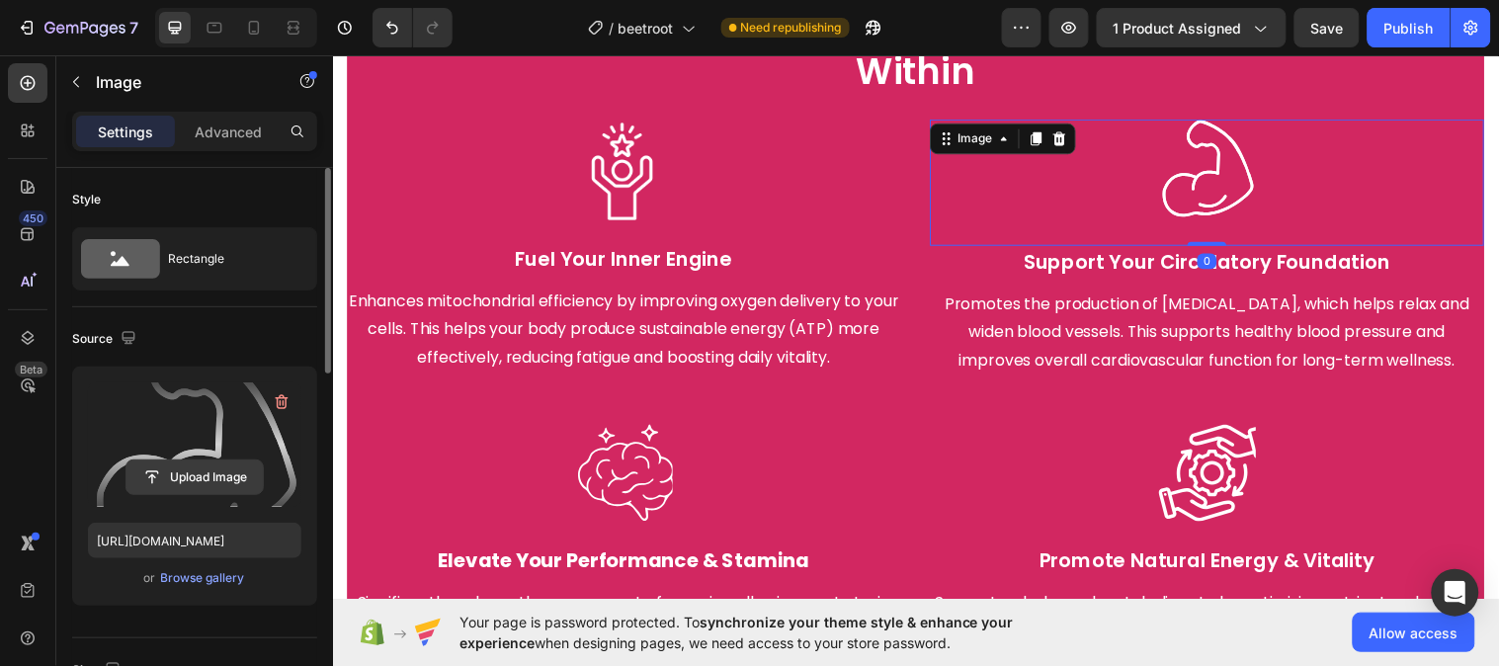
click at [196, 479] on input "file" at bounding box center [194, 477] width 136 height 34
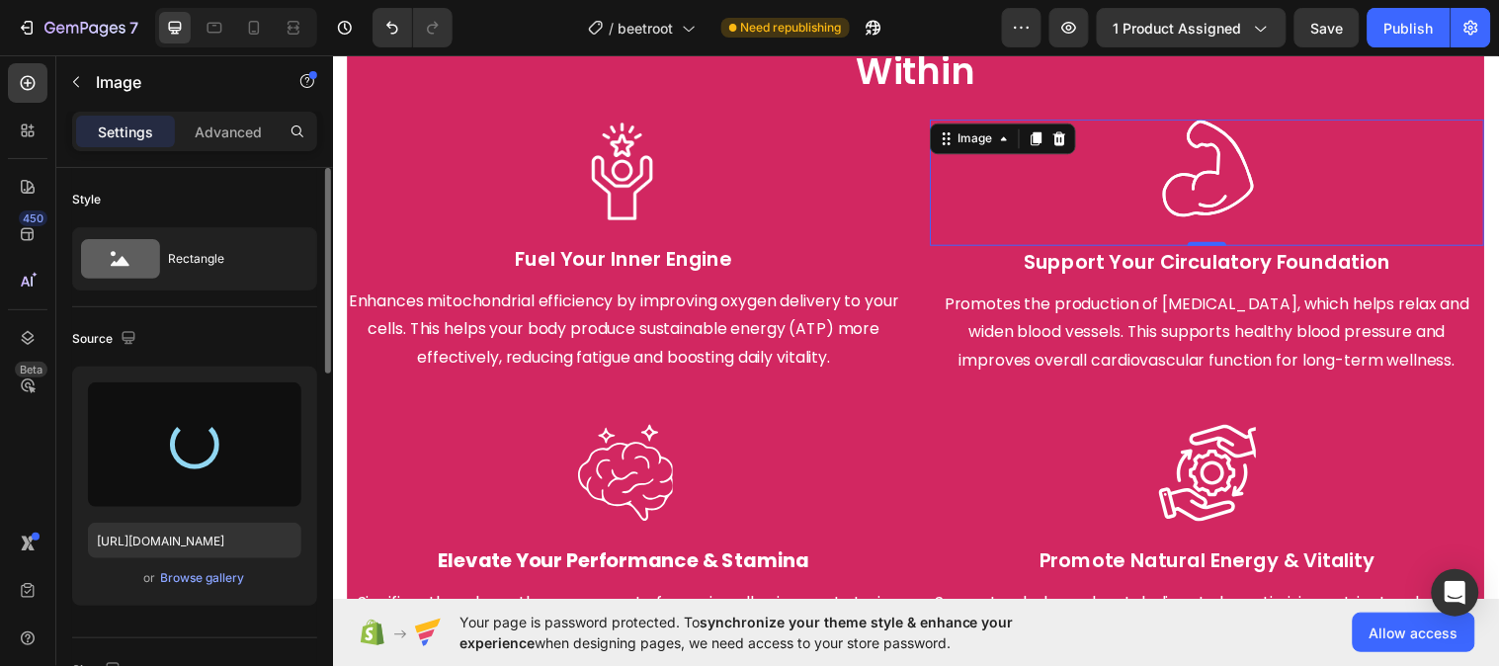
type input "https://cdn.shopify.com/s/files/1/0787/1620/7344/files/gempages_581797582632649…"
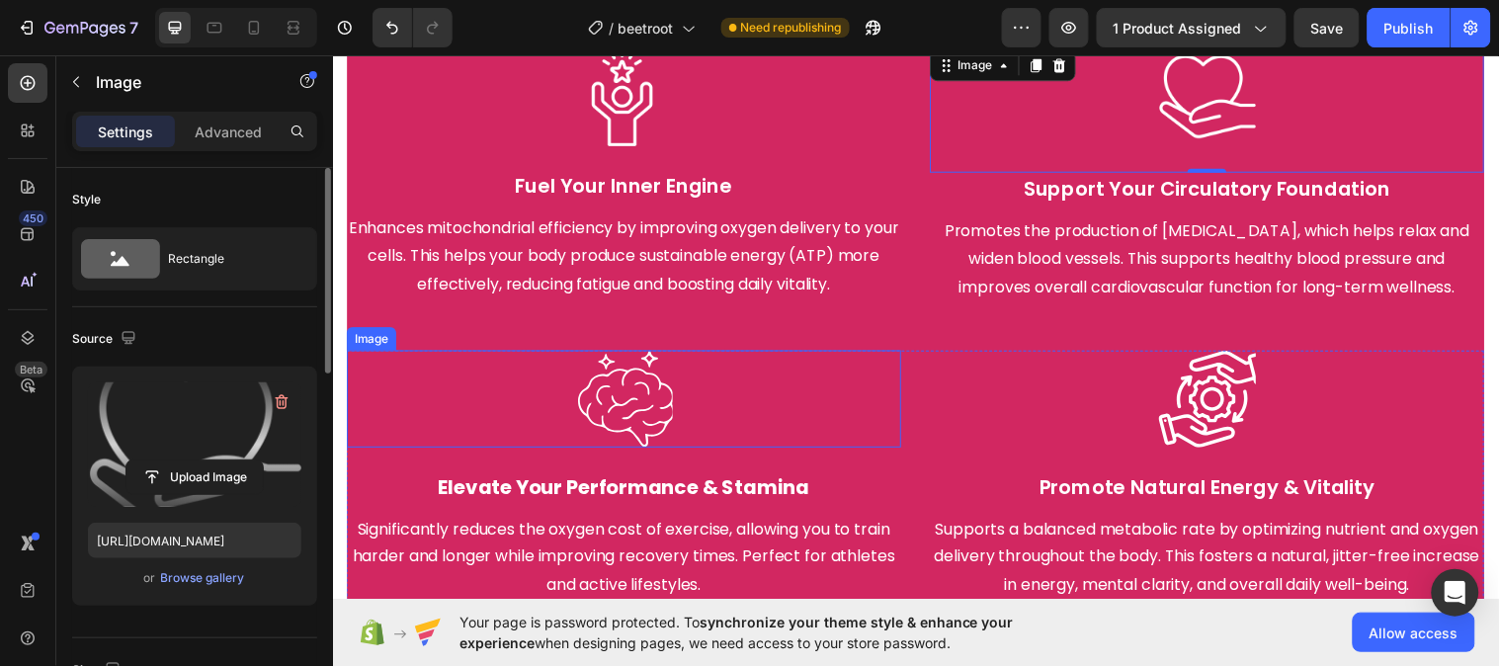
scroll to position [2837, 0]
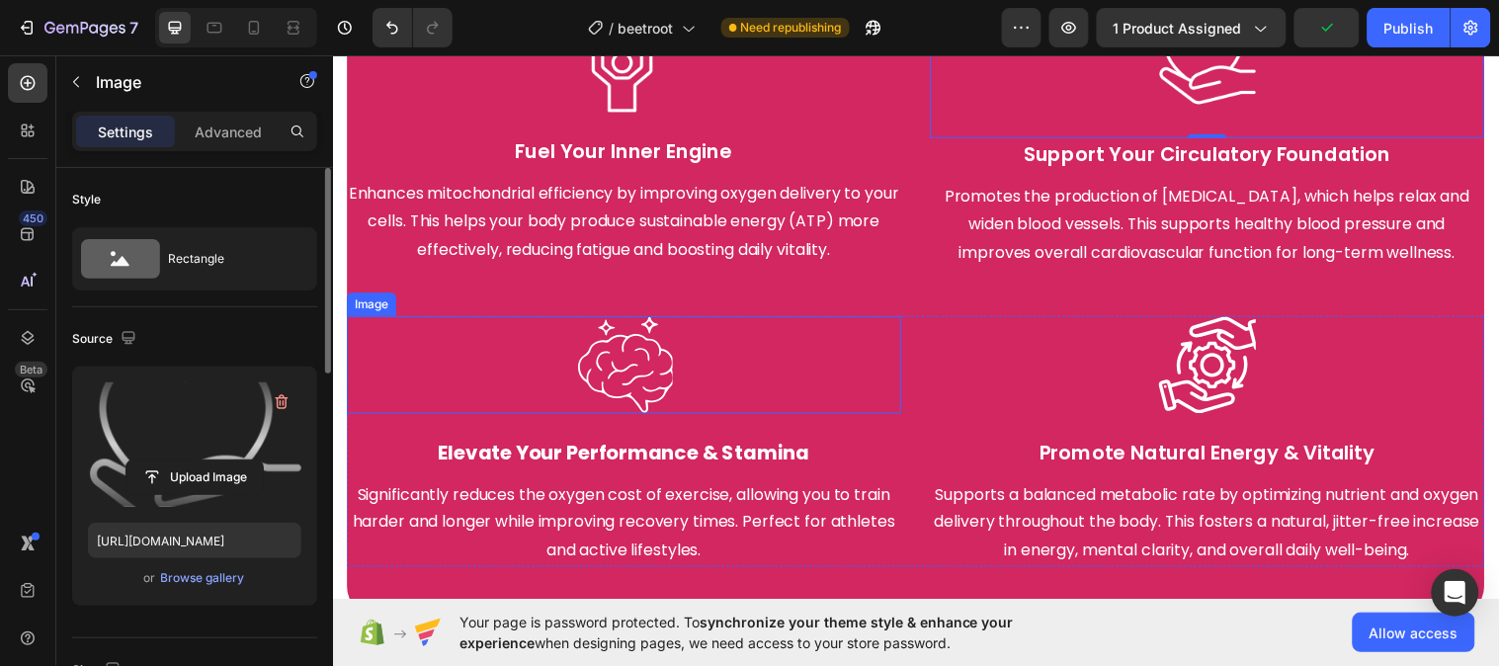
click at [650, 353] on img at bounding box center [628, 369] width 99 height 99
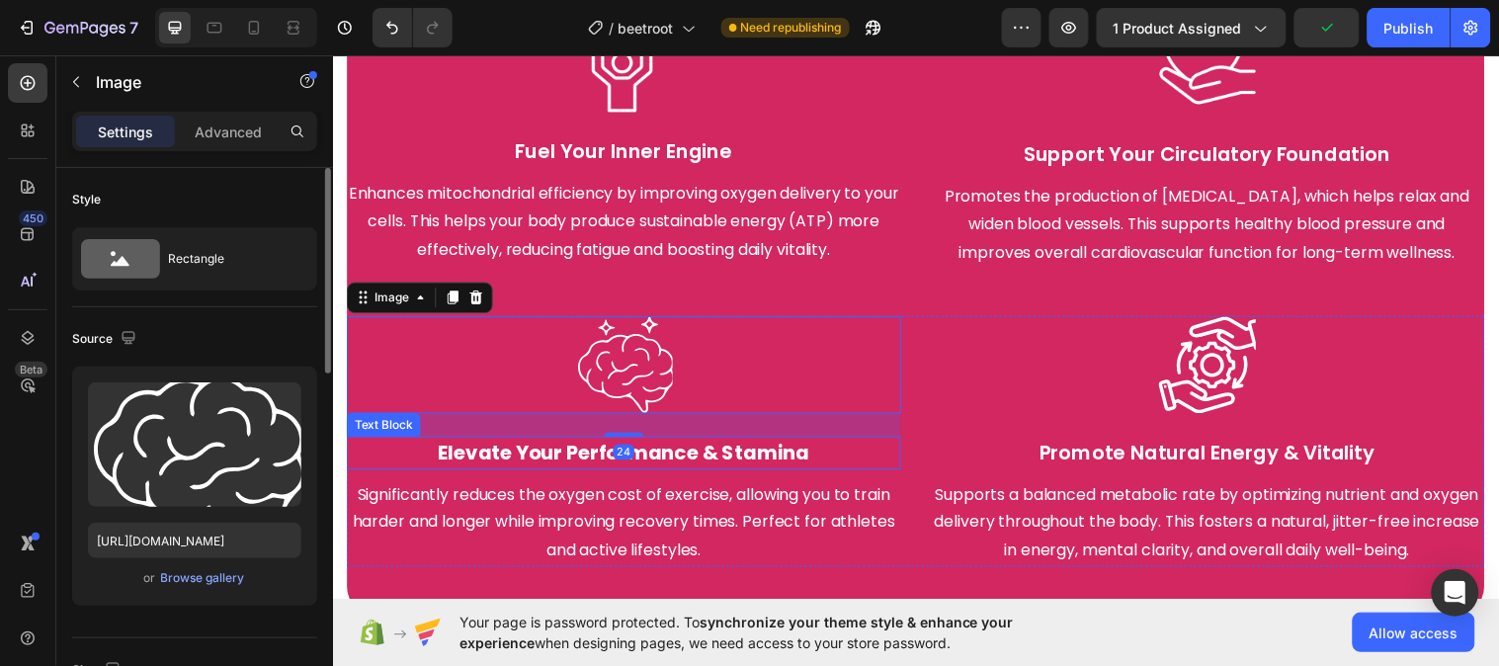
click at [559, 462] on strong "Elevate Your Performance & Stamina" at bounding box center [628, 460] width 377 height 28
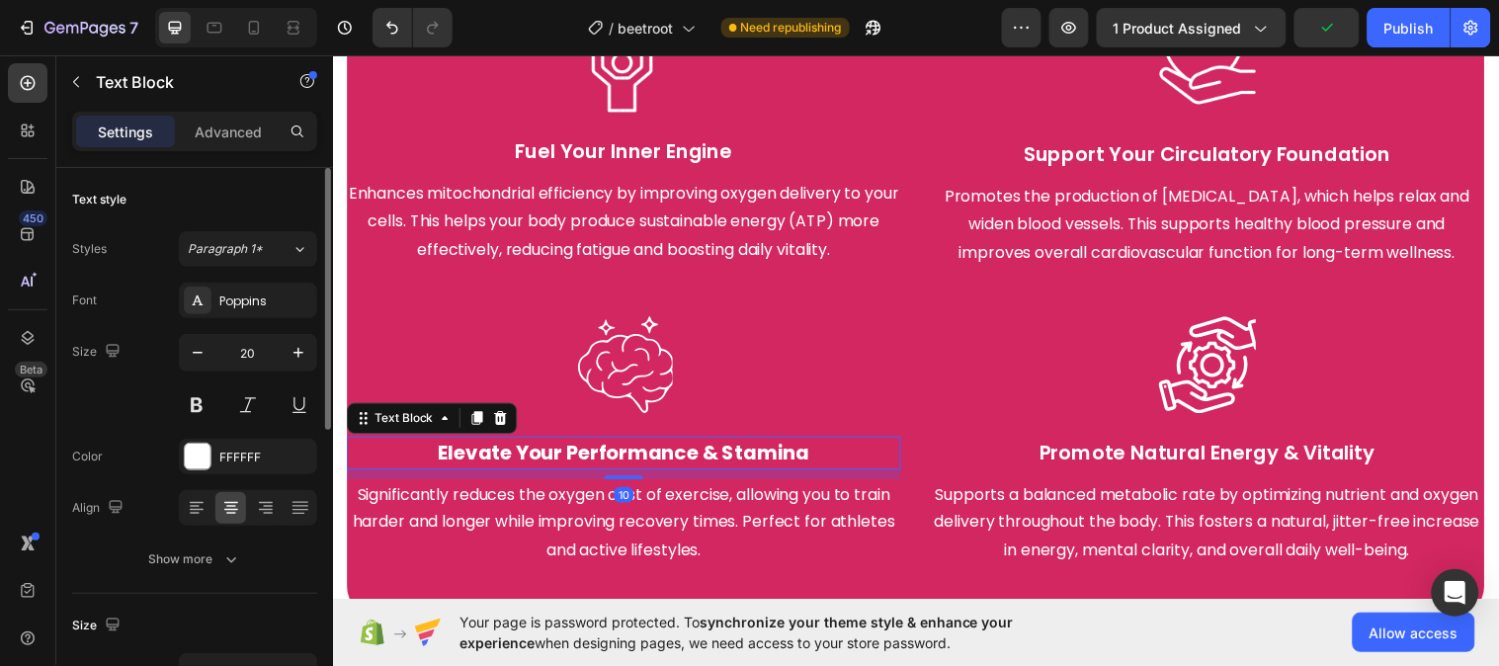
click at [559, 461] on strong "Elevate Your Performance & Stamina" at bounding box center [628, 460] width 377 height 28
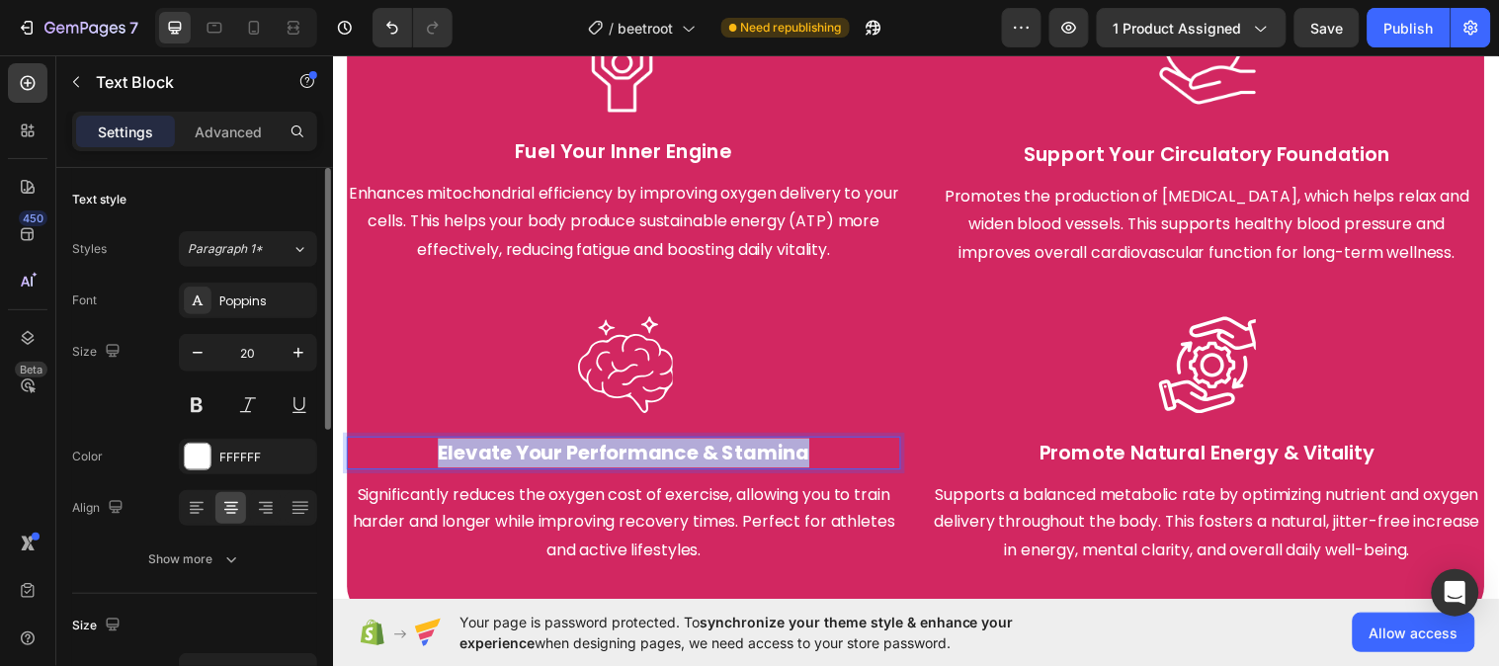
click at [559, 461] on strong "Elevate Your Performance & Stamina" at bounding box center [628, 460] width 377 height 28
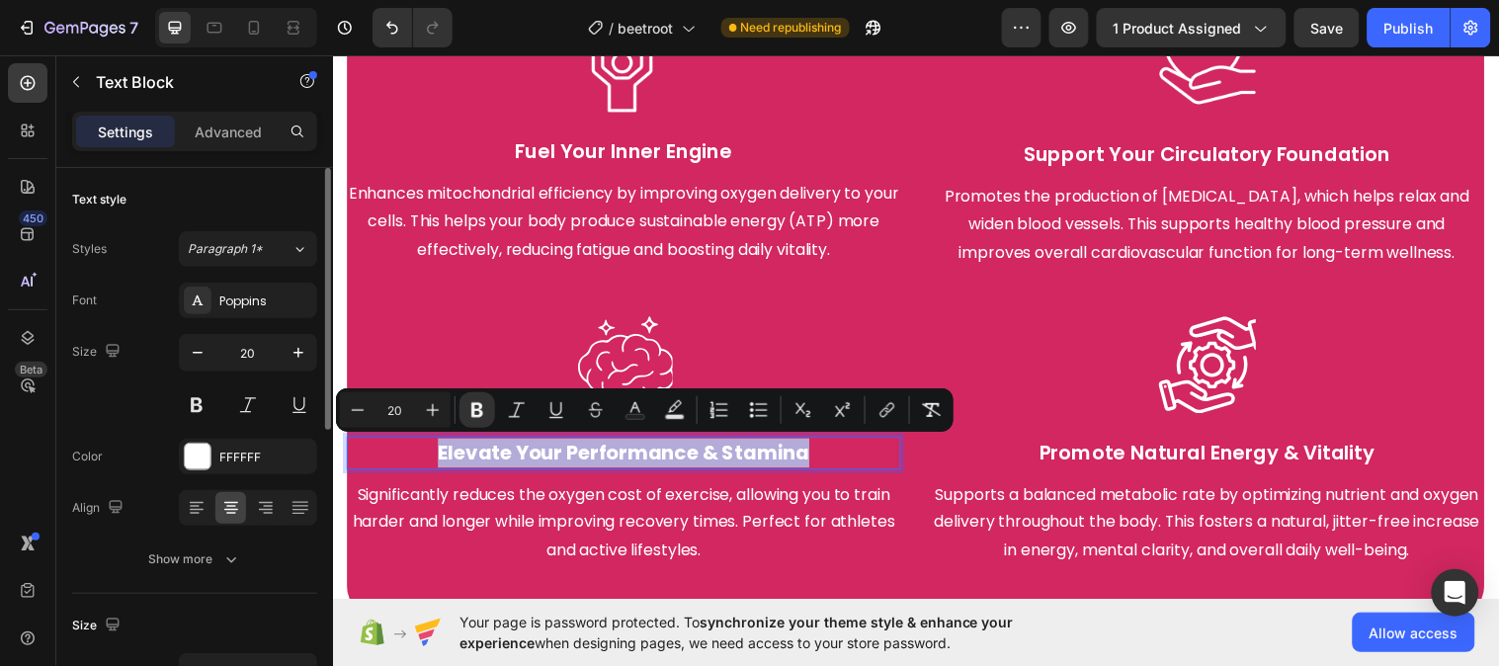
copy strong "Elevate Your Performance & Stamina"
click at [639, 345] on img at bounding box center [628, 369] width 99 height 99
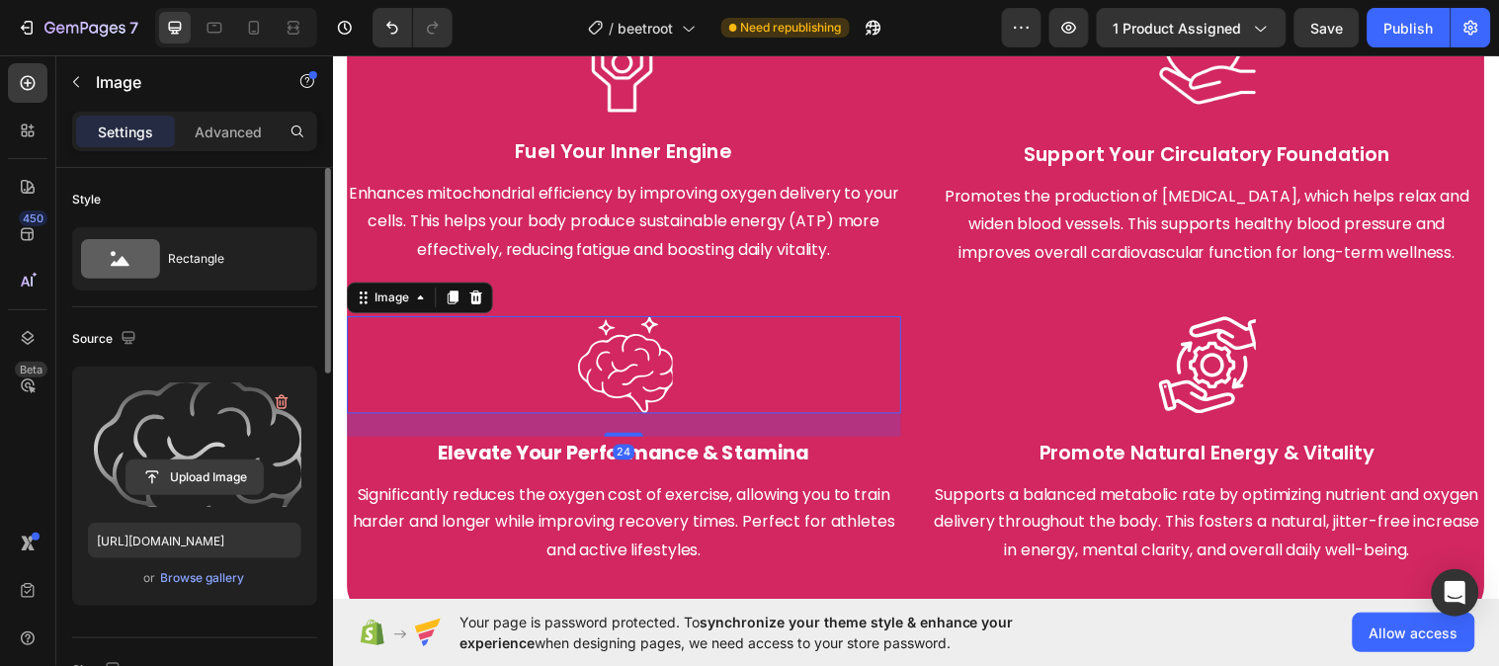
click at [223, 481] on input "file" at bounding box center [194, 477] width 136 height 34
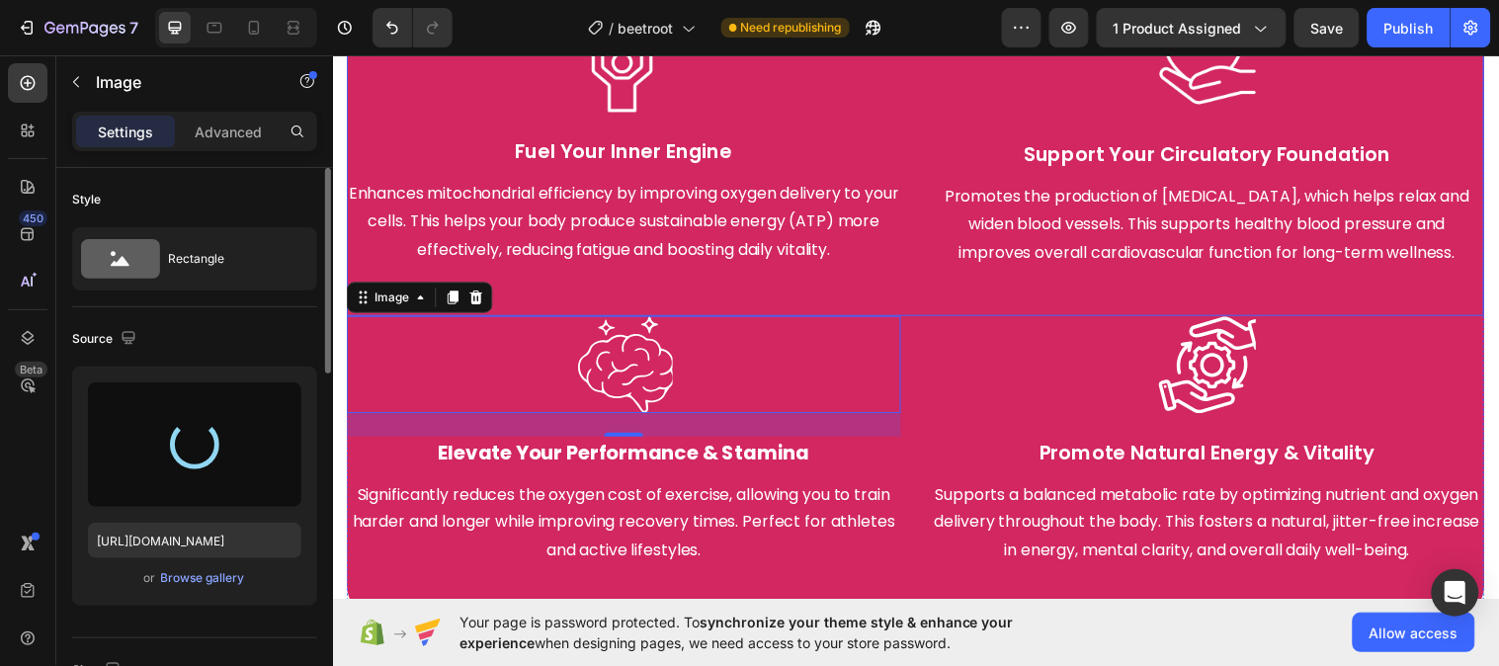
type input "https://cdn.shopify.com/s/files/1/0787/1620/7344/files/gempages_581797582632649…"
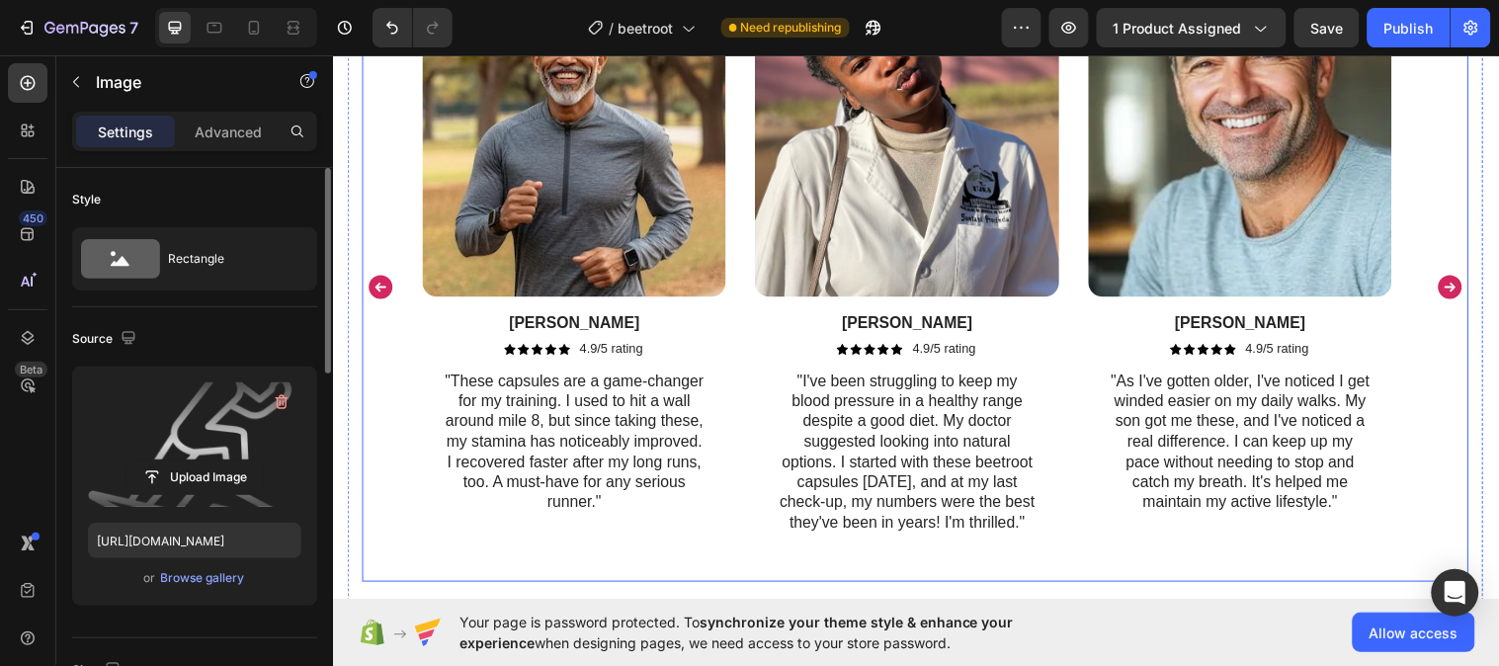
scroll to position [4044, 0]
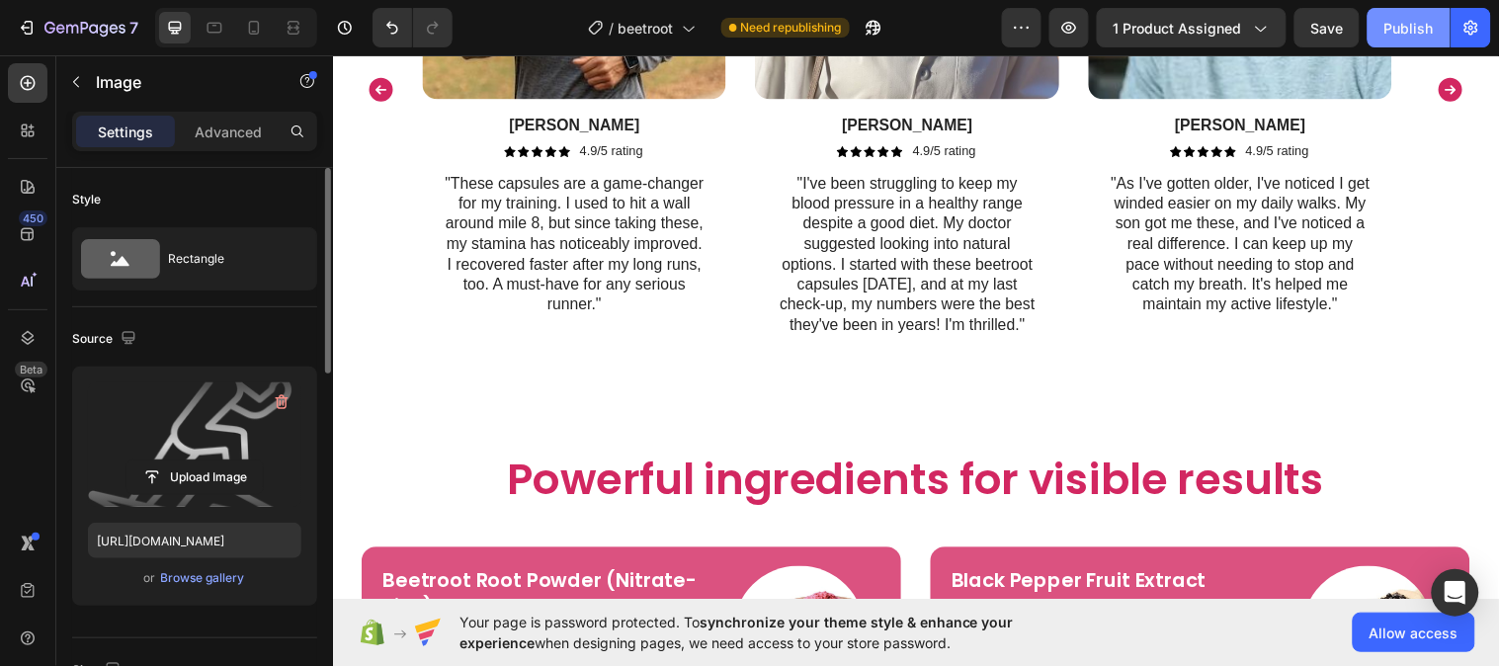
click at [1388, 30] on div "Publish" at bounding box center [1408, 28] width 49 height 21
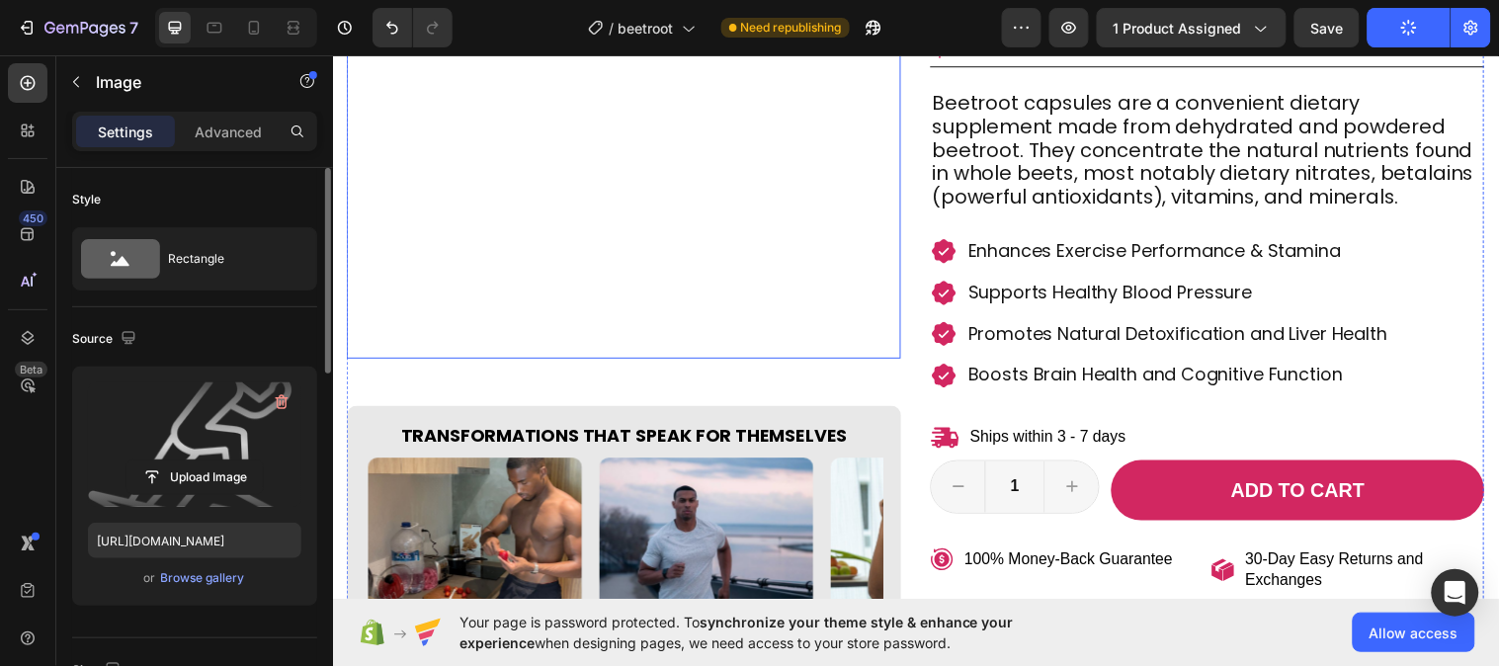
scroll to position [421, 0]
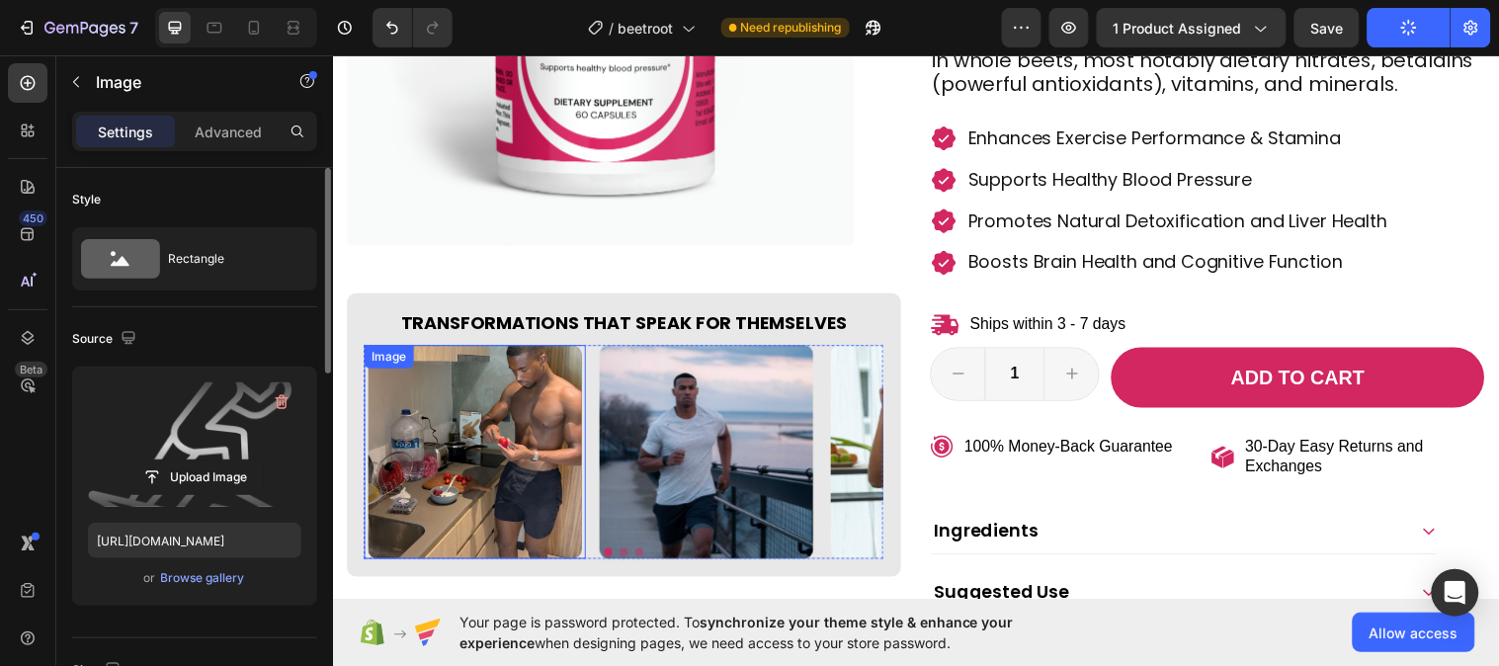
click at [533, 407] on img at bounding box center [477, 458] width 217 height 217
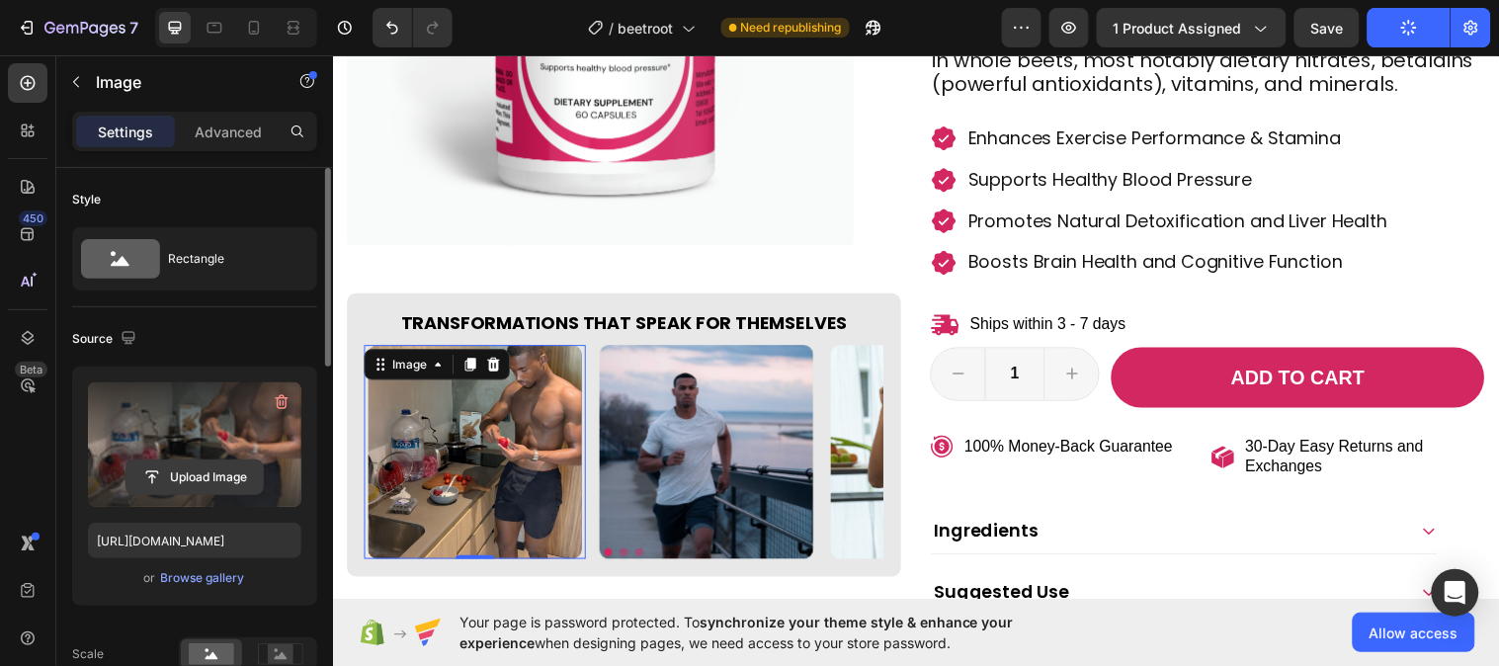
click at [206, 476] on input "file" at bounding box center [194, 477] width 136 height 34
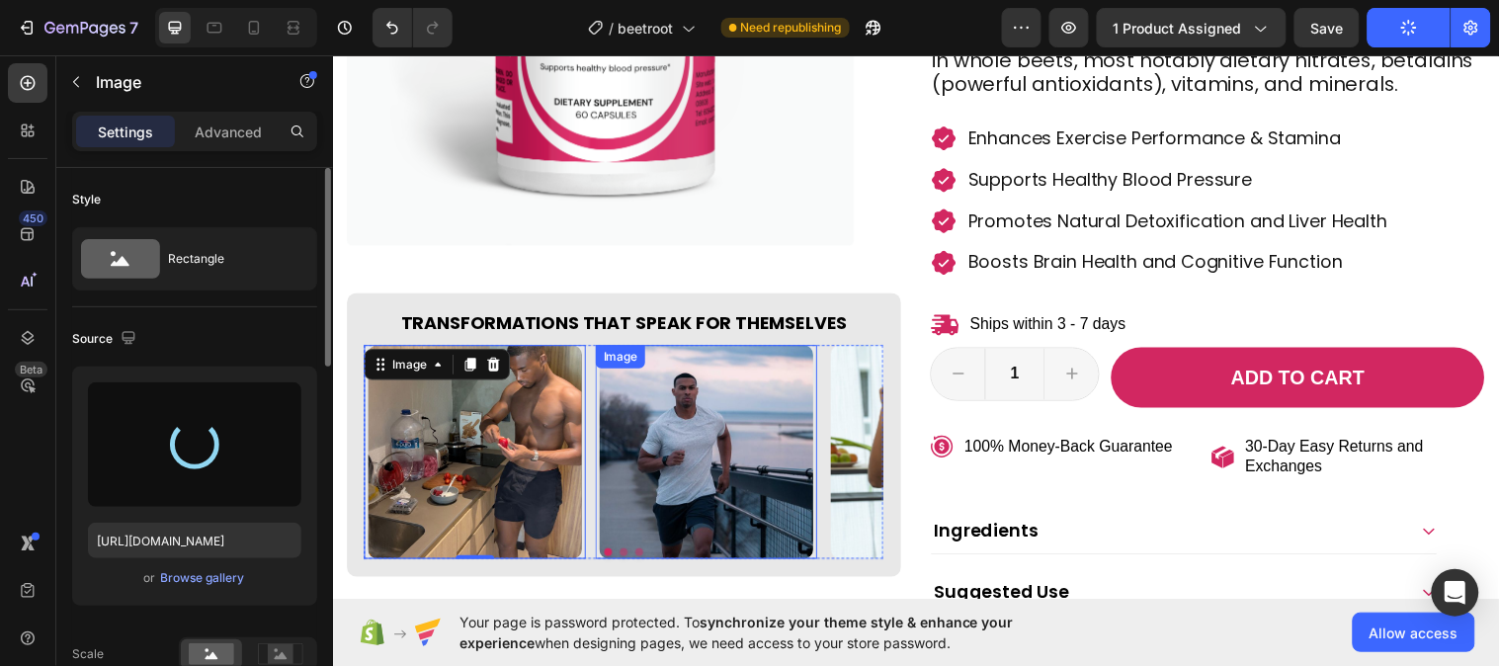
type input "https://cdn.shopify.com/s/files/1/0787/1620/7344/files/gempages_581797582632649…"
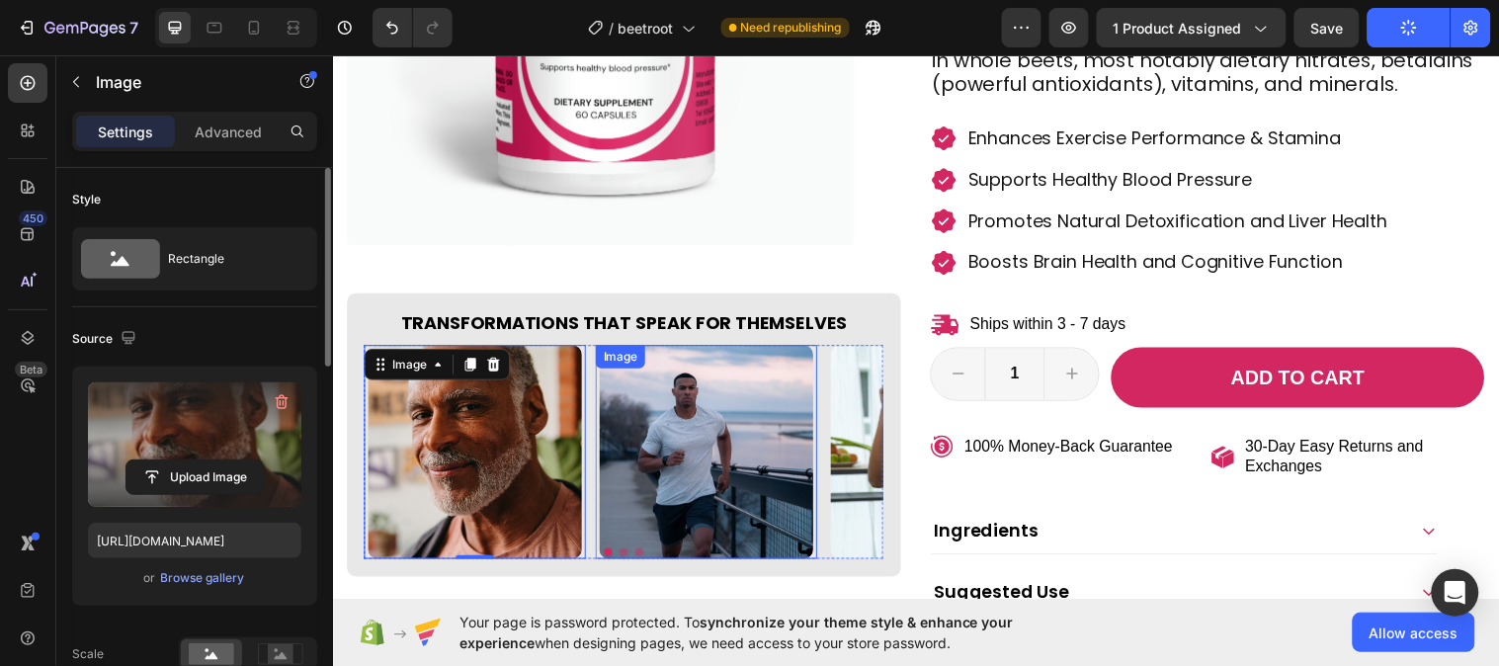
click at [719, 393] on img at bounding box center [712, 458] width 217 height 217
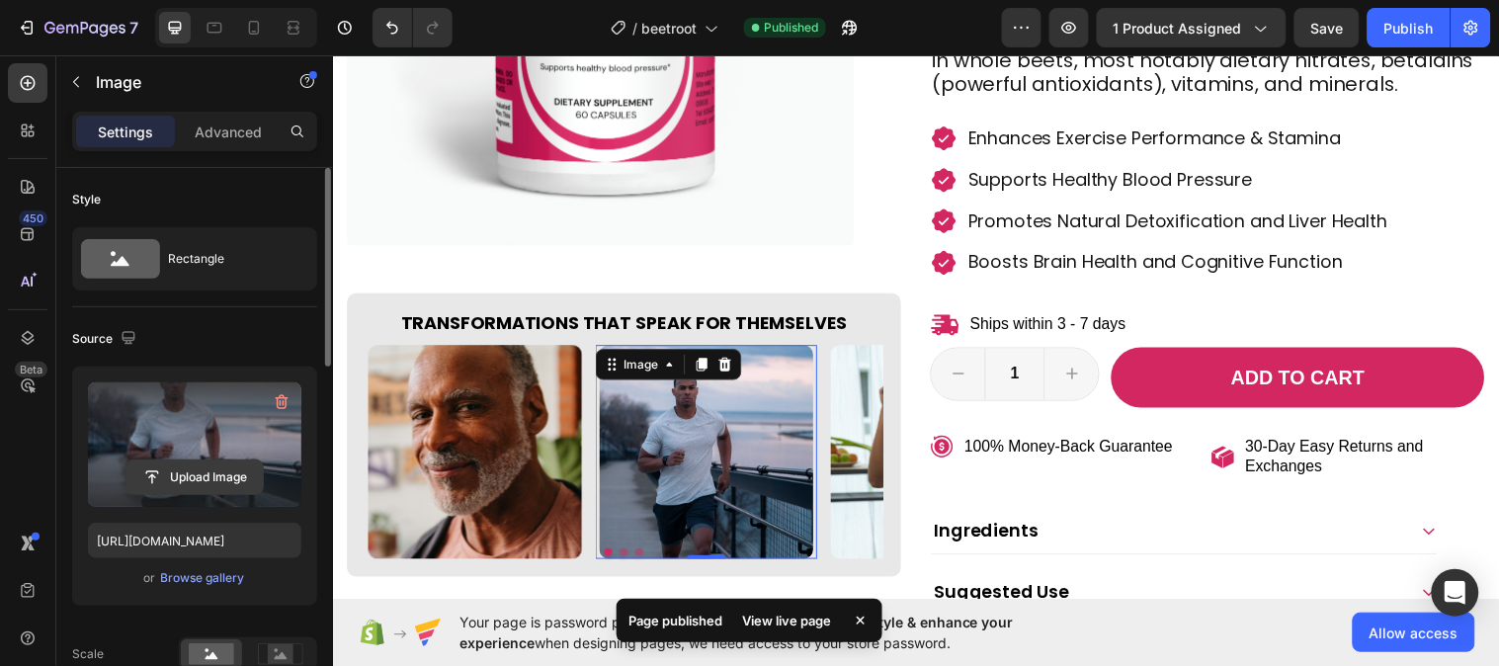
click at [229, 480] on input "file" at bounding box center [194, 477] width 136 height 34
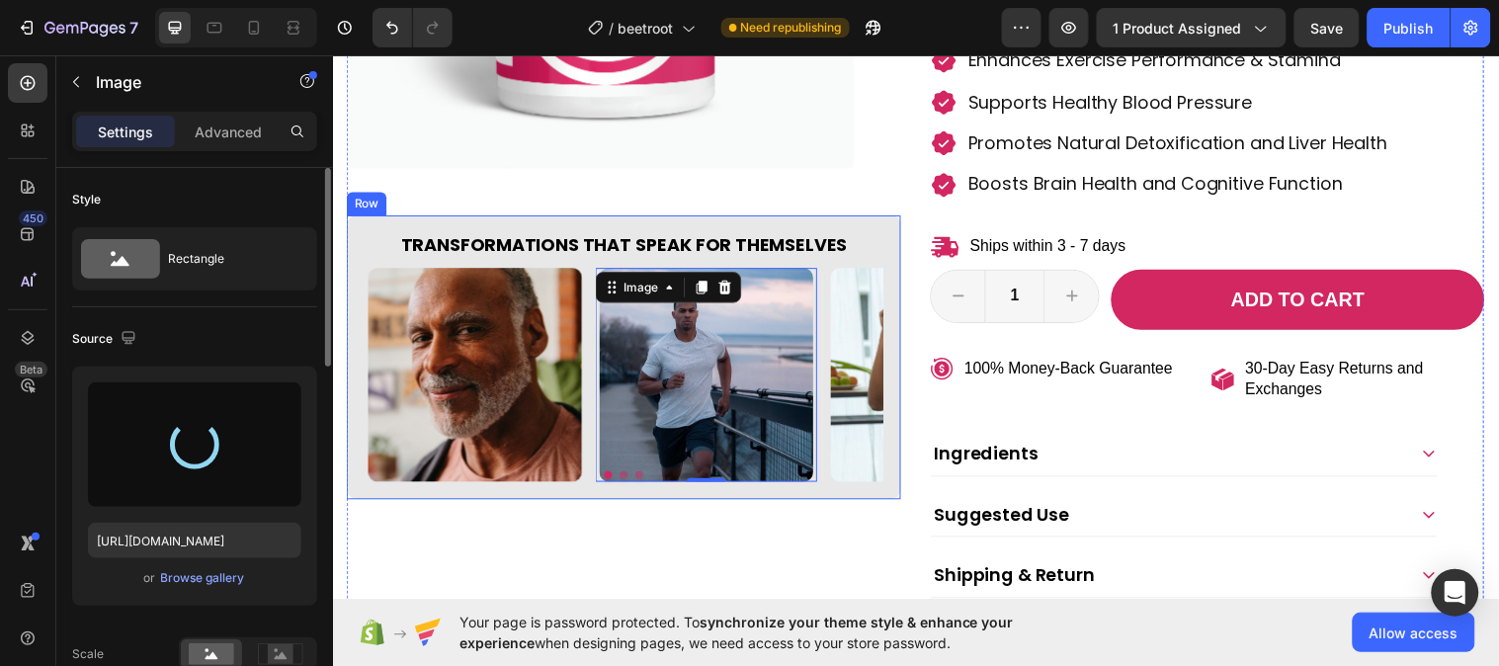
scroll to position [531, 0]
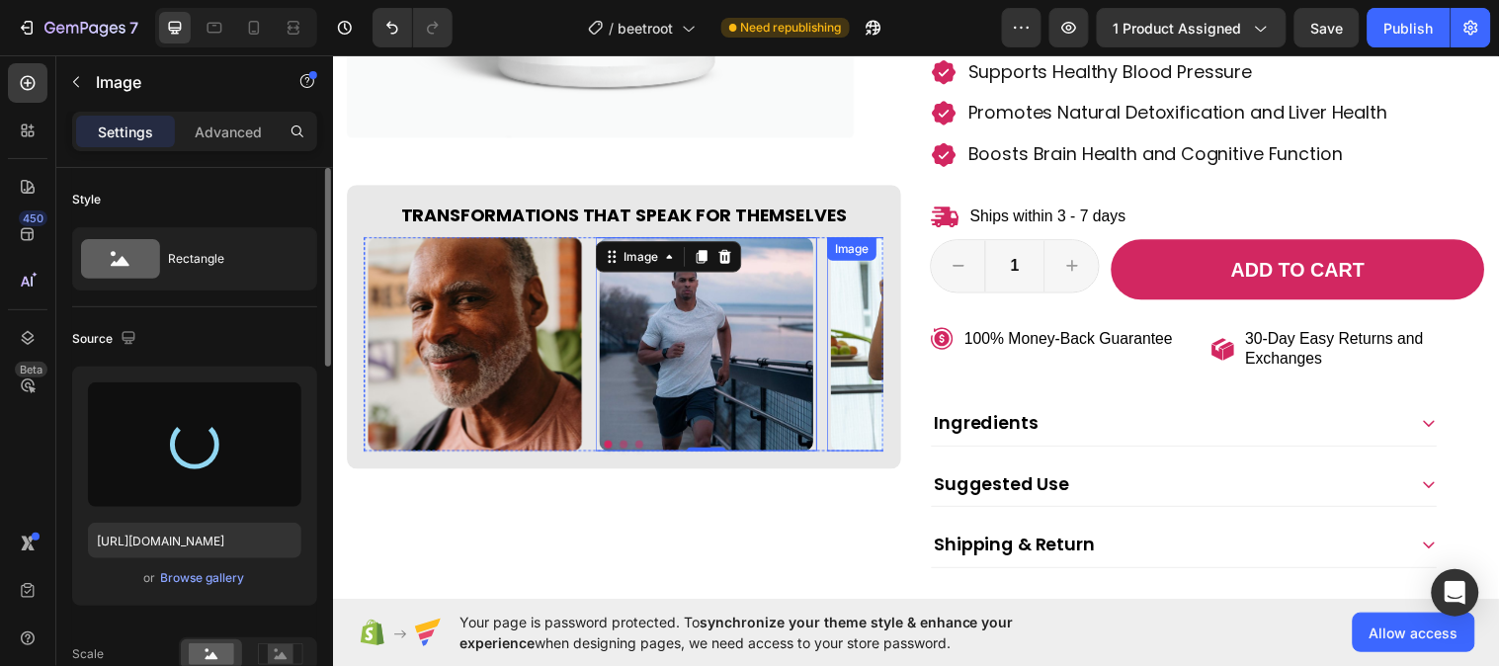
type input "https://cdn.shopify.com/s/files/1/0787/1620/7344/files/gempages_581797582632649…"
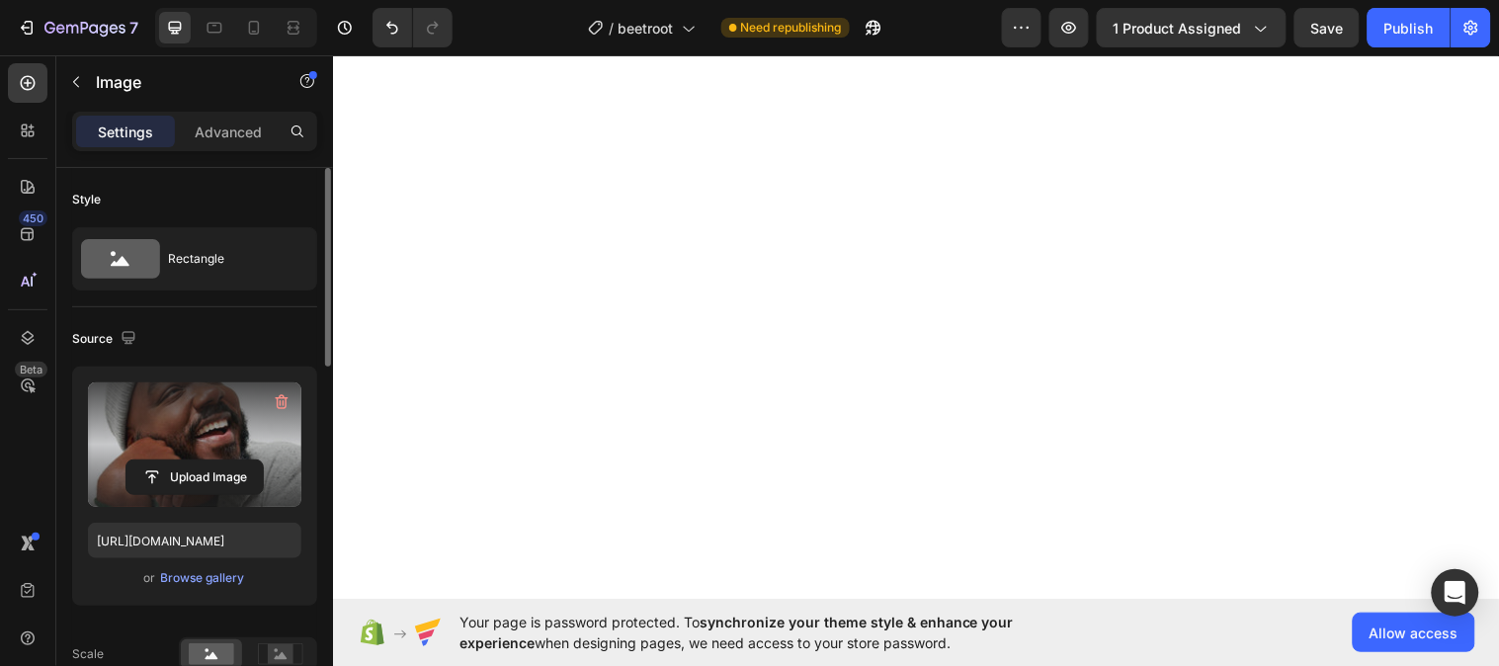
scroll to position [3605, 0]
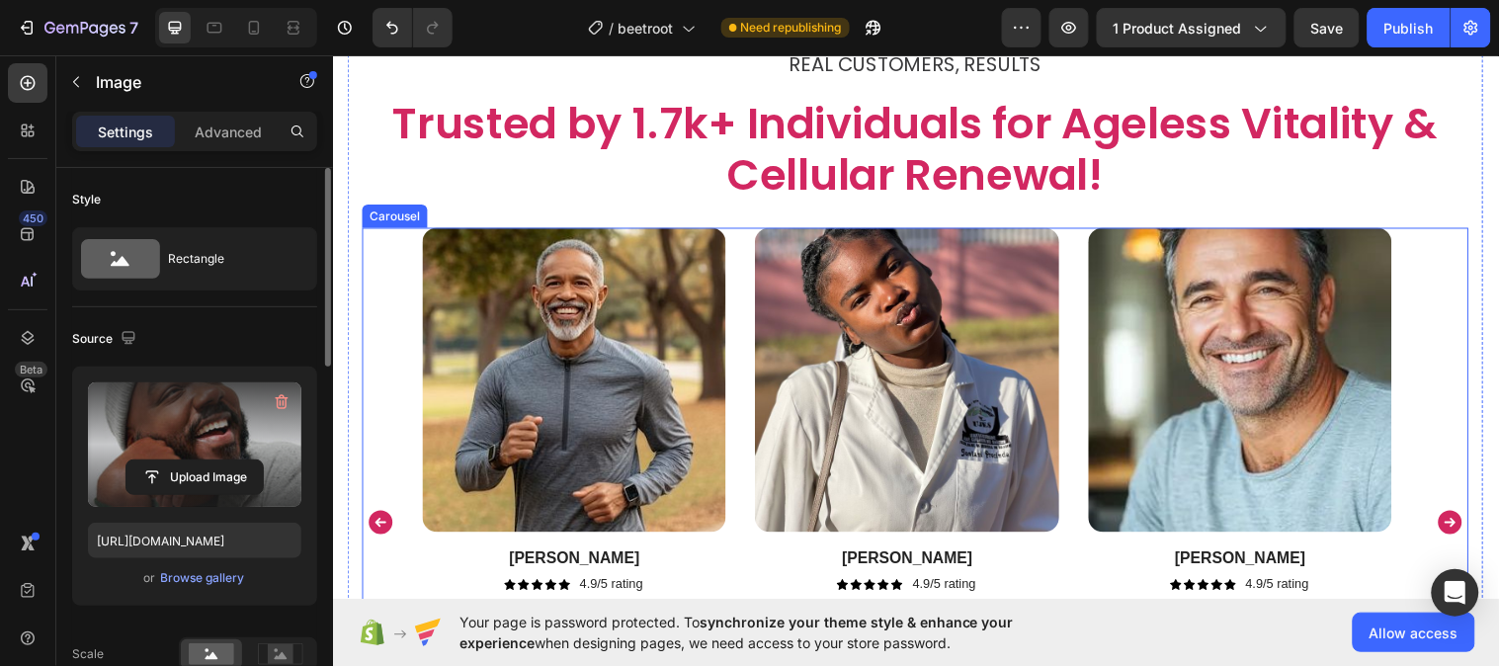
click at [369, 525] on icon "Carousel Back Arrow" at bounding box center [382, 530] width 30 height 30
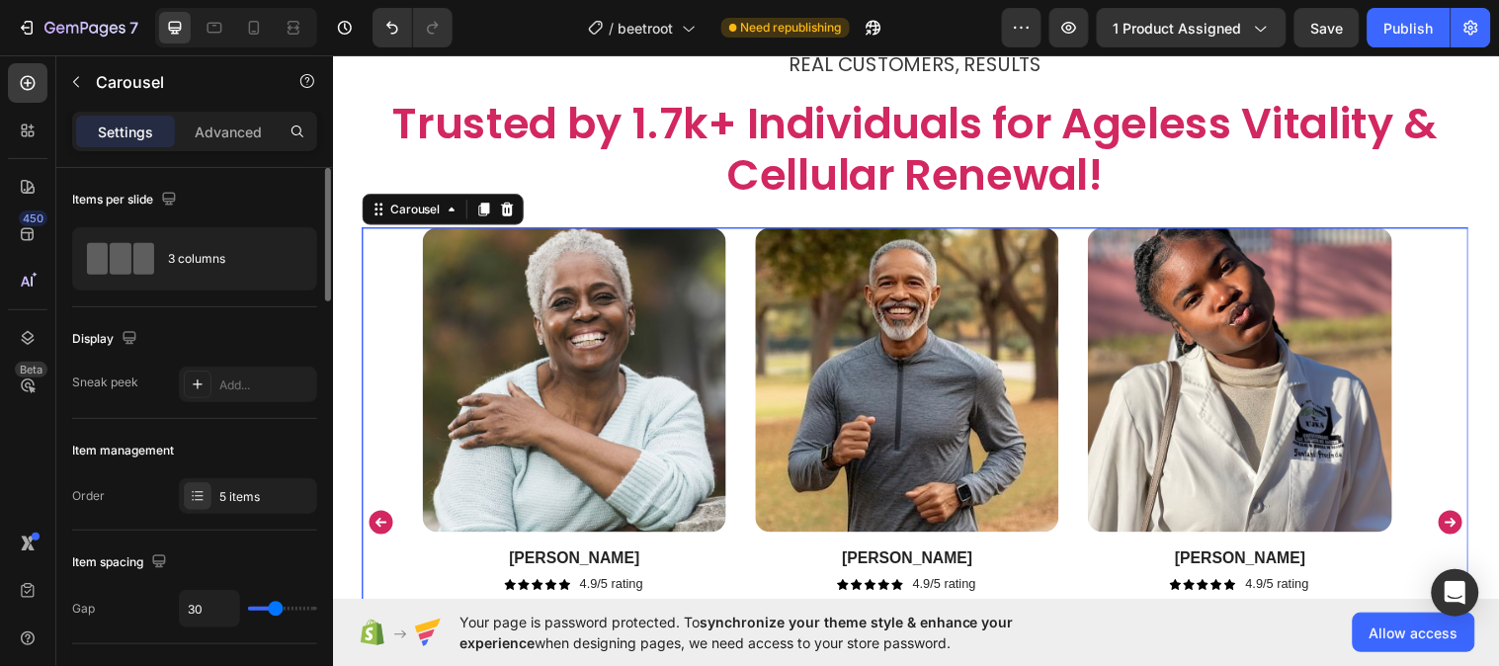
click at [373, 523] on button "Carousel Back Arrow" at bounding box center [382, 530] width 32 height 32
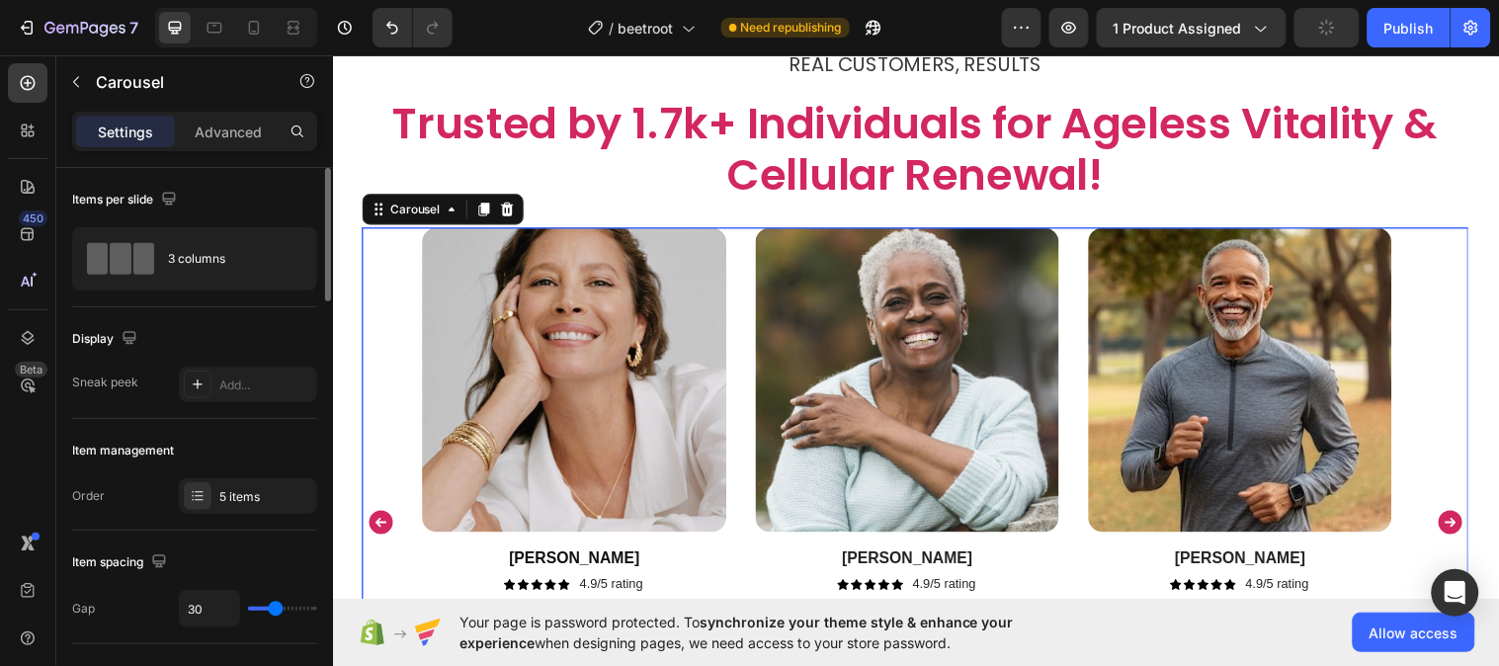
click at [373, 522] on div "Image Tyler Text Block Icon Icon Icon Icon Icon Icon List 4.9/5 rating Text Blo…" at bounding box center [925, 529] width 1124 height 599
click at [377, 534] on icon "Carousel Back Arrow" at bounding box center [382, 530] width 24 height 24
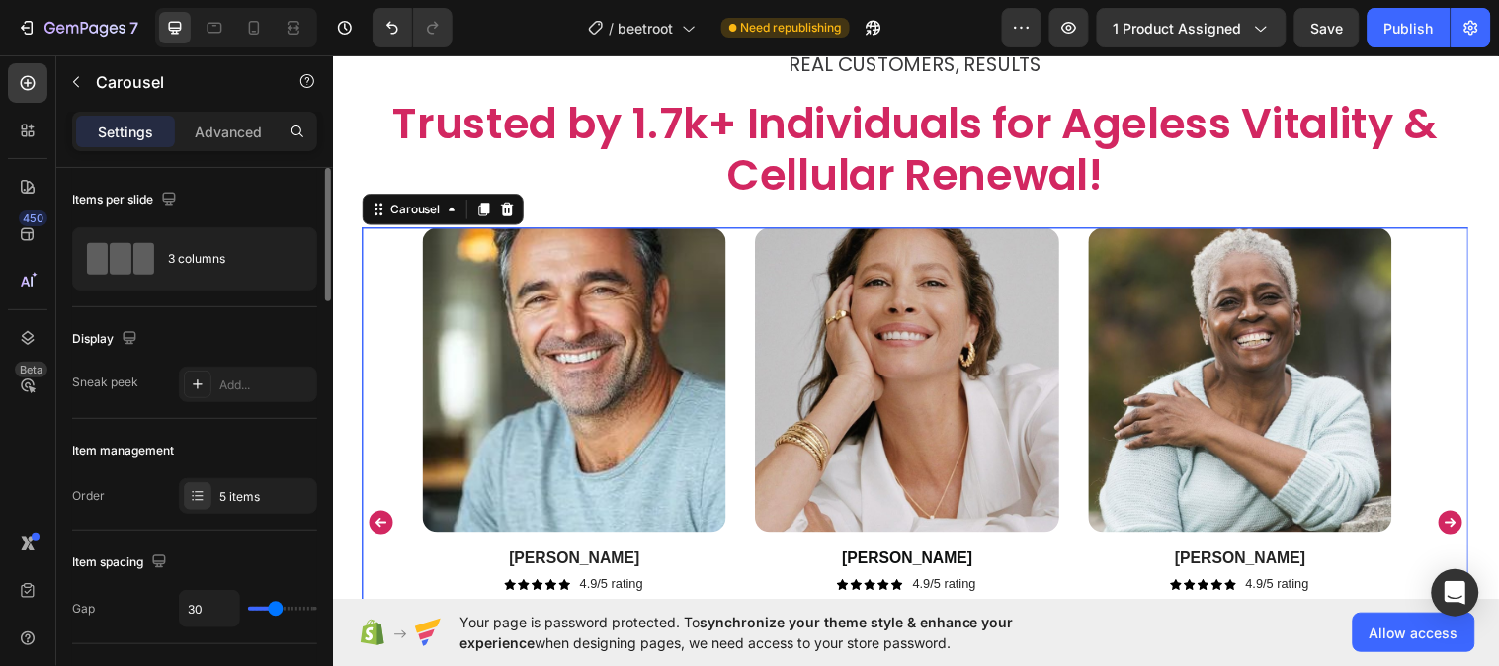
click at [378, 533] on icon "Carousel Back Arrow" at bounding box center [382, 530] width 24 height 24
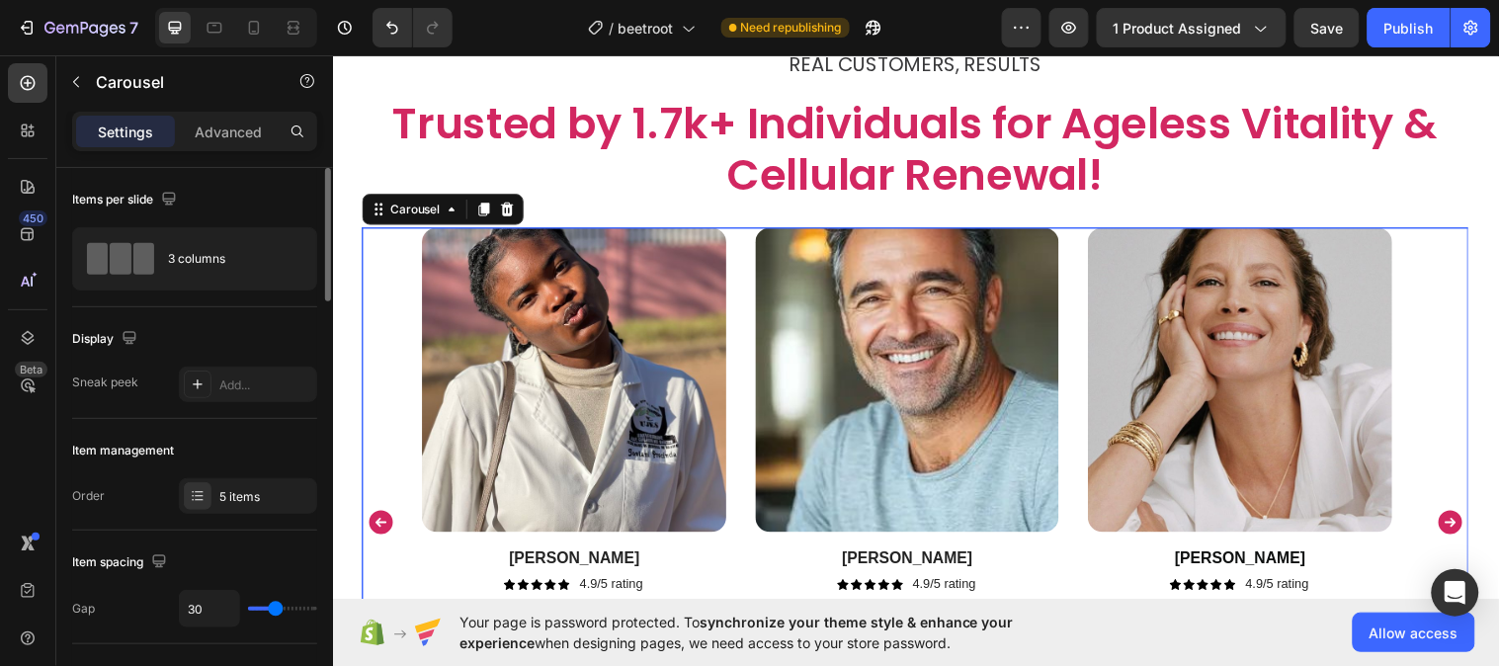
click at [378, 533] on icon "Carousel Back Arrow" at bounding box center [382, 530] width 24 height 24
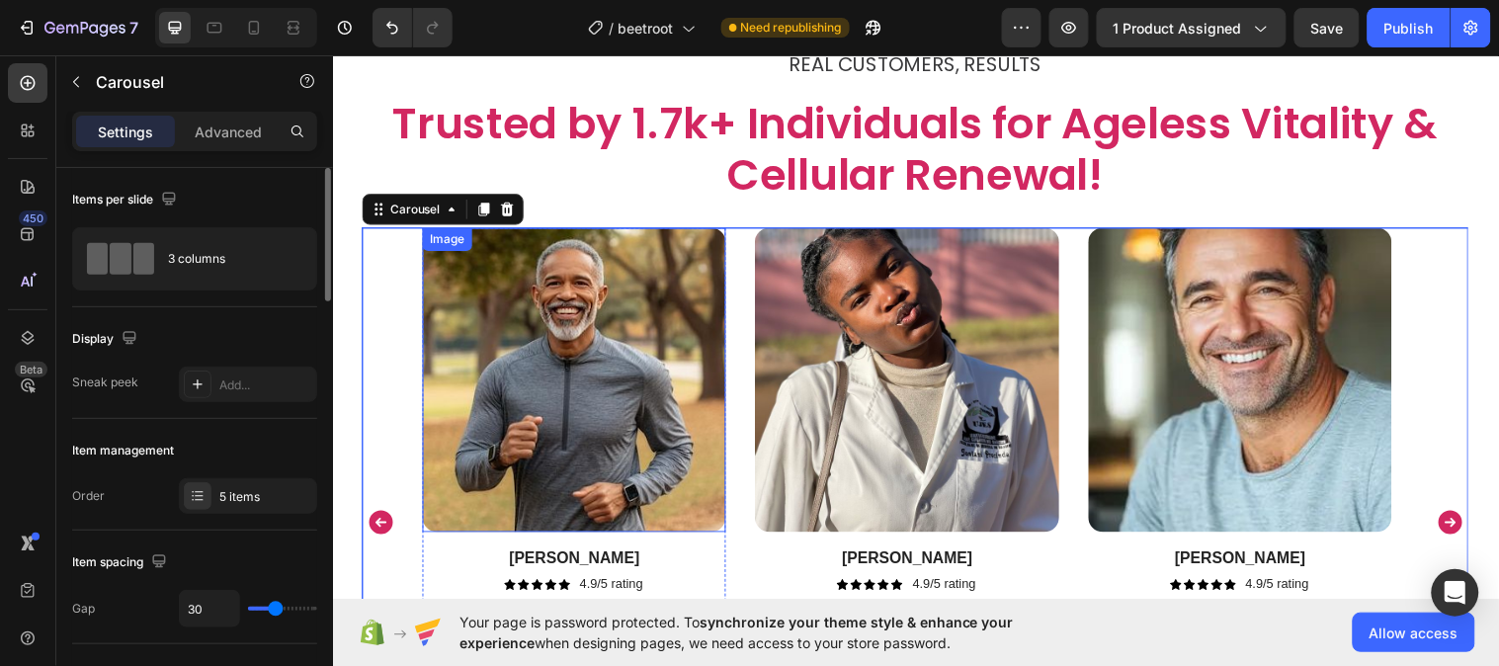
click at [552, 460] on img at bounding box center [578, 384] width 308 height 308
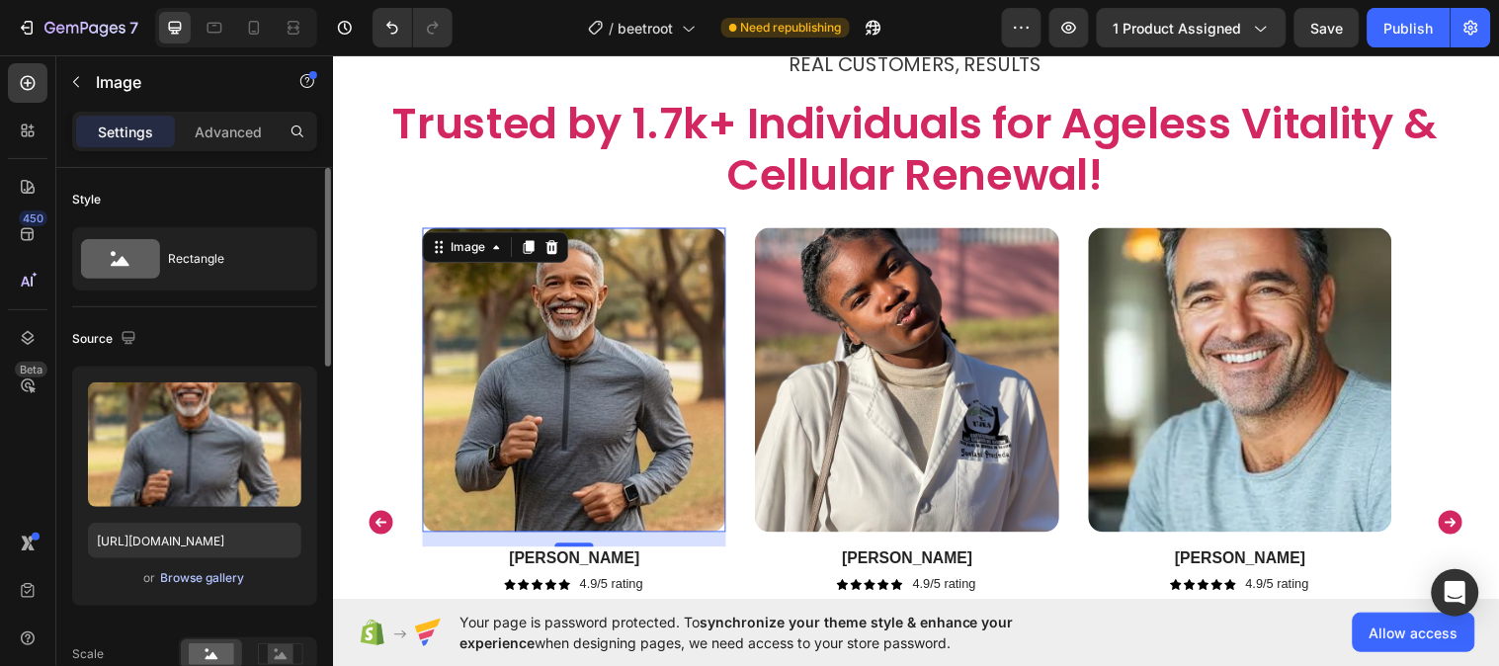
click at [208, 578] on div "Browse gallery" at bounding box center [203, 578] width 84 height 18
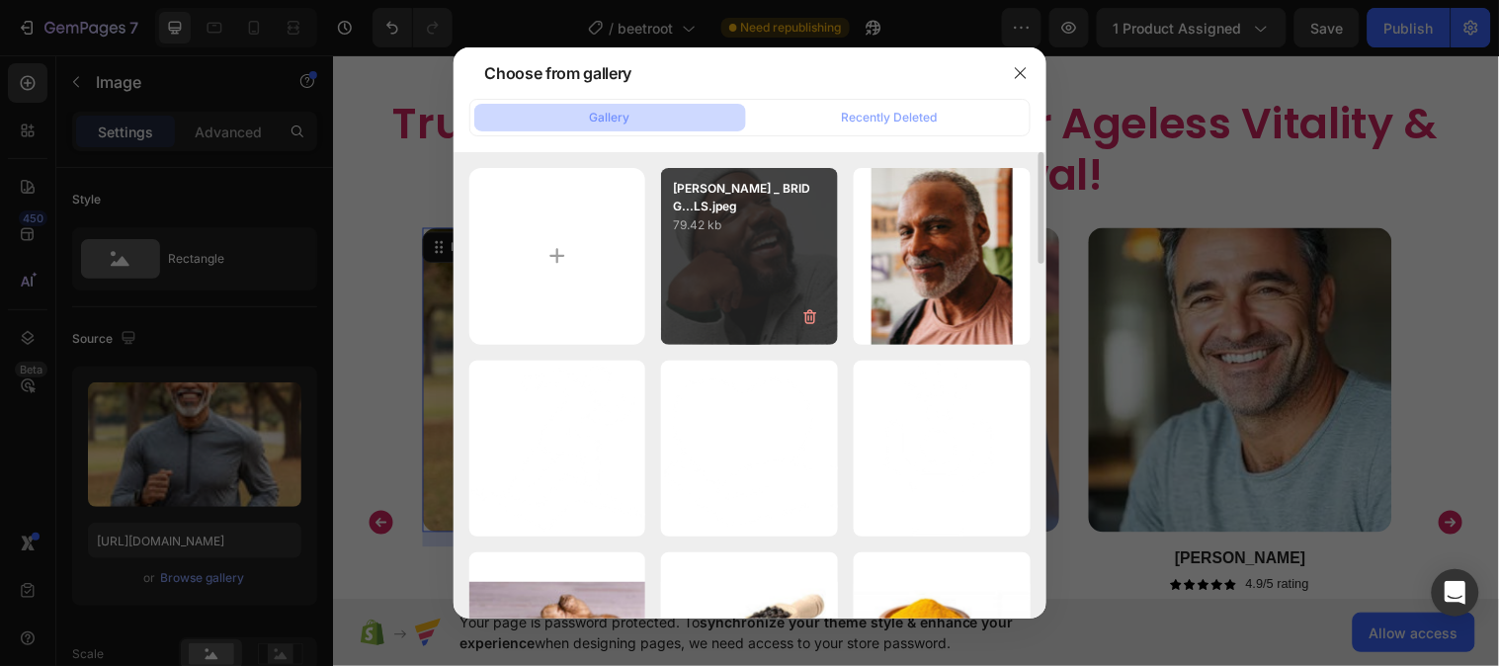
click at [721, 290] on div "KELVIN DAVIS _ BRIDG...LS.jpeg 79.42 kb" at bounding box center [749, 256] width 177 height 177
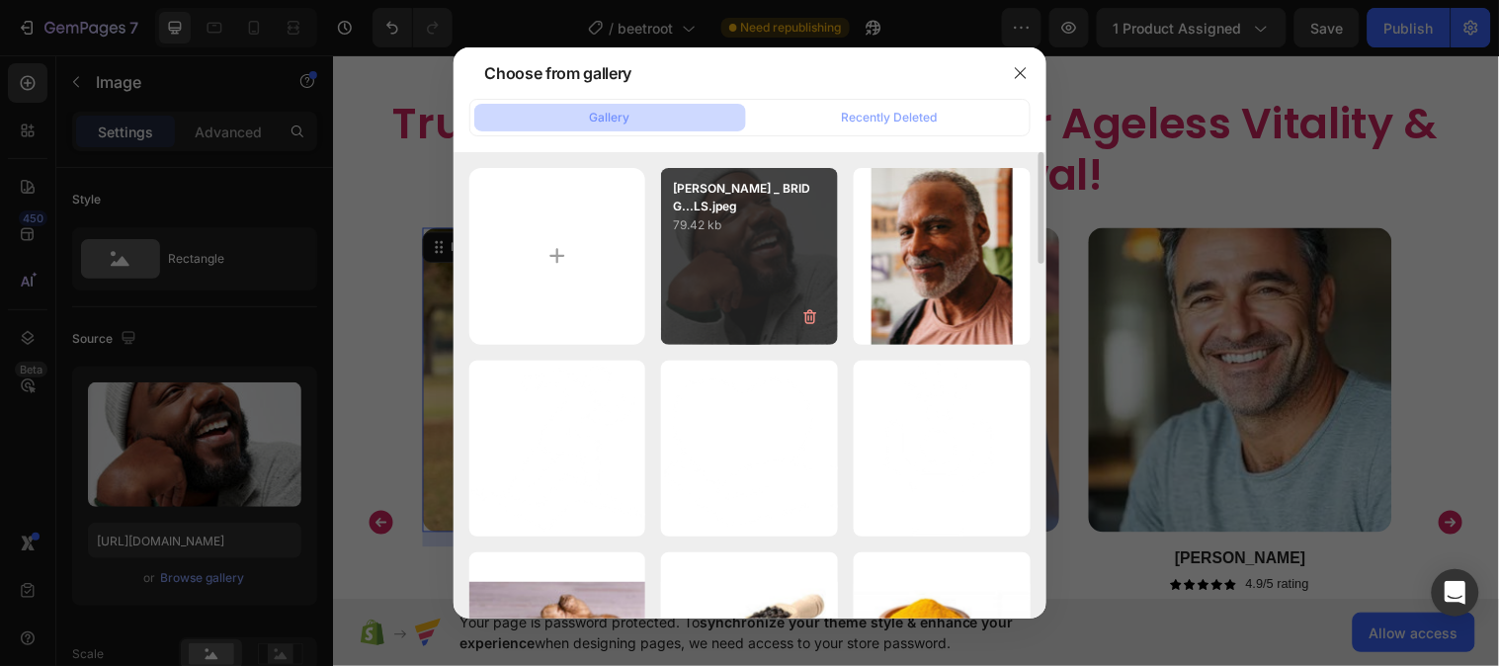
type input "https://cdn.shopify.com/s/files/1/0787/1620/7344/files/gempages_581797582632649…"
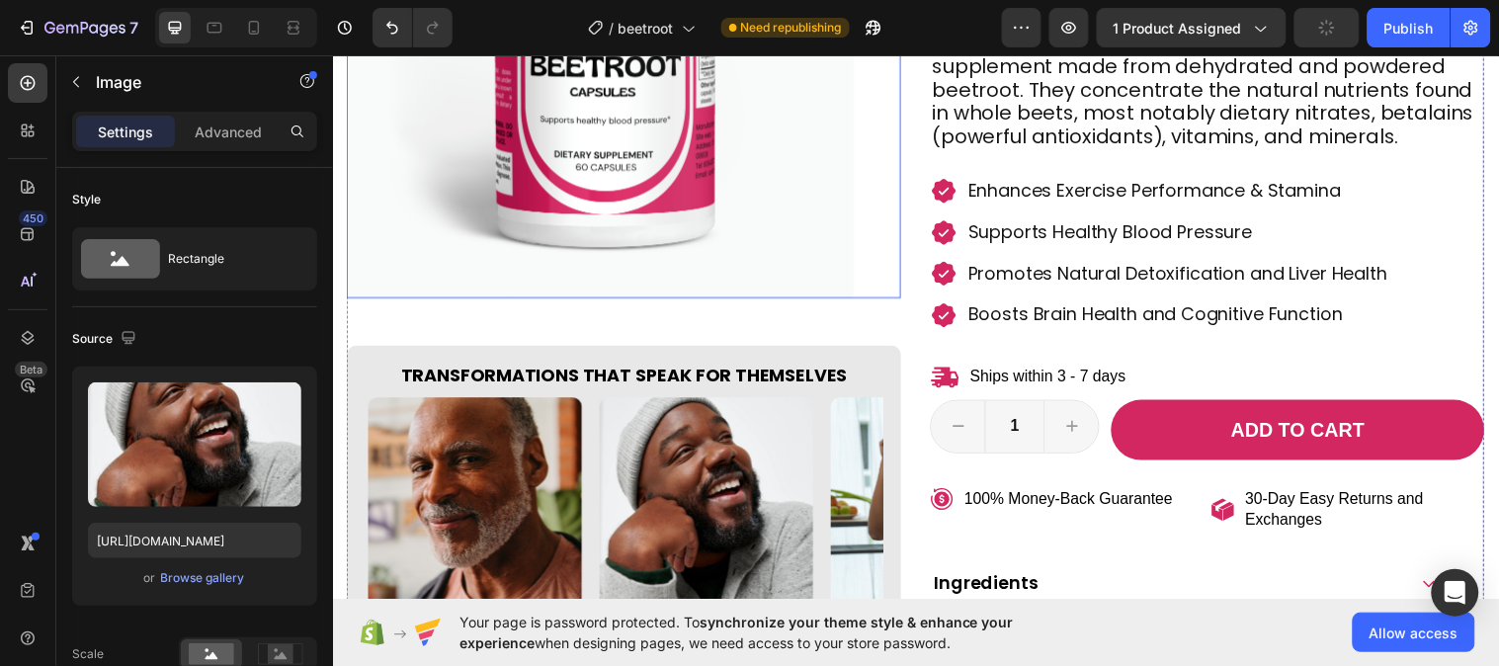
scroll to position [548, 0]
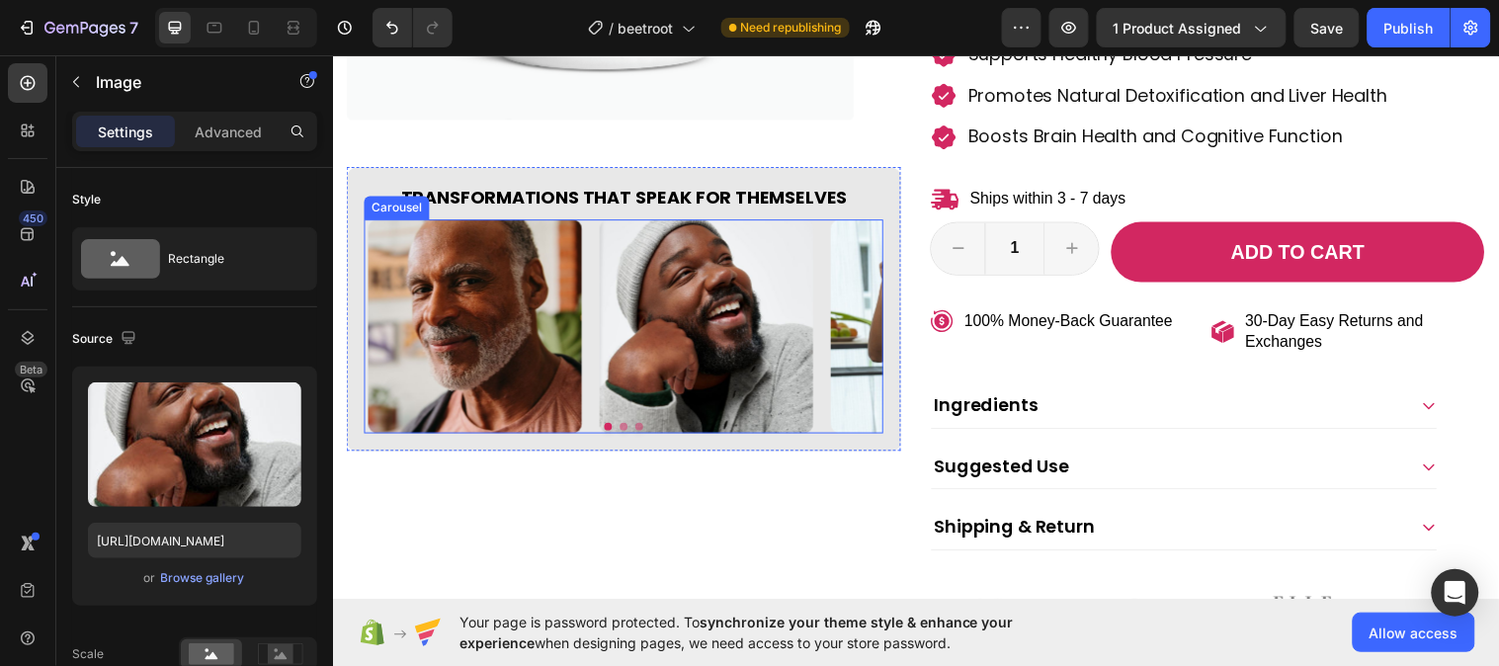
click at [640, 429] on button "Dot" at bounding box center [644, 433] width 8 height 8
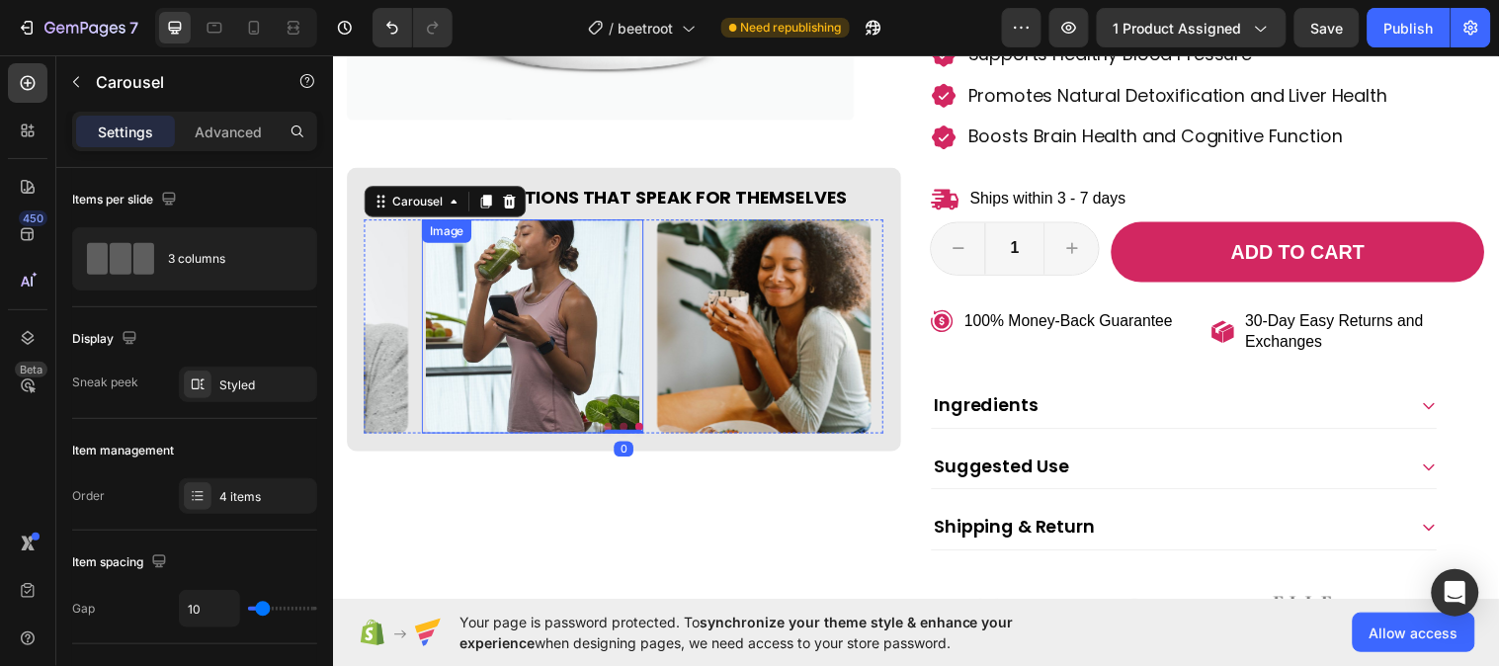
click at [583, 332] on img at bounding box center [536, 330] width 217 height 217
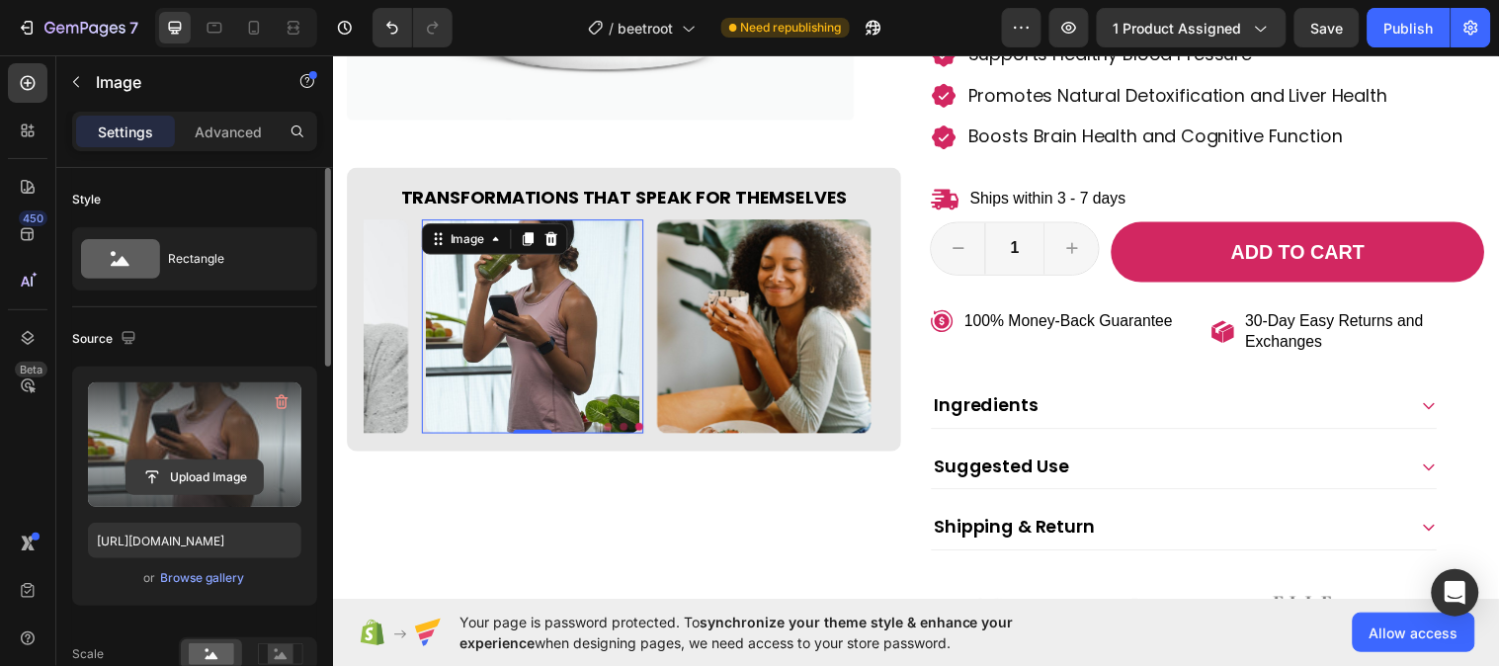
click at [214, 486] on input "file" at bounding box center [194, 477] width 136 height 34
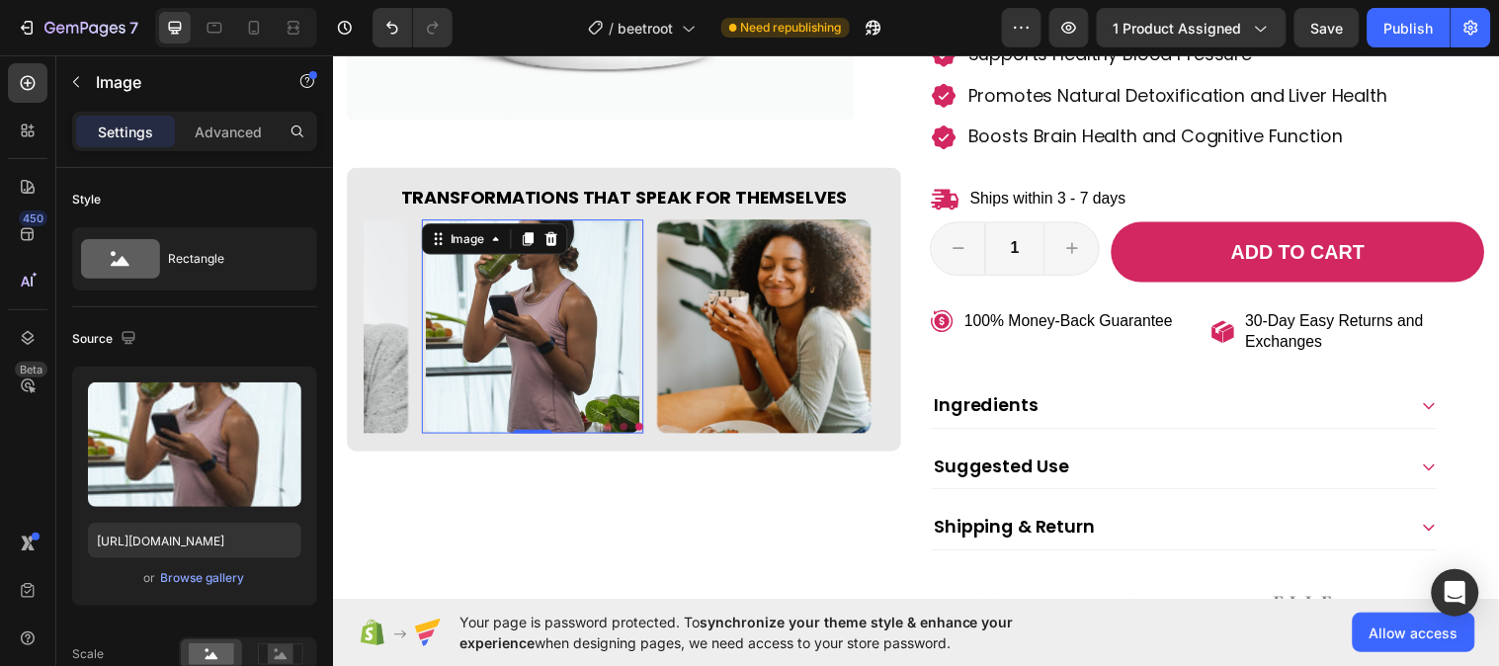
click at [922, 216] on div "Product Images Transformations That Speak for Themselves Heading Image Image Im…" at bounding box center [925, 126] width 1156 height 1041
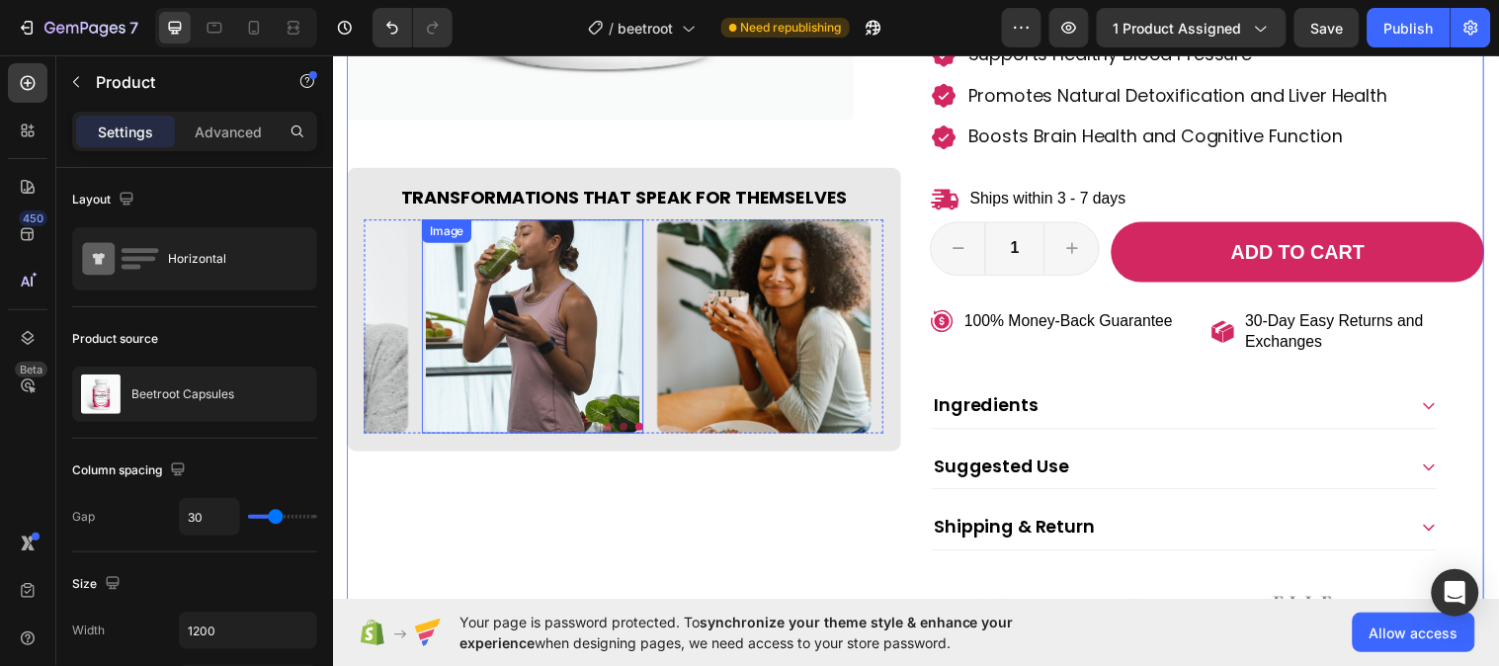
click at [555, 325] on img at bounding box center [536, 330] width 217 height 217
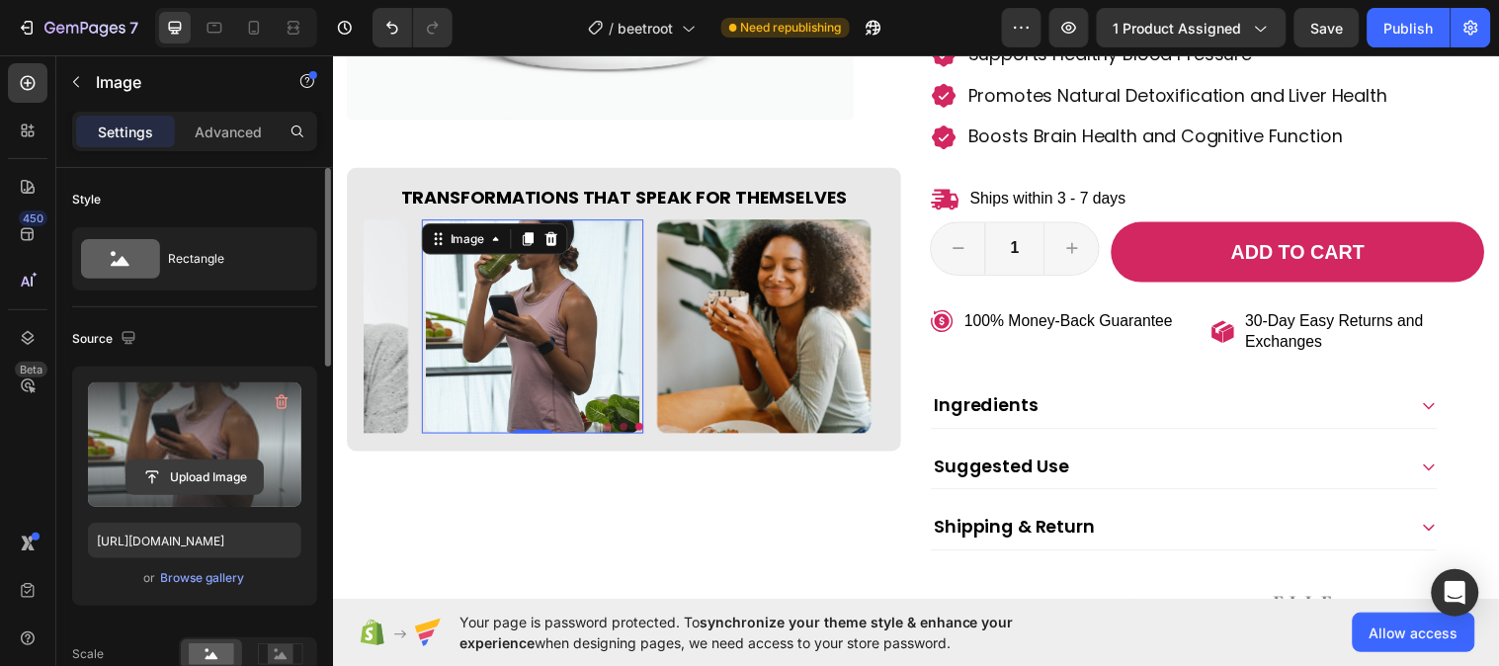
click at [186, 488] on input "file" at bounding box center [194, 477] width 136 height 34
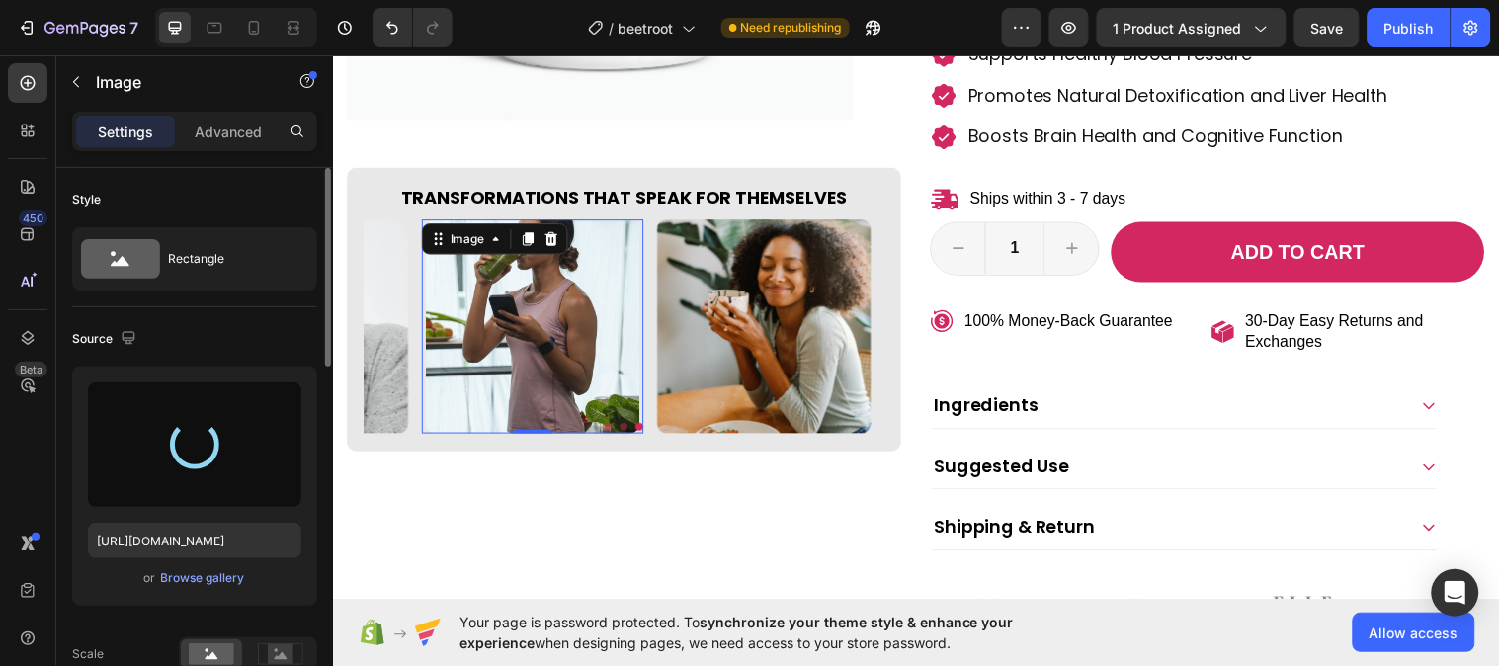
type input "https://cdn.shopify.com/s/files/1/0787/1620/7344/files/gempages_581797582632649…"
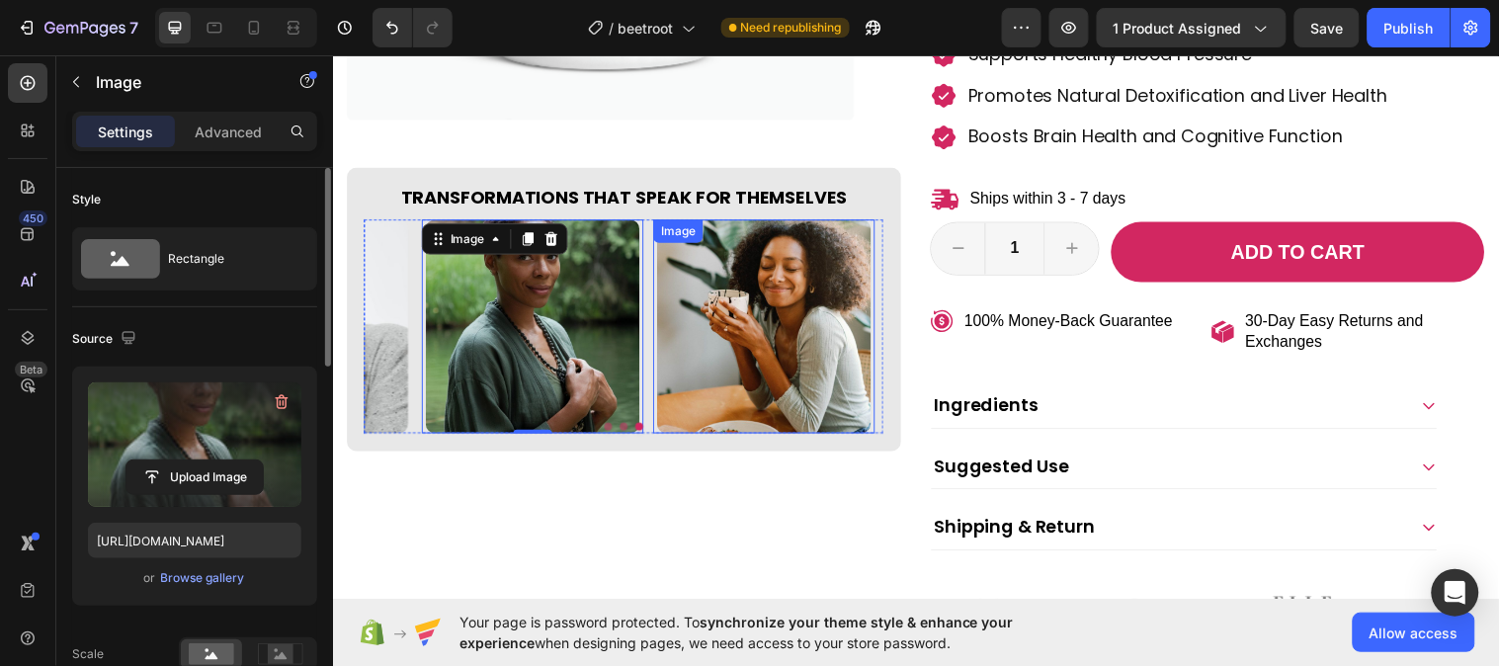
click at [752, 255] on img at bounding box center [771, 330] width 217 height 217
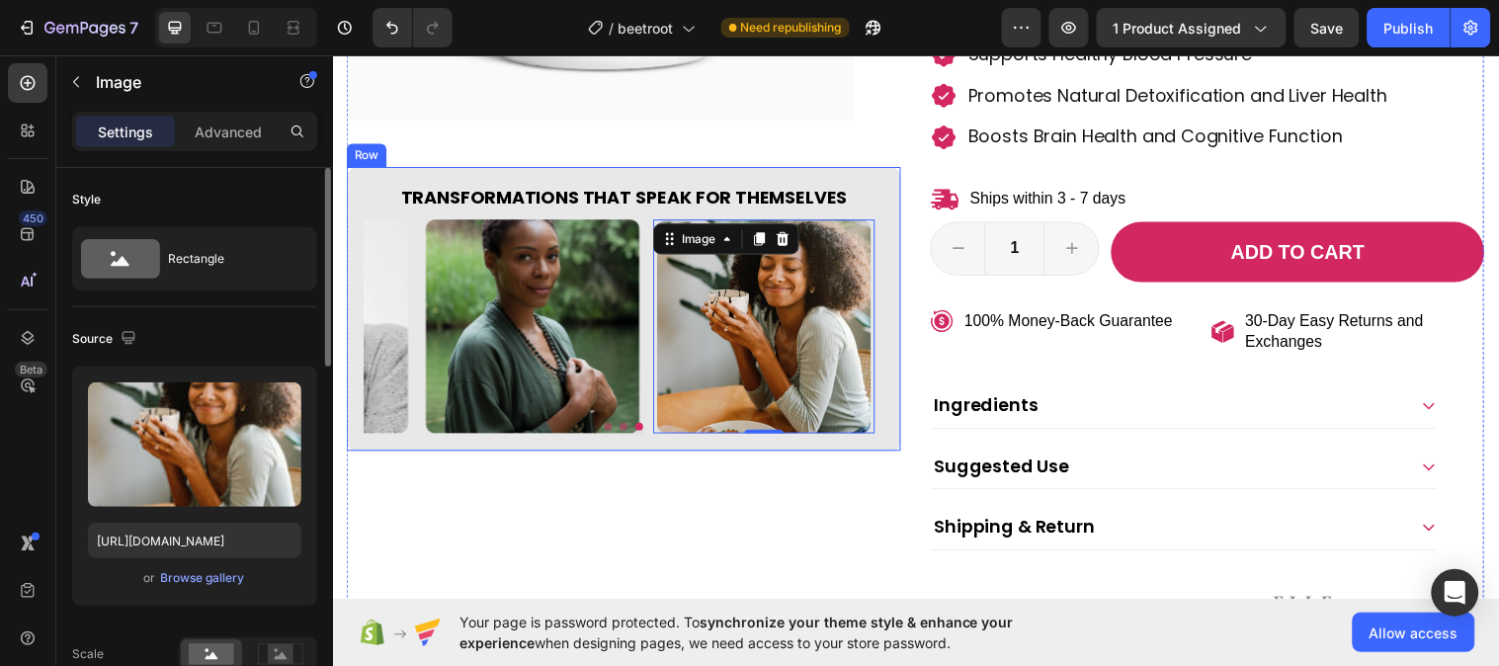
click at [743, 442] on div "Transformations That Speak for Themselves Heading Image Image Image Image 0 Car…" at bounding box center [628, 313] width 563 height 289
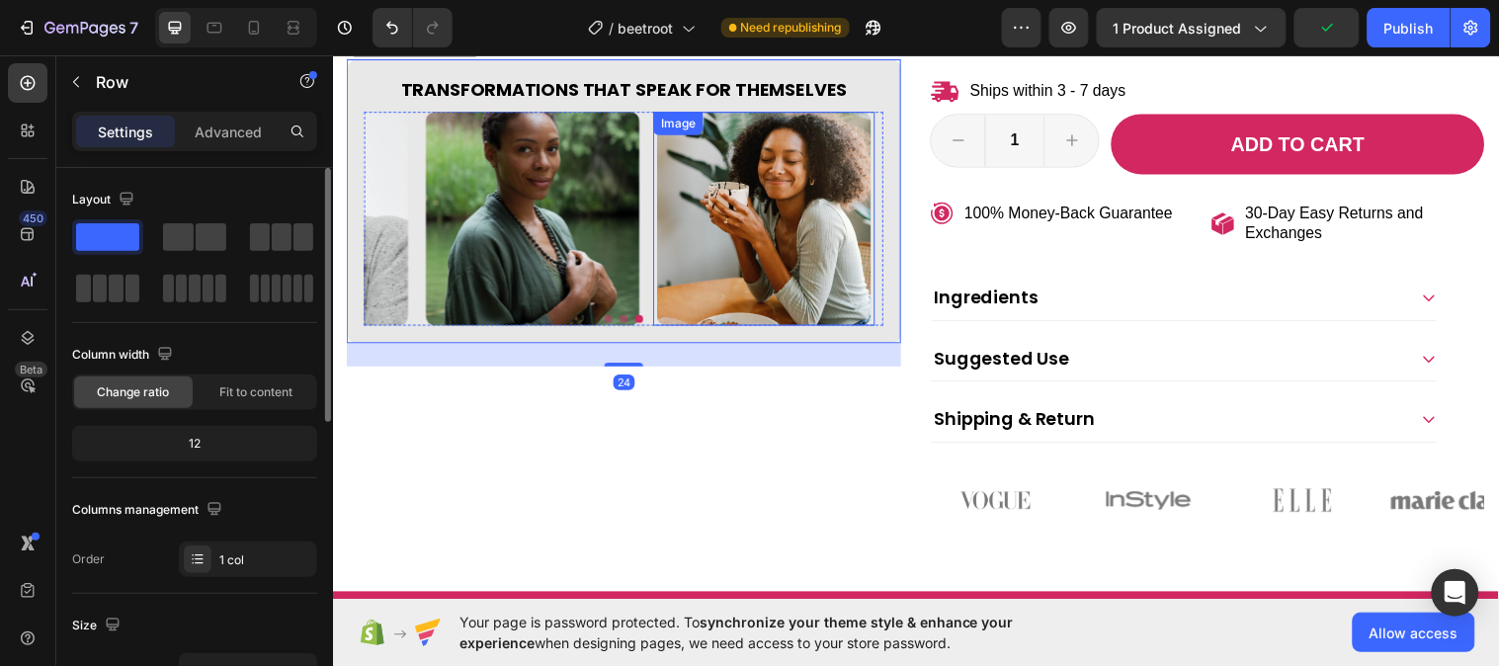
scroll to position [768, 0]
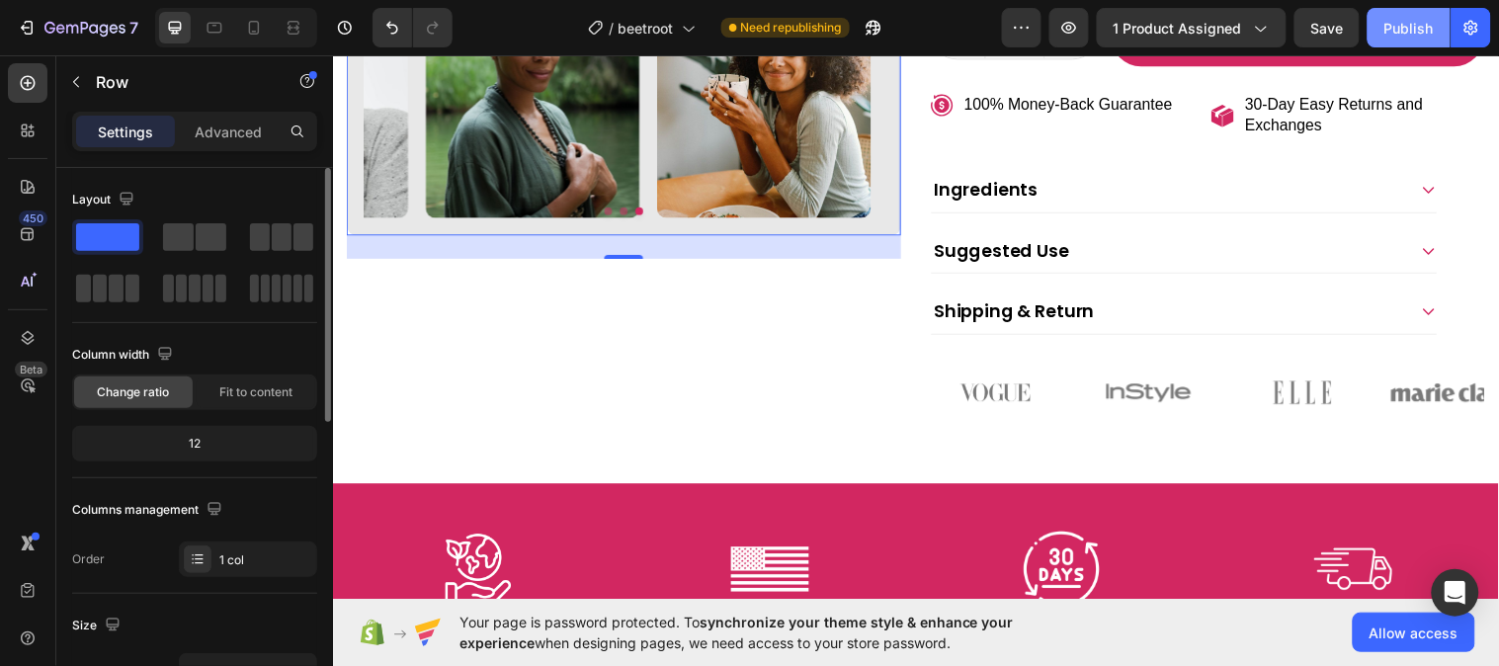
click at [1404, 33] on div "Publish" at bounding box center [1408, 28] width 49 height 21
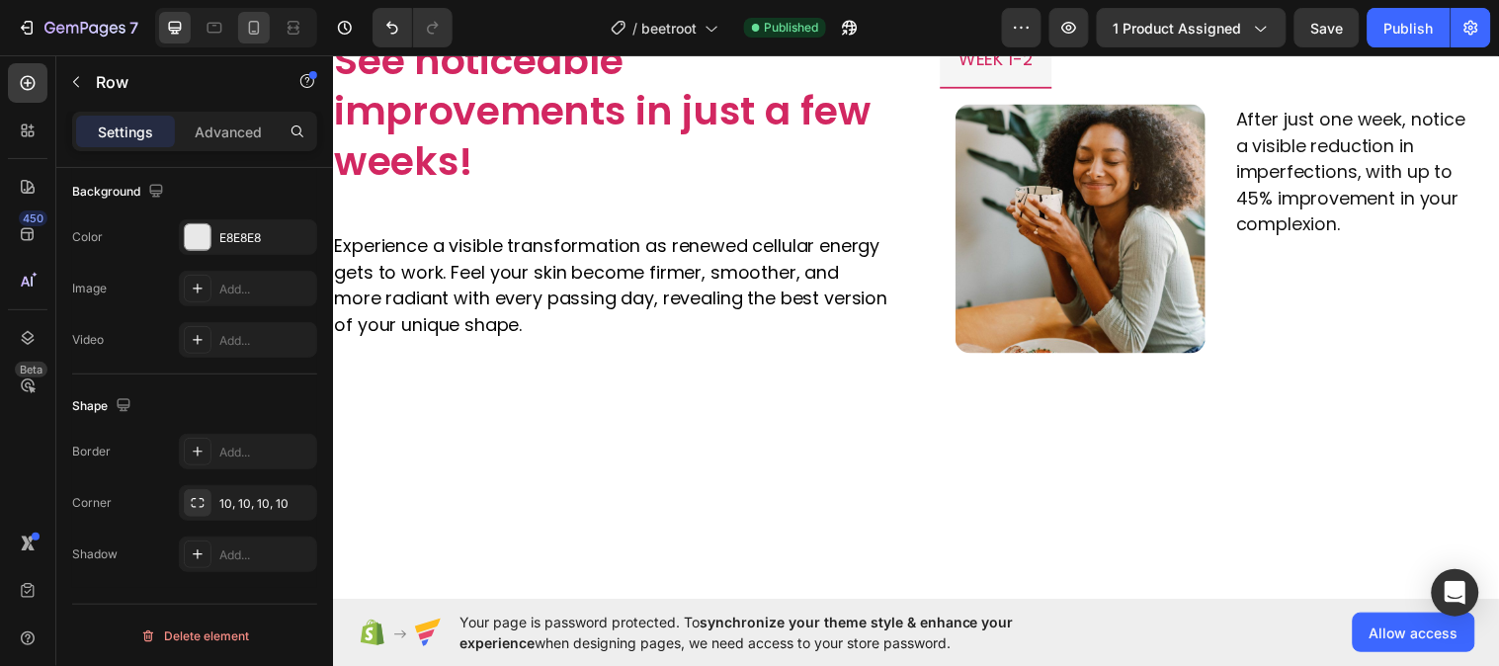
scroll to position [1976, 0]
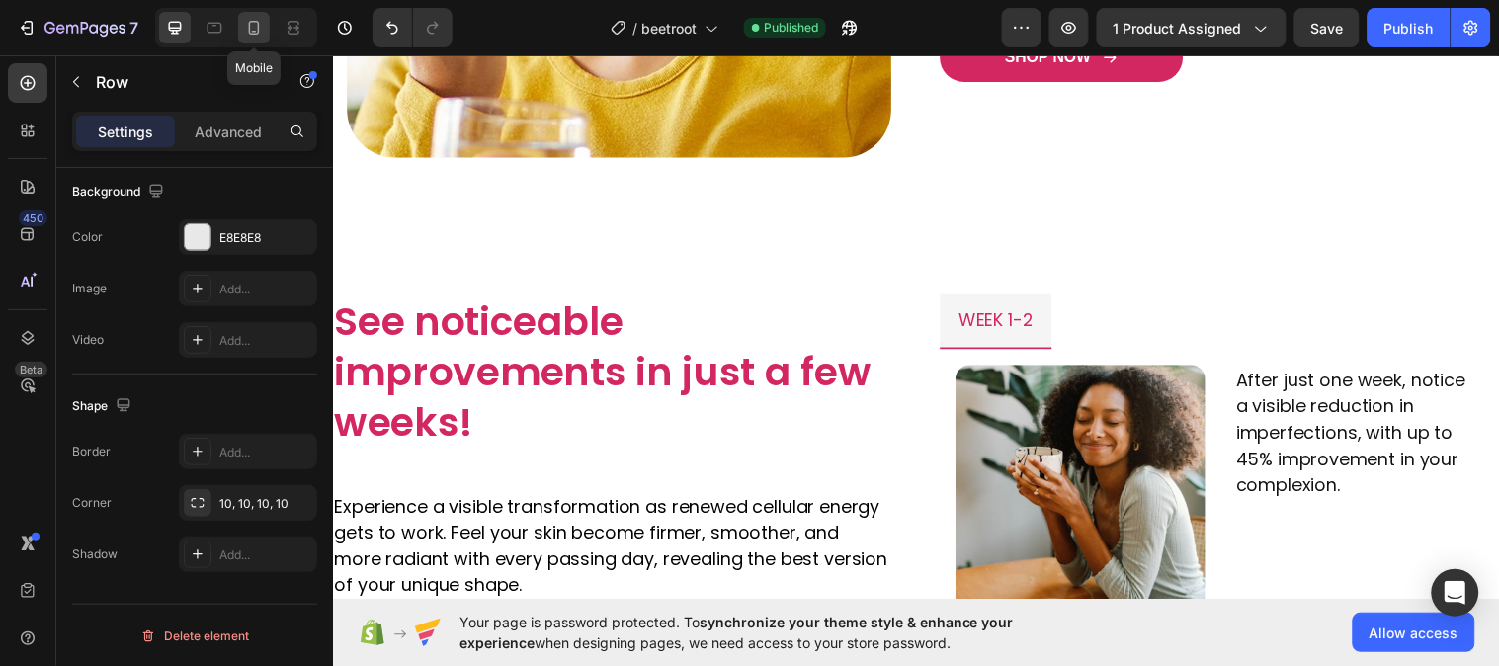
click at [242, 22] on div at bounding box center [254, 28] width 32 height 32
type input "100%"
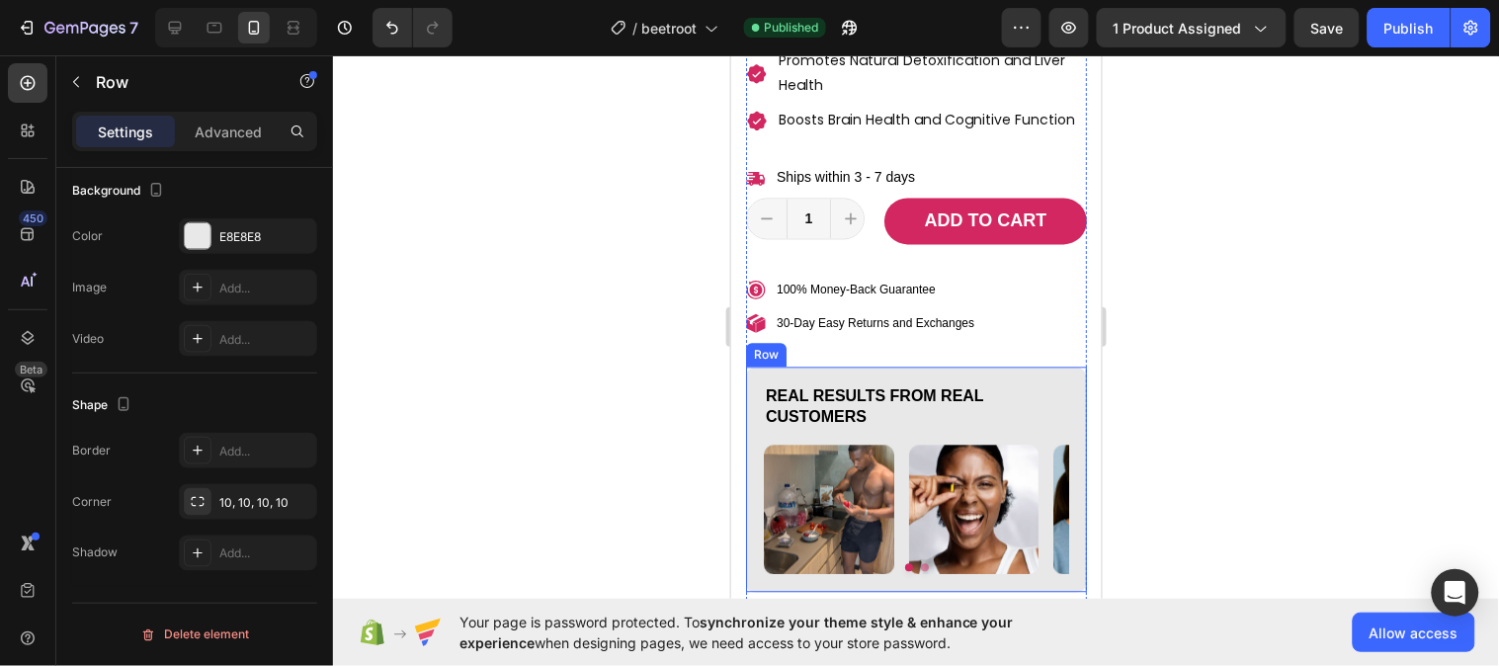
scroll to position [1177, 0]
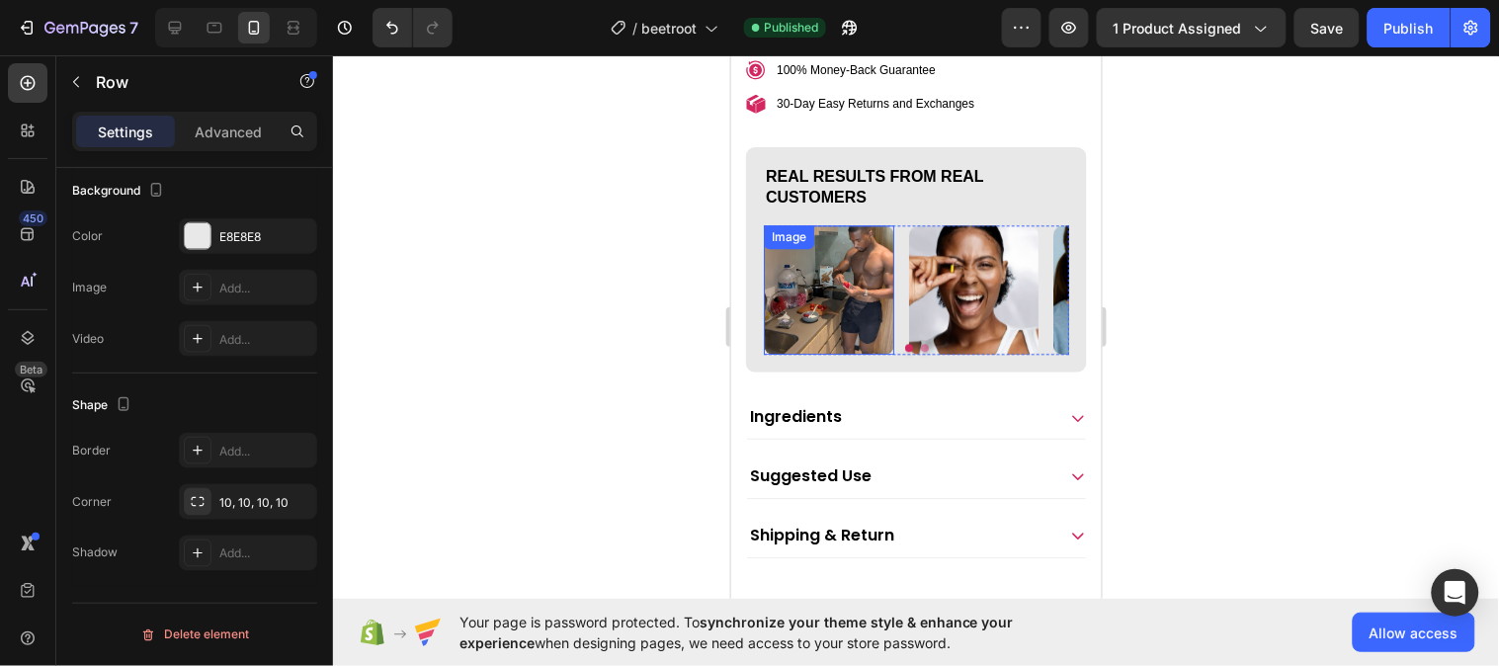
click at [856, 323] on img at bounding box center [828, 289] width 130 height 130
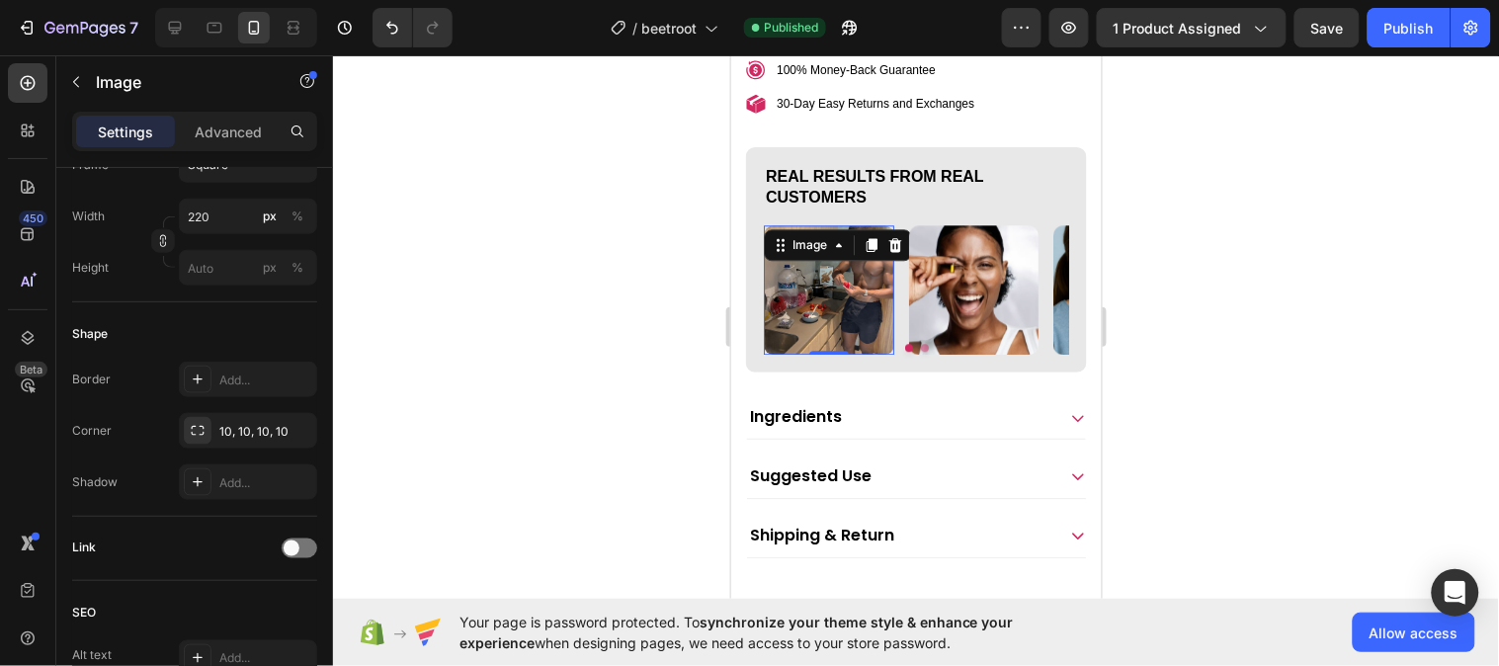
scroll to position [0, 0]
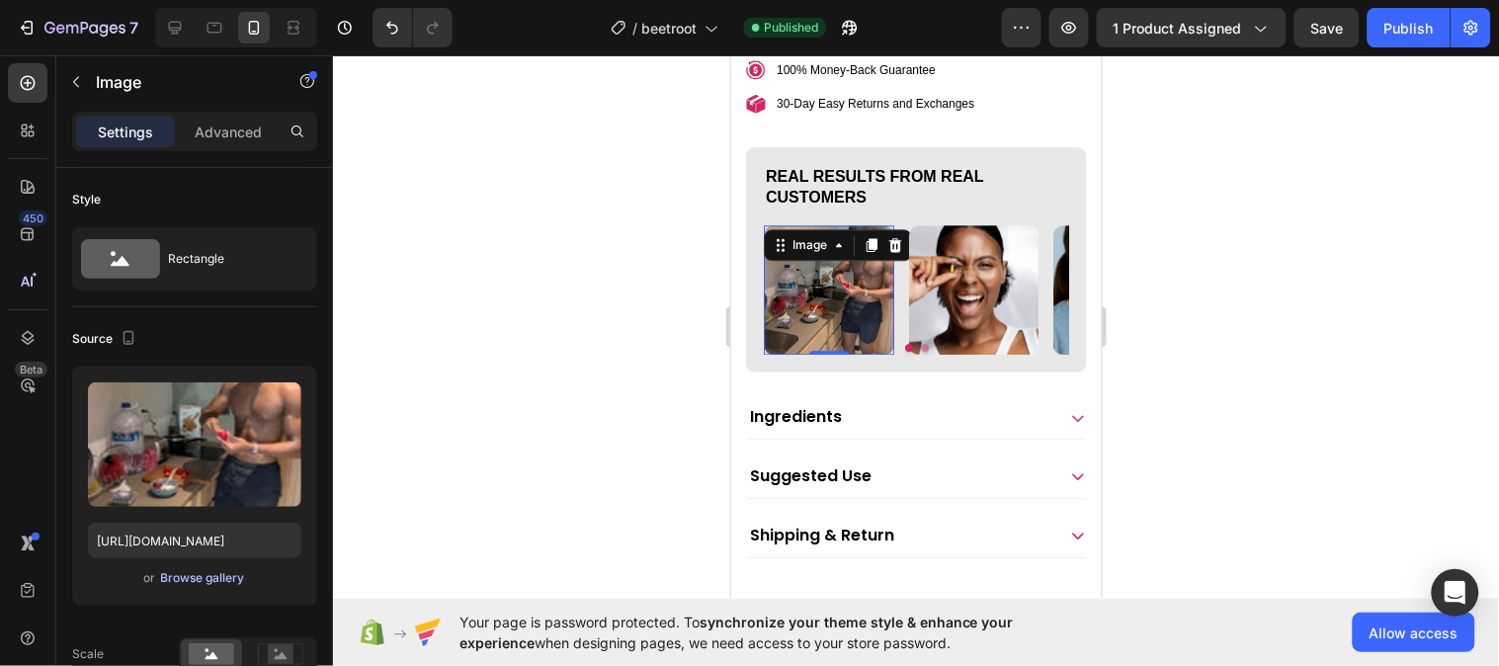
click at [204, 580] on div "Browse gallery" at bounding box center [203, 578] width 84 height 18
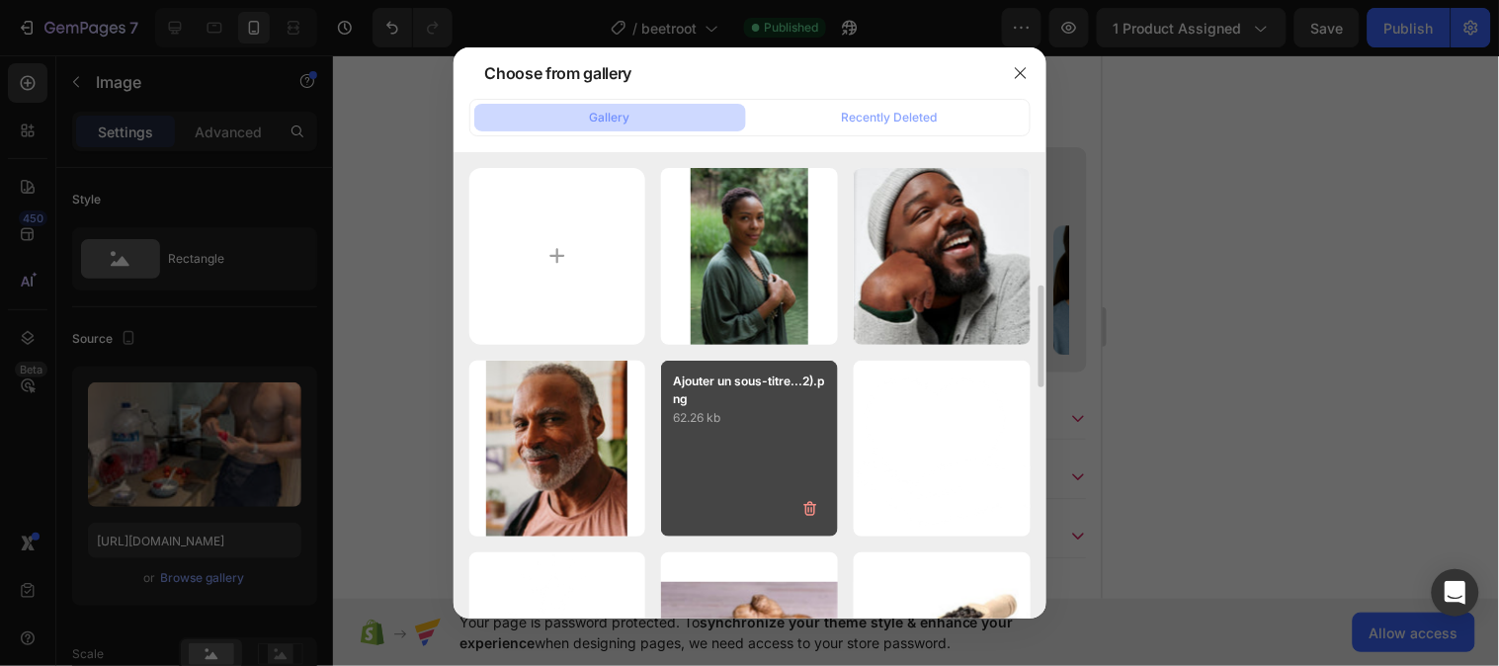
scroll to position [110, 0]
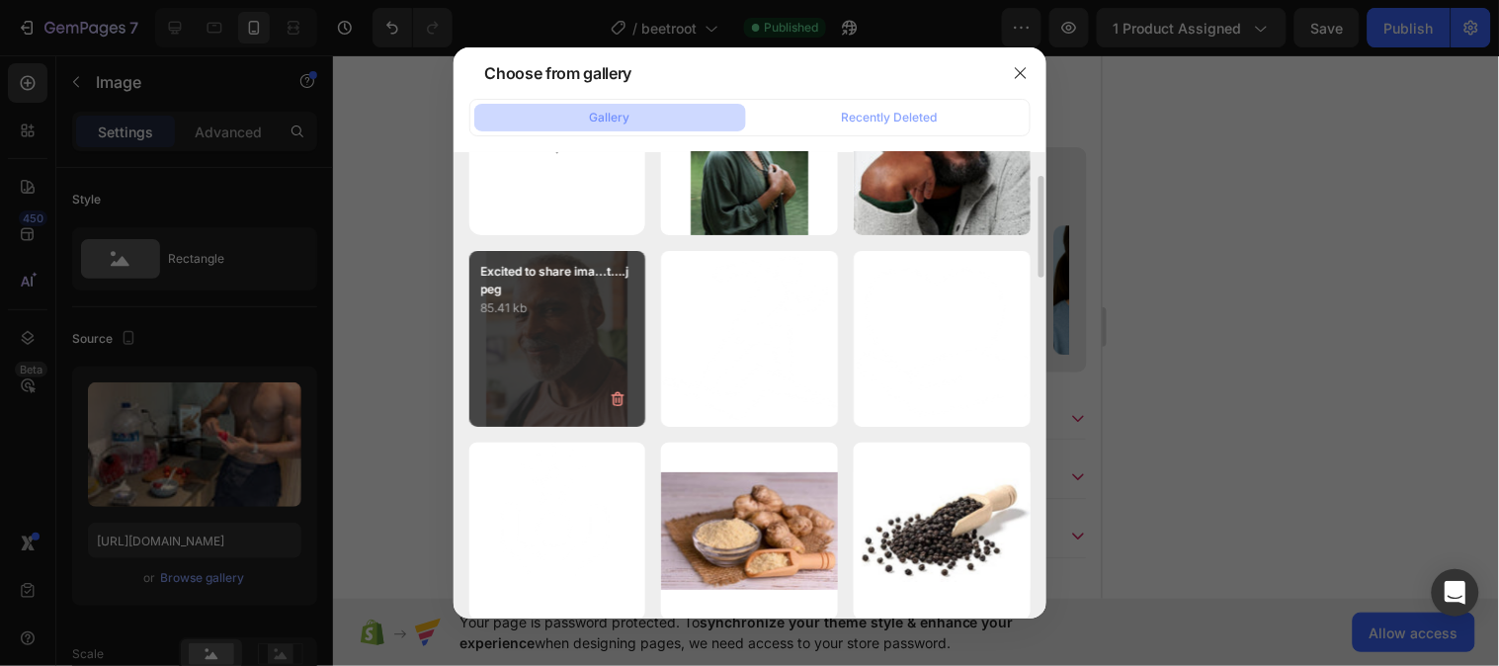
click at [573, 340] on div "Excited to share ima...t….jpeg 85.41 kb" at bounding box center [557, 339] width 177 height 177
type input "https://cdn.shopify.com/s/files/1/0787/1620/7344/files/gempages_581797582632649…"
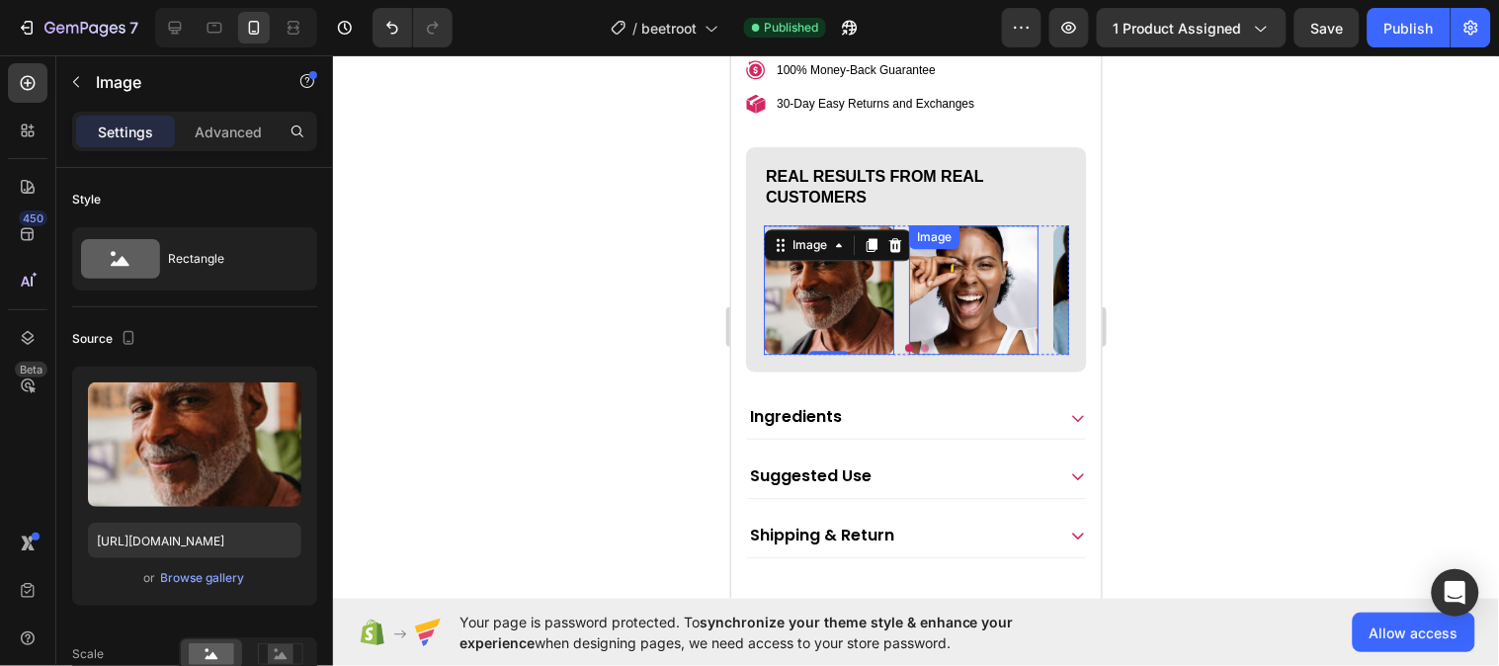
click at [925, 355] on img at bounding box center [973, 289] width 130 height 130
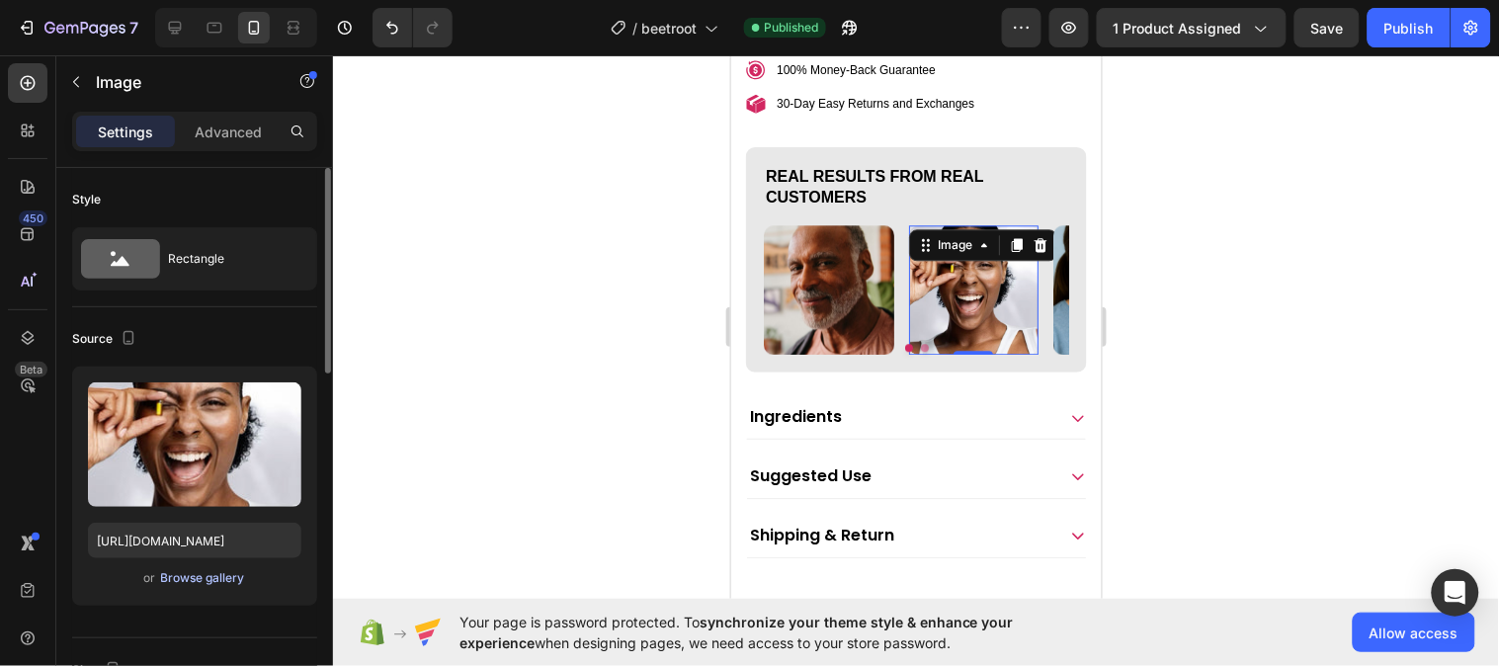
click at [228, 583] on div "Browse gallery" at bounding box center [203, 578] width 84 height 18
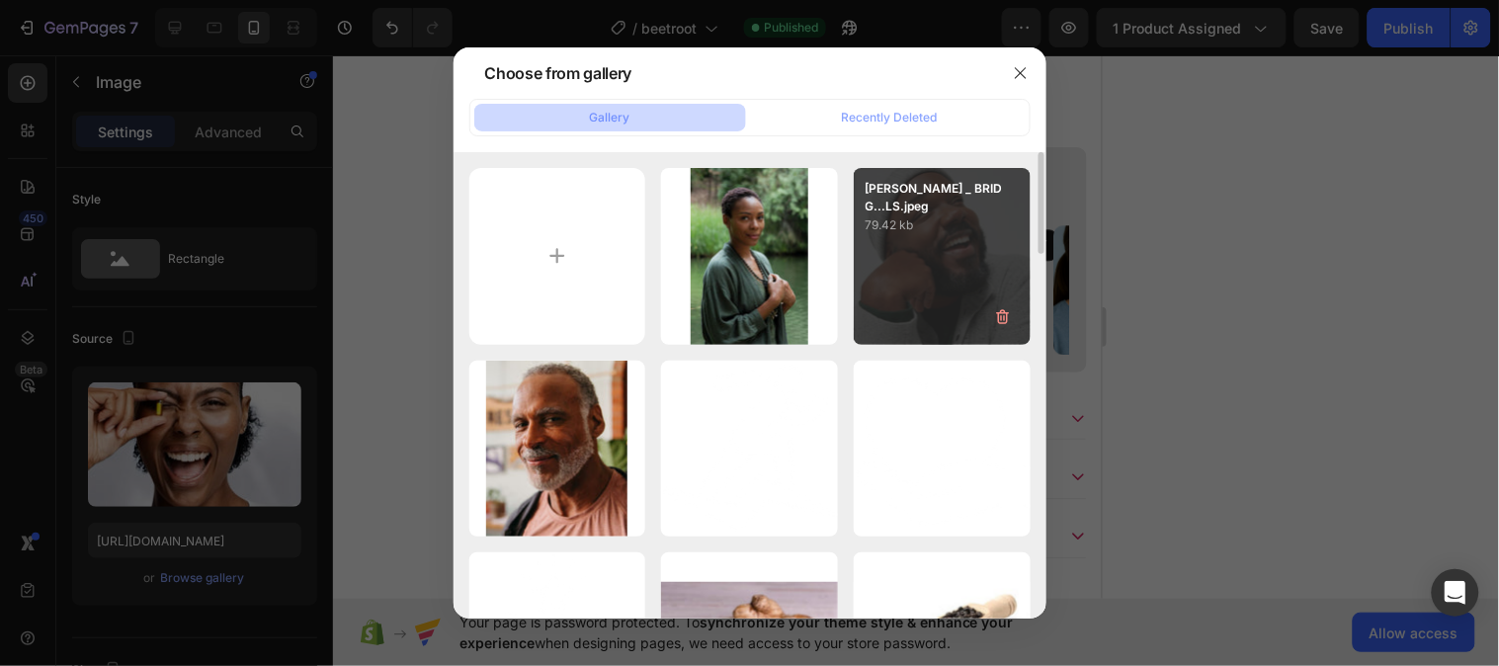
click at [861, 268] on div "KELVIN DAVIS _ BRIDG...LS.jpeg 79.42 kb" at bounding box center [942, 256] width 177 height 177
type input "https://cdn.shopify.com/s/files/1/0787/1620/7344/files/gempages_581797582632649…"
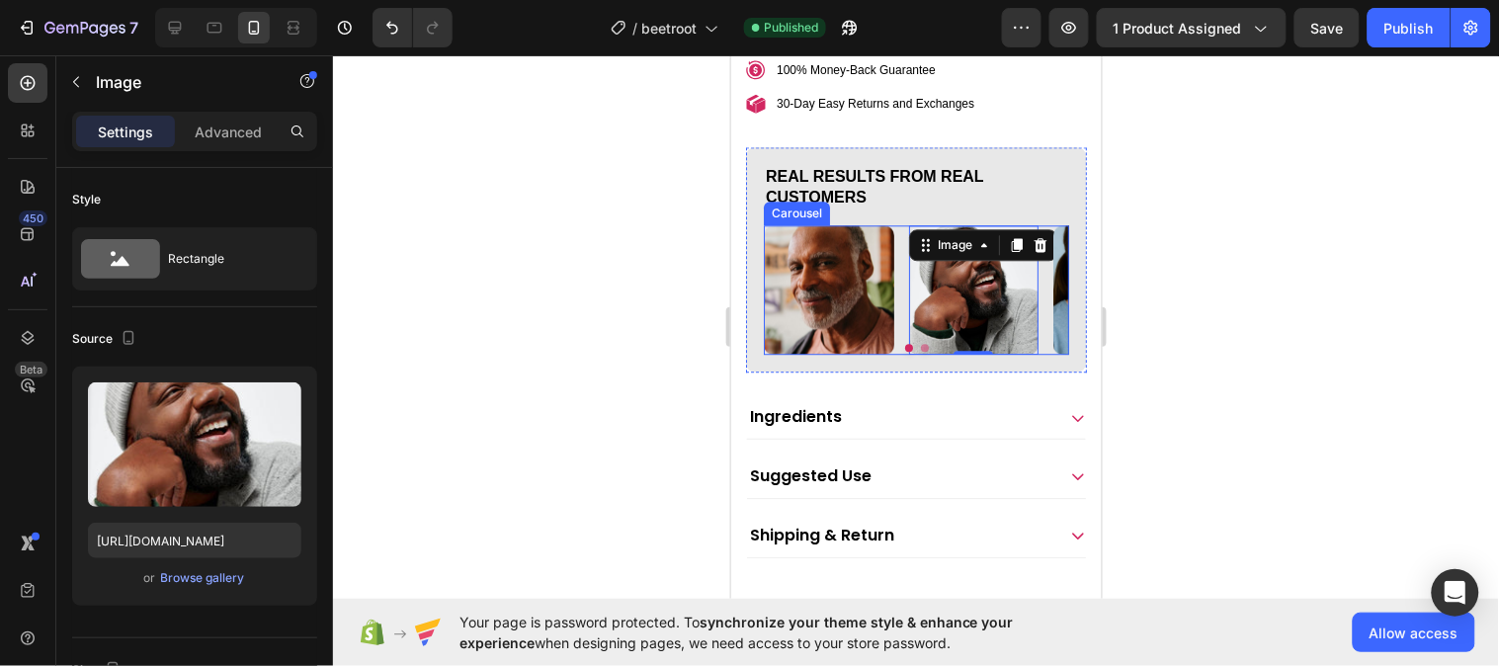
click at [920, 351] on button "Dot" at bounding box center [924, 347] width 8 height 8
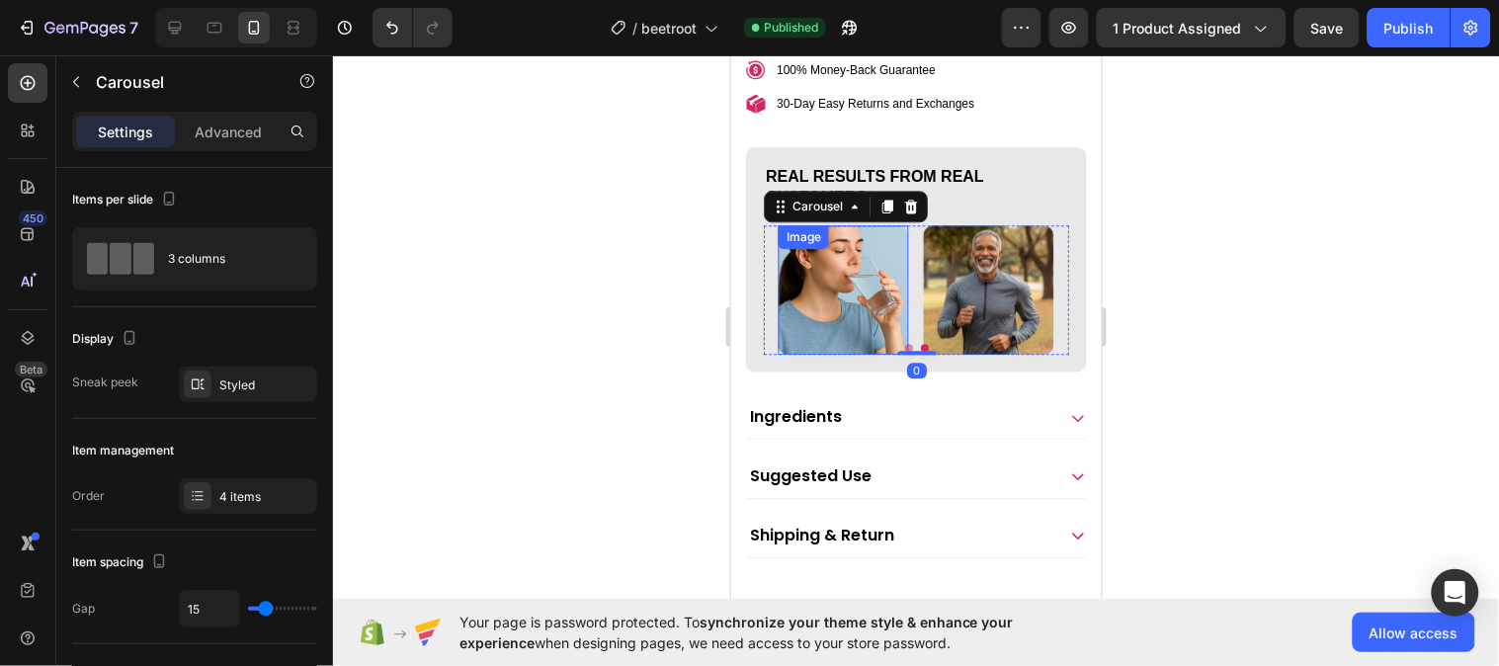
click at [863, 345] on img at bounding box center [843, 289] width 130 height 130
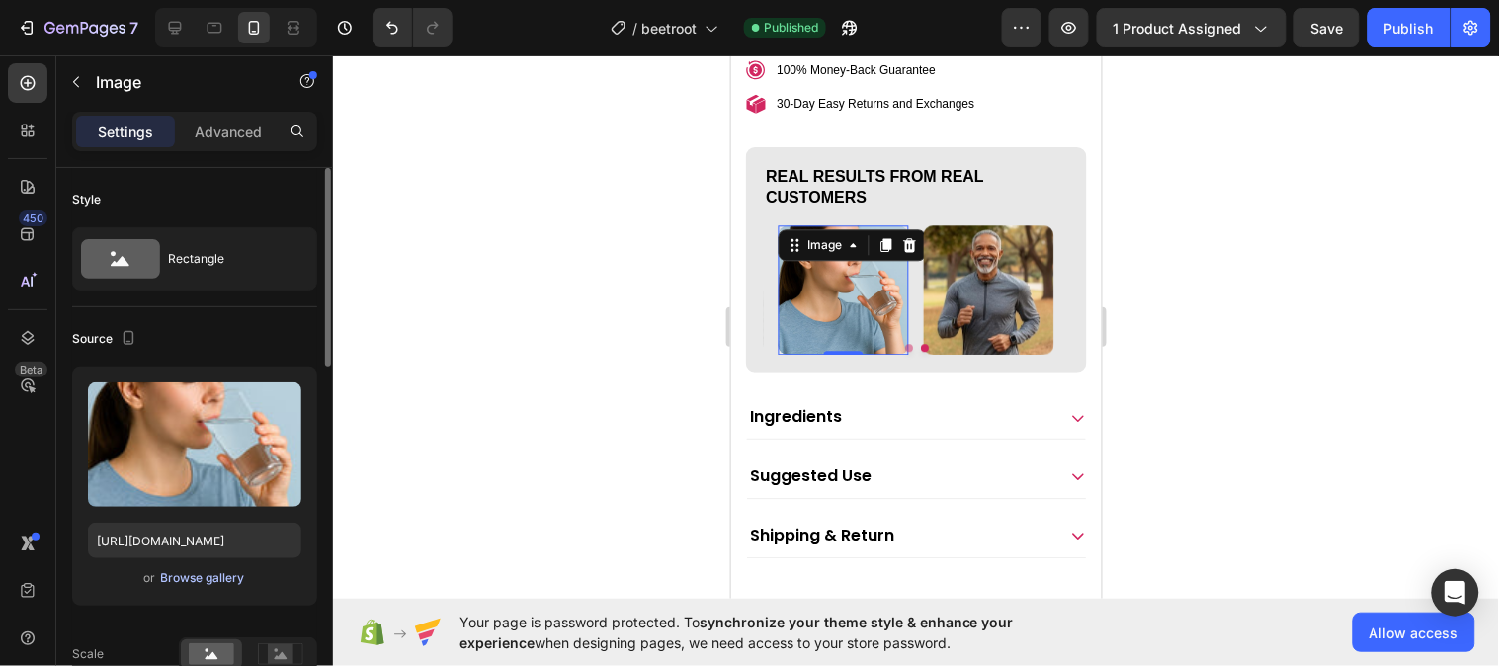
click at [227, 574] on div "Browse gallery" at bounding box center [203, 578] width 84 height 18
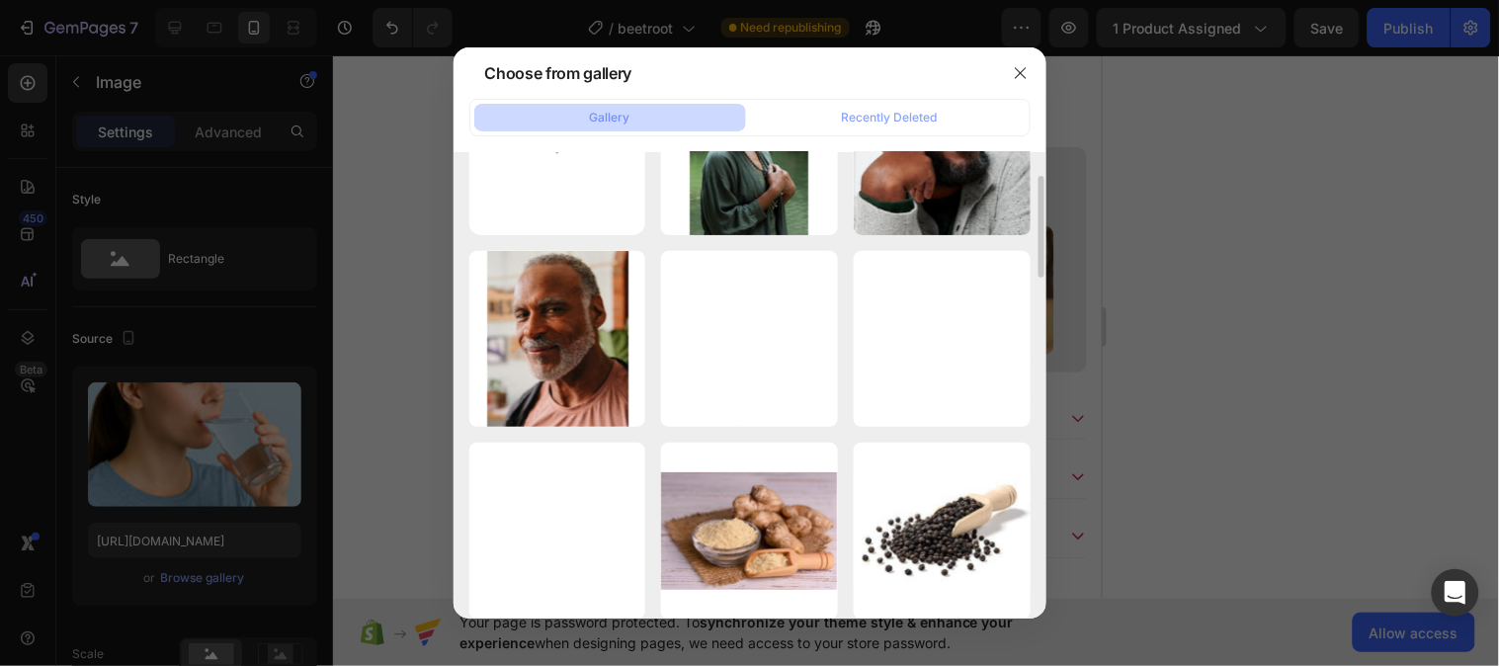
scroll to position [0, 0]
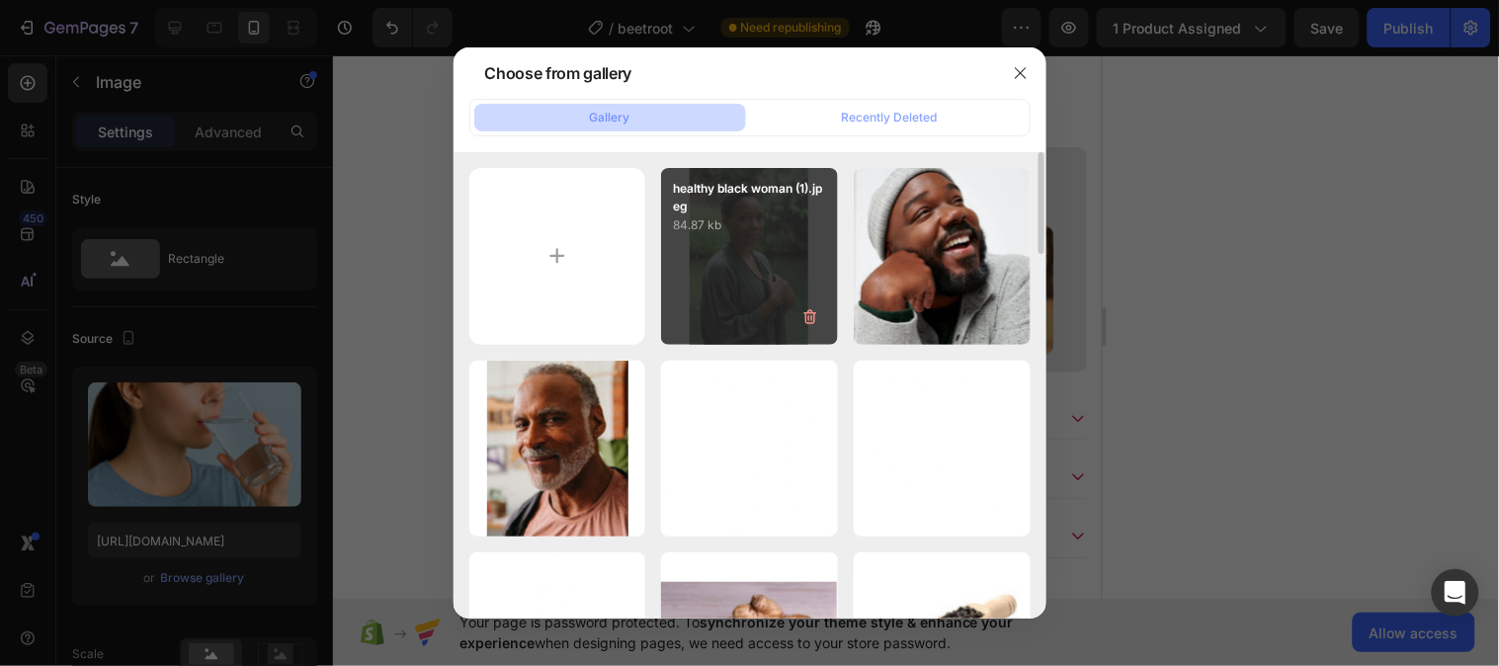
click at [708, 312] on div "healthy black woman (1).jpeg 84.87 kb" at bounding box center [749, 256] width 177 height 177
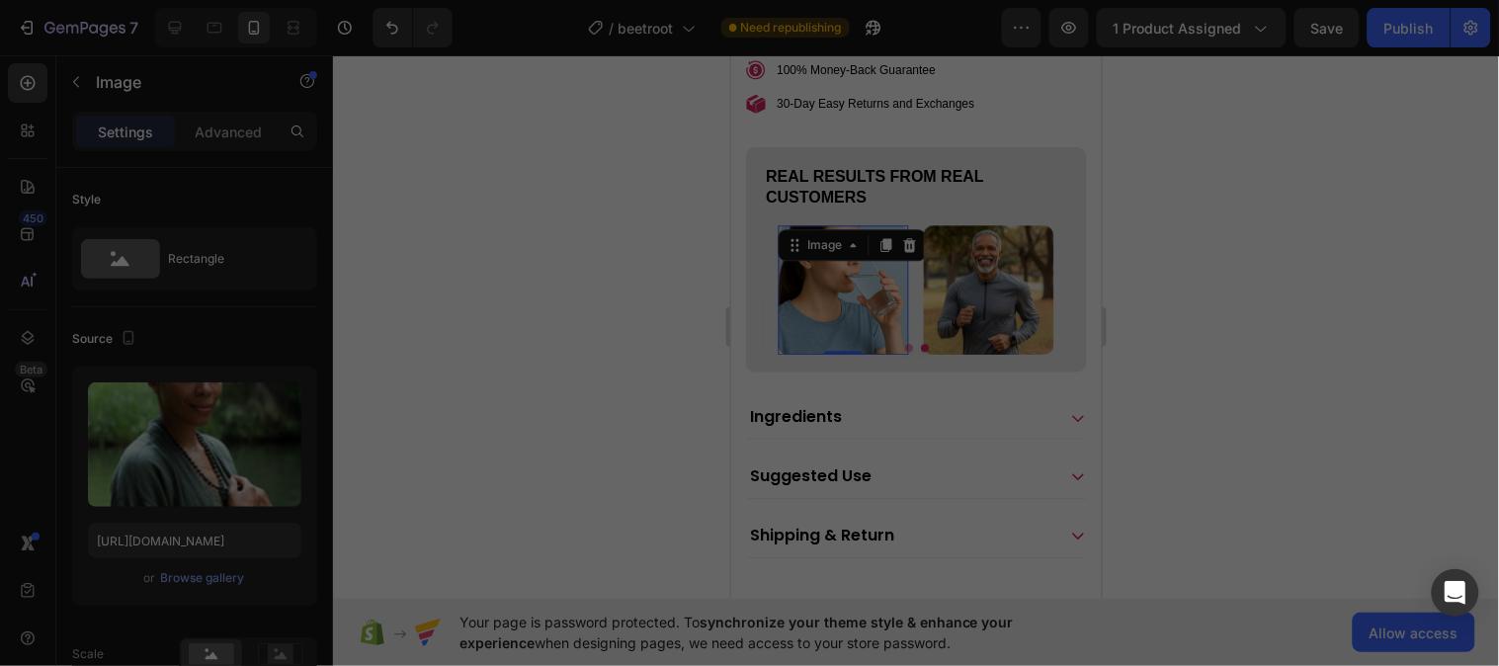
type input "https://cdn.shopify.com/s/files/1/0787/1620/7344/files/gempages_581797582632649…"
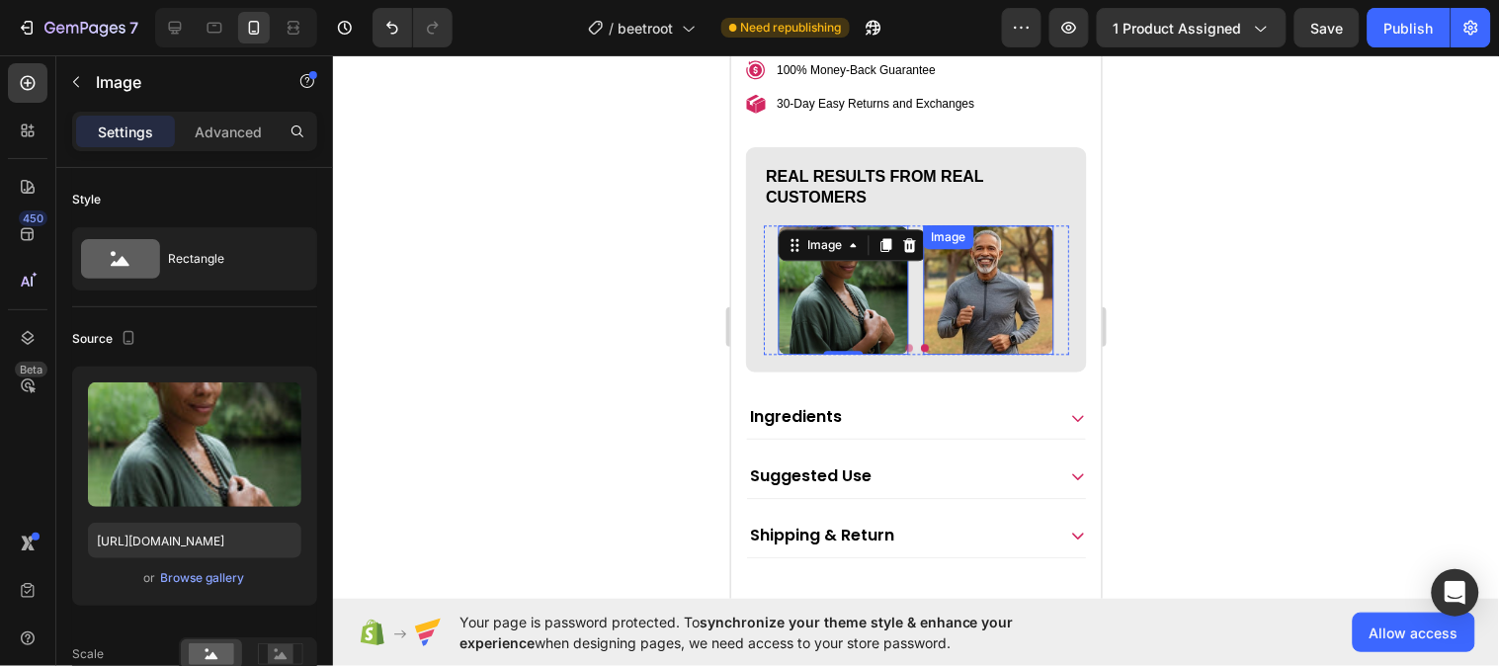
click at [949, 350] on img at bounding box center [987, 289] width 130 height 130
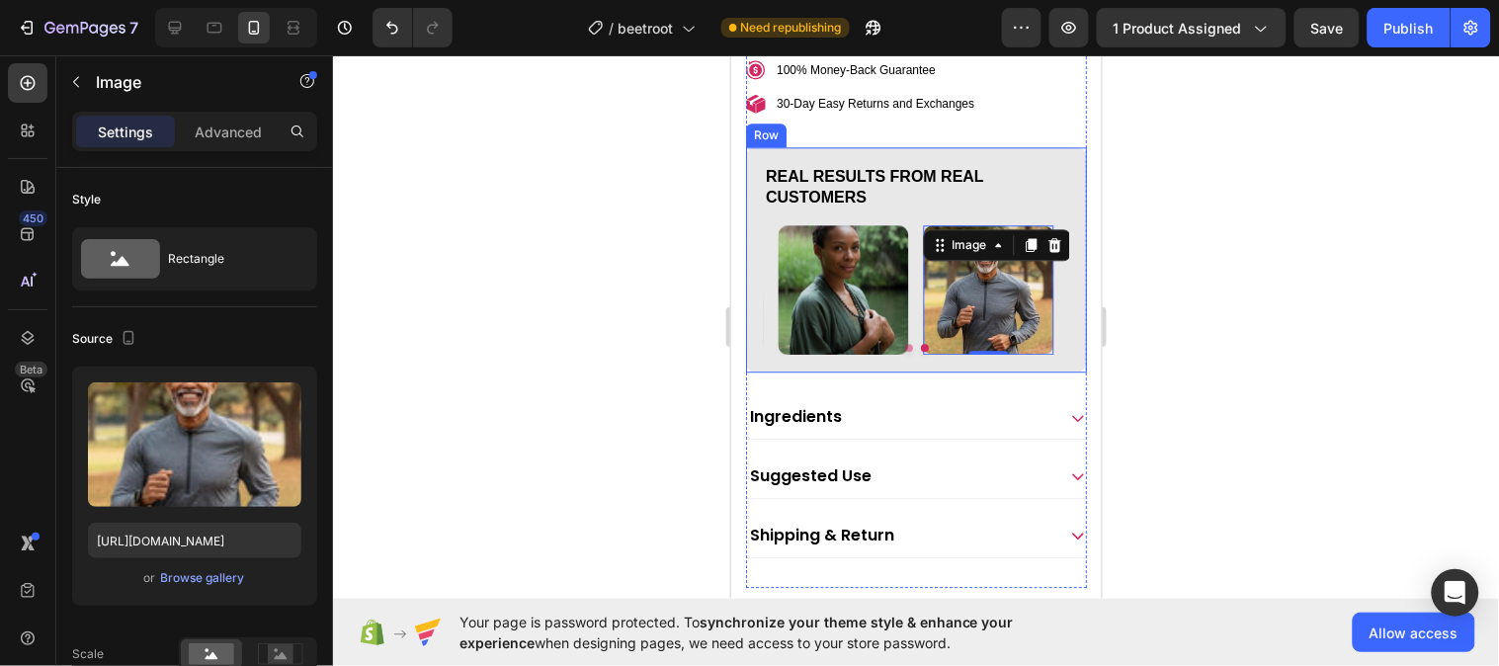
click at [945, 372] on div "Real Results from Real Customers Heading Image Image Image Image 0 Carousel Row" at bounding box center [915, 258] width 341 height 225
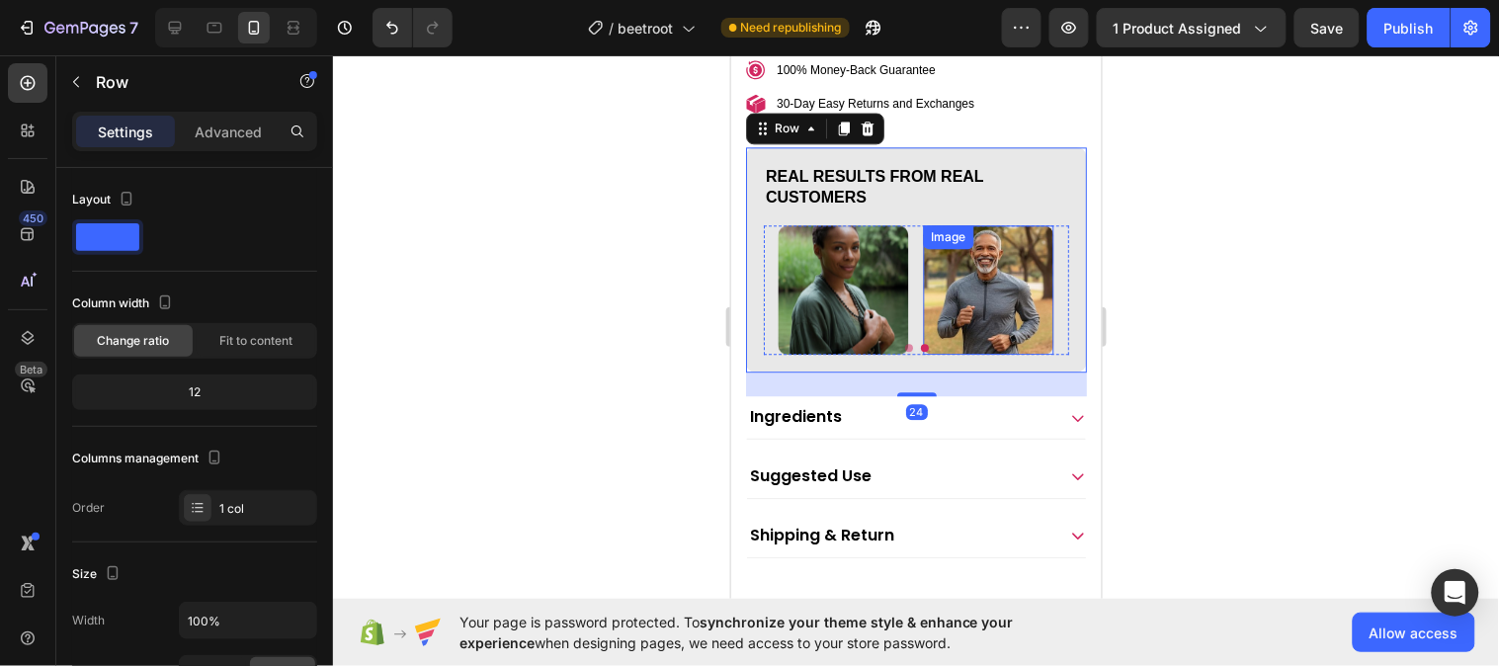
click at [970, 343] on img at bounding box center [987, 289] width 130 height 130
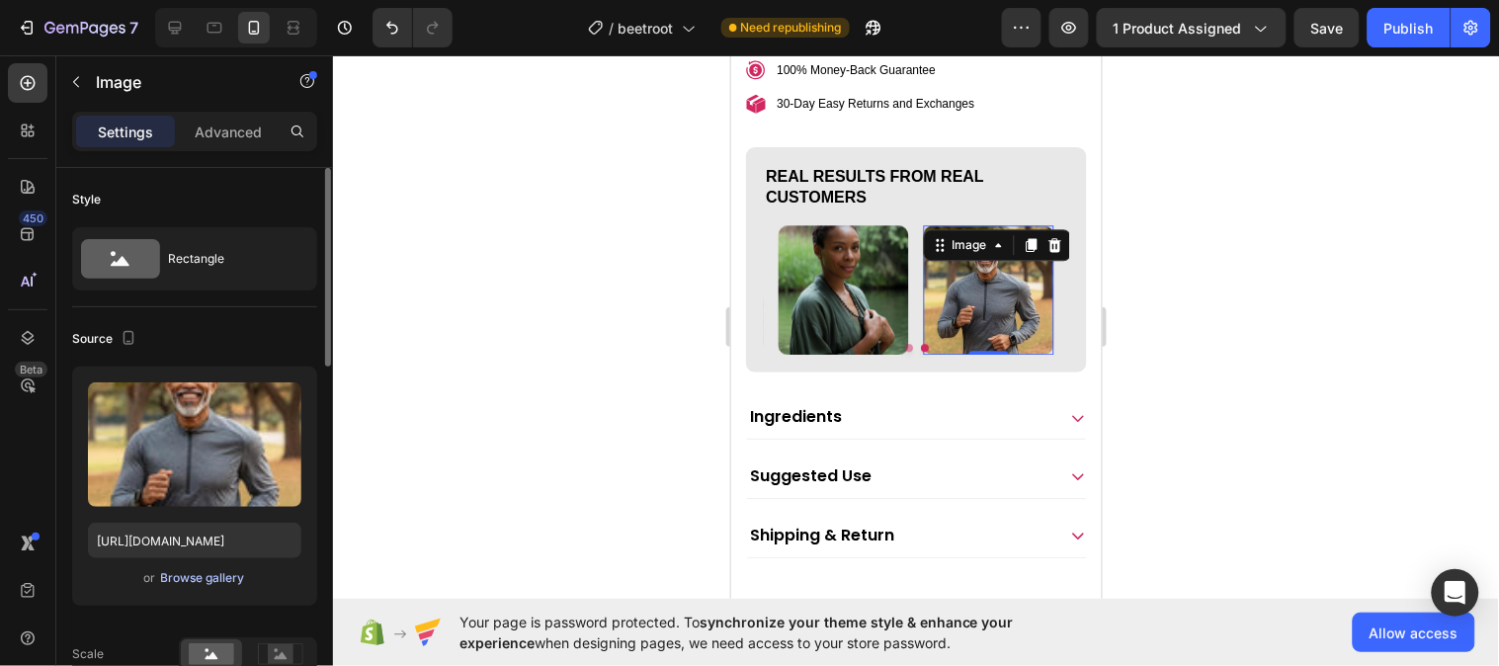
click at [220, 570] on div "Browse gallery" at bounding box center [203, 578] width 84 height 18
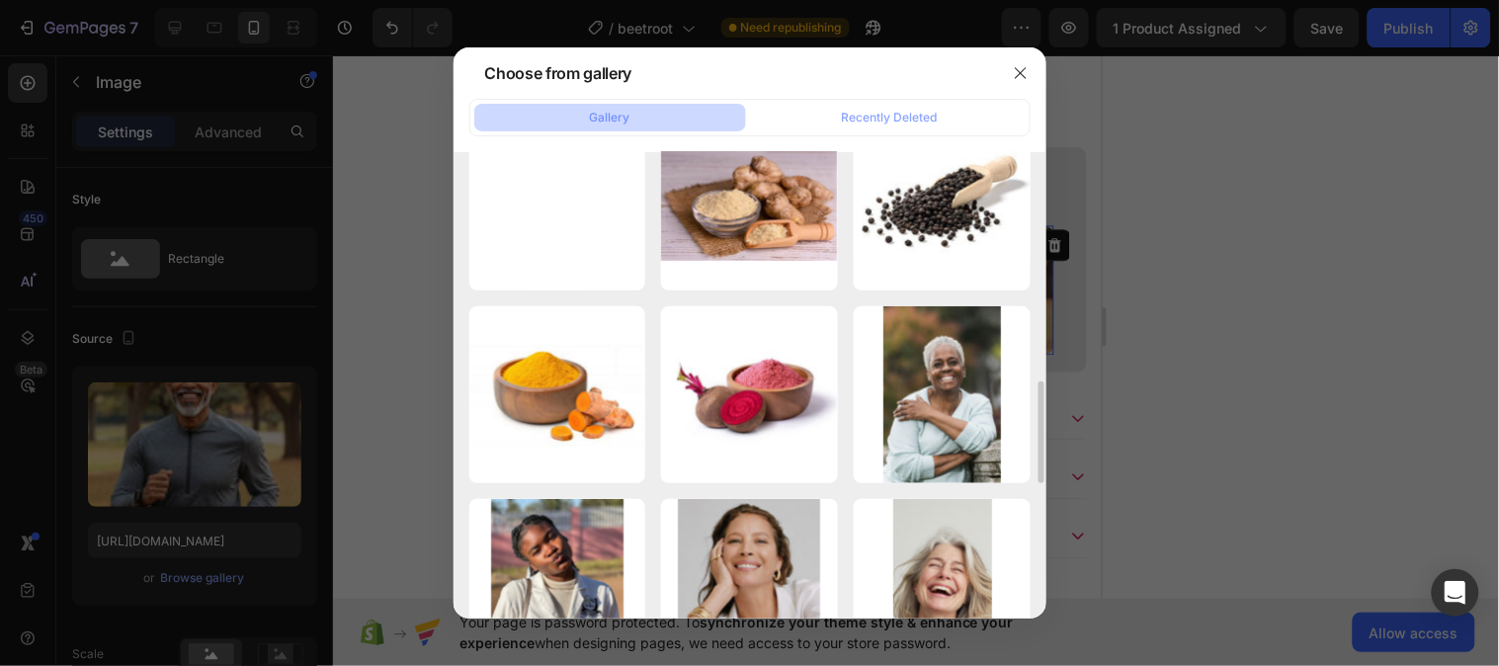
scroll to position [548, 0]
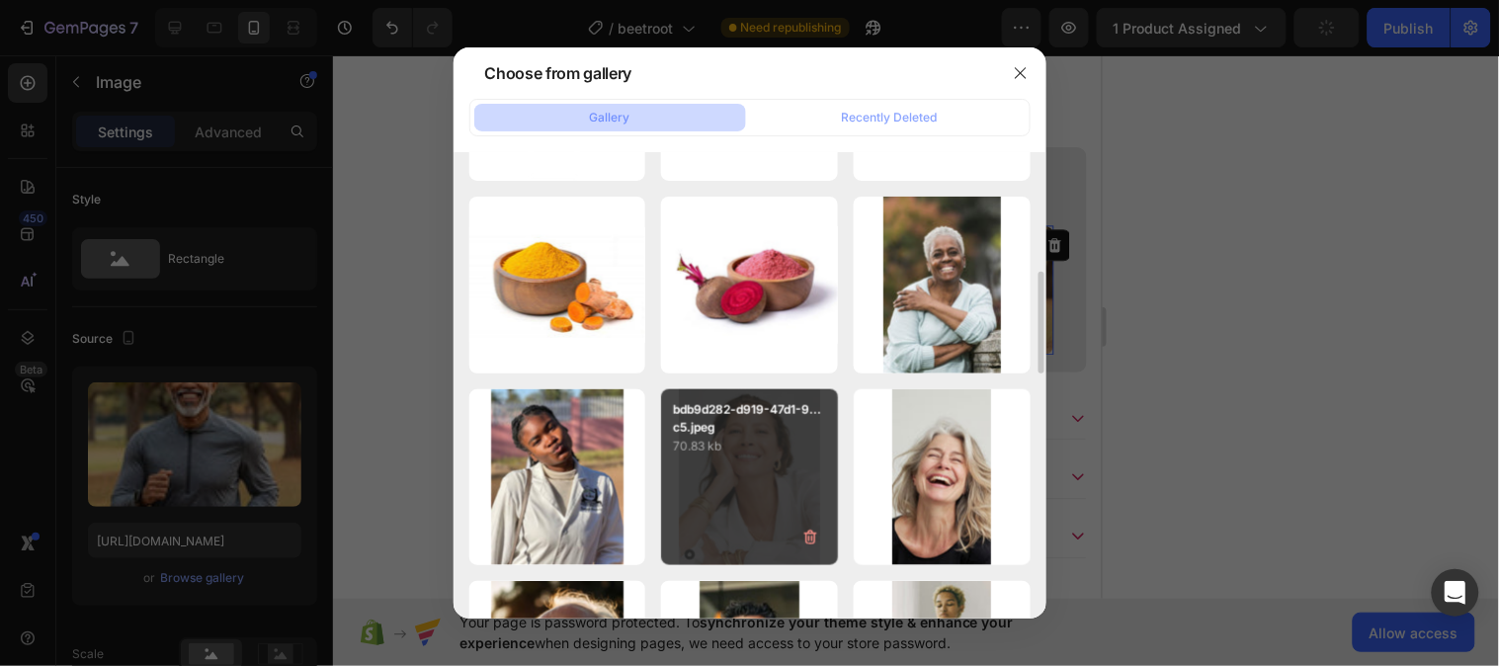
click at [785, 470] on div "bdb9d282-d919-47d1-9...c5.jpeg 70.83 kb" at bounding box center [749, 477] width 177 height 177
type input "https://cdn.shopify.com/s/files/1/0787/1620/7344/files/gempages_581797582632649…"
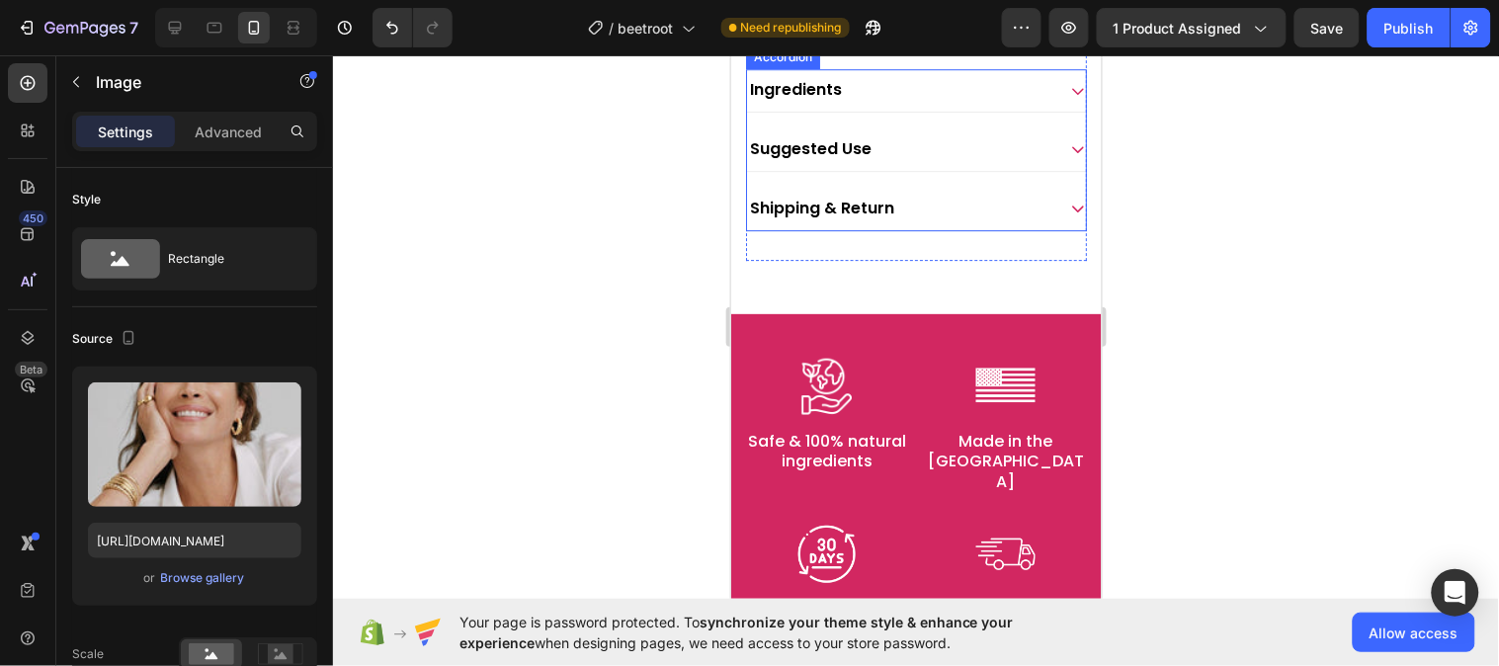
scroll to position [1506, 0]
click at [1008, 101] on div "Ingredients" at bounding box center [899, 87] width 307 height 27
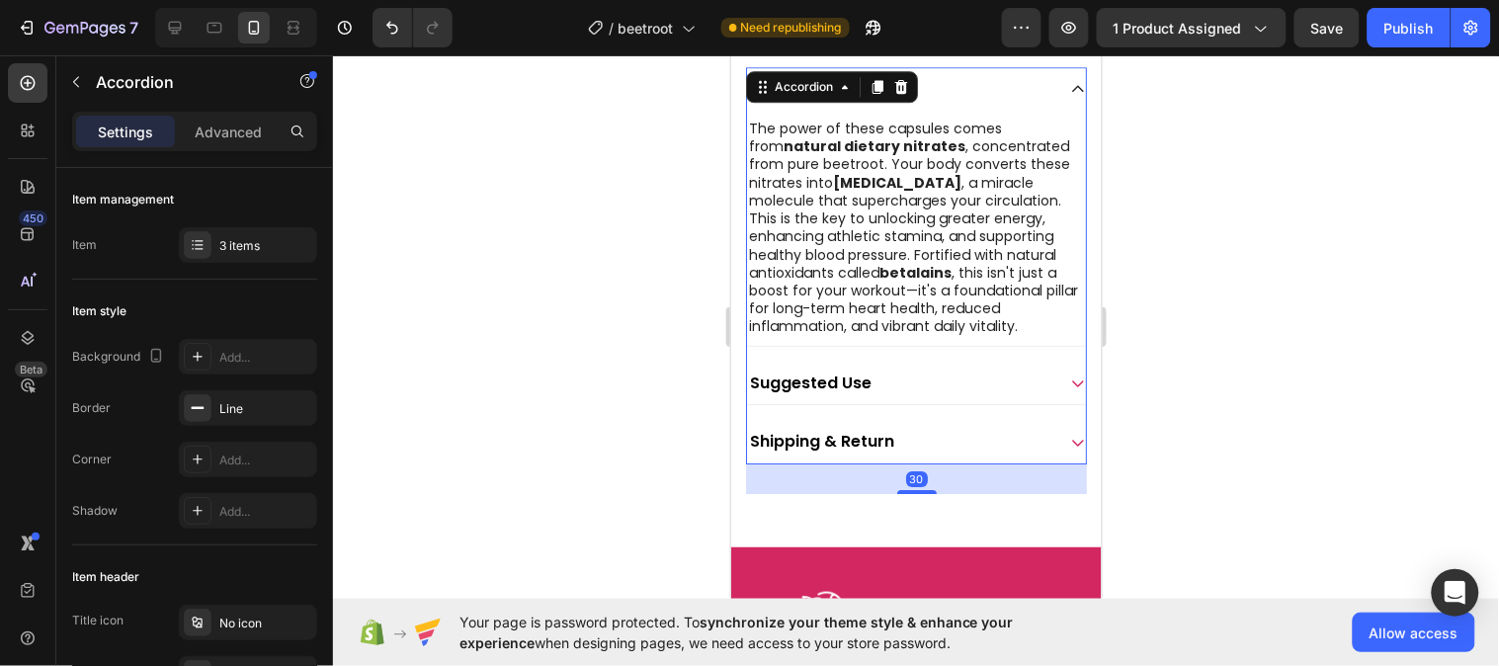
click at [1003, 101] on div "Ingredients" at bounding box center [899, 87] width 307 height 27
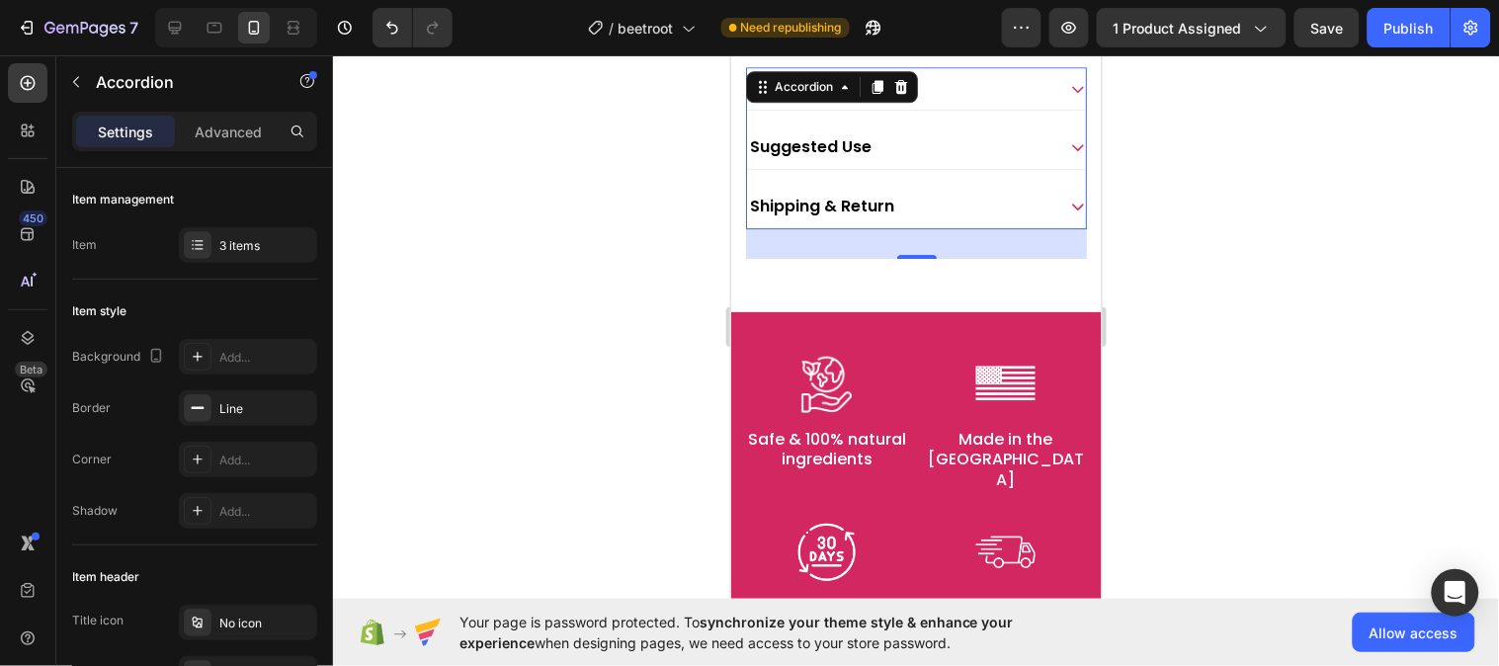
click at [948, 160] on div "Suggested Use" at bounding box center [899, 146] width 307 height 27
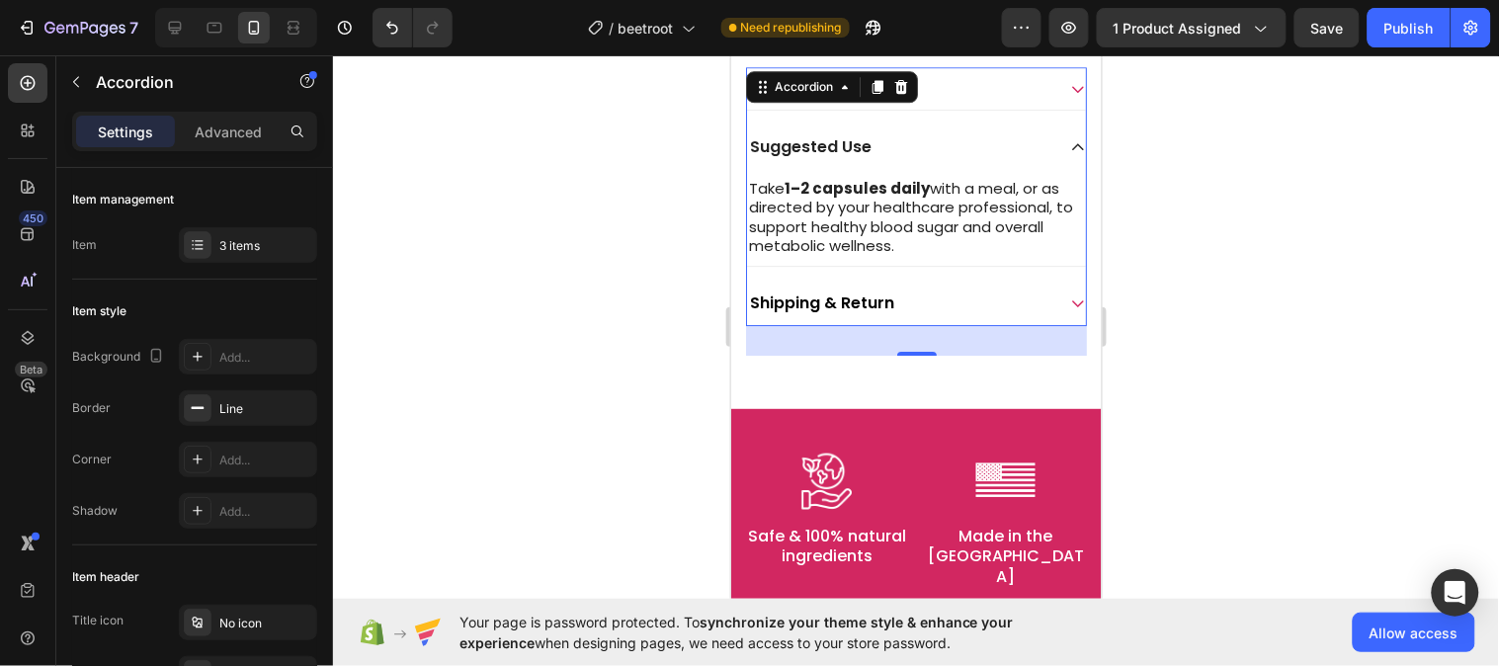
click at [949, 160] on div "Suggested Use" at bounding box center [899, 146] width 307 height 27
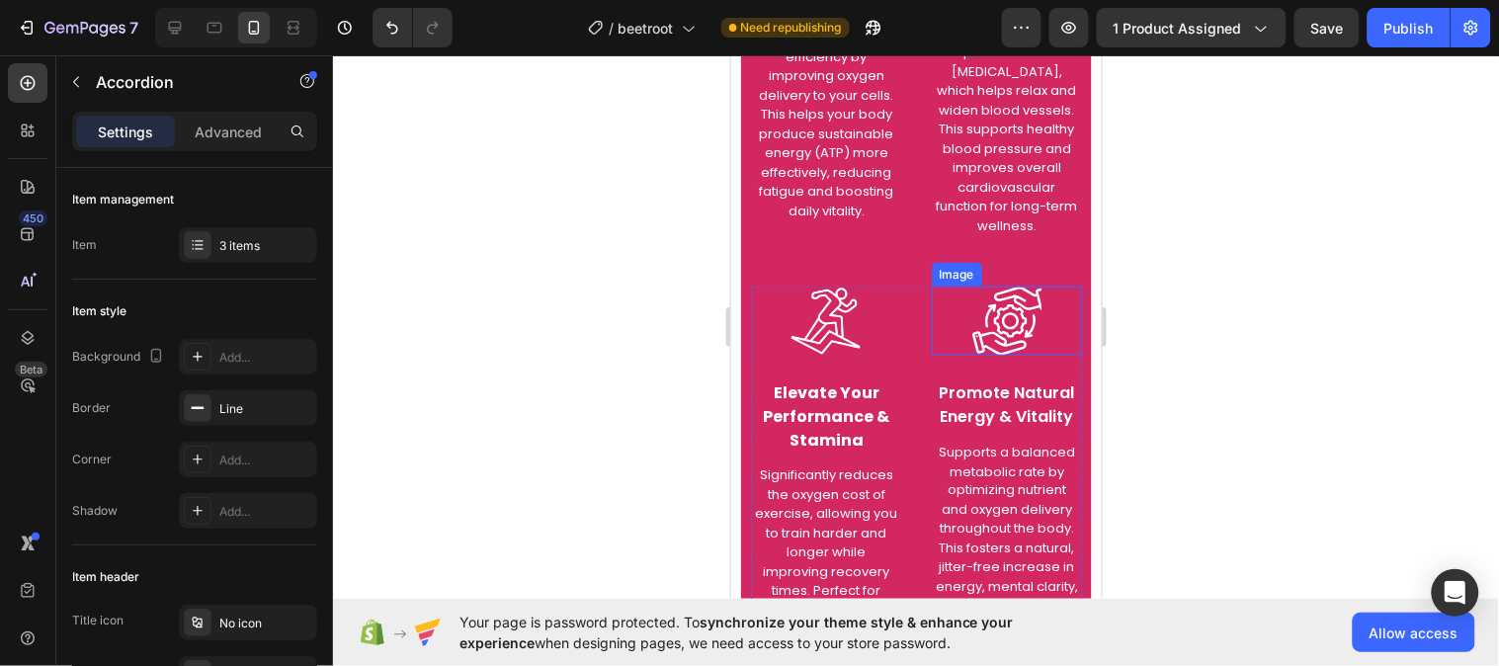
scroll to position [4470, 0]
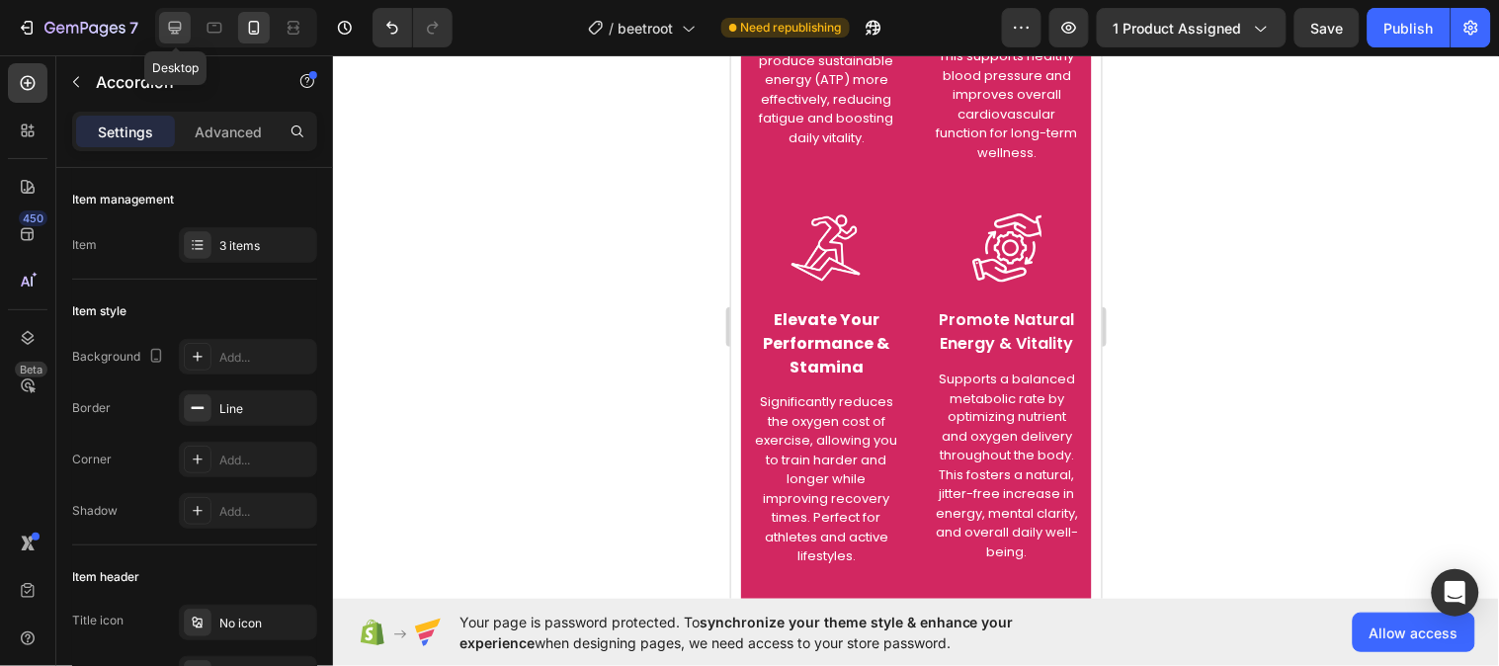
click at [173, 14] on div at bounding box center [175, 28] width 32 height 32
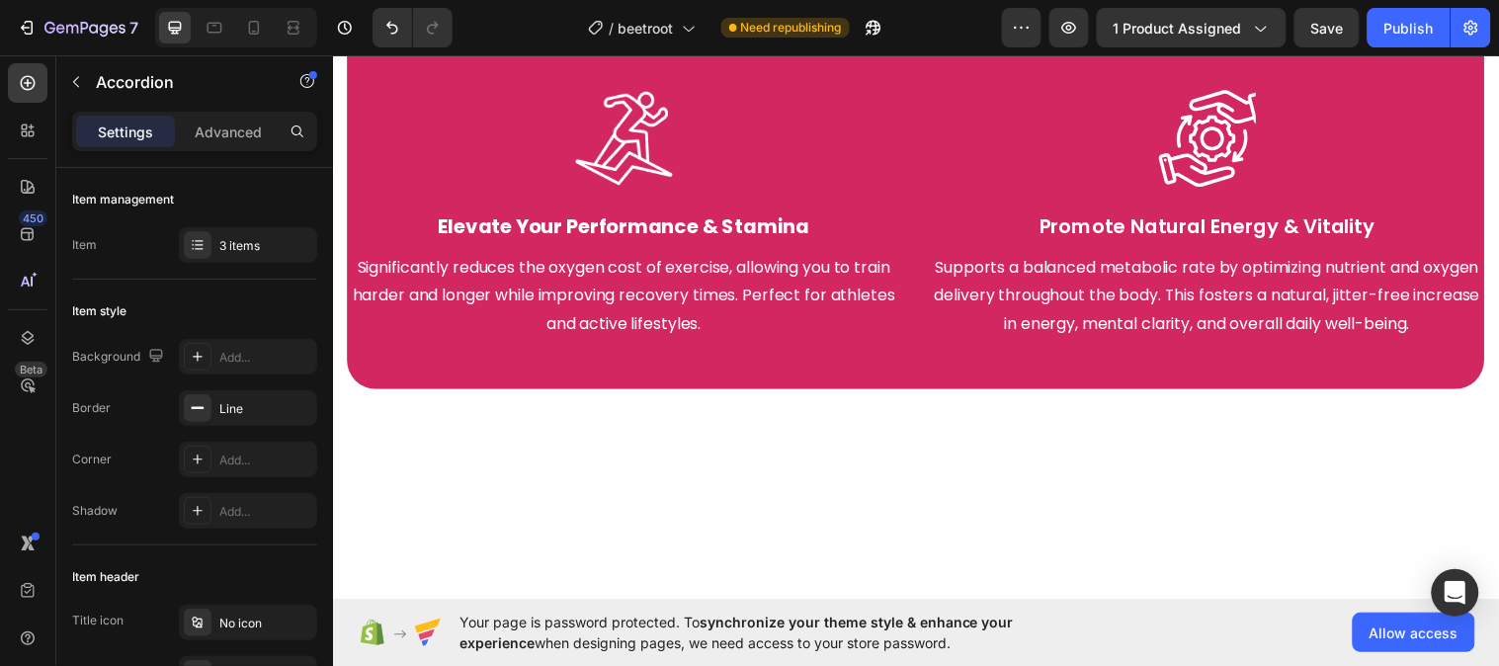
scroll to position [3883, 0]
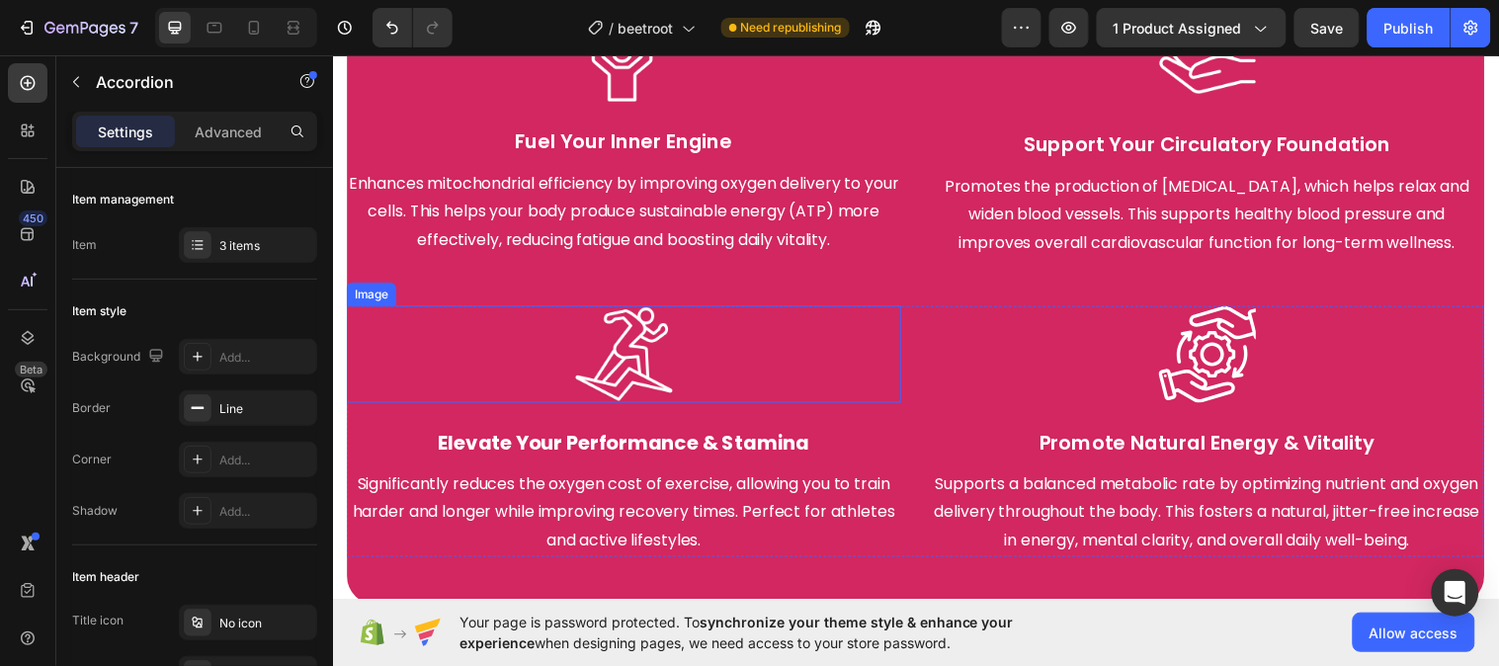
click at [617, 394] on img at bounding box center [628, 358] width 99 height 99
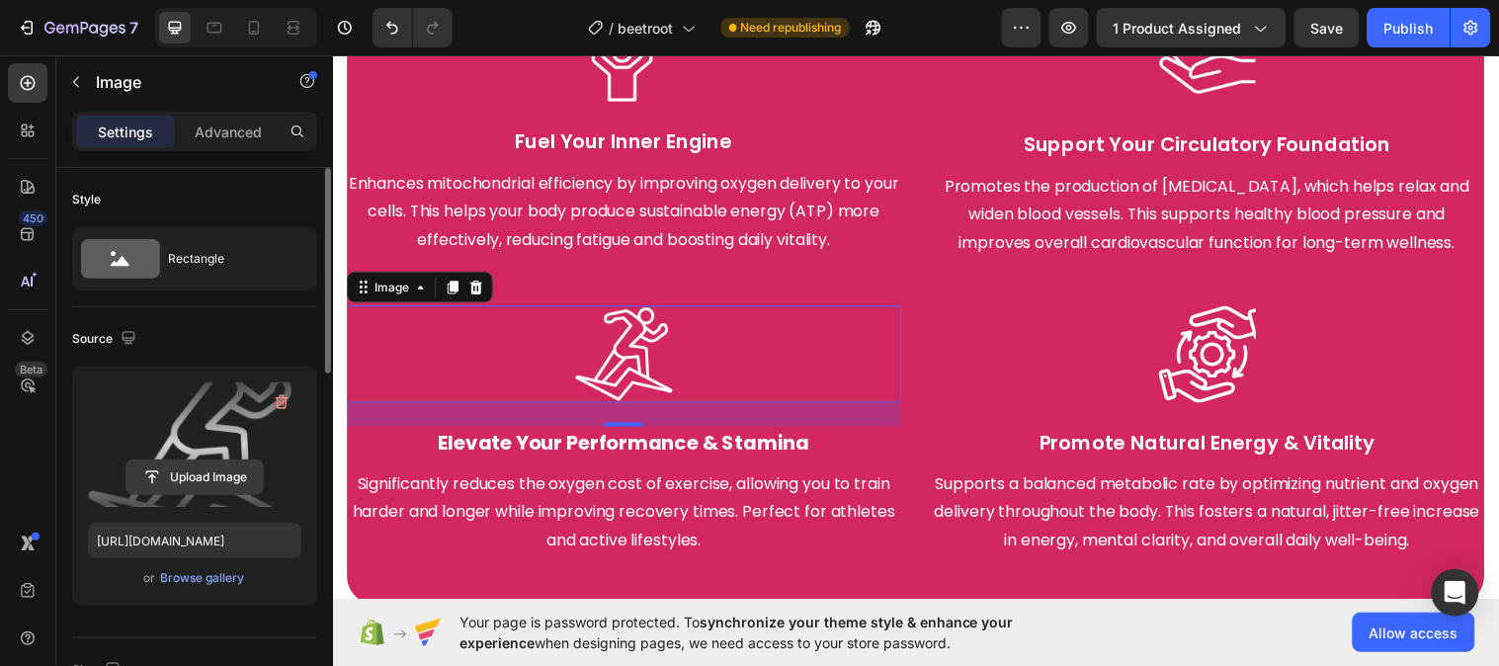
click at [240, 477] on input "file" at bounding box center [194, 477] width 136 height 34
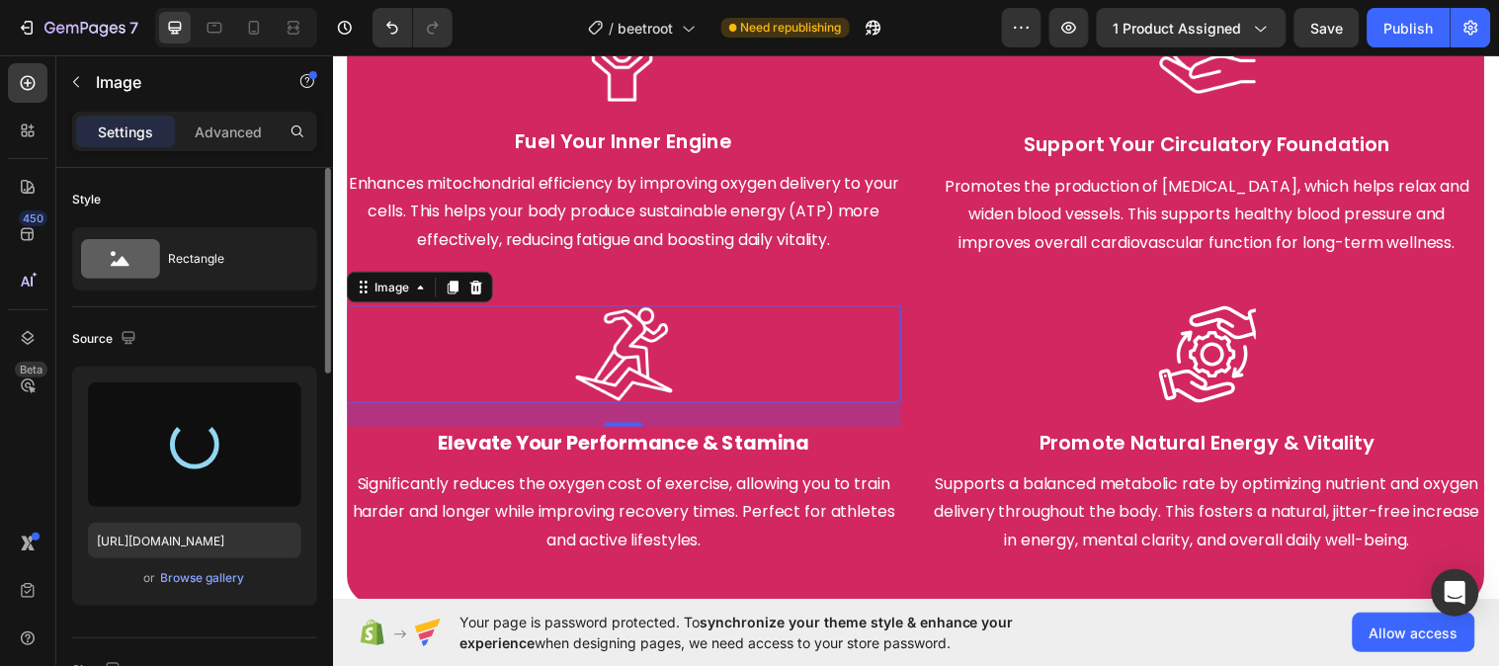
type input "https://cdn.shopify.com/s/files/1/0787/1620/7344/files/gempages_581797582632649…"
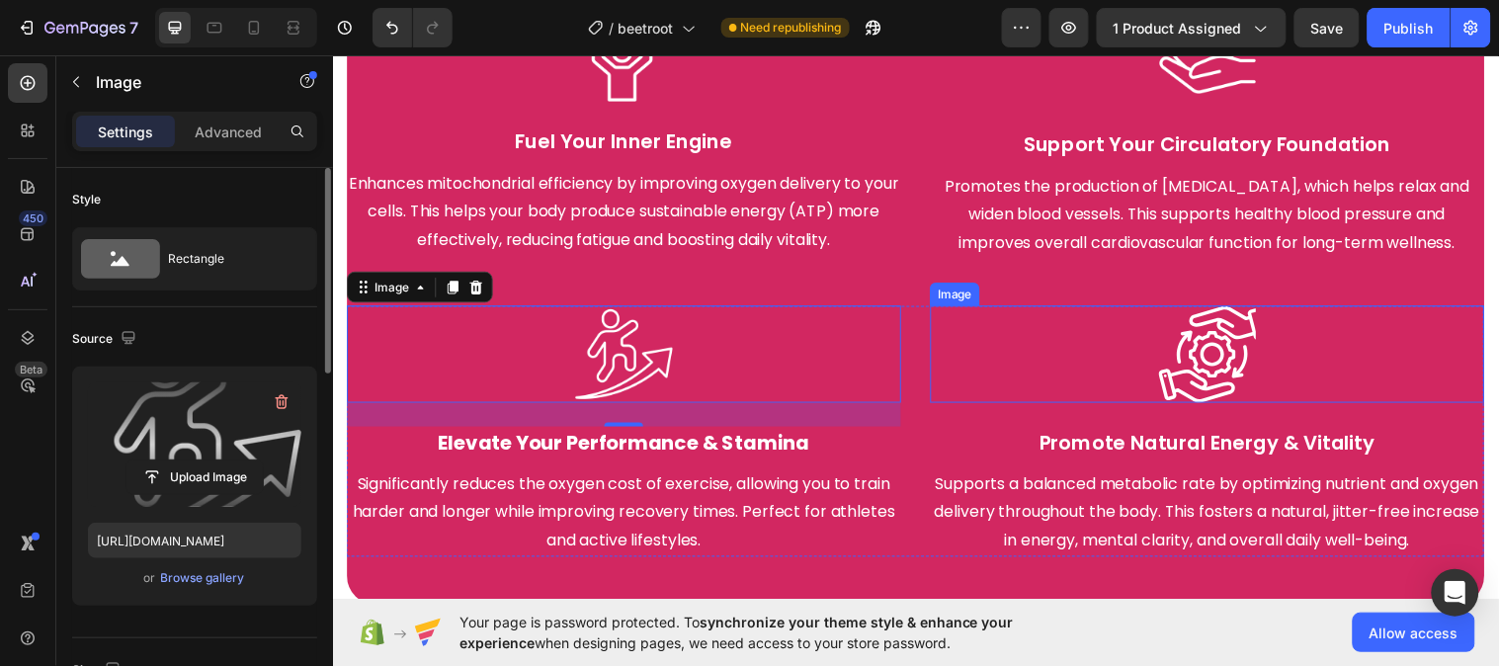
click at [970, 379] on div at bounding box center [1221, 358] width 563 height 99
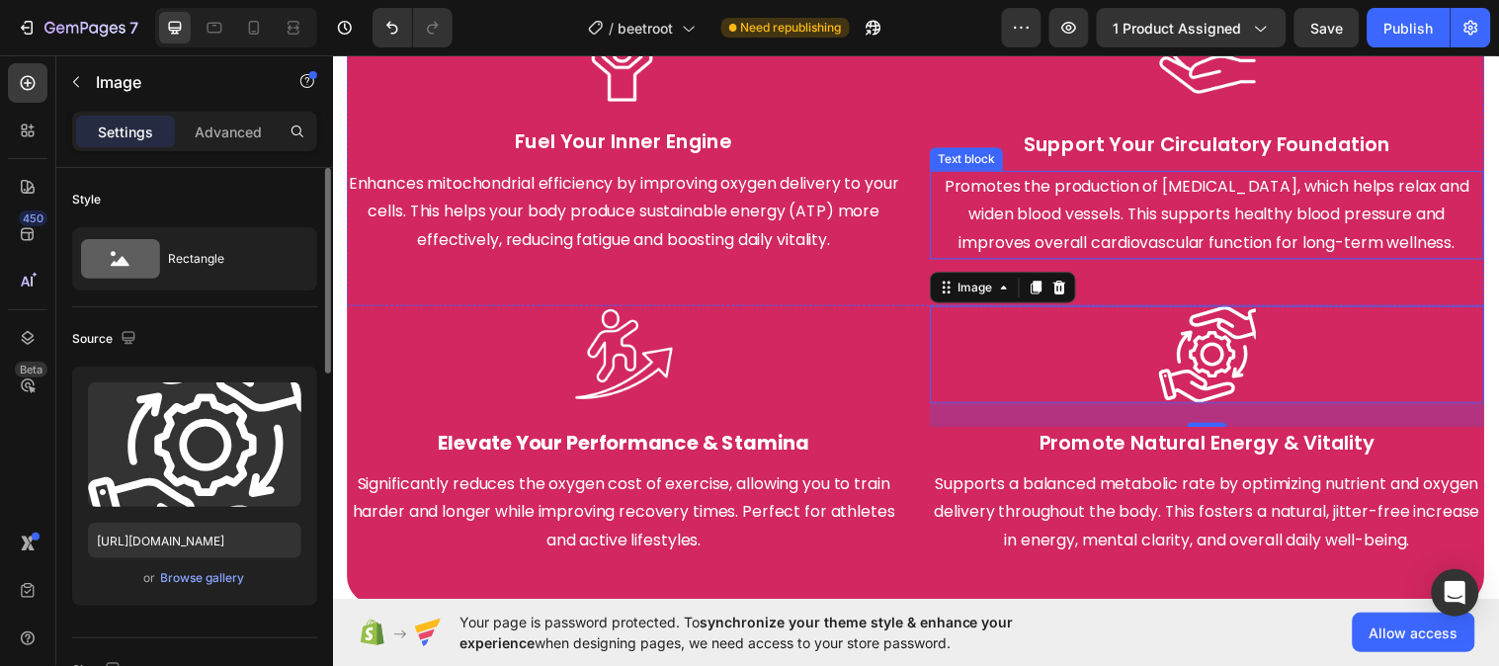
scroll to position [3773, 0]
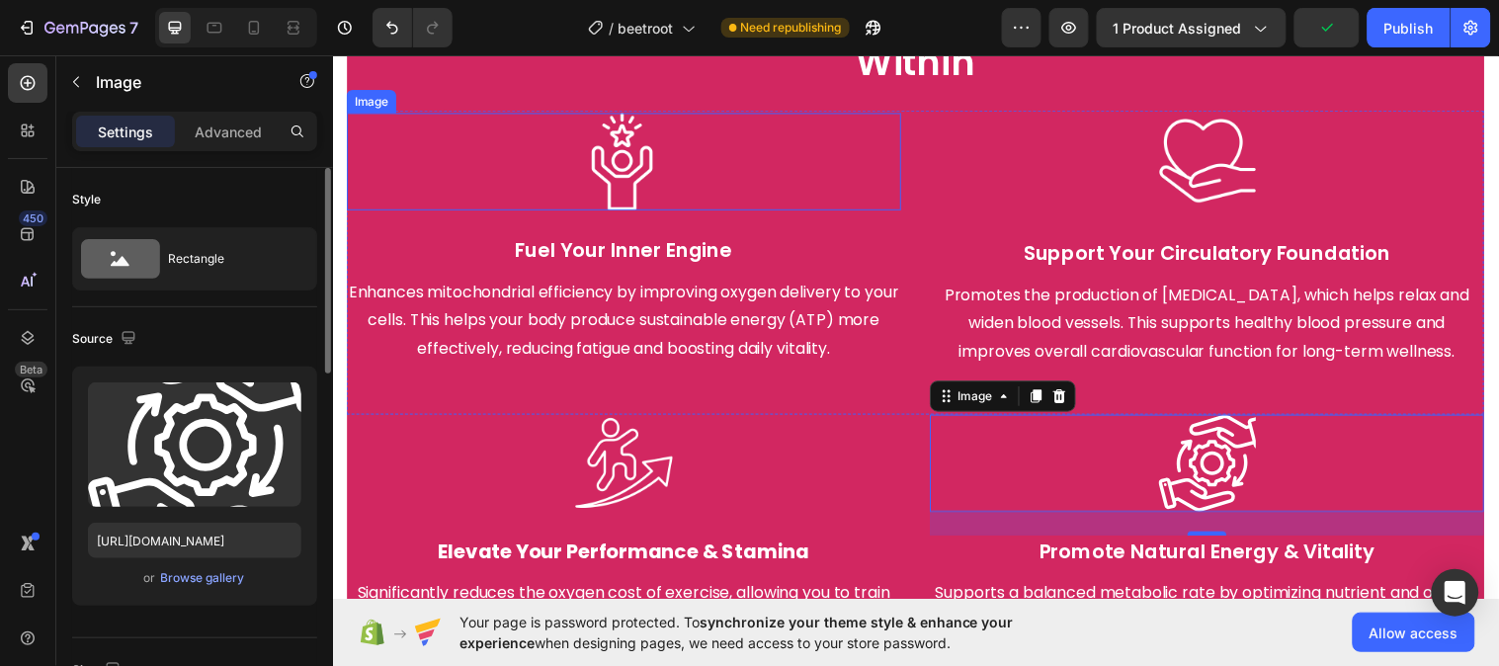
click at [628, 172] on img at bounding box center [628, 163] width 99 height 99
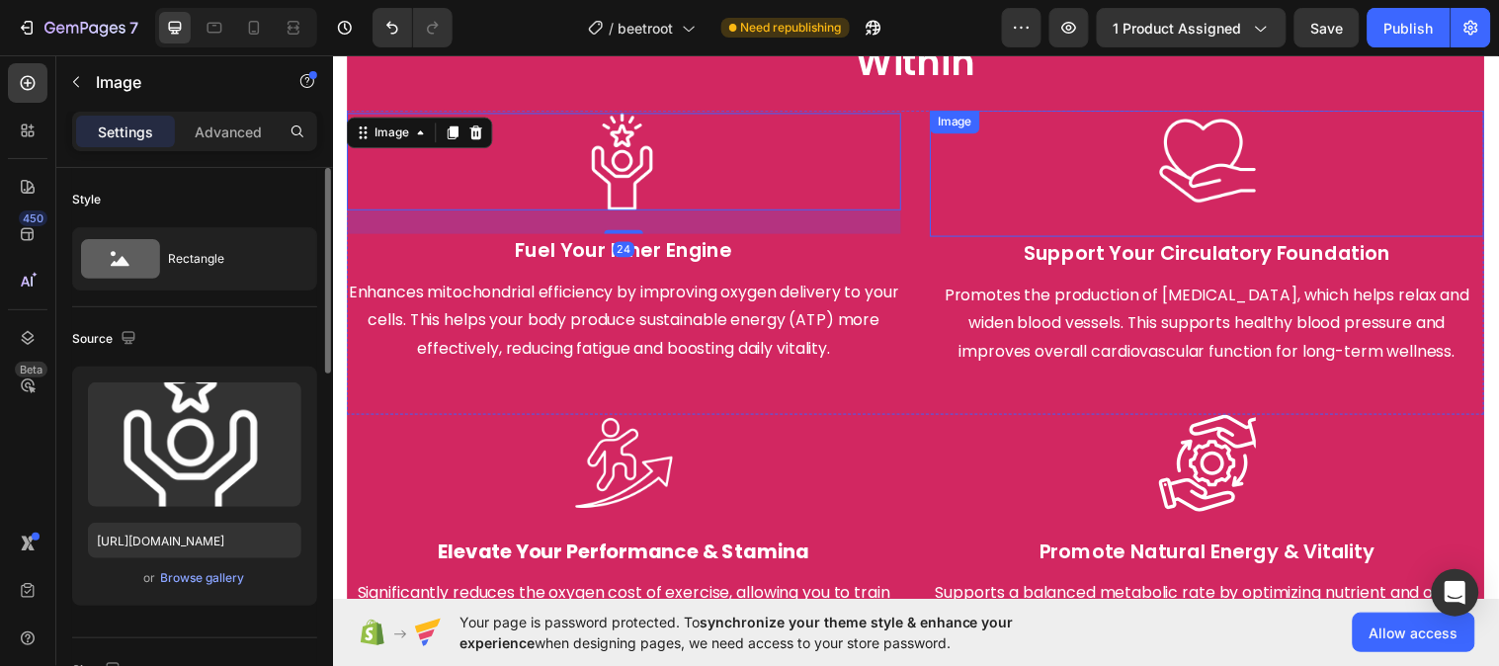
click at [1187, 222] on div "Image" at bounding box center [1221, 175] width 563 height 128
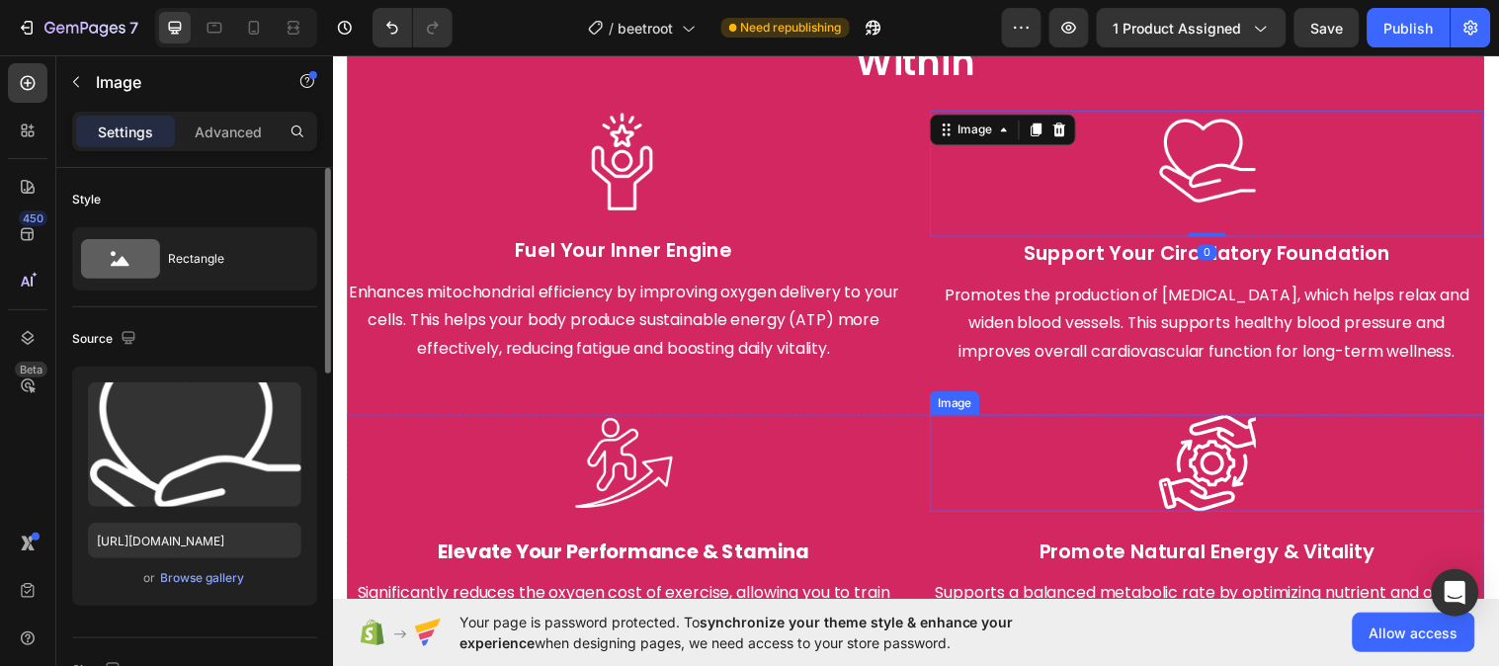
click at [1158, 479] on div at bounding box center [1221, 469] width 563 height 99
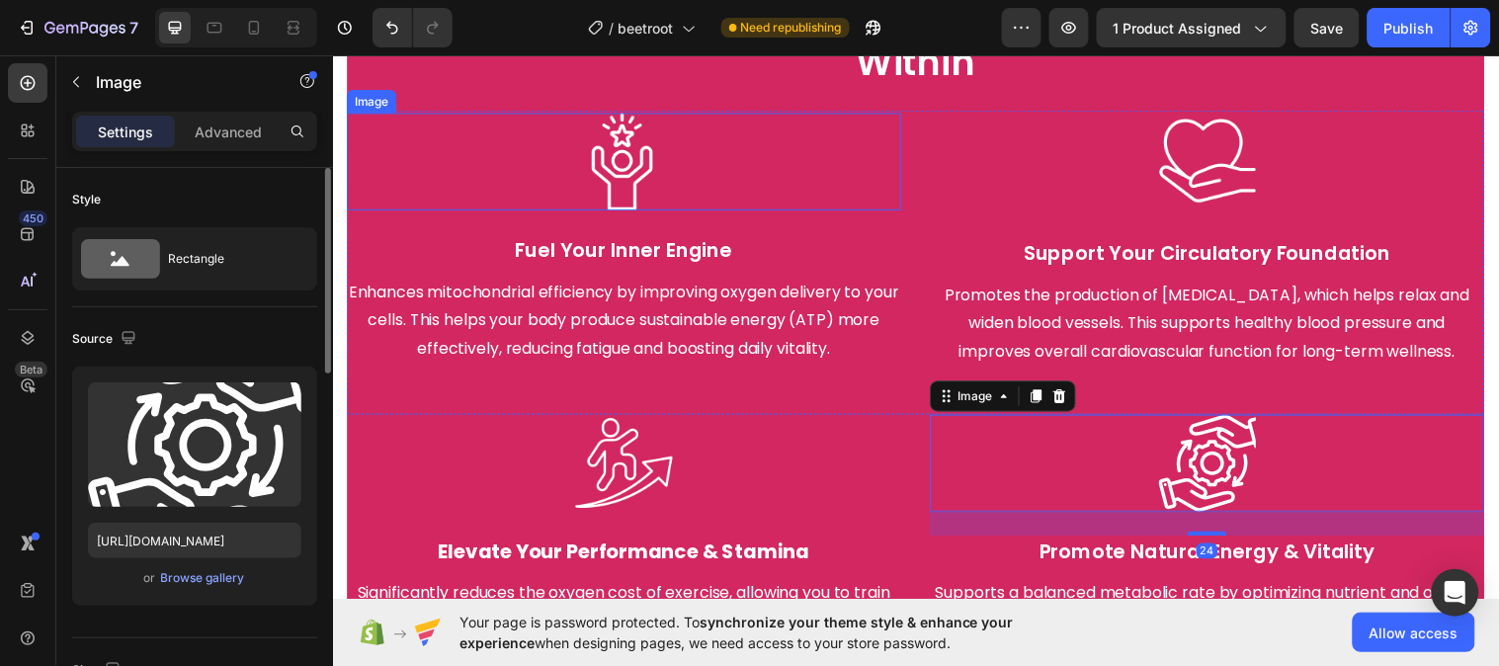
click at [661, 163] on img at bounding box center [628, 163] width 99 height 99
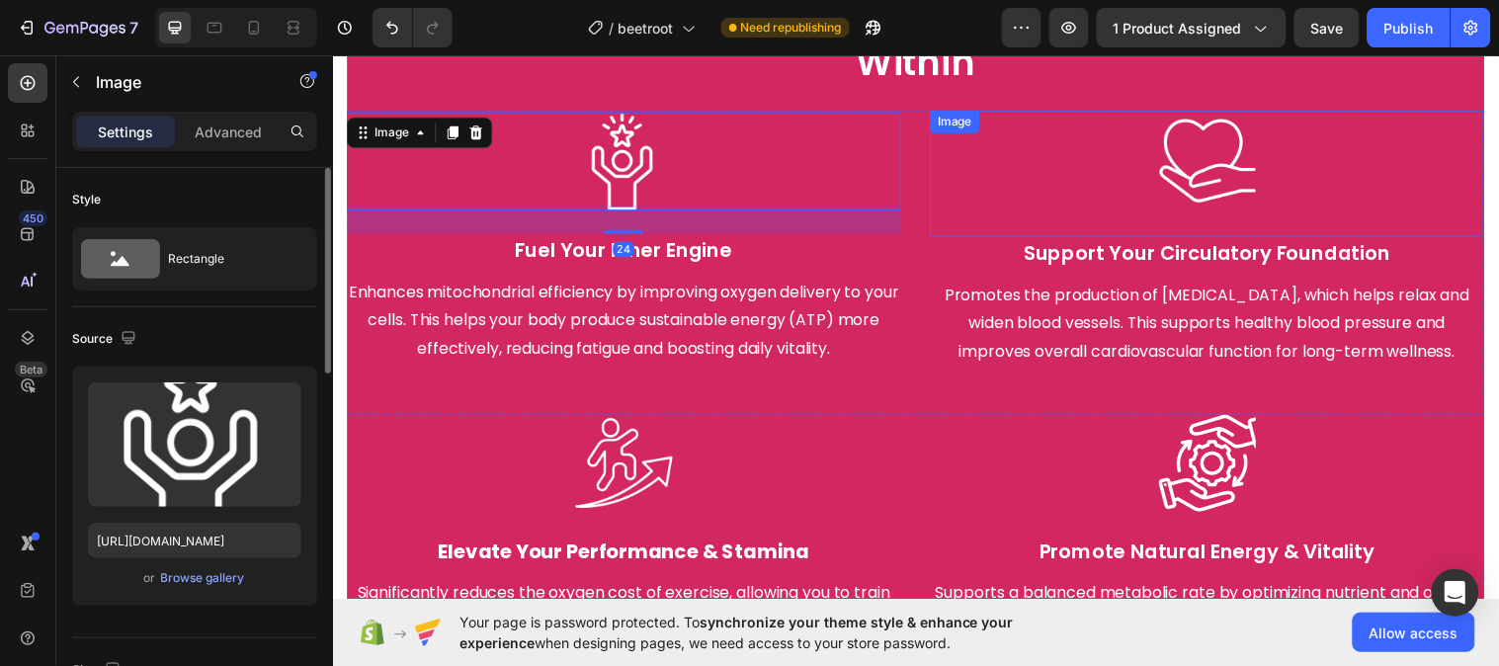
click at [1172, 197] on img at bounding box center [1221, 160] width 99 height 99
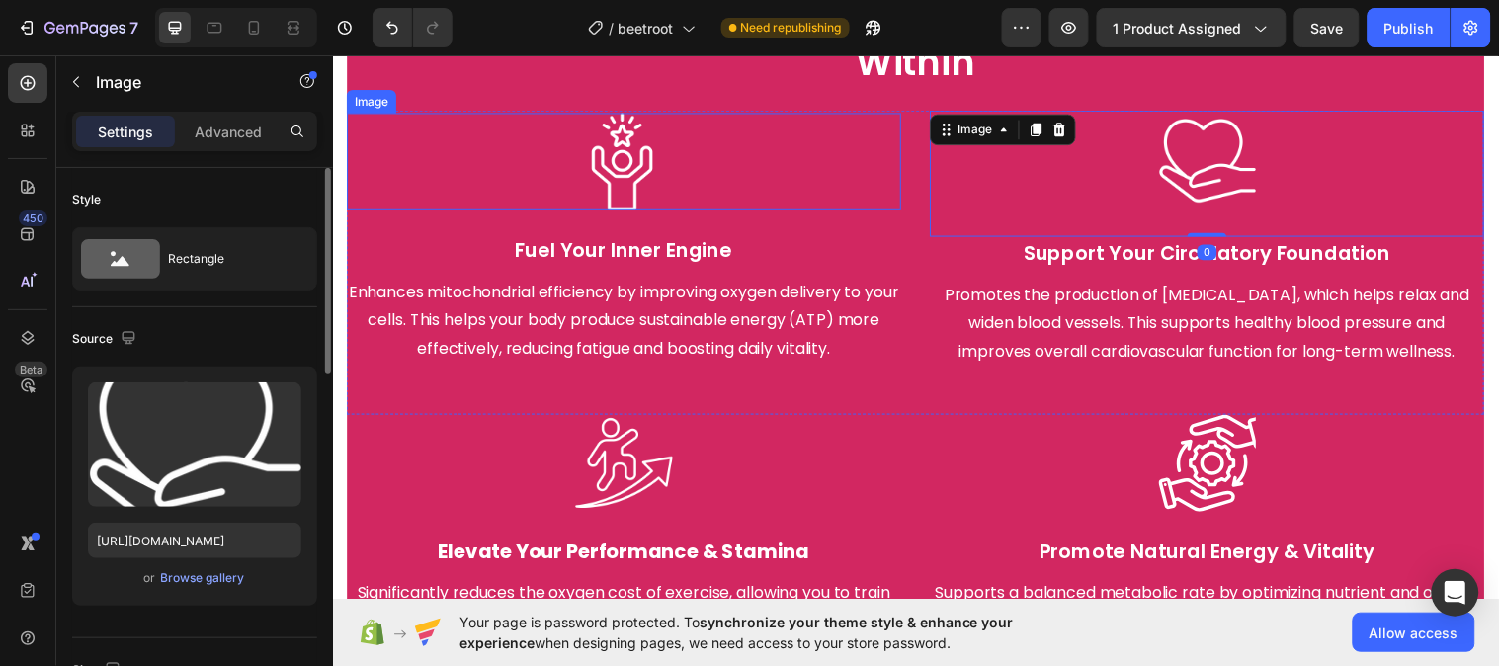
click at [749, 159] on div at bounding box center [628, 163] width 563 height 99
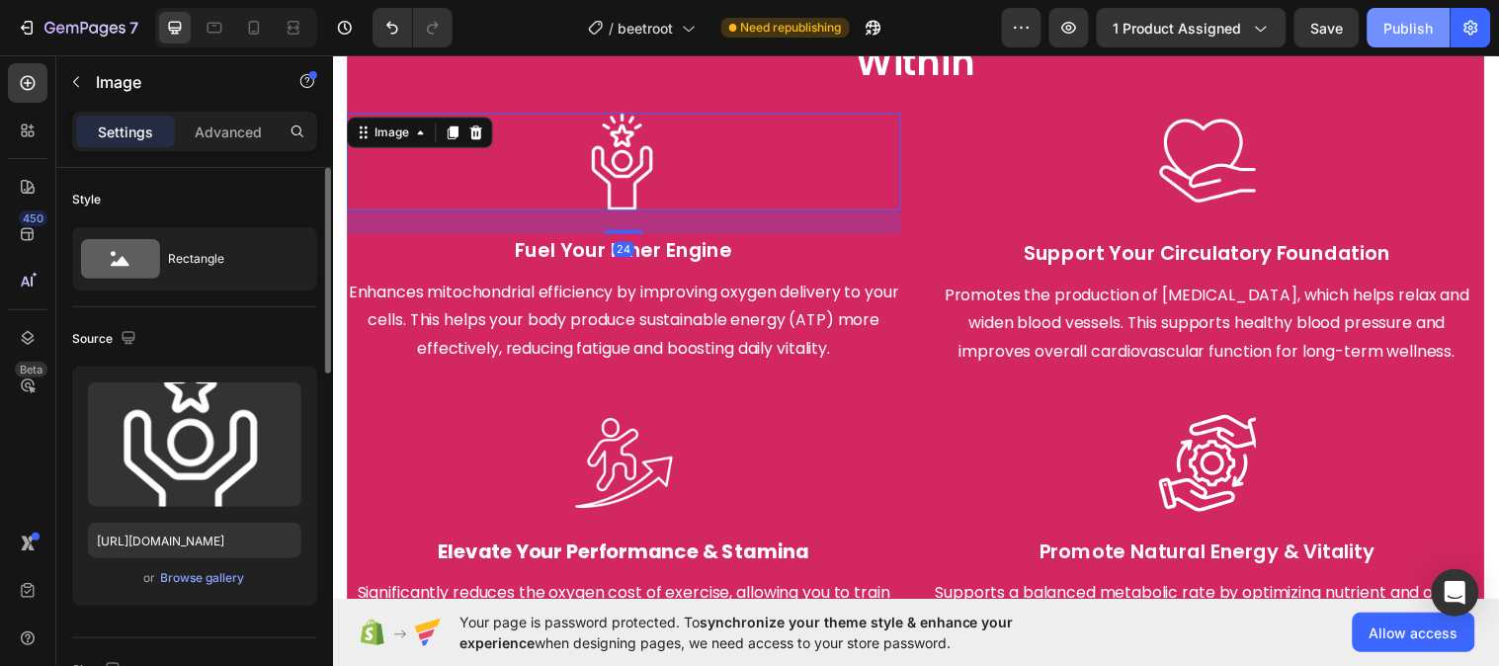
click at [1438, 34] on button "Publish" at bounding box center [1409, 28] width 83 height 40
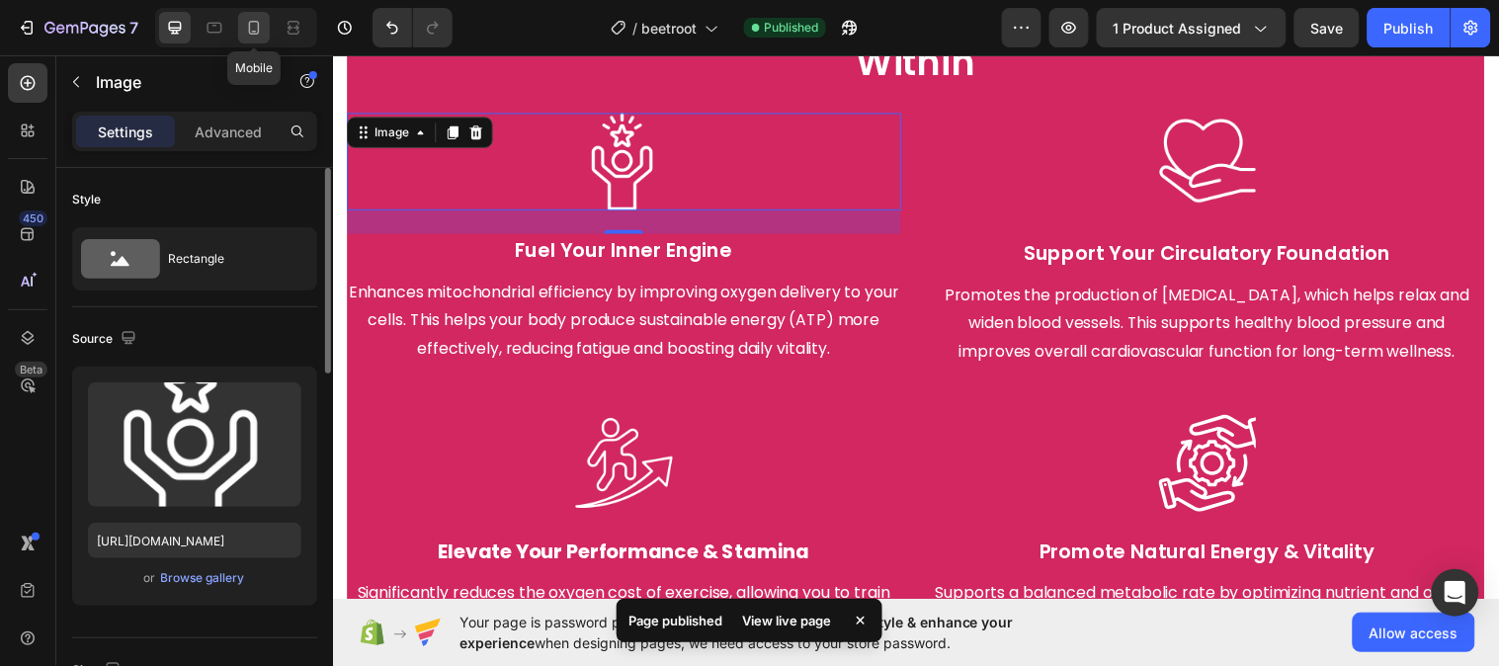
click at [267, 21] on div at bounding box center [254, 28] width 32 height 32
type input "70"
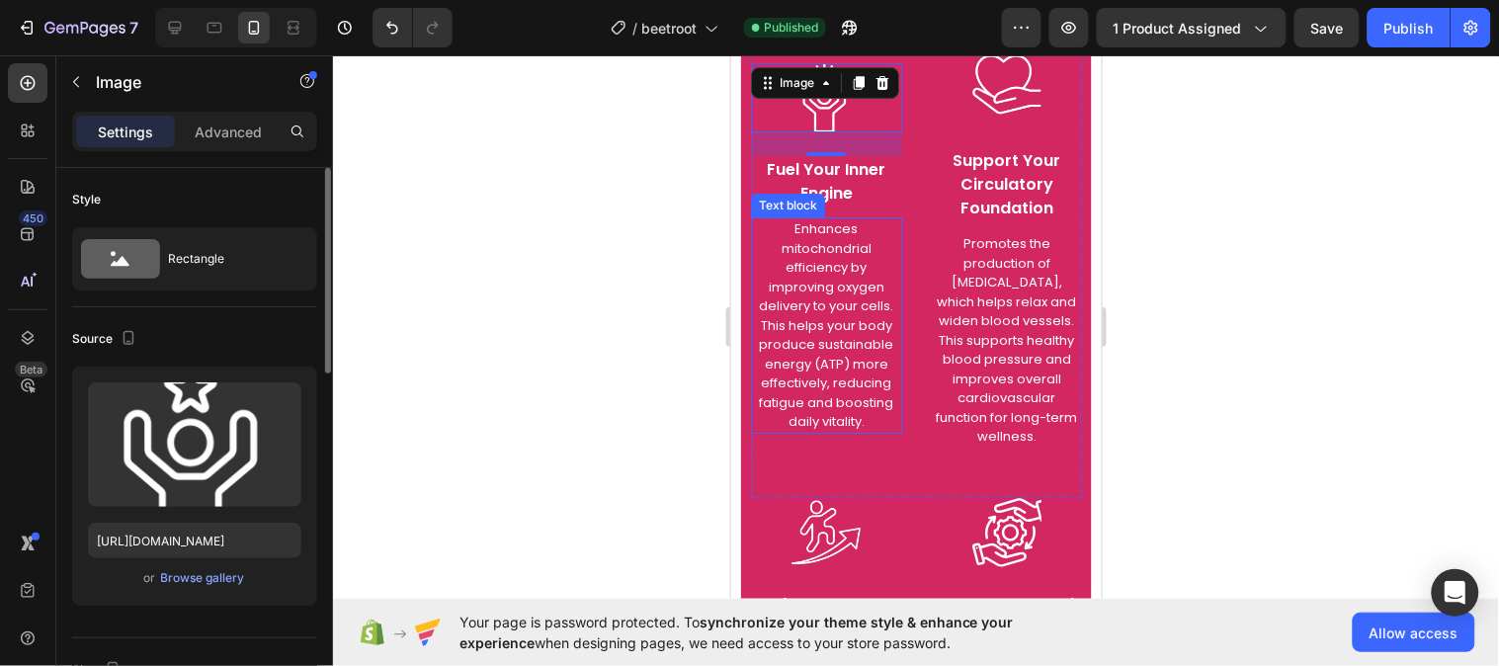
scroll to position [3773, 0]
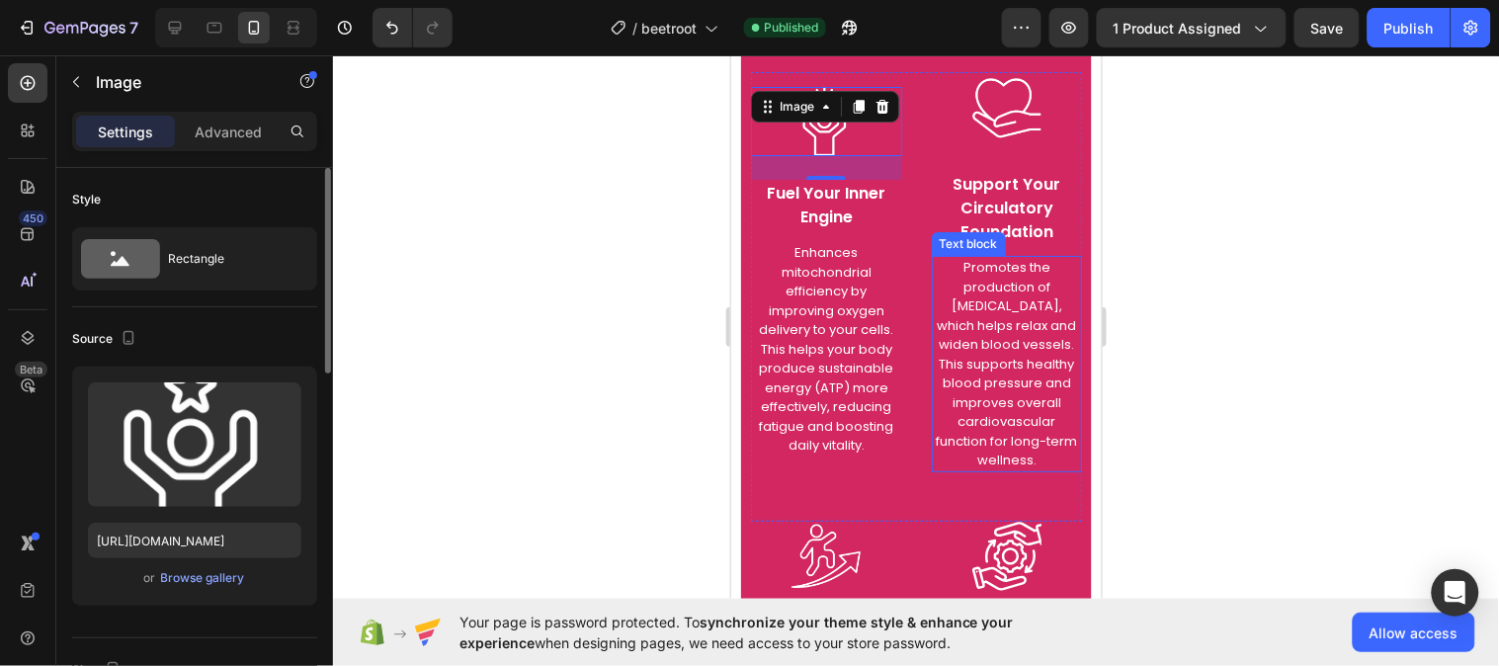
click at [994, 378] on p "Promotes the production of Nitric Oxide, which helps relax and widen blood vess…" at bounding box center [1006, 363] width 147 height 212
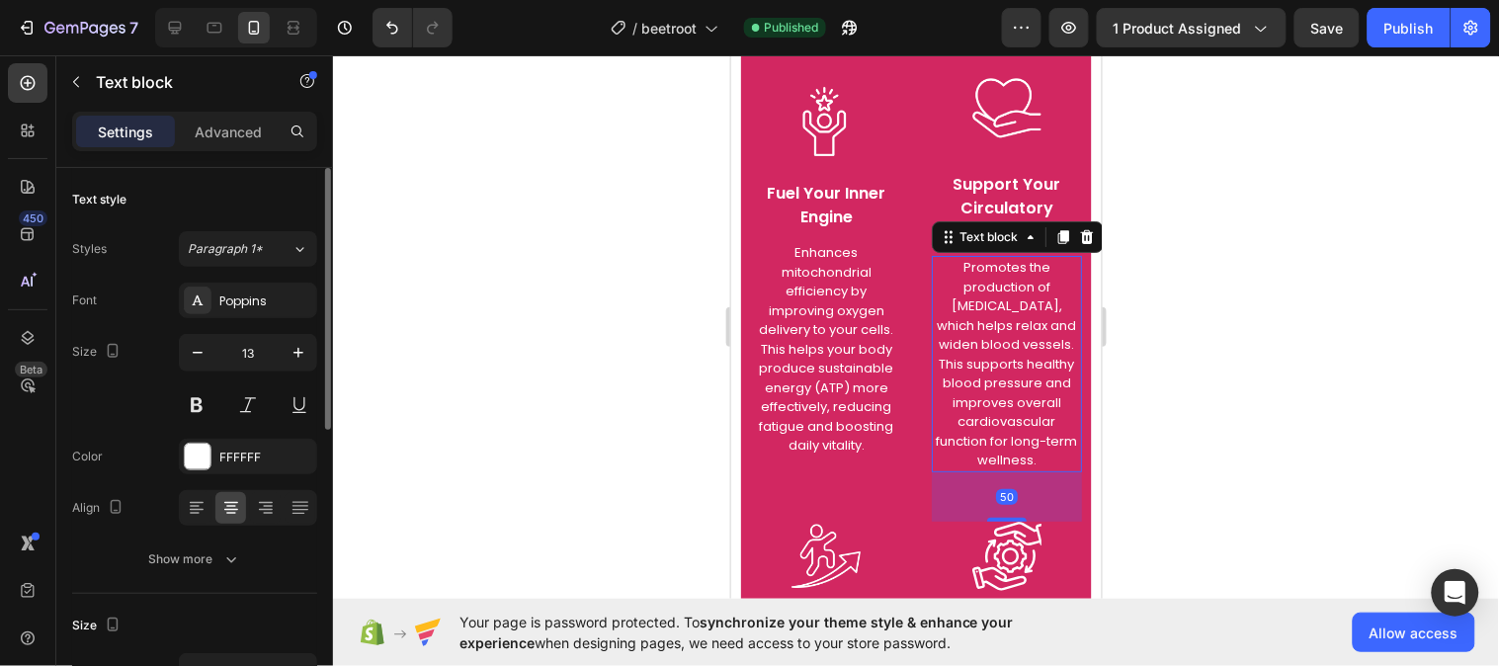
scroll to position [3993, 0]
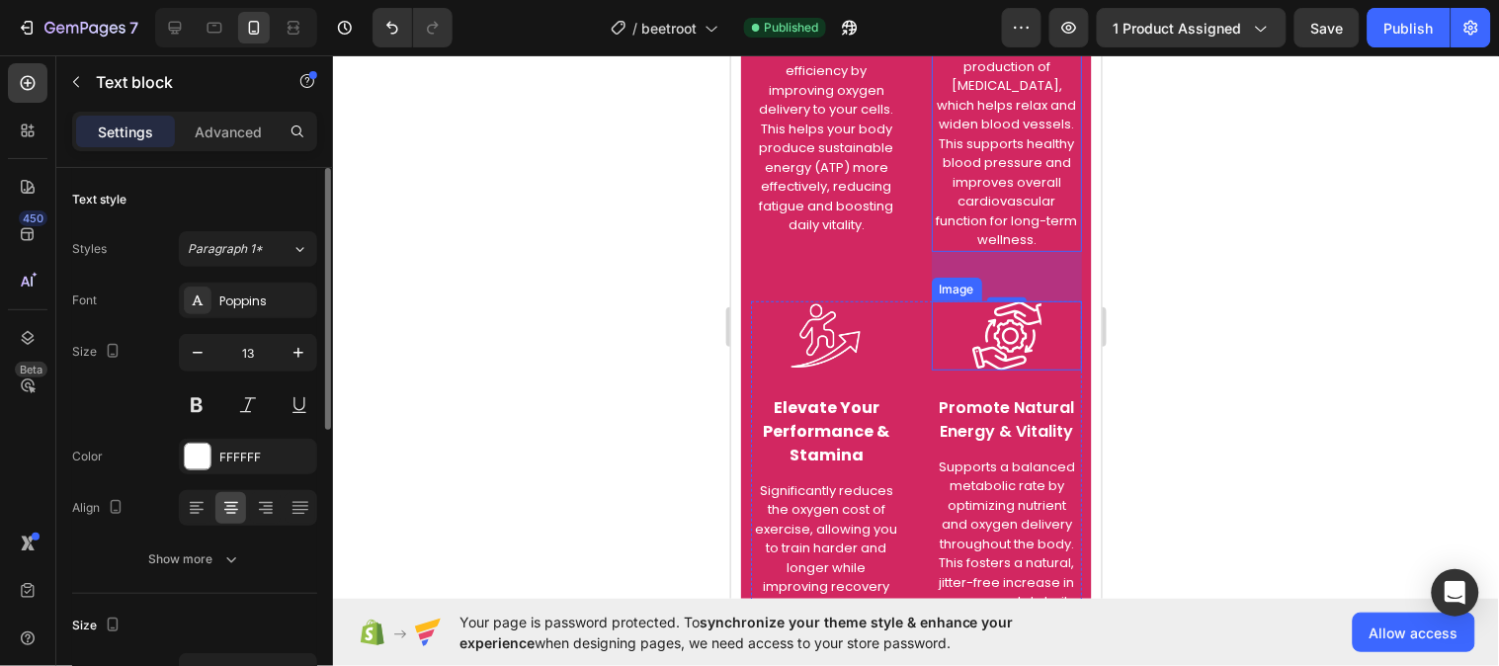
click at [971, 370] on img at bounding box center [1005, 334] width 69 height 69
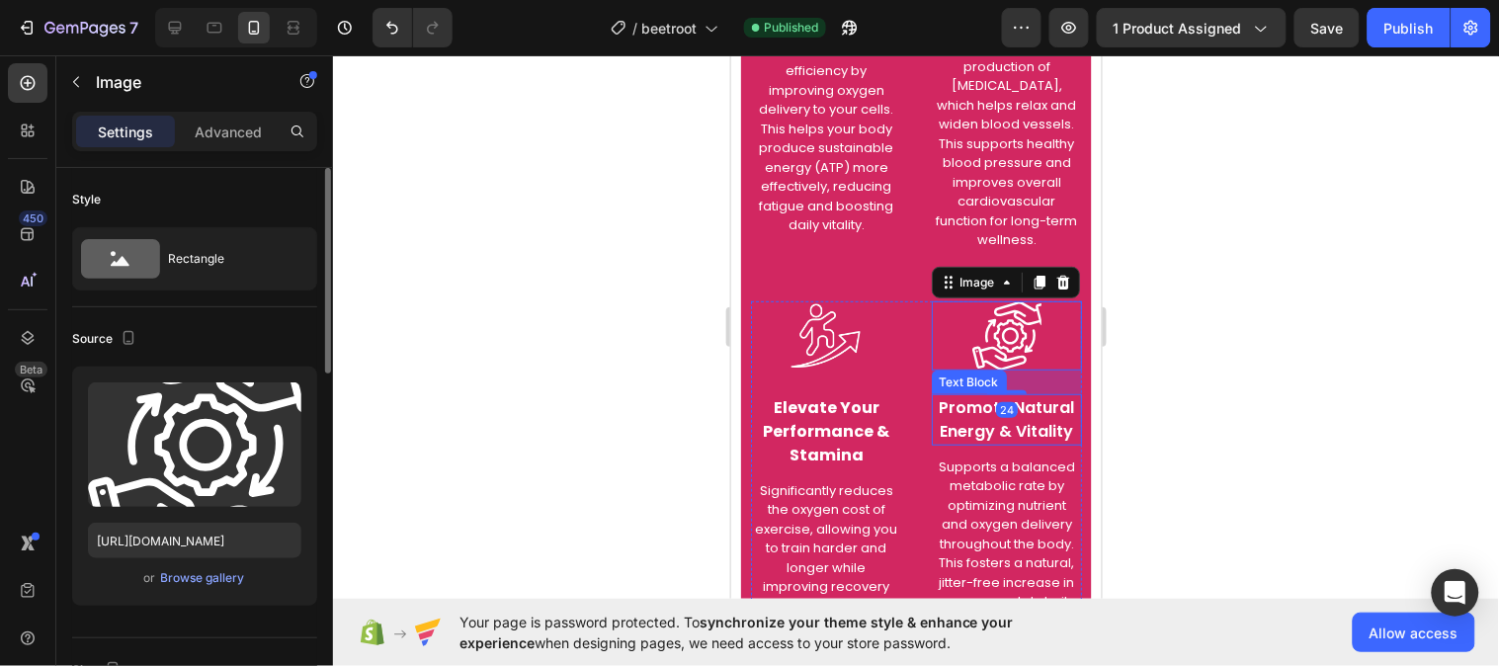
click at [977, 443] on p "Promote Natural Energy & Vitality" at bounding box center [1006, 418] width 147 height 47
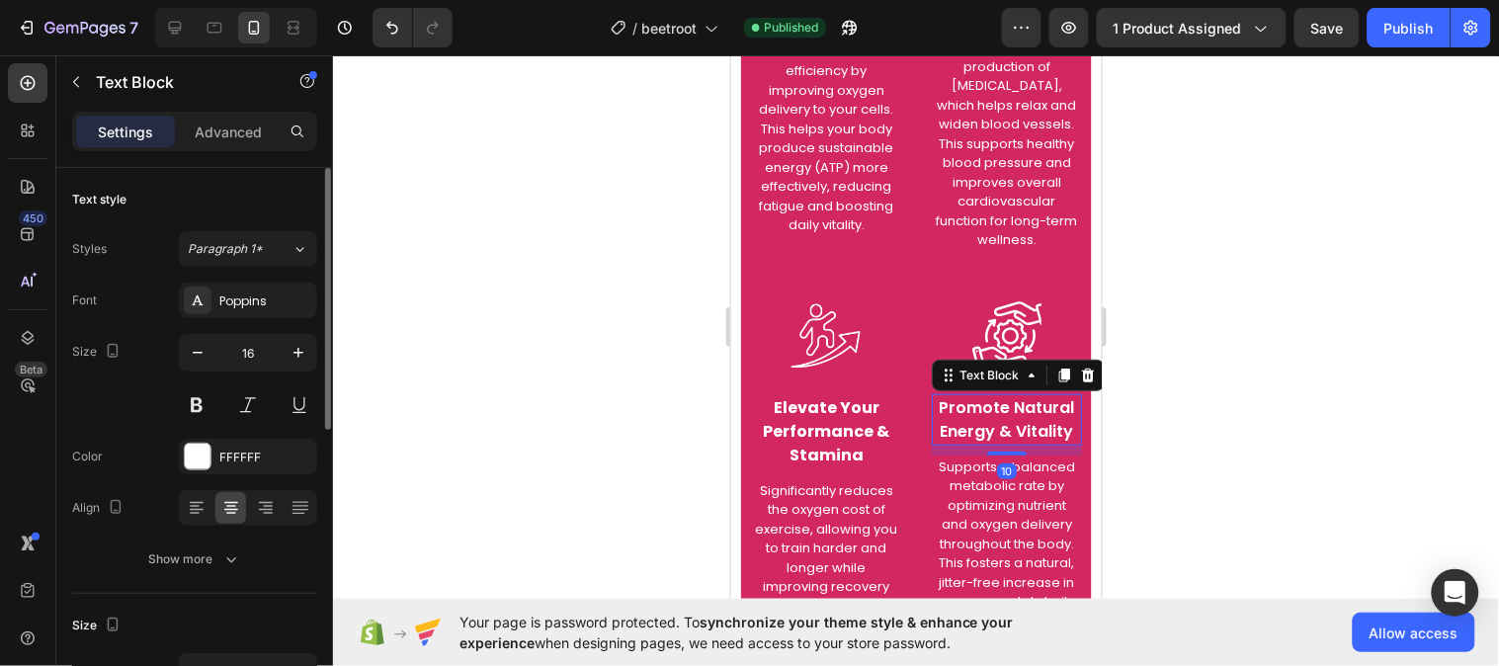
click at [966, 443] on p "Promote Natural Energy & Vitality" at bounding box center [1006, 418] width 147 height 47
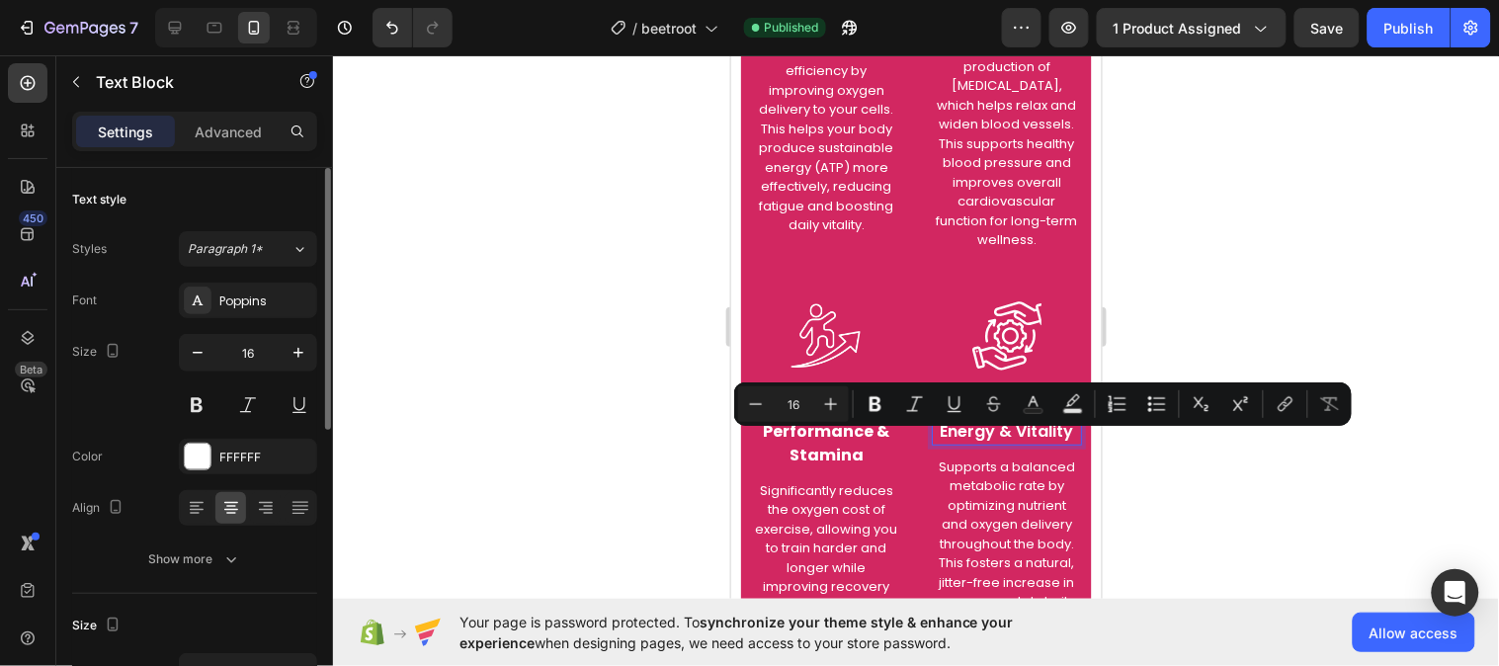
click at [966, 443] on p "Promote Natural Energy & Vitality" at bounding box center [1006, 418] width 147 height 47
click at [996, 350] on img at bounding box center [1005, 334] width 69 height 69
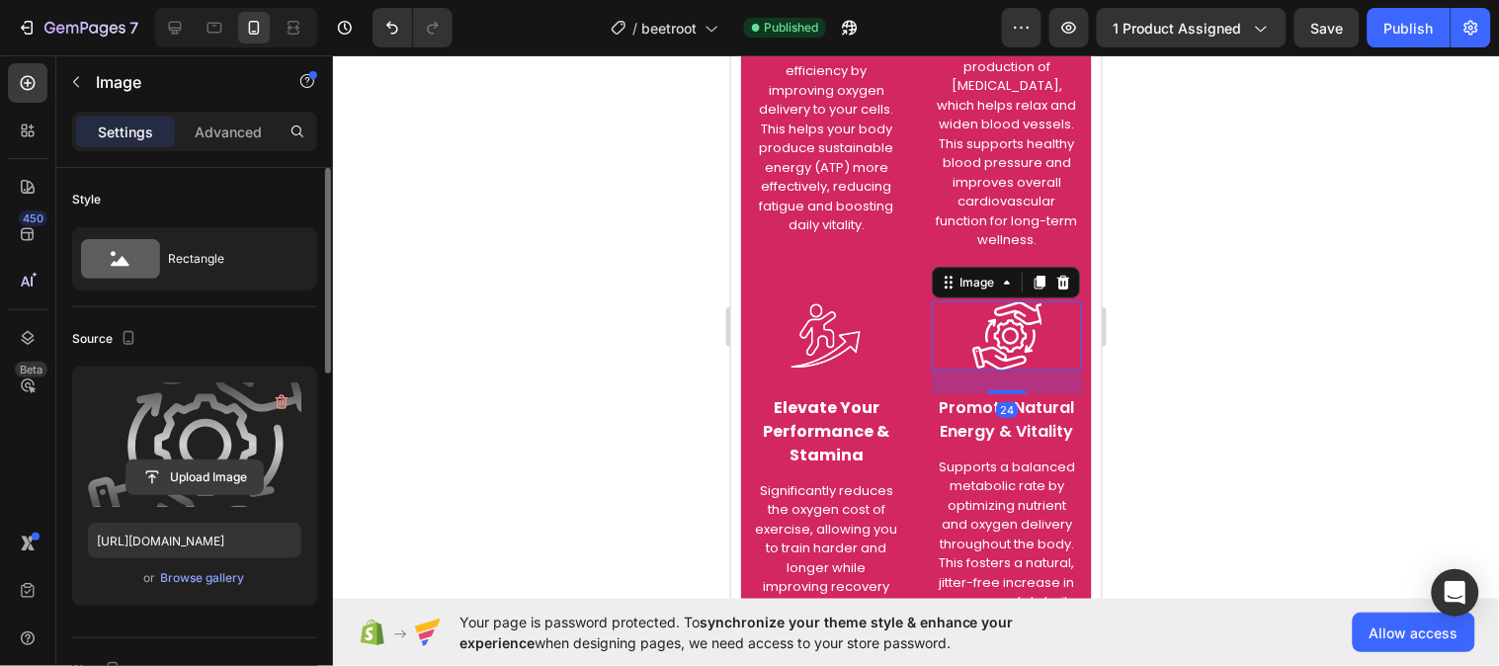
click at [225, 478] on input "file" at bounding box center [194, 477] width 136 height 34
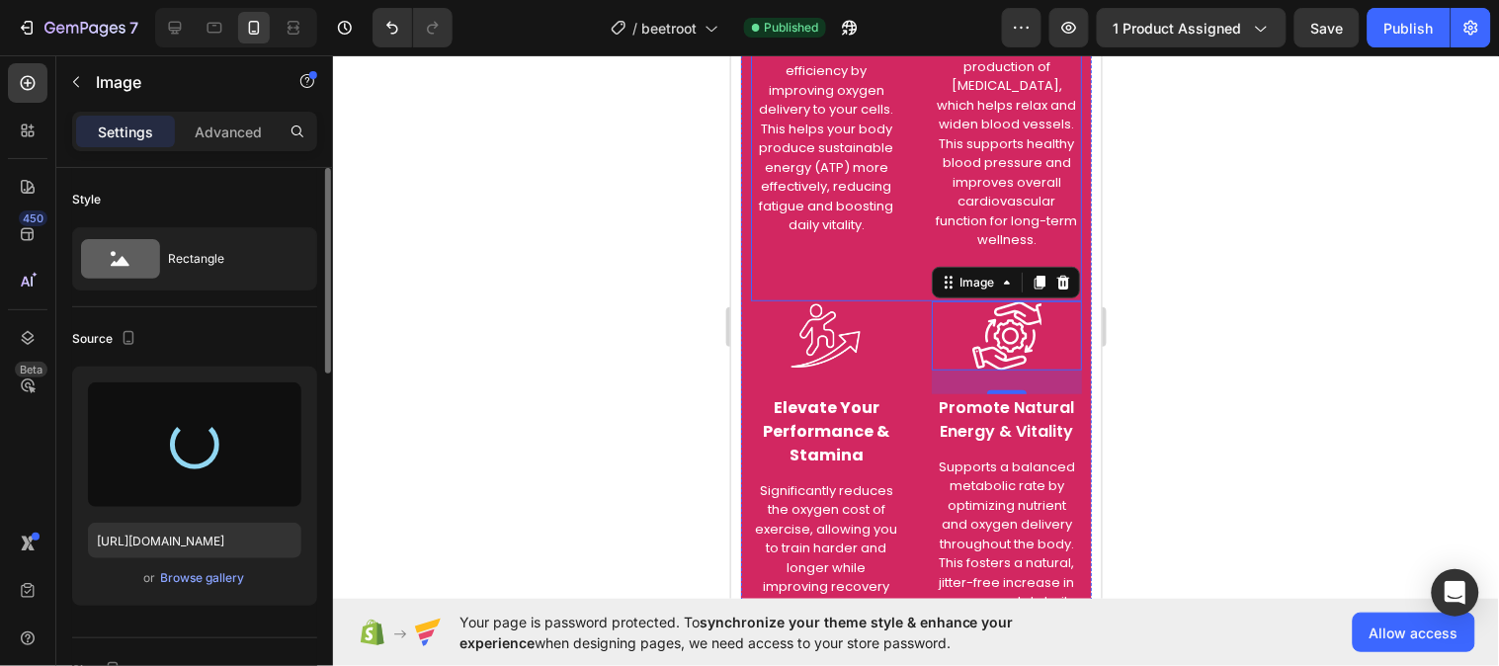
type input "https://cdn.shopify.com/s/files/1/0787/1620/7344/files/gempages_581797582632649…"
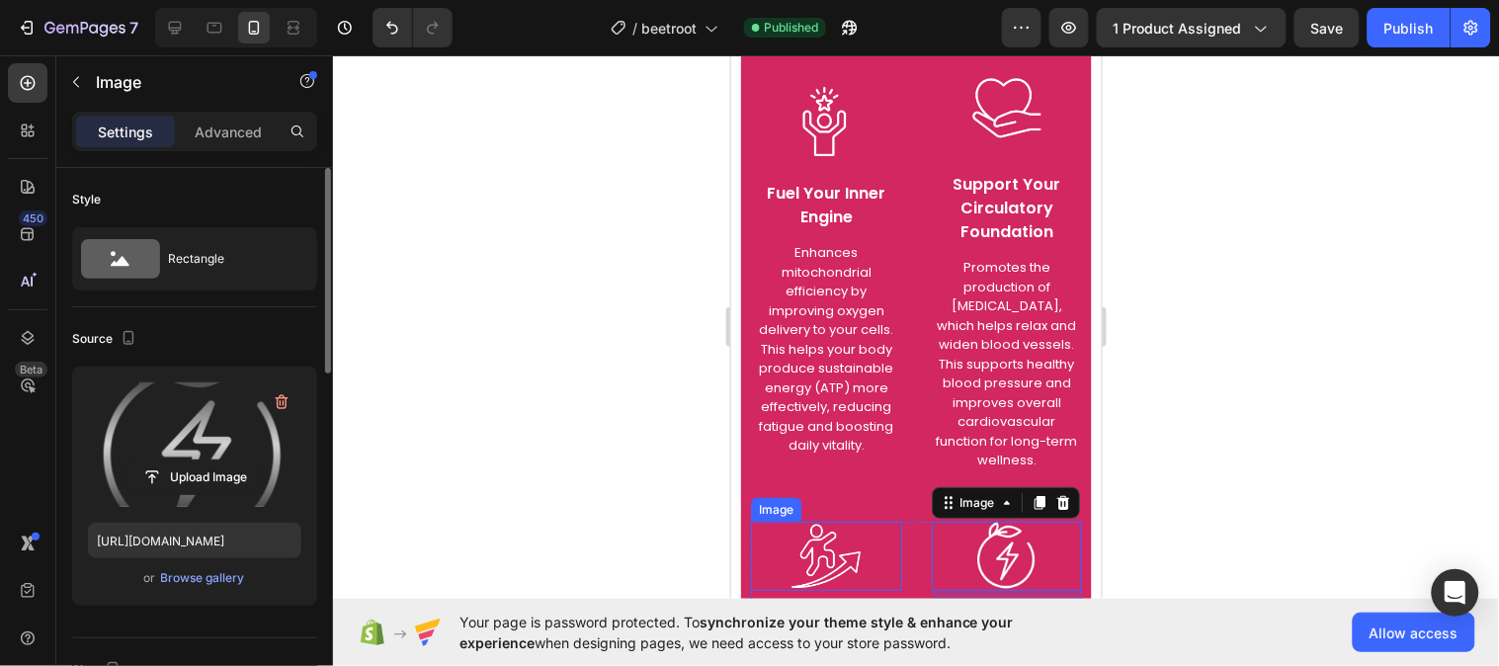
scroll to position [3883, 0]
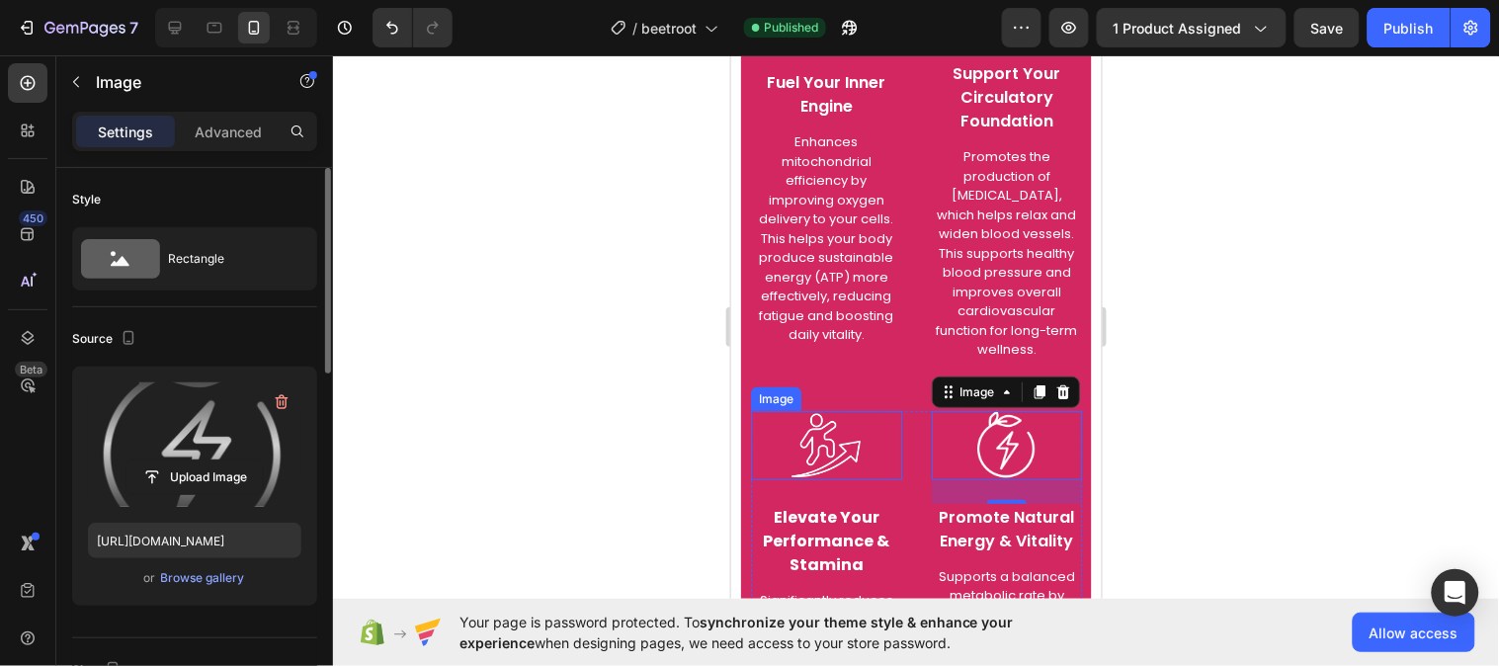
click at [810, 479] on img at bounding box center [825, 444] width 69 height 69
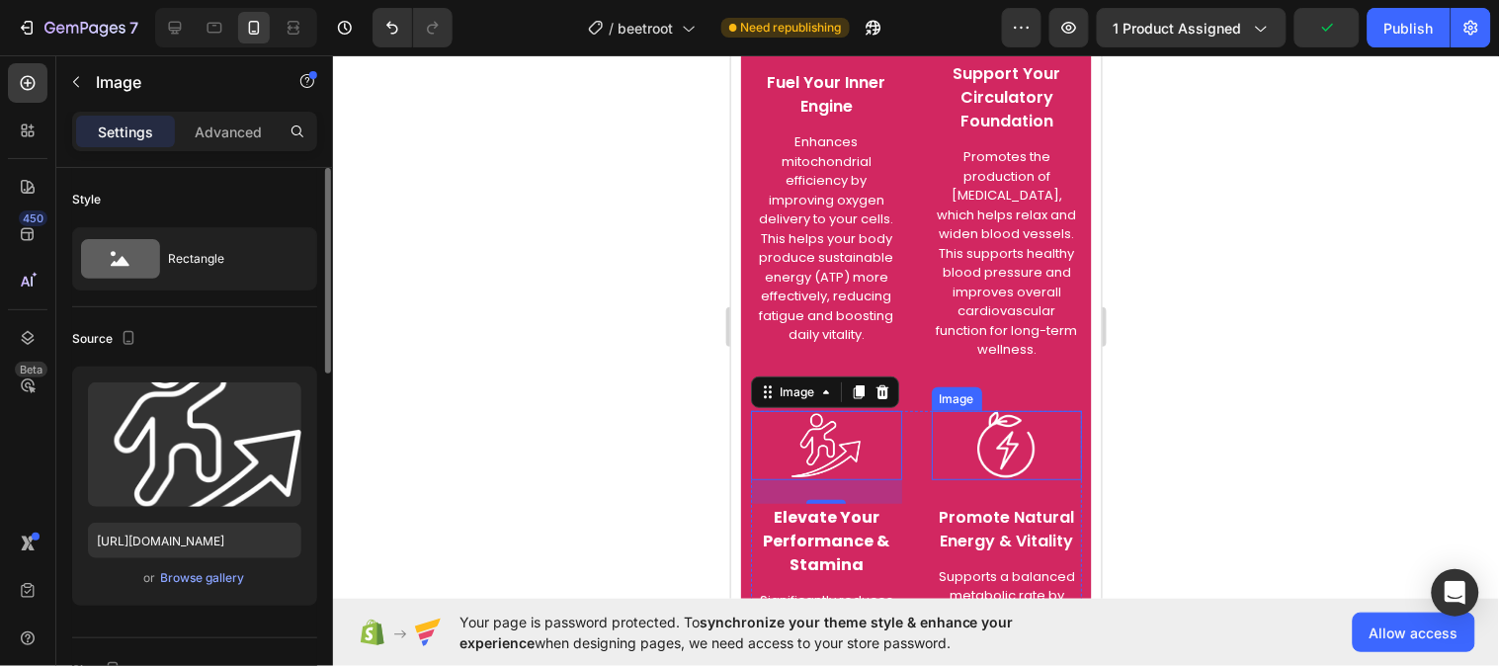
click at [977, 476] on img at bounding box center [1005, 444] width 69 height 69
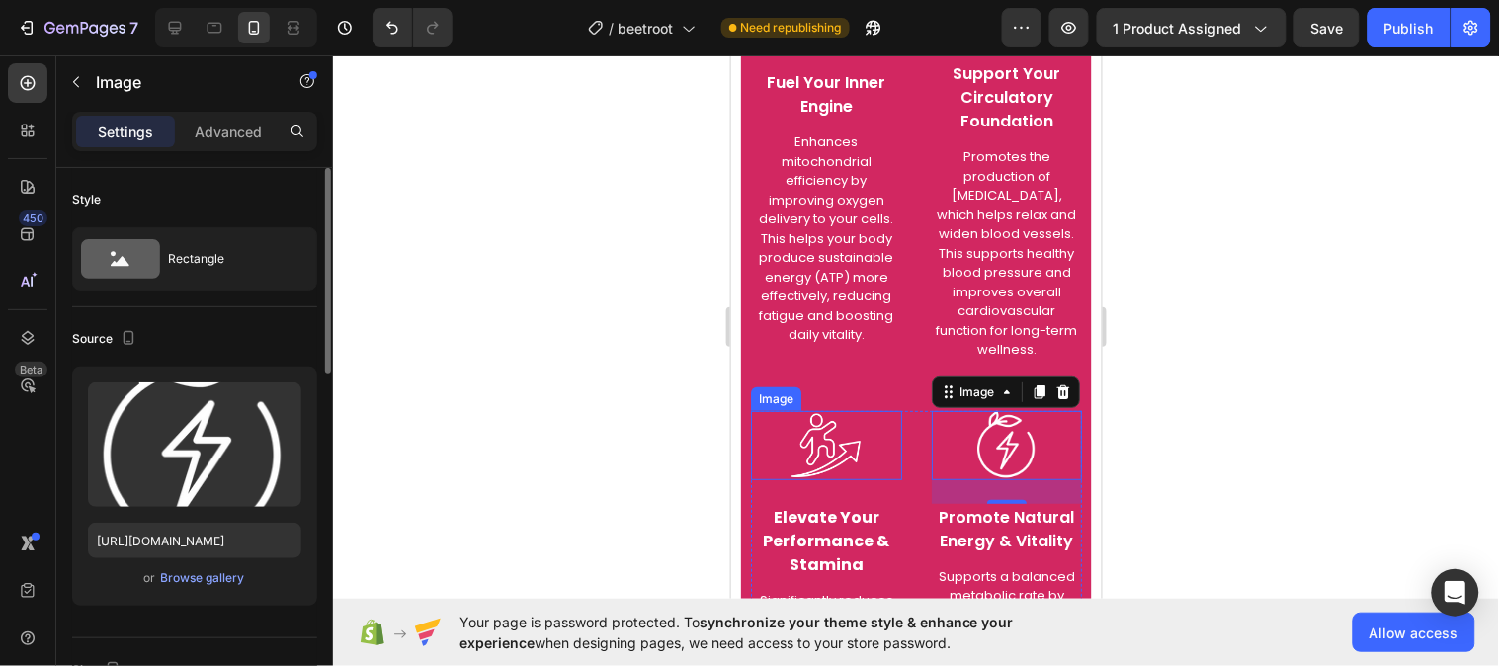
scroll to position [3993, 0]
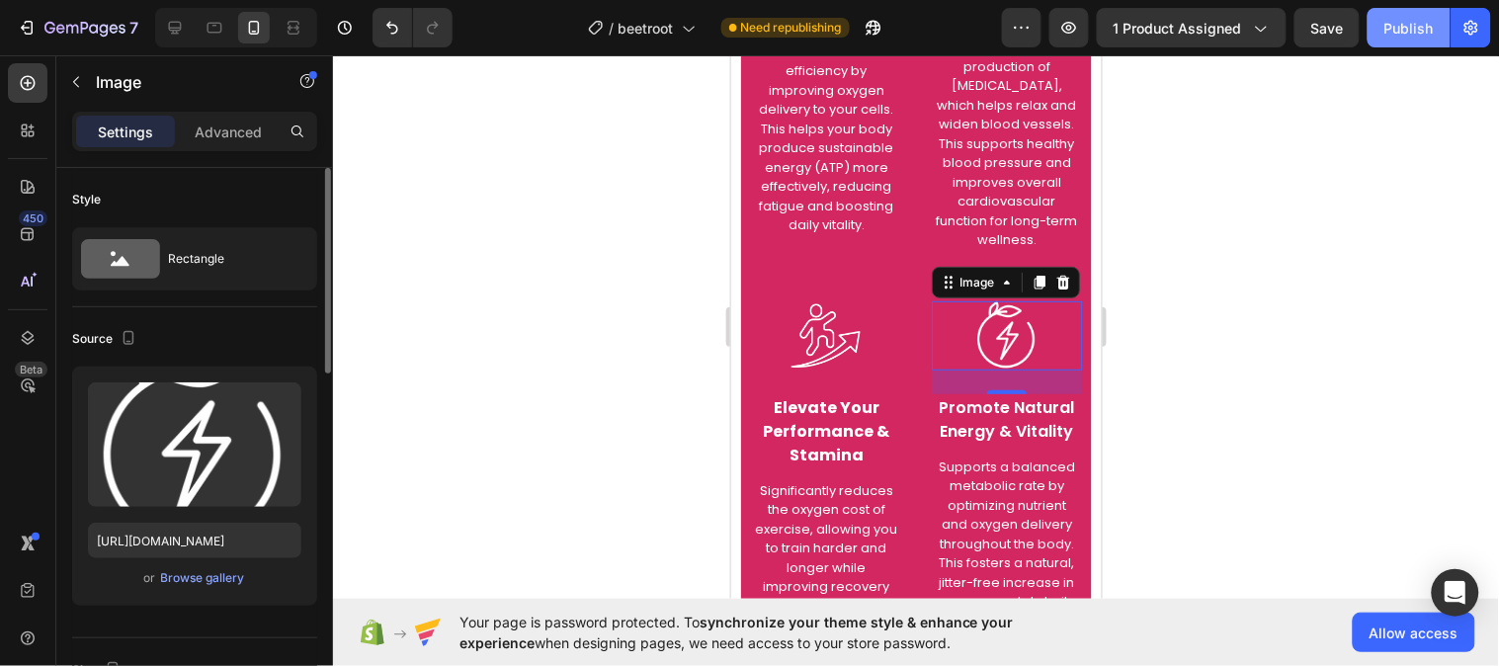
click at [1393, 30] on div "Publish" at bounding box center [1408, 28] width 49 height 21
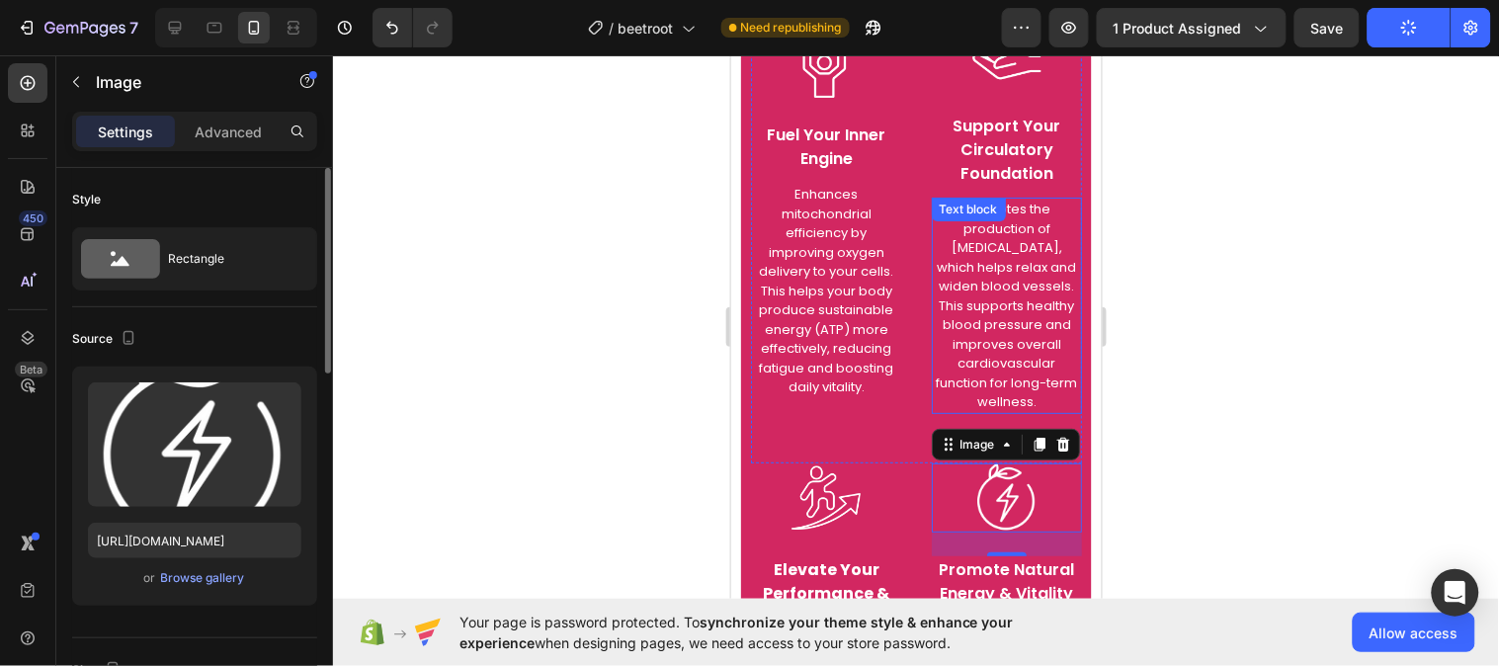
scroll to position [3773, 0]
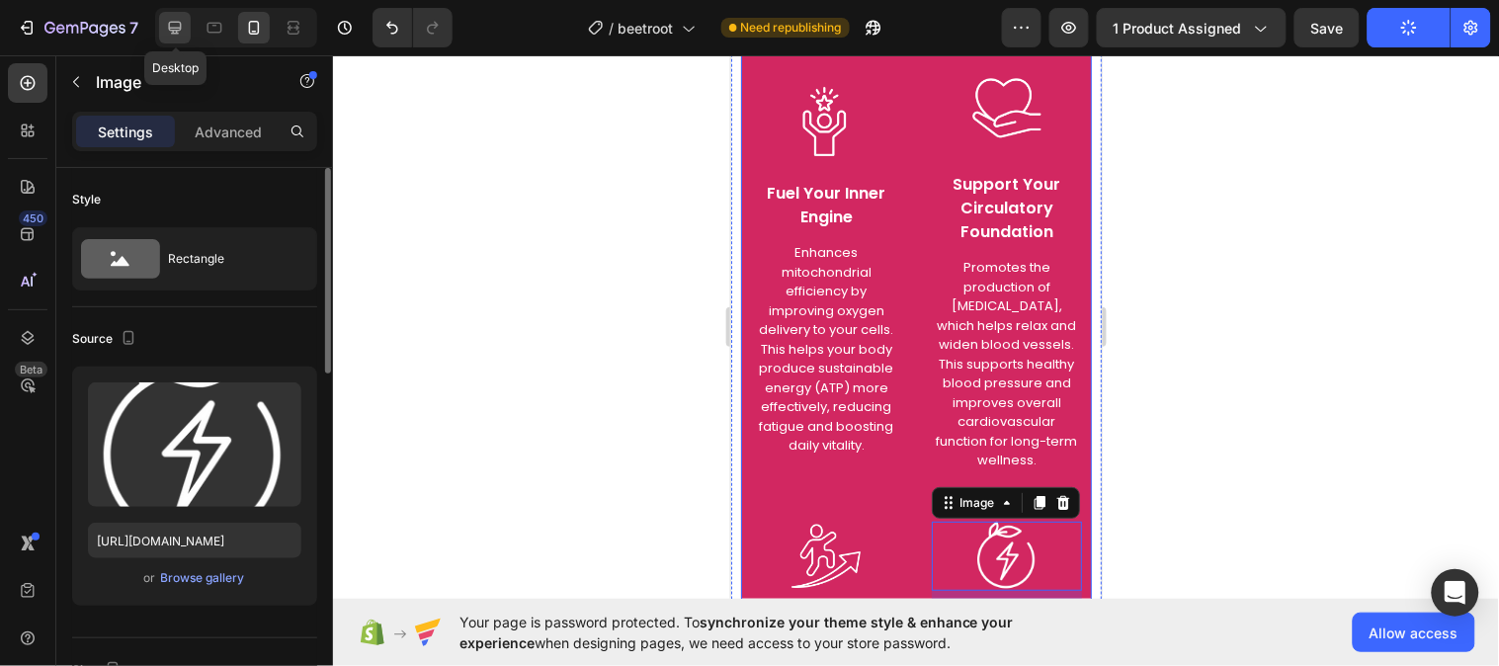
click at [182, 18] on icon at bounding box center [175, 28] width 20 height 20
type input "https://cdn.shopify.com/s/files/1/0787/1620/7344/files/gempages_581797582632649…"
type input "100"
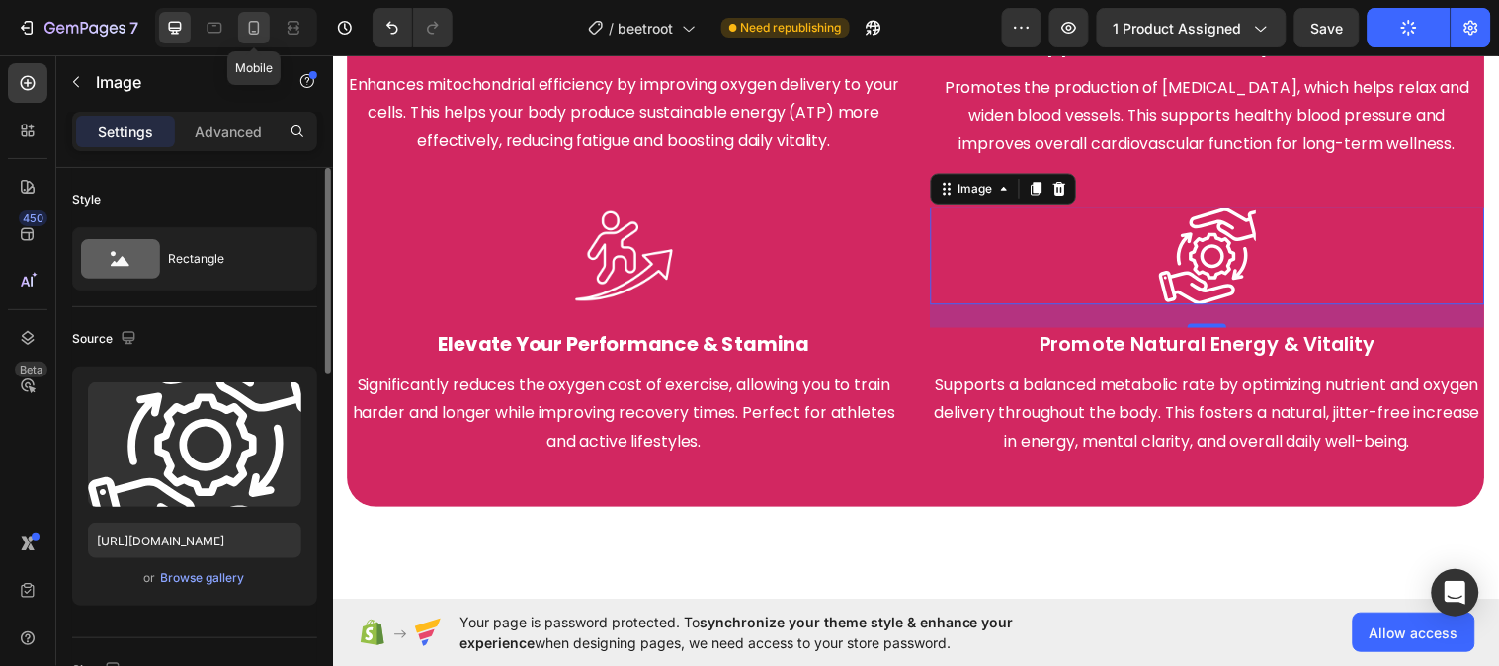
scroll to position [4068, 0]
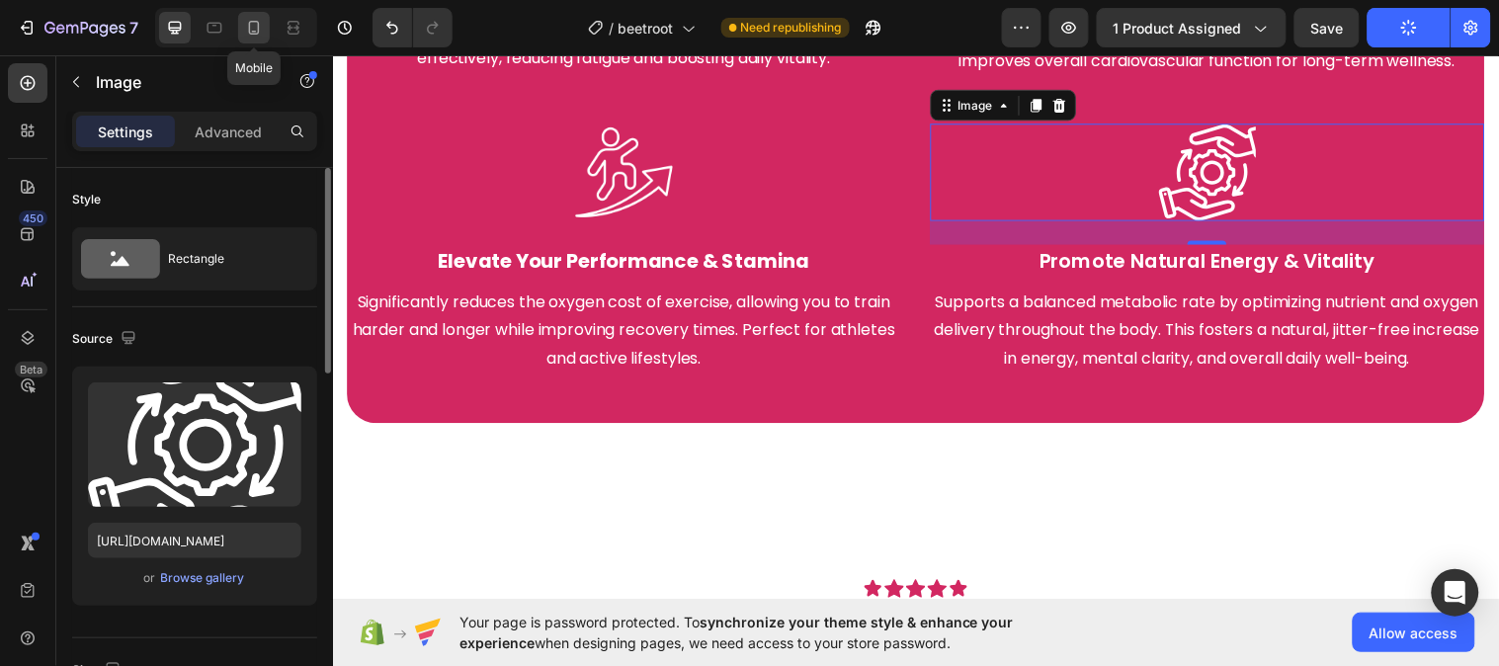
click at [245, 30] on icon at bounding box center [254, 28] width 20 height 20
type input "https://cdn.shopify.com/s/files/1/0787/1620/7344/files/gempages_581797582632649…"
type input "70"
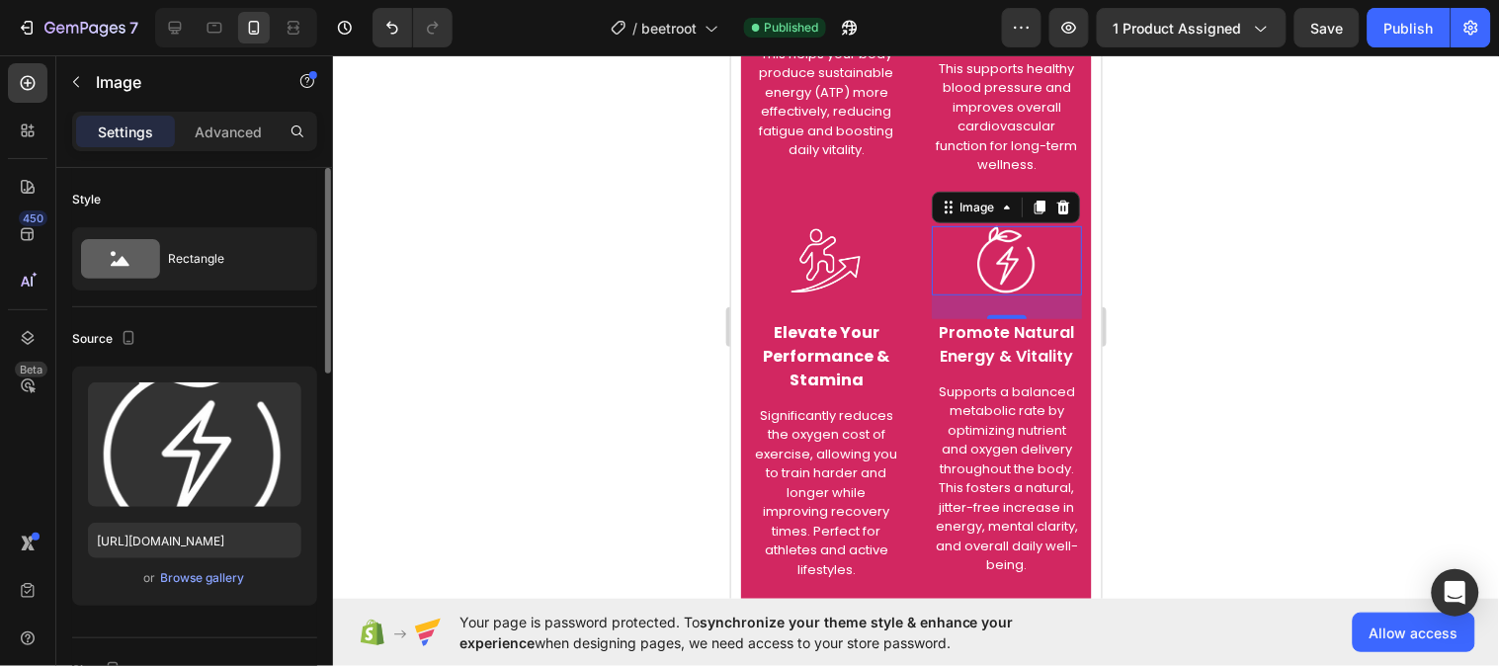
scroll to position [4207, 0]
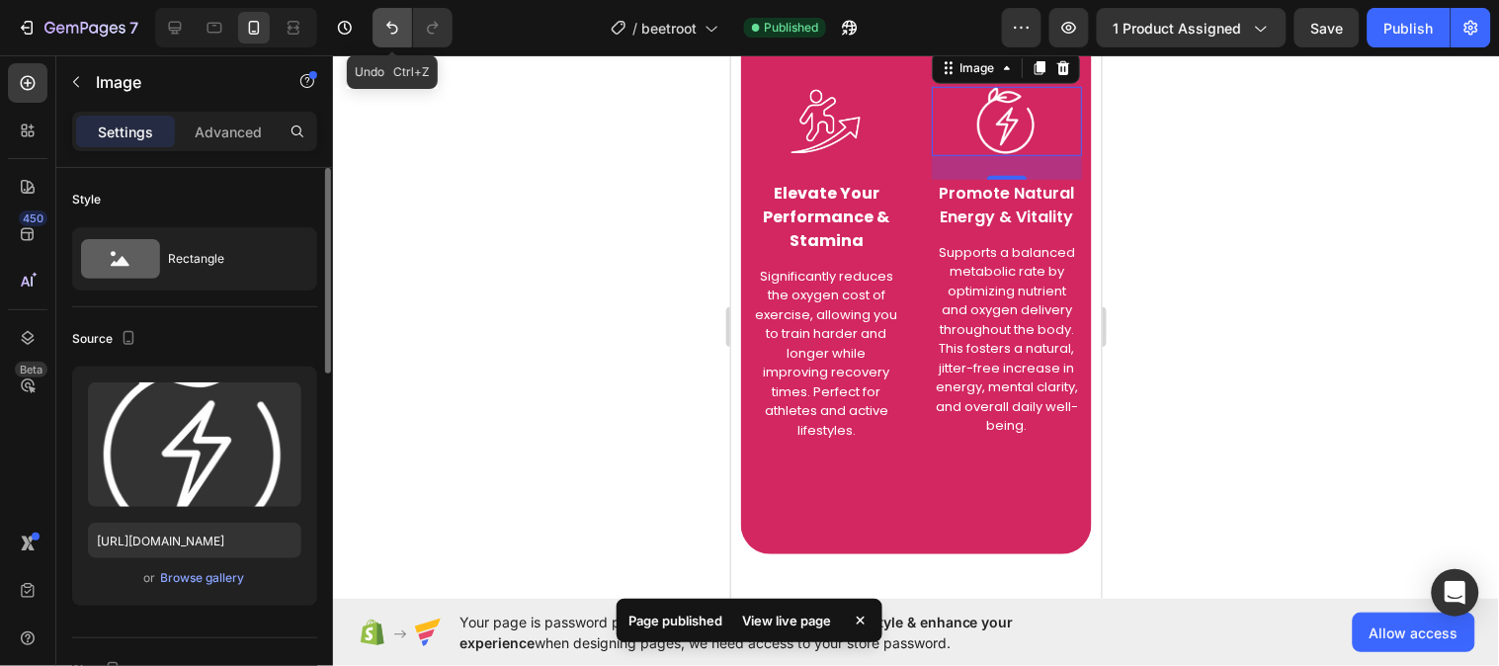
click at [401, 38] on button "Undo/Redo" at bounding box center [393, 28] width 40 height 40
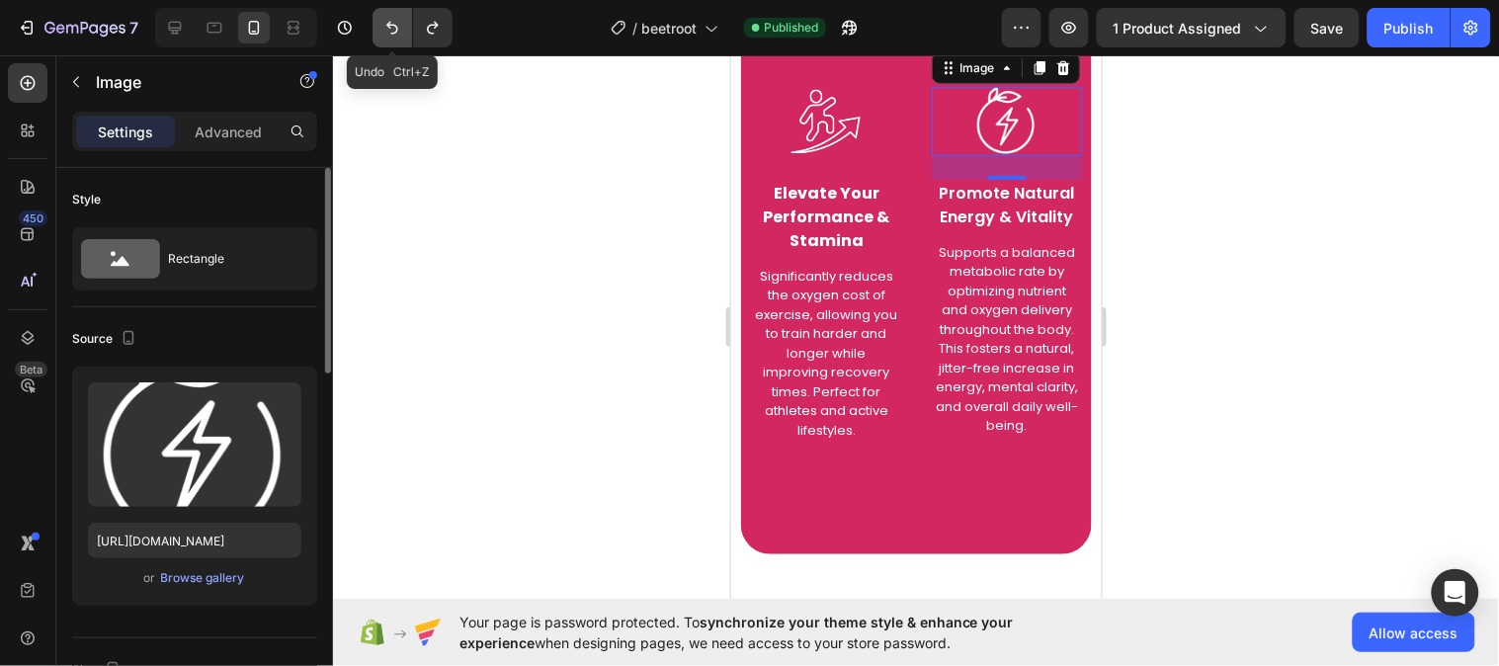
click at [385, 24] on icon "Undo/Redo" at bounding box center [392, 28] width 20 height 20
type input "https://cdn.shopify.com/s/files/1/0787/1620/7344/files/gempages_581797582632649…"
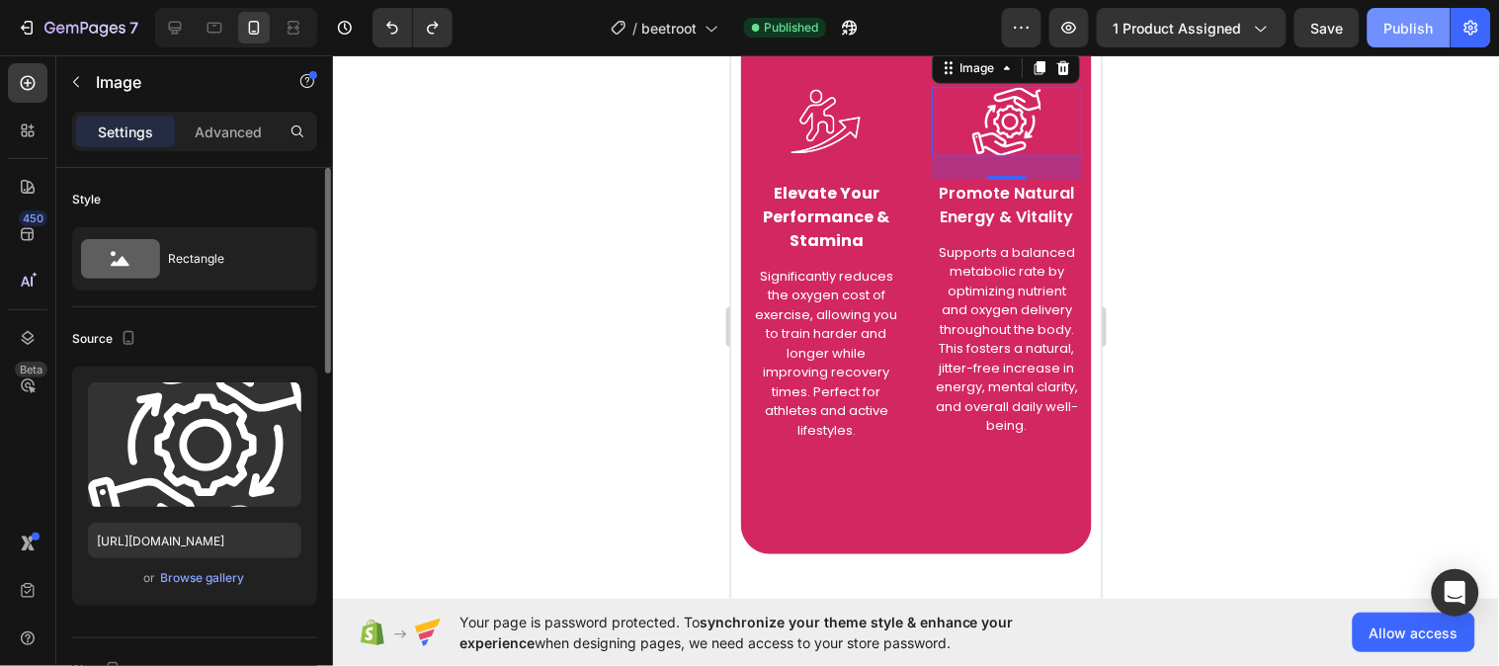
click at [1406, 24] on div "Publish" at bounding box center [1408, 28] width 49 height 21
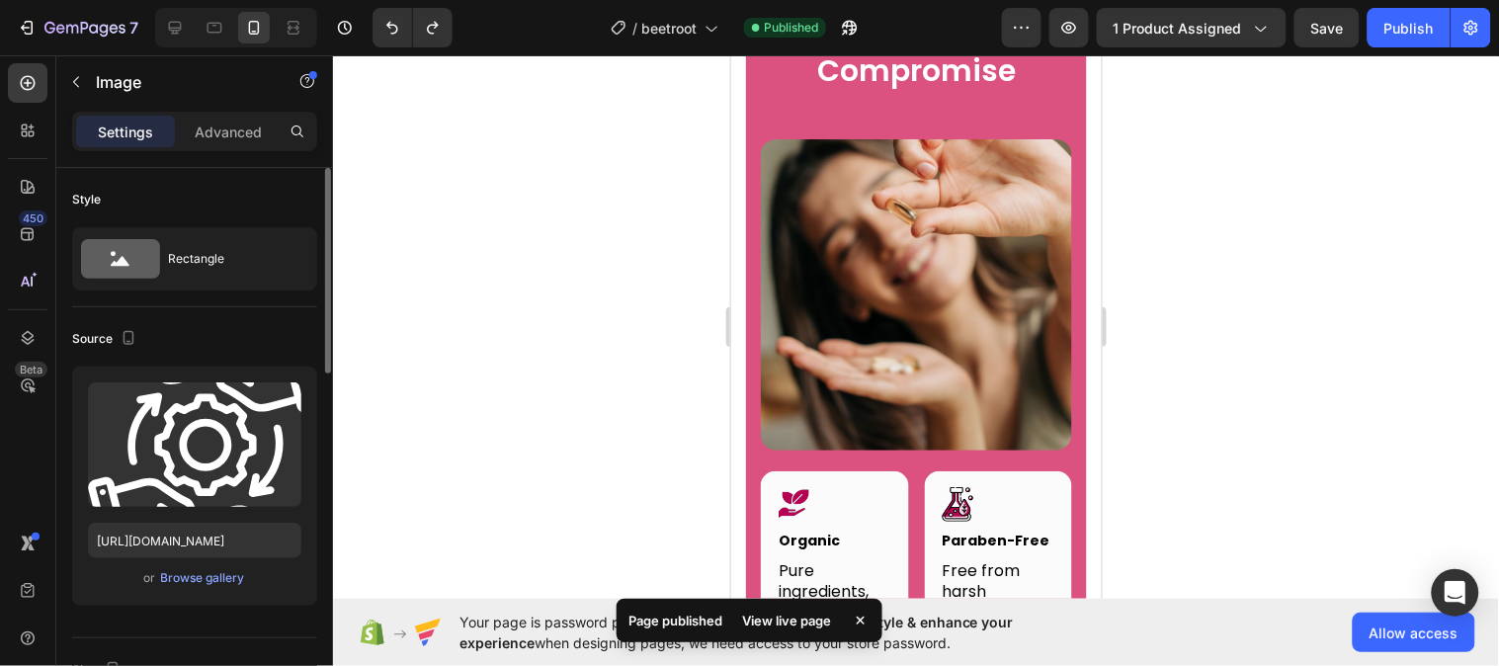
scroll to position [7612, 0]
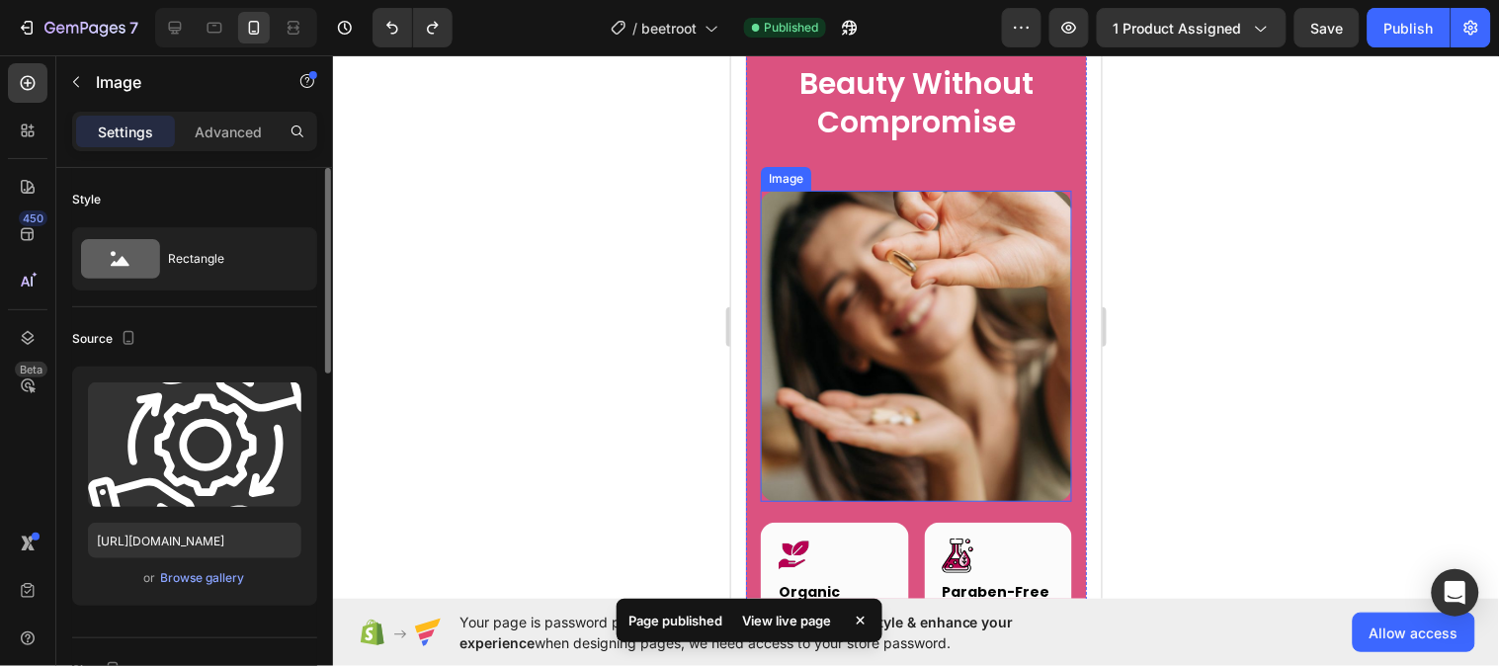
click at [1028, 367] on img at bounding box center [915, 345] width 311 height 311
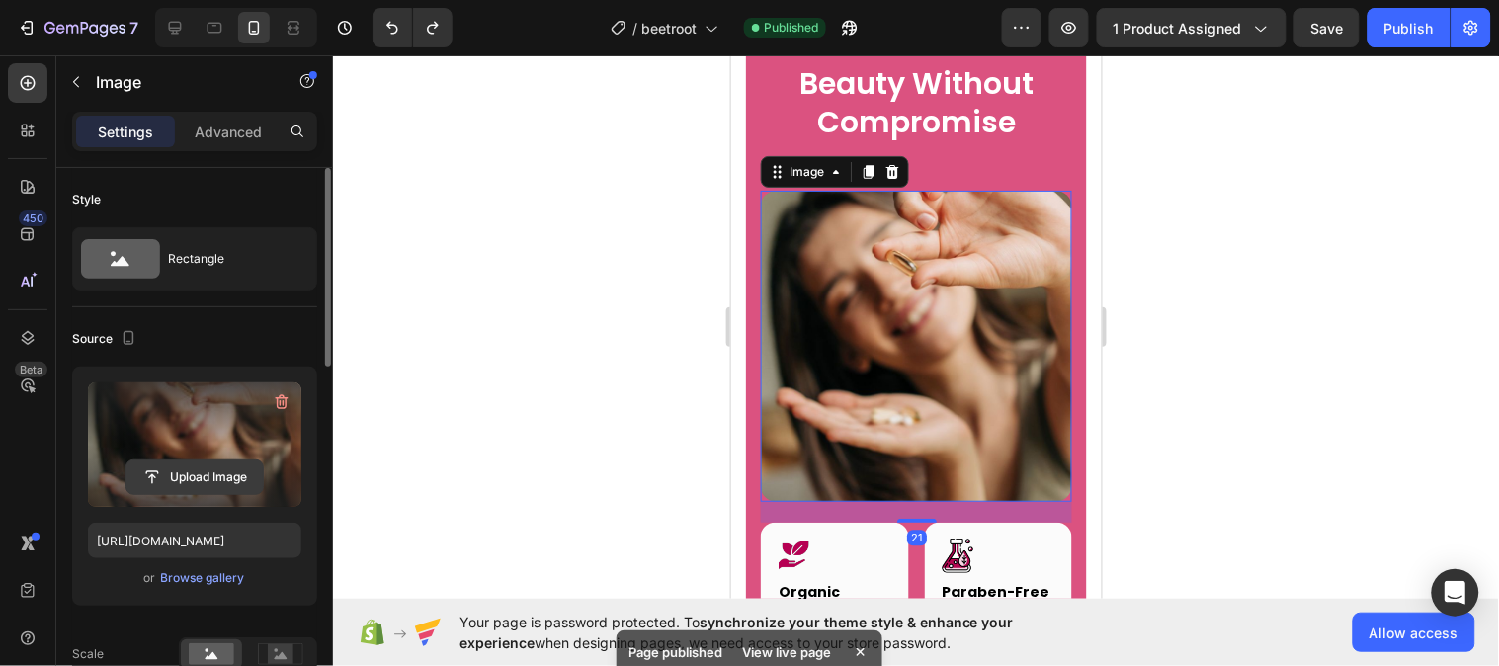
click at [198, 478] on input "file" at bounding box center [194, 477] width 136 height 34
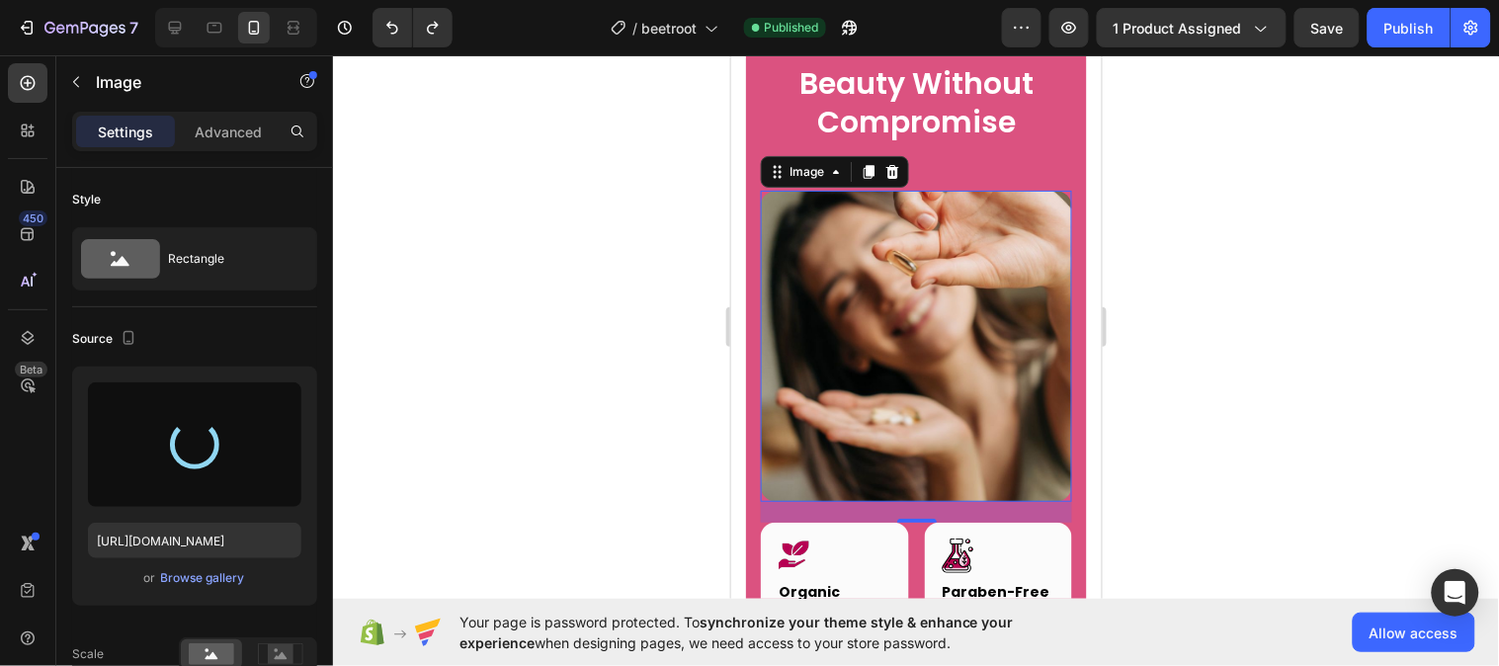
type input "https://cdn.shopify.com/s/files/1/0787/1620/7344/files/gempages_581797582632649…"
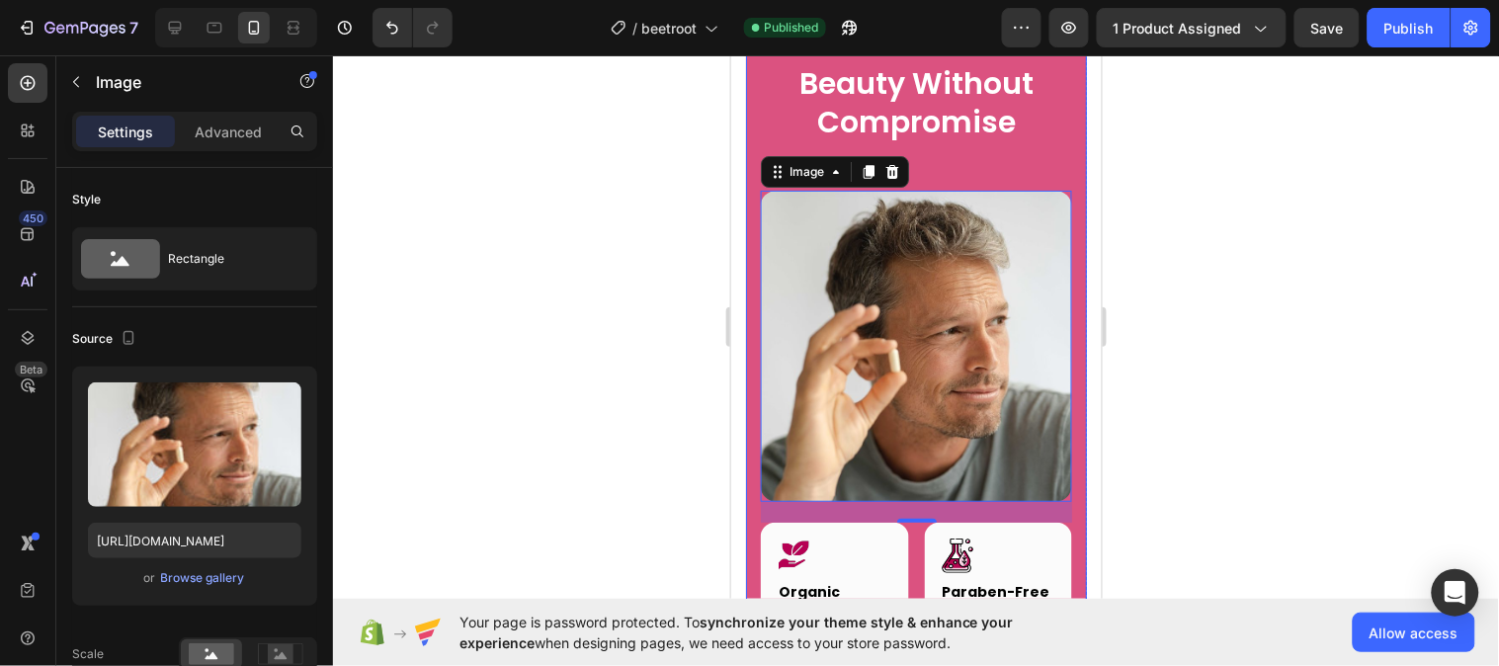
click at [964, 253] on div "Beauty Without Compromise Heading Row Image 21 Image Organic Heading Row Pure i…" at bounding box center [915, 494] width 311 height 866
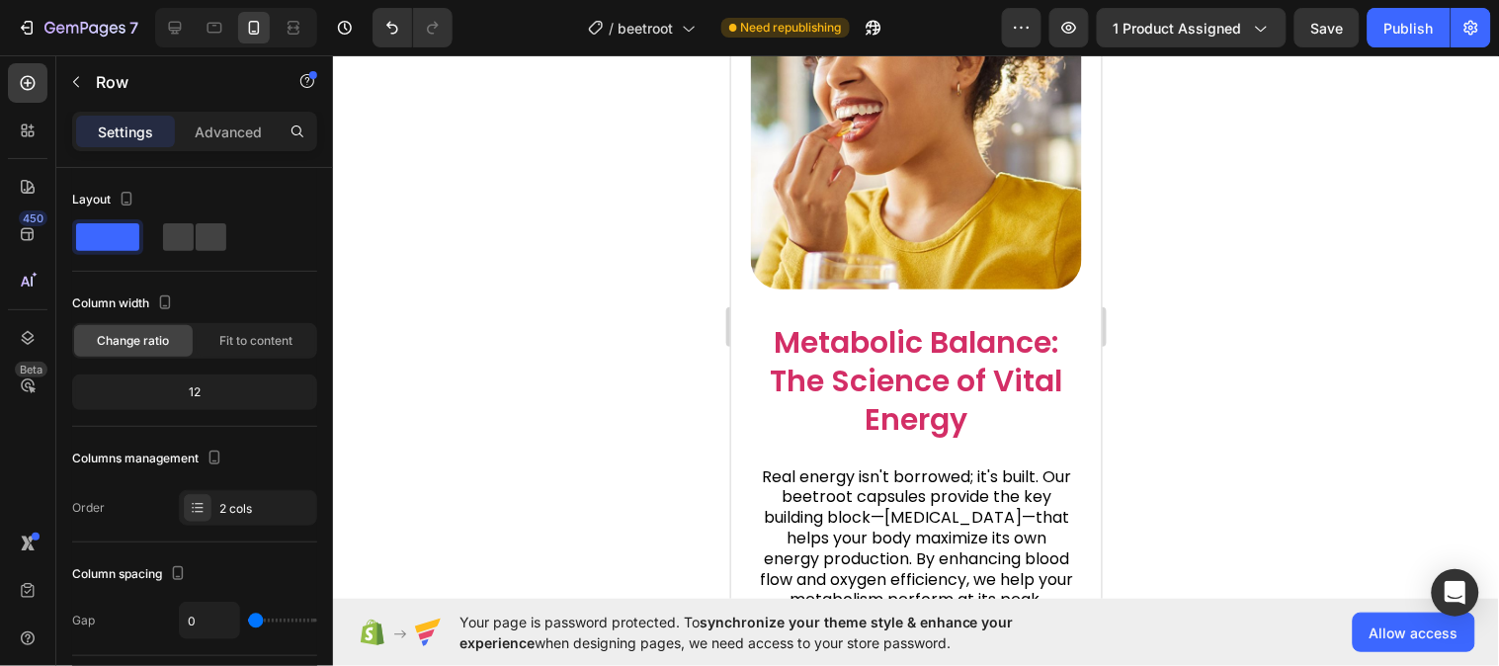
scroll to position [2116, 0]
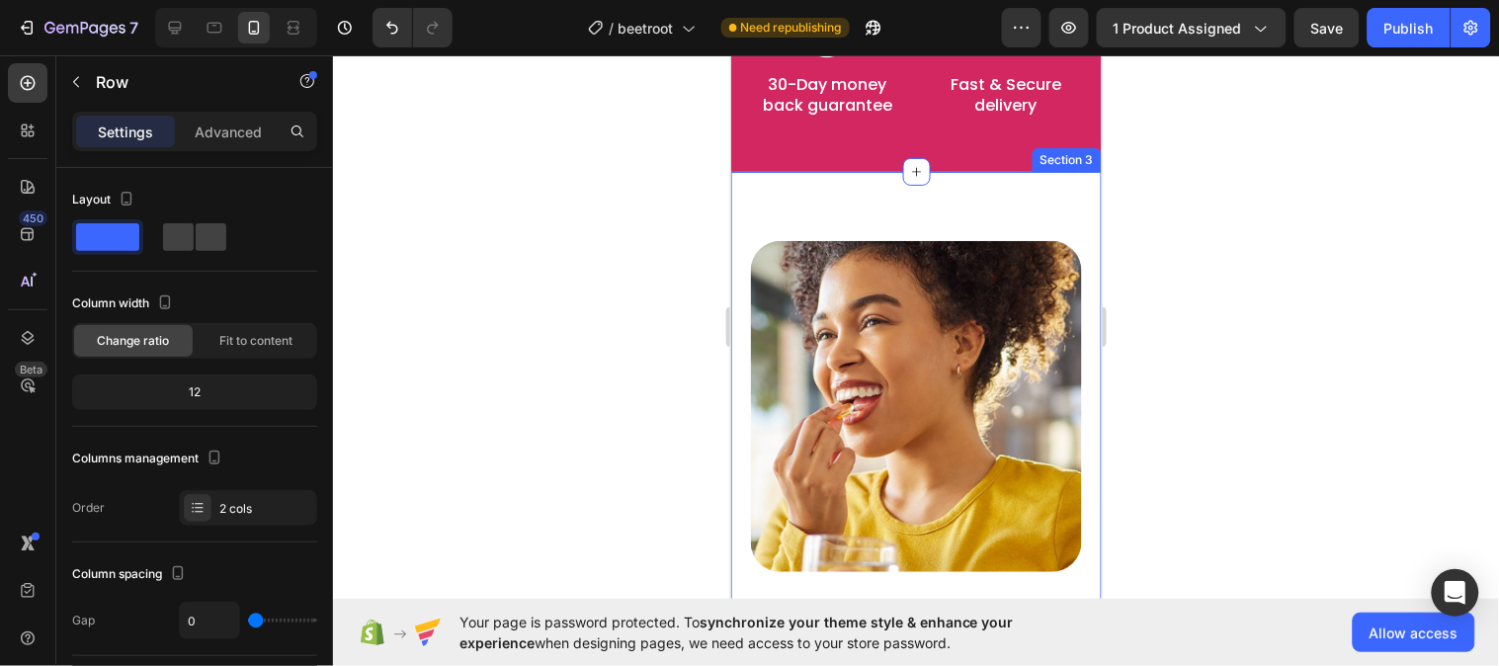
click at [1413, 27] on div "Publish" at bounding box center [1408, 28] width 49 height 21
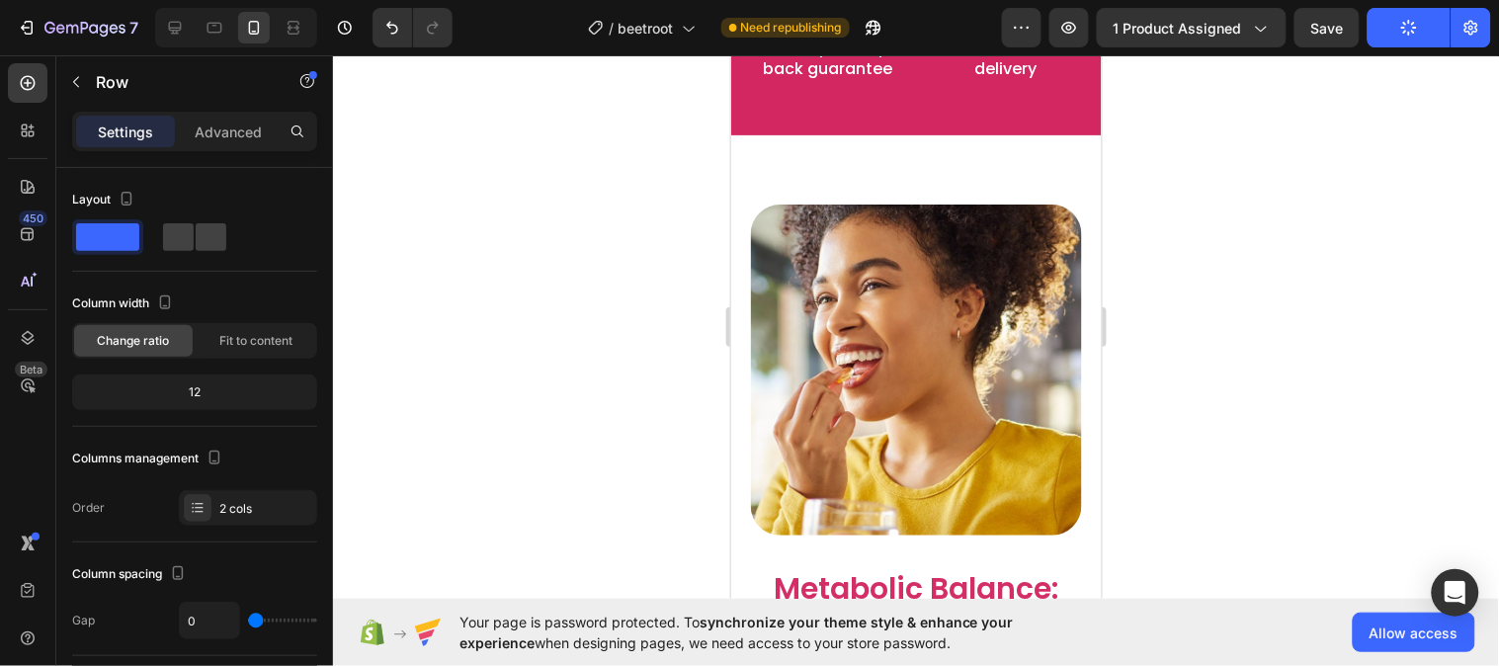
scroll to position [1792, 0]
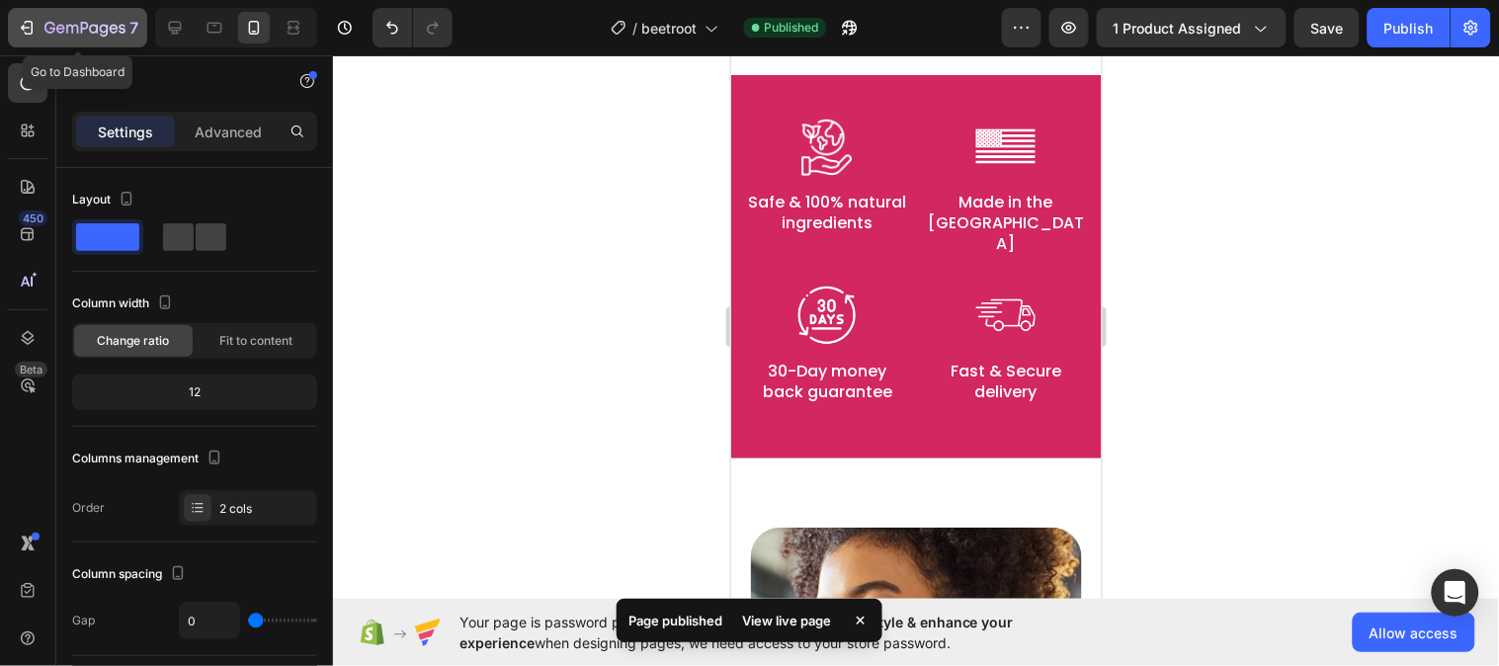
click at [93, 25] on icon "button" at bounding box center [93, 28] width 9 height 9
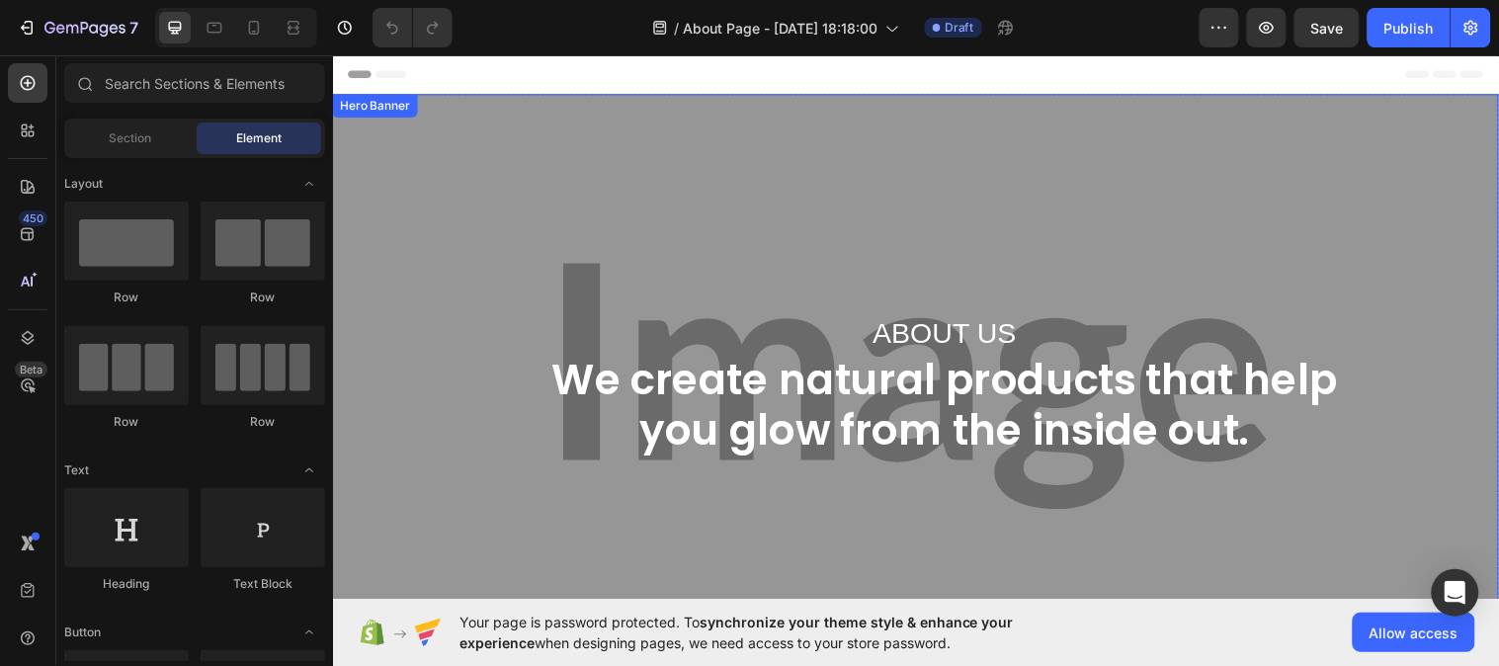
click at [745, 233] on div "Overlay" at bounding box center [925, 391] width 1186 height 593
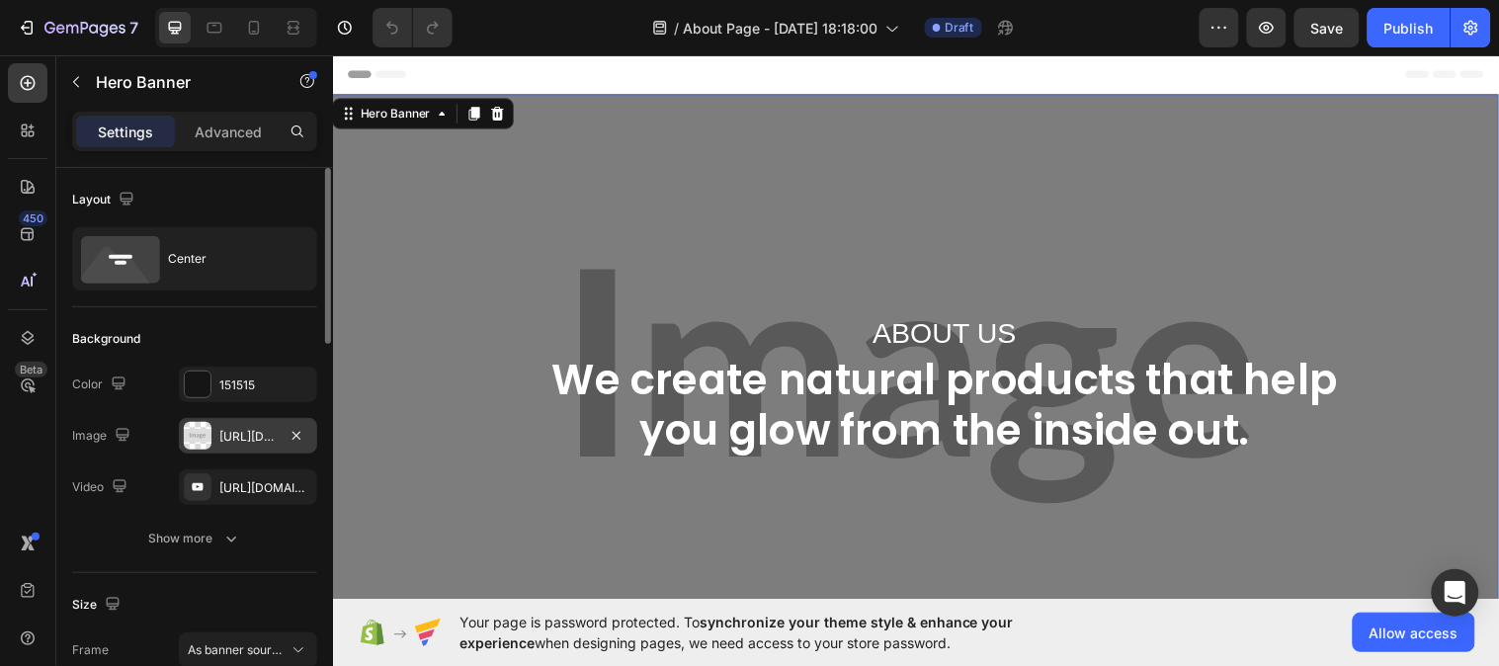
click at [244, 437] on div "https://placehold.co/3780x1890?text=Image" at bounding box center [247, 437] width 57 height 18
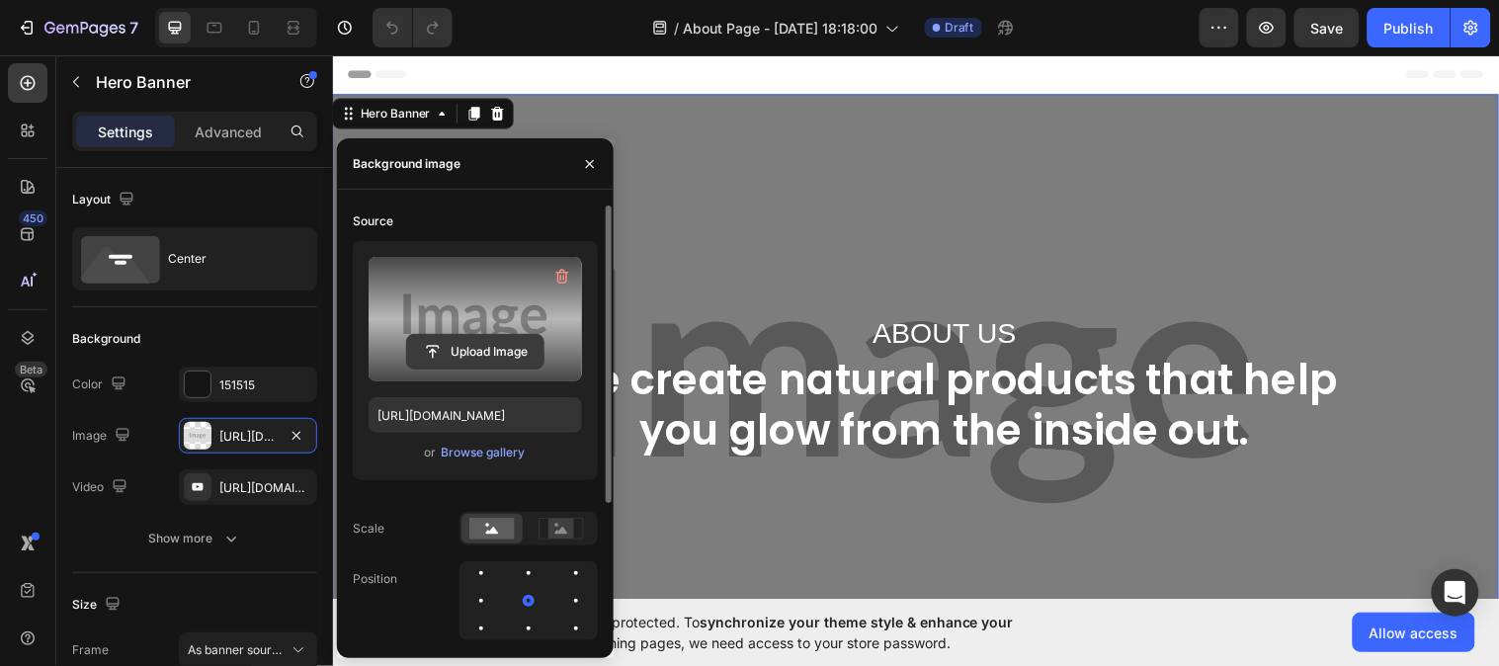
click at [477, 343] on input "file" at bounding box center [475, 352] width 136 height 34
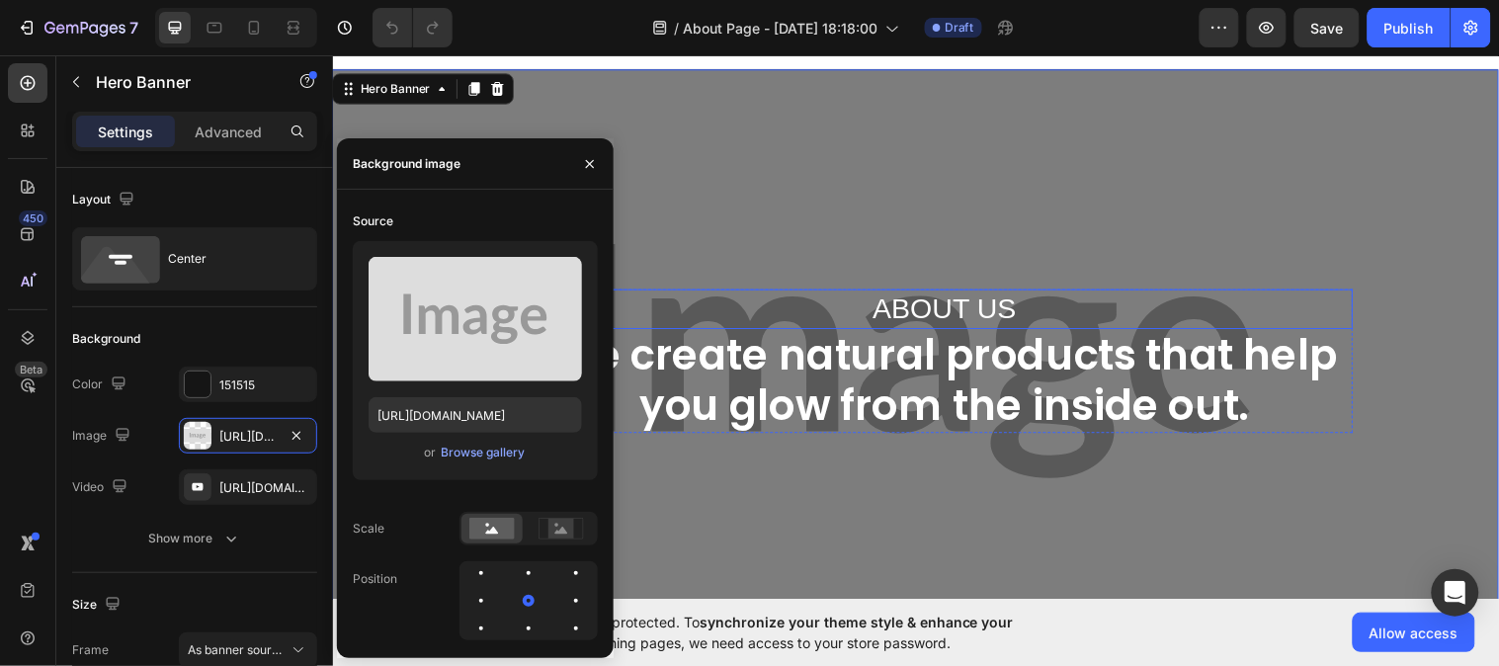
scroll to position [110, 0]
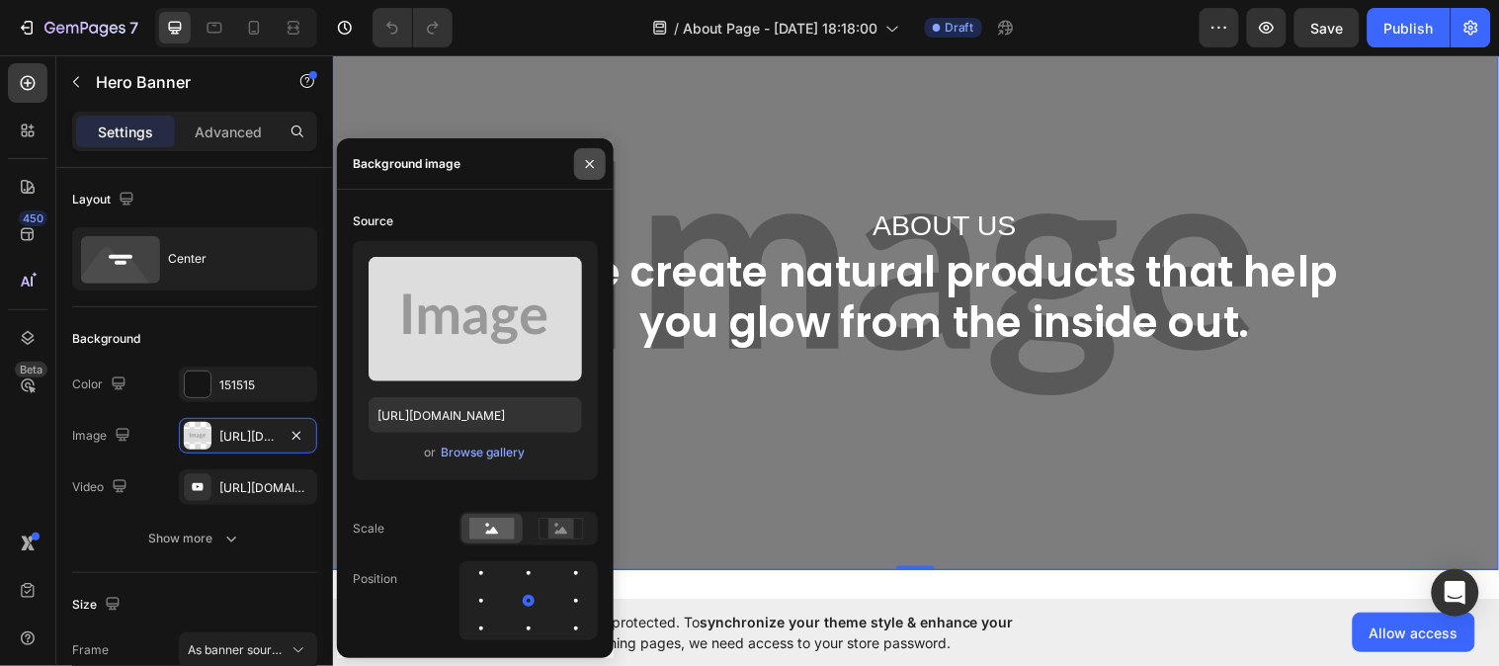
click at [593, 164] on icon "button" at bounding box center [590, 164] width 16 height 16
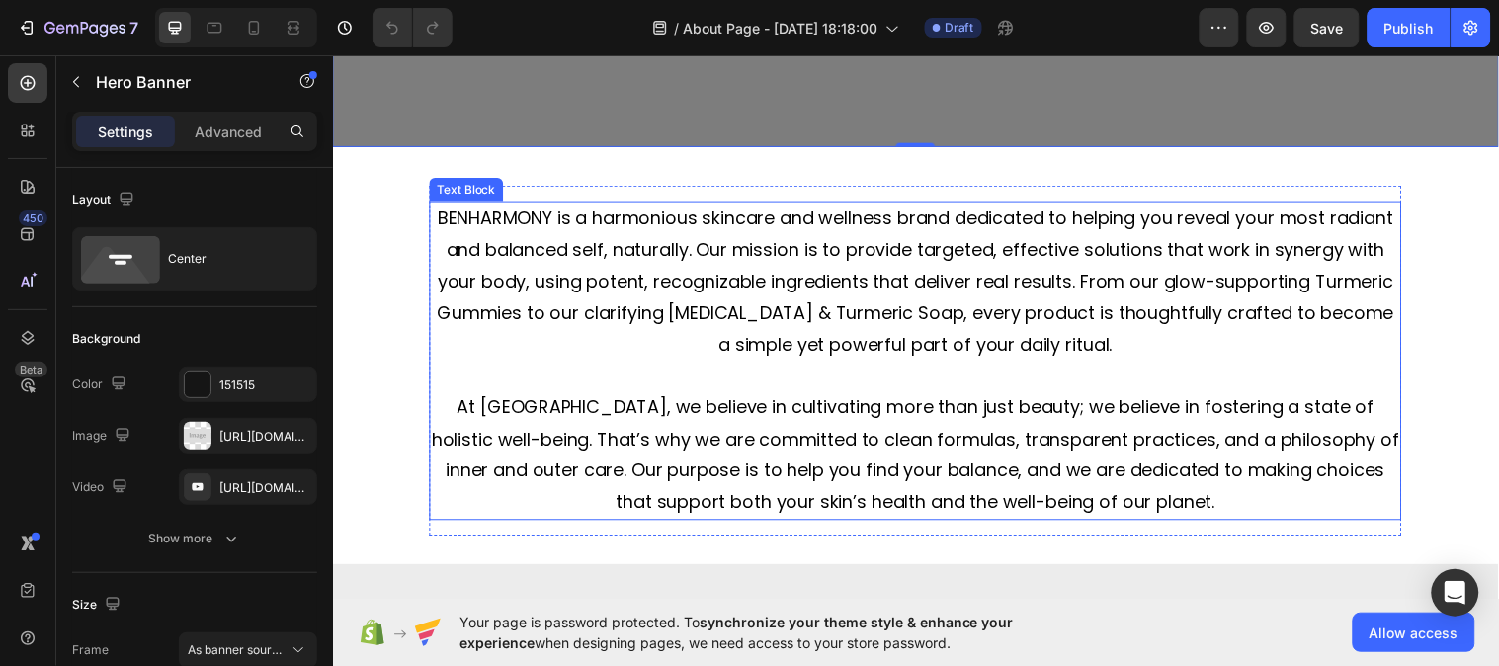
scroll to position [658, 0]
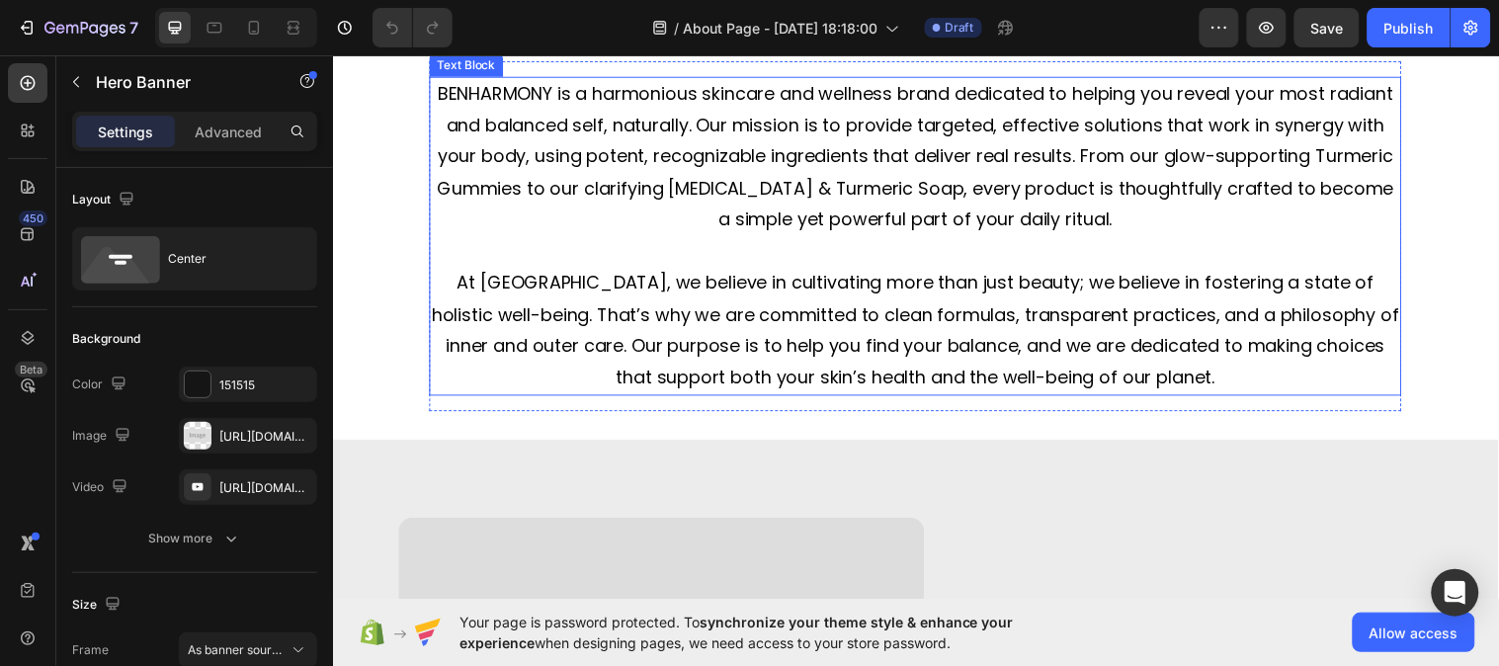
click at [1170, 378] on p "At [GEOGRAPHIC_DATA], we believe in cultivating more than just beauty; we belie…" at bounding box center [925, 335] width 984 height 128
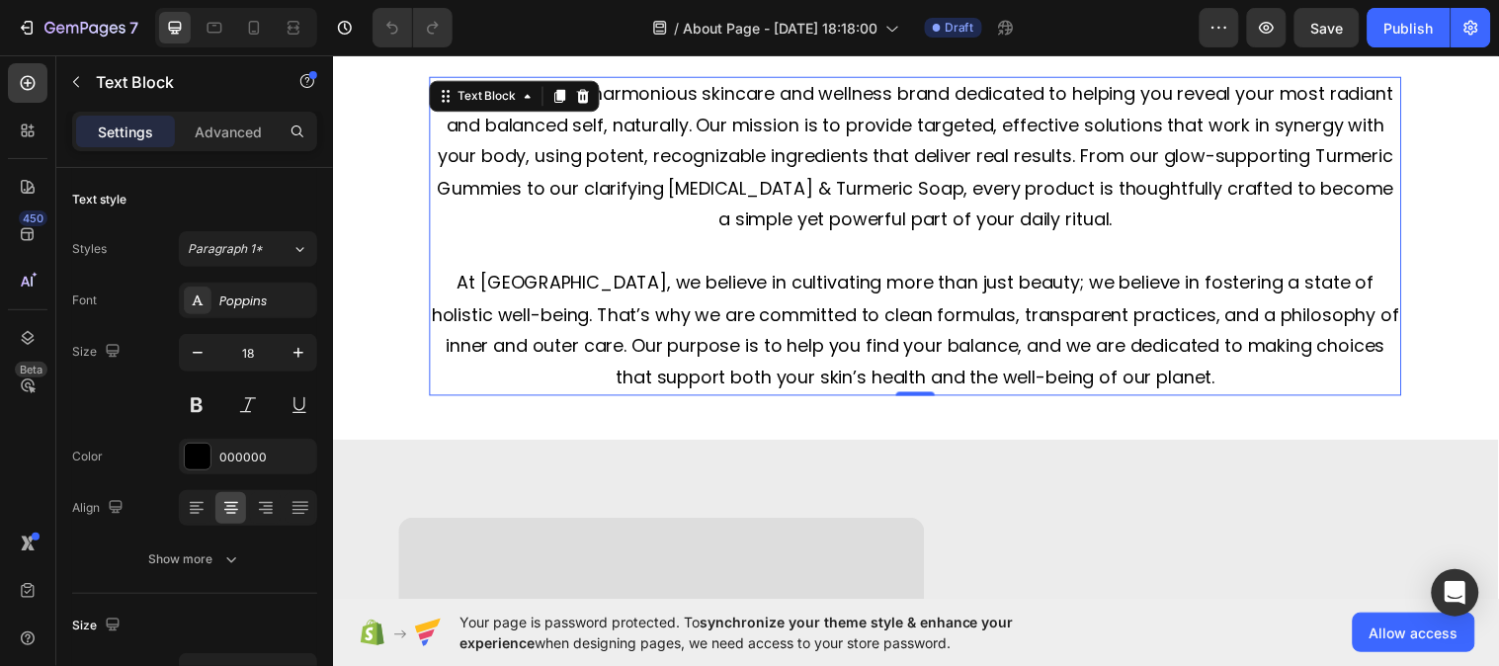
click at [1170, 378] on p "At [GEOGRAPHIC_DATA], we believe in cultivating more than just beauty; we belie…" at bounding box center [925, 335] width 984 height 128
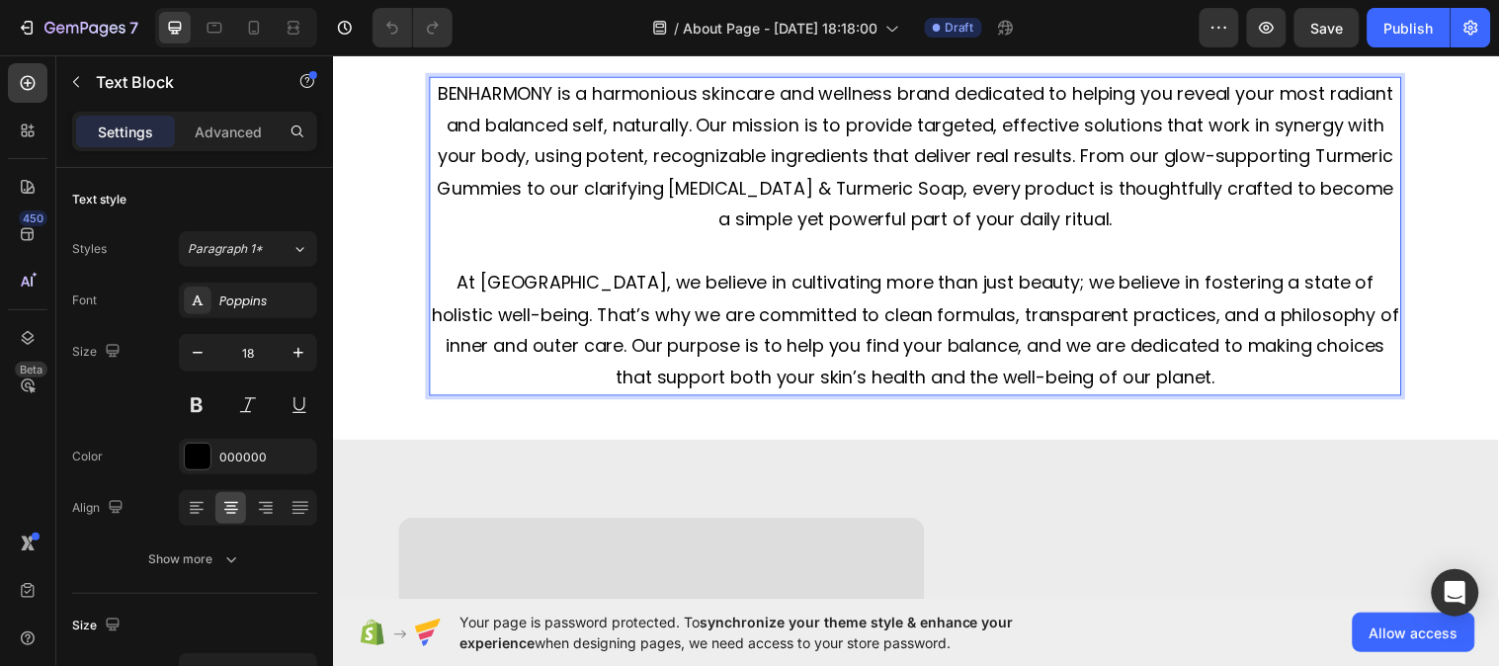
click at [1170, 378] on p "At [GEOGRAPHIC_DATA], we believe in cultivating more than just beauty; we belie…" at bounding box center [925, 335] width 984 height 128
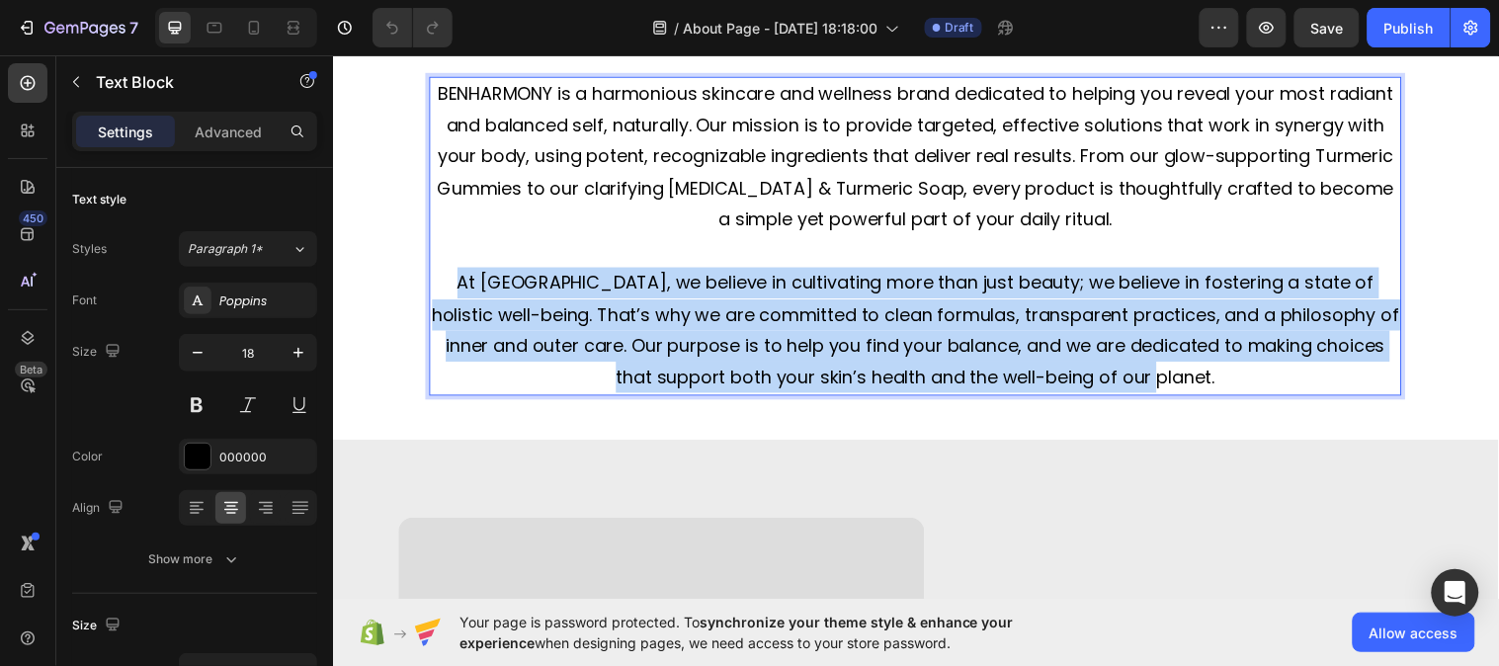
click at [1170, 378] on p "At [GEOGRAPHIC_DATA], we believe in cultivating more than just beauty; we belie…" at bounding box center [925, 335] width 984 height 128
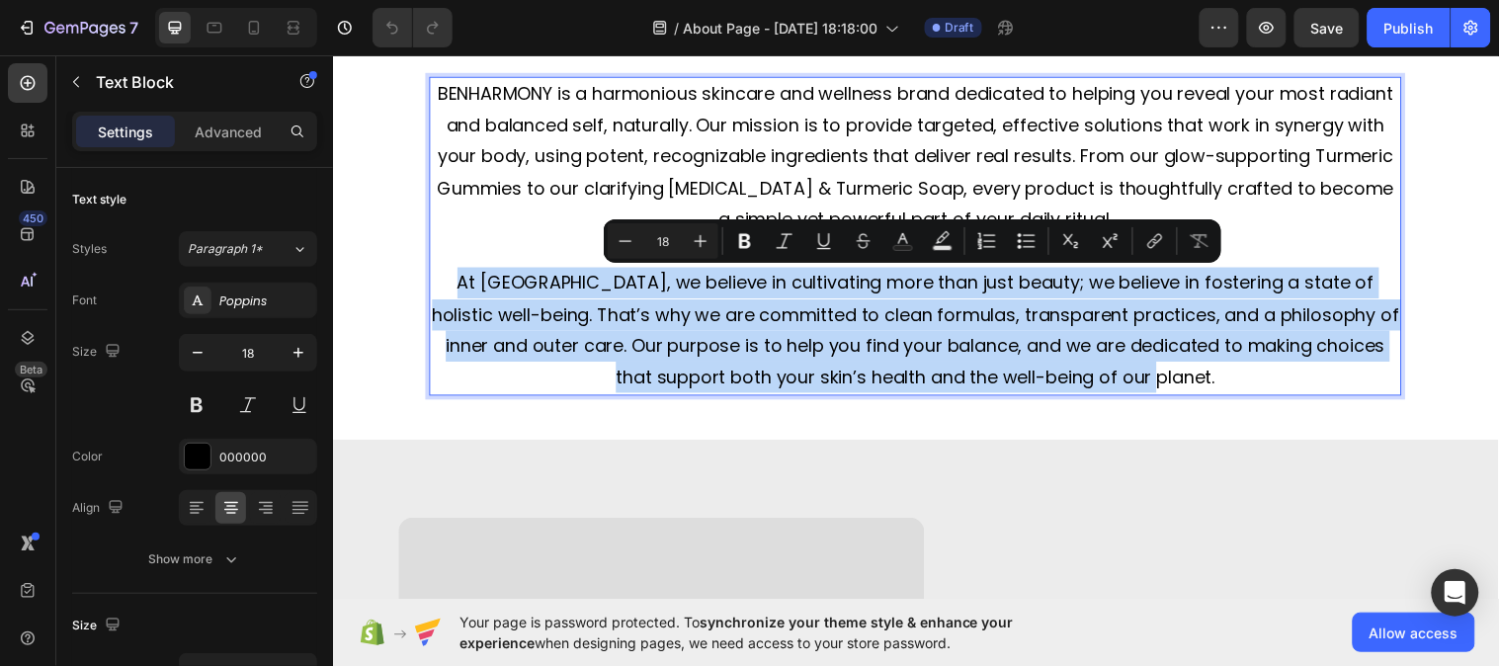
click at [1170, 378] on p "At [GEOGRAPHIC_DATA], we believe in cultivating more than just beauty; we belie…" at bounding box center [925, 335] width 984 height 128
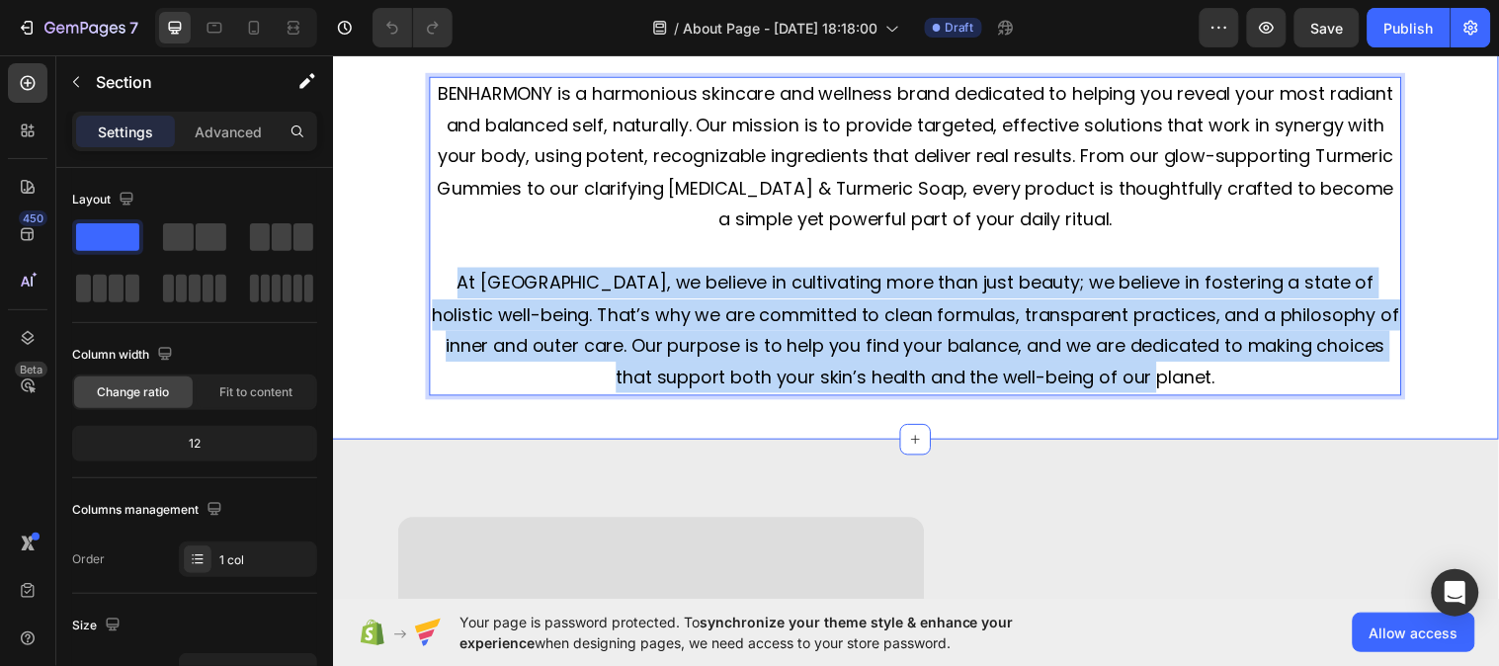
click at [1177, 424] on div "BENHARMONY is a harmonious skincare and wellness brand dedicated to helping you…" at bounding box center [925, 234] width 1186 height 424
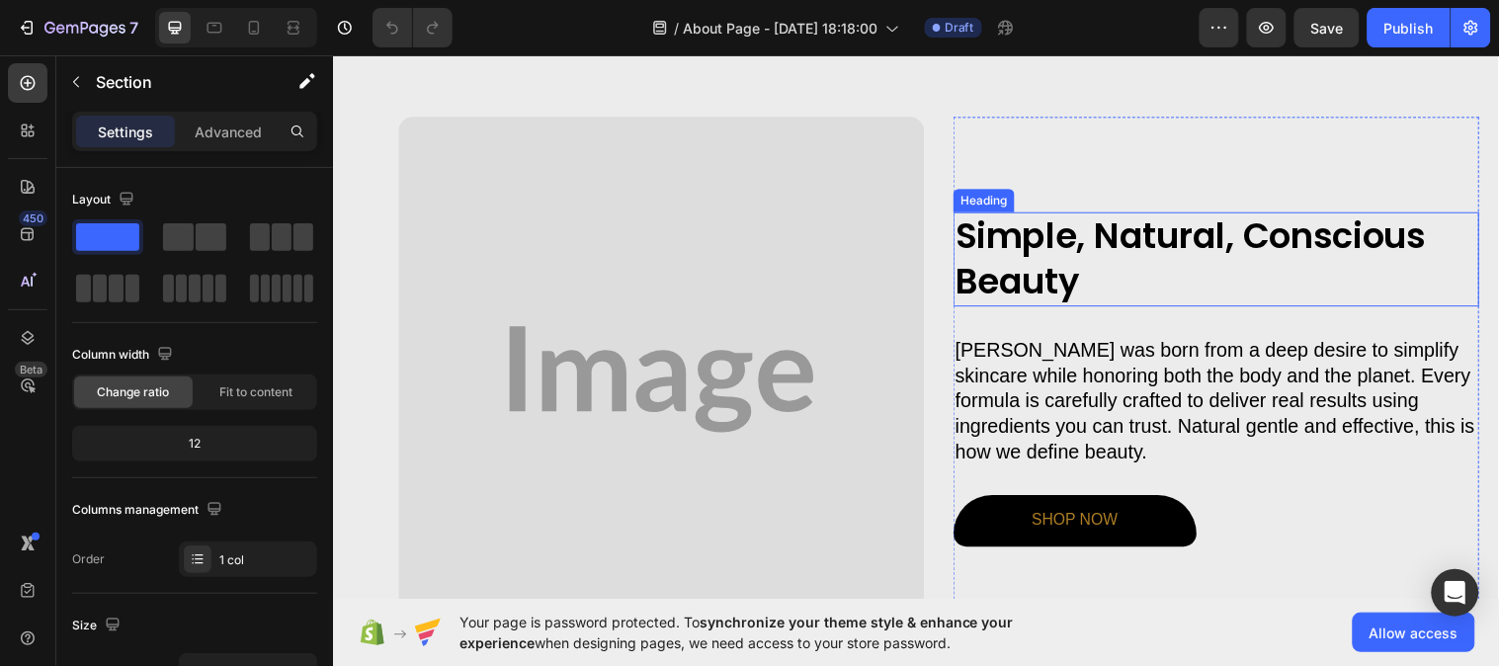
scroll to position [1098, 0]
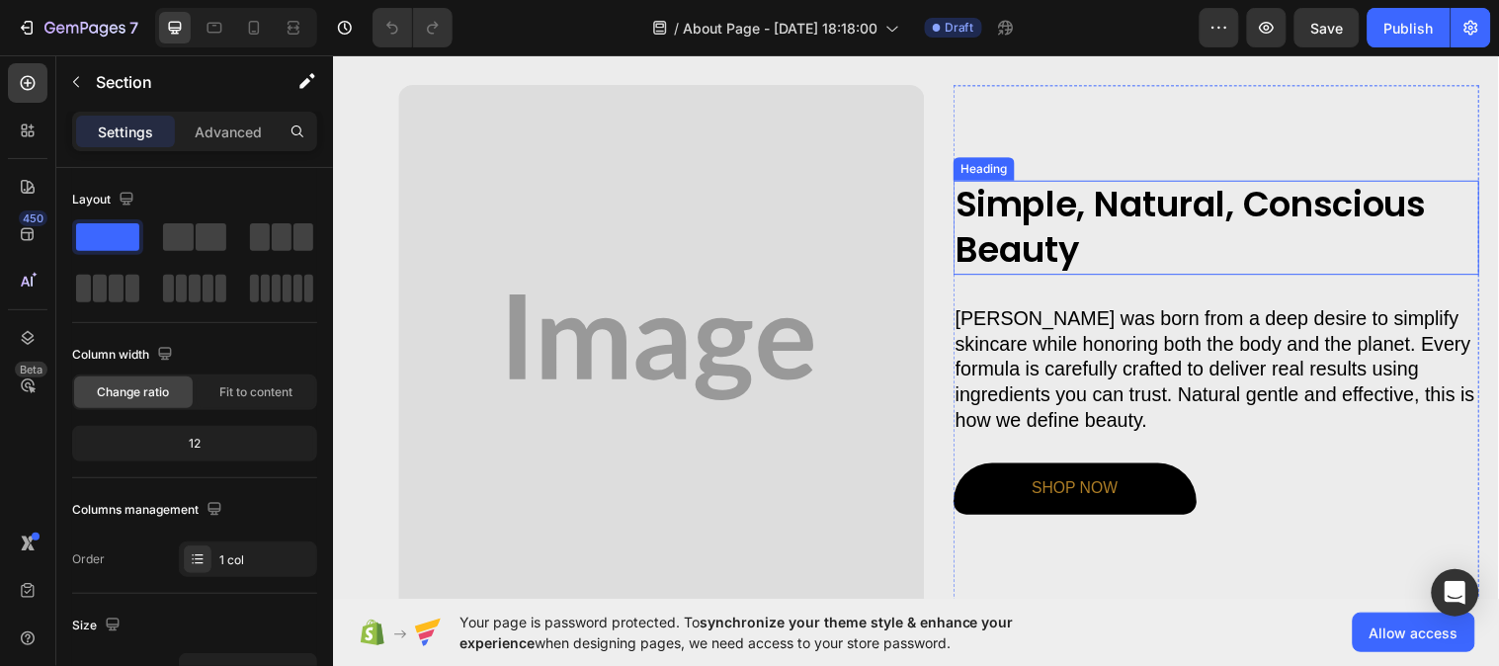
click at [1088, 246] on h2 "Simple, Natural, Conscious Beauty" at bounding box center [1230, 230] width 535 height 97
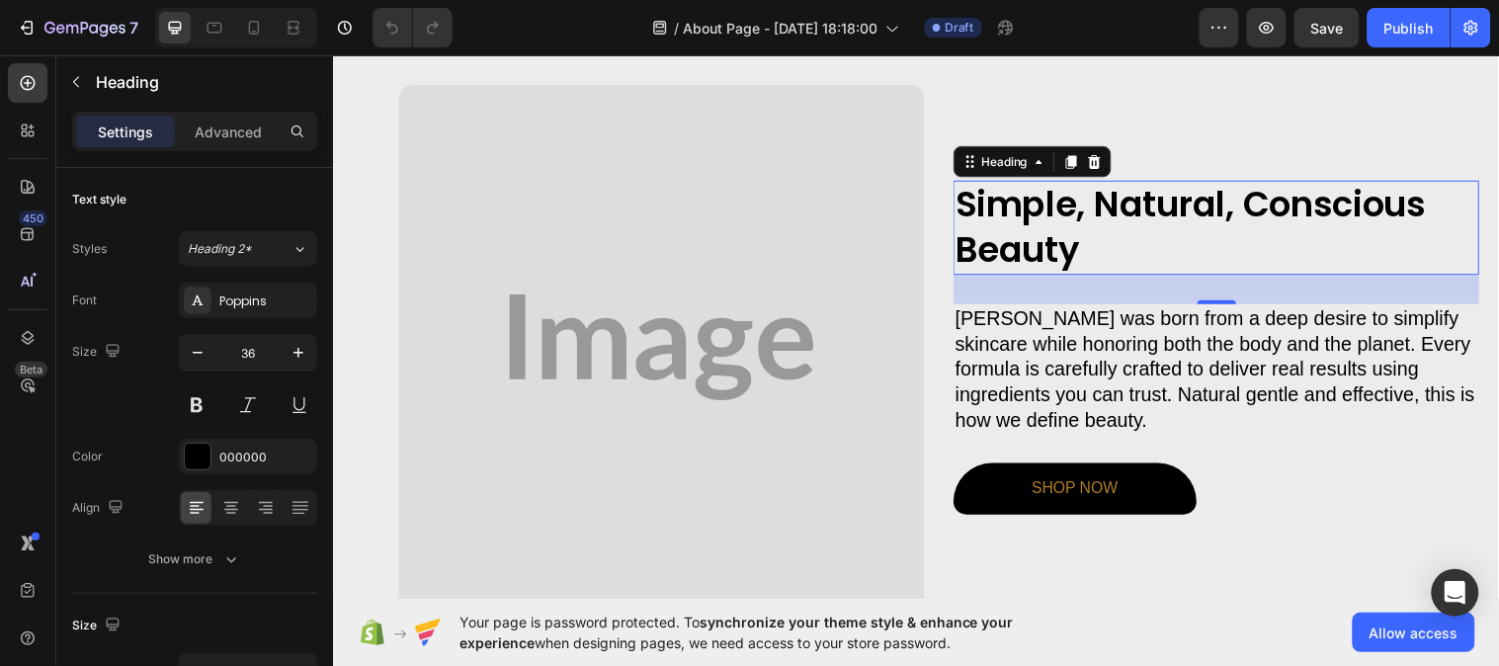
click at [1088, 246] on h2 "Simple, Natural, Conscious Beauty" at bounding box center [1230, 230] width 535 height 97
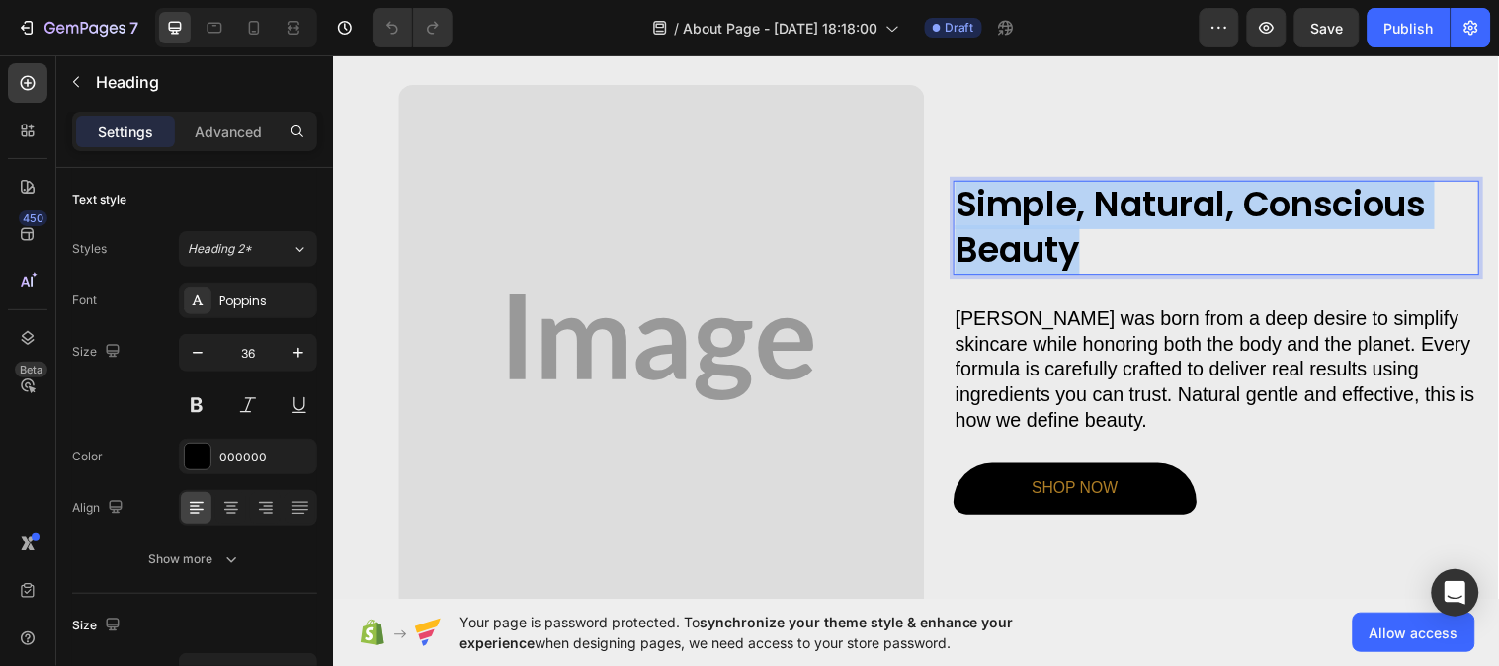
click at [1088, 246] on p "Simple, Natural, Conscious Beauty" at bounding box center [1230, 230] width 531 height 93
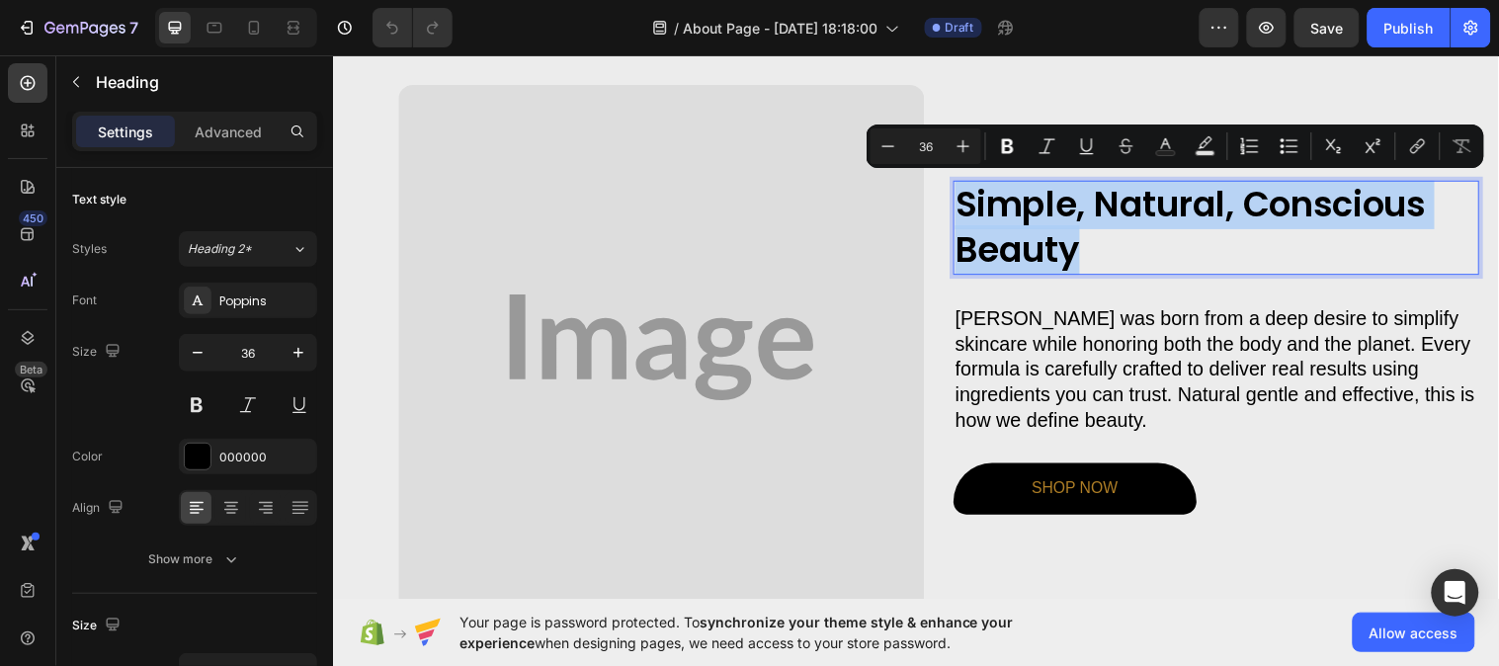
click at [1088, 246] on p "Simple, Natural, Conscious Beauty" at bounding box center [1230, 230] width 531 height 93
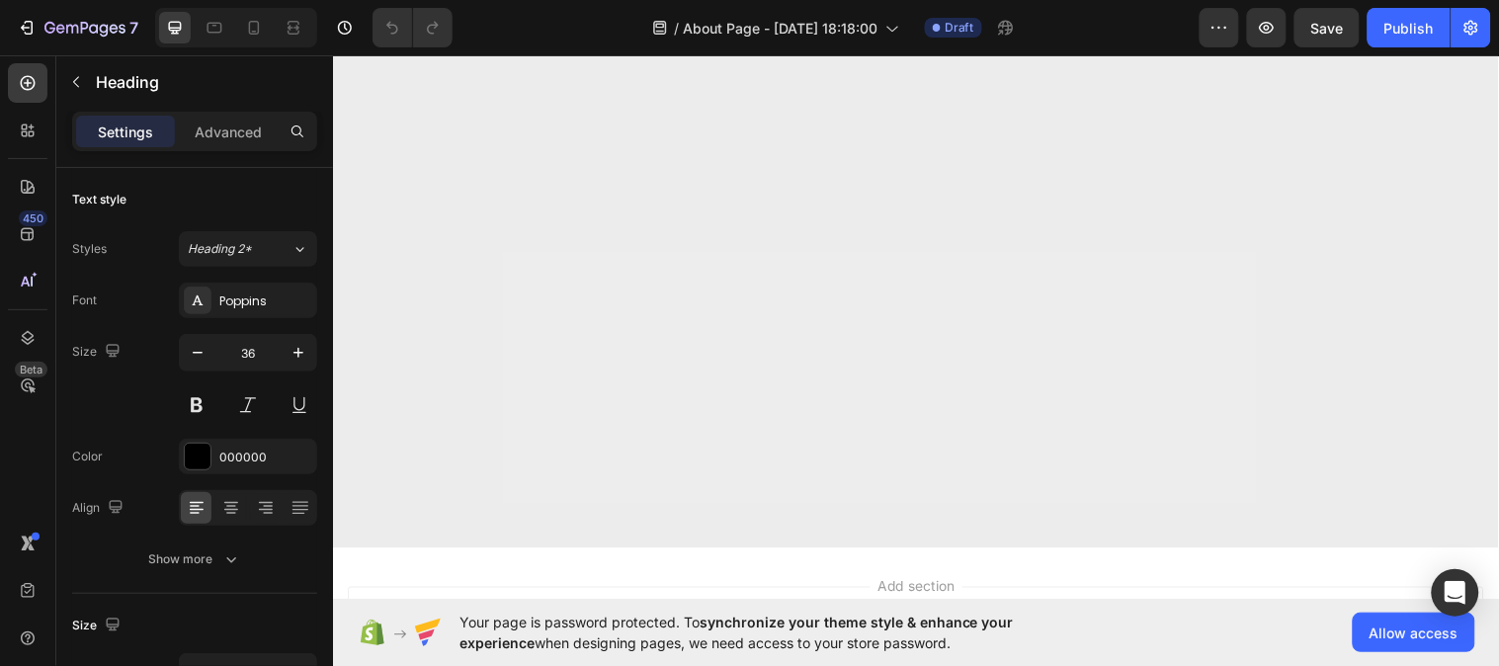
scroll to position [319, 0]
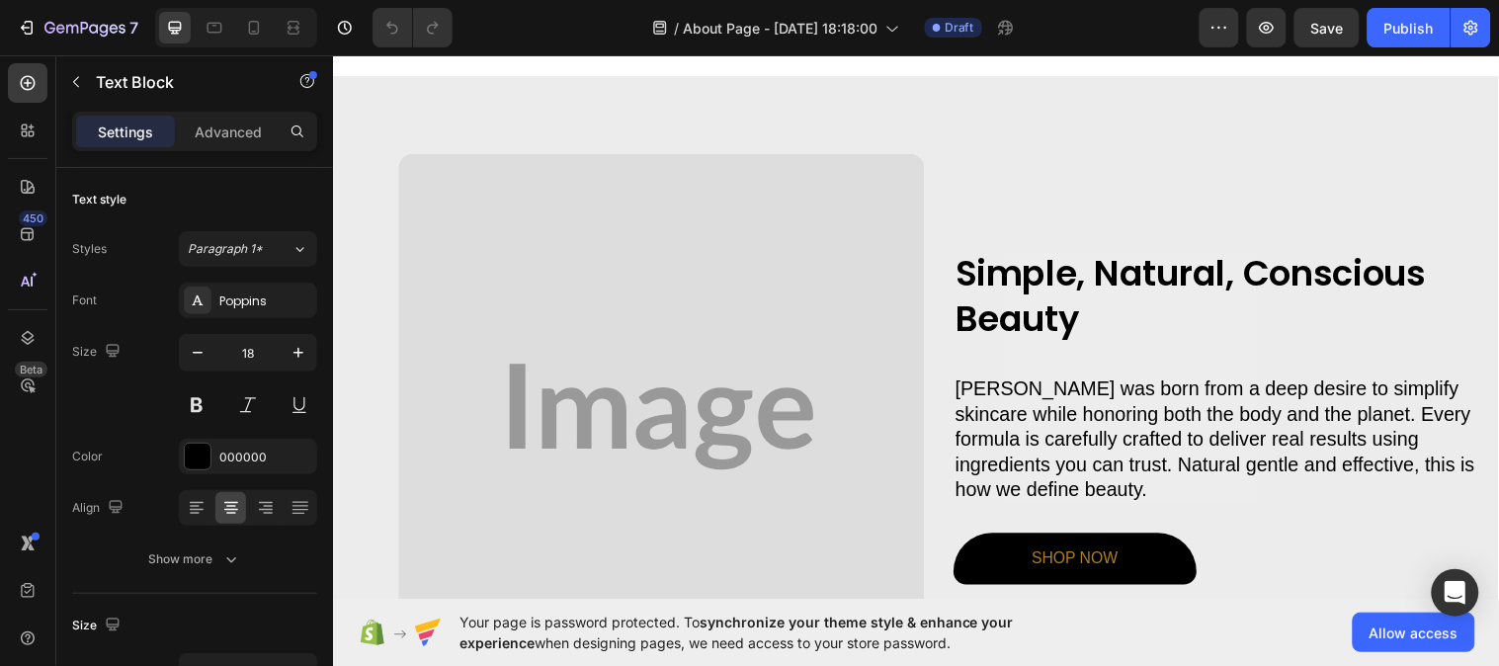
scroll to position [539, 0]
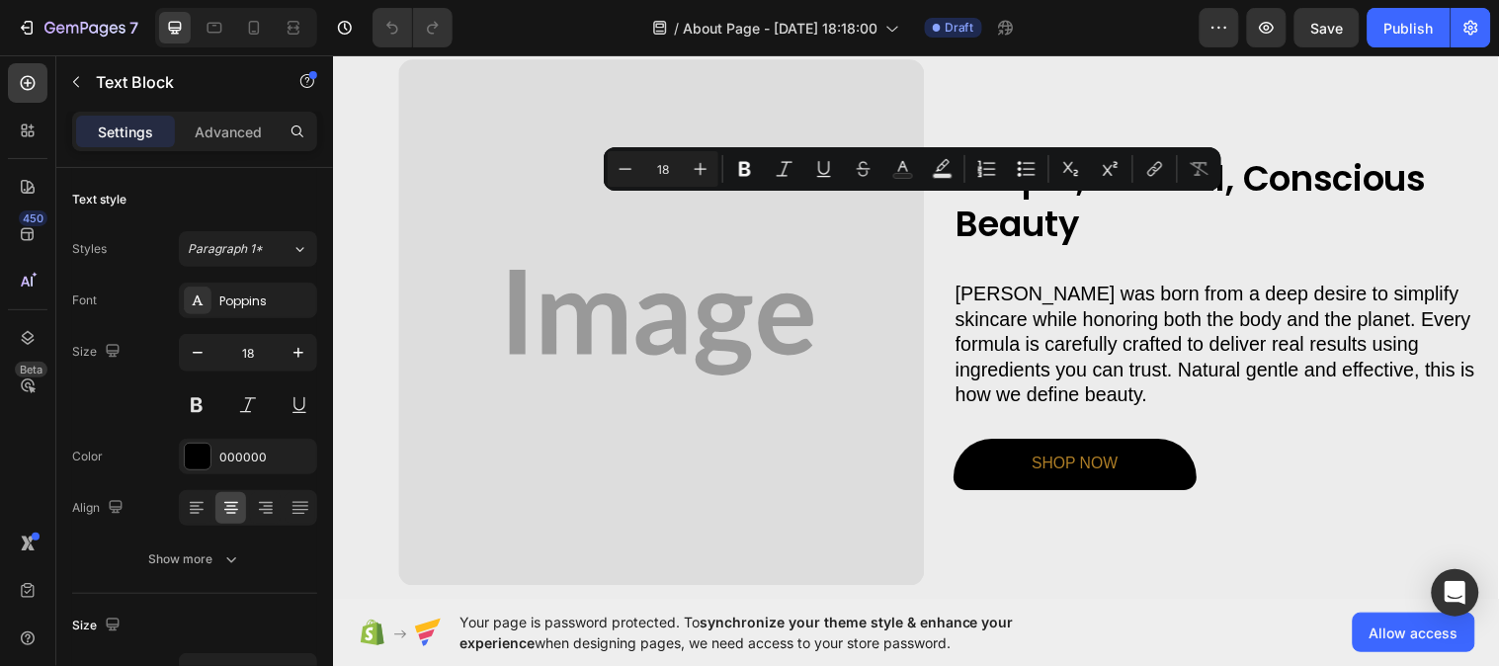
drag, startPoint x: 431, startPoint y: 435, endPoint x: 1158, endPoint y: 495, distance: 729.8
copy div "BENHARMONY is a harmonious skincare and wellness brand dedicated to helping you…"
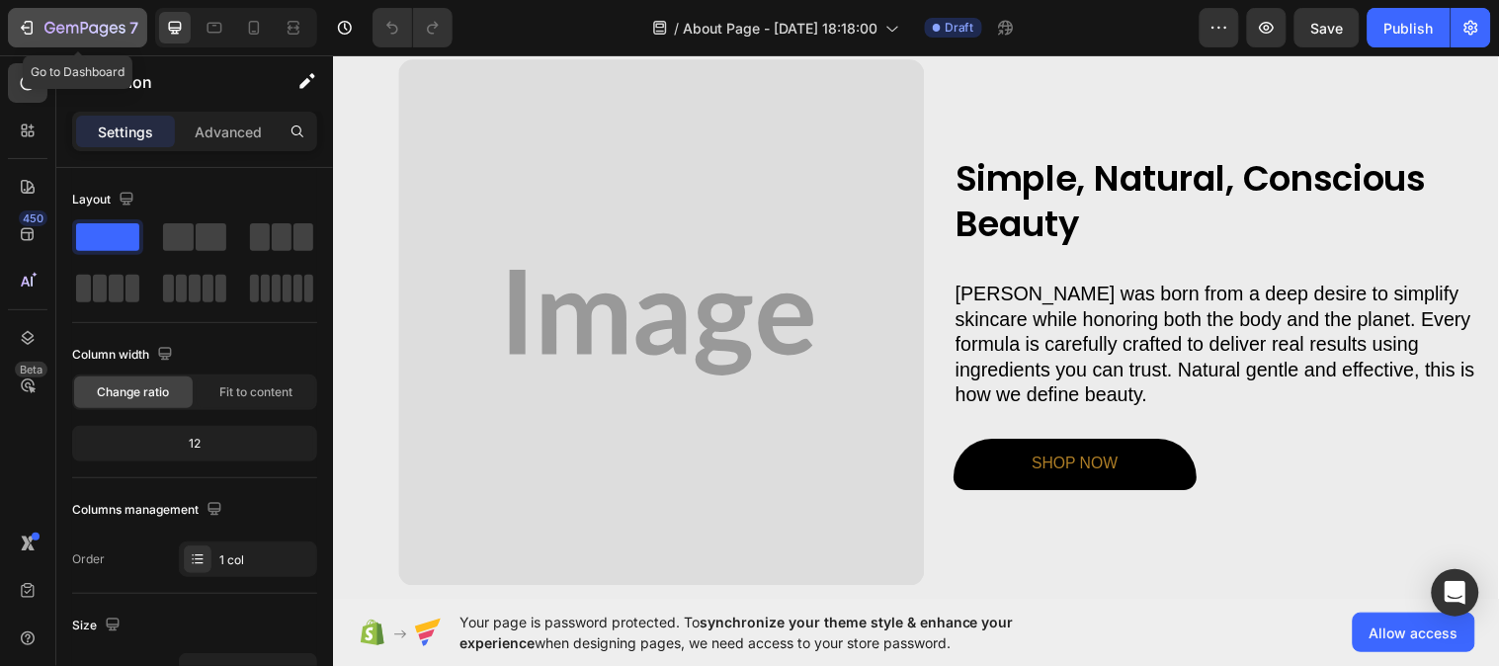
click at [63, 21] on icon "button" at bounding box center [84, 29] width 81 height 17
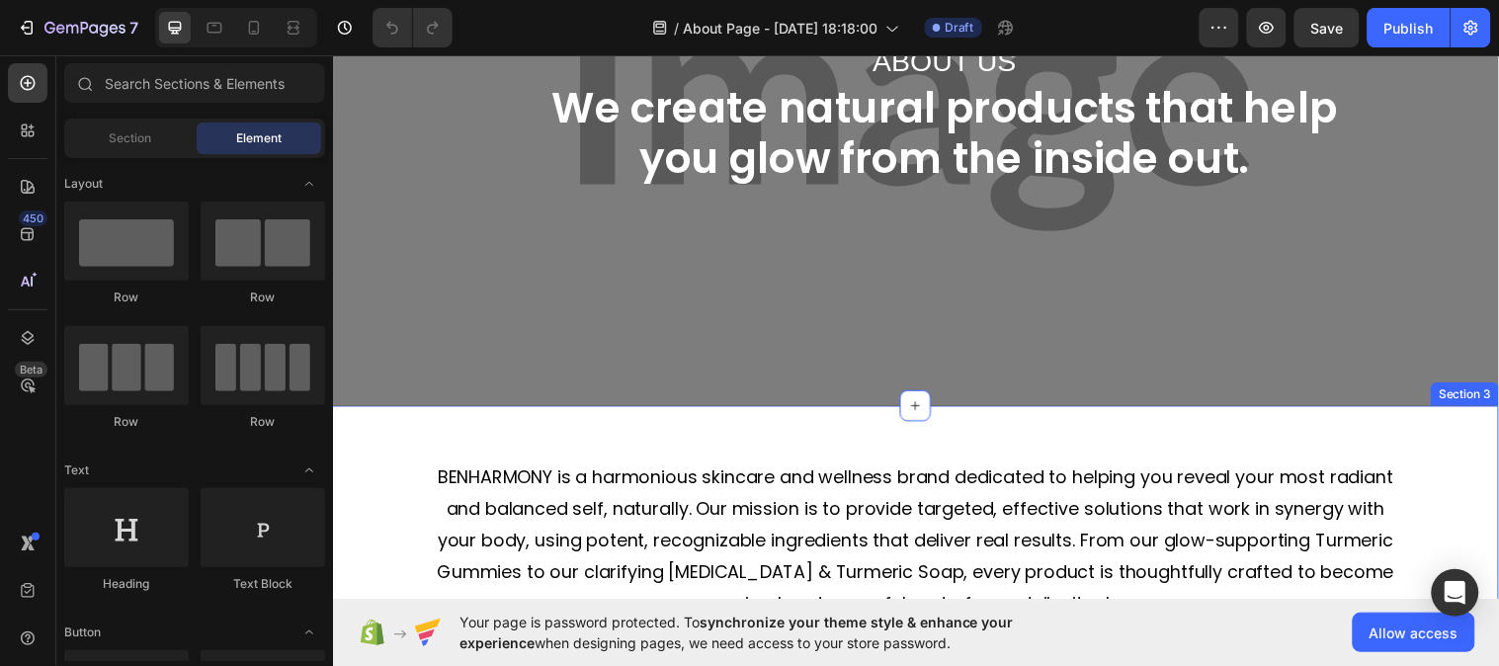
scroll to position [329, 0]
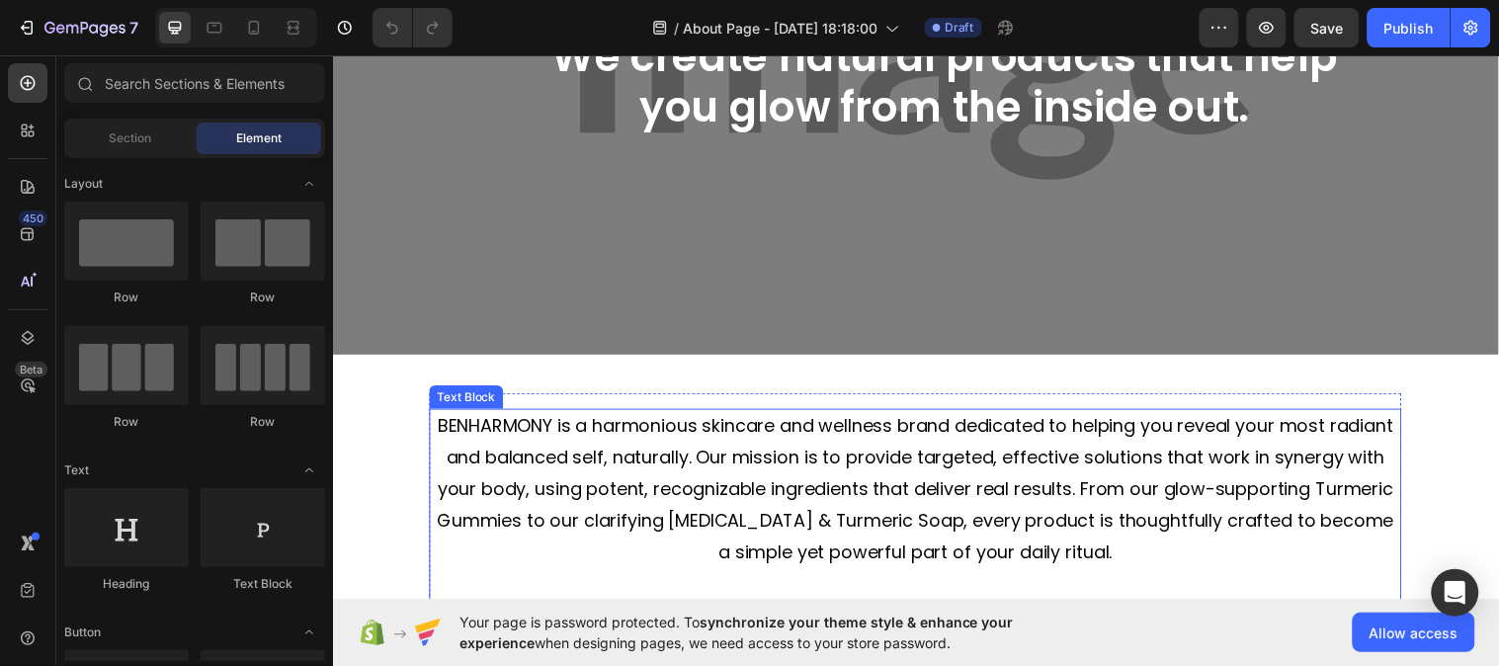
click at [632, 465] on p "BENHARMONY is a harmonious skincare and wellness brand dedicated to helping you…" at bounding box center [925, 496] width 984 height 160
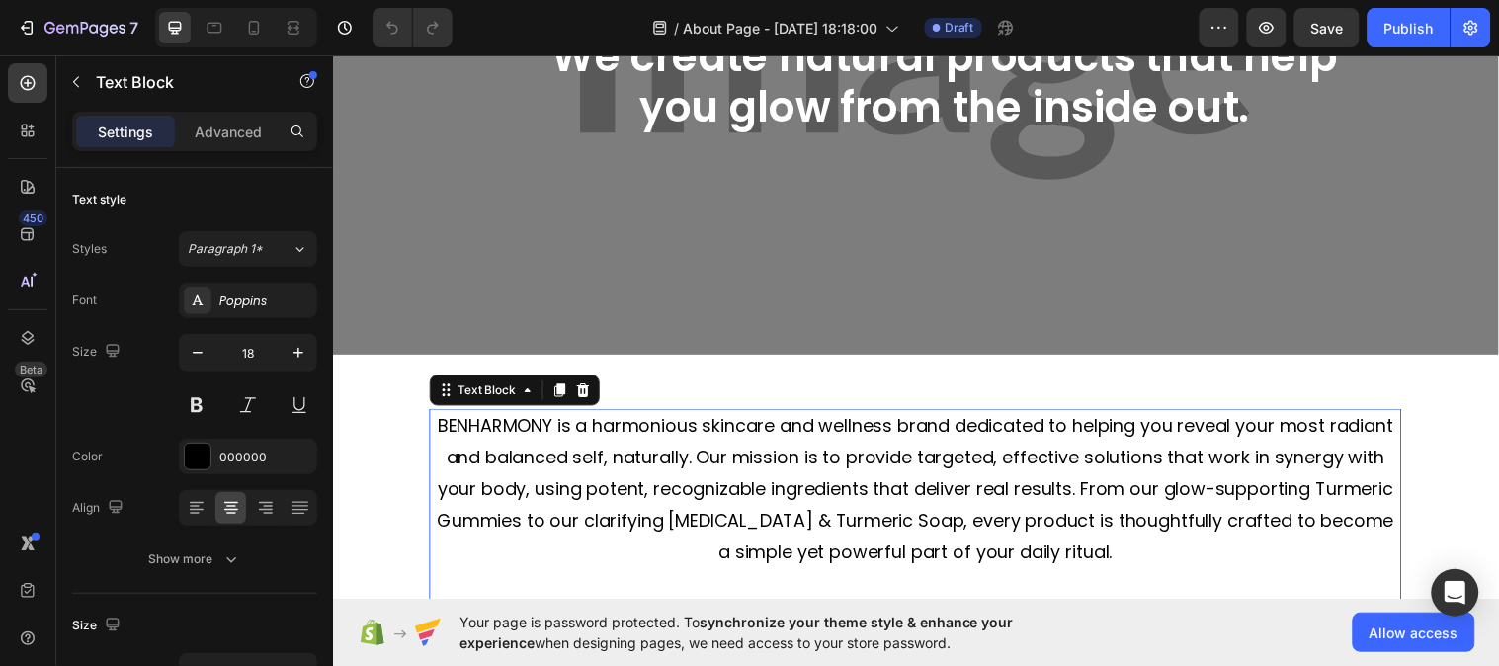
click at [433, 418] on p "BENHARMONY is a harmonious skincare and wellness brand dedicated to helping you…" at bounding box center [925, 496] width 984 height 160
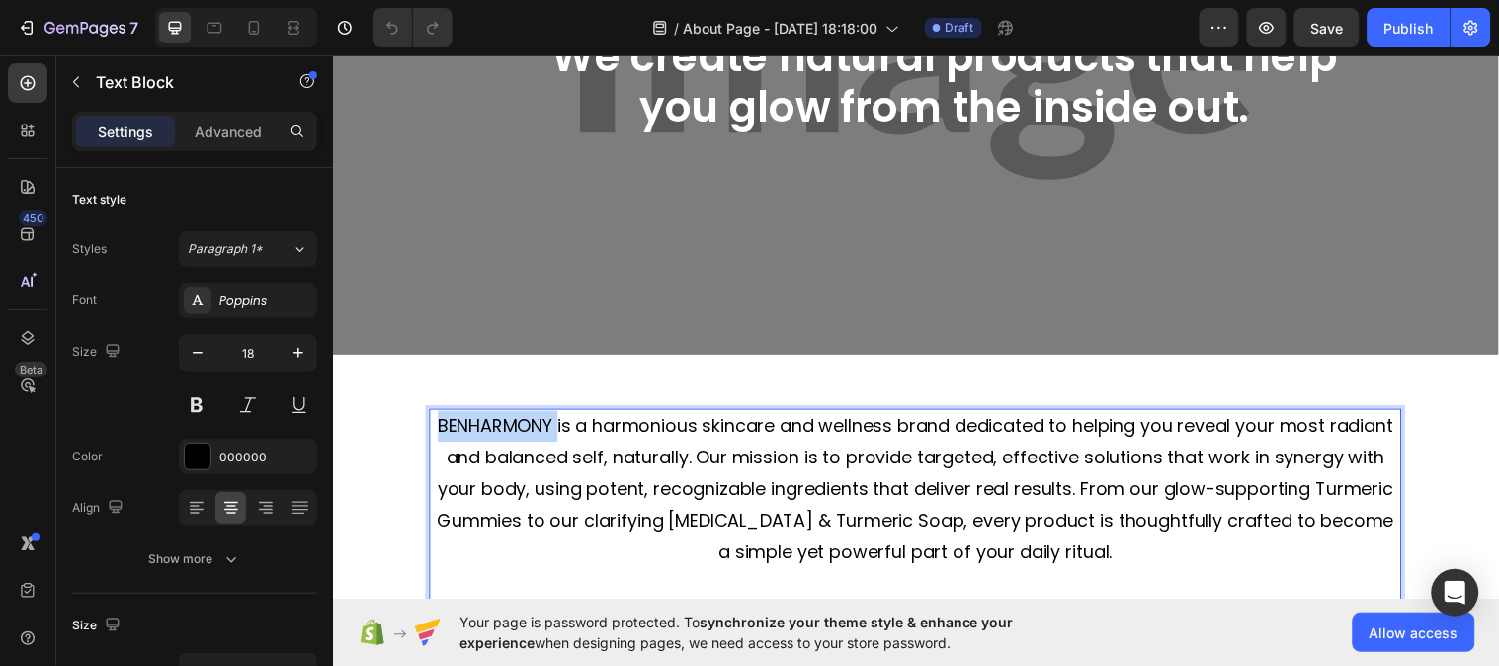
click at [433, 419] on p "BENHARMONY is a harmonious skincare and wellness brand dedicated to helping you…" at bounding box center [925, 496] width 984 height 160
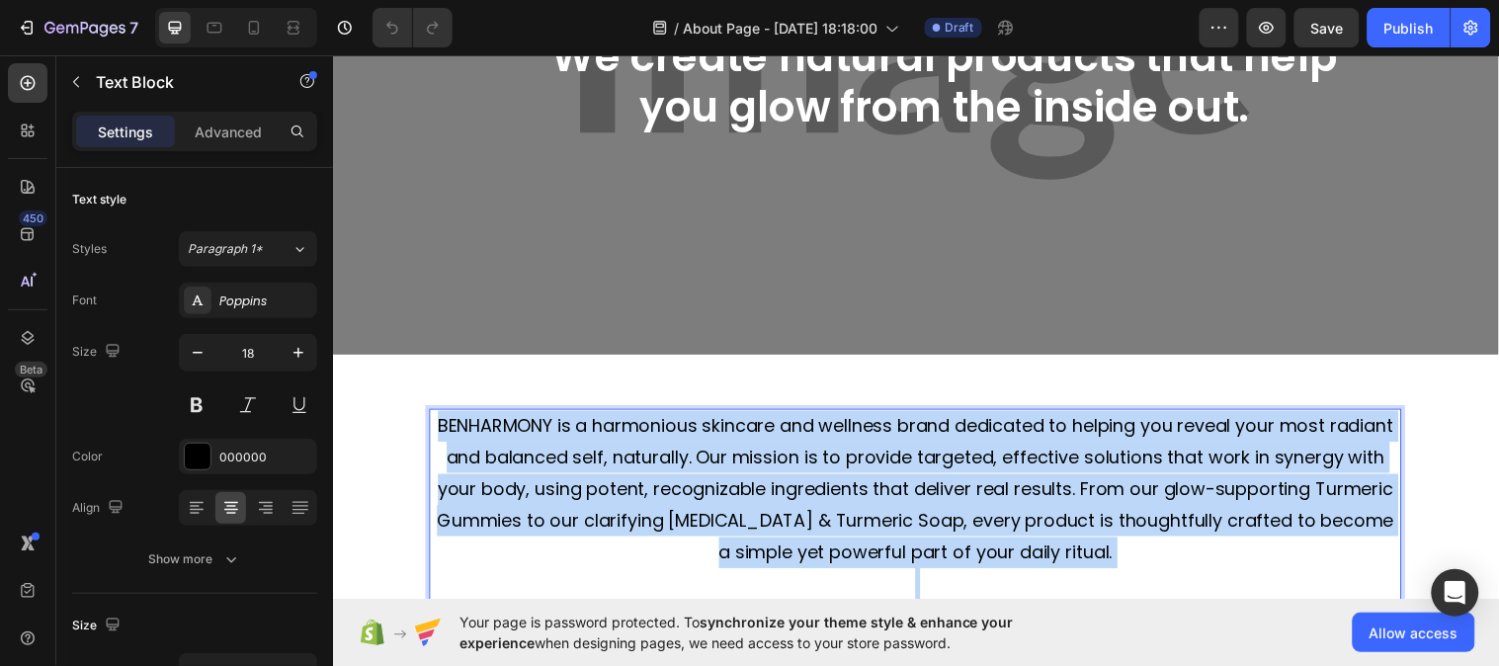
click at [433, 419] on p "BENHARMONY is a harmonious skincare and wellness brand dedicated to helping you…" at bounding box center [925, 496] width 984 height 160
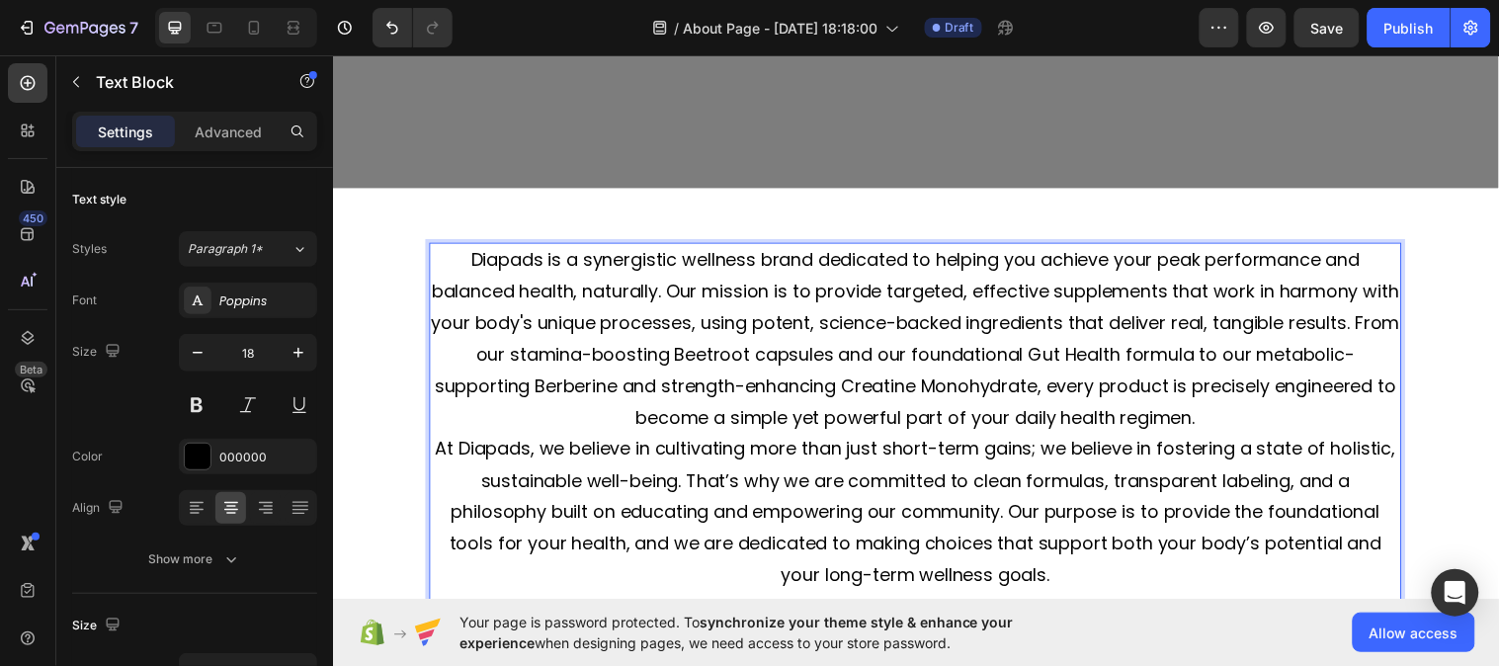
scroll to position [534, 0]
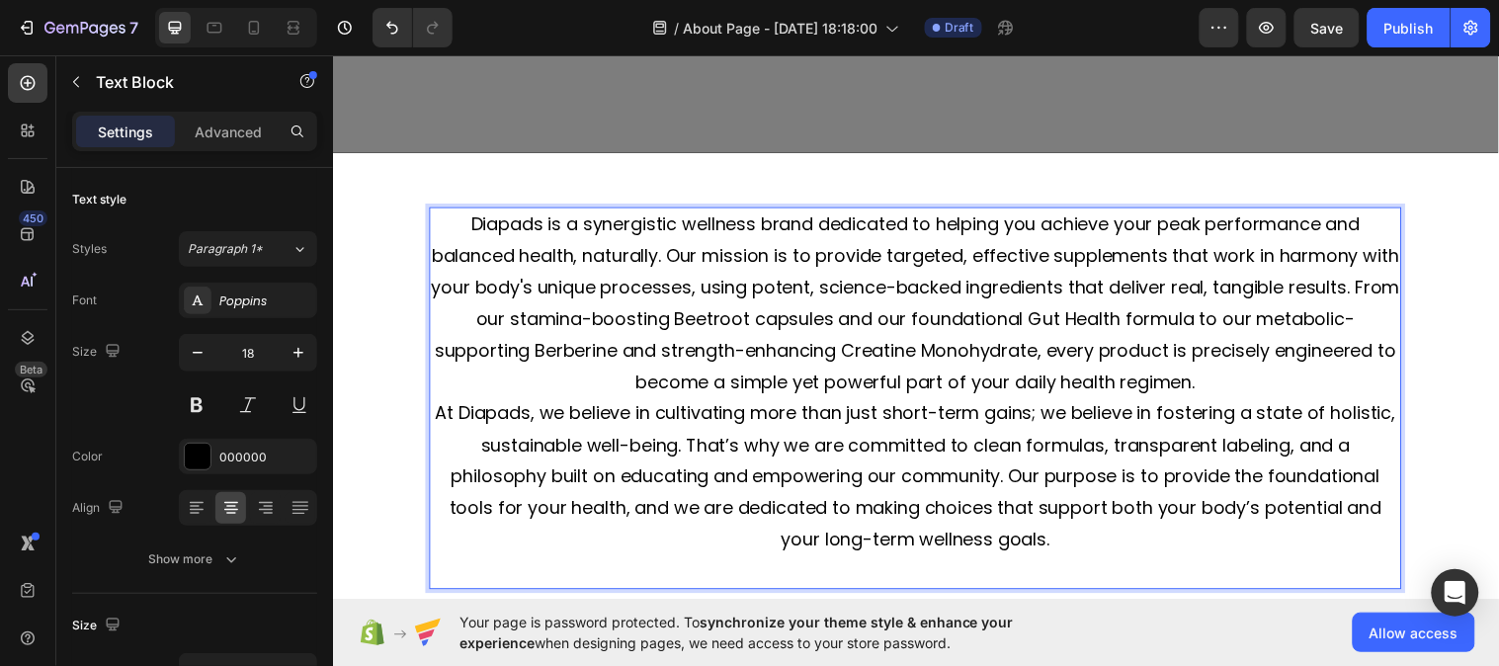
click at [433, 407] on p "At Diapads, we believe in cultivating more than just short-term gains; we belie…" at bounding box center [925, 483] width 984 height 160
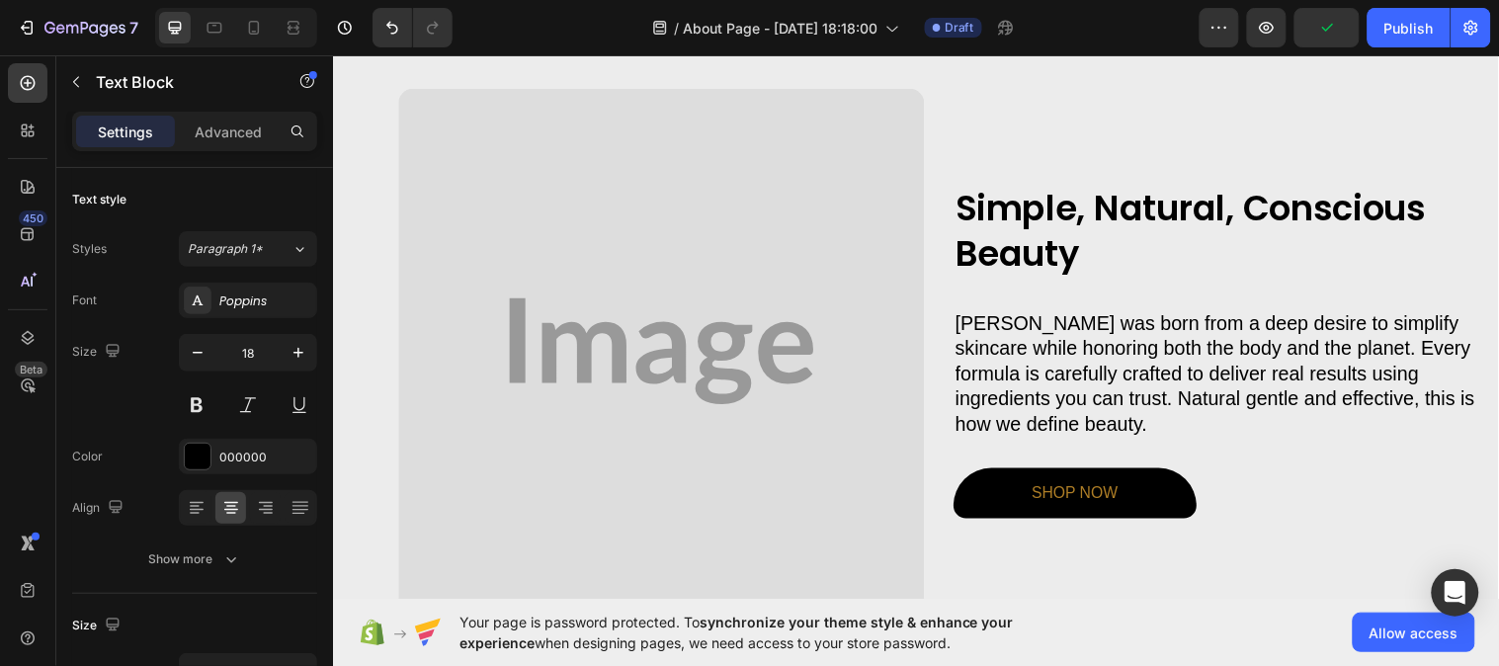
scroll to position [1192, 0]
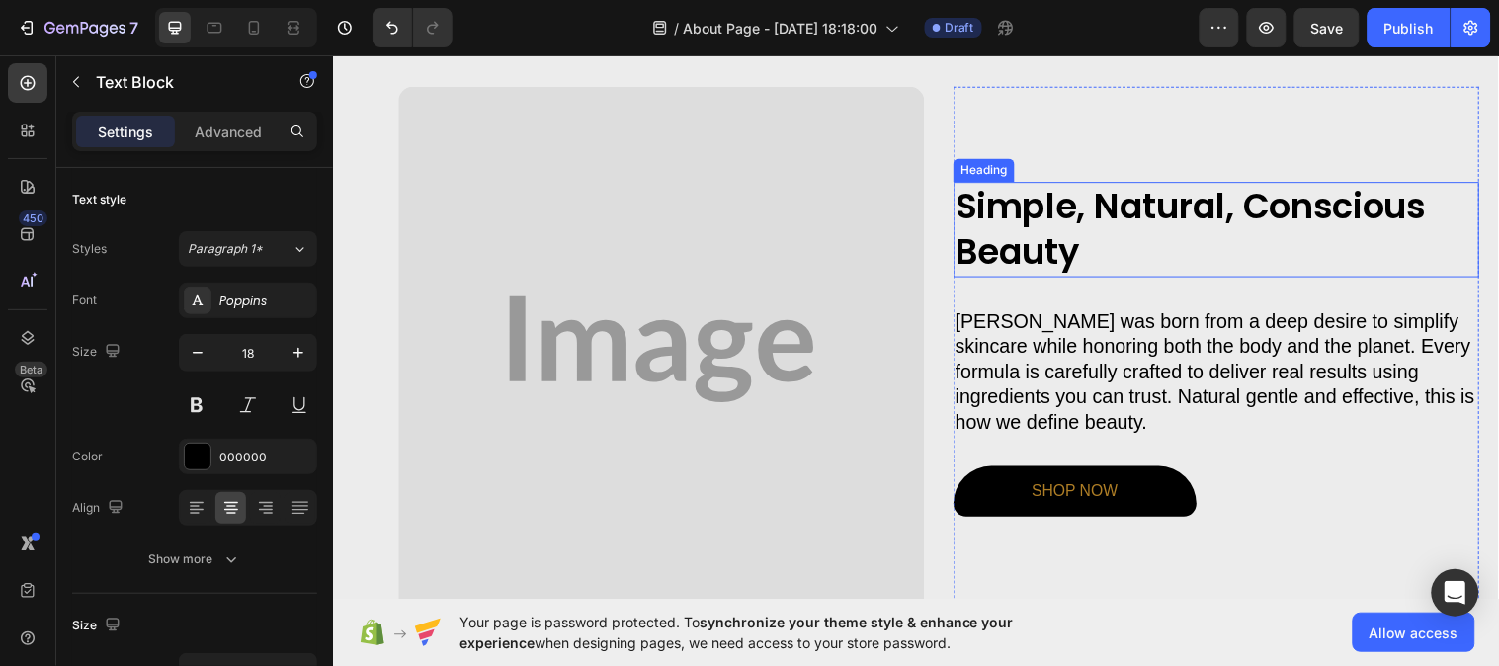
click at [1140, 242] on h2 "Simple, Natural, Conscious Beauty" at bounding box center [1230, 232] width 535 height 97
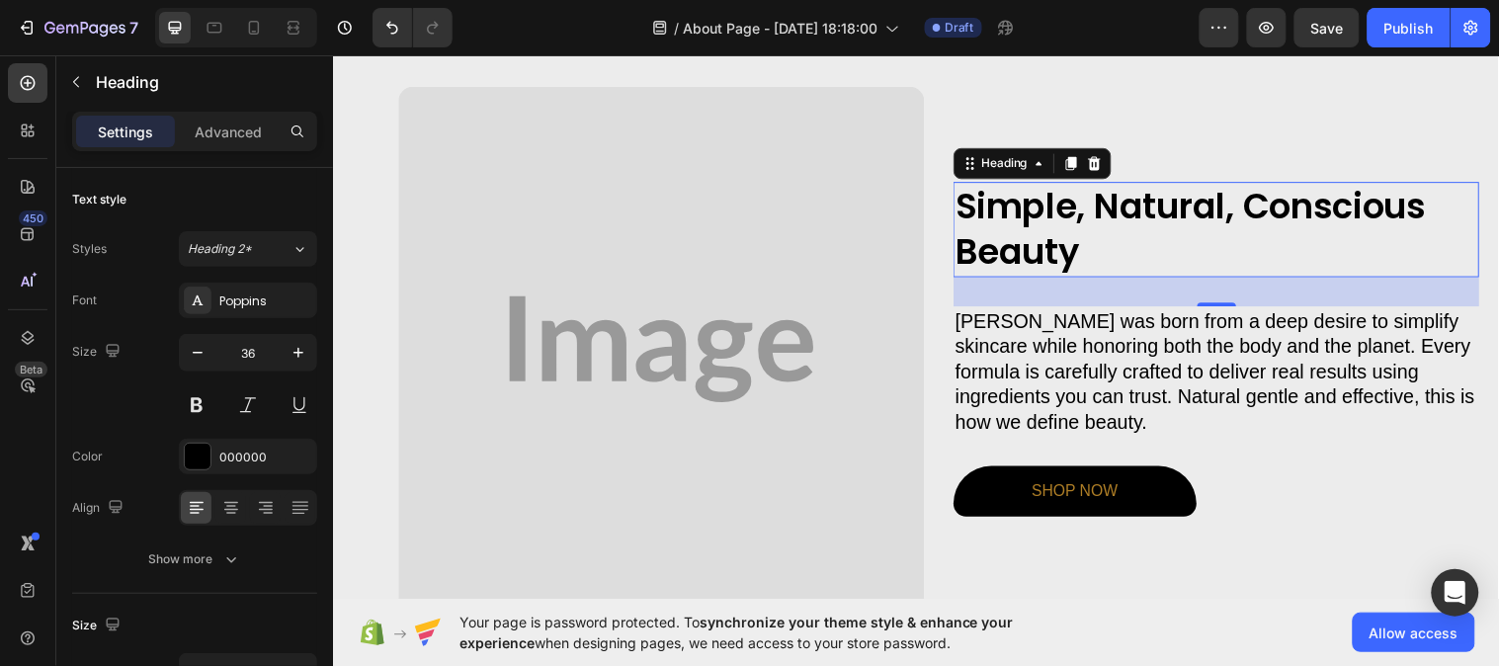
click at [1140, 242] on h2 "Simple, Natural, Conscious Beauty" at bounding box center [1230, 232] width 535 height 97
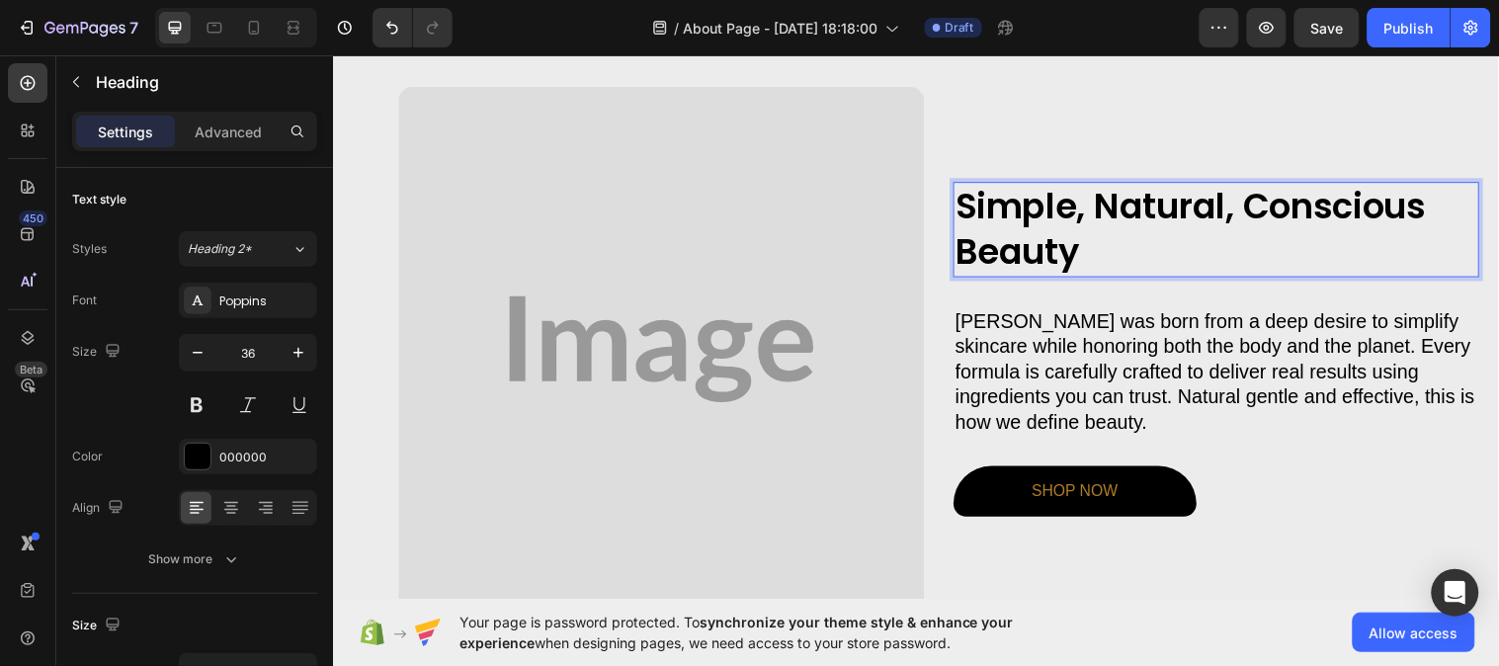
click at [1140, 242] on p "Simple, Natural, Conscious Beauty" at bounding box center [1230, 232] width 531 height 93
click at [1093, 256] on p "Simple, Natural, Conscious Beauty" at bounding box center [1230, 232] width 531 height 93
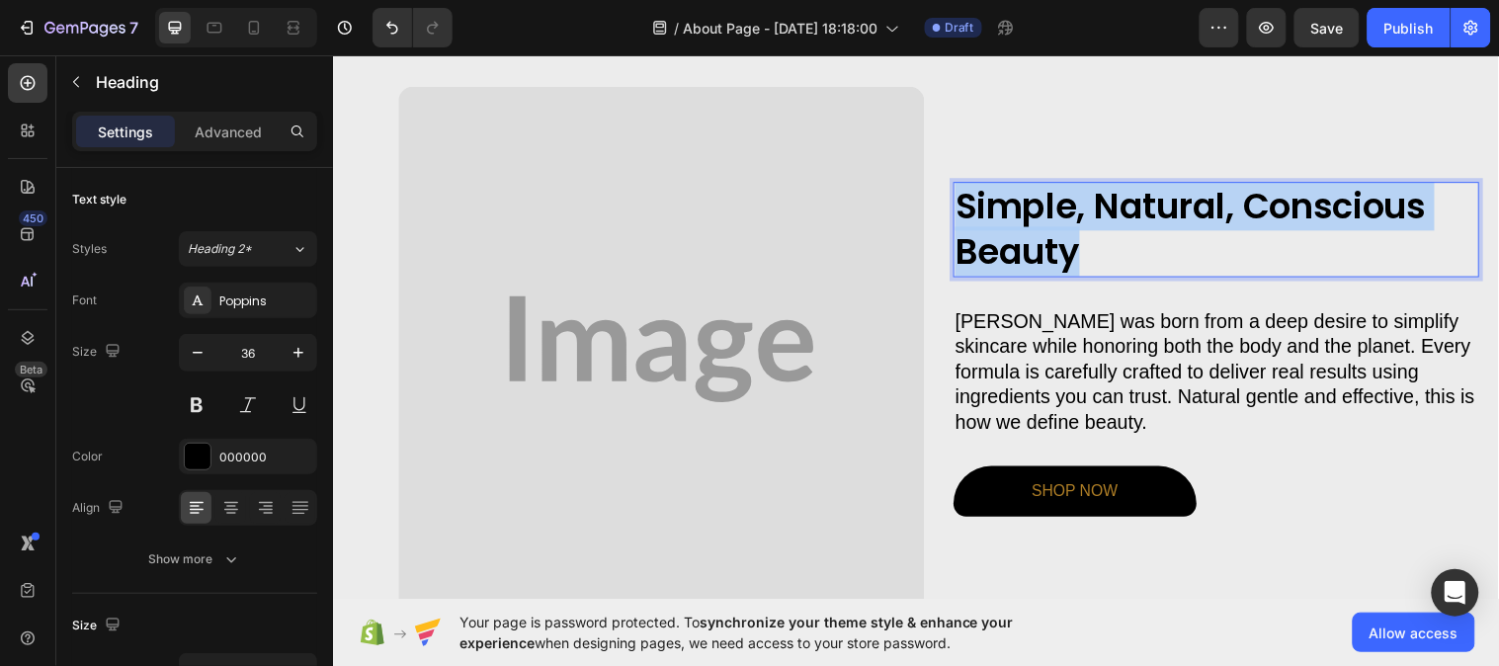
click at [1093, 256] on p "Simple, Natural, Conscious Beauty" at bounding box center [1230, 232] width 531 height 93
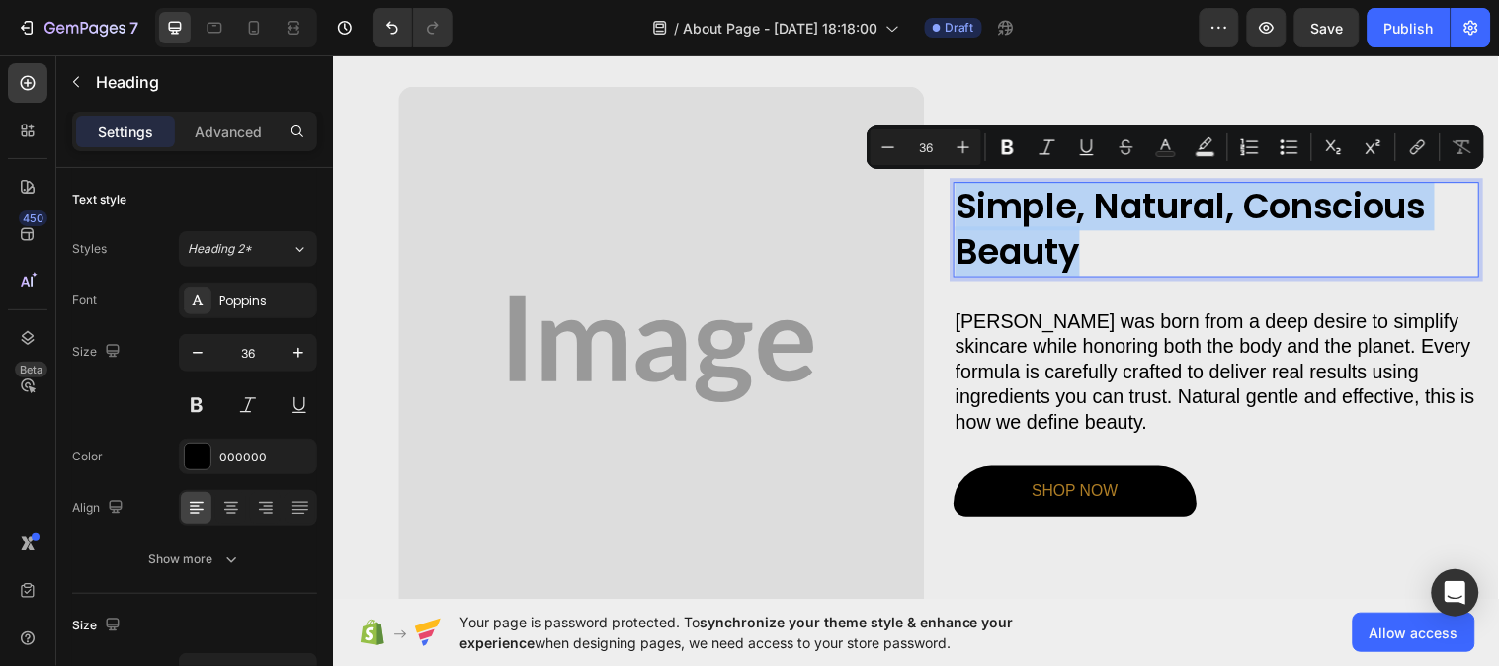
copy p "Simple, Natural, Conscious Beauty"
click at [987, 350] on p "[PERSON_NAME] was born from a deep desire to simplify skincare while honoring b…" at bounding box center [1230, 376] width 531 height 128
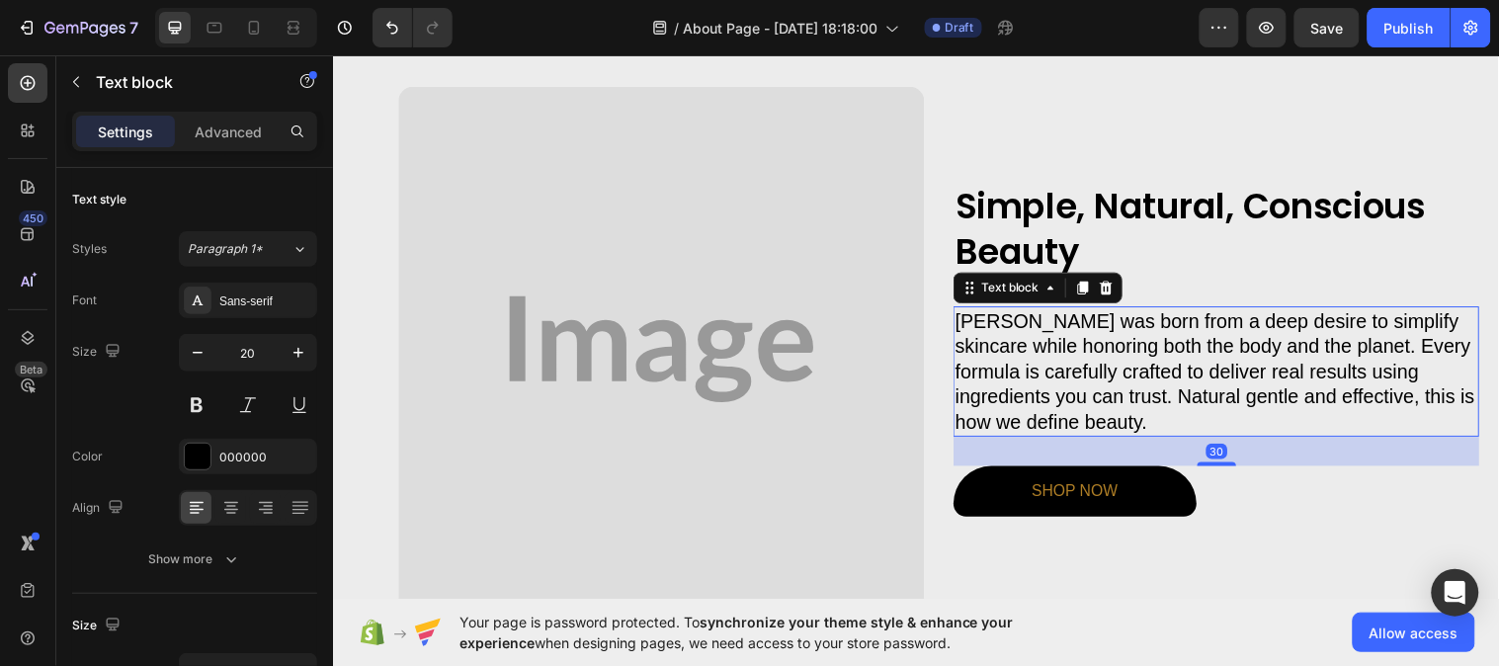
click at [965, 315] on p "[PERSON_NAME] was born from a deep desire to simplify skincare while honoring b…" at bounding box center [1230, 376] width 531 height 128
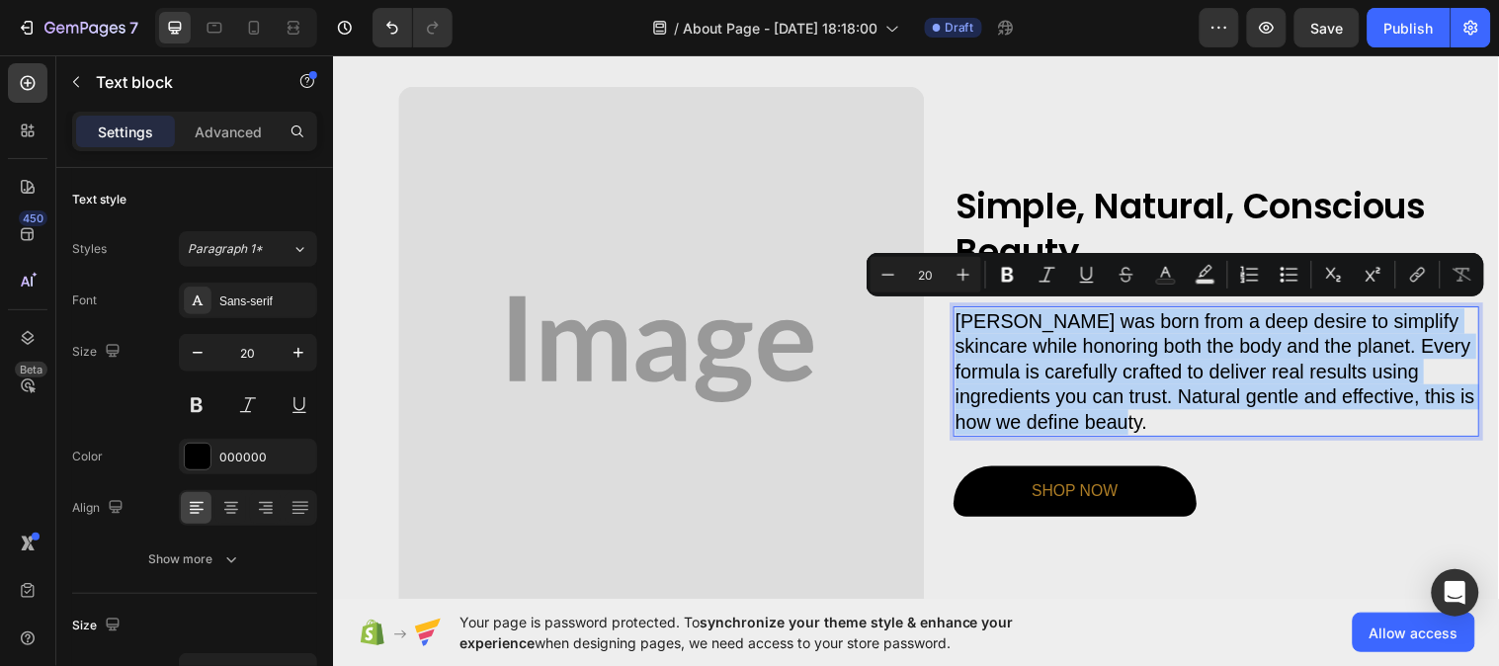
drag, startPoint x: 960, startPoint y: 315, endPoint x: 1448, endPoint y: 418, distance: 497.9
click at [1448, 418] on p "[PERSON_NAME] was born from a deep desire to simplify skincare while honoring b…" at bounding box center [1230, 376] width 531 height 128
copy p "[PERSON_NAME] was born from a deep desire to simplify skincare while honoring b…"
click at [1084, 210] on p "Simple, Natural, Conscious Beauty" at bounding box center [1230, 232] width 531 height 93
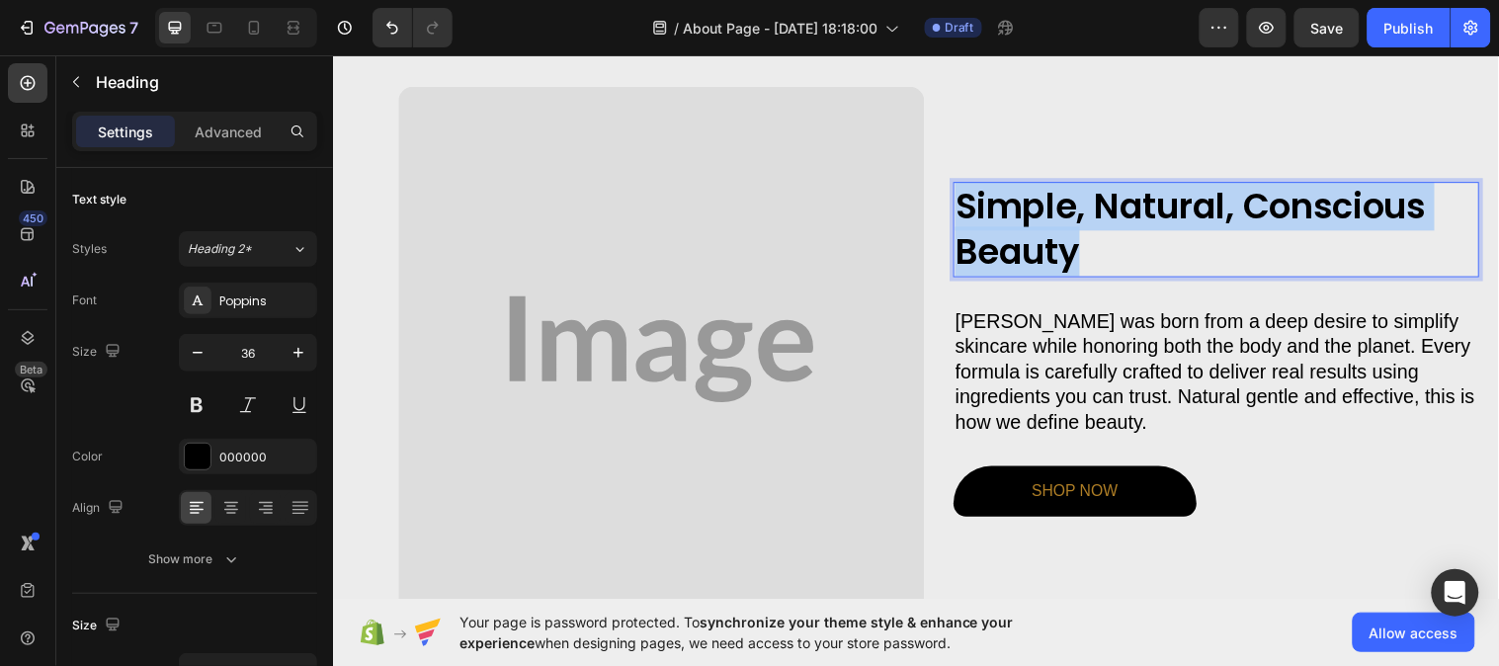
click at [1084, 210] on p "Simple, Natural, Conscious Beauty" at bounding box center [1230, 232] width 531 height 93
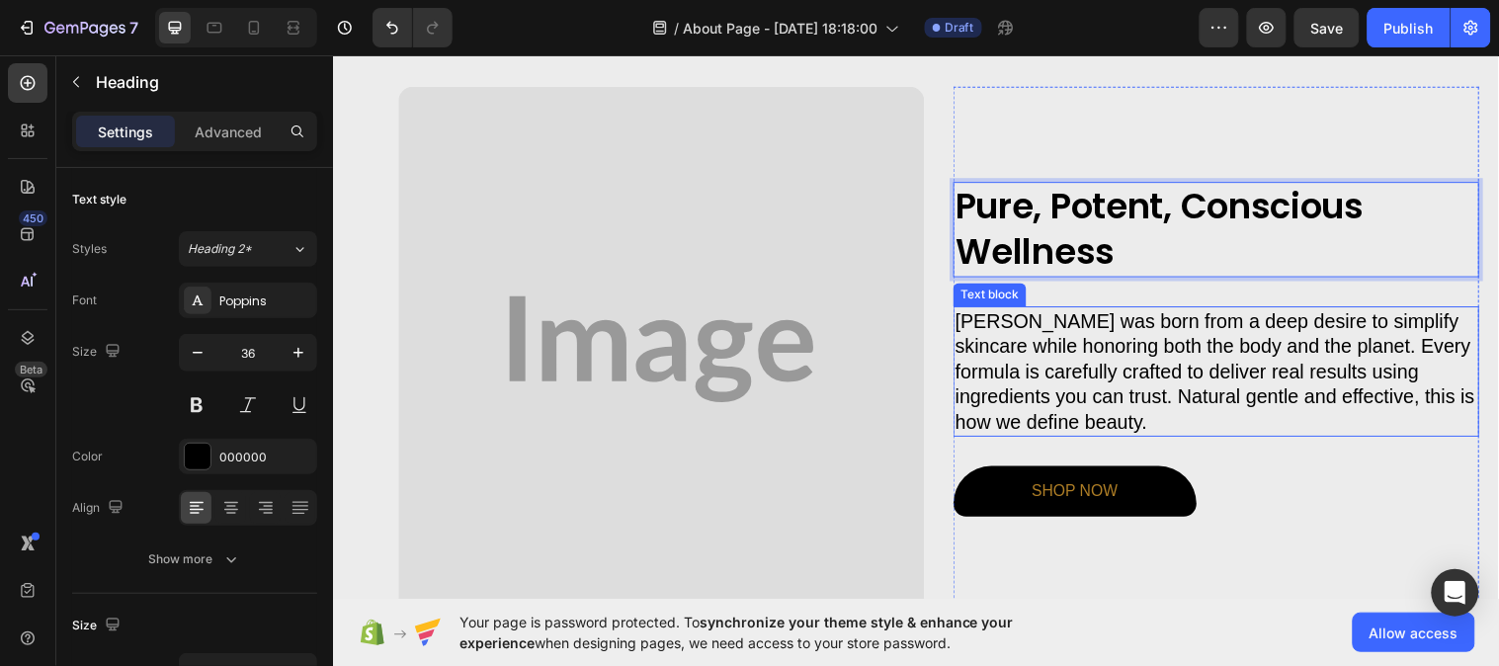
click at [1098, 370] on p "Benharmony was born from a deep desire to simplify skincare while honoring both…" at bounding box center [1230, 376] width 531 height 128
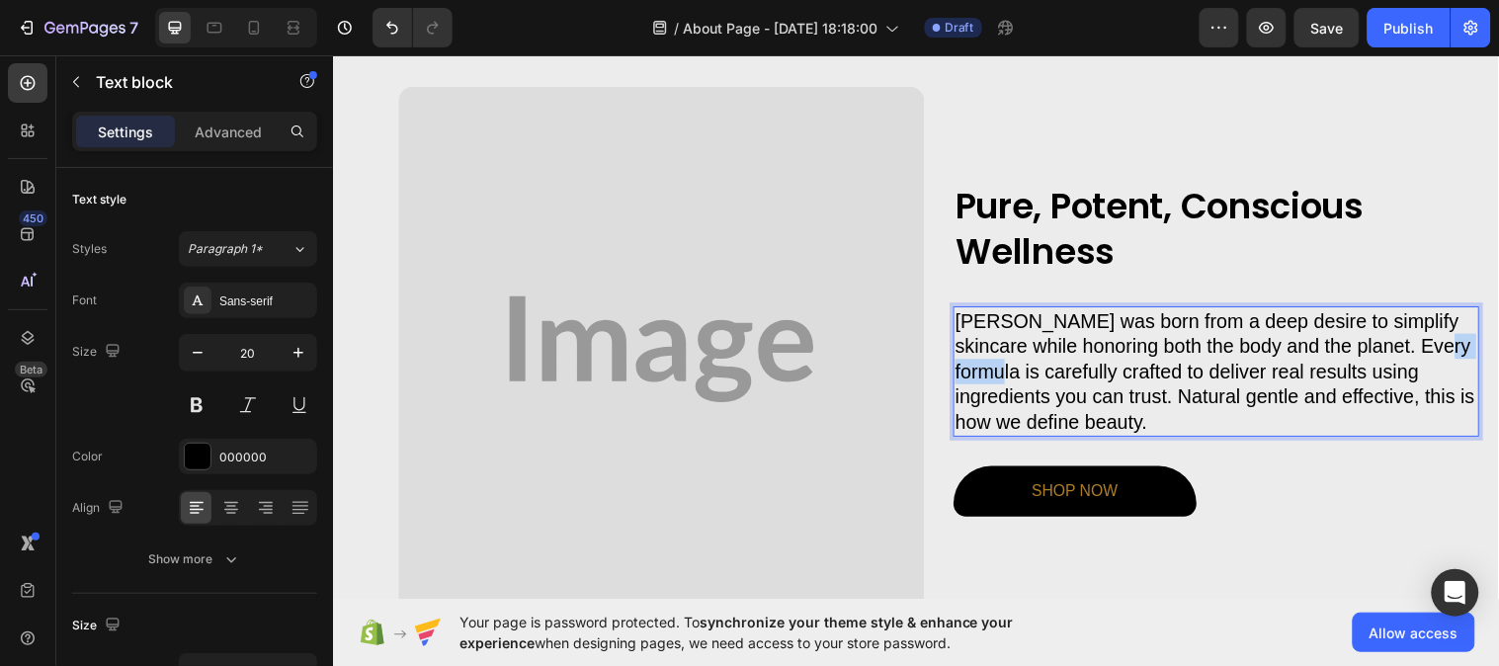
click at [1038, 370] on p "Benharmony was born from a deep desire to simplify skincare while honoring both…" at bounding box center [1230, 376] width 531 height 128
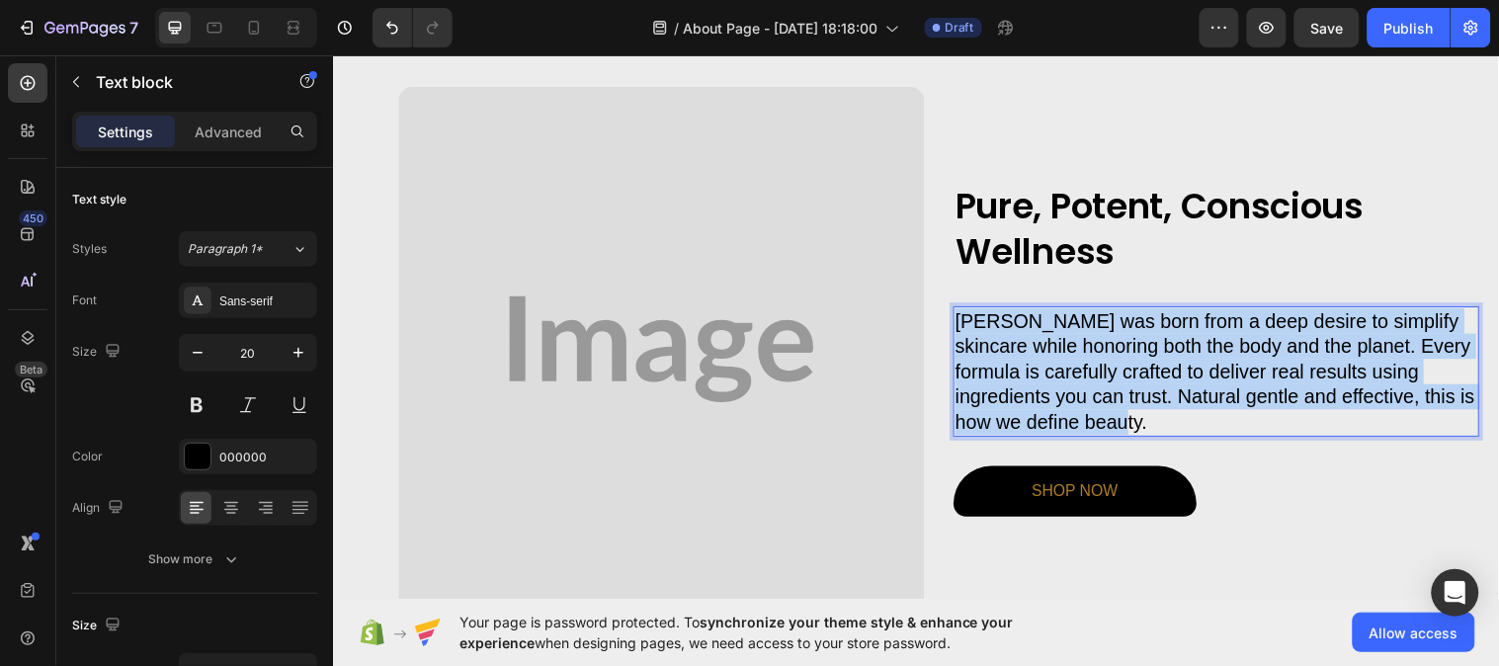
click at [1038, 370] on p "Benharmony was born from a deep desire to simplify skincare while honoring both…" at bounding box center [1230, 376] width 531 height 128
click at [1039, 370] on p "Benharmony was born from a deep desire to simplify skincare while honoring both…" at bounding box center [1230, 376] width 531 height 128
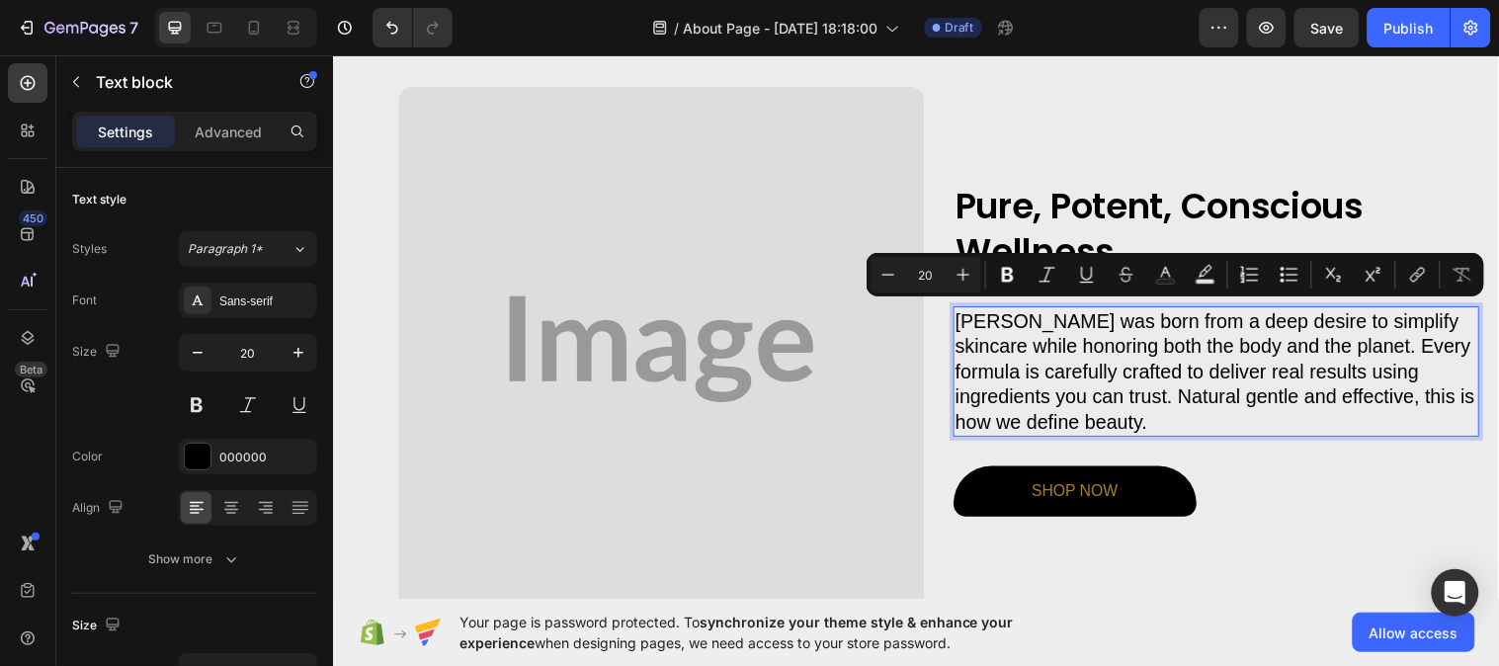
scroll to position [1140, 0]
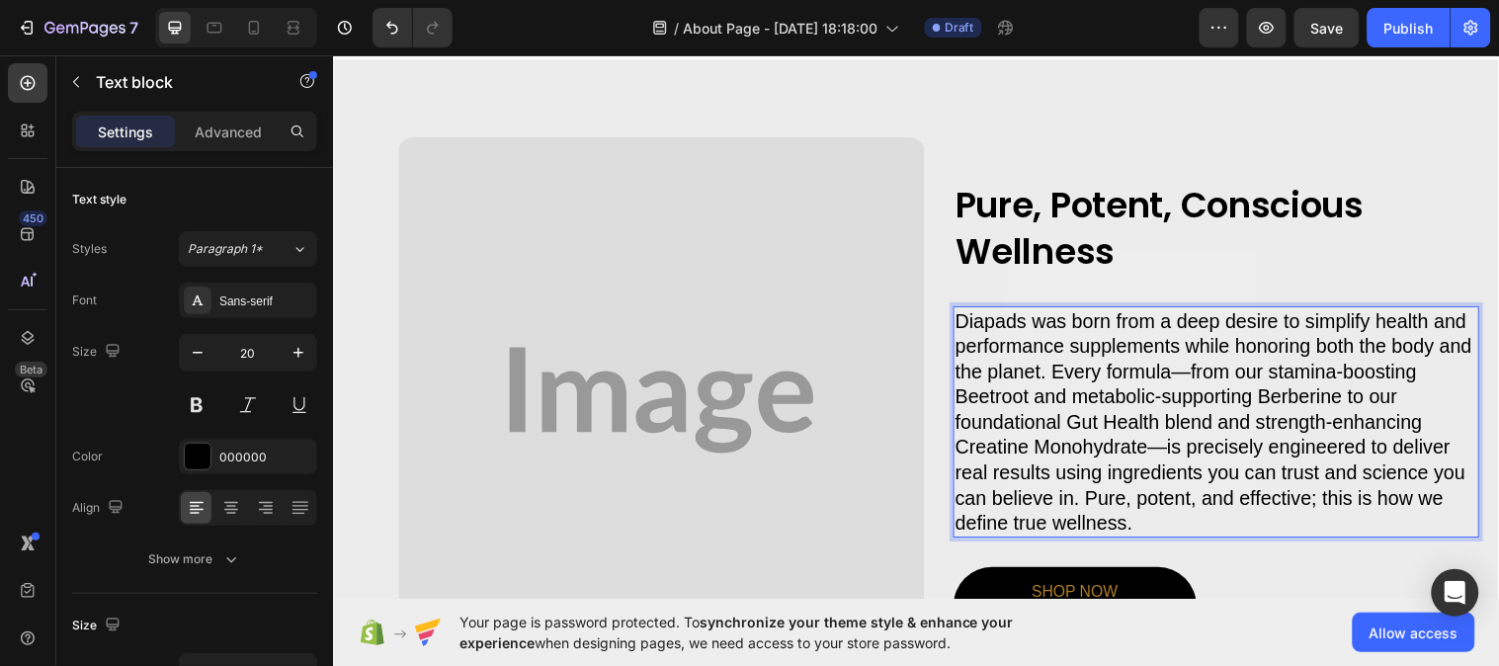
click at [1174, 448] on p "Diapads was born from a deep desire to simplify health and performance suppleme…" at bounding box center [1230, 427] width 531 height 231
click at [1238, 371] on p "Diapads was born from a deep desire to simplify health and performance suppleme…" at bounding box center [1230, 427] width 531 height 231
click at [1237, 371] on p "Diapads was born from a deep desire to simplify health and performance suppleme…" at bounding box center [1230, 427] width 531 height 231
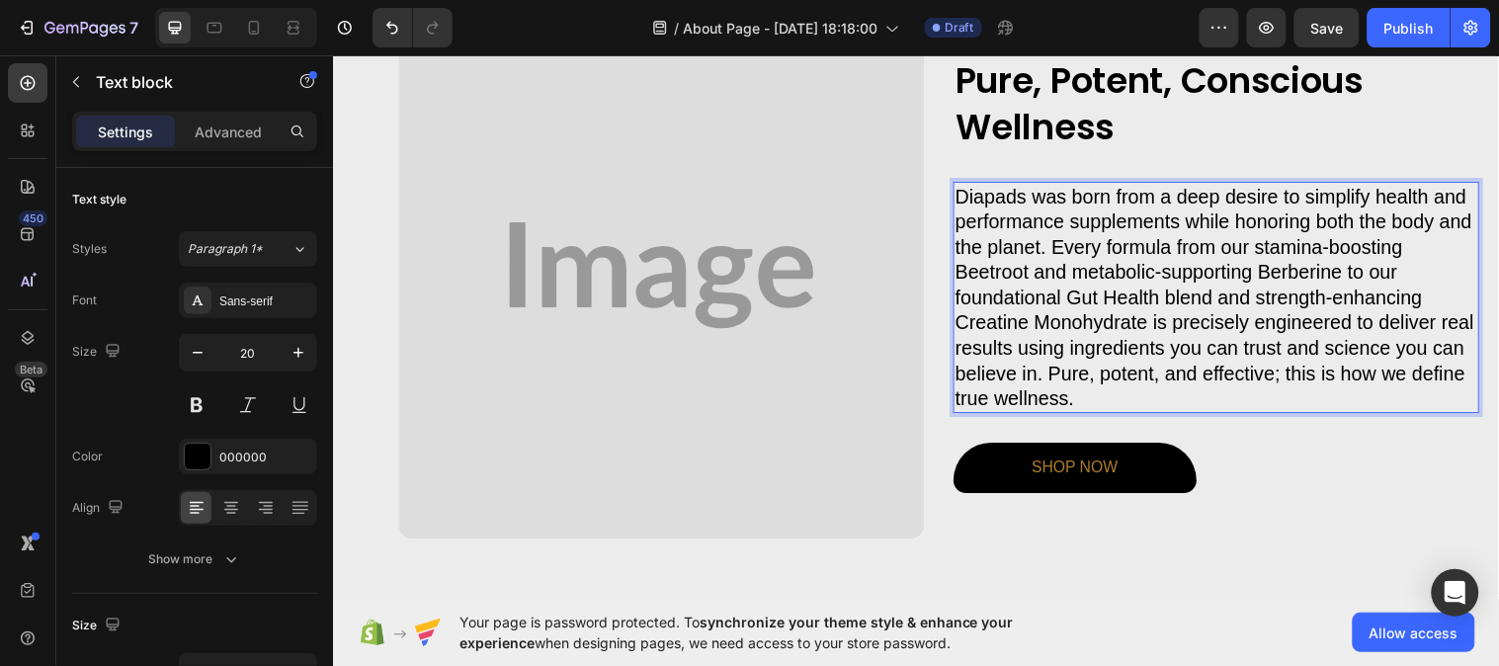
scroll to position [1469, 0]
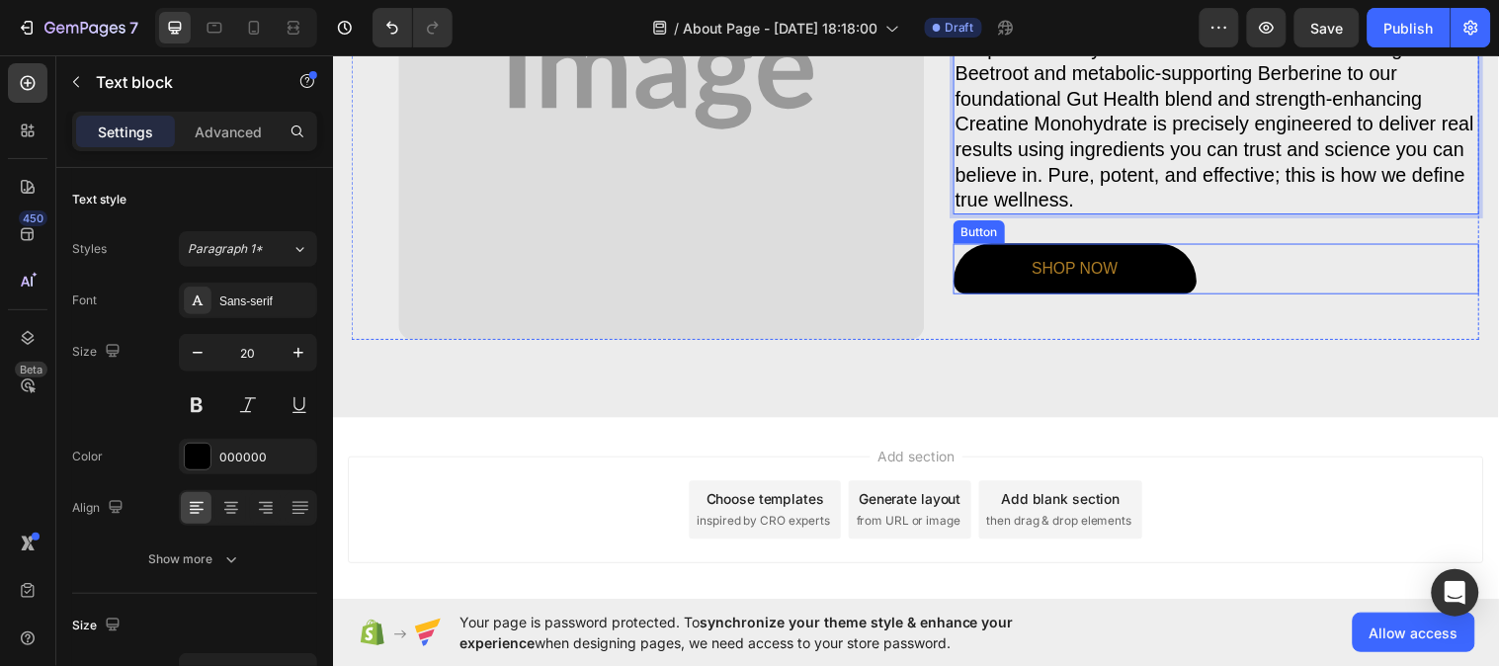
click at [1167, 274] on link "SHOP NOW" at bounding box center [1086, 272] width 247 height 52
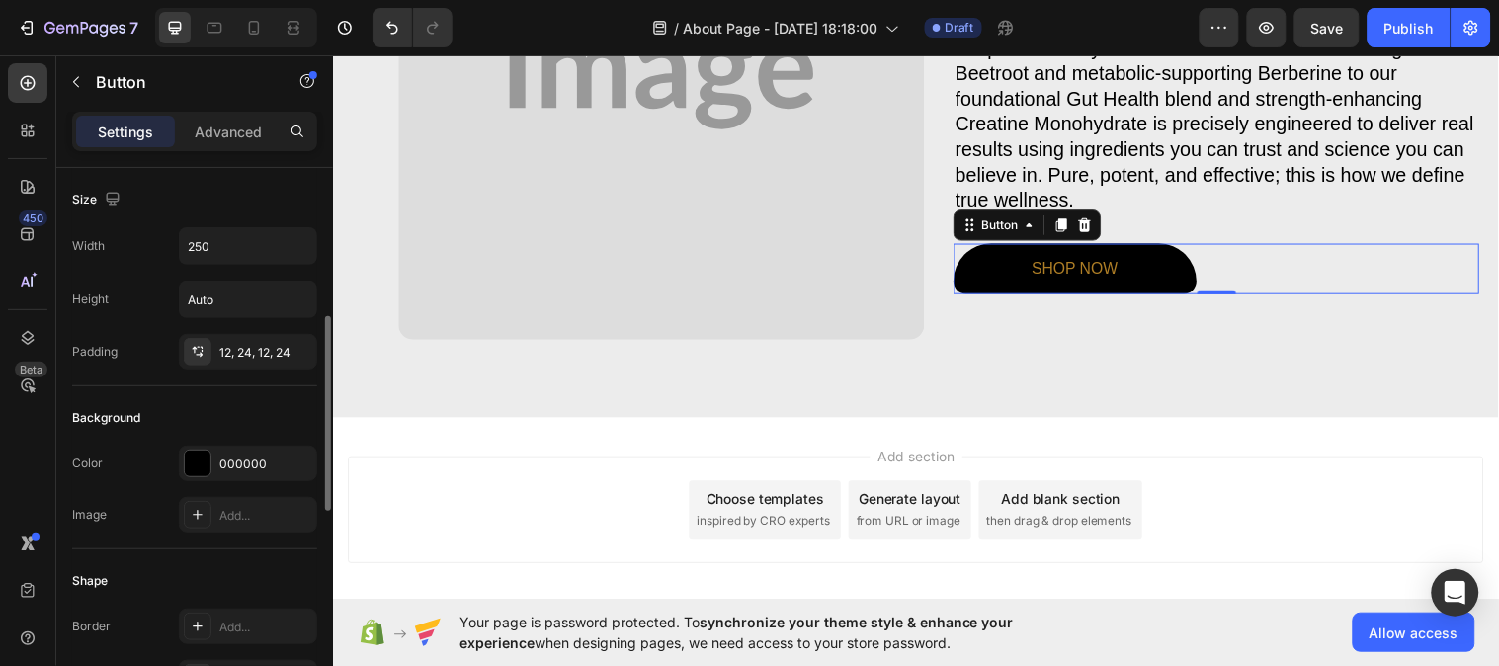
scroll to position [110, 0]
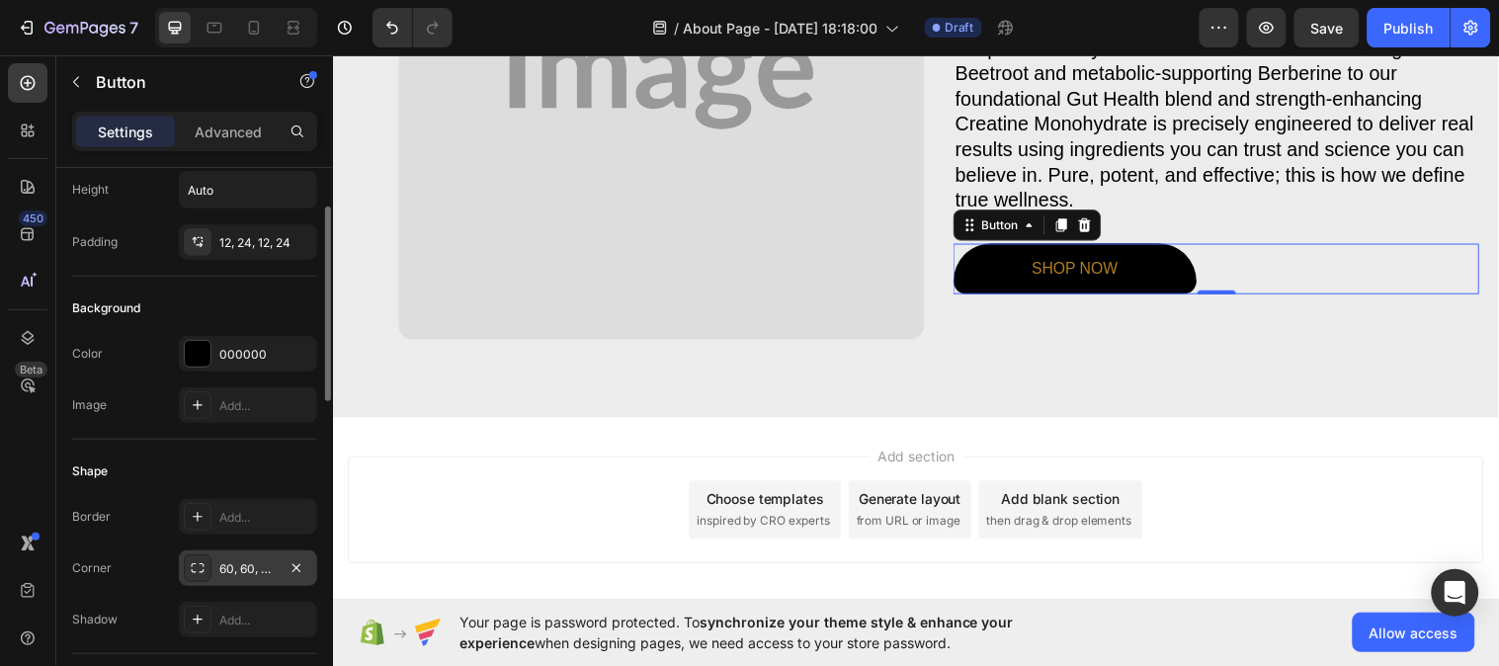
click at [232, 565] on div "60, 60, 20, 20" at bounding box center [247, 569] width 57 height 18
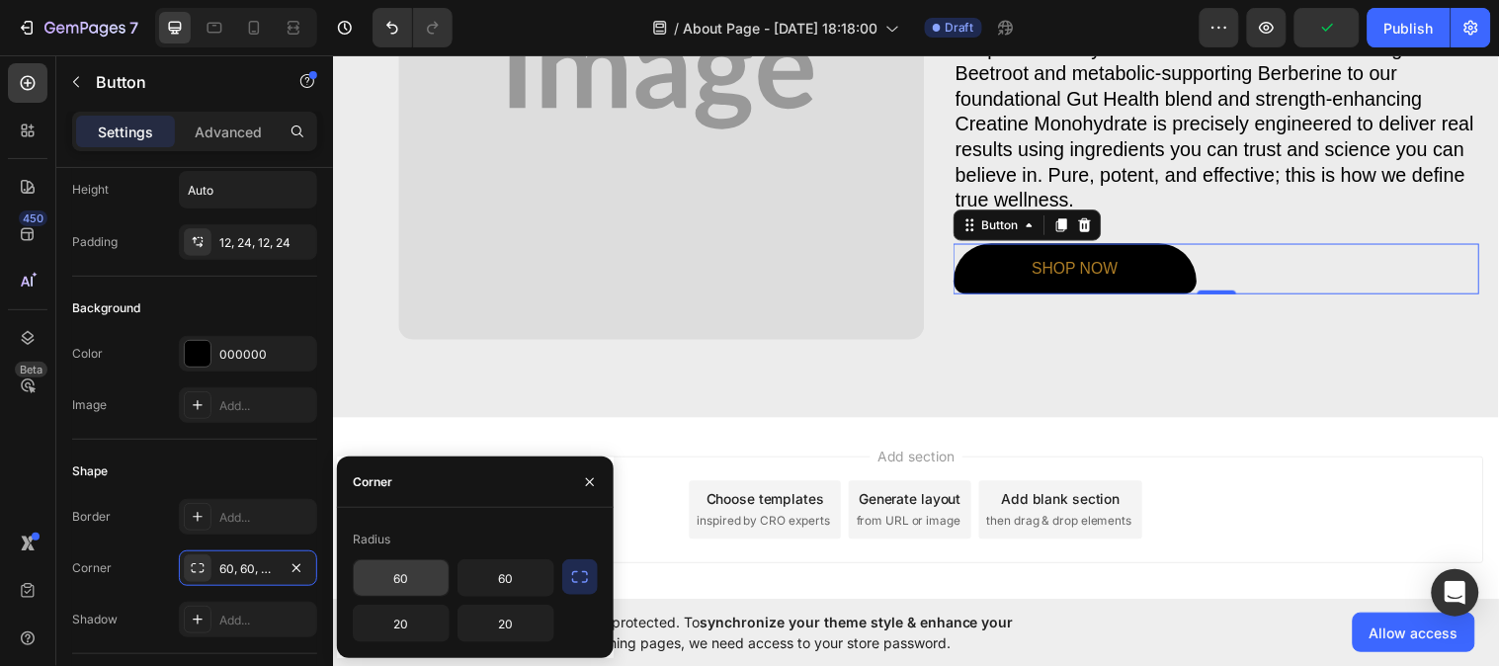
click at [425, 587] on input "60" at bounding box center [401, 578] width 95 height 36
type input "8"
click at [514, 580] on input "60" at bounding box center [505, 578] width 95 height 36
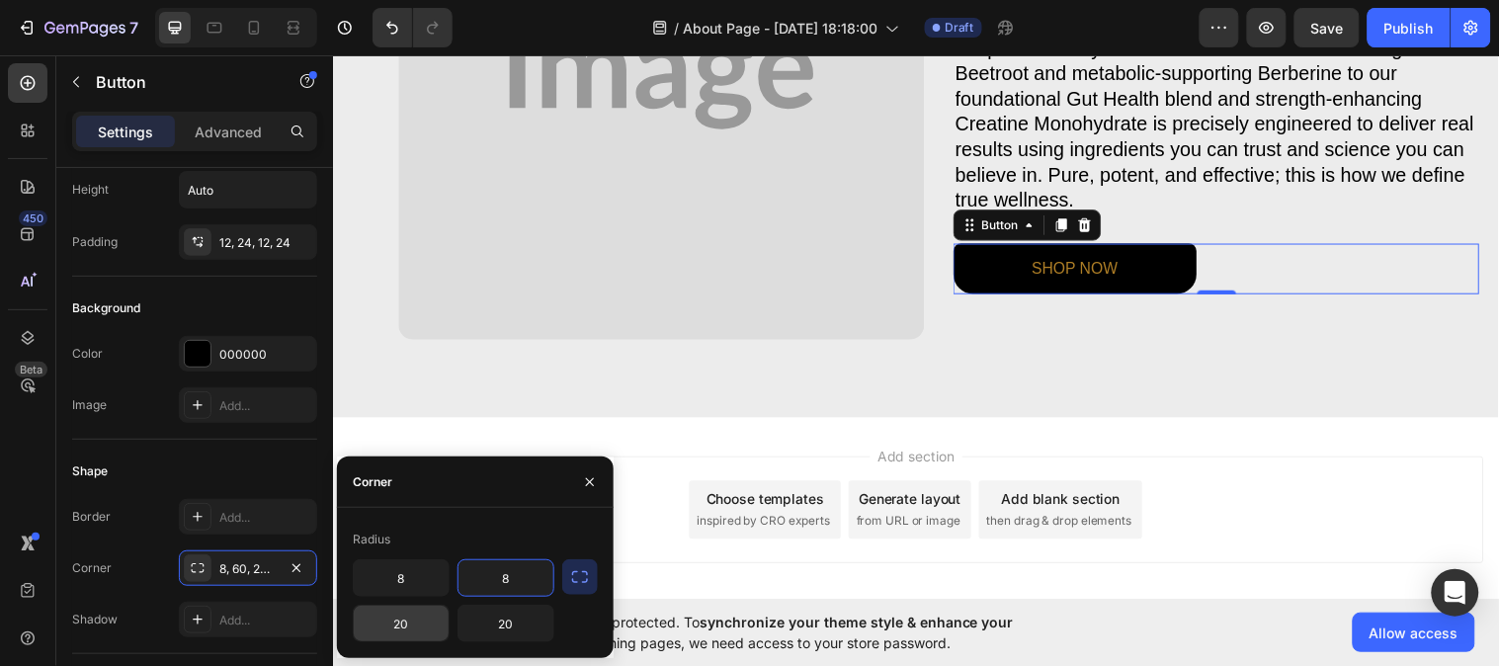
type input "8"
click at [441, 617] on input "20" at bounding box center [401, 624] width 95 height 36
type input "8"
click at [486, 637] on input "20" at bounding box center [505, 624] width 95 height 36
type input "8"
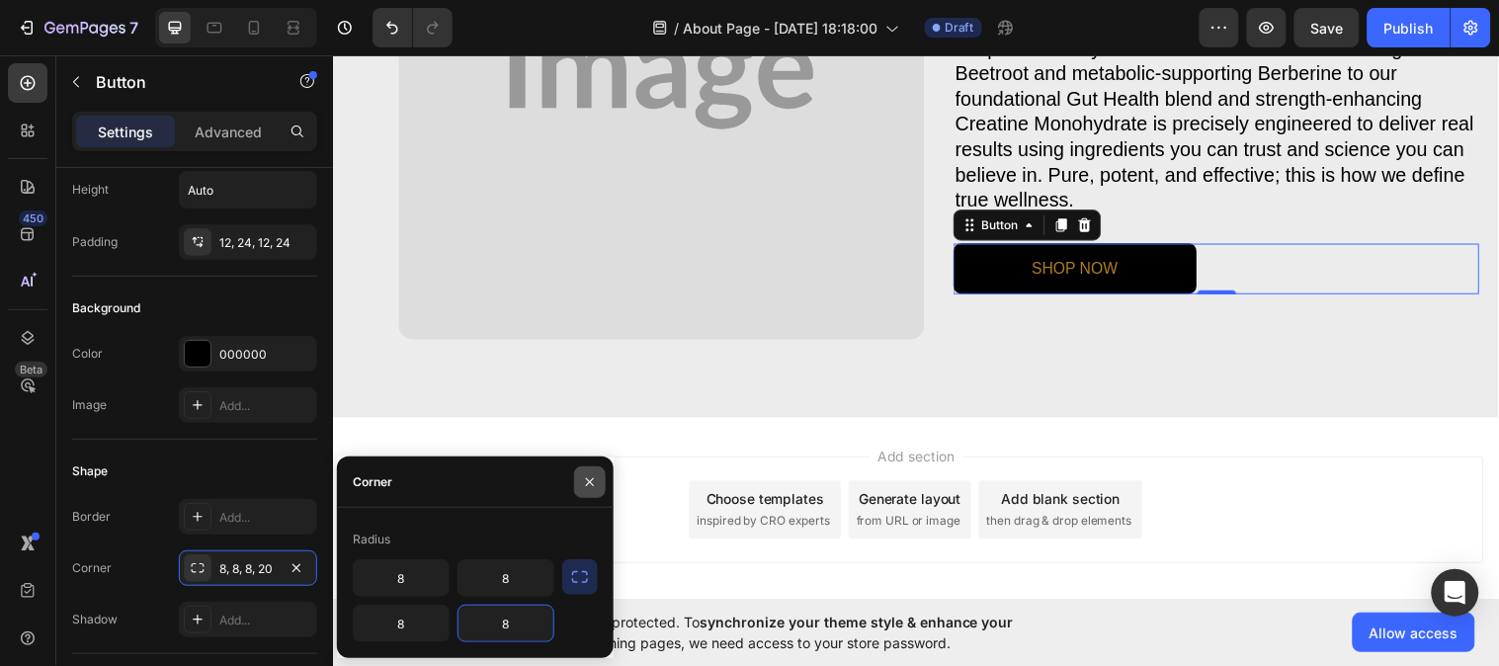
click at [586, 475] on icon "button" at bounding box center [590, 482] width 16 height 16
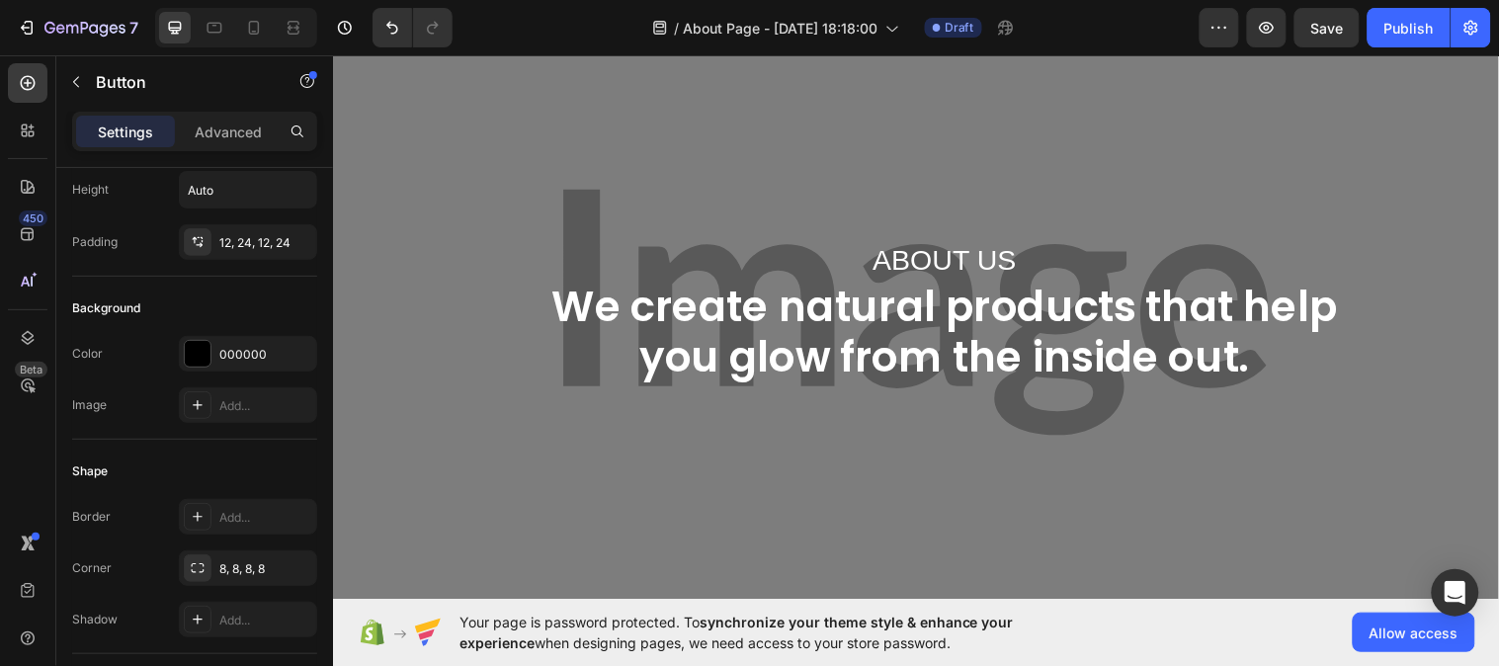
scroll to position [0, 0]
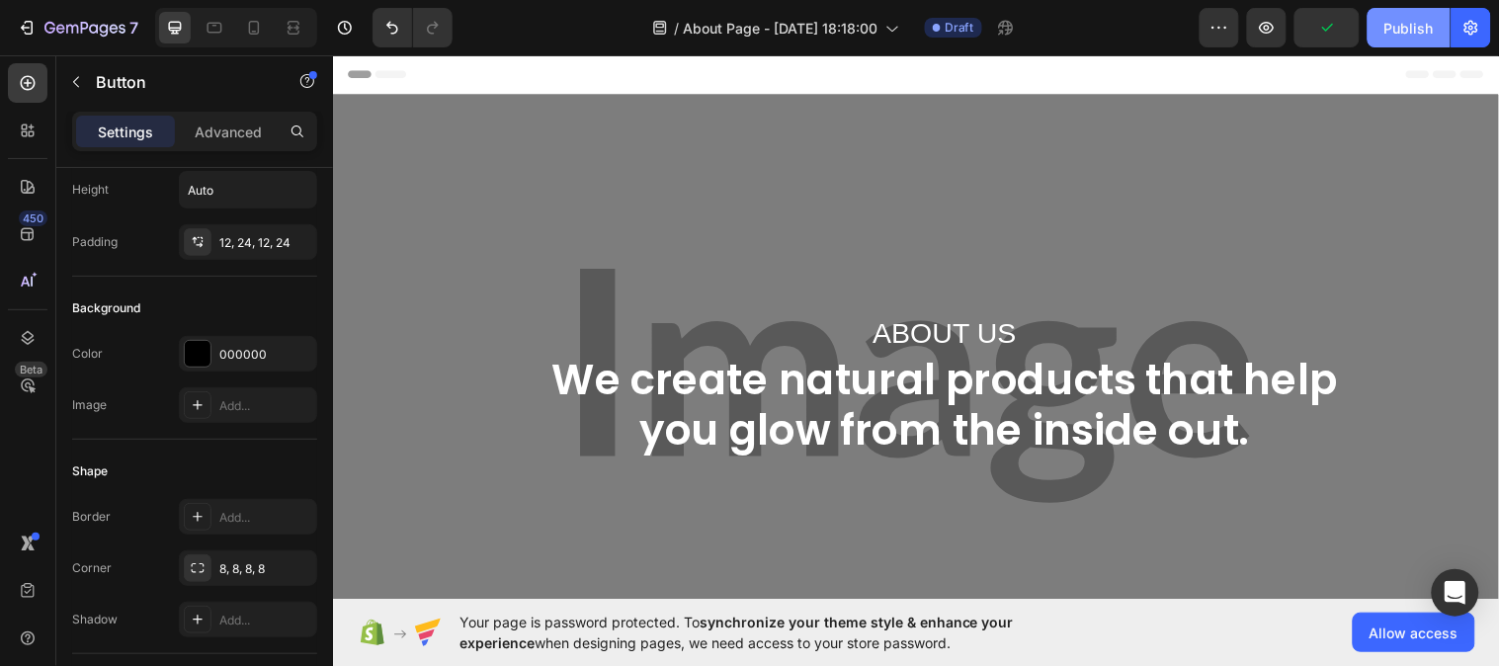
drag, startPoint x: 1399, startPoint y: 28, endPoint x: 1077, endPoint y: 9, distance: 322.7
click at [1399, 28] on div "Publish" at bounding box center [1408, 28] width 49 height 21
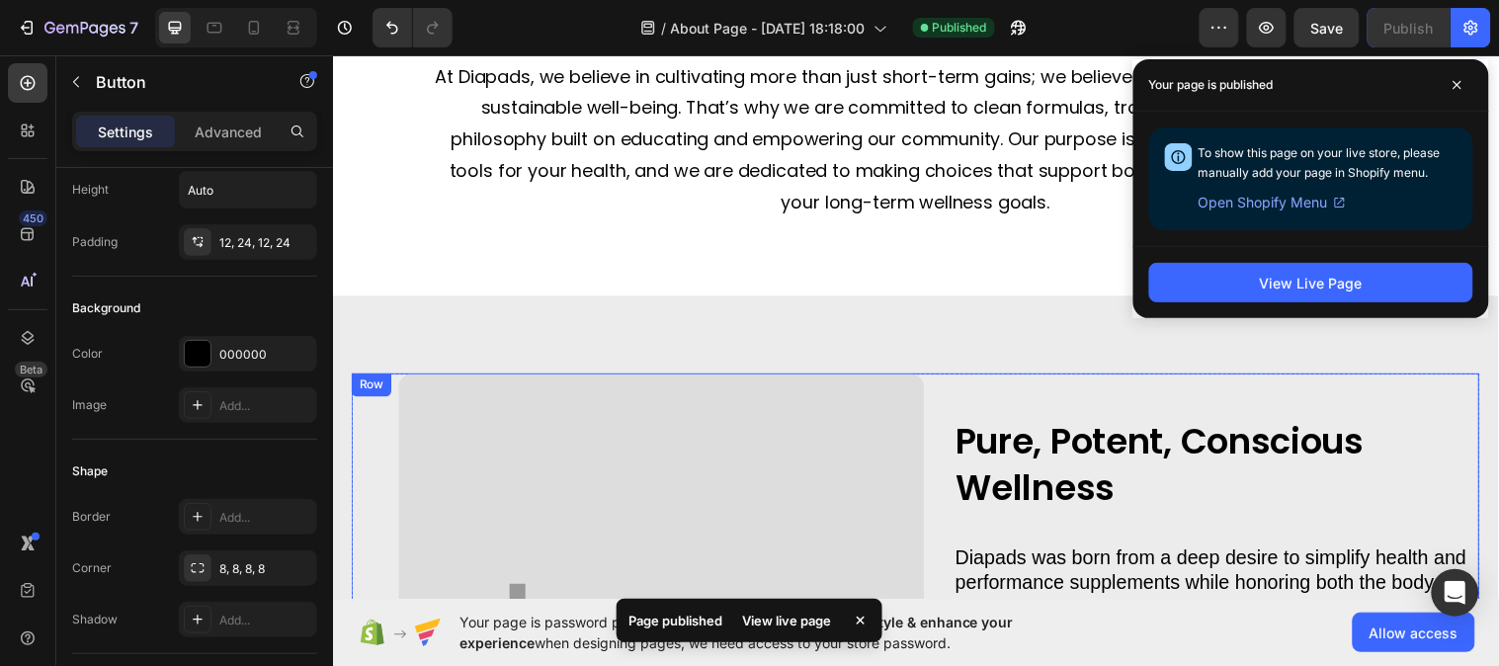
scroll to position [877, 0]
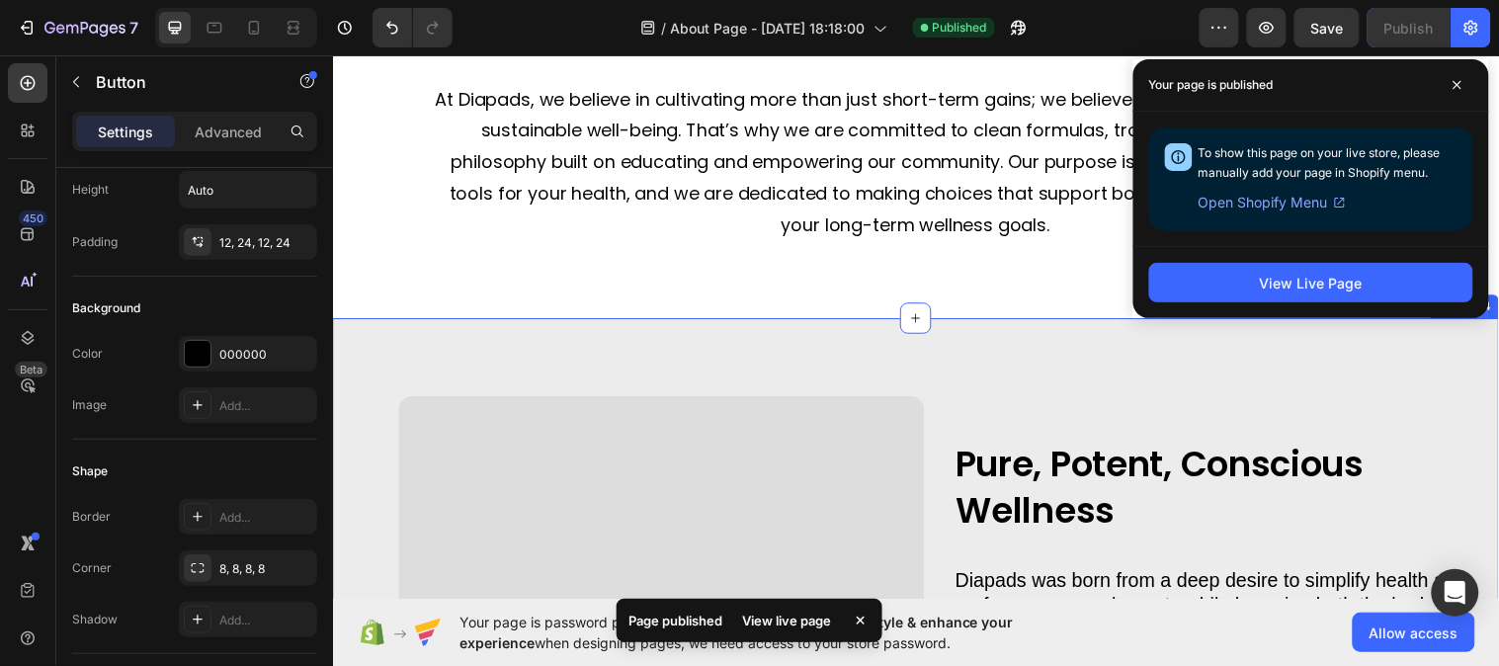
click at [415, 327] on div "Pure, Potent, Conscious Wellness Heading Diapads was born from a deep desire to…" at bounding box center [925, 668] width 1186 height 693
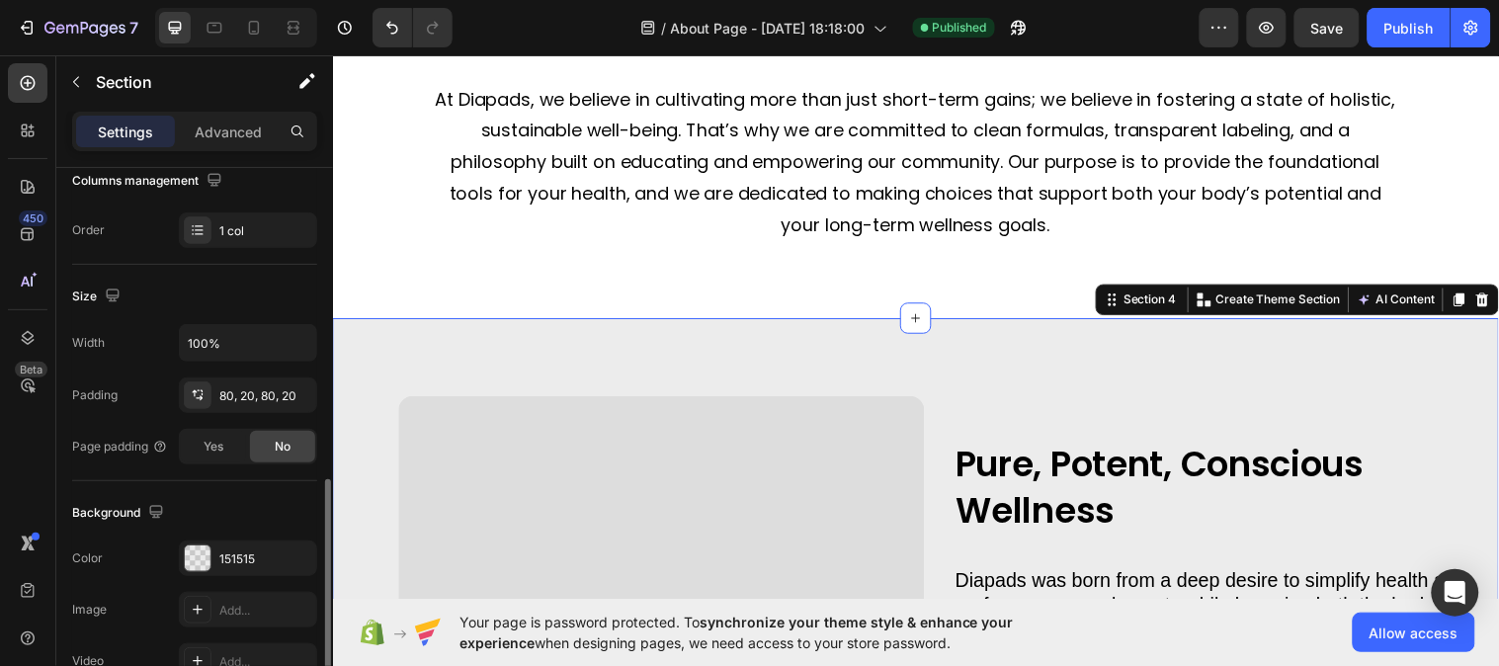
scroll to position [439, 0]
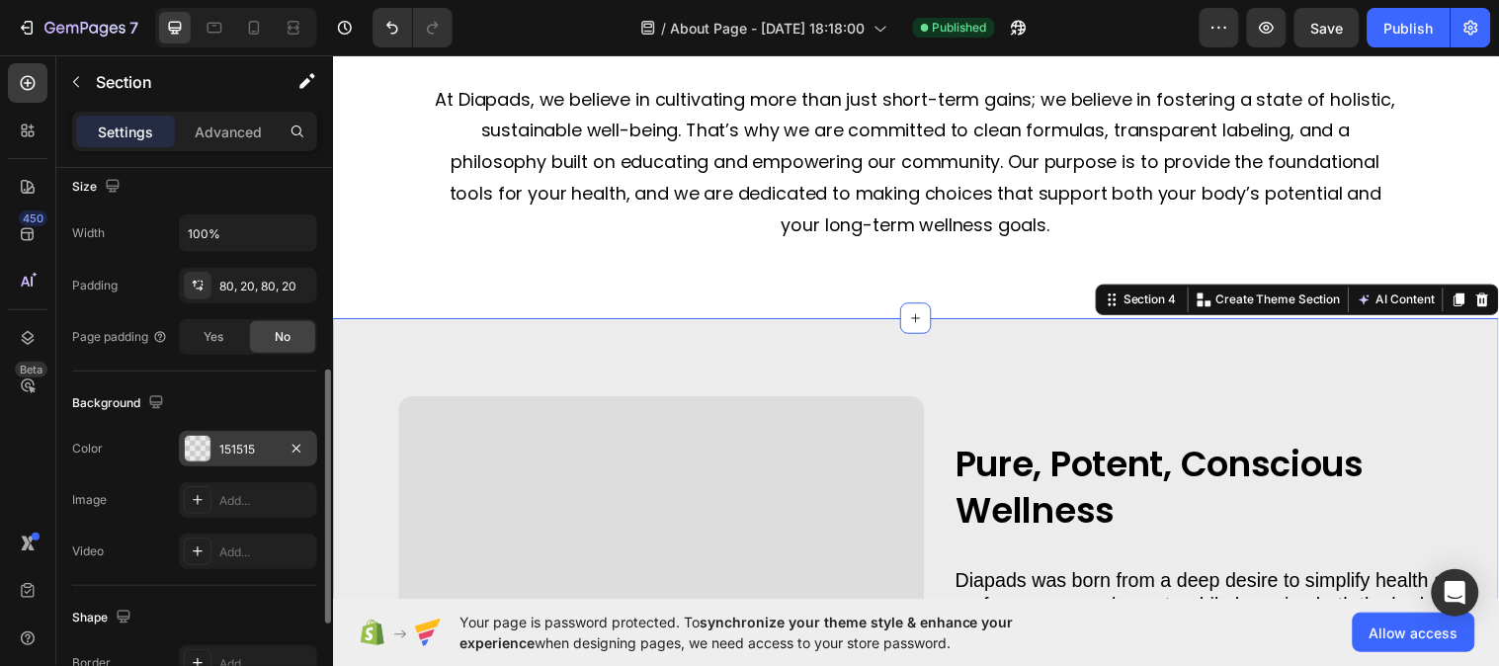
click at [243, 432] on div "151515" at bounding box center [248, 449] width 138 height 36
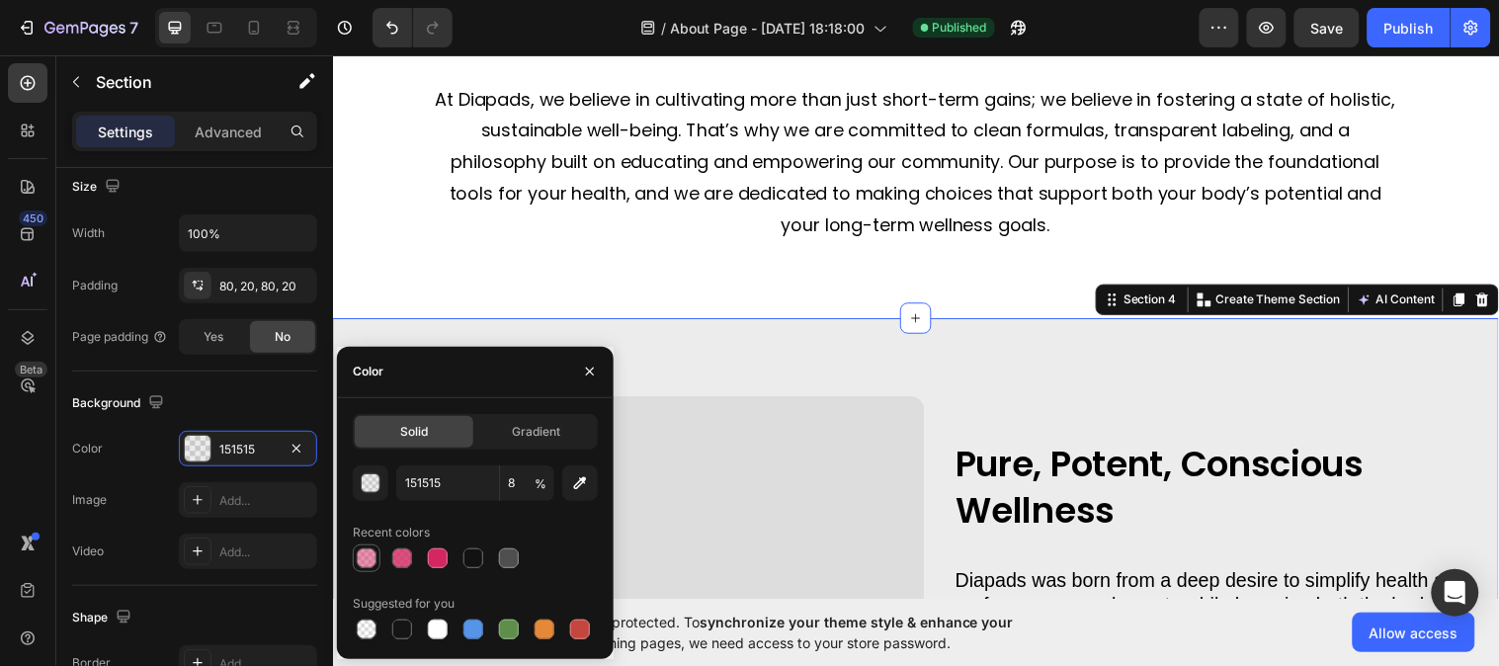
click at [376, 557] on div at bounding box center [367, 558] width 24 height 24
type input "D22761"
type input "50"
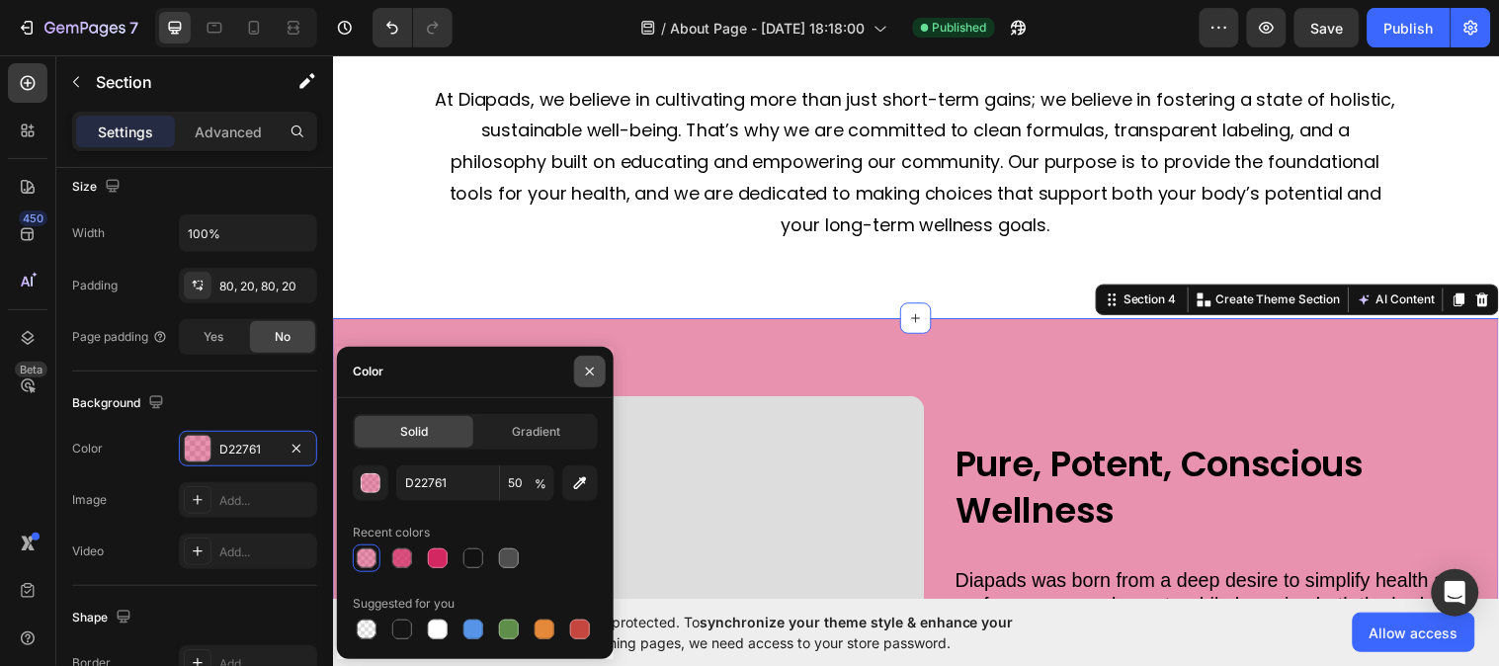
click at [584, 368] on icon "button" at bounding box center [590, 372] width 16 height 16
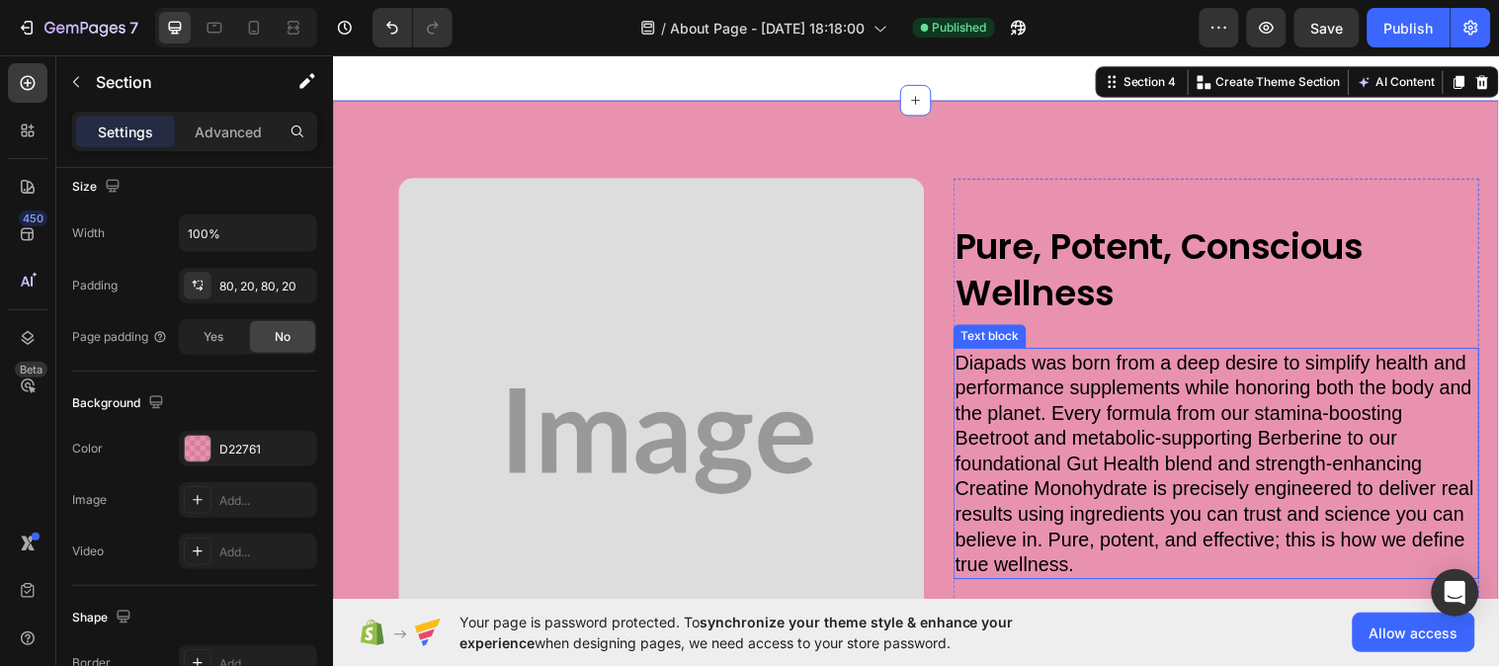
scroll to position [1208, 0]
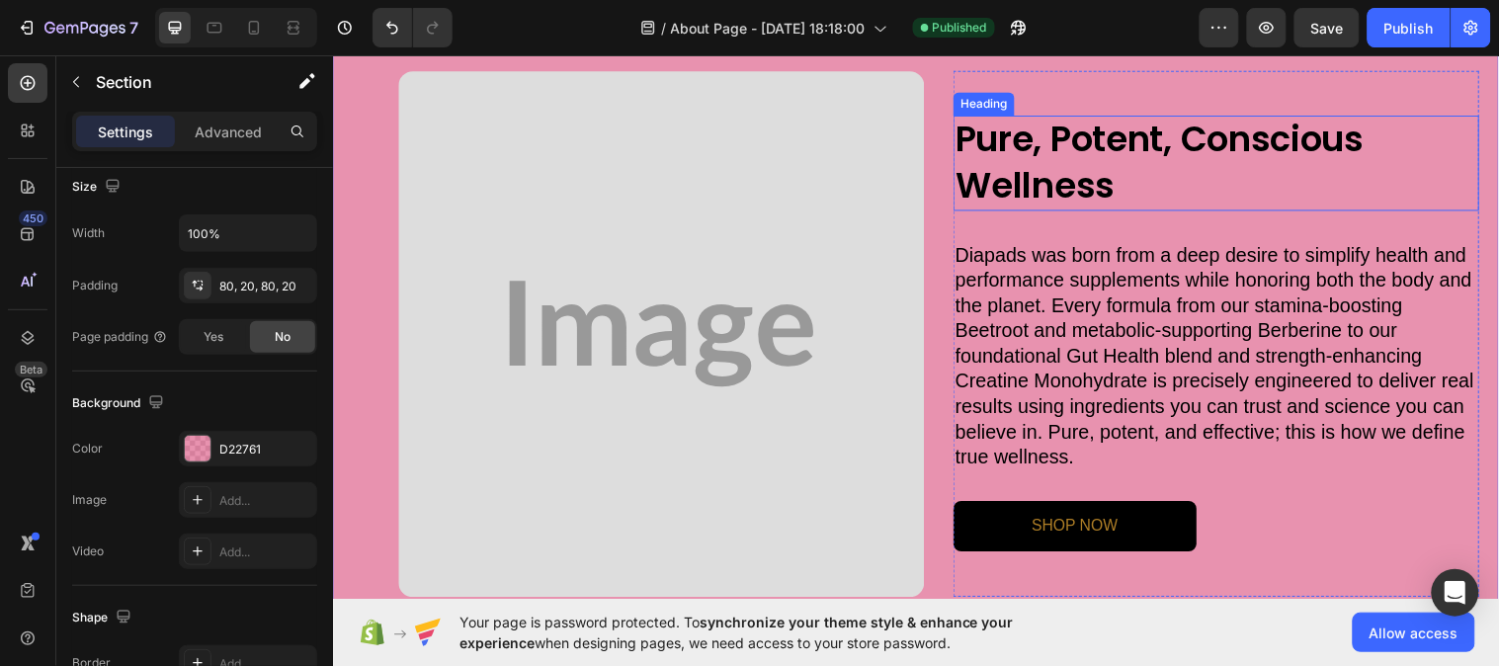
click at [1041, 154] on h2 "Pure, Potent, Conscious Wellness" at bounding box center [1230, 165] width 535 height 97
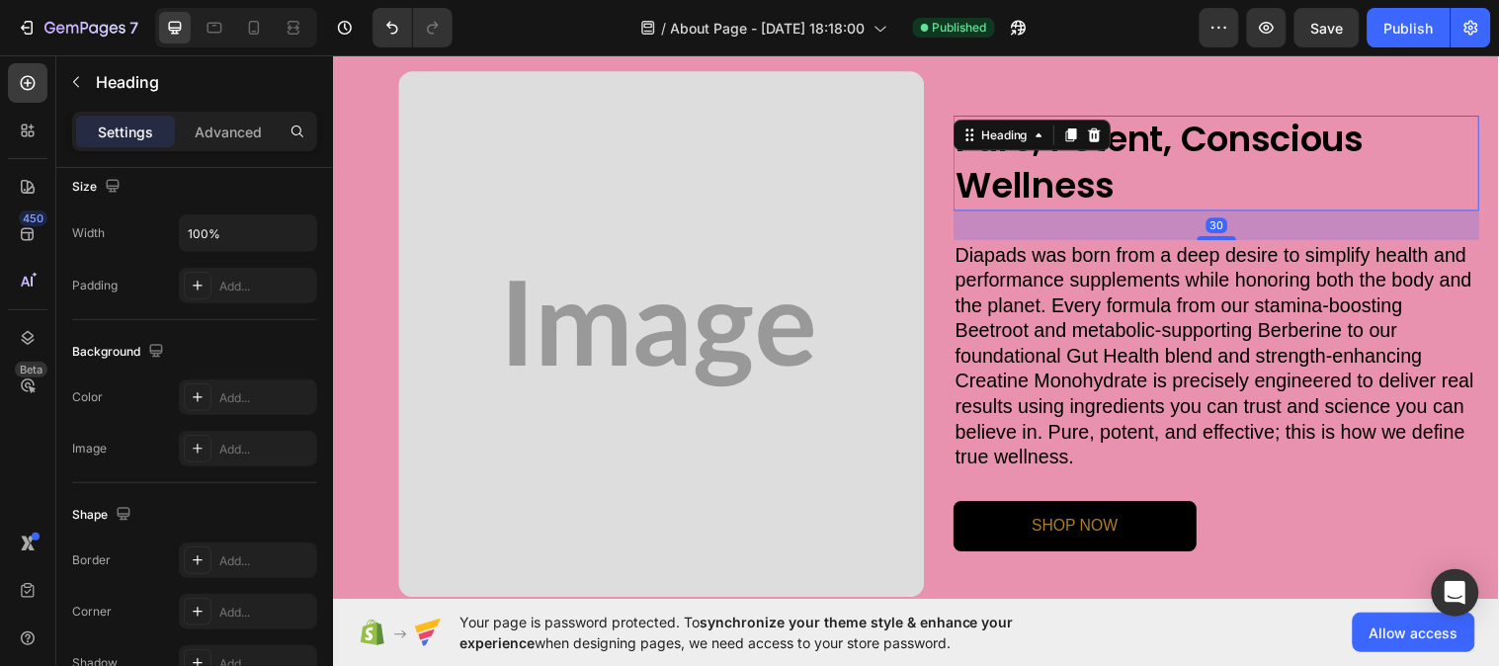
scroll to position [0, 0]
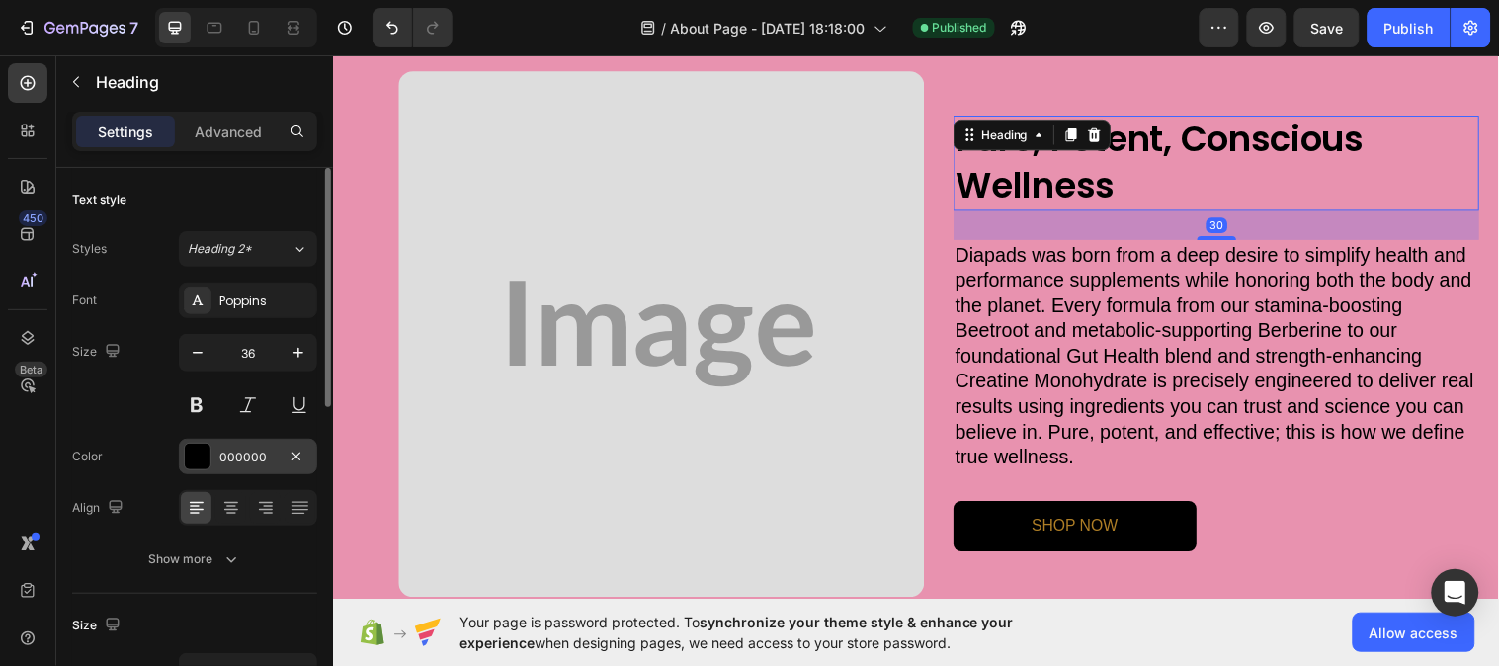
click at [219, 456] on div "000000" at bounding box center [247, 458] width 57 height 18
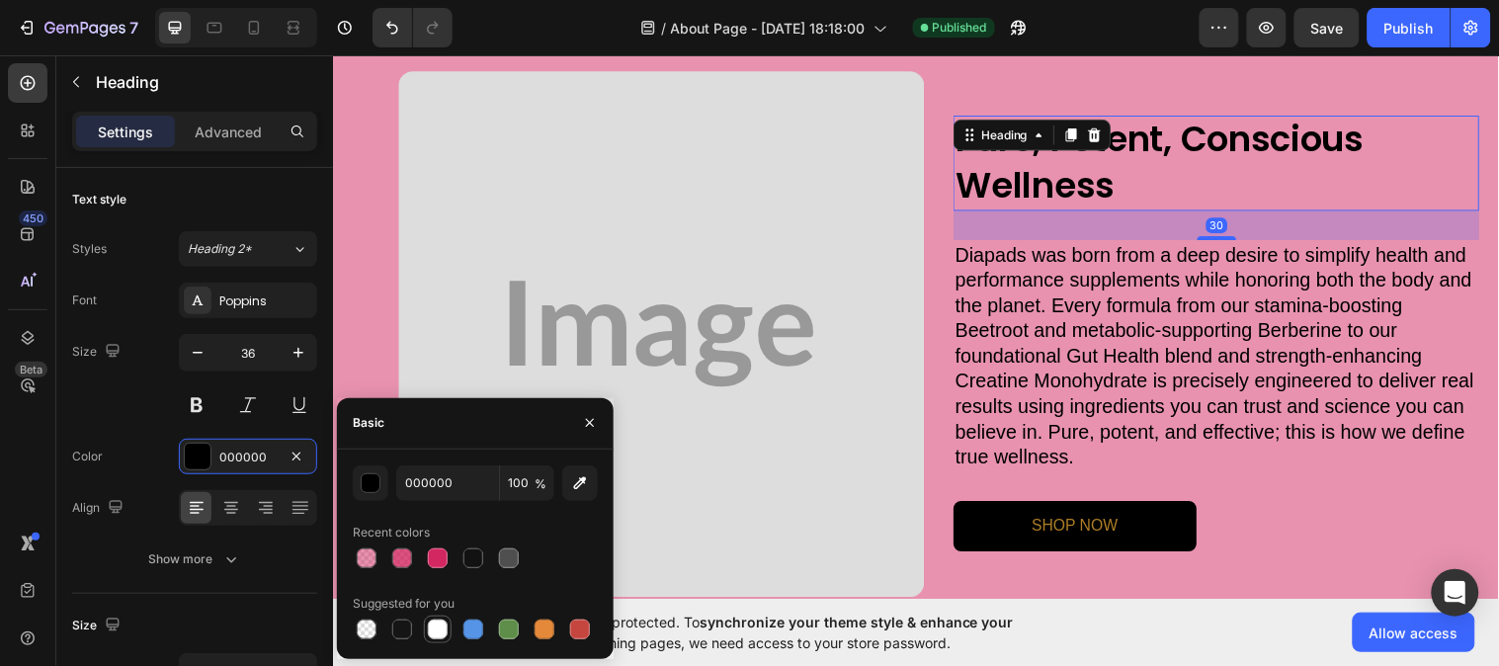
click at [428, 627] on div at bounding box center [438, 630] width 20 height 20
type input "FFFFFF"
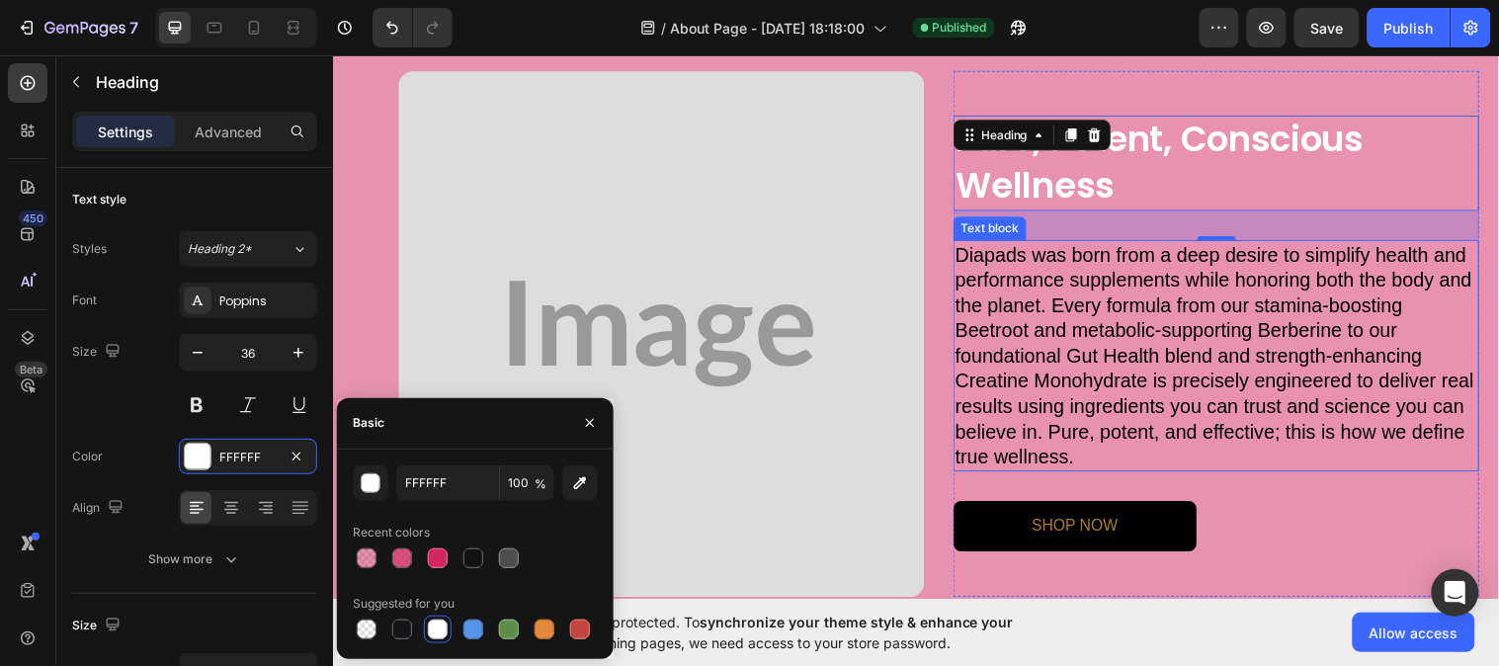
click at [998, 410] on p "Diapads was born from a deep desire to simplify health and performance suppleme…" at bounding box center [1230, 360] width 531 height 231
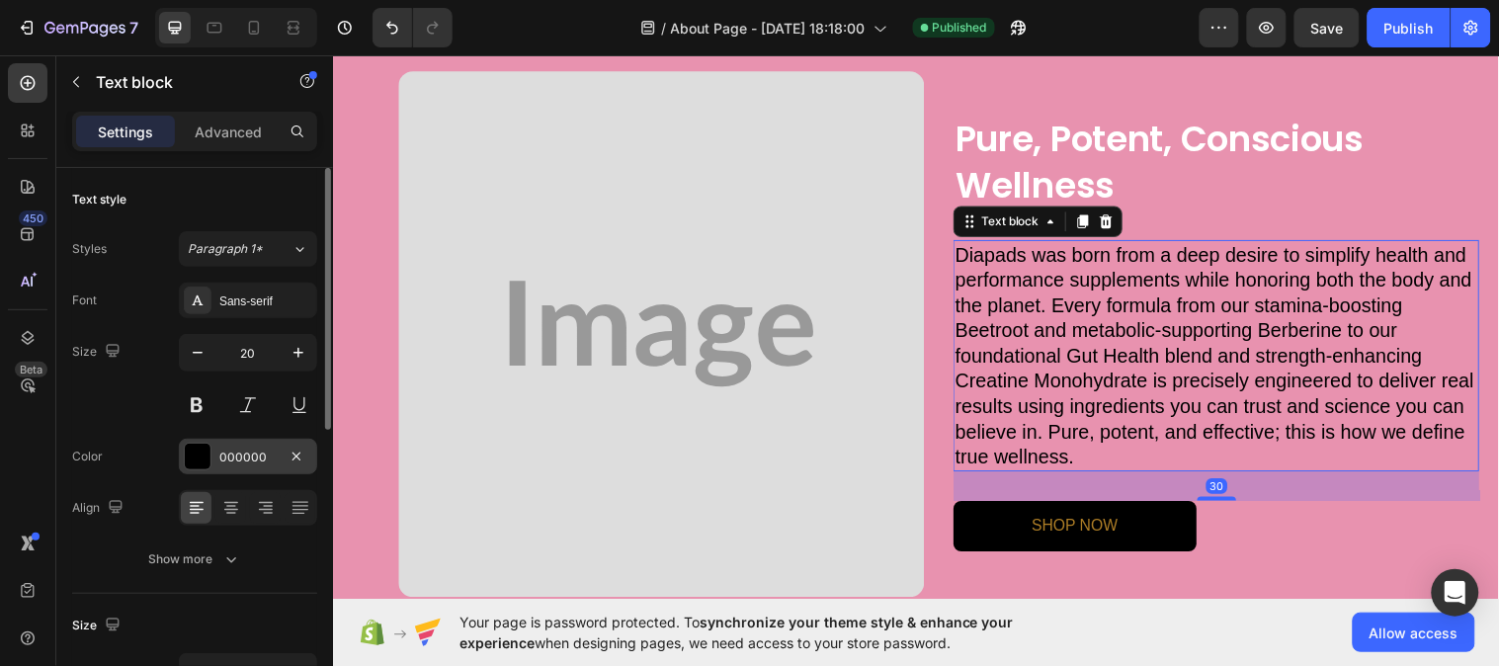
click at [219, 457] on div "000000" at bounding box center [247, 458] width 57 height 18
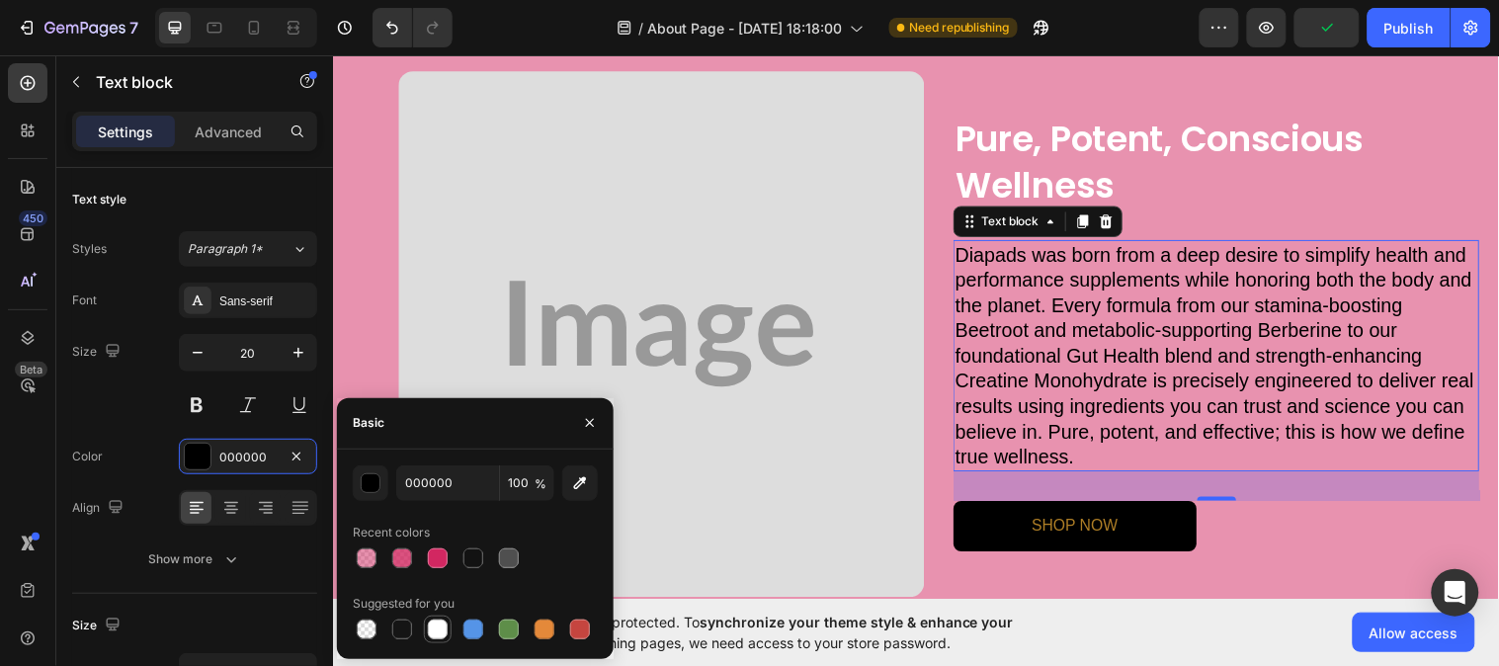
click at [429, 625] on div at bounding box center [438, 630] width 20 height 20
type input "FFFFFF"
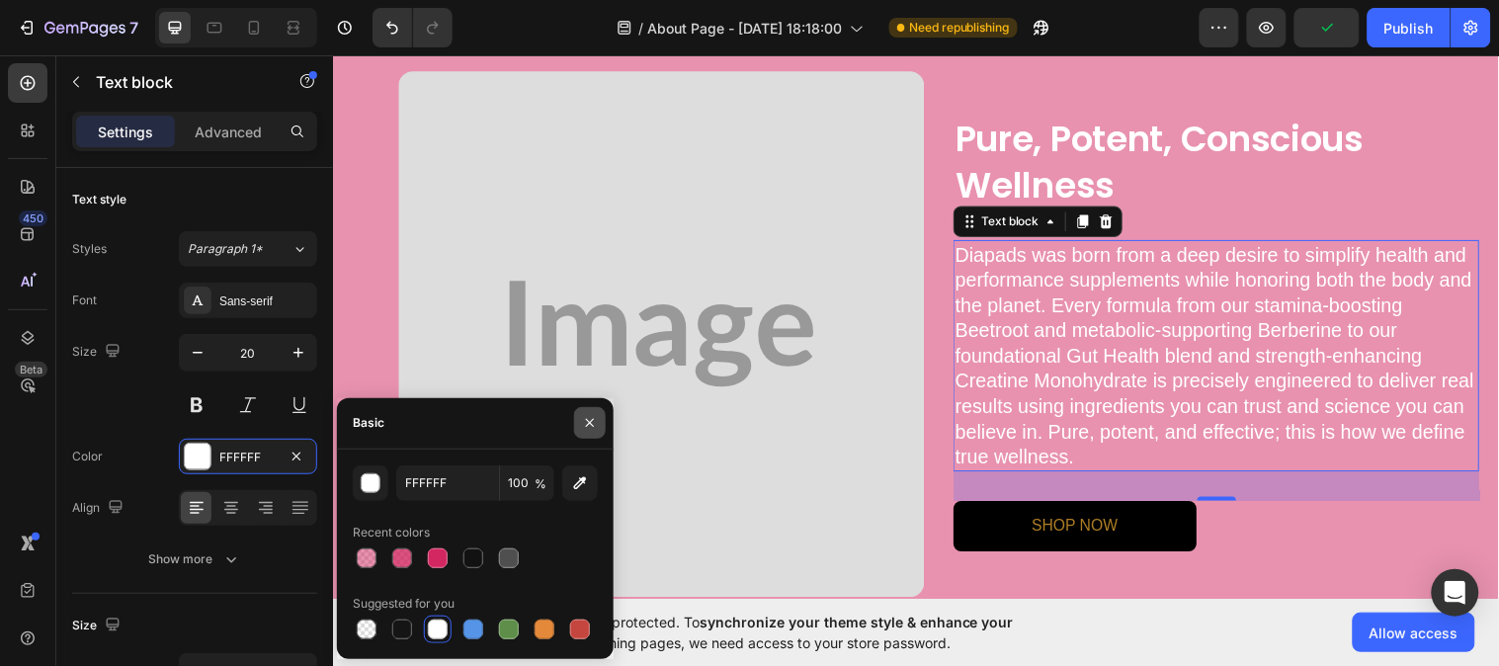
drag, startPoint x: 578, startPoint y: 422, endPoint x: 731, endPoint y: 288, distance: 203.8
click at [578, 422] on button "button" at bounding box center [590, 423] width 32 height 32
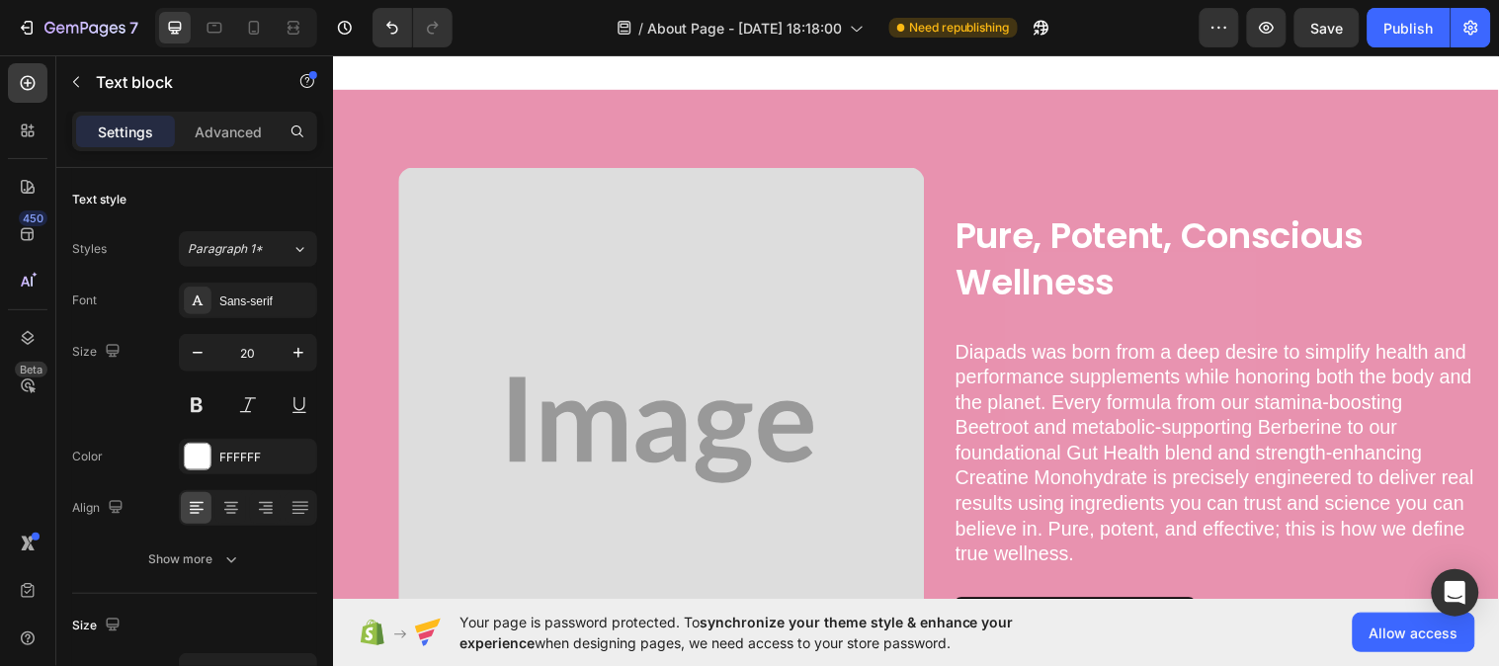
scroll to position [1317, 0]
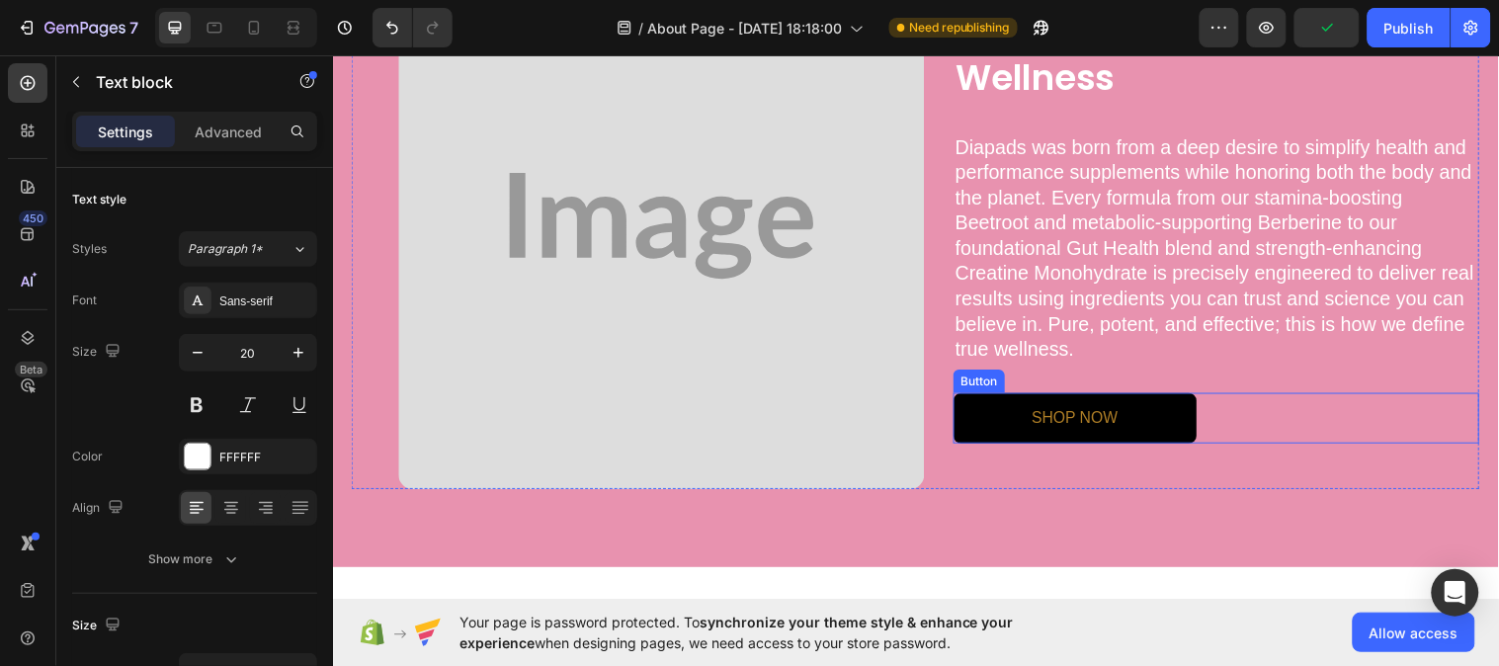
click at [971, 422] on link "SHOP NOW" at bounding box center [1086, 424] width 247 height 52
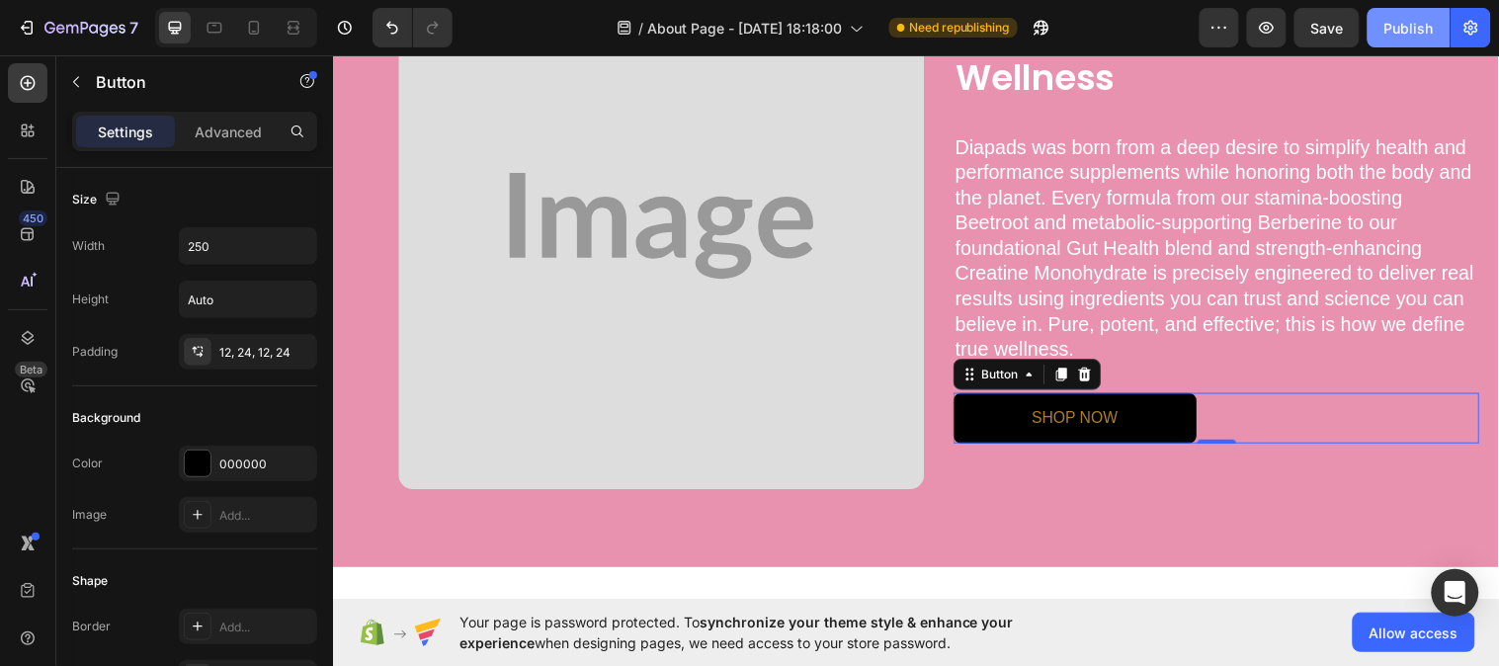
click at [1424, 33] on div "Publish" at bounding box center [1408, 28] width 49 height 21
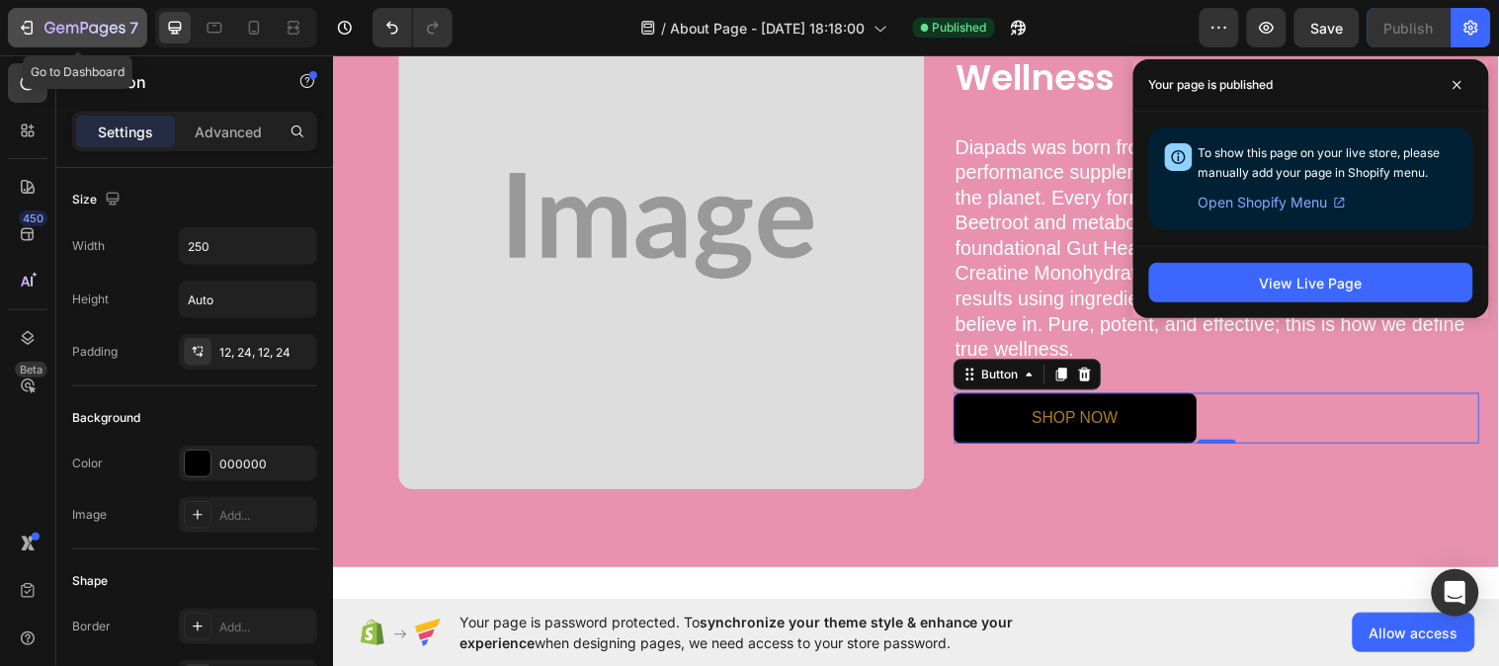
click at [89, 35] on icon "button" at bounding box center [84, 29] width 81 height 17
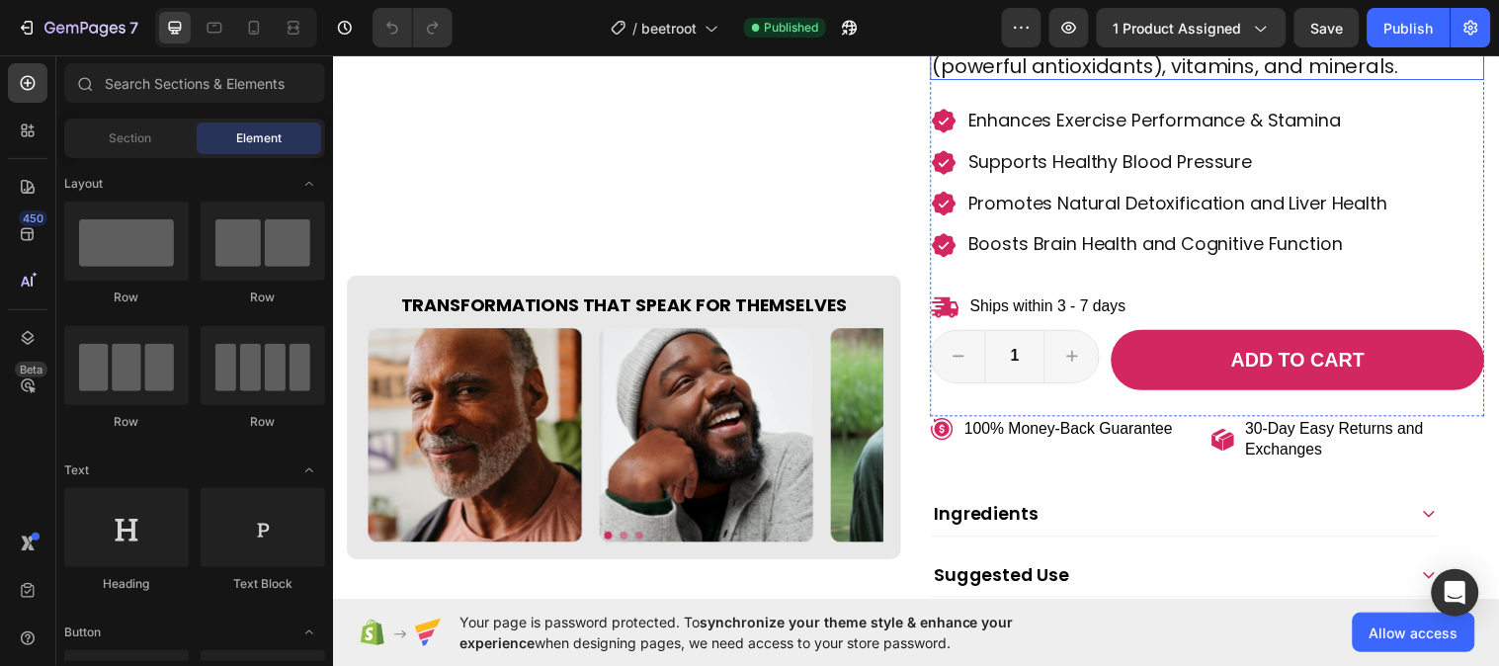
scroll to position [658, 0]
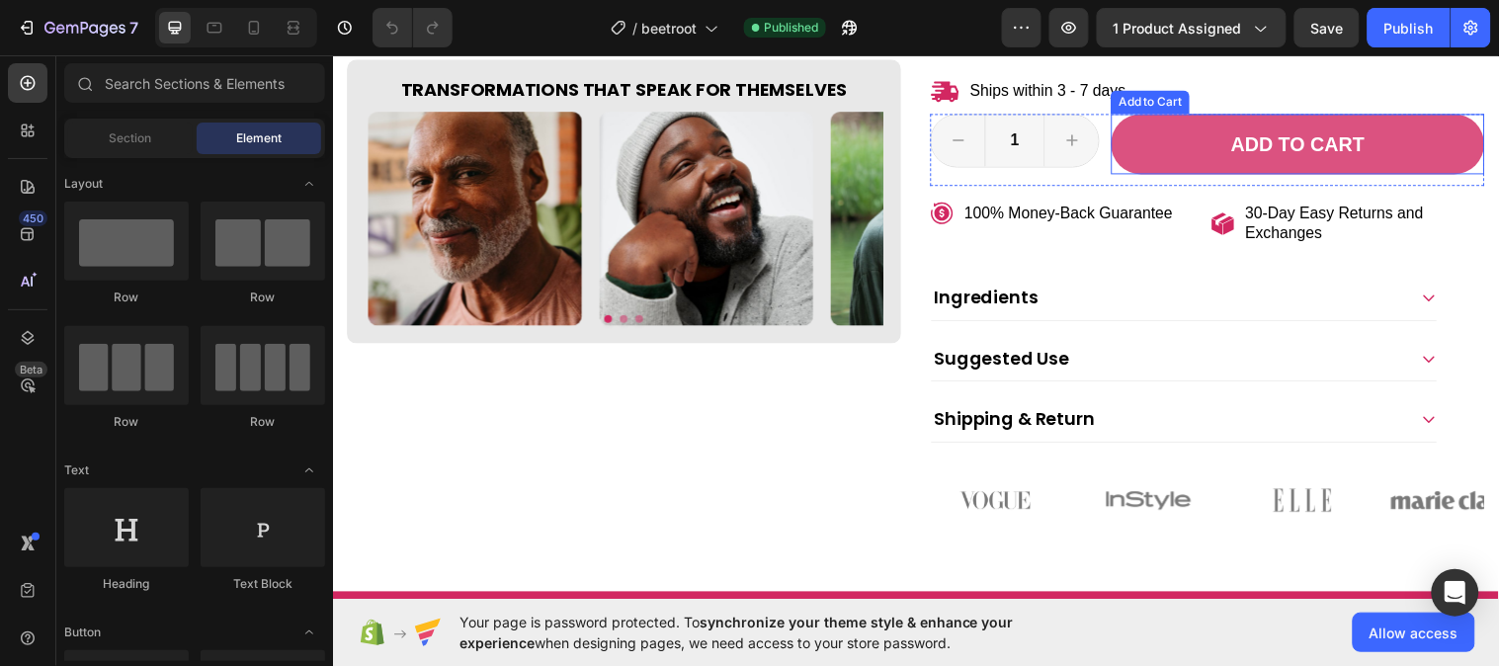
click at [1136, 159] on button "Add to cart" at bounding box center [1313, 145] width 379 height 61
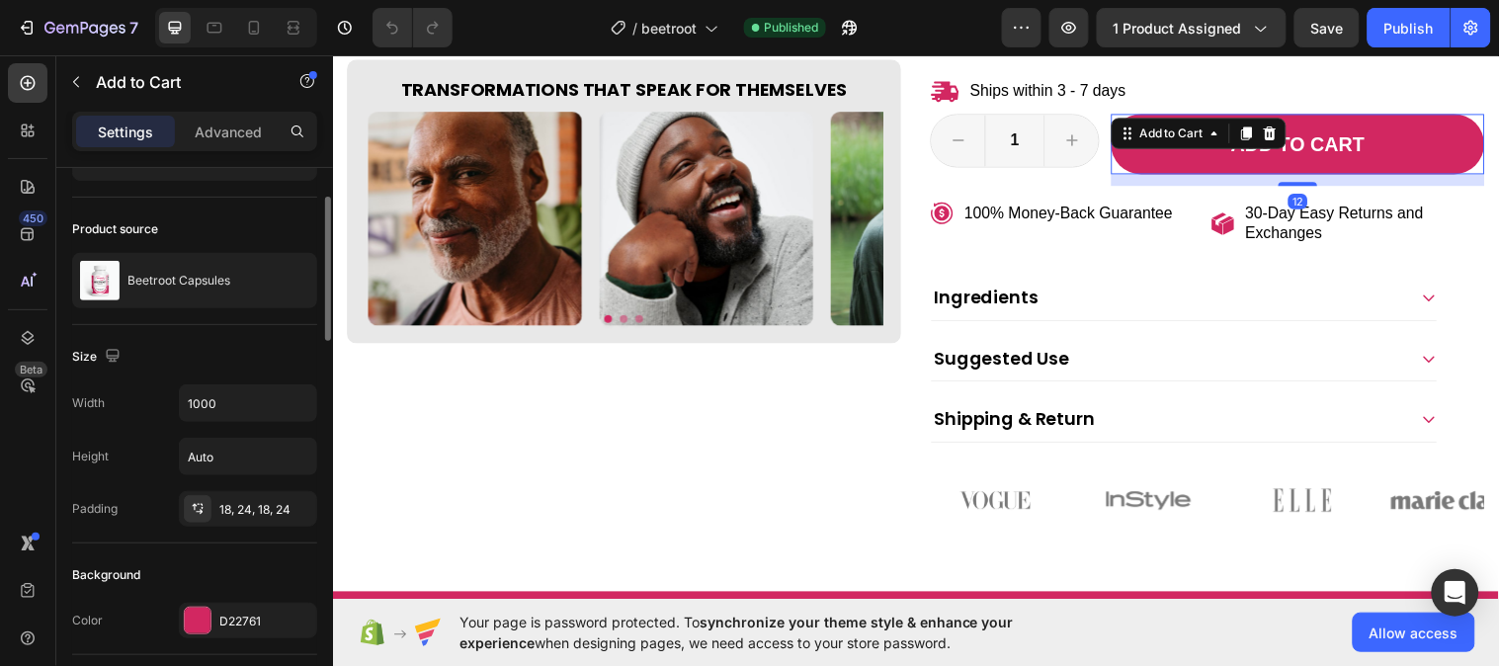
scroll to position [329, 0]
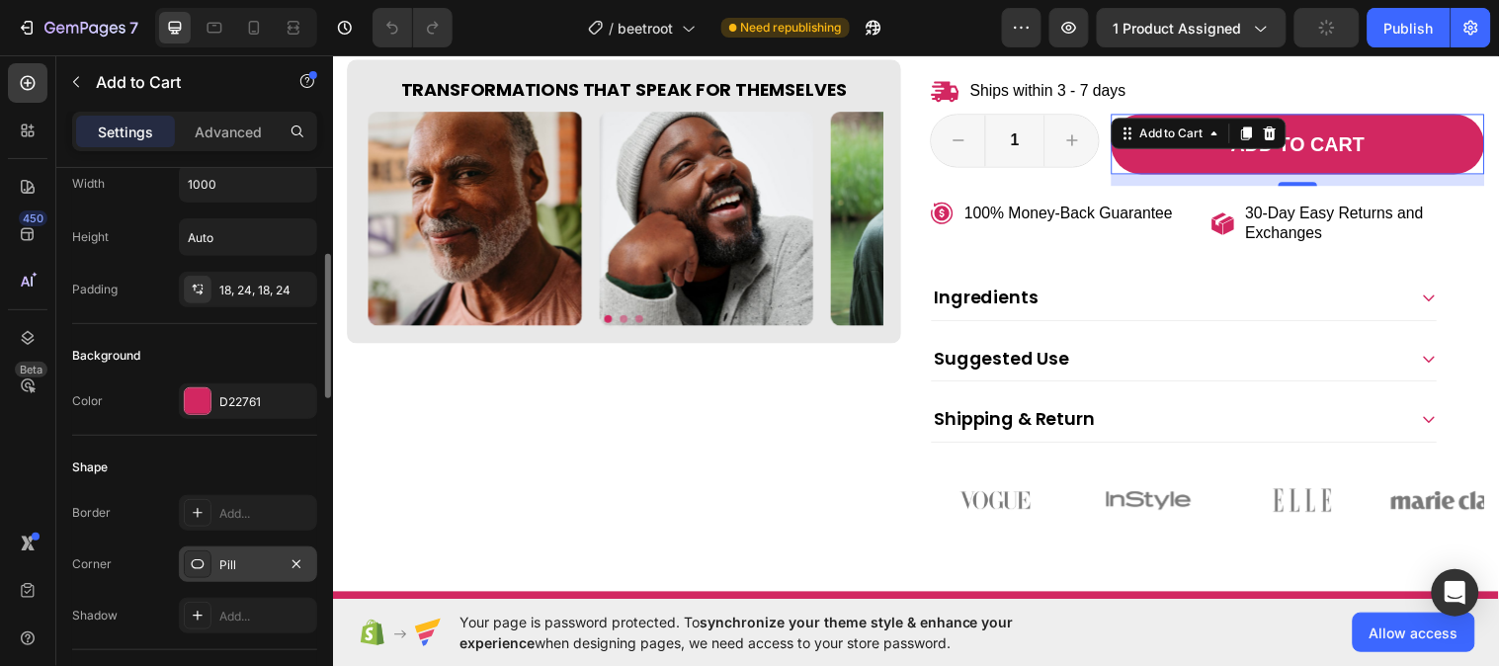
click at [252, 567] on div "Pill" at bounding box center [247, 565] width 57 height 18
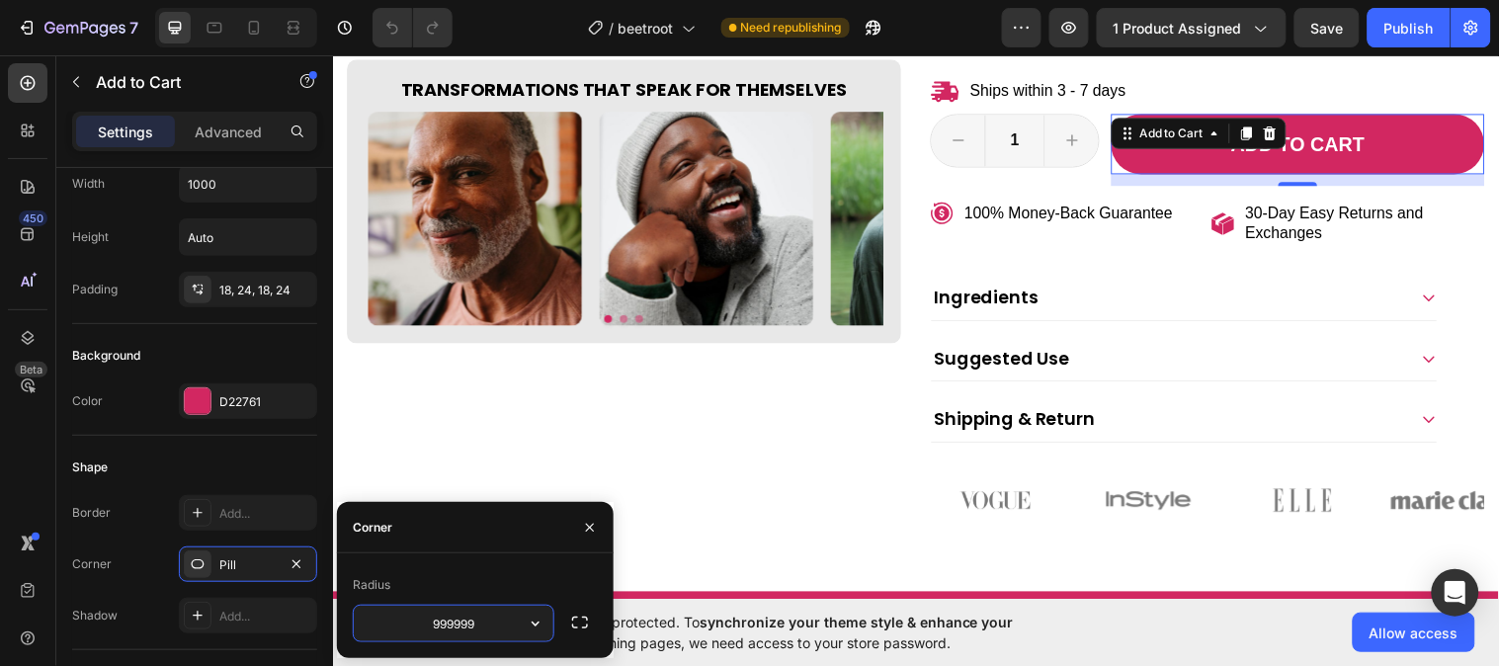
click at [470, 626] on input "999999" at bounding box center [454, 624] width 200 height 36
click at [540, 624] on icon "button" at bounding box center [536, 624] width 20 height 20
click at [589, 623] on icon "button" at bounding box center [580, 623] width 20 height 20
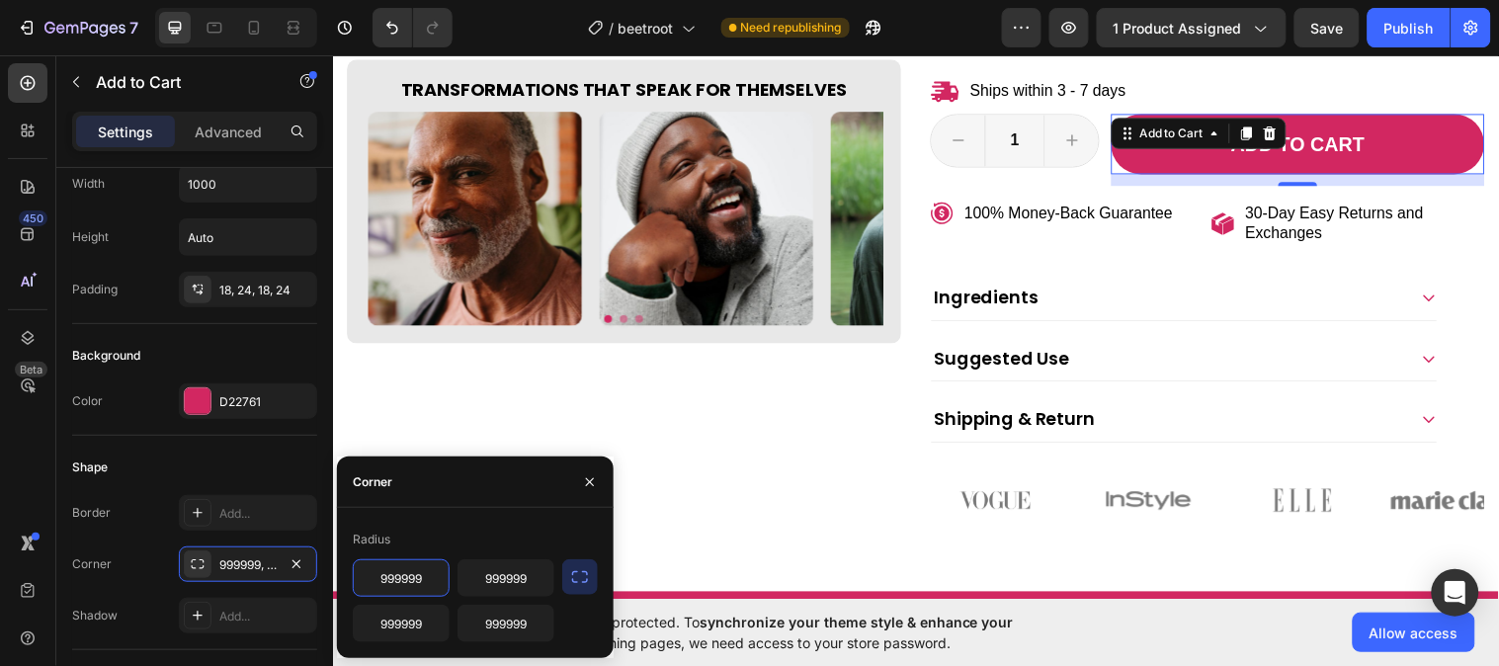
click at [374, 580] on input "999999" at bounding box center [401, 578] width 95 height 36
drag, startPoint x: 581, startPoint y: 472, endPoint x: 254, endPoint y: 425, distance: 330.5
click at [582, 474] on icon "button" at bounding box center [590, 482] width 16 height 16
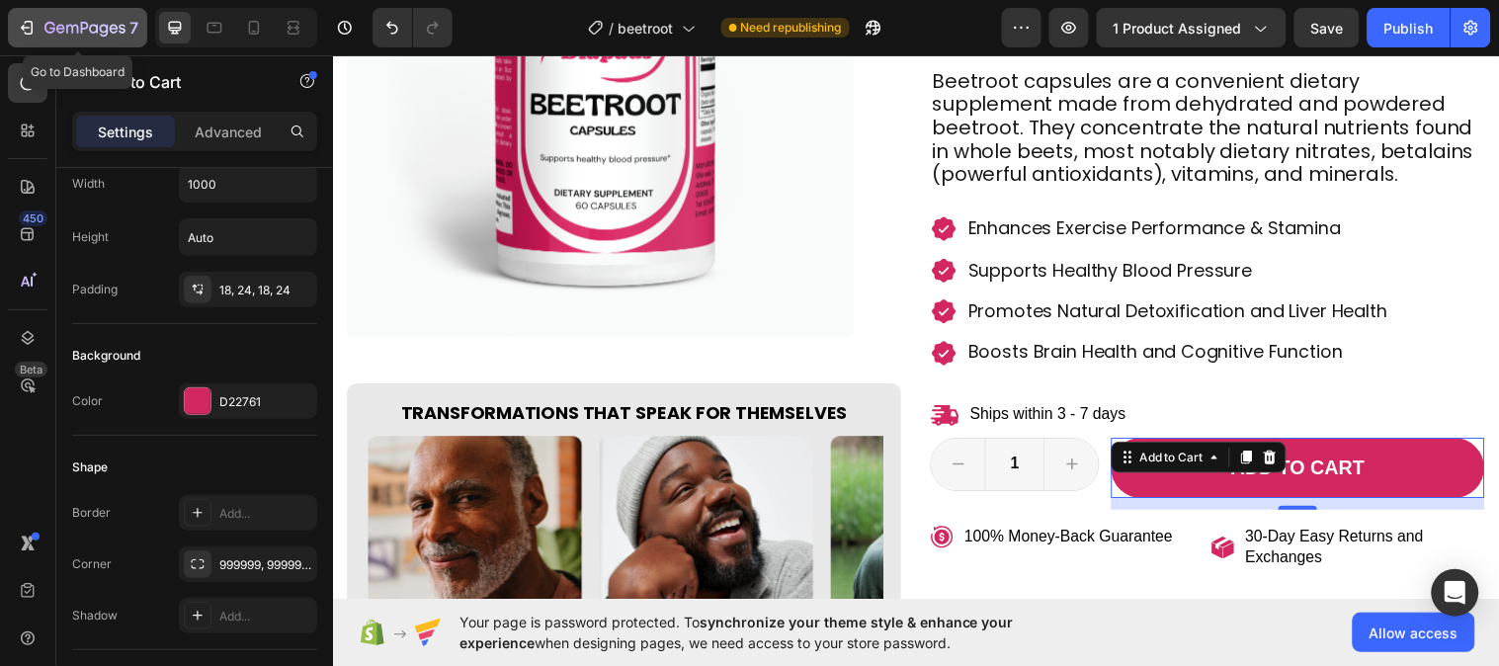
click at [55, 14] on button "7" at bounding box center [77, 28] width 139 height 40
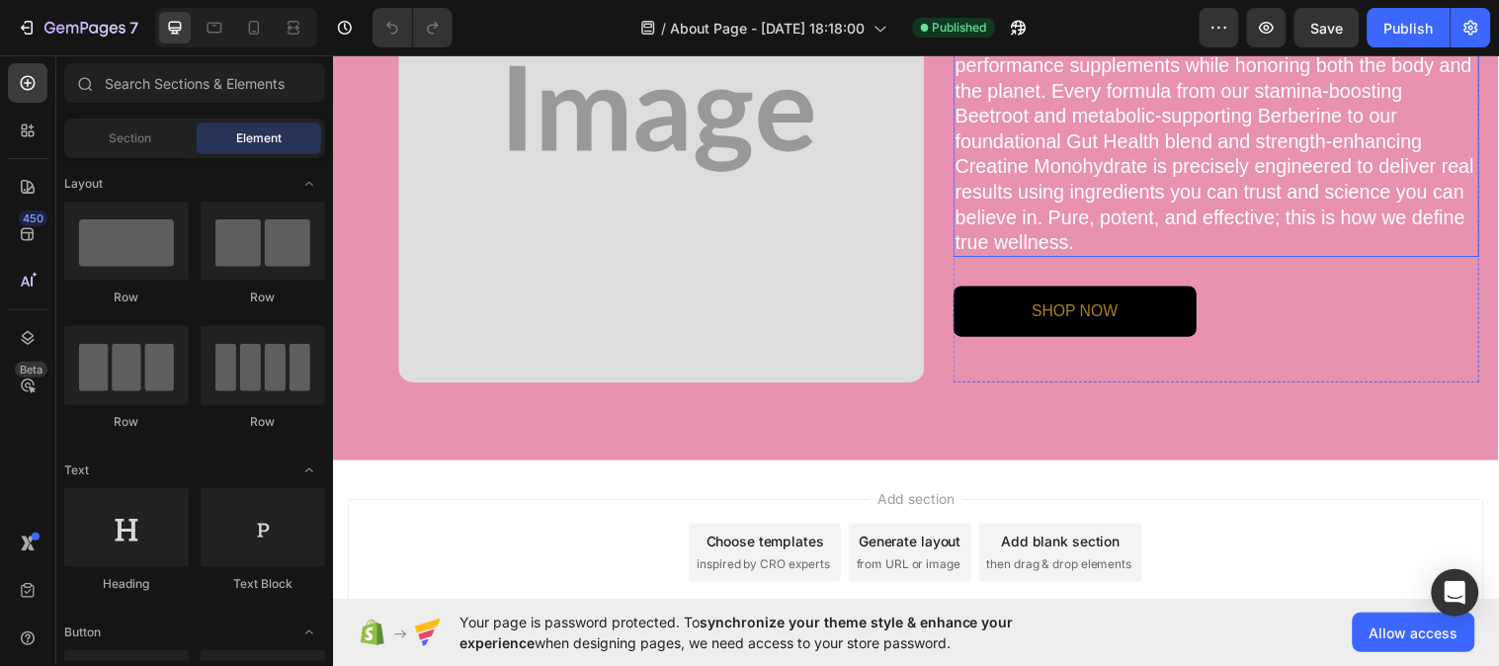
scroll to position [1427, 0]
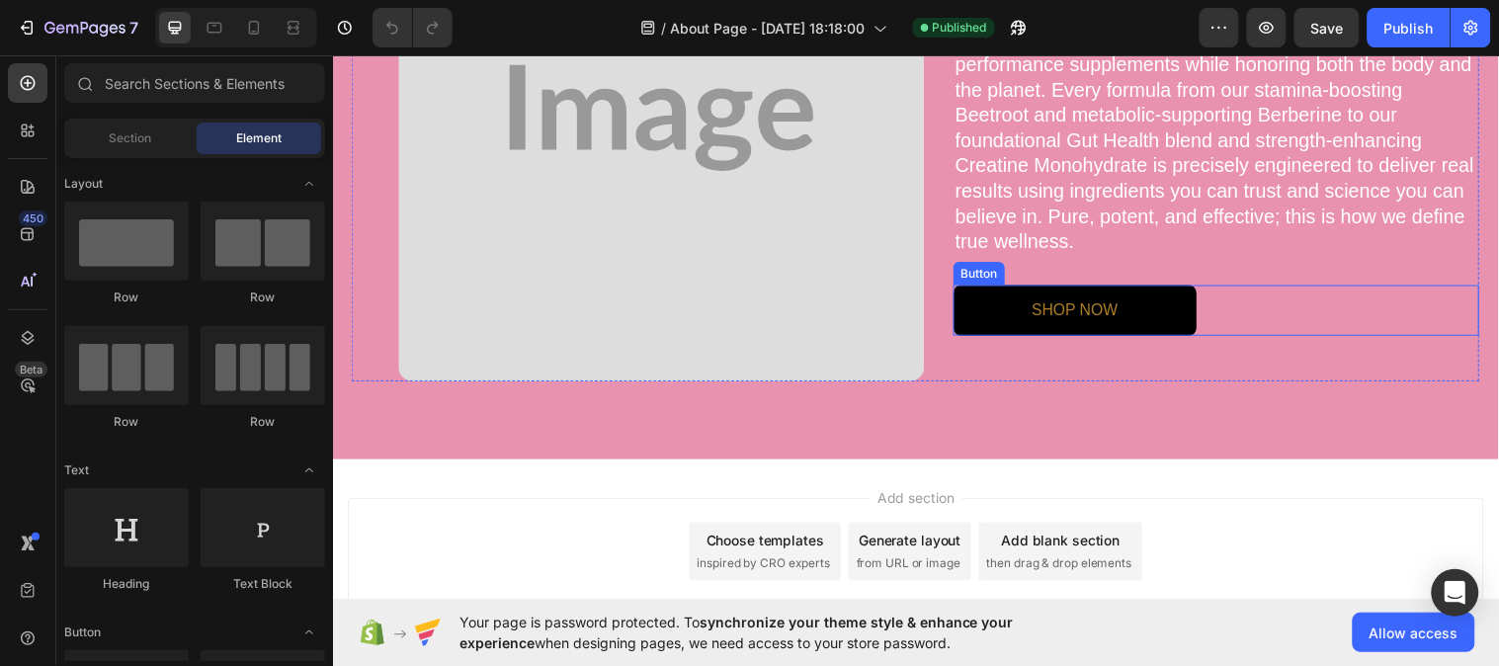
click at [1022, 314] on link "SHOP NOW" at bounding box center [1086, 315] width 247 height 52
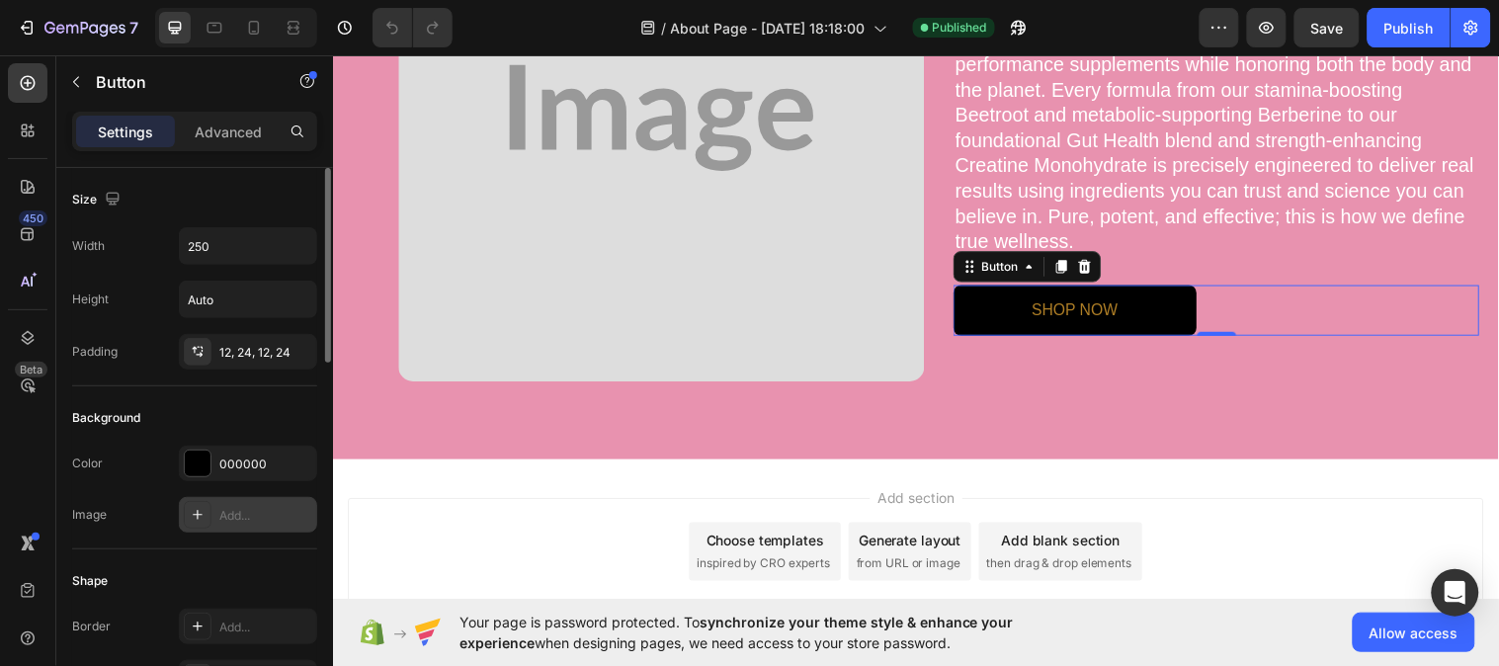
scroll to position [219, 0]
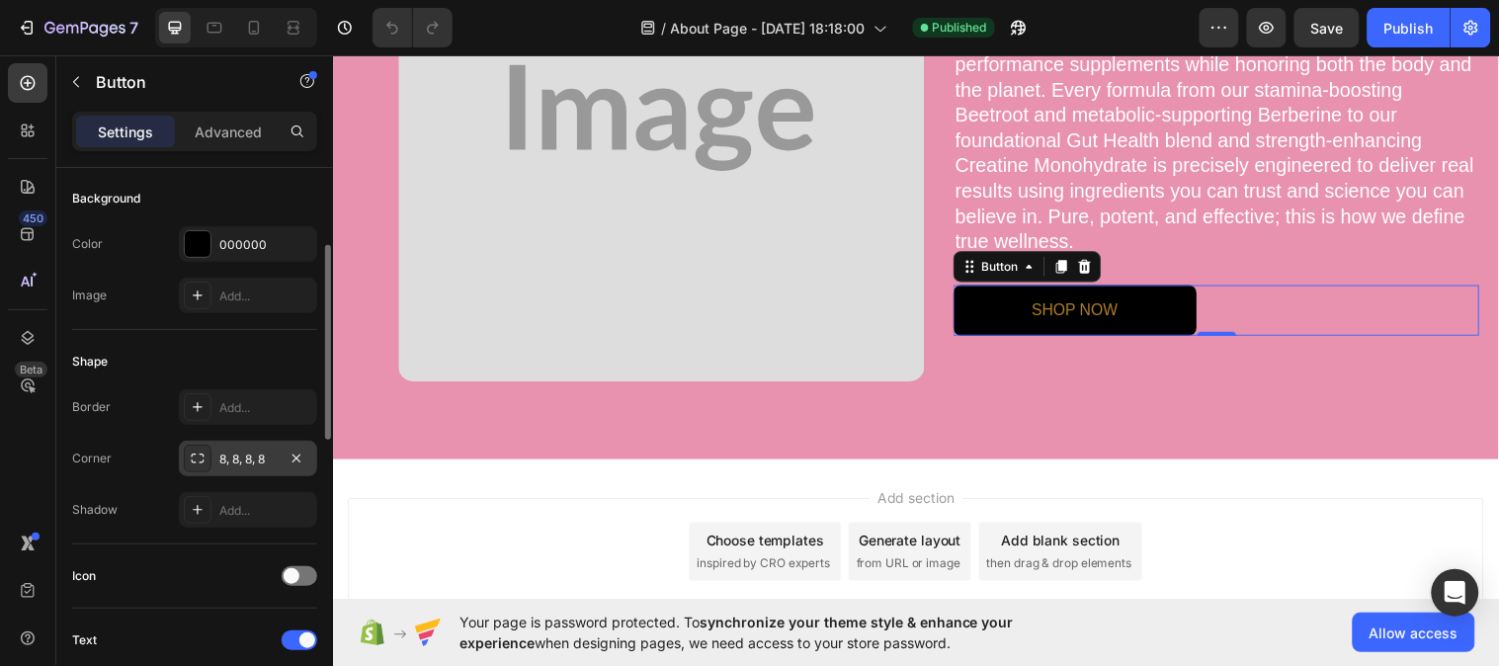
click at [249, 458] on div "8, 8, 8, 8" at bounding box center [247, 460] width 57 height 18
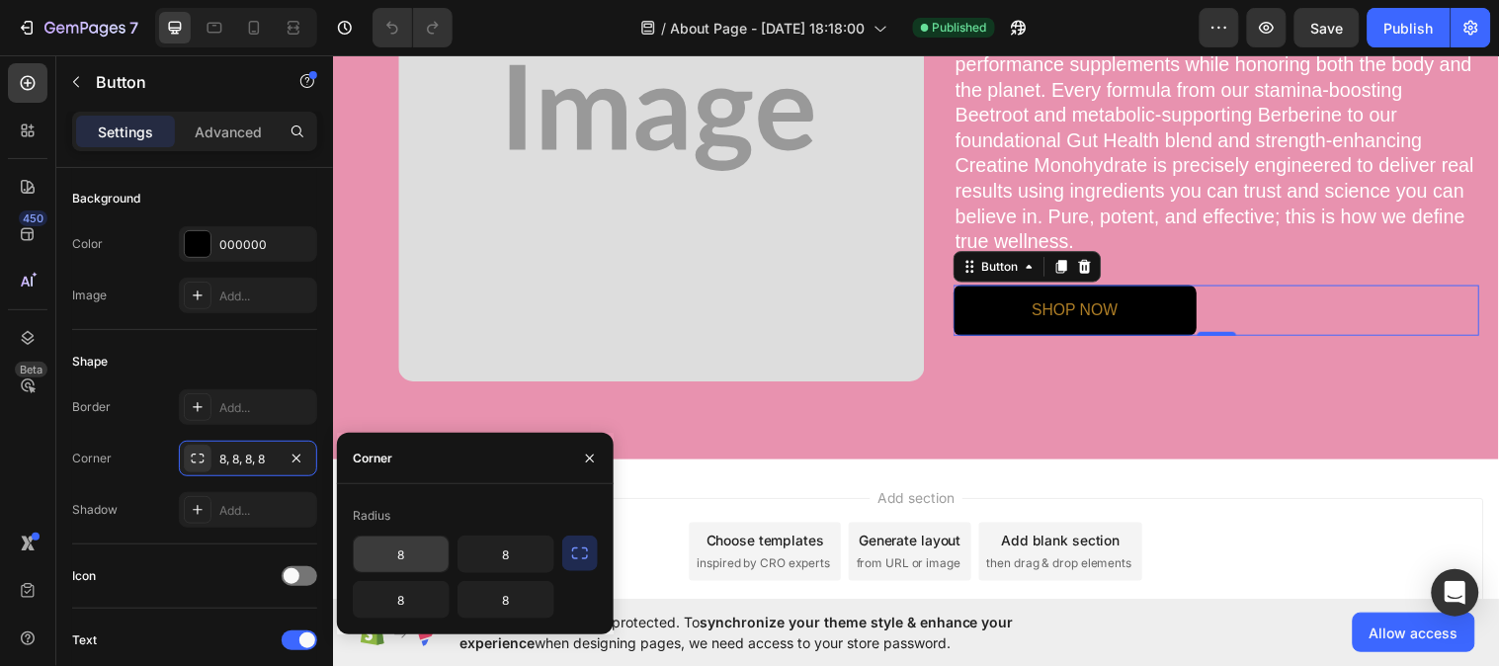
click at [399, 556] on input "8" at bounding box center [401, 555] width 95 height 36
paste input "999999"
type input "999999"
click at [516, 546] on input "8" at bounding box center [505, 555] width 95 height 36
paste input "999999"
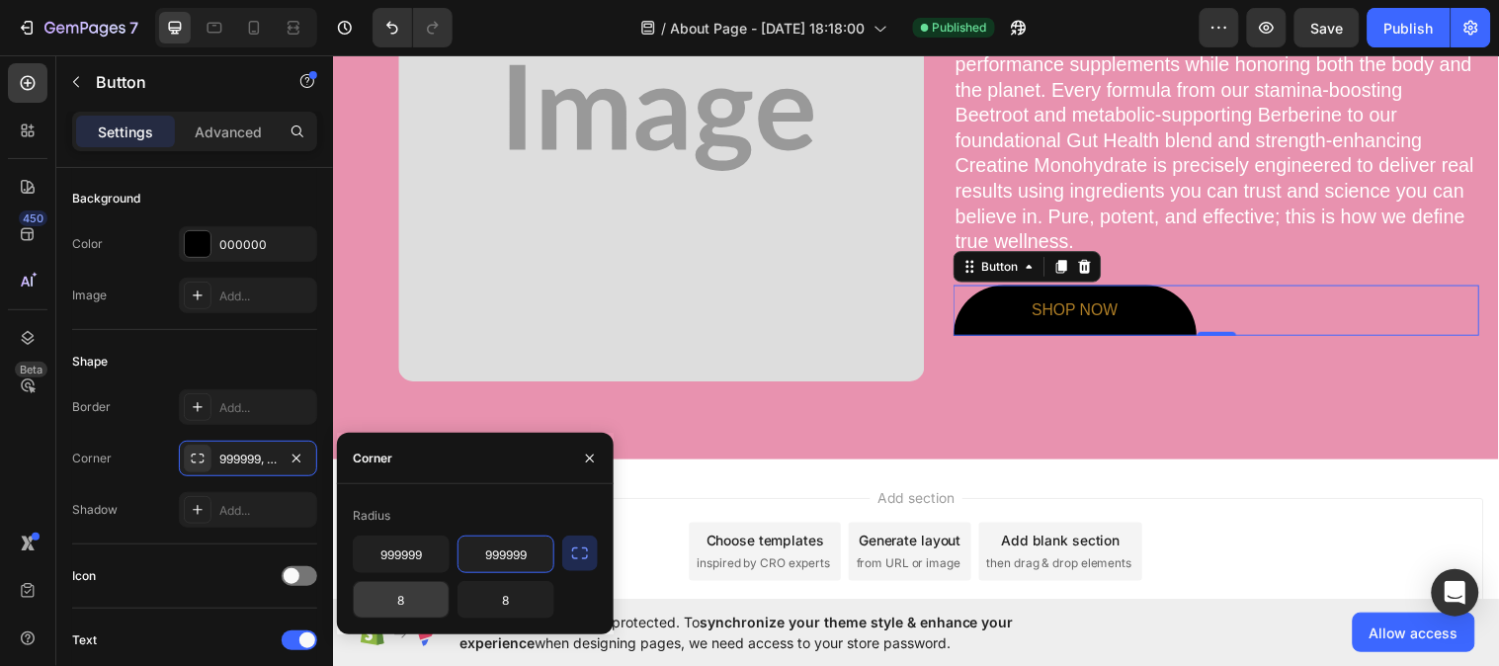
type input "999999"
click at [403, 608] on input "8" at bounding box center [401, 600] width 95 height 36
paste input "999999"
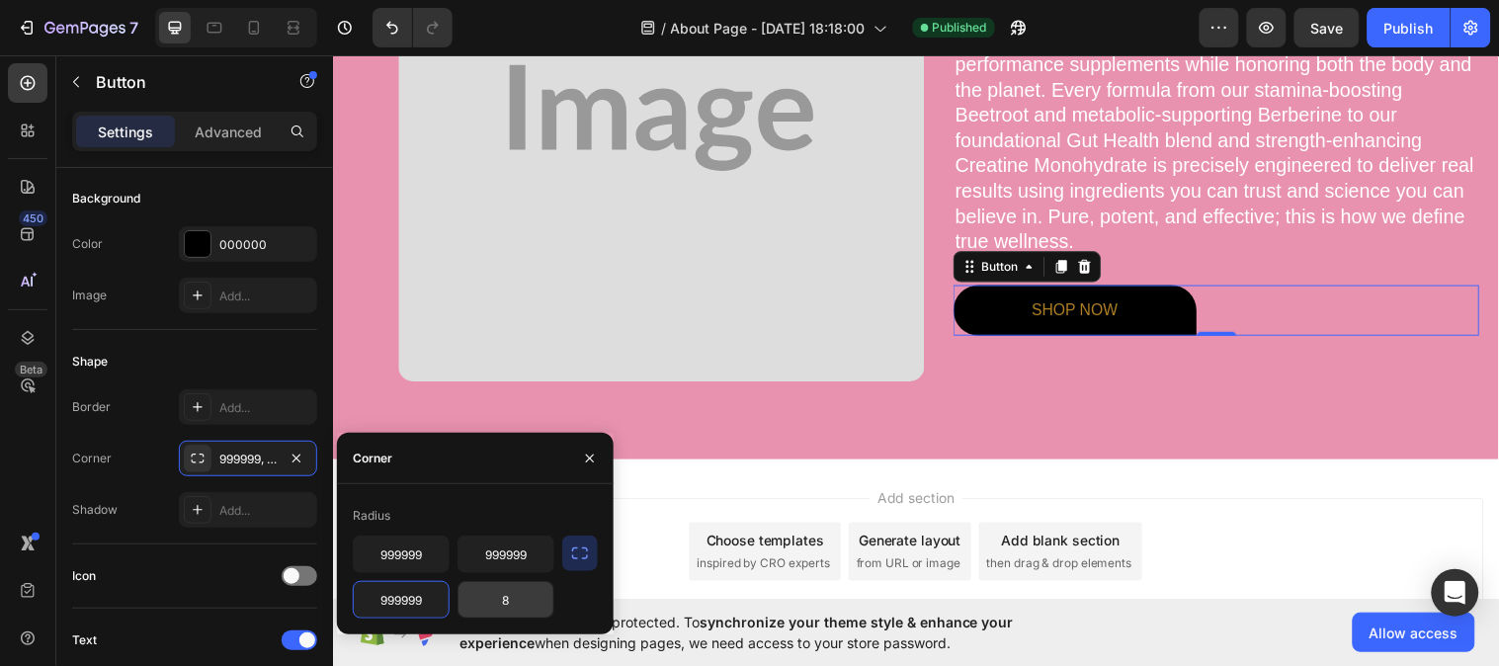
type input "999999"
click at [486, 611] on input "8" at bounding box center [505, 600] width 95 height 36
paste input "999999"
type input "999999"
click at [599, 446] on button "button" at bounding box center [590, 459] width 32 height 32
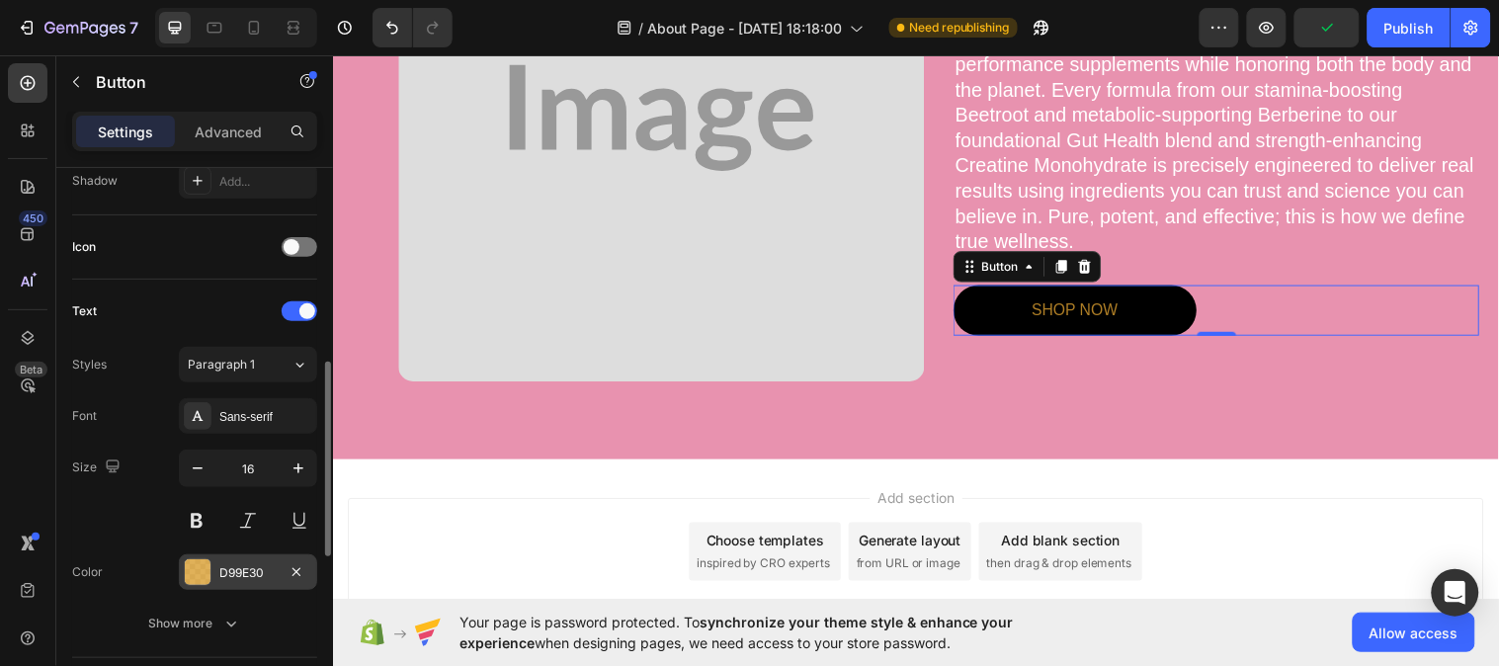
scroll to position [658, 0]
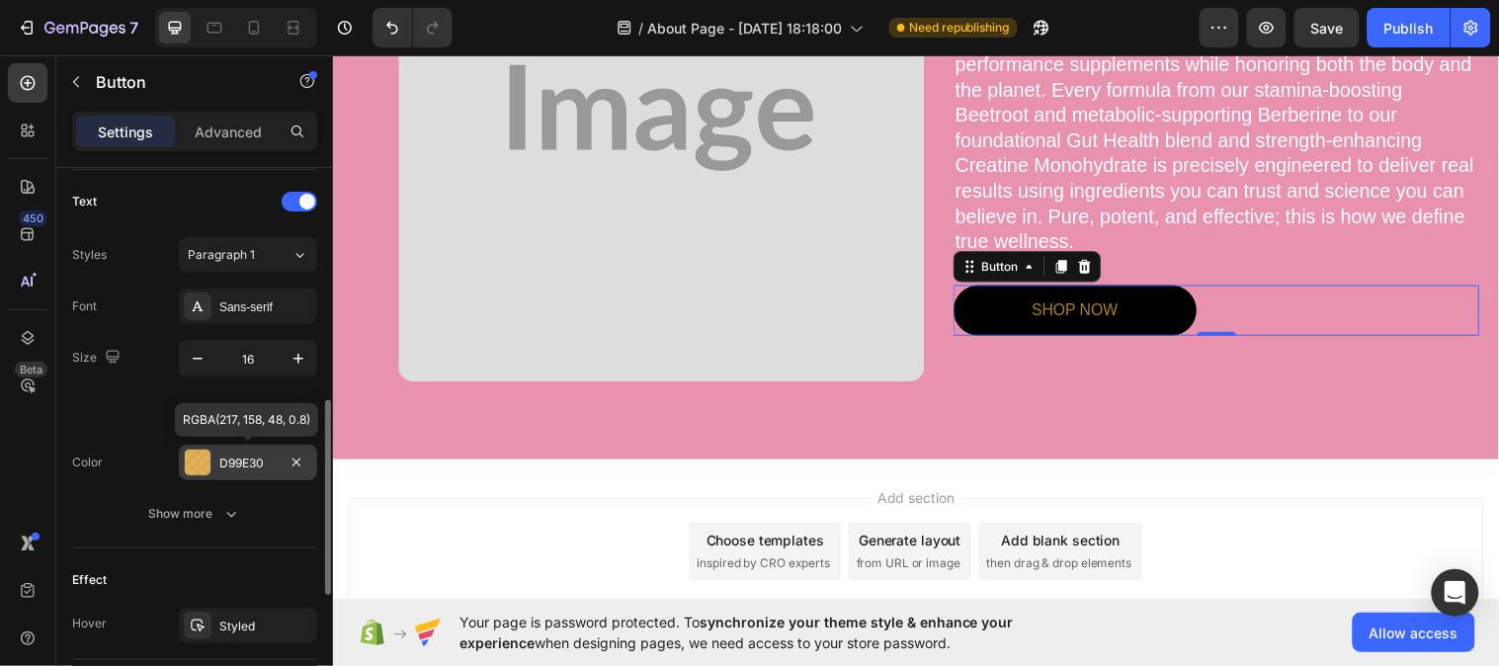
click at [228, 474] on div "D99E30" at bounding box center [248, 463] width 138 height 36
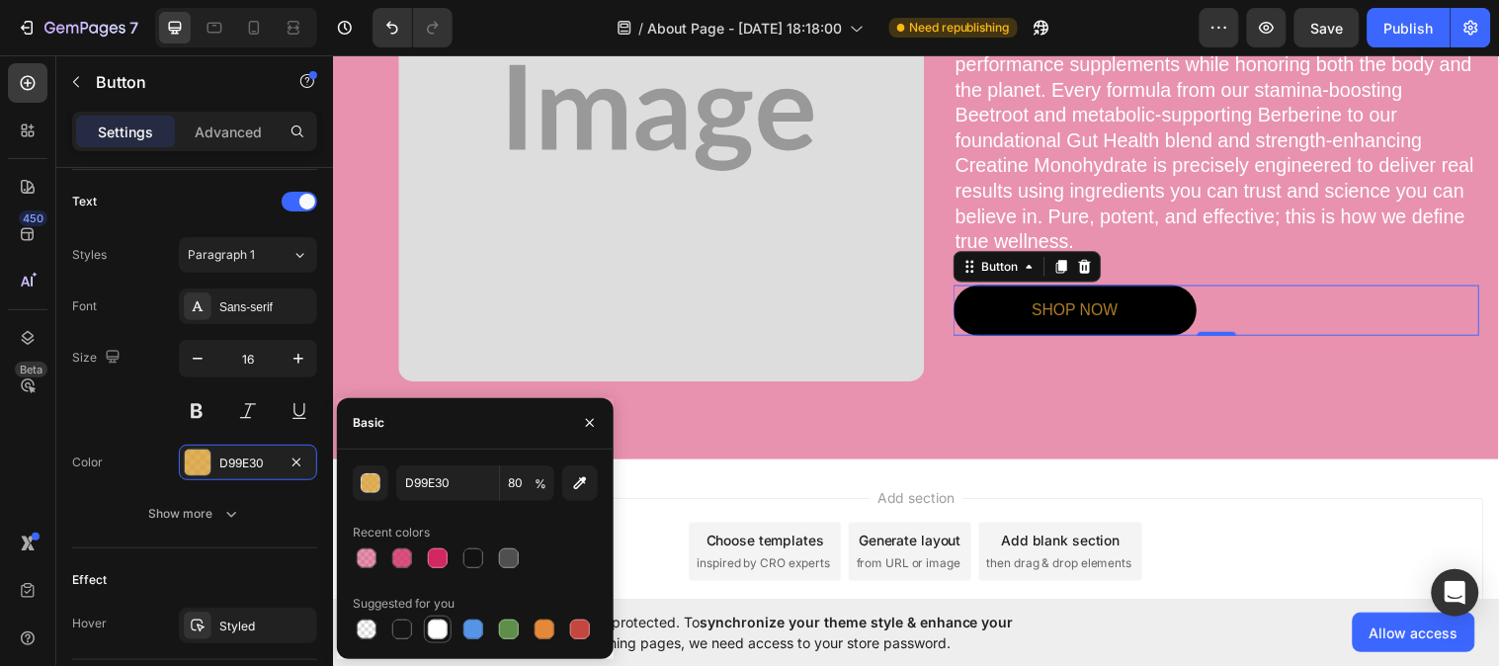
click at [446, 630] on div at bounding box center [438, 630] width 20 height 20
type input "FFFFFF"
type input "100"
click at [587, 421] on icon "button" at bounding box center [590, 423] width 16 height 16
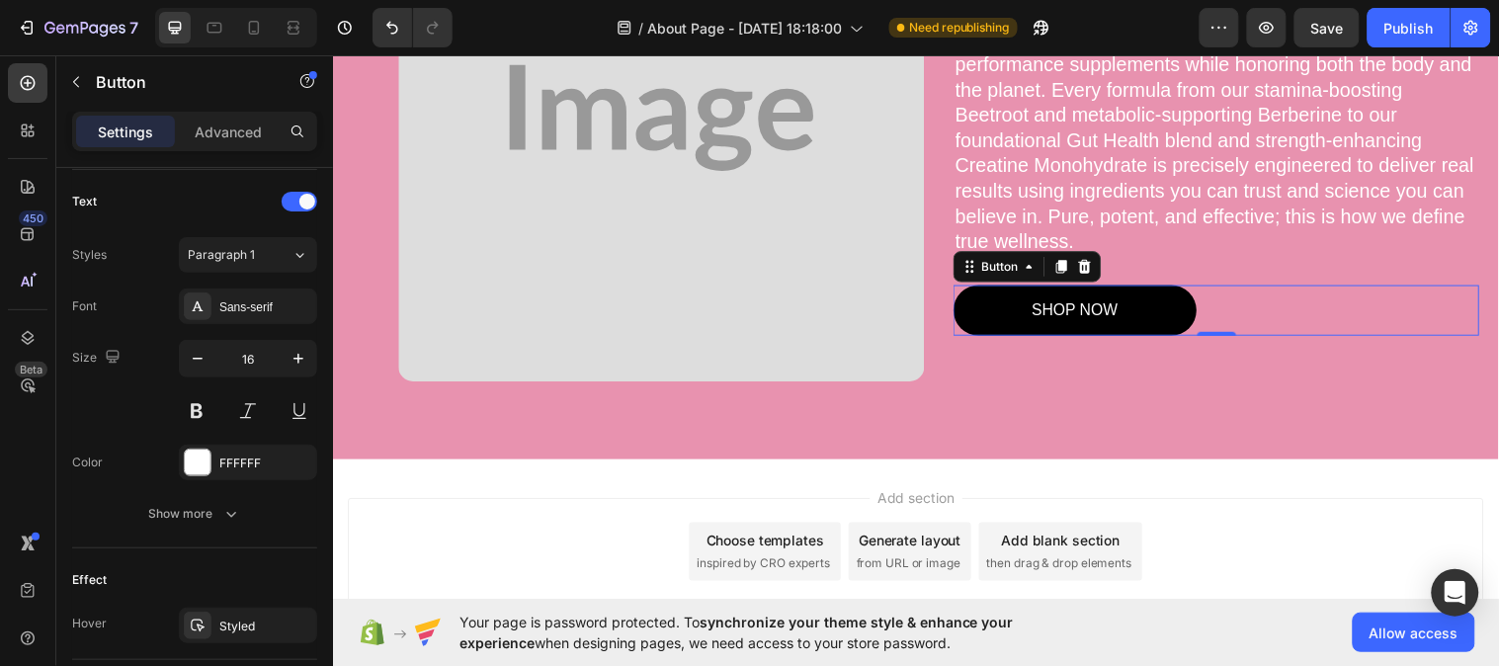
scroll to position [877, 0]
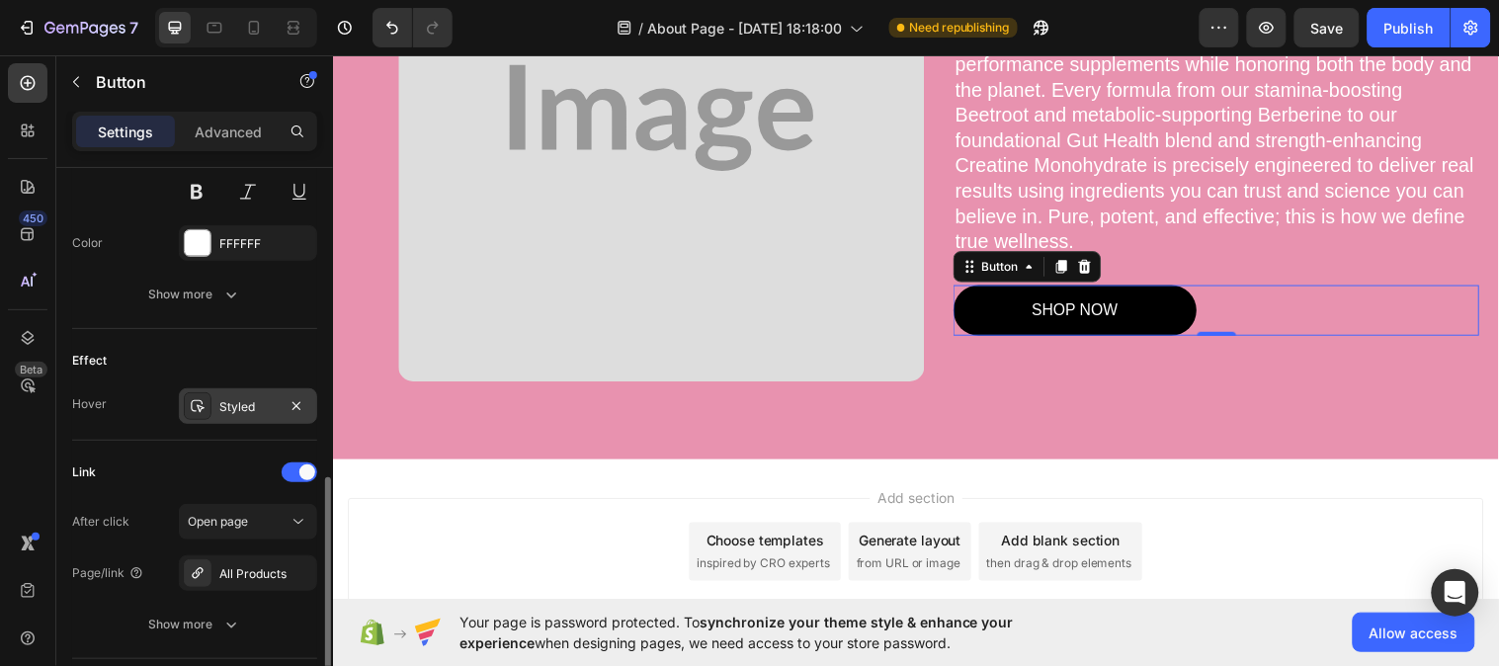
click at [254, 392] on div "Styled" at bounding box center [248, 406] width 138 height 36
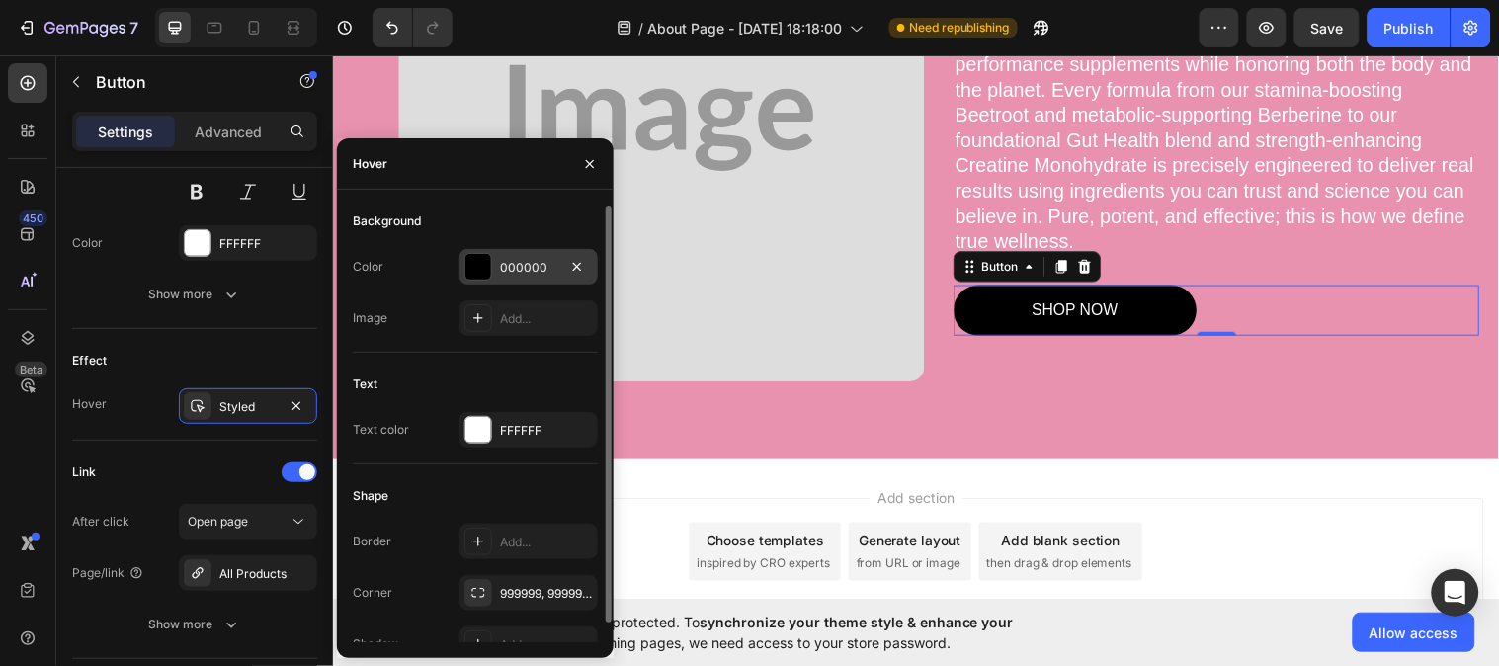
click at [529, 261] on div "000000" at bounding box center [528, 268] width 57 height 18
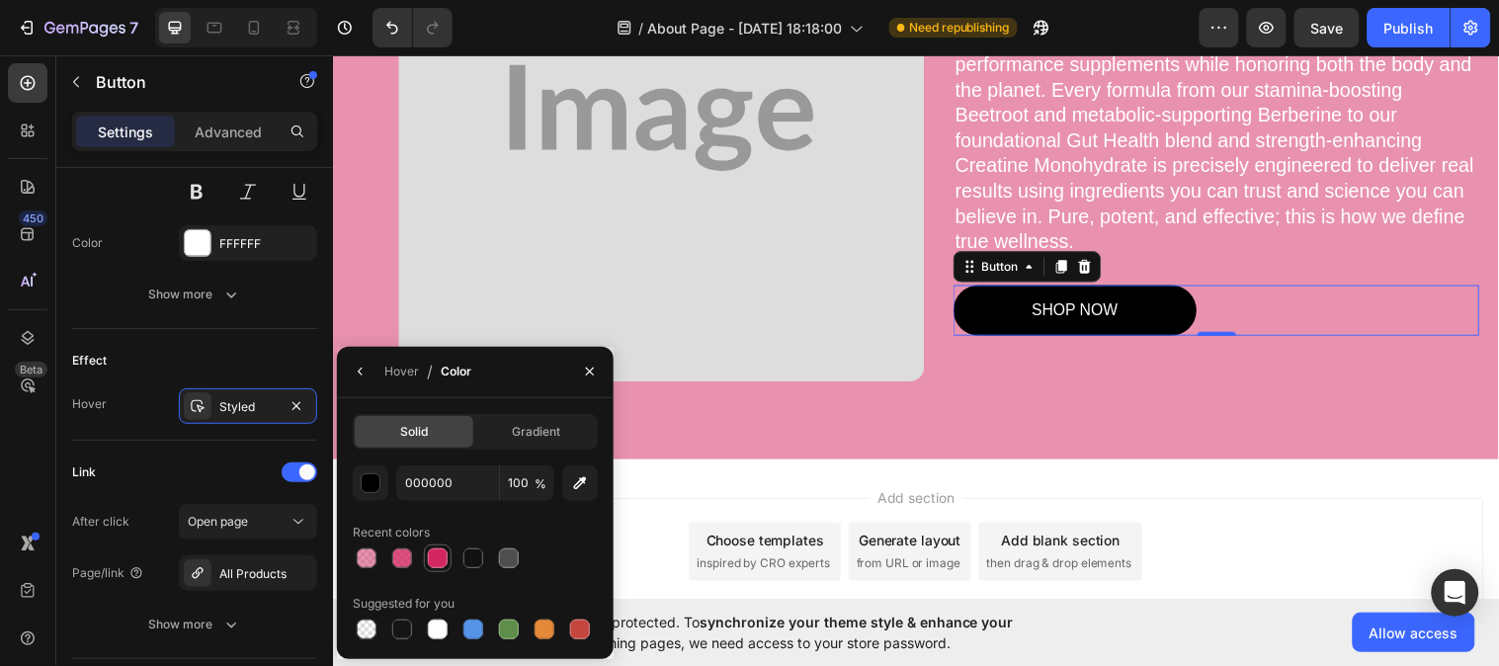
click at [429, 549] on div at bounding box center [438, 558] width 20 height 20
type input "D22761"
click at [399, 570] on div at bounding box center [402, 558] width 28 height 28
type input "80"
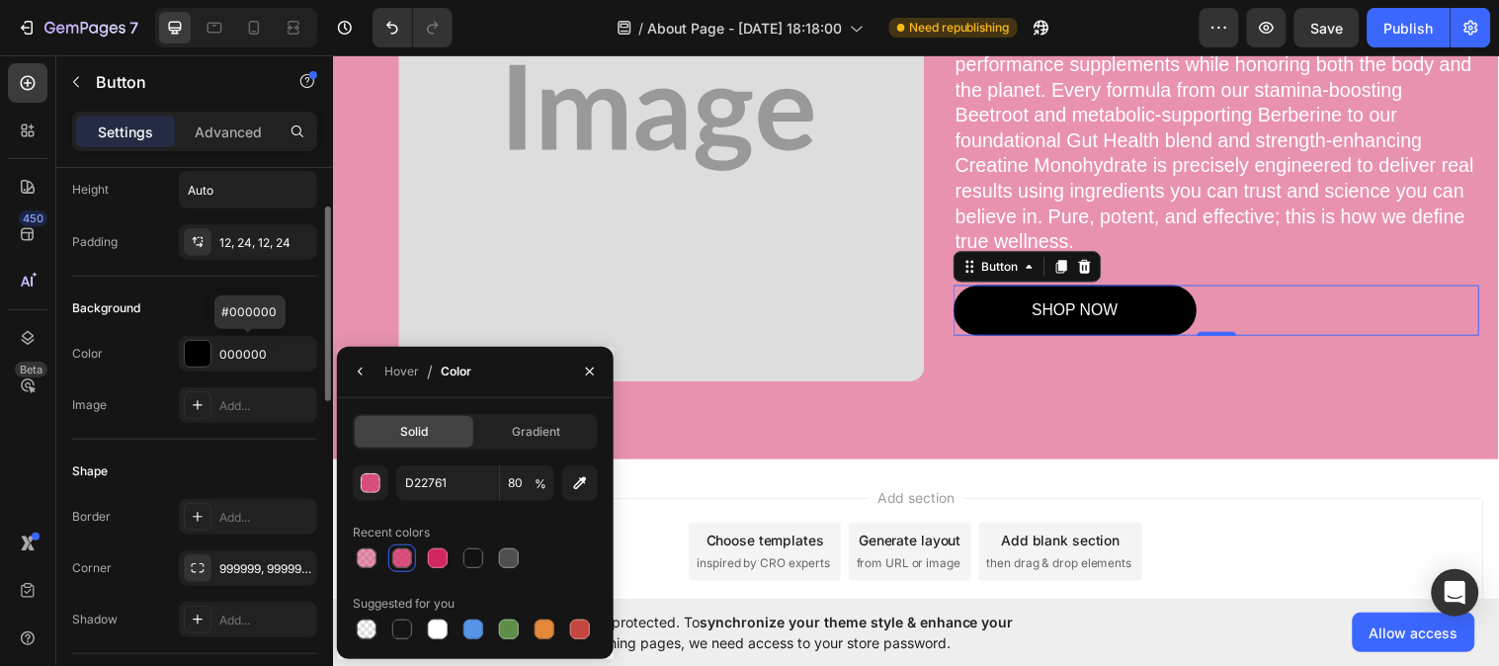
scroll to position [0, 0]
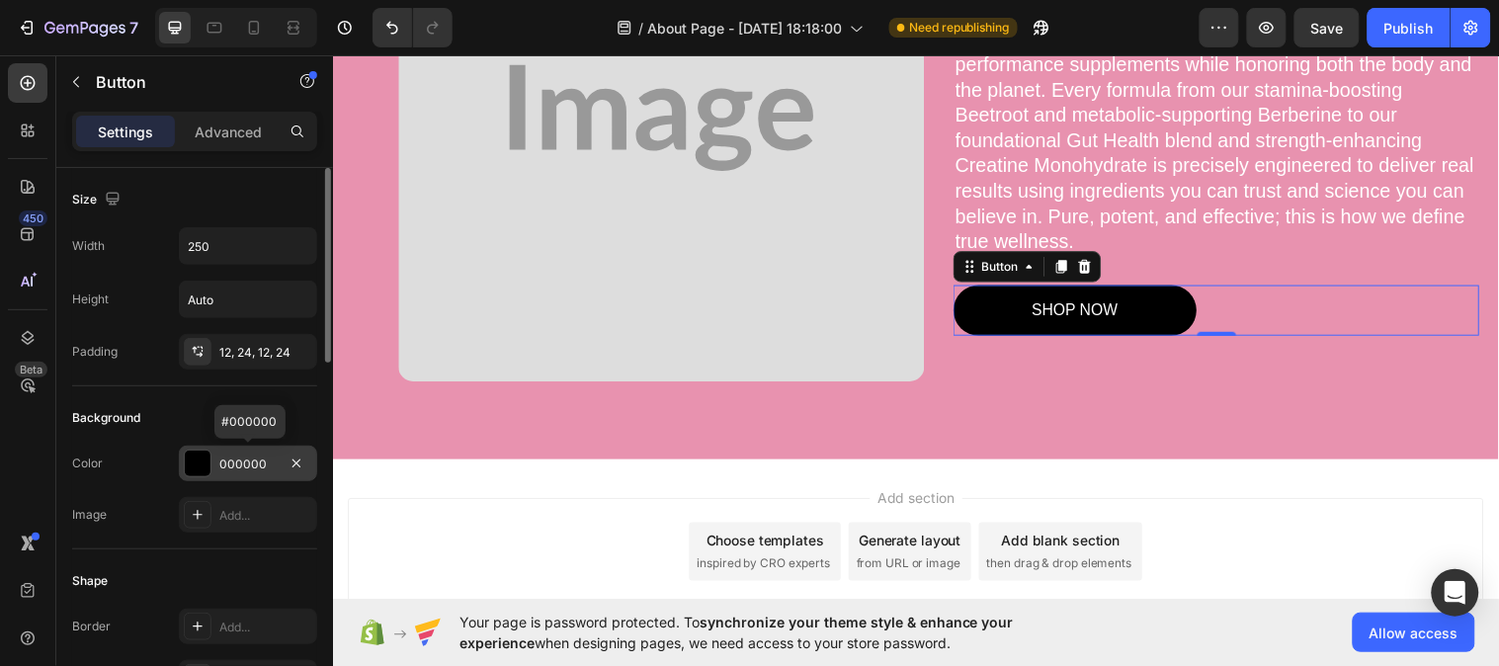
click at [257, 466] on div "000000" at bounding box center [247, 465] width 57 height 18
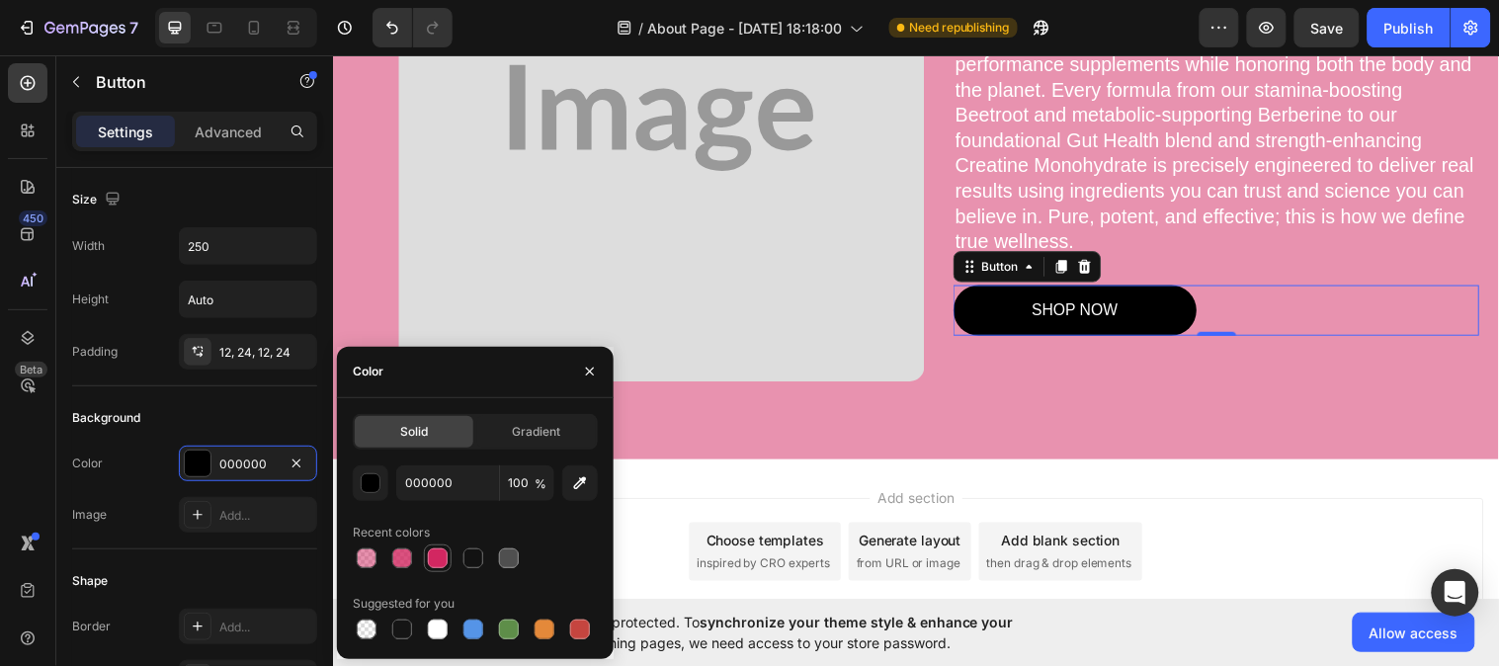
click at [425, 564] on div at bounding box center [438, 558] width 28 height 28
type input "D22761"
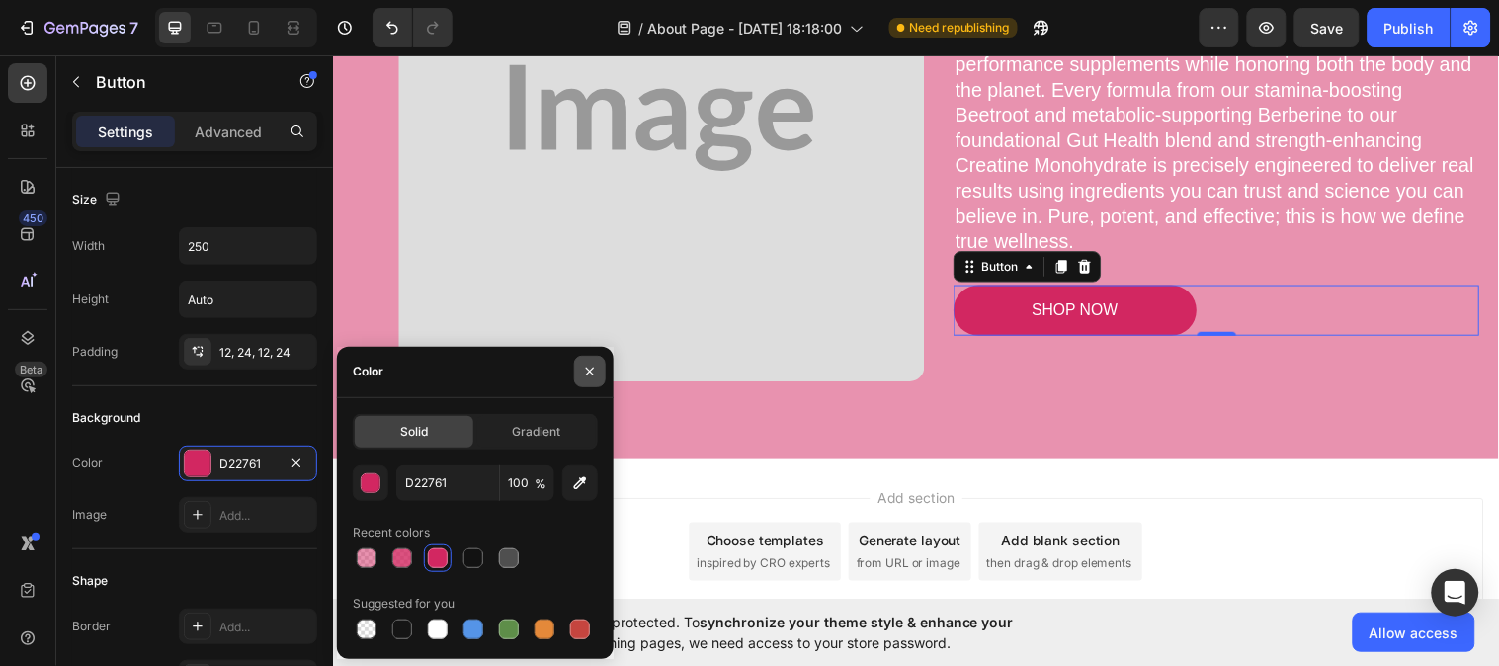
click at [600, 377] on button "button" at bounding box center [590, 372] width 32 height 32
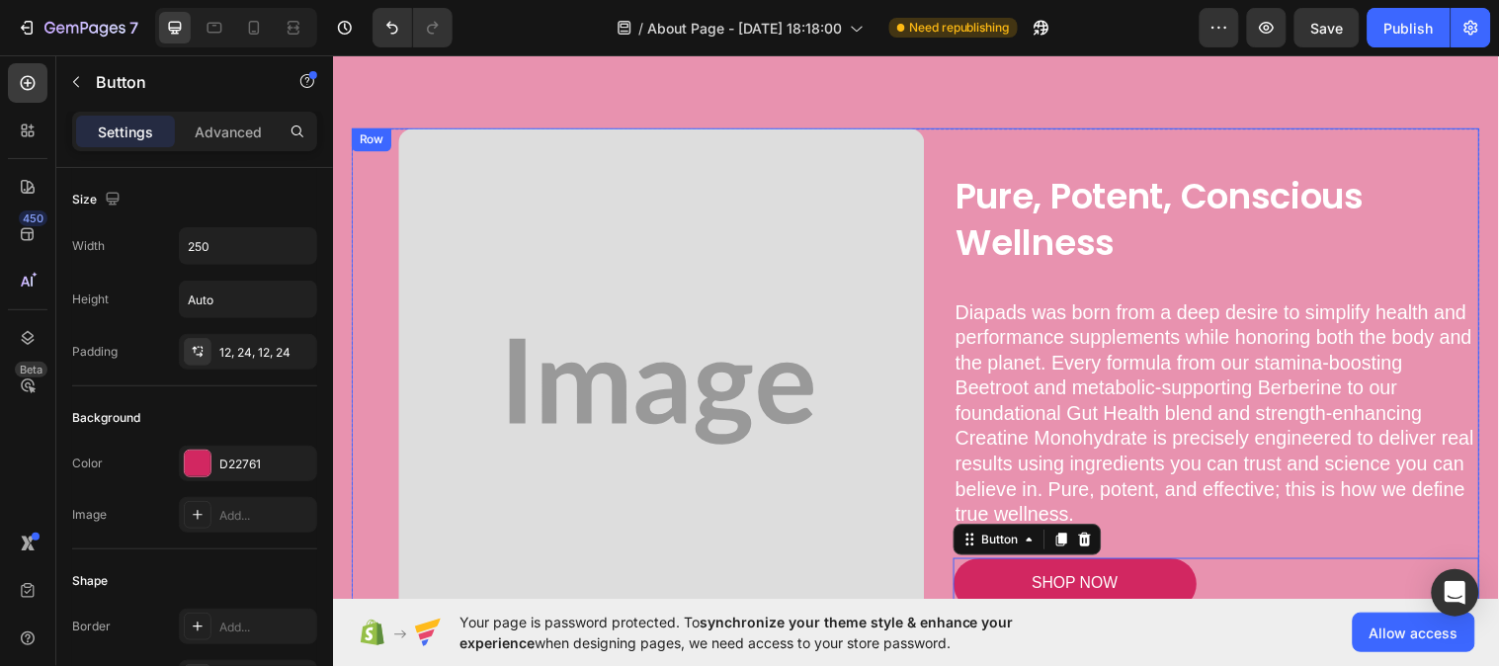
scroll to position [1098, 0]
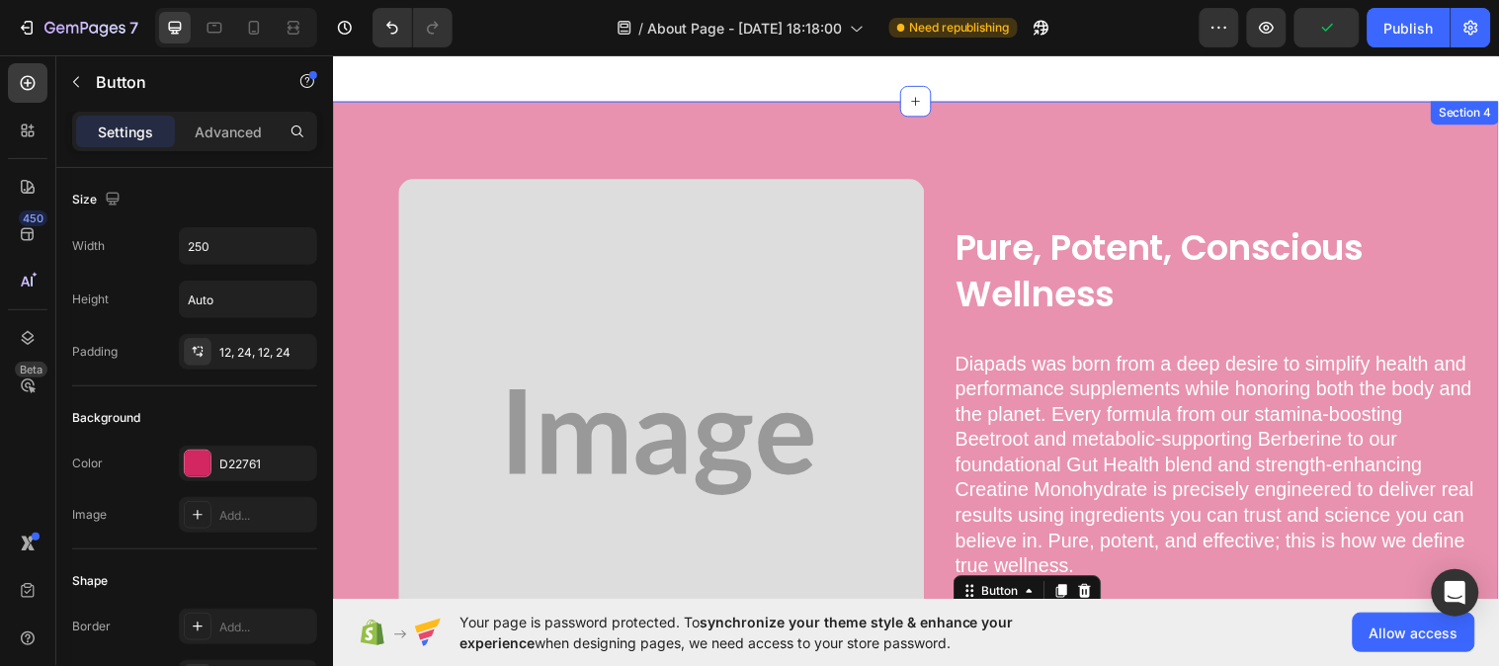
click at [410, 118] on div "Pure, Potent, Conscious Wellness Heading Diapads was born from a deep desire to…" at bounding box center [925, 448] width 1186 height 693
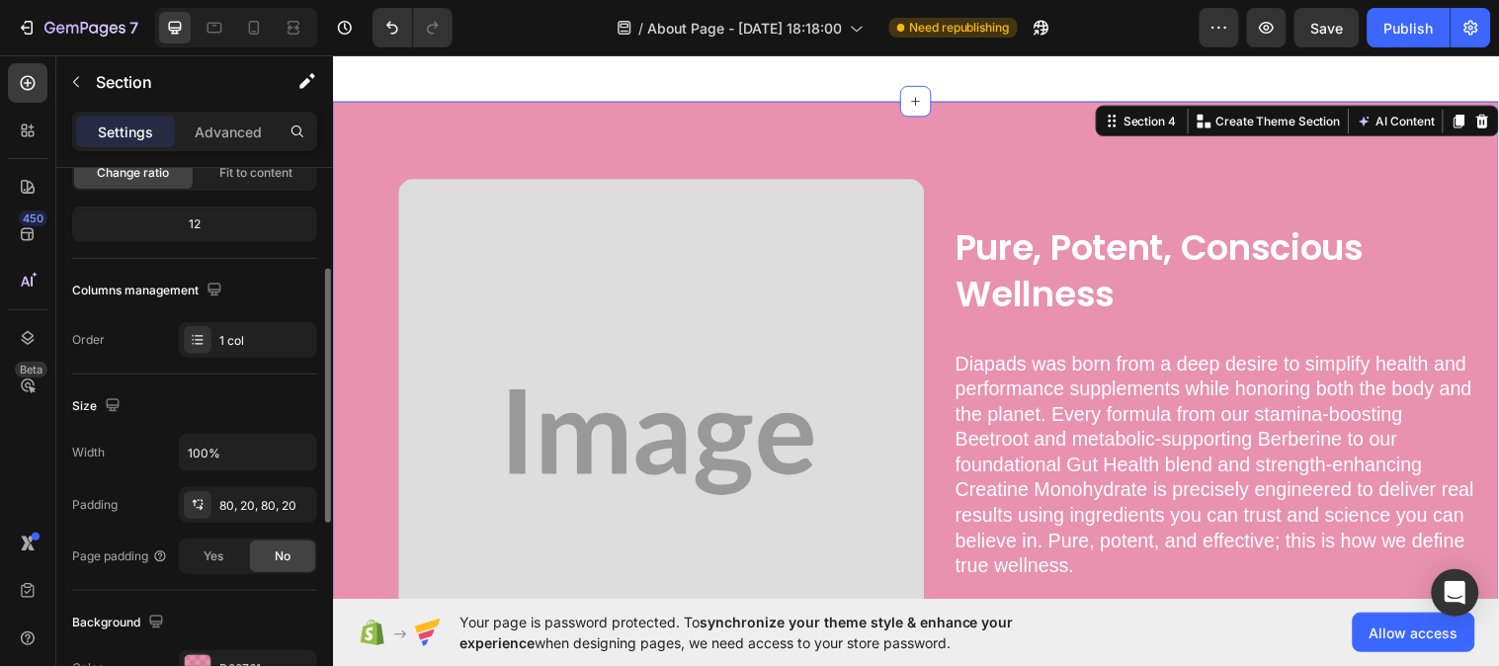
scroll to position [439, 0]
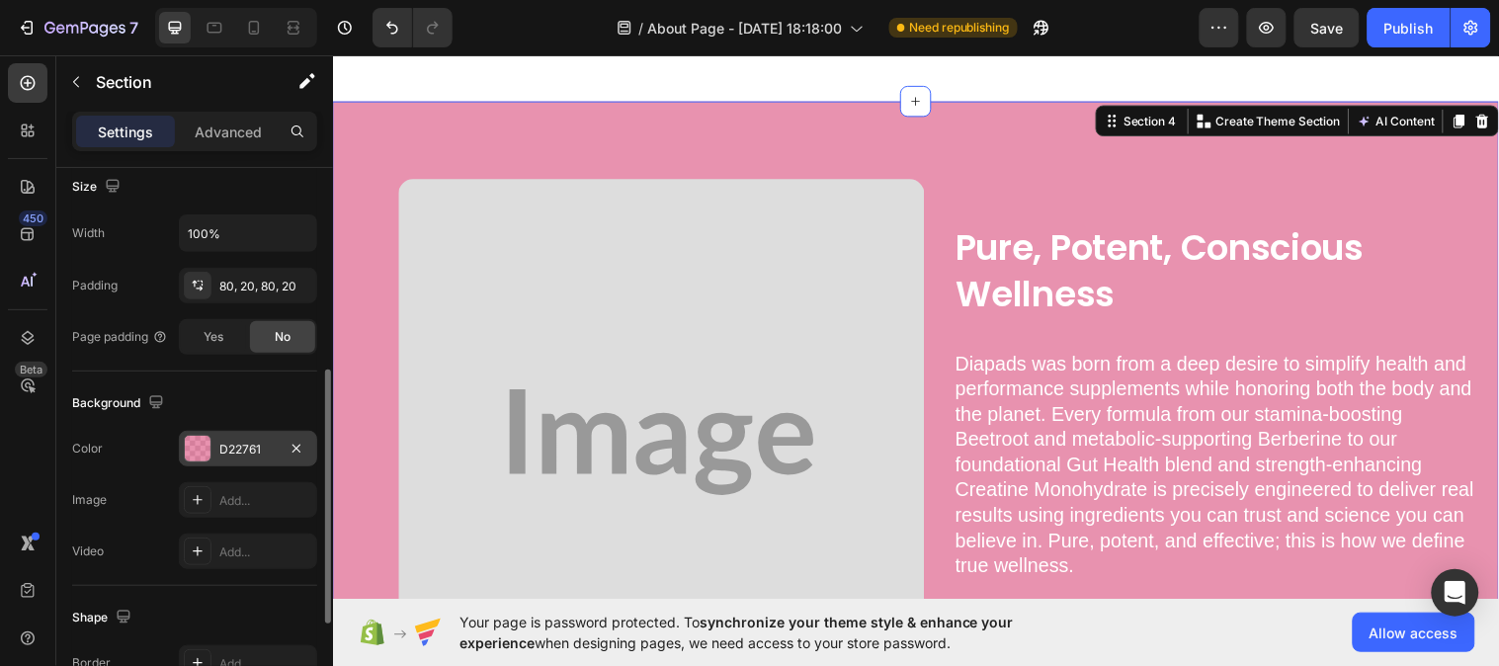
click at [235, 449] on div "D22761" at bounding box center [247, 450] width 57 height 18
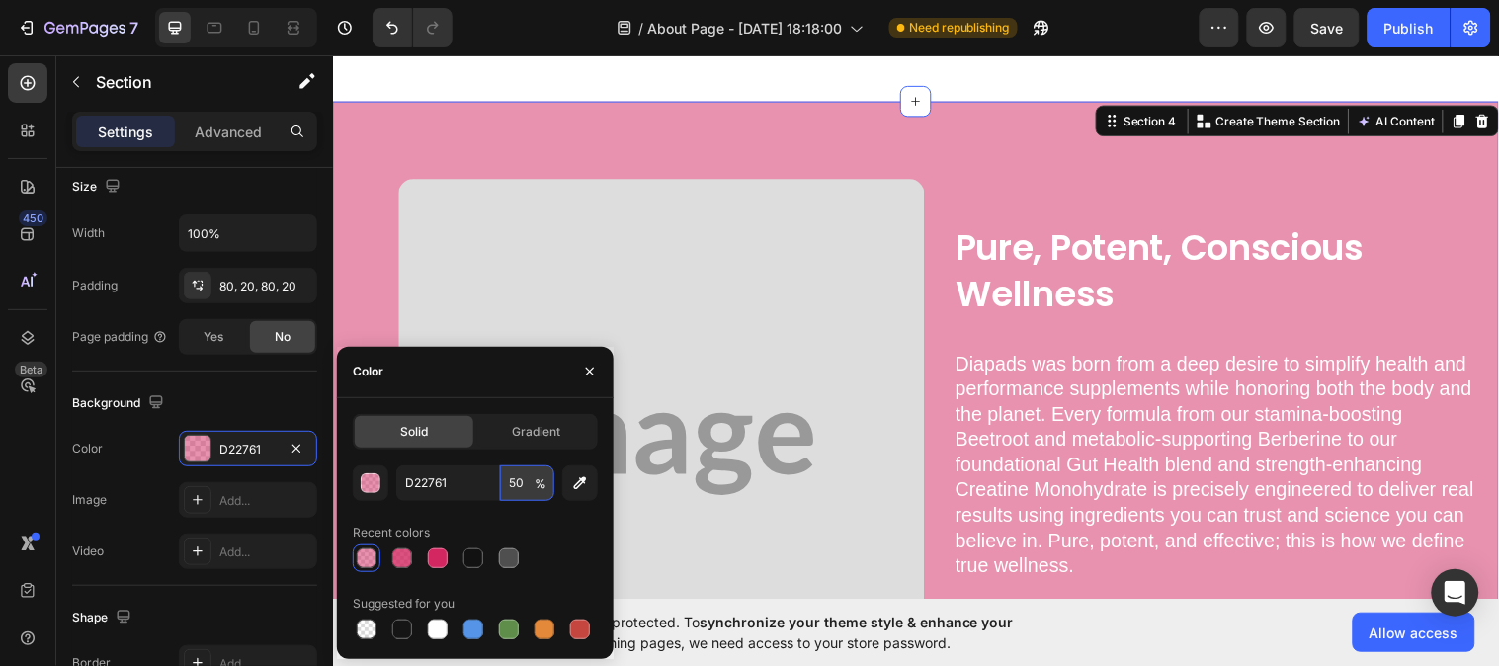
click at [517, 476] on input "50" at bounding box center [527, 483] width 54 height 36
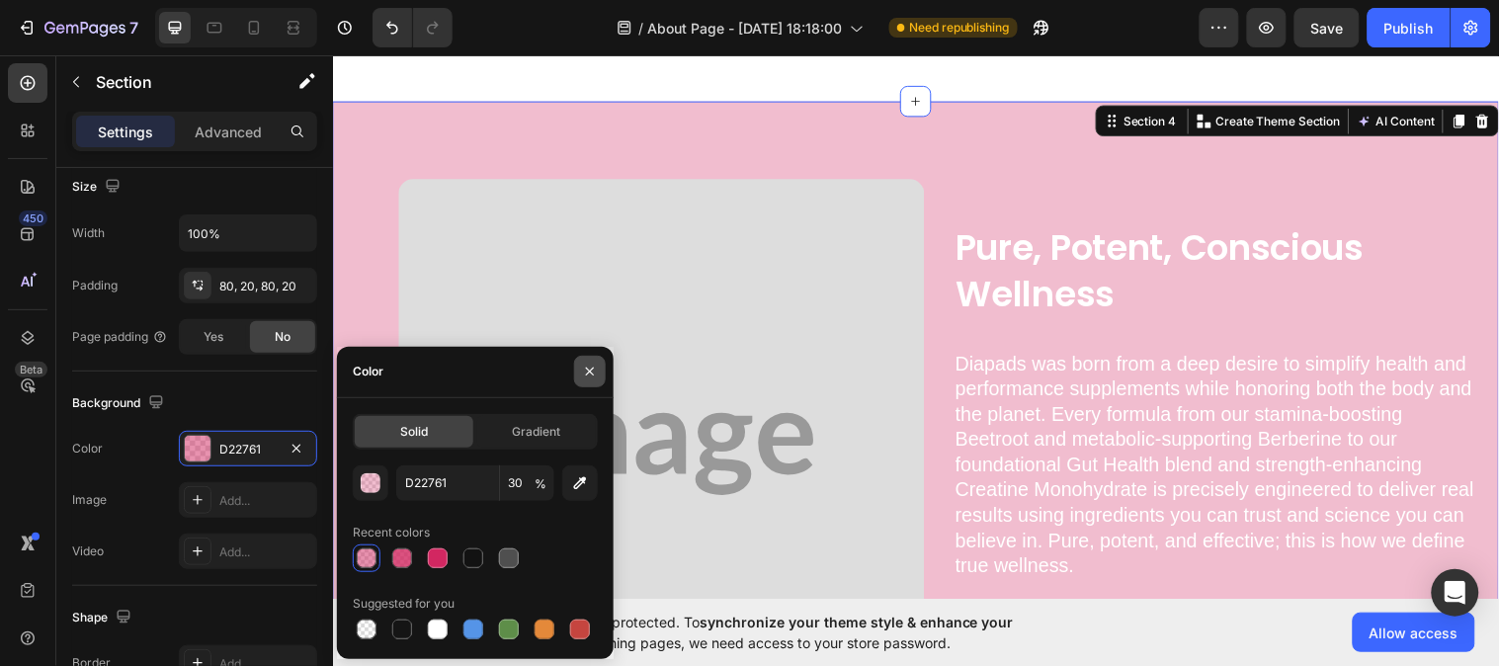
click at [581, 357] on button "button" at bounding box center [590, 372] width 32 height 32
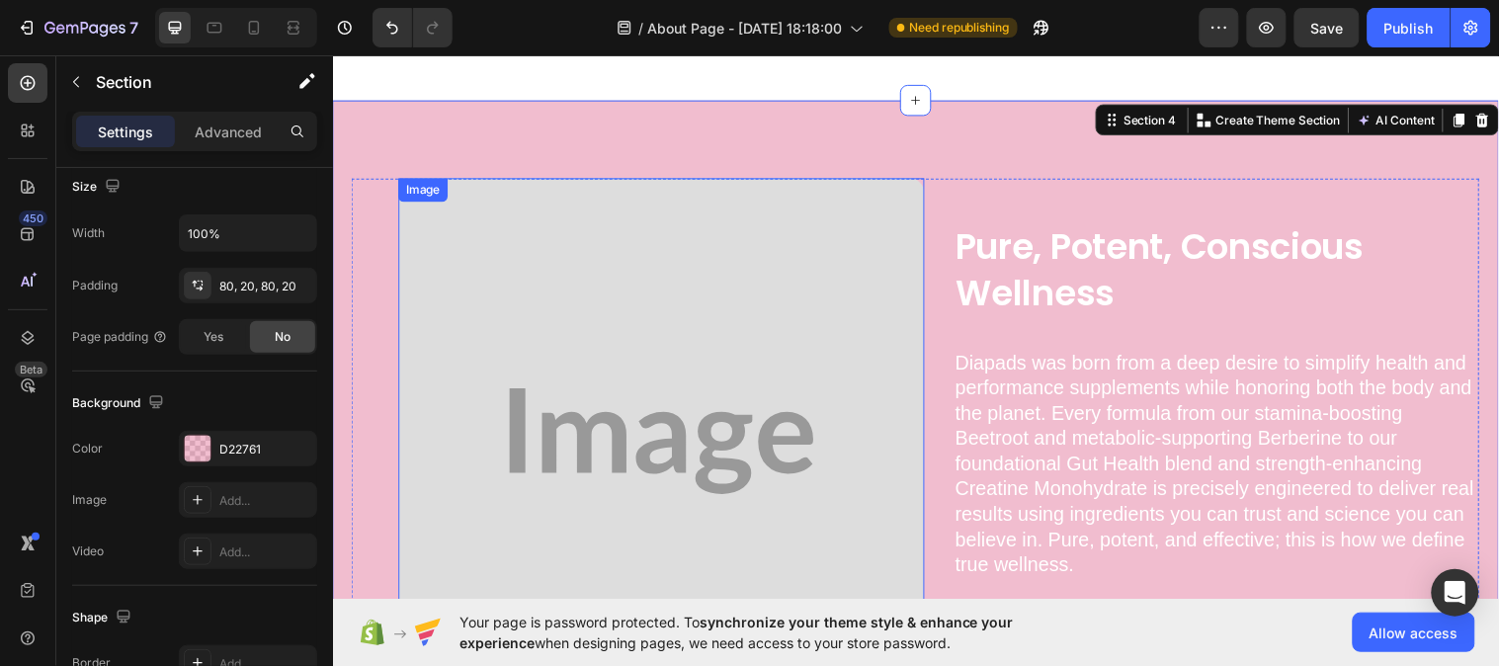
scroll to position [1098, 0]
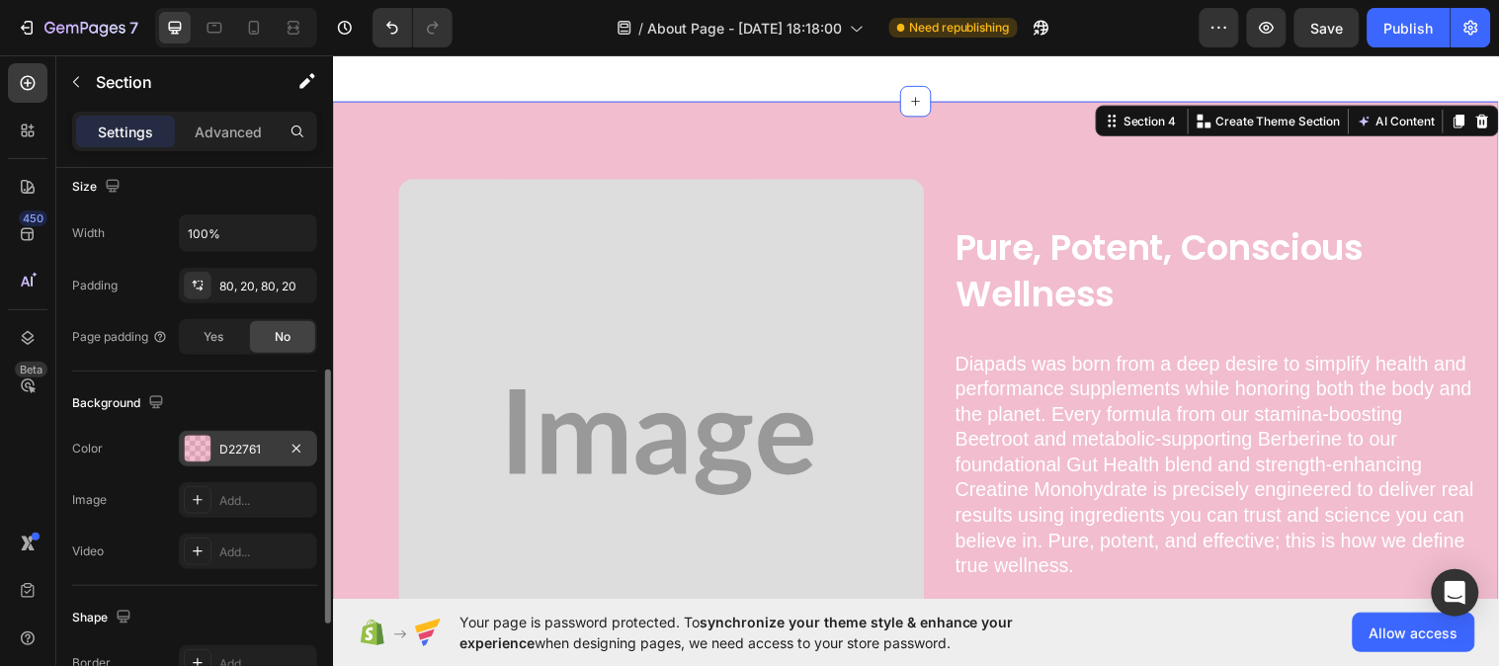
click at [206, 442] on div at bounding box center [198, 449] width 26 height 26
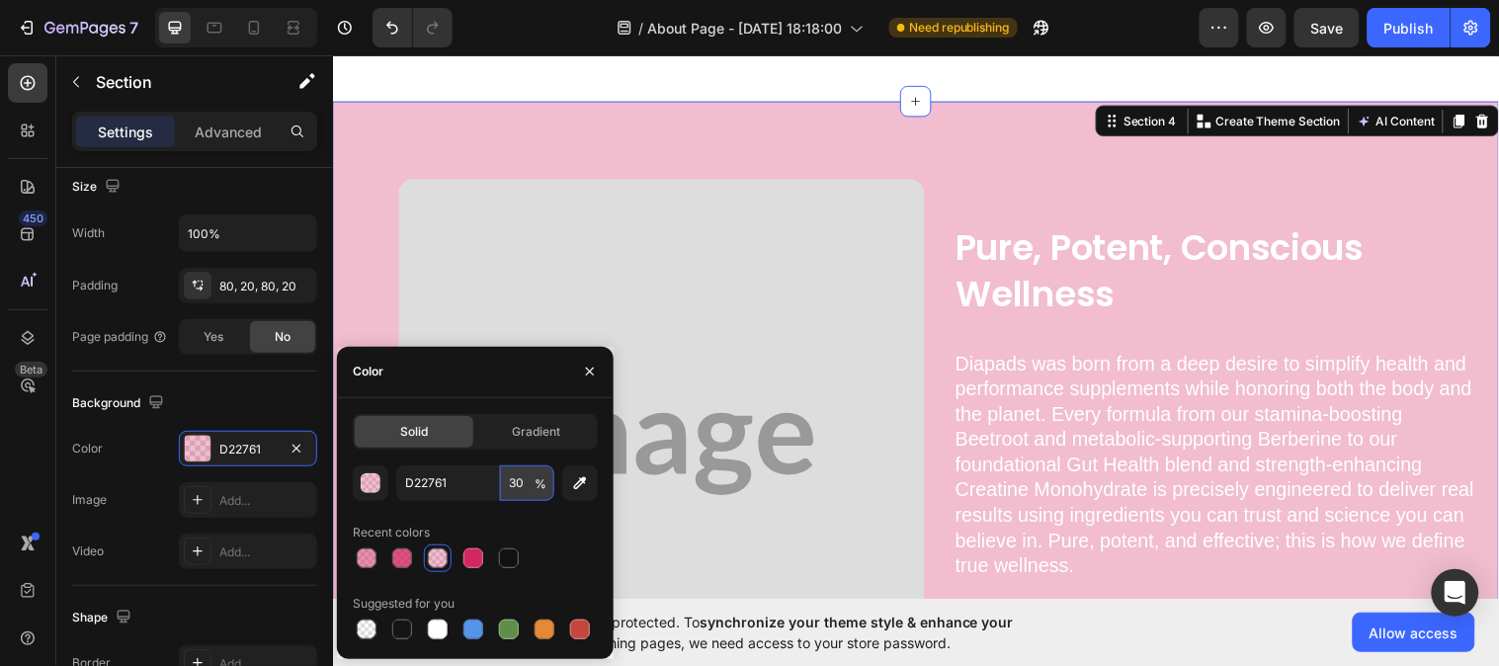
click at [521, 485] on input "30" at bounding box center [527, 483] width 54 height 36
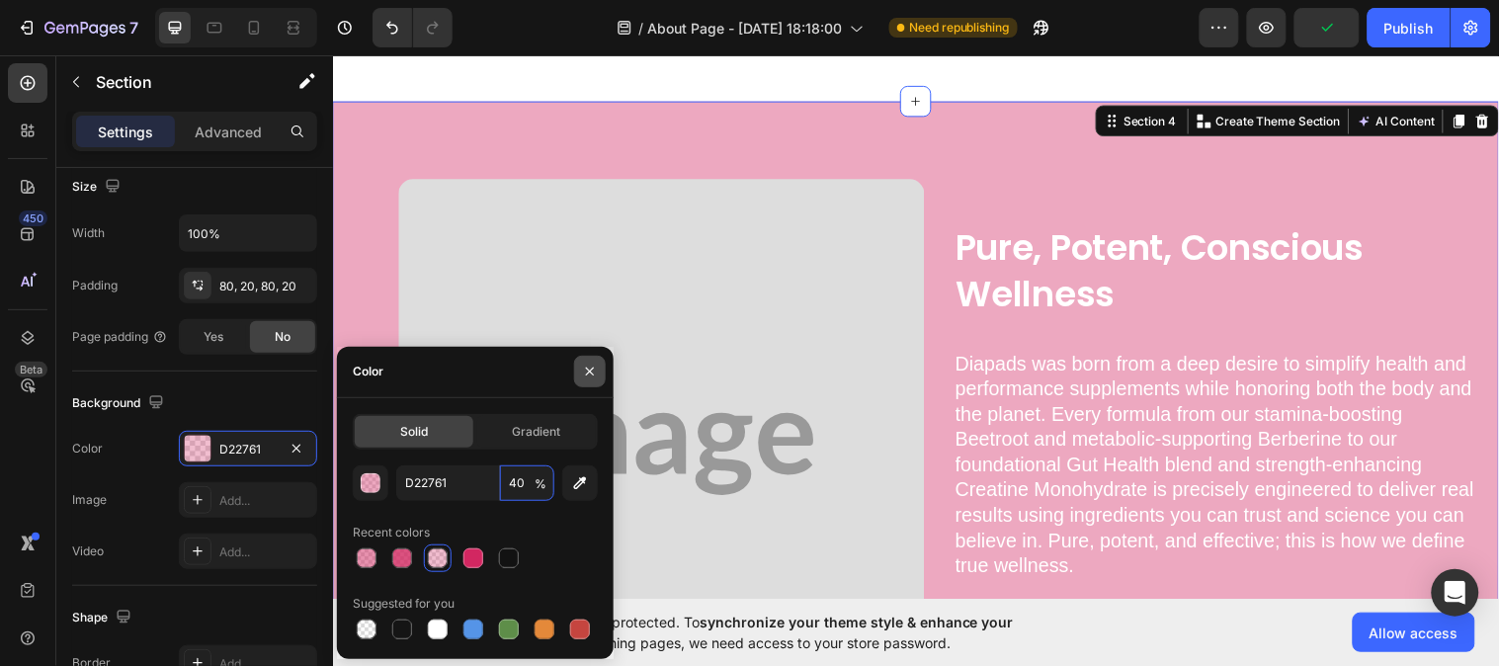
type input "40"
drag, startPoint x: 580, startPoint y: 358, endPoint x: 262, endPoint y: 315, distance: 321.0
click at [580, 358] on button "button" at bounding box center [590, 372] width 32 height 32
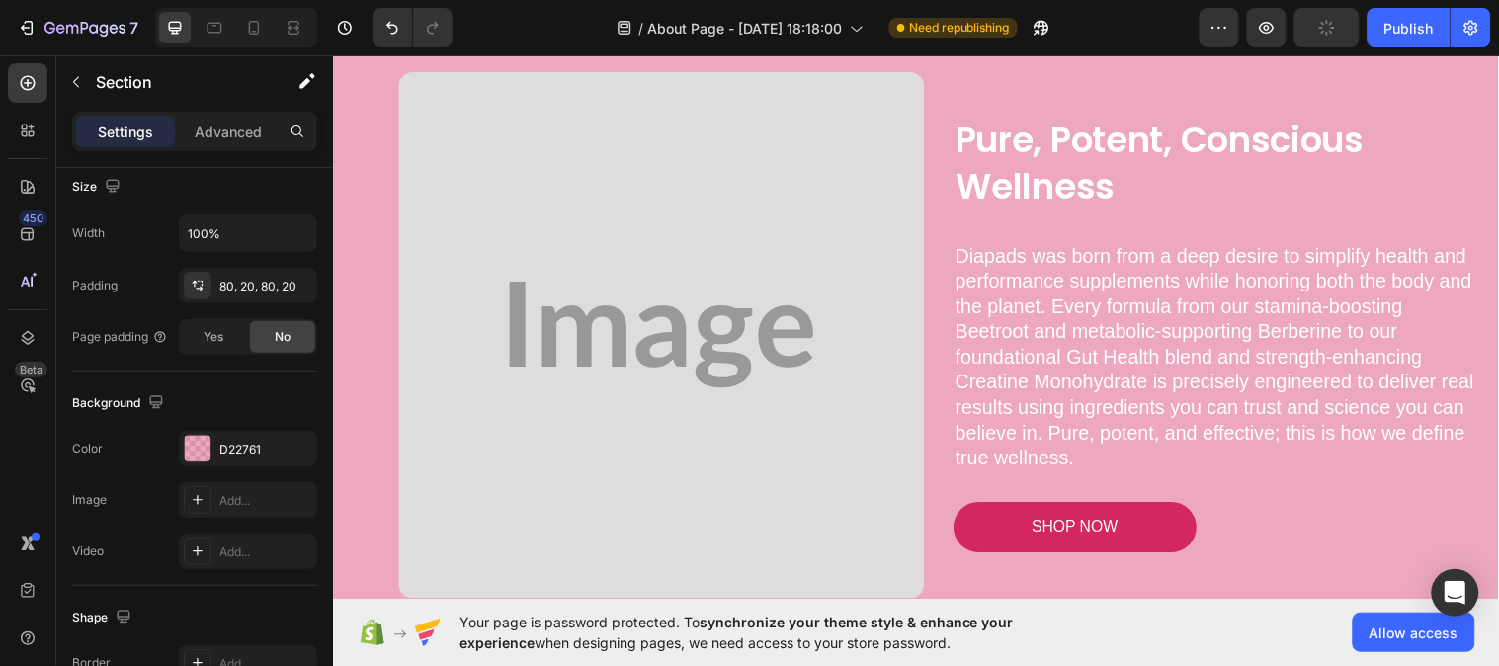
scroll to position [1208, 0]
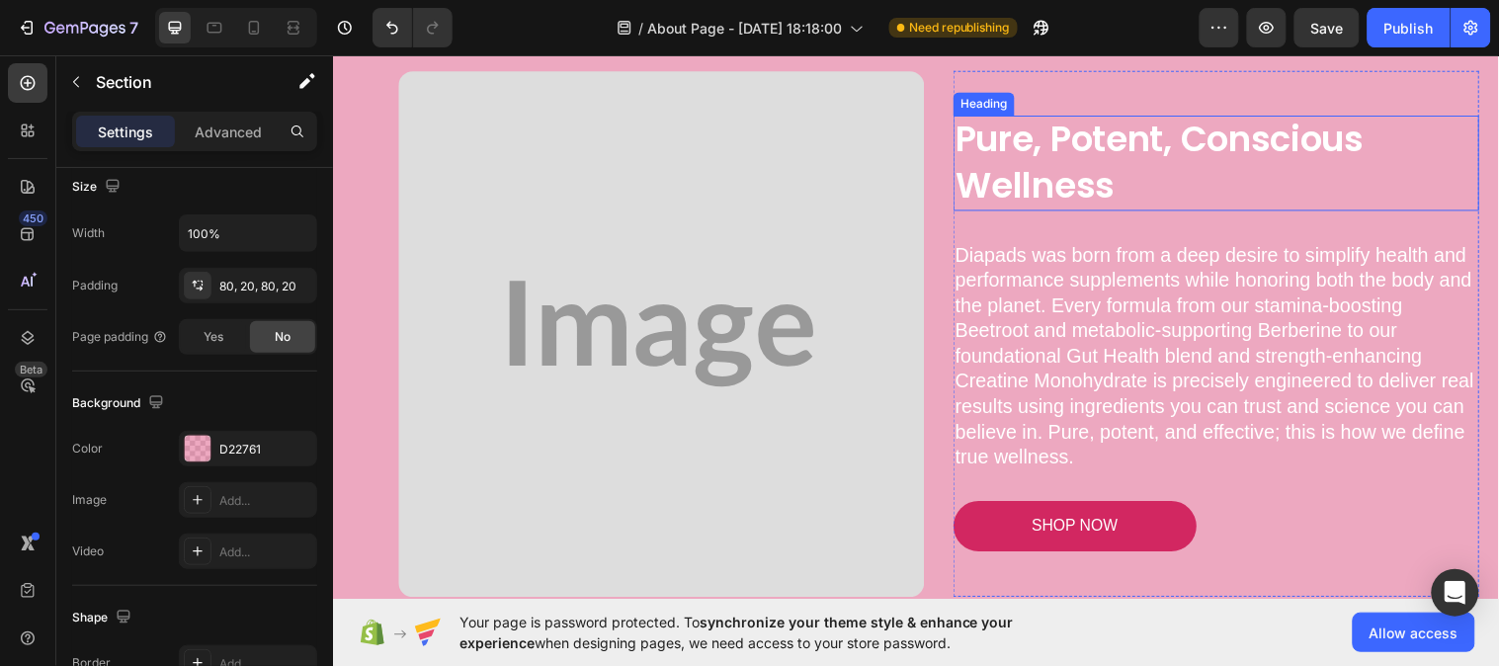
click at [1078, 176] on h2 "Pure, Potent, Conscious Wellness" at bounding box center [1230, 165] width 535 height 97
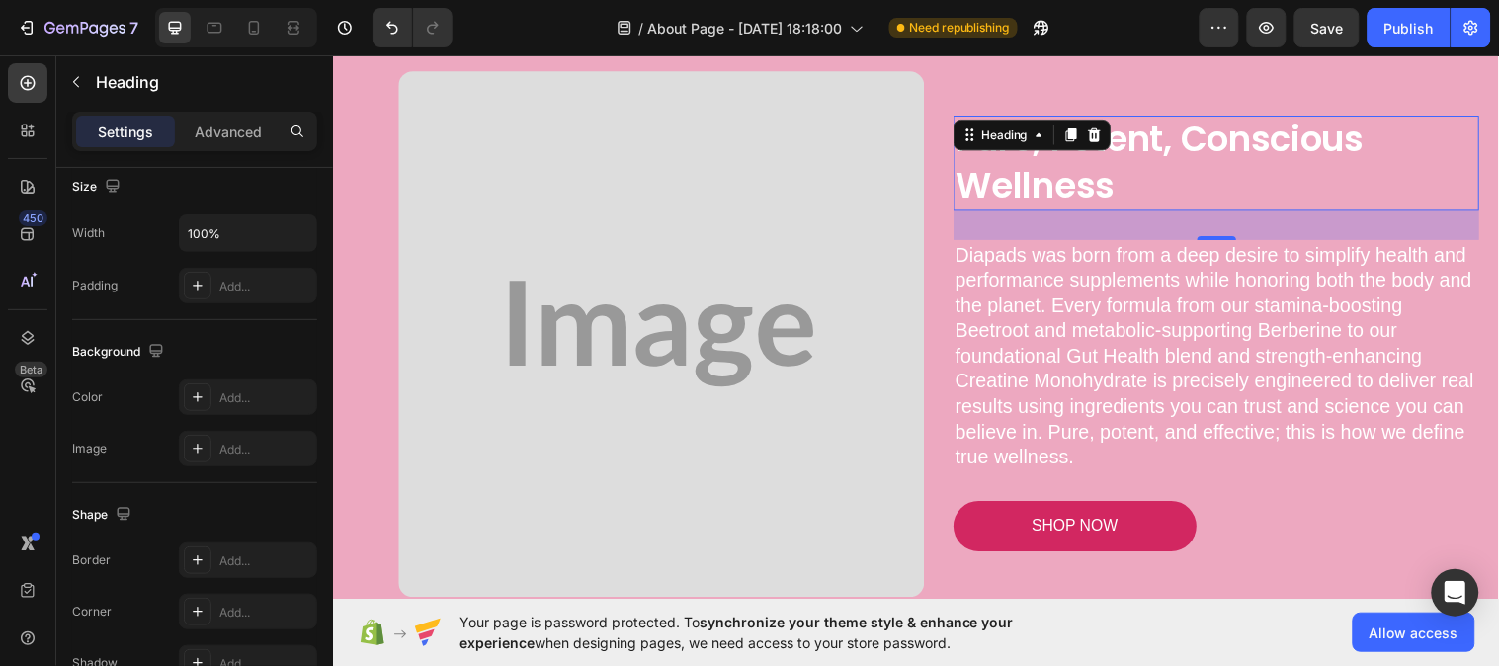
click at [1078, 176] on h2 "Pure, Potent, Conscious Wellness" at bounding box center [1230, 165] width 535 height 97
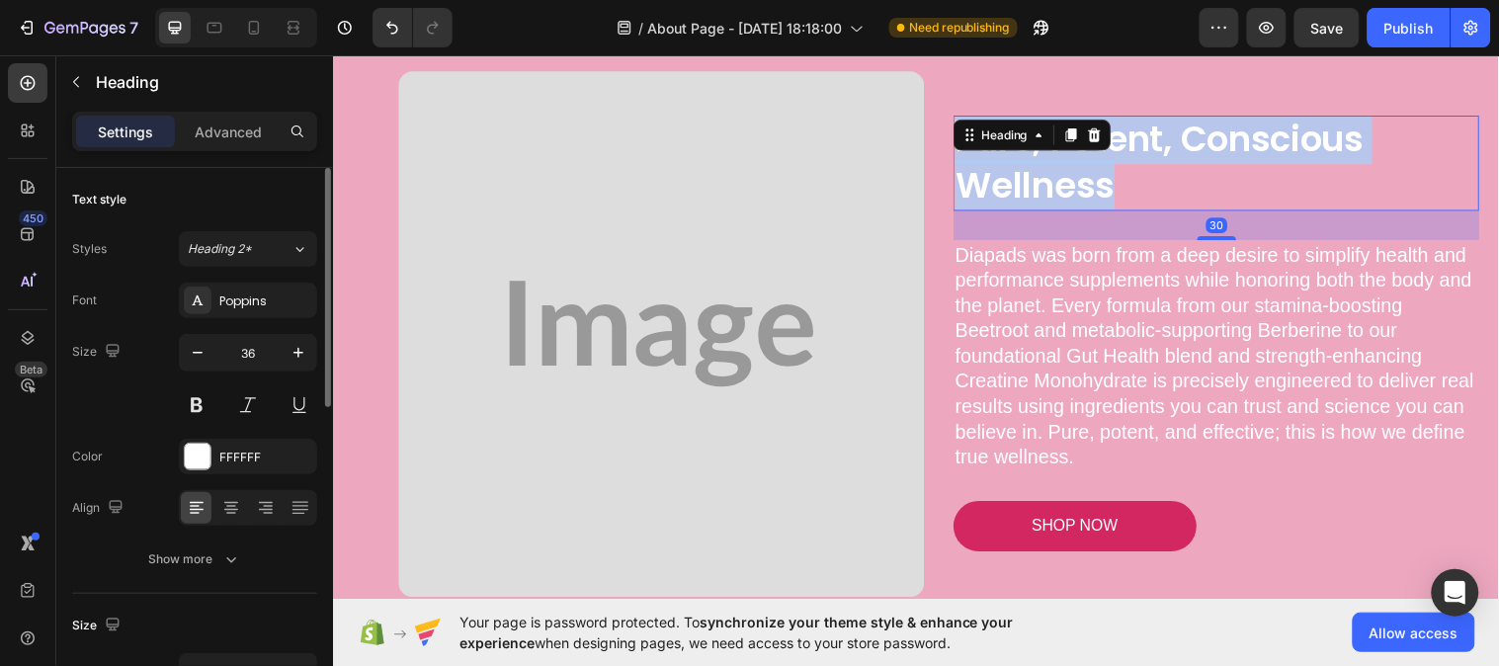
click at [1078, 176] on p "Pure, Potent, Conscious Wellness" at bounding box center [1230, 165] width 531 height 93
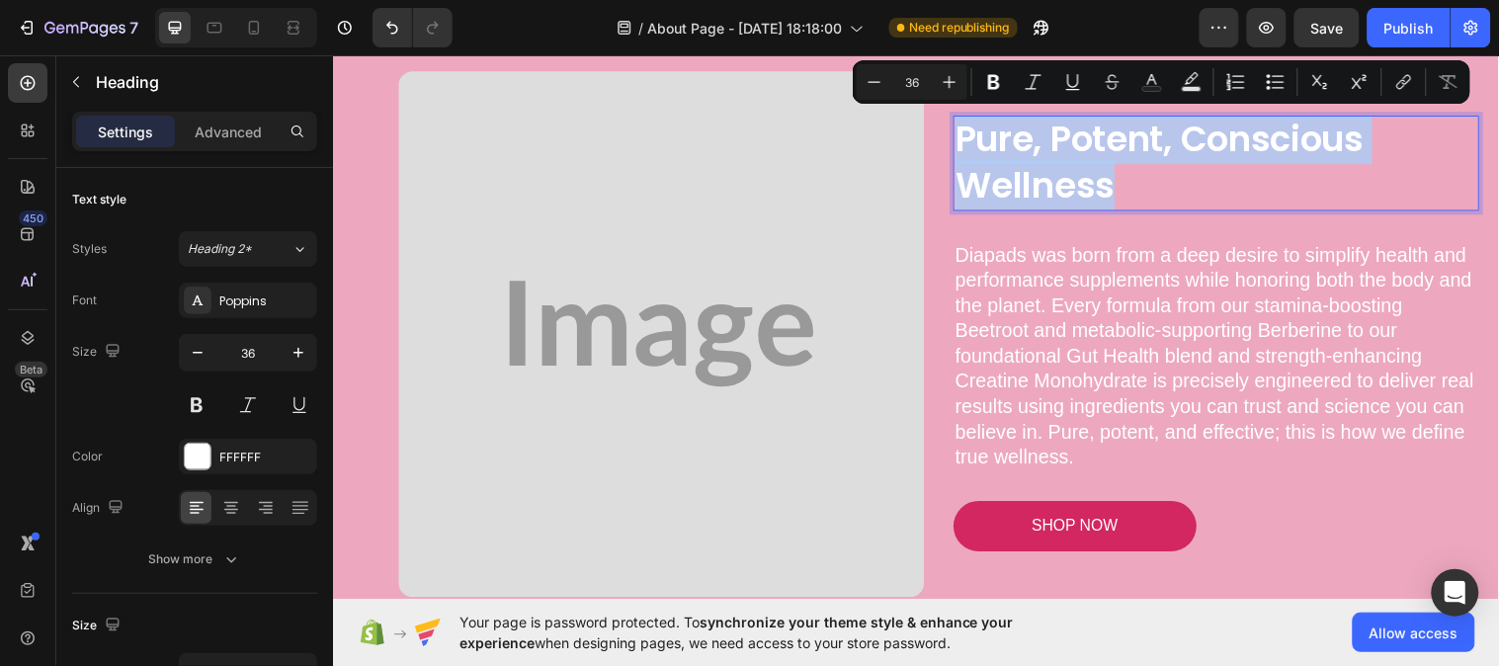
copy p "Pure, Potent, Conscious Wellness"
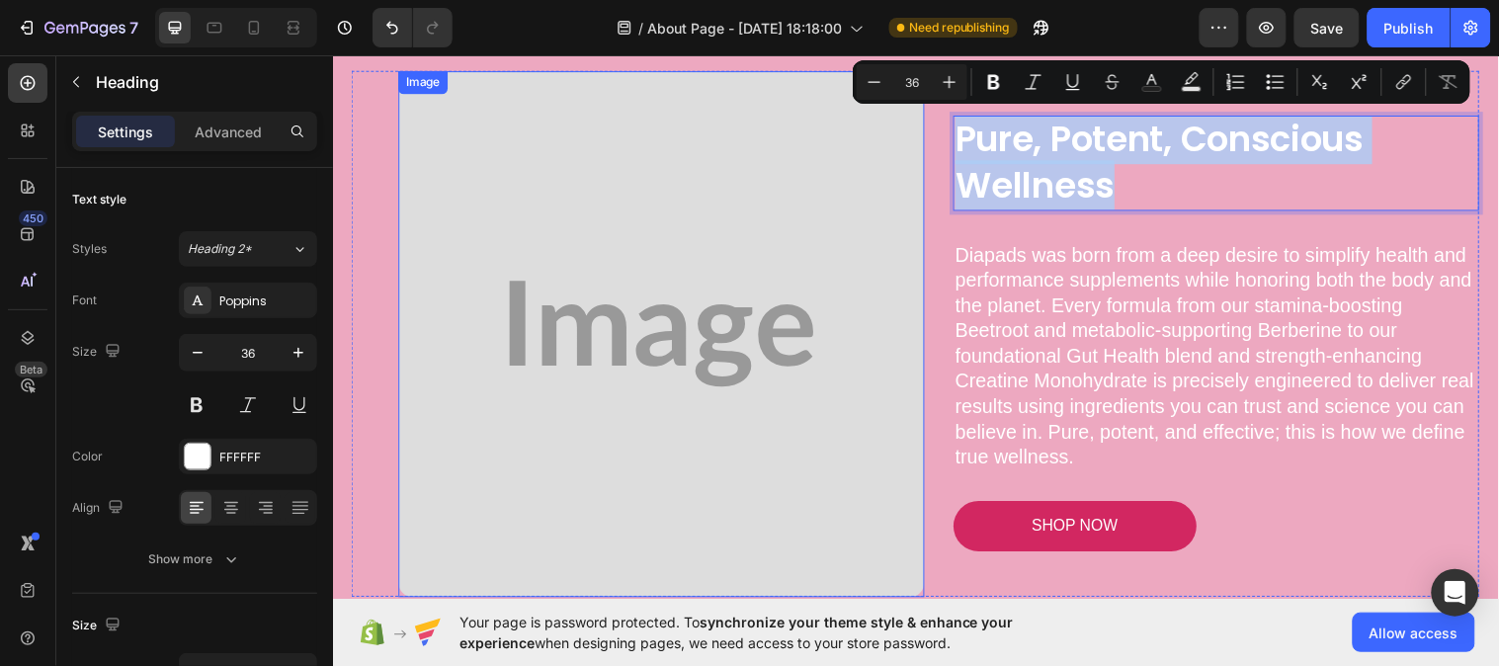
click at [746, 335] on img at bounding box center [666, 338] width 535 height 535
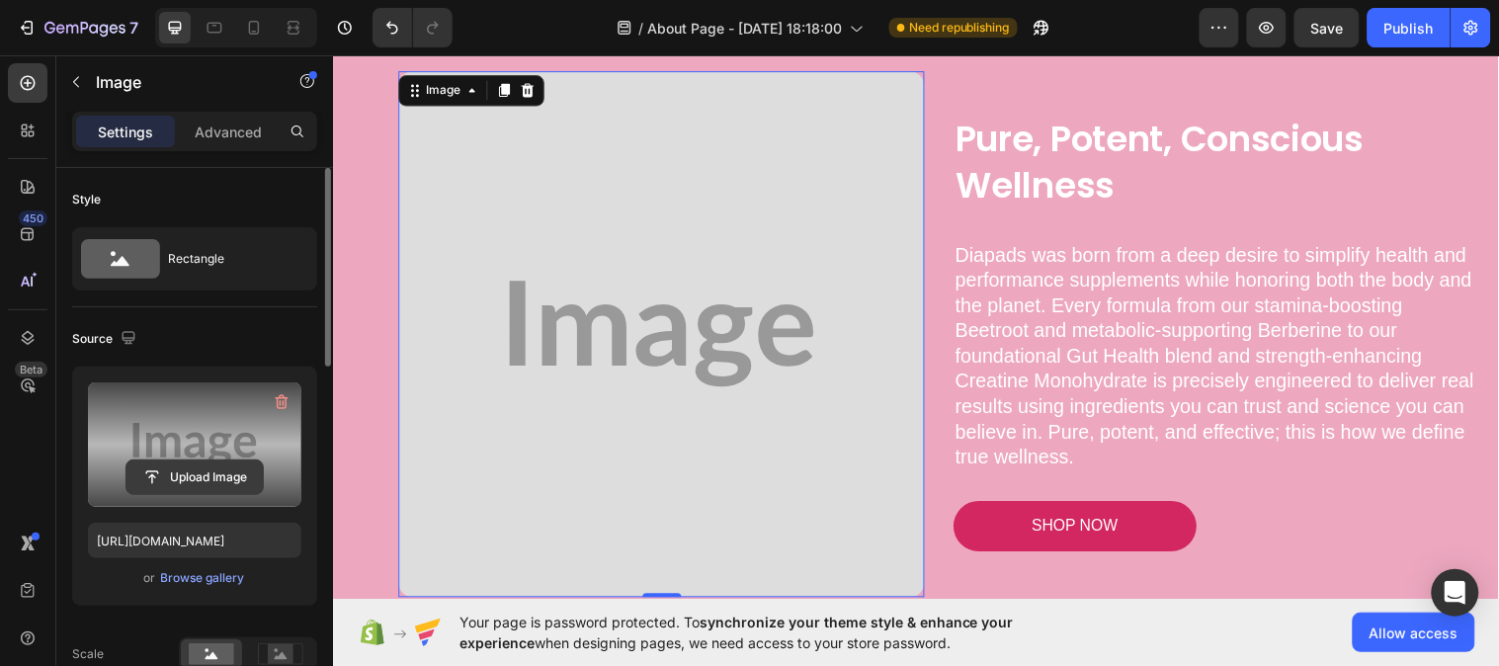
click at [210, 477] on input "file" at bounding box center [194, 477] width 136 height 34
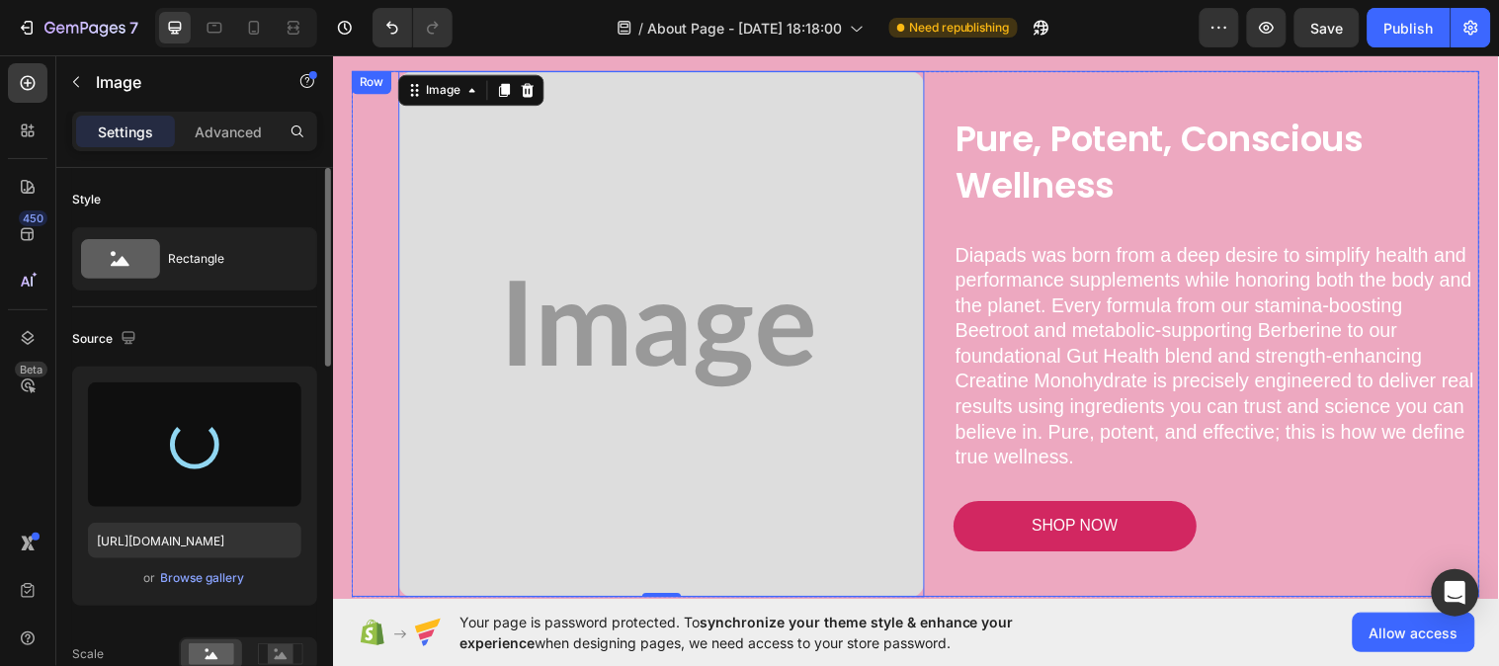
type input "[URL][DOMAIN_NAME]"
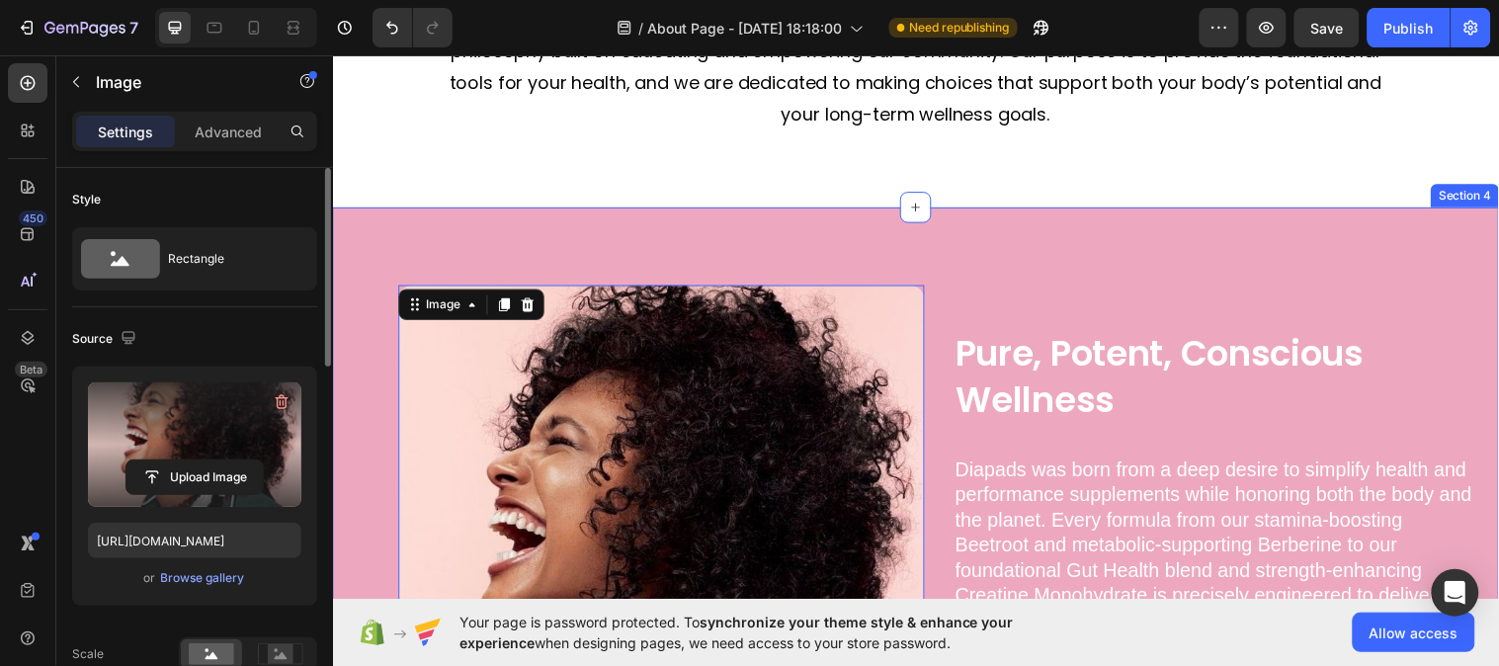
scroll to position [988, 0]
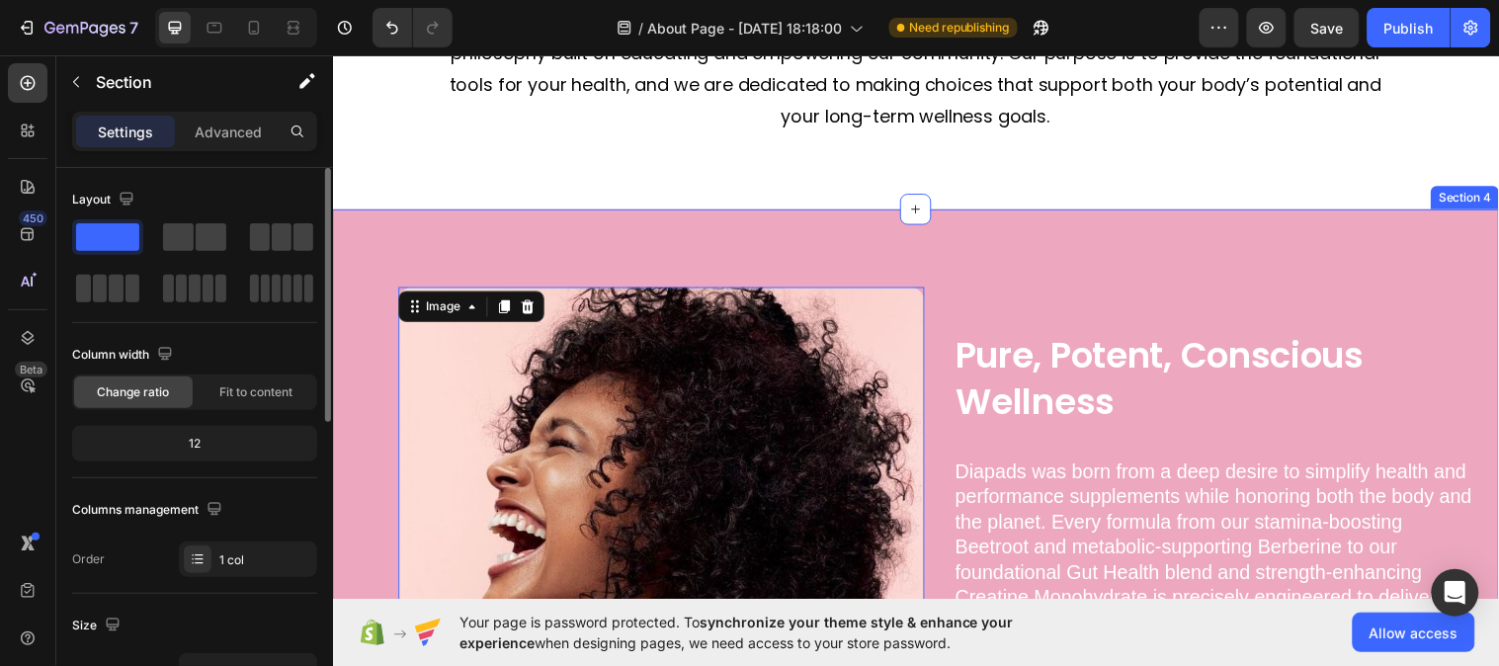
click at [1233, 229] on div "Pure, Potent, Conscious Wellness Heading Diapads was born from a deep desire to…" at bounding box center [925, 557] width 1186 height 693
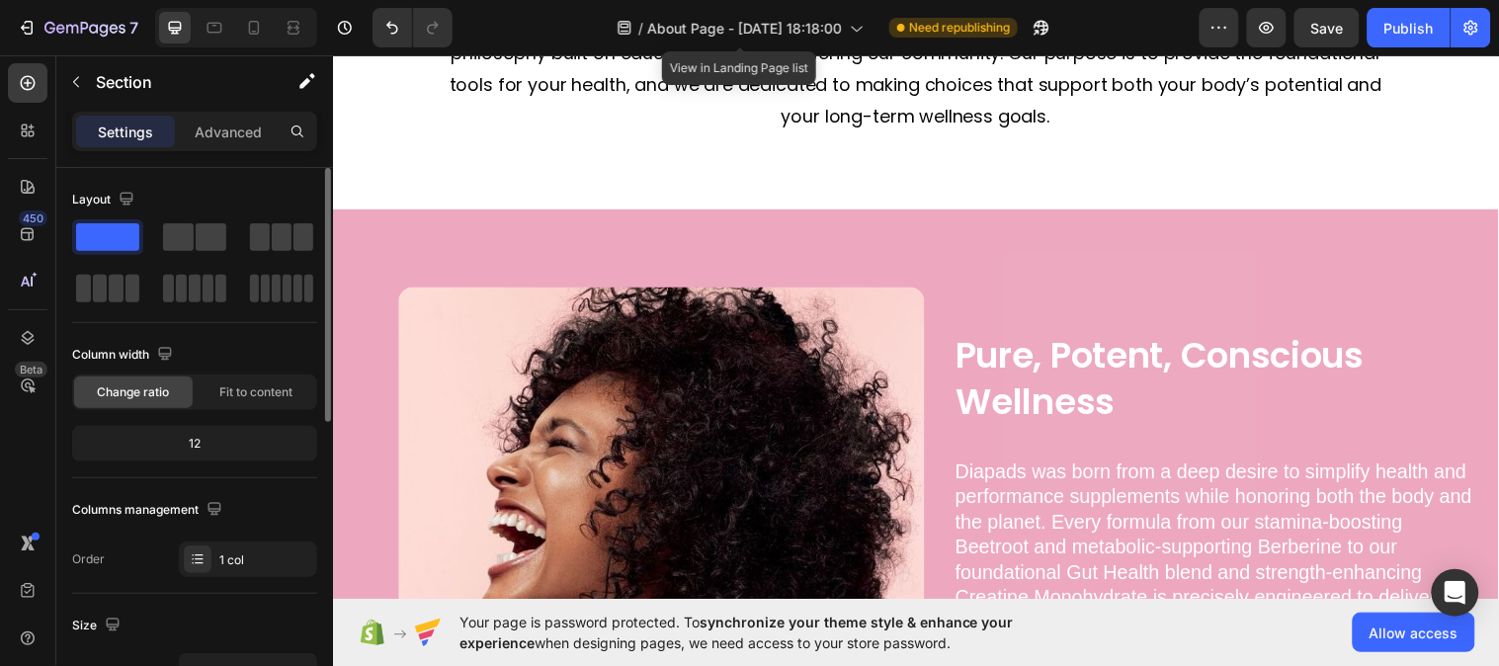
click at [997, 254] on div "Pure, Potent, Conscious Wellness Heading Diapads was born from a deep desire to…" at bounding box center [925, 557] width 1186 height 693
click at [531, 225] on div "Pure, Potent, Conscious Wellness Heading Diapads was born from a deep desire to…" at bounding box center [925, 557] width 1186 height 693
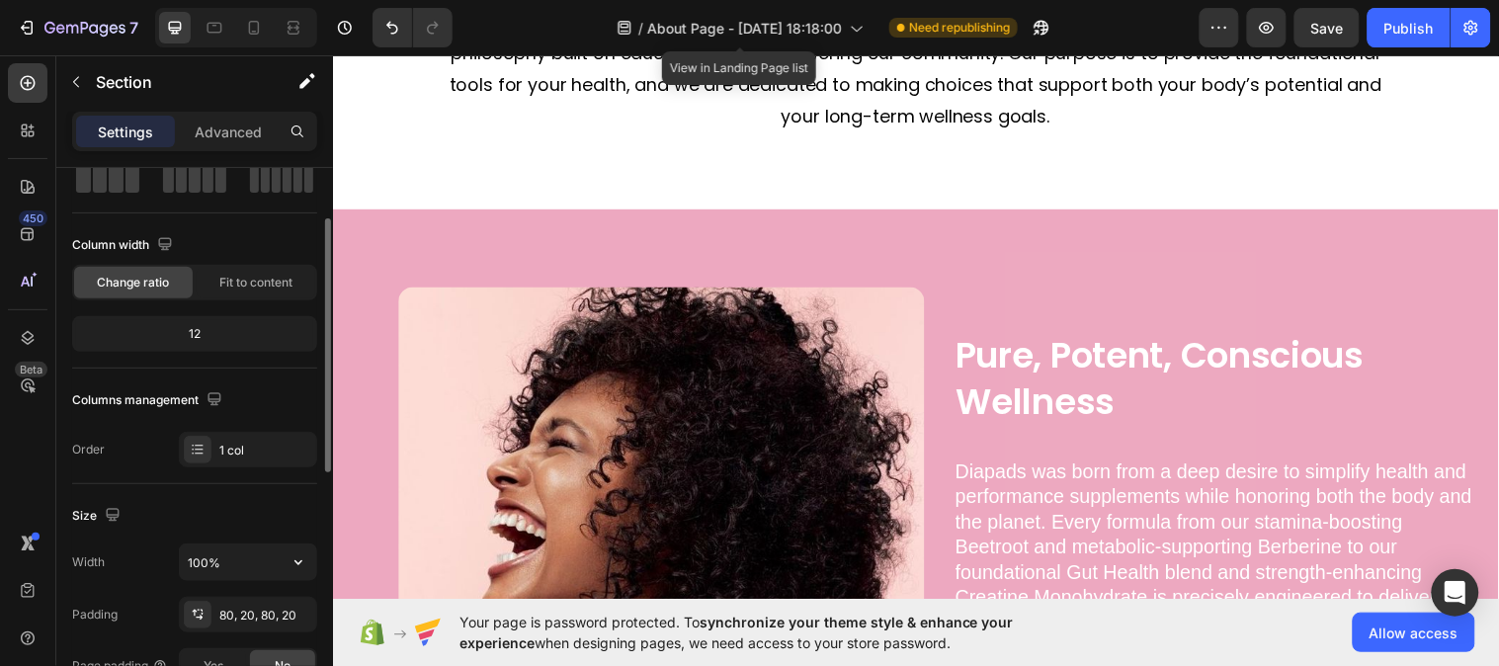
scroll to position [329, 0]
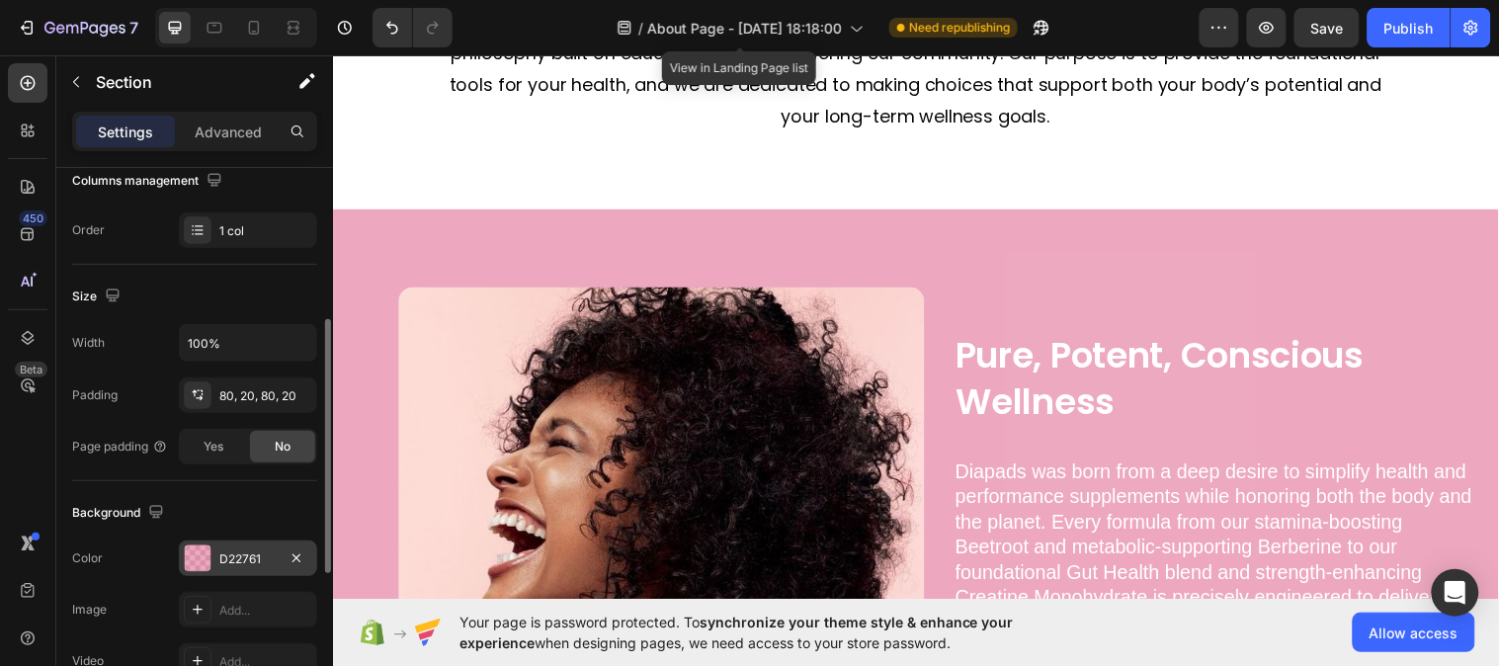
click at [248, 549] on div "D22761" at bounding box center [248, 559] width 138 height 36
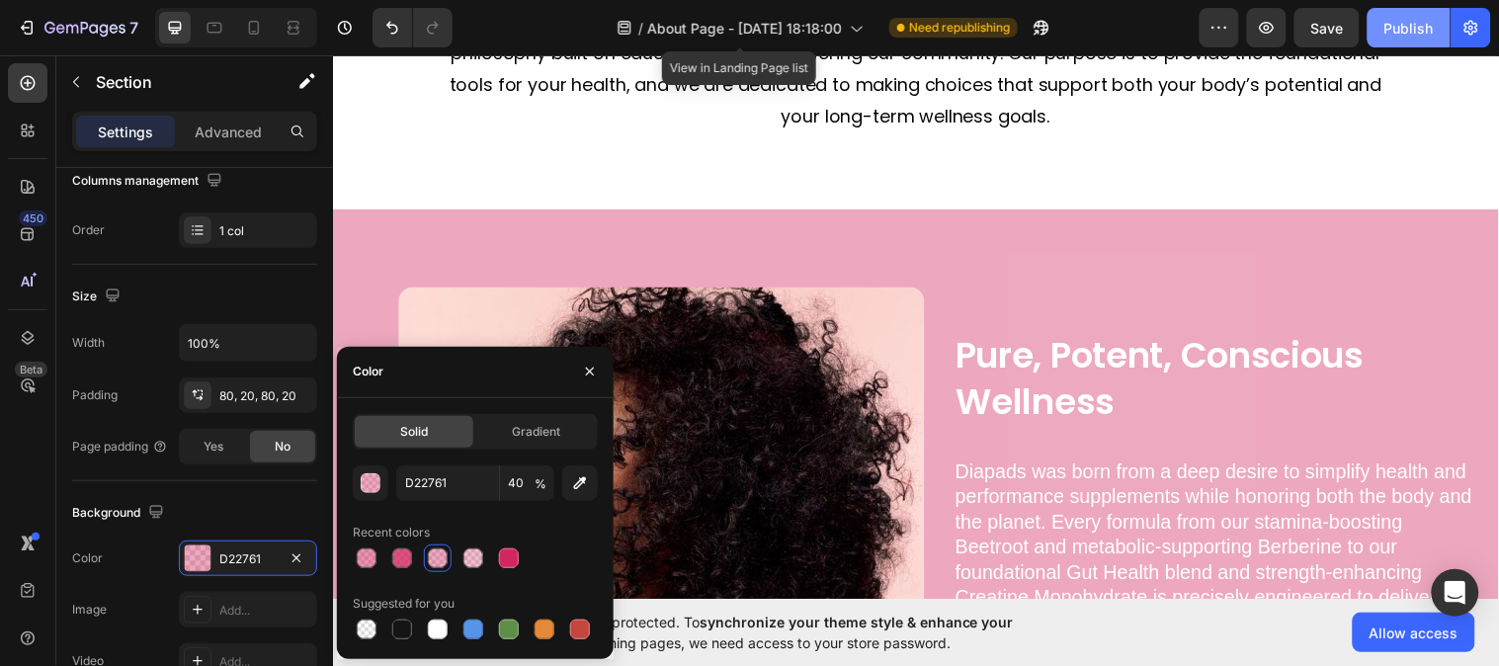
click at [1396, 33] on div "Publish" at bounding box center [1408, 28] width 49 height 21
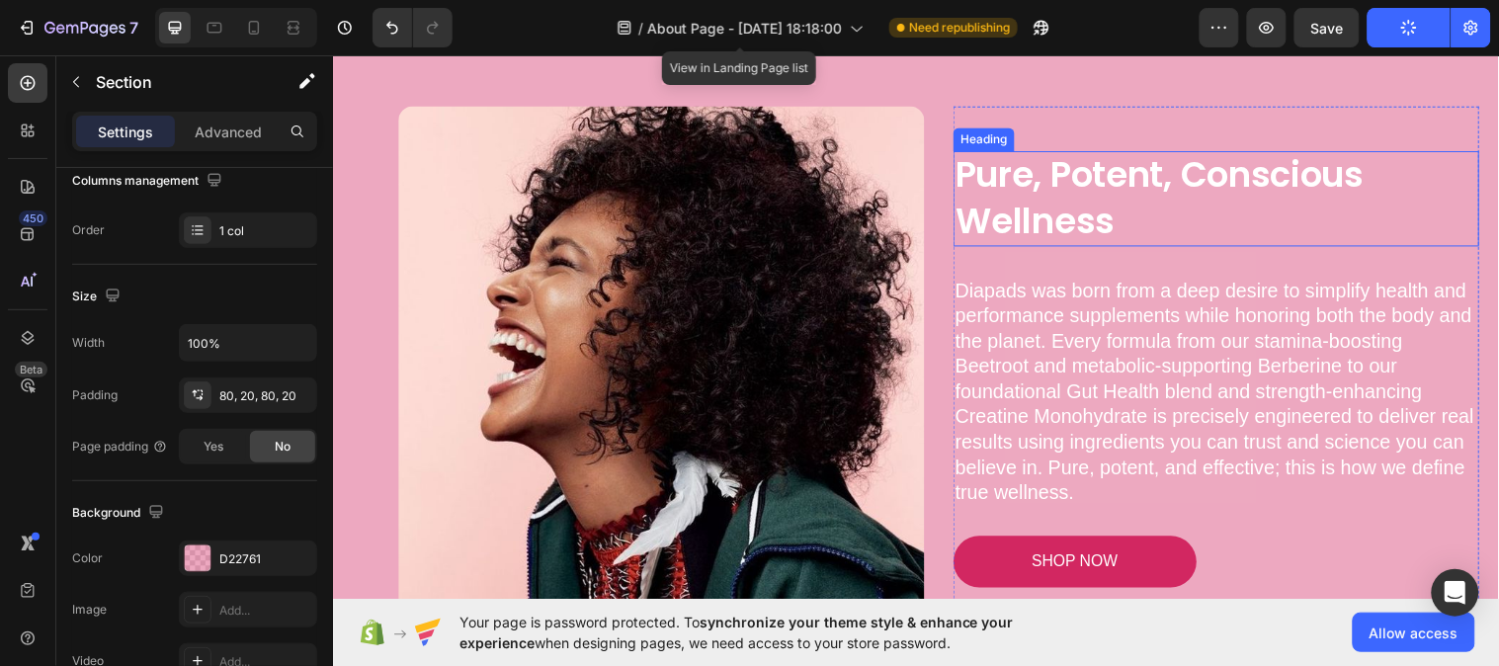
scroll to position [1317, 0]
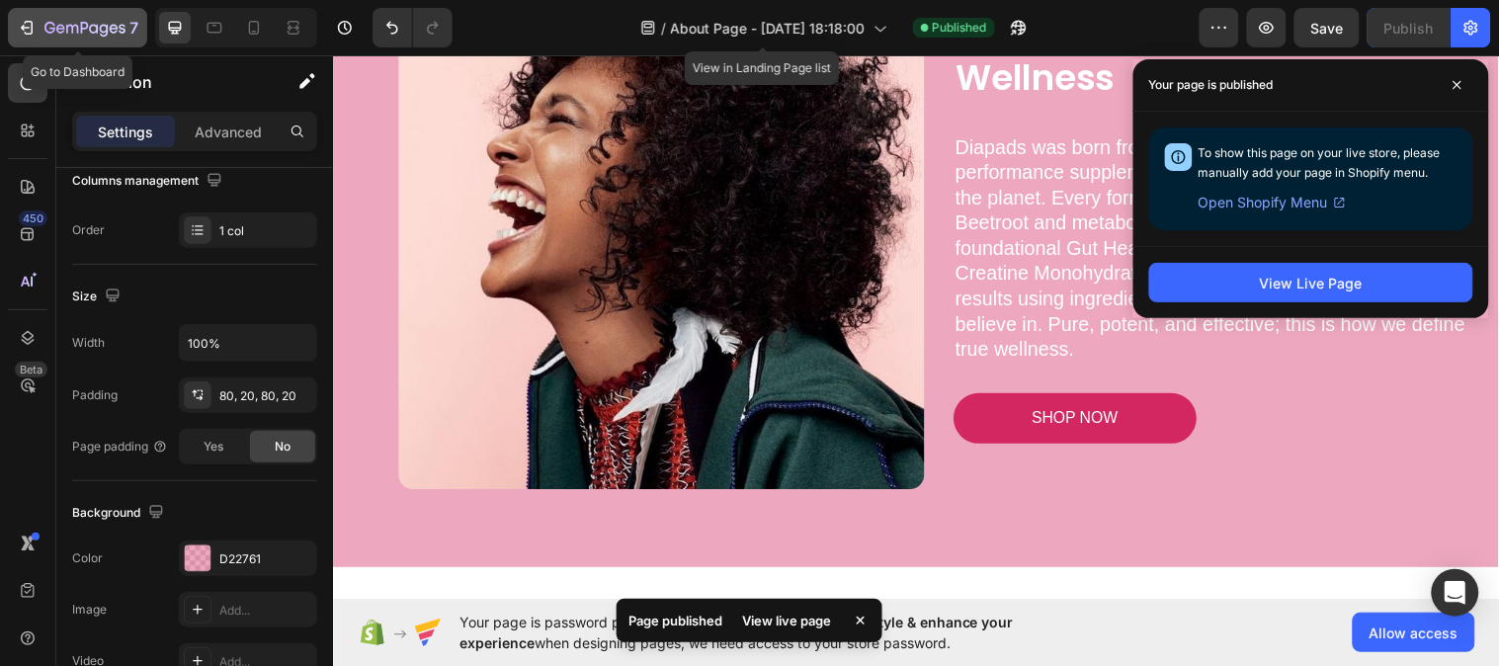
click at [40, 14] on button "7" at bounding box center [77, 28] width 139 height 40
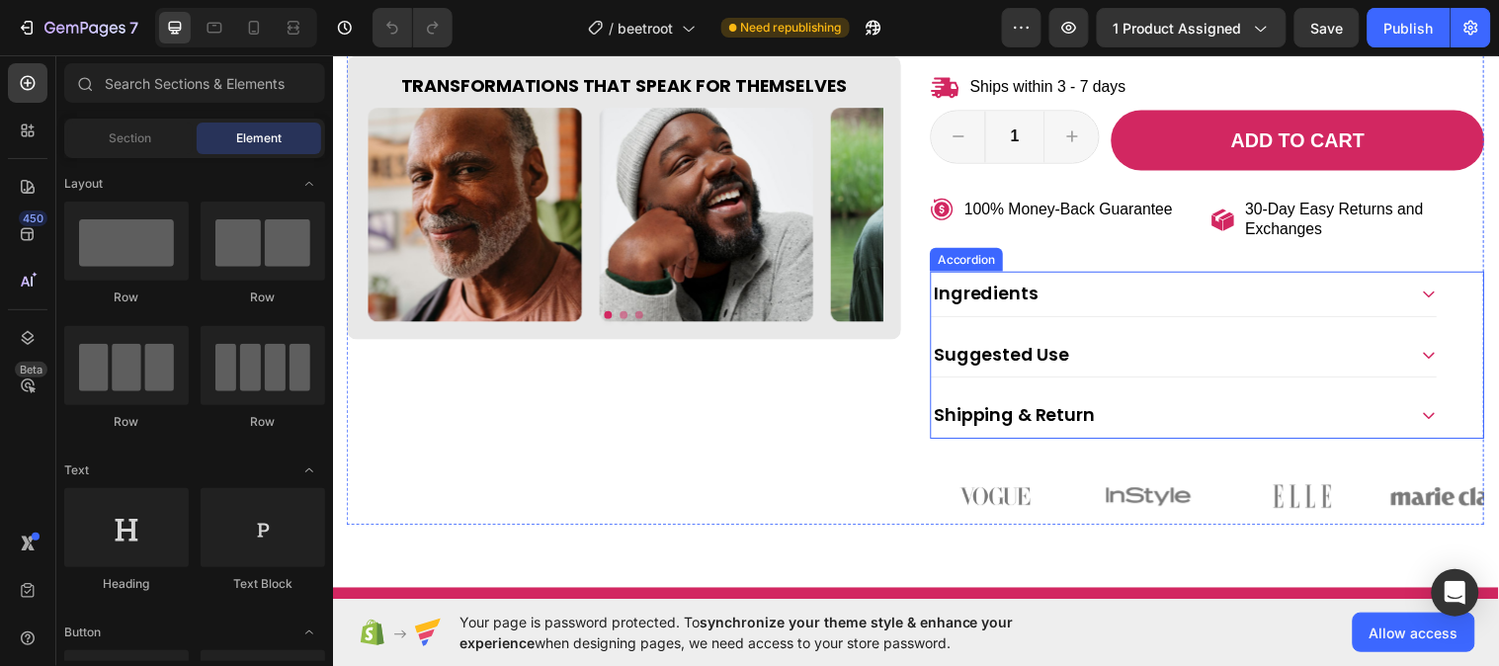
scroll to position [439, 0]
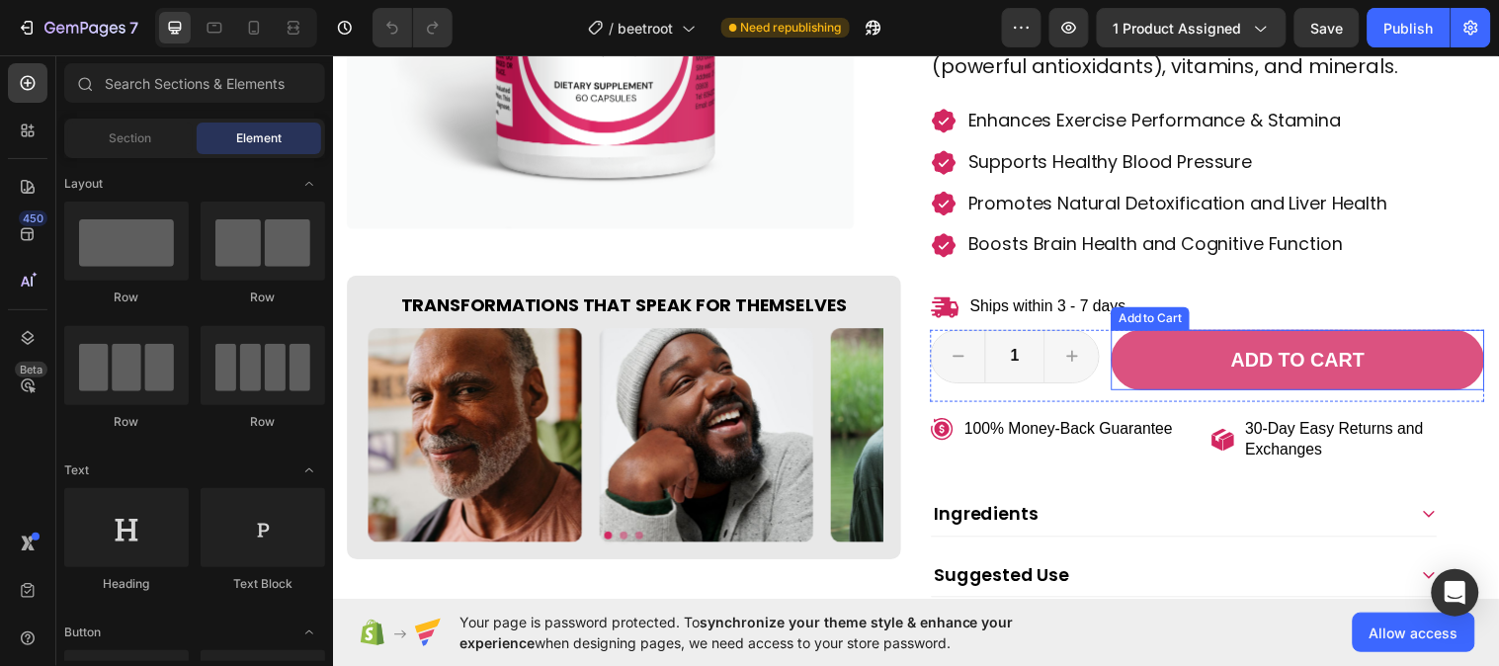
click at [1206, 371] on button "Add to cart" at bounding box center [1313, 364] width 379 height 61
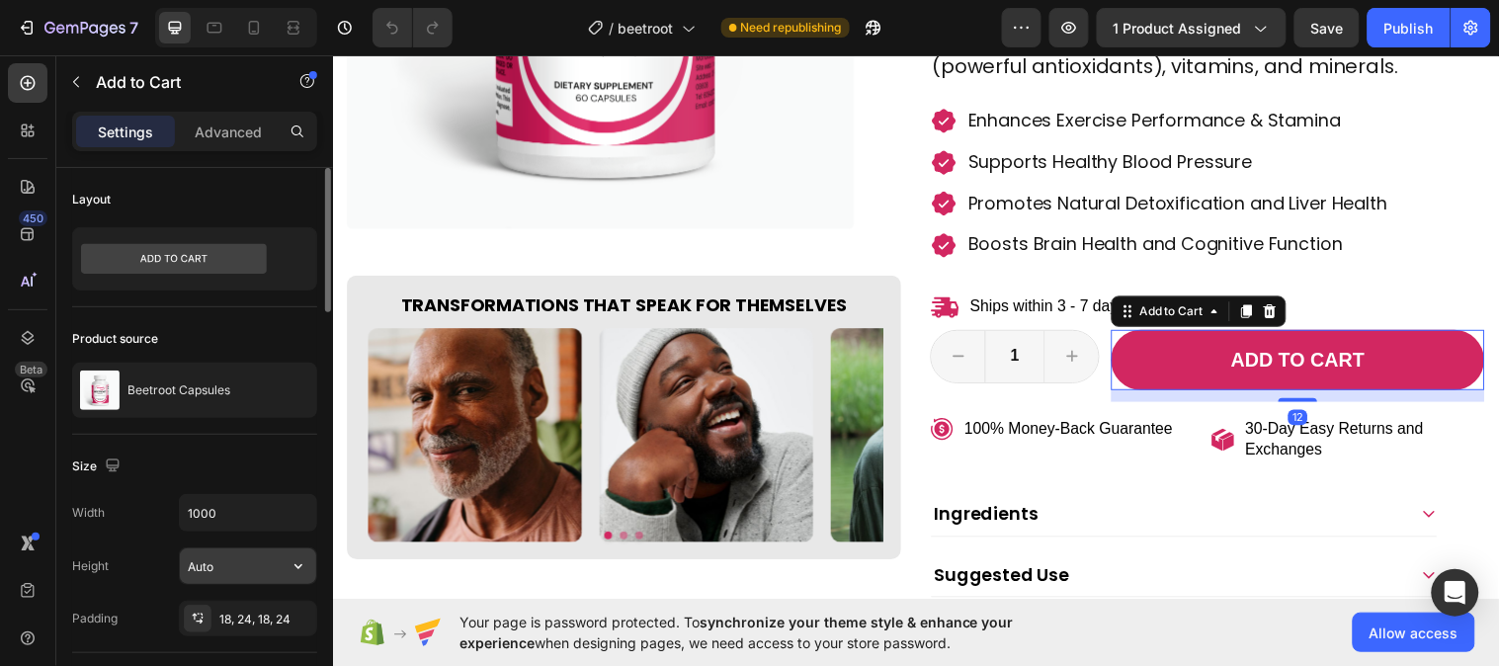
scroll to position [219, 0]
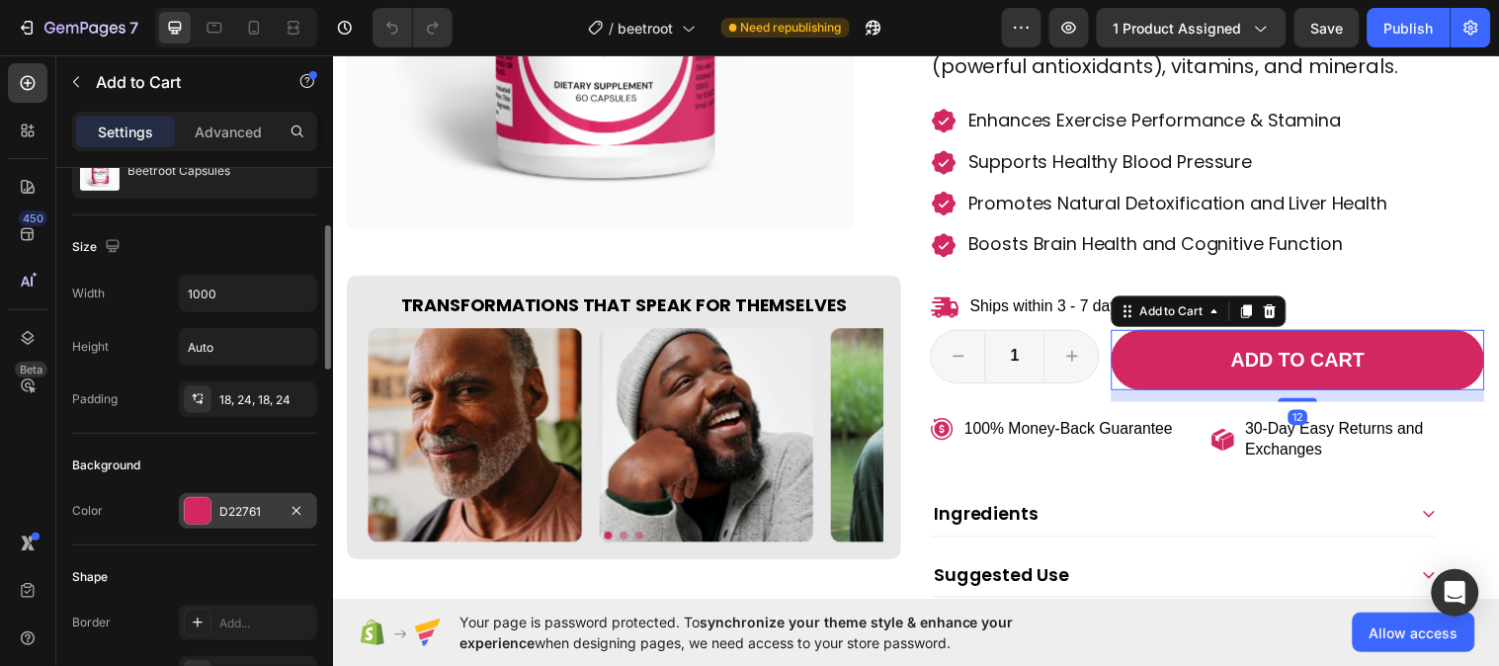
click at [223, 514] on div "D22761" at bounding box center [247, 512] width 57 height 18
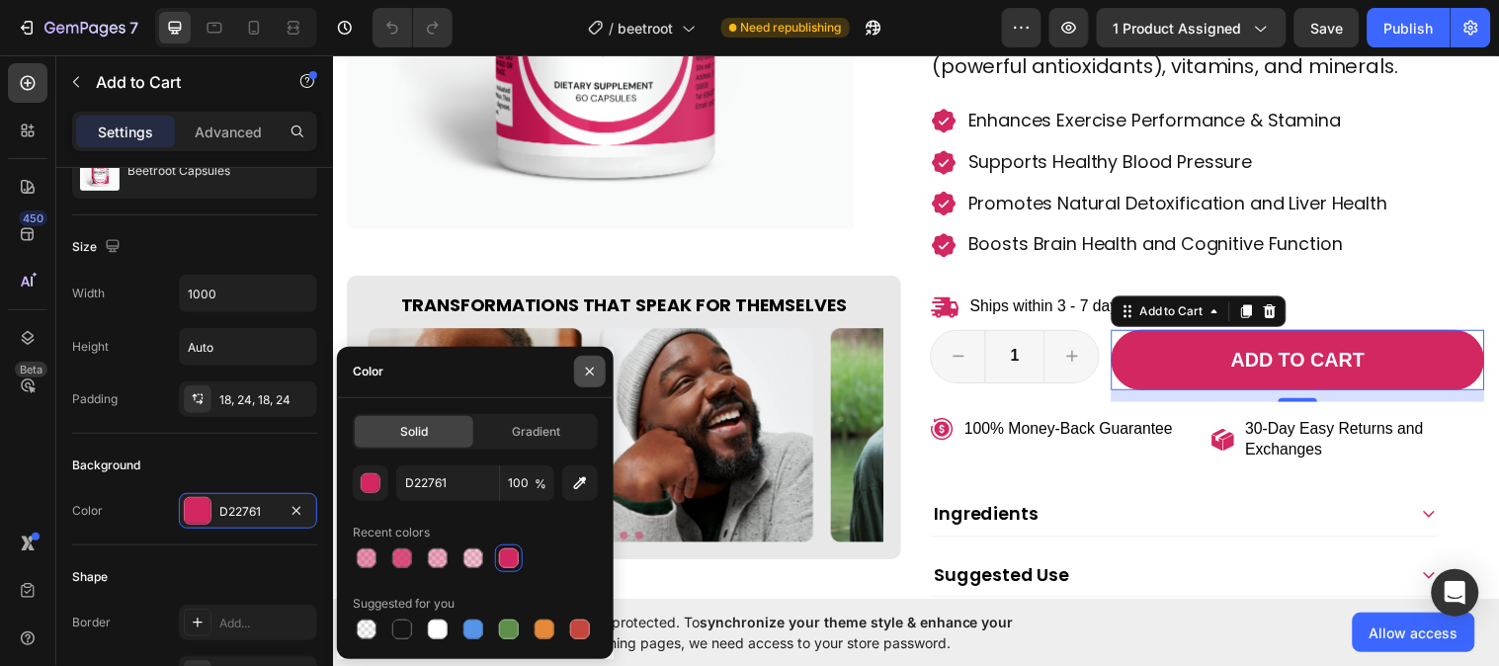
click at [588, 364] on icon "button" at bounding box center [590, 372] width 16 height 16
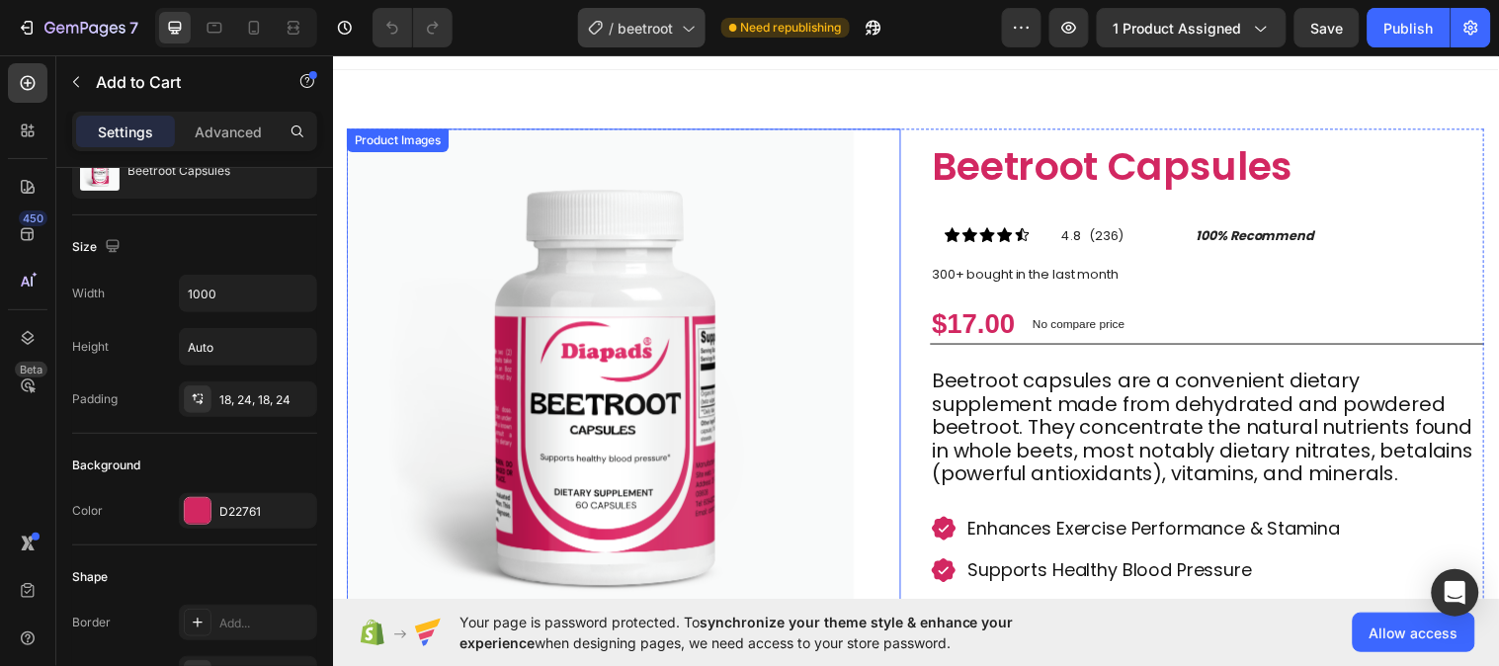
scroll to position [0, 0]
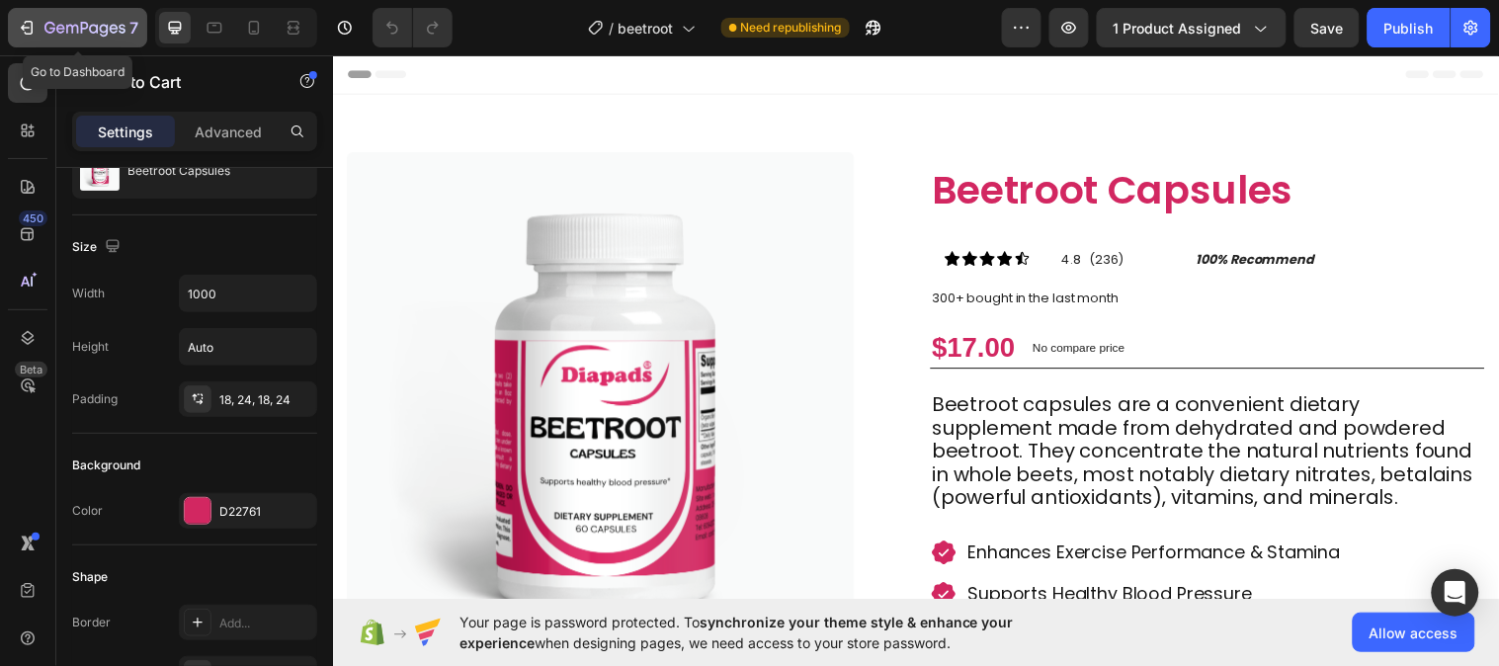
click at [77, 34] on icon "button" at bounding box center [84, 29] width 81 height 17
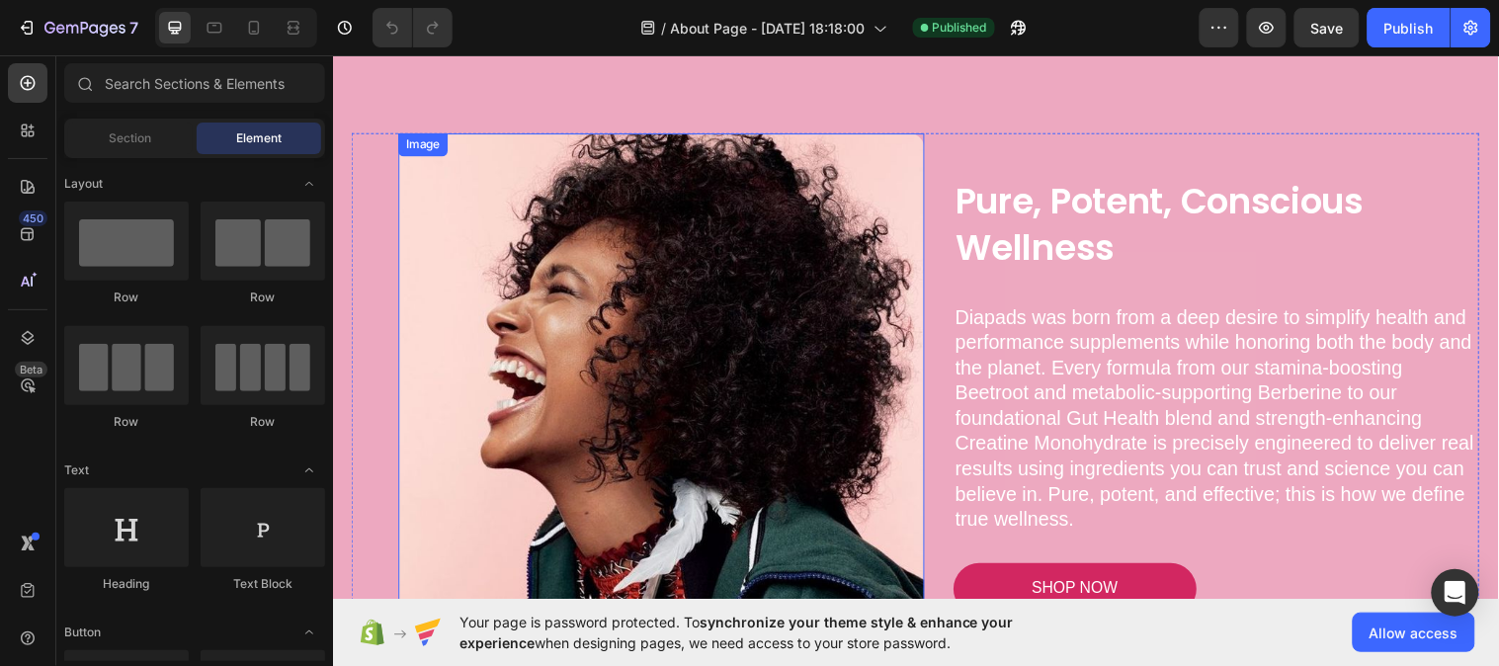
scroll to position [1098, 0]
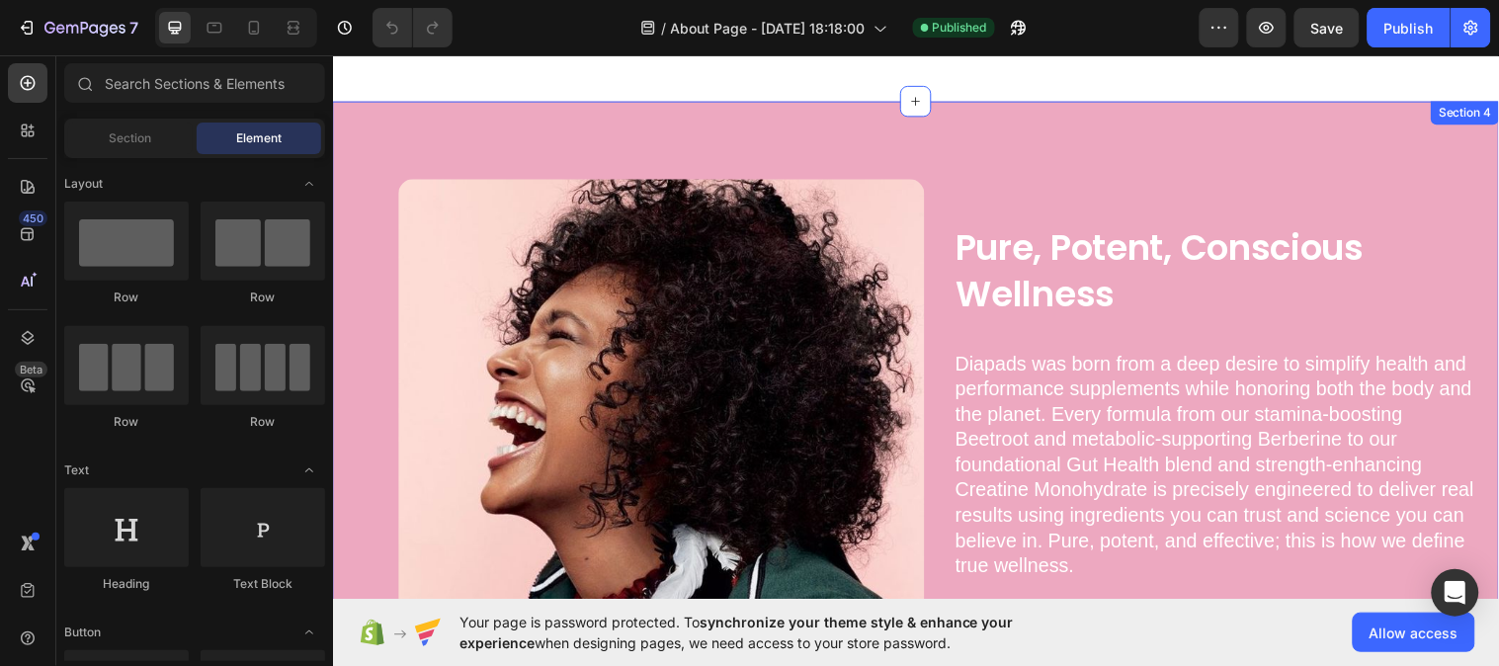
click at [767, 125] on div "Pure, Potent, Conscious Wellness Heading Diapads was born from a deep desire to…" at bounding box center [925, 448] width 1186 height 693
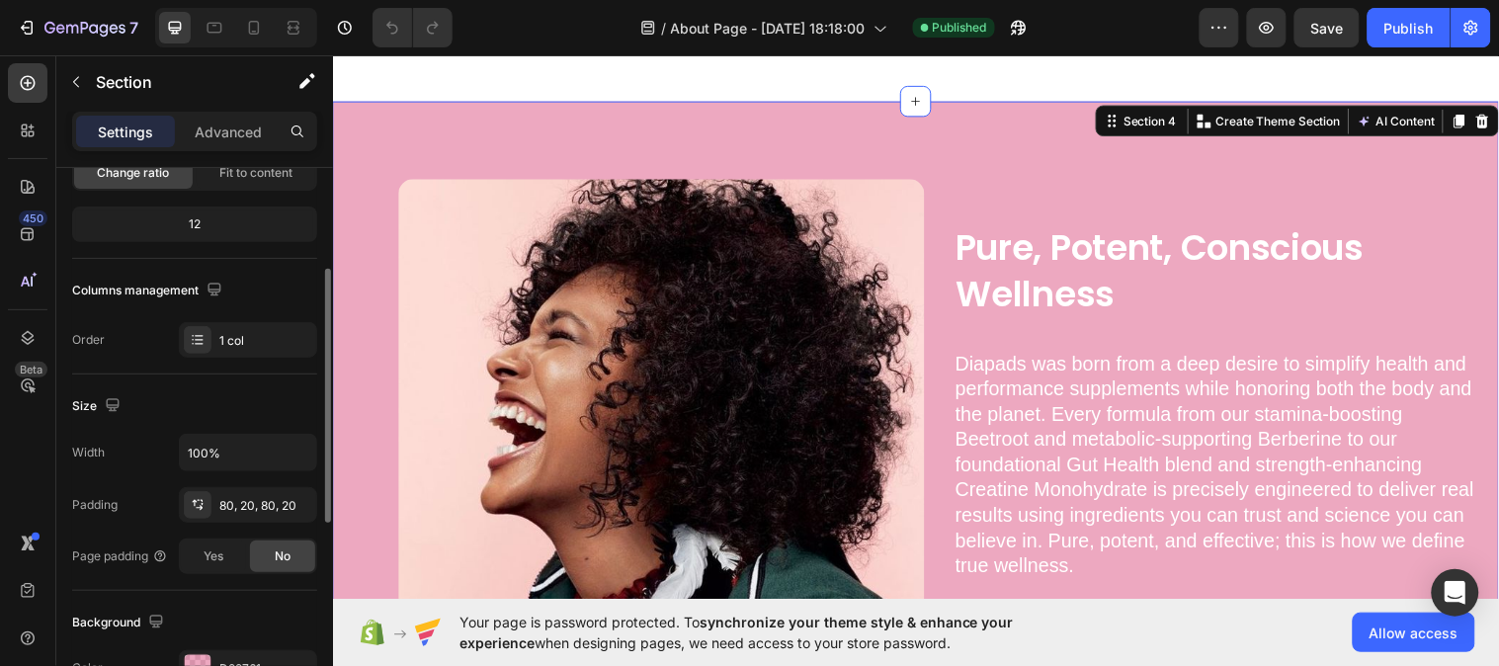
scroll to position [439, 0]
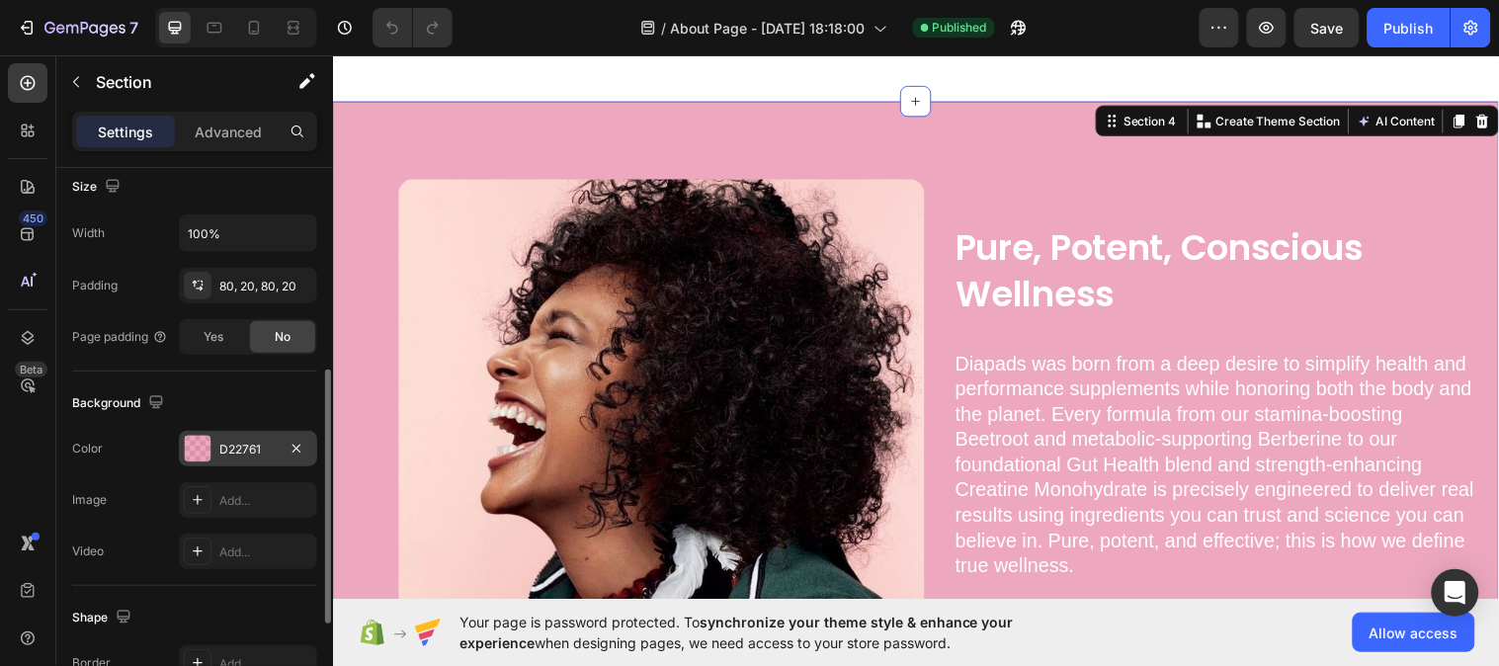
click at [243, 453] on div "D22761" at bounding box center [247, 450] width 57 height 18
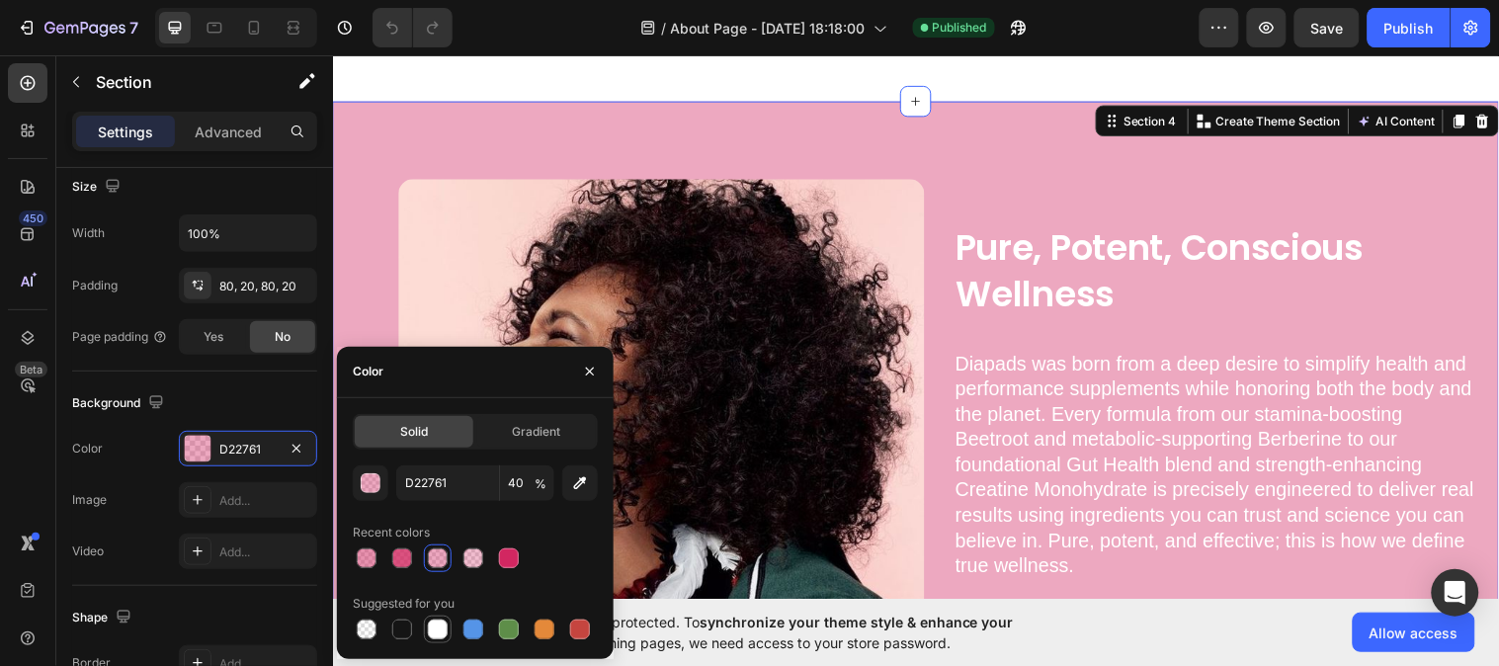
click at [446, 619] on div at bounding box center [438, 630] width 24 height 24
type input "FFFFFF"
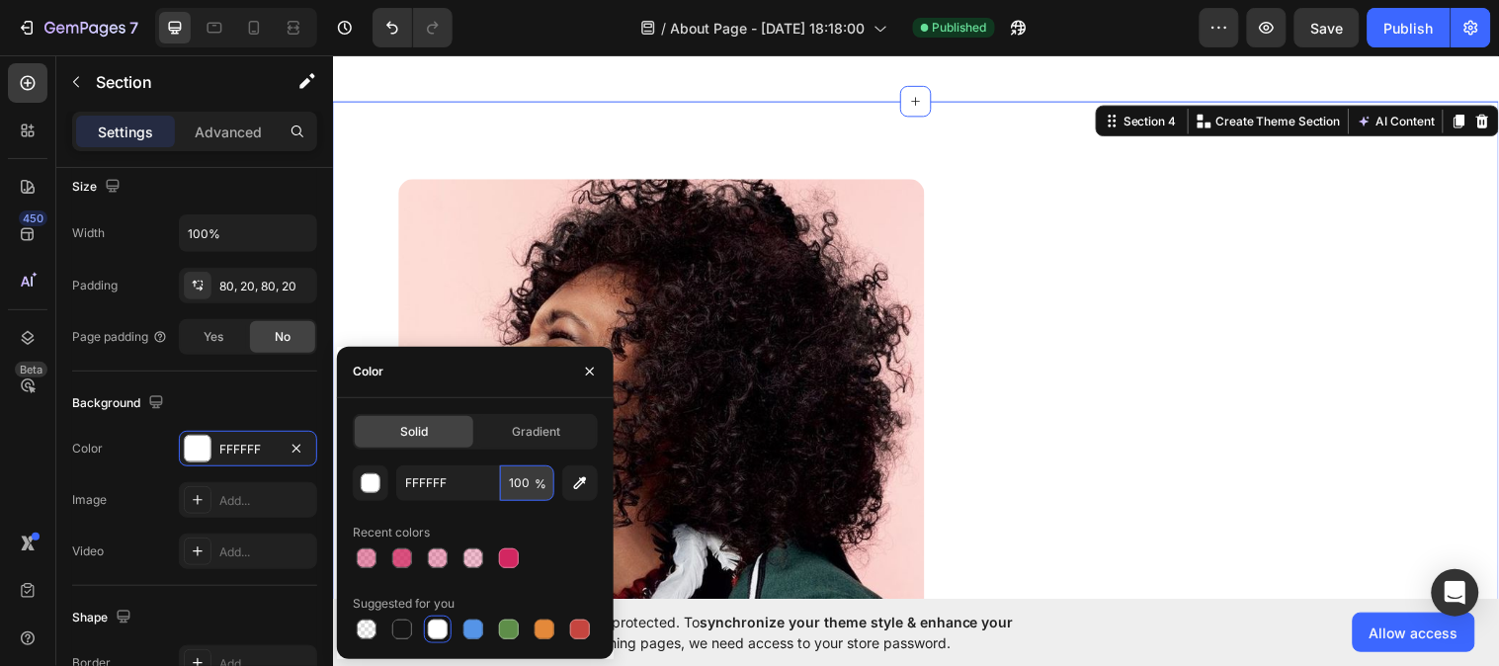
click at [520, 479] on input "100" at bounding box center [527, 483] width 54 height 36
type input "4"
click at [512, 484] on input "10" at bounding box center [527, 483] width 54 height 36
type input "10"
click at [449, 549] on div at bounding box center [475, 558] width 245 height 28
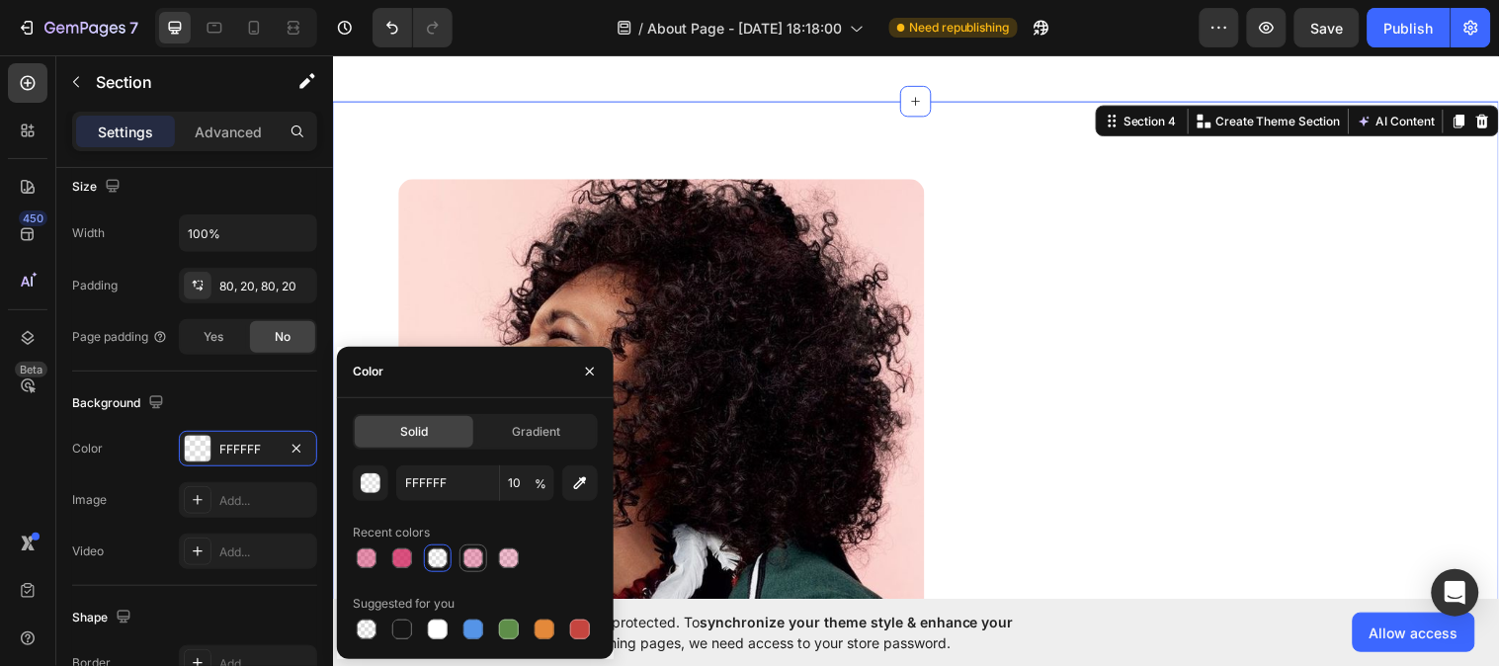
click at [471, 560] on div at bounding box center [473, 558] width 20 height 20
type input "D22761"
type input "40"
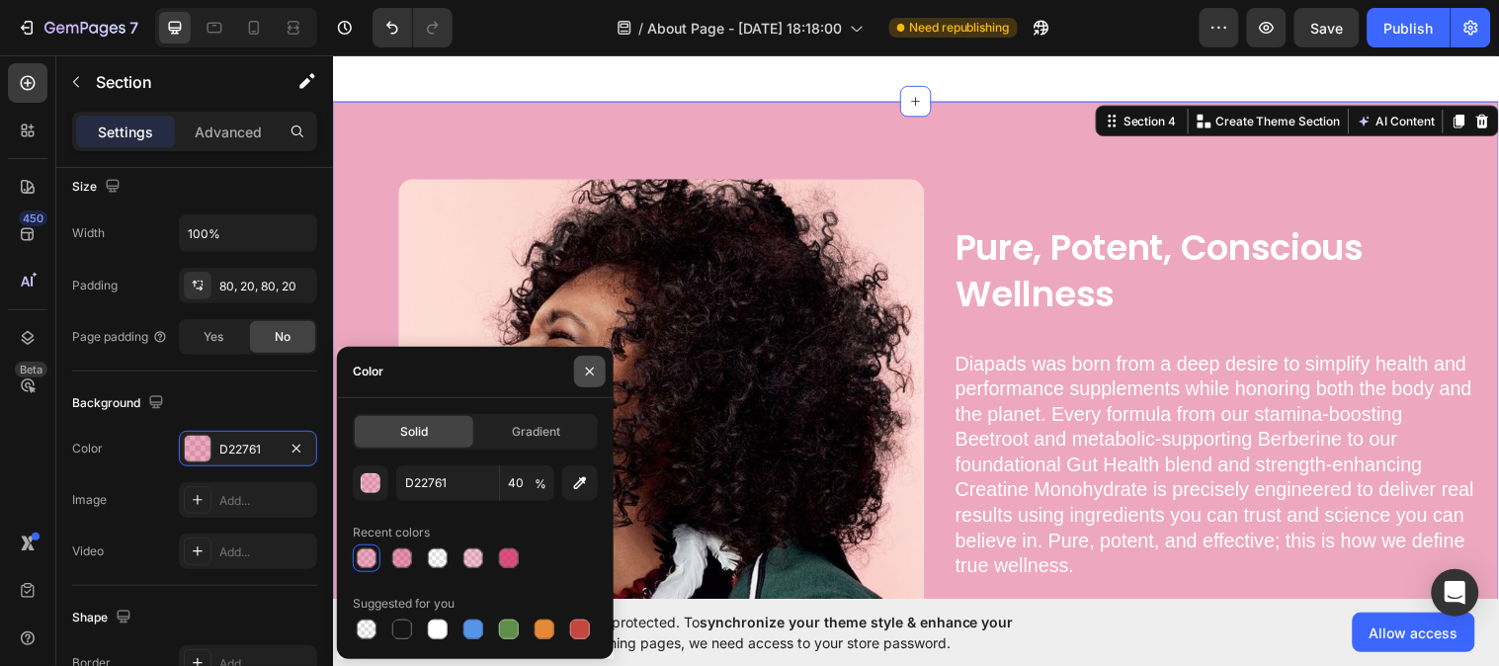
drag, startPoint x: 583, startPoint y: 364, endPoint x: 263, endPoint y: 314, distance: 323.9
click at [583, 364] on icon "button" at bounding box center [590, 372] width 16 height 16
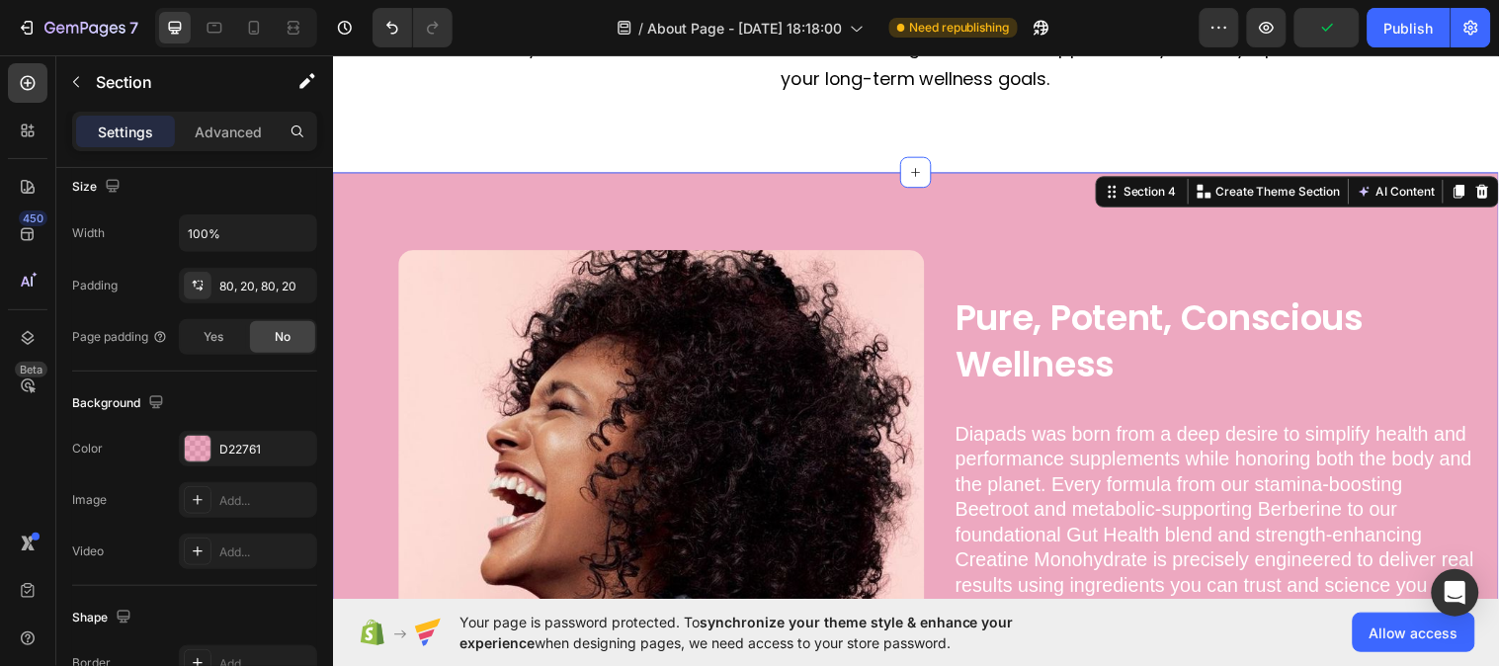
scroll to position [988, 0]
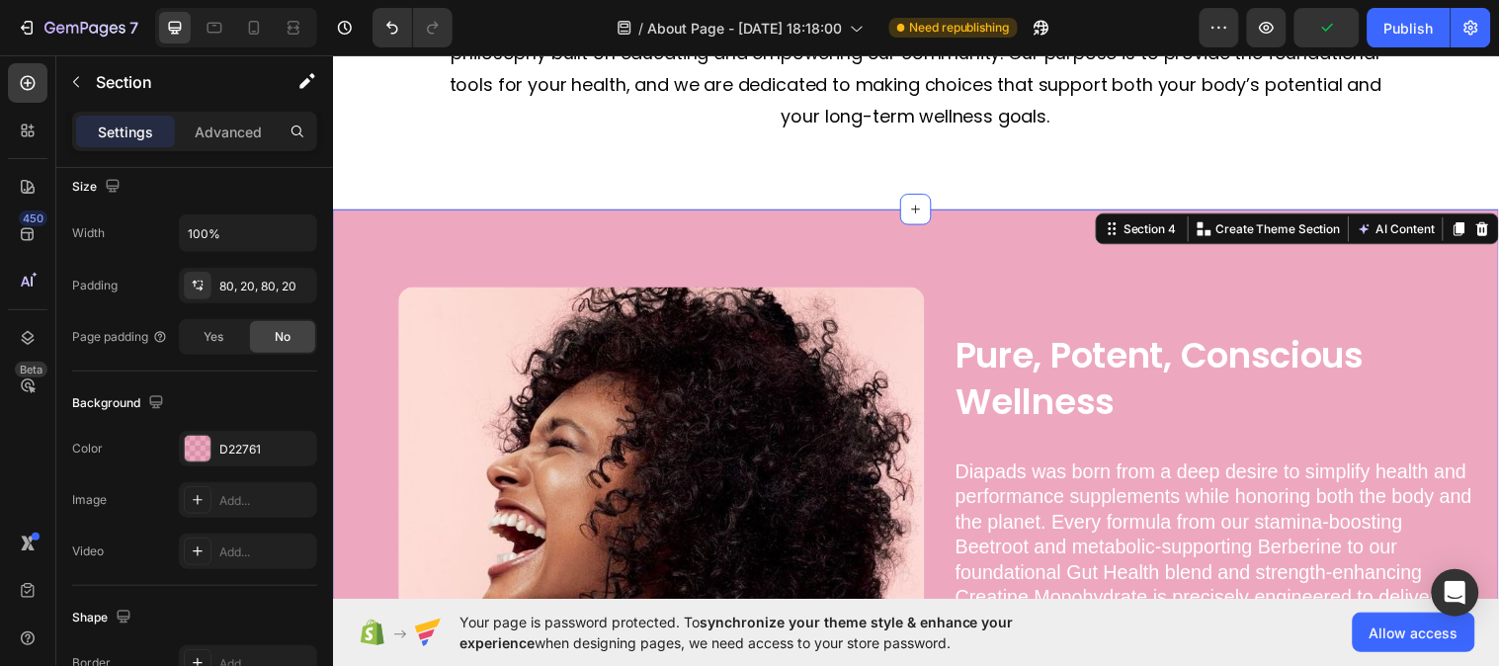
click at [827, 251] on div "Pure, Potent, Conscious Wellness Heading Diapads was born from a deep desire to…" at bounding box center [925, 557] width 1186 height 693
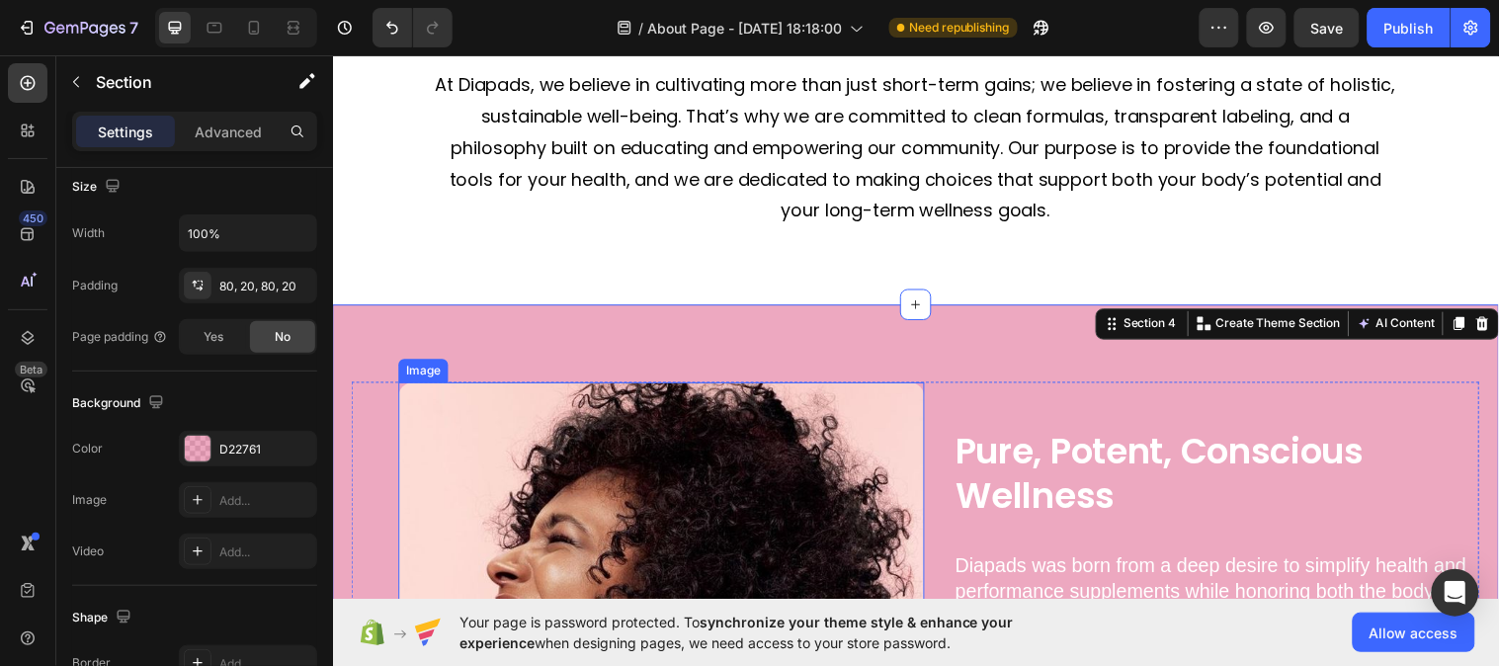
scroll to position [0, 0]
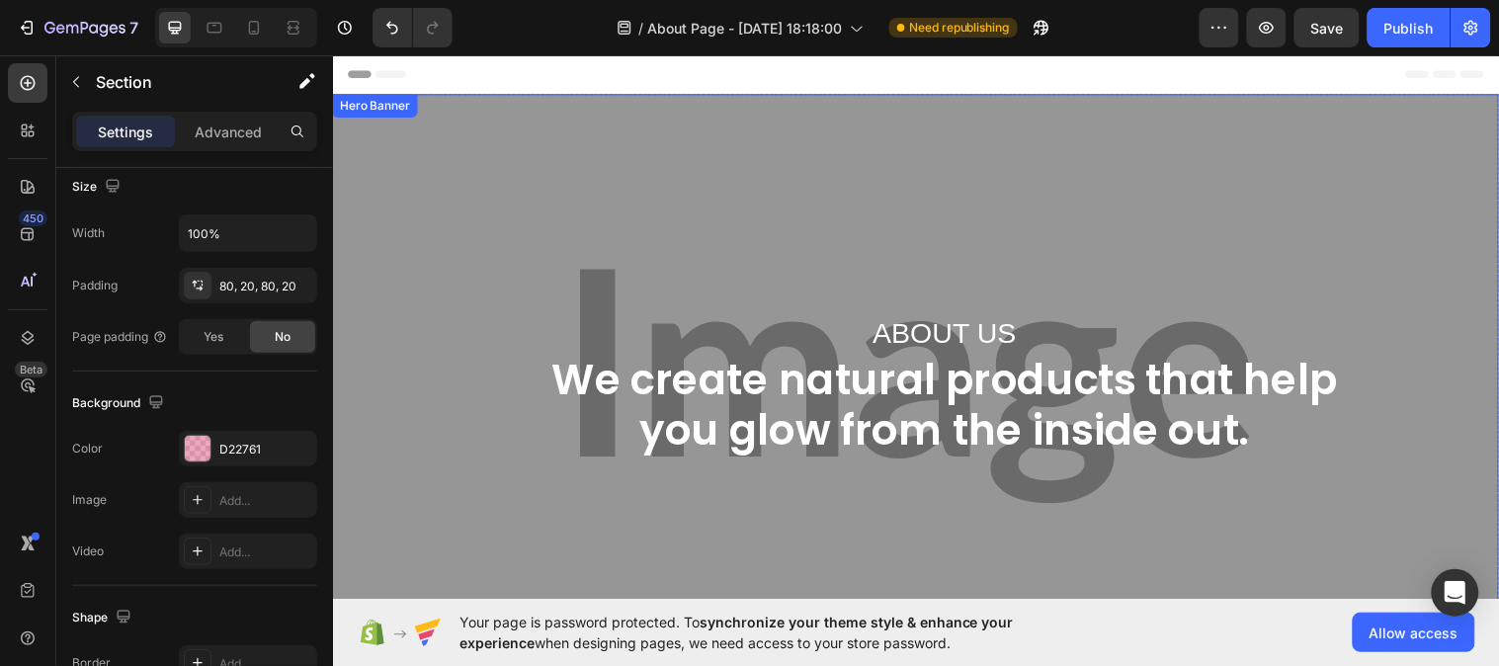
click at [630, 191] on div "Overlay" at bounding box center [925, 391] width 1186 height 593
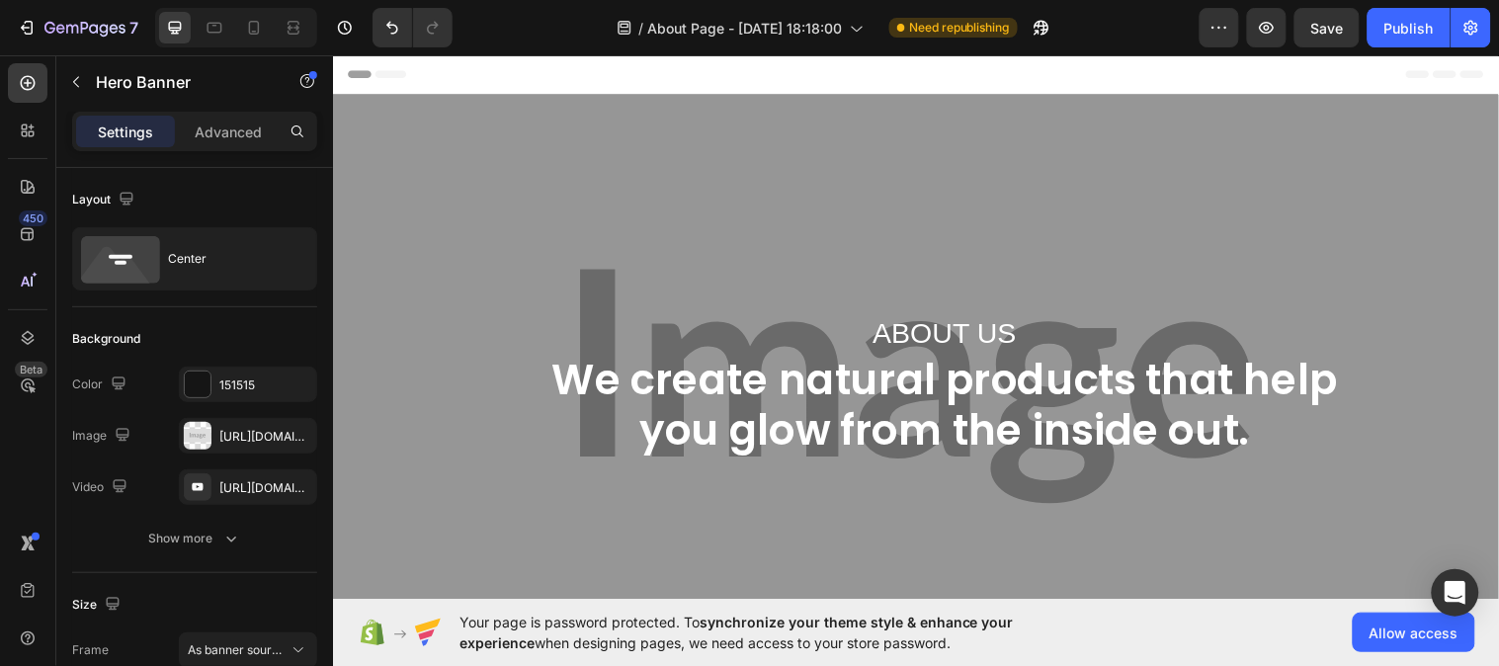
click at [875, 137] on div "Overlay" at bounding box center [925, 391] width 1186 height 593
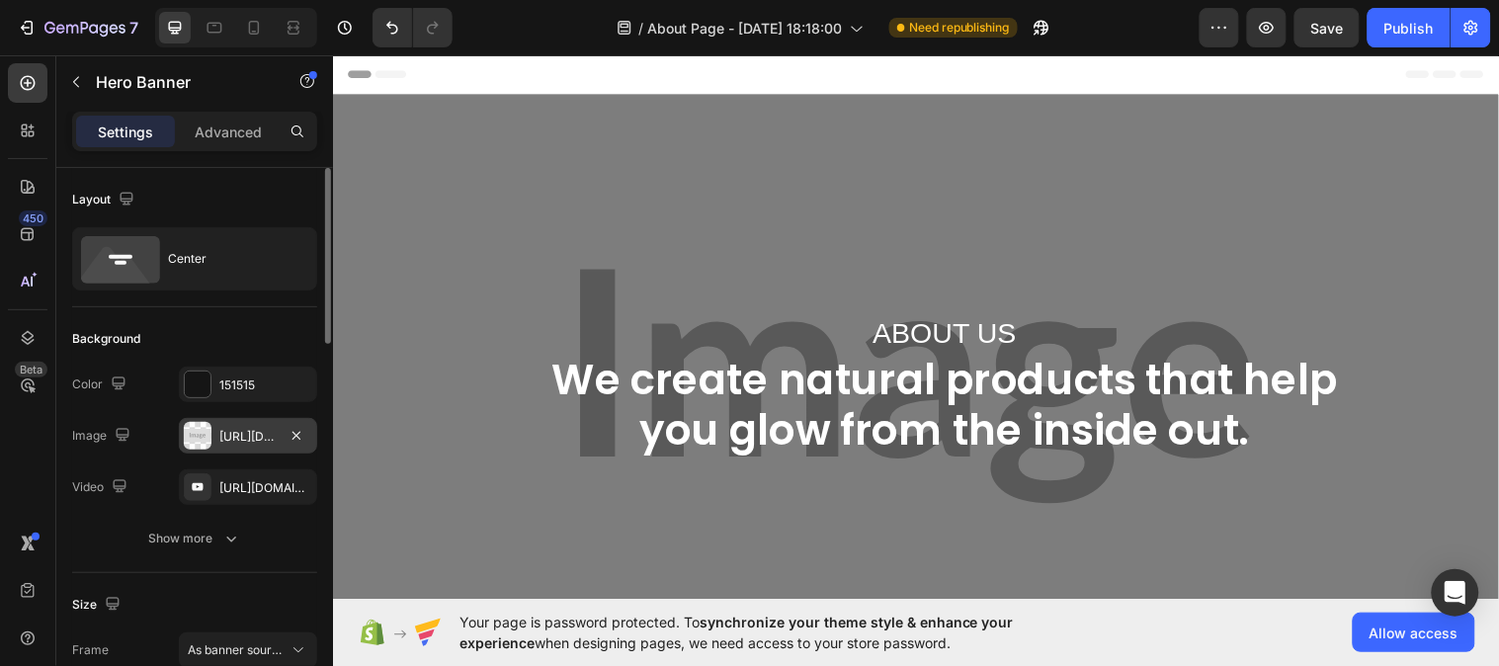
click at [229, 442] on div "[URL][DOMAIN_NAME]" at bounding box center [247, 437] width 57 height 18
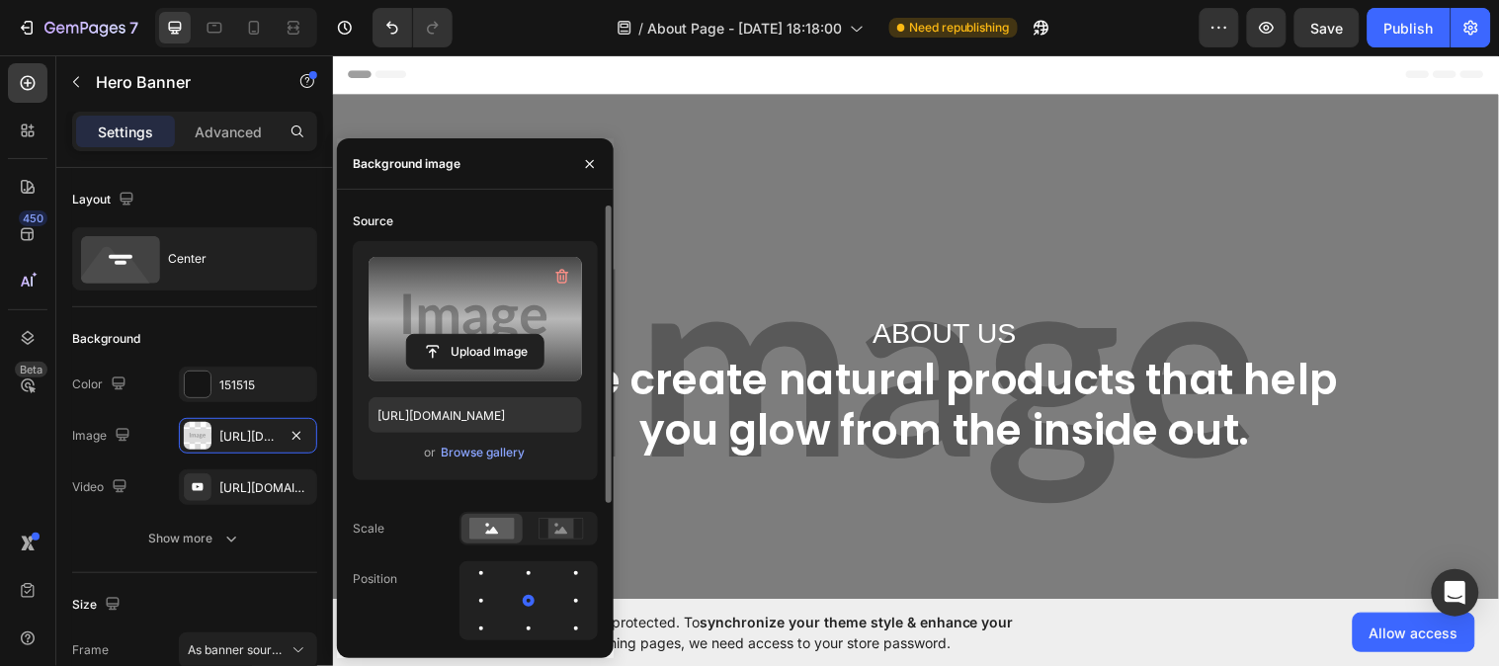
click at [453, 324] on label at bounding box center [475, 319] width 213 height 125
click at [453, 335] on input "file" at bounding box center [475, 352] width 136 height 34
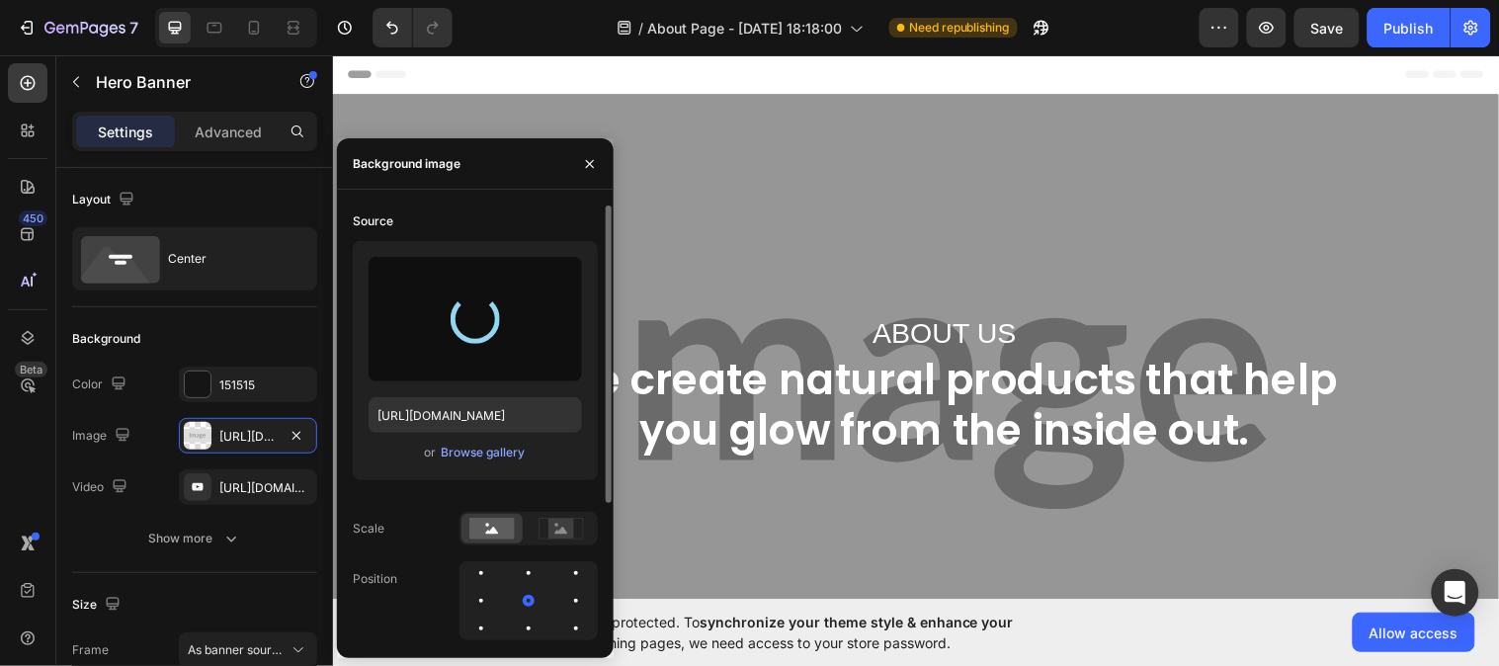
type input "[URL][DOMAIN_NAME]"
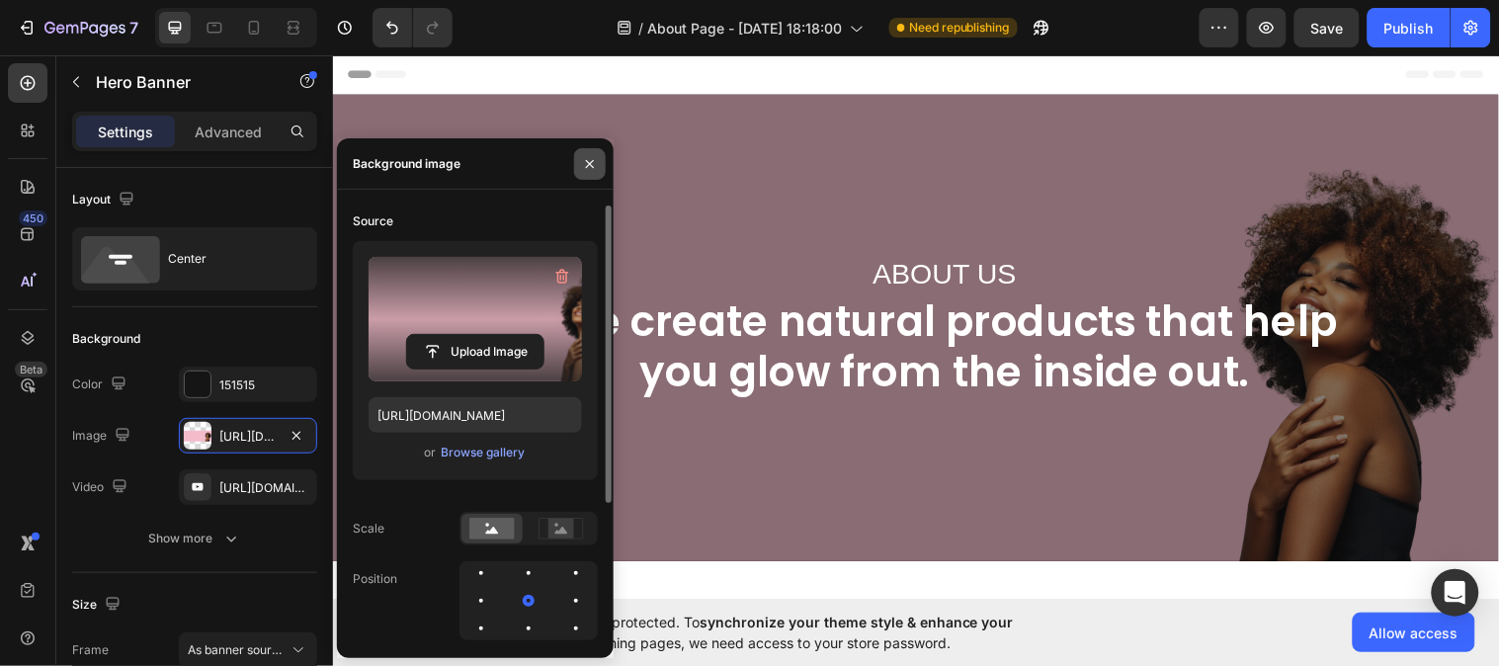
click at [586, 150] on button "button" at bounding box center [590, 164] width 32 height 32
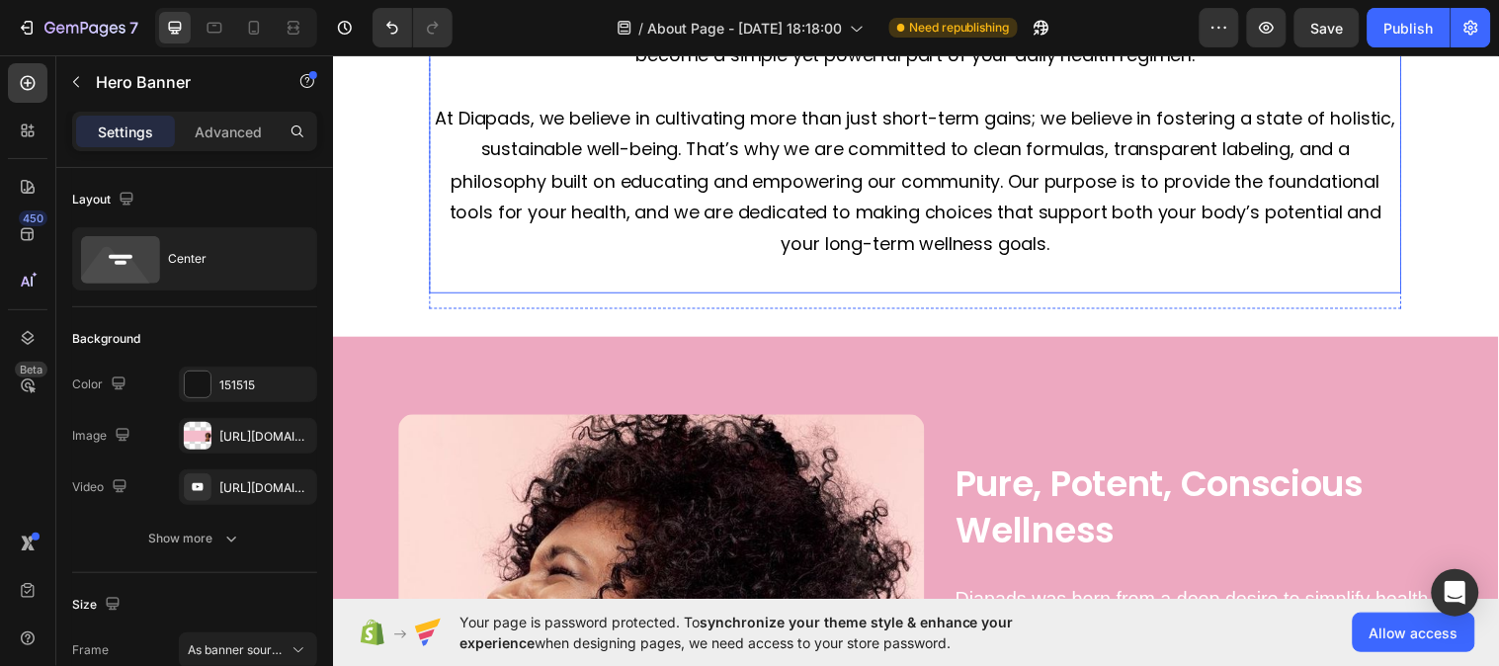
scroll to position [627, 0]
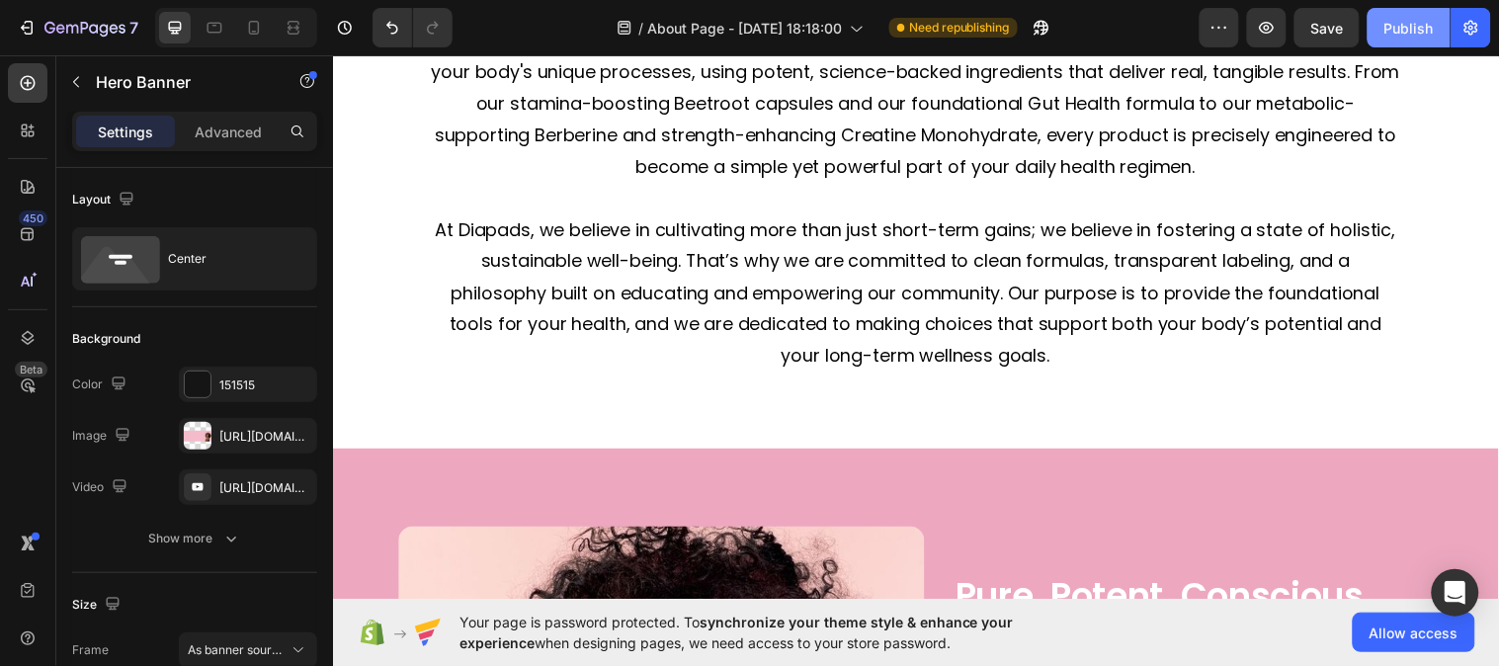
click at [1398, 34] on div "Publish" at bounding box center [1408, 28] width 49 height 21
click at [247, 27] on icon at bounding box center [254, 28] width 20 height 20
type input "100%"
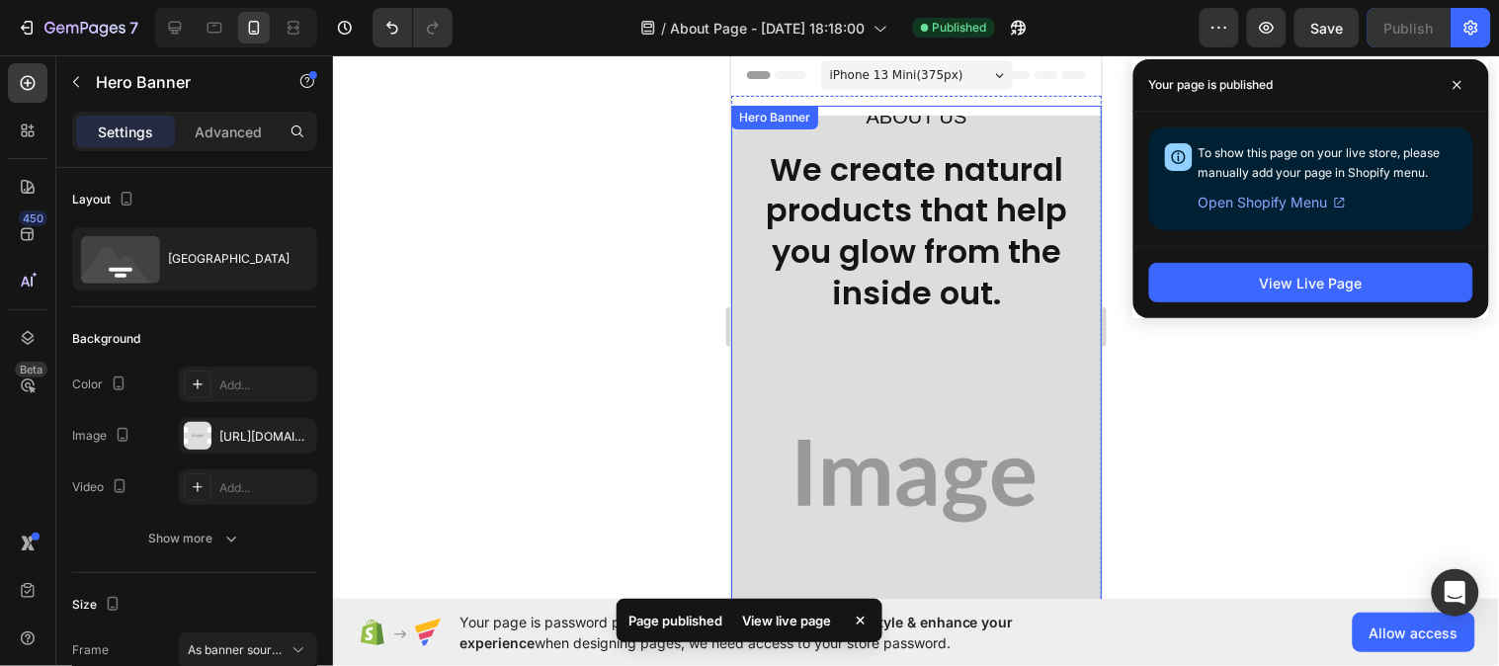
click at [908, 397] on div "ABOUT US Text Block We create natural products that help you glow from the insi…" at bounding box center [915, 480] width 339 height 759
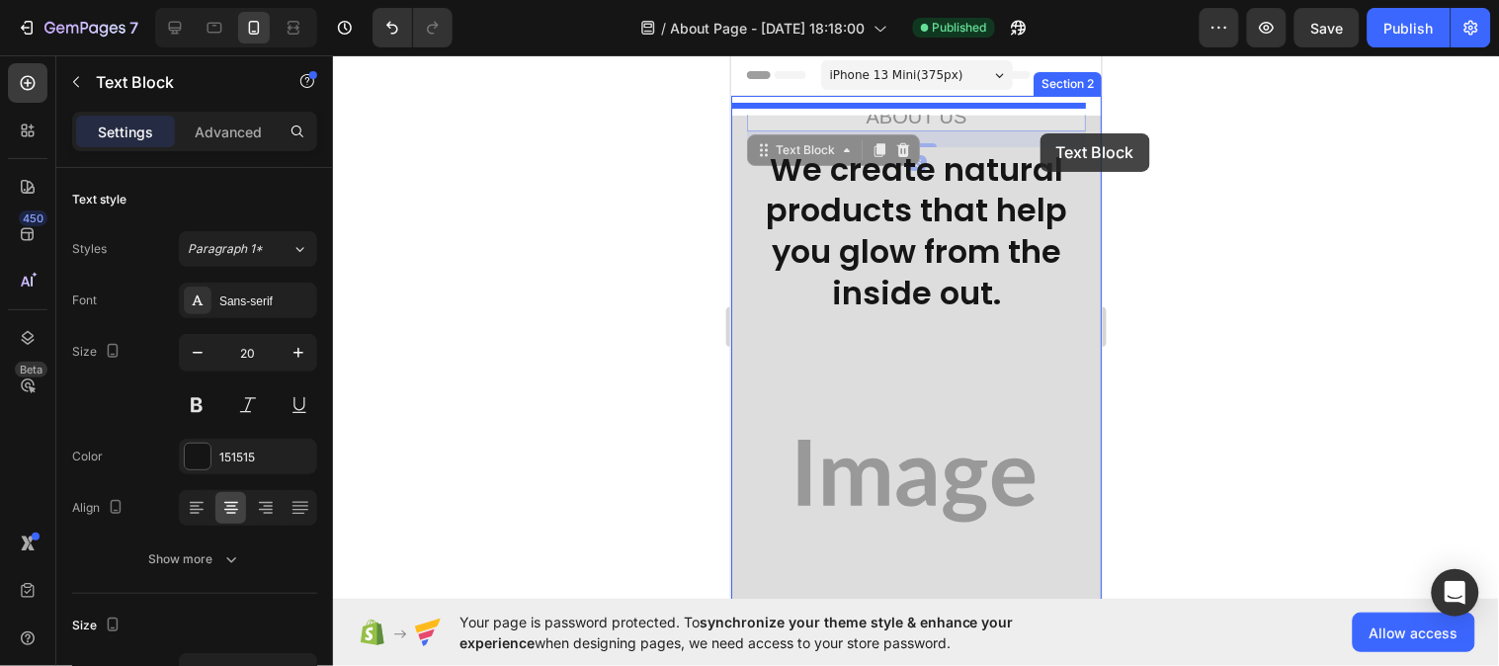
drag, startPoint x: 1036, startPoint y: 123, endPoint x: 1040, endPoint y: 132, distance: 10.6
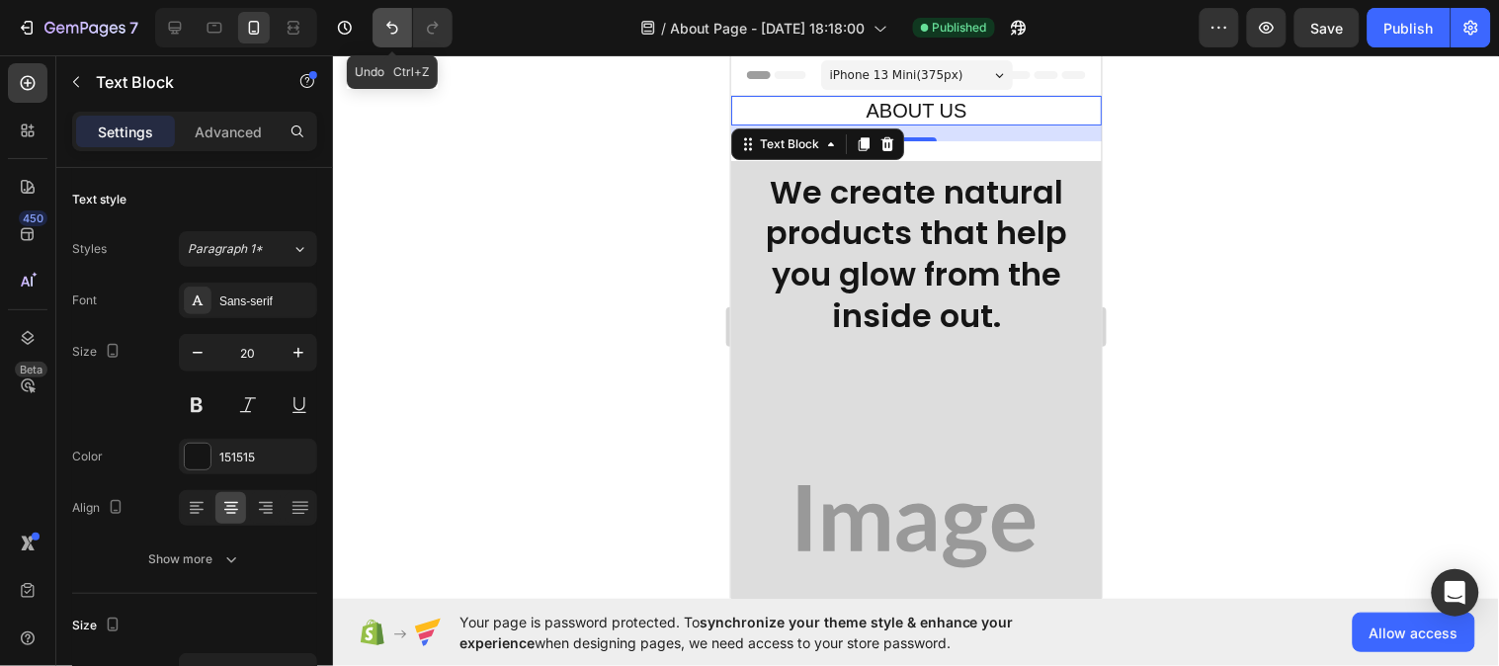
click at [410, 26] on button "Undo/Redo" at bounding box center [393, 28] width 40 height 40
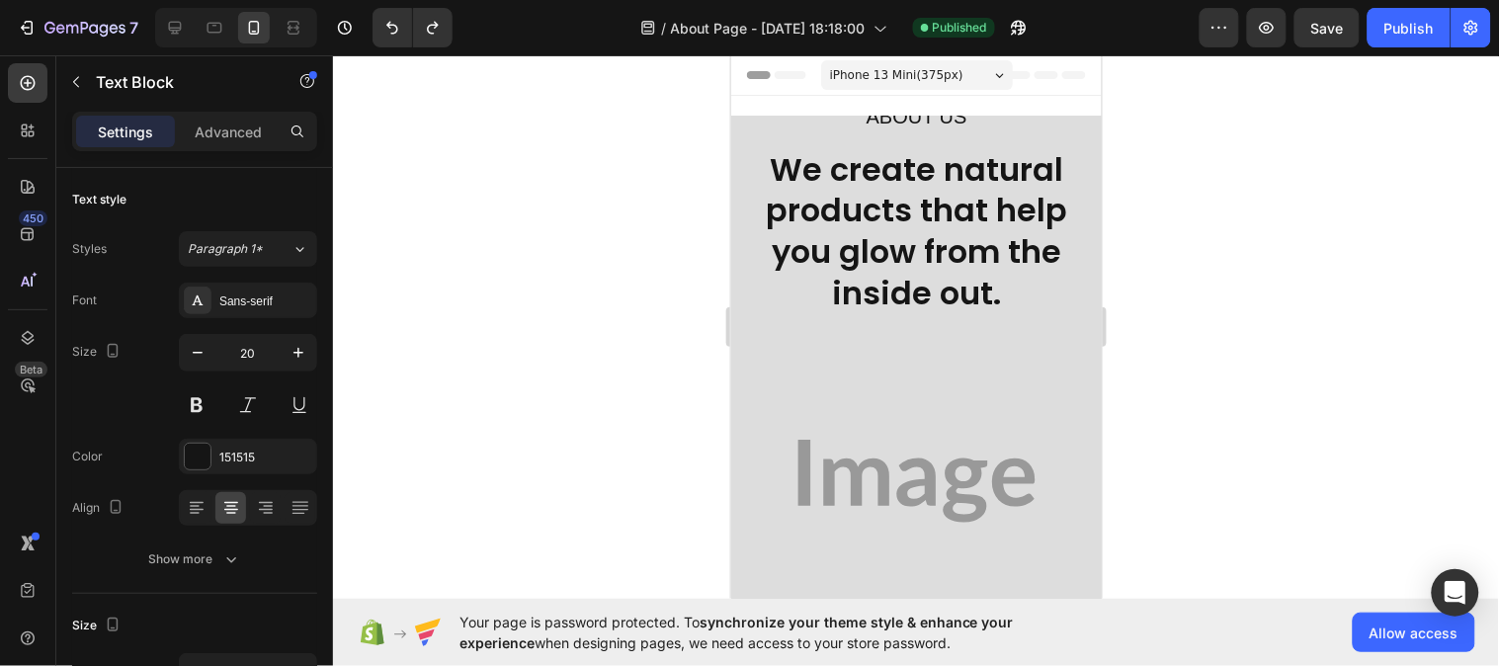
click at [990, 125] on p "ABOUT US" at bounding box center [915, 116] width 335 height 26
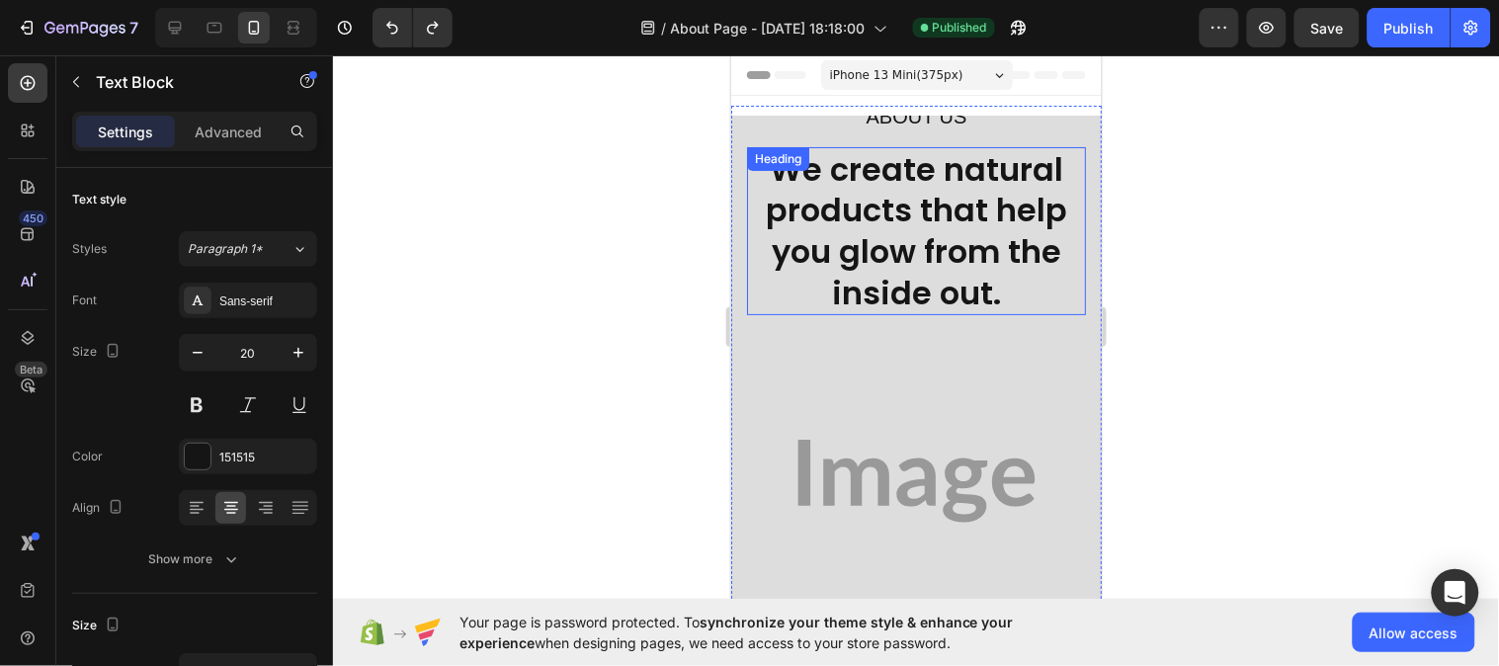
click at [944, 202] on h2 "We create natural products that help you glow from the inside out." at bounding box center [915, 230] width 339 height 168
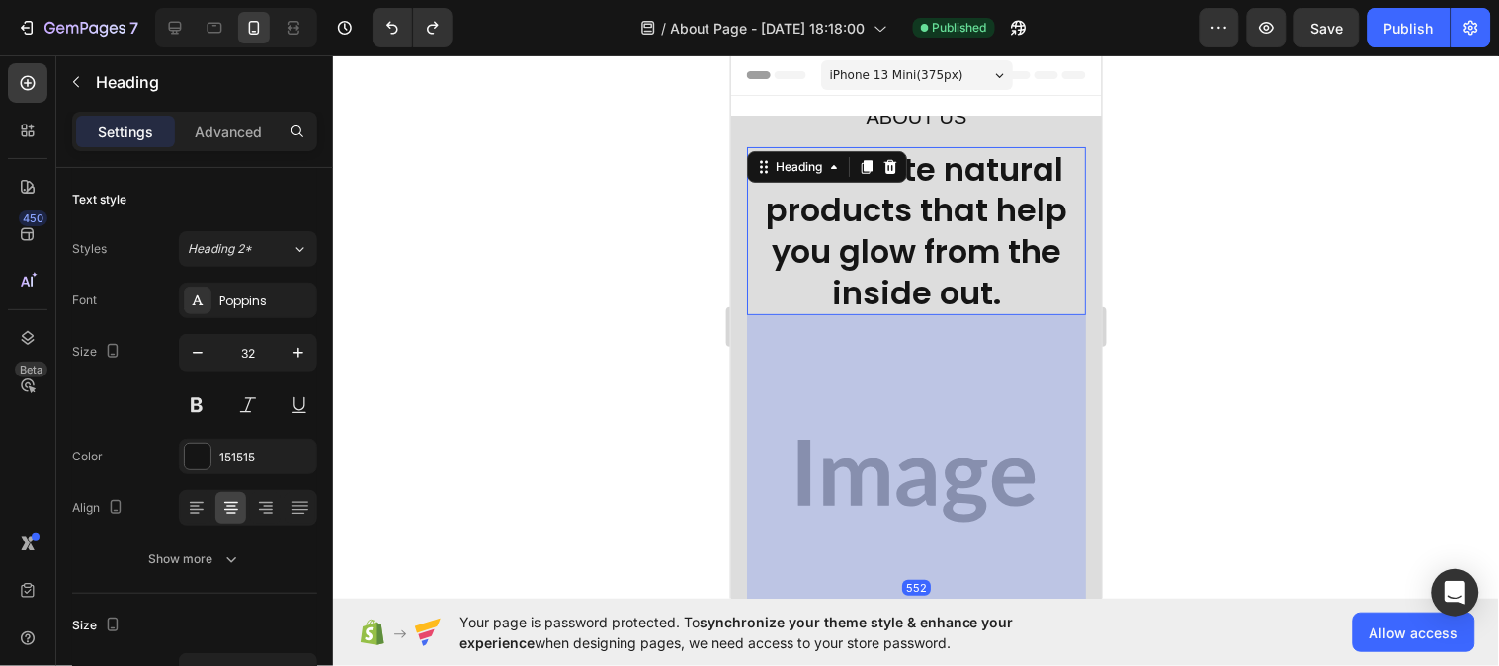
click at [986, 428] on div "552" at bounding box center [915, 586] width 339 height 545
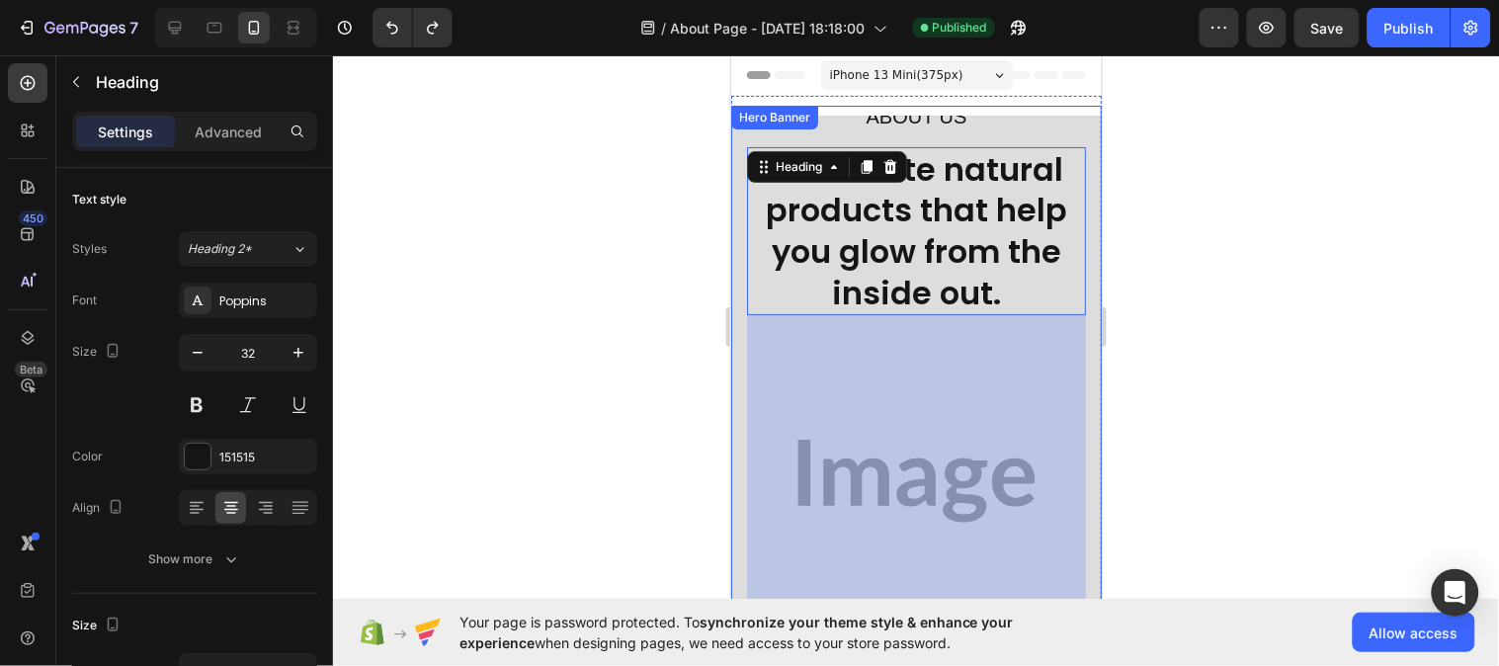
click at [668, 330] on div at bounding box center [916, 360] width 1166 height 611
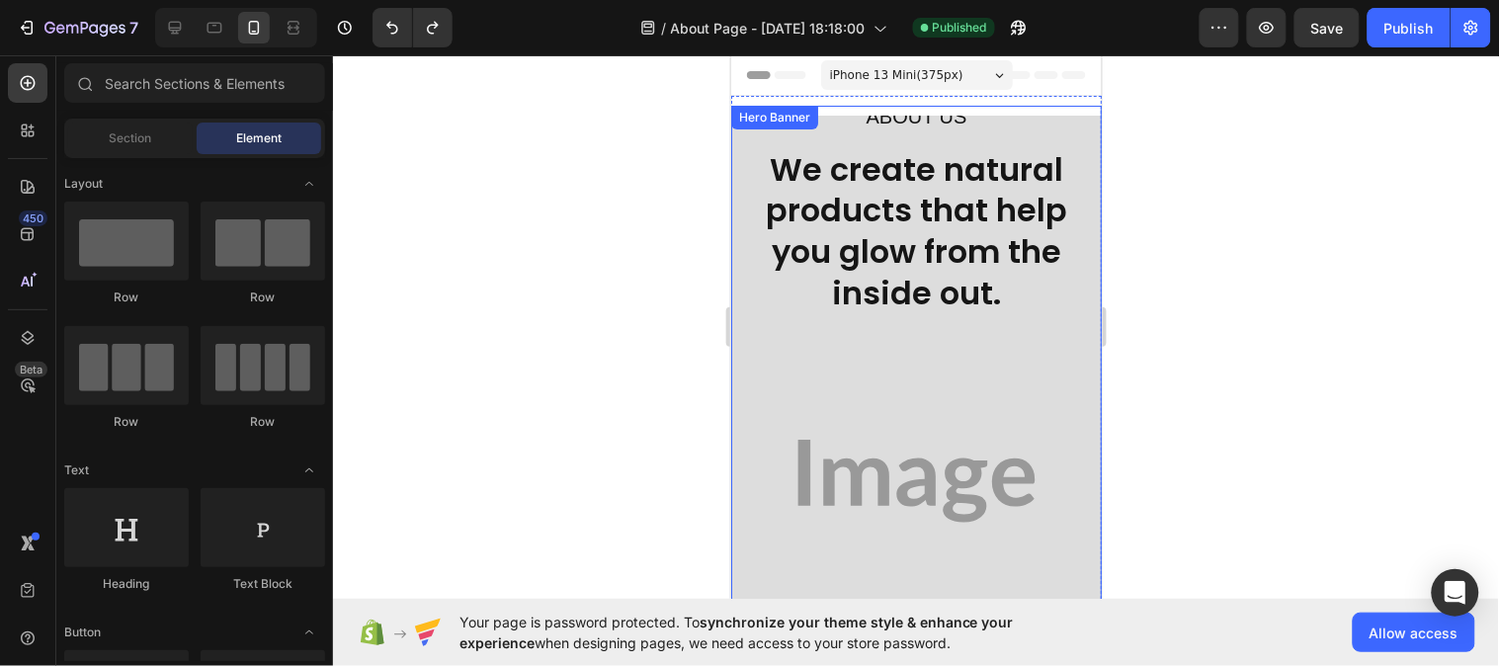
click at [922, 449] on div "ABOUT US Text Block We create natural products that help you glow from the insi…" at bounding box center [915, 480] width 339 height 759
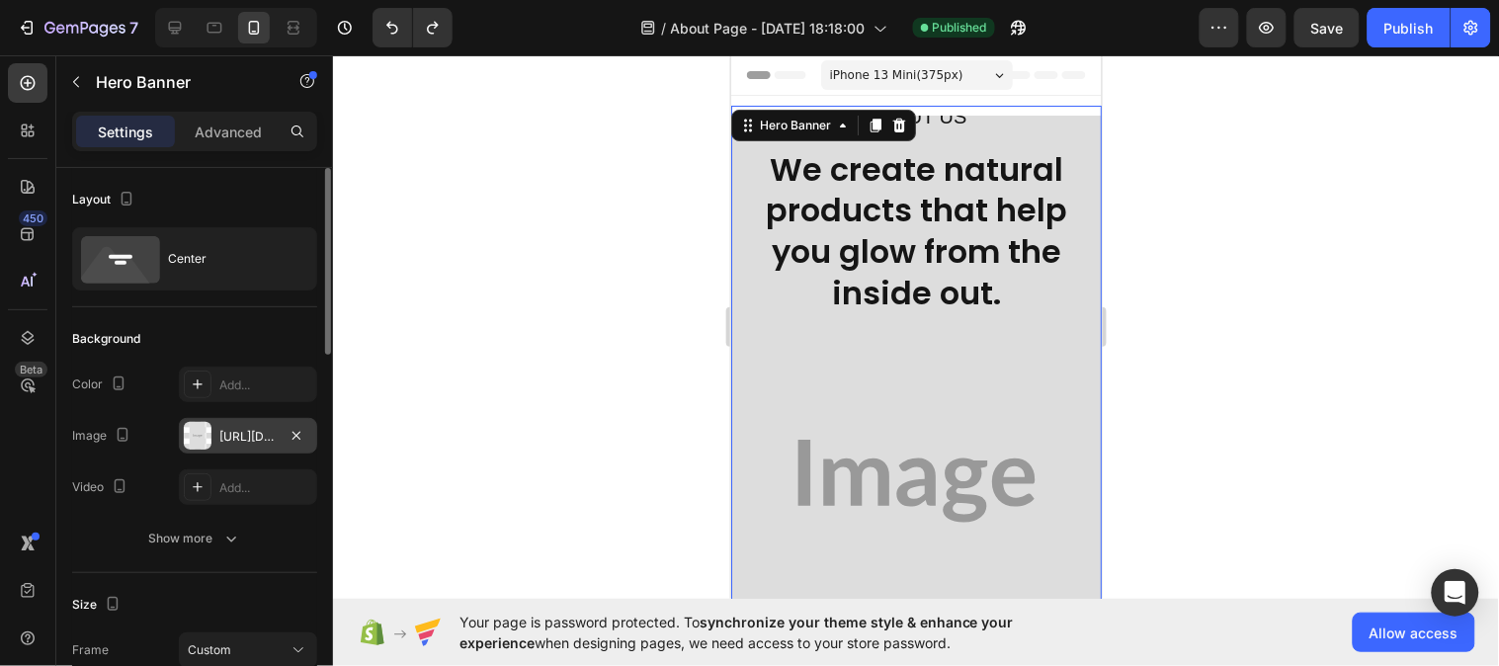
click at [249, 432] on div "[URL][DOMAIN_NAME]" at bounding box center [247, 437] width 57 height 18
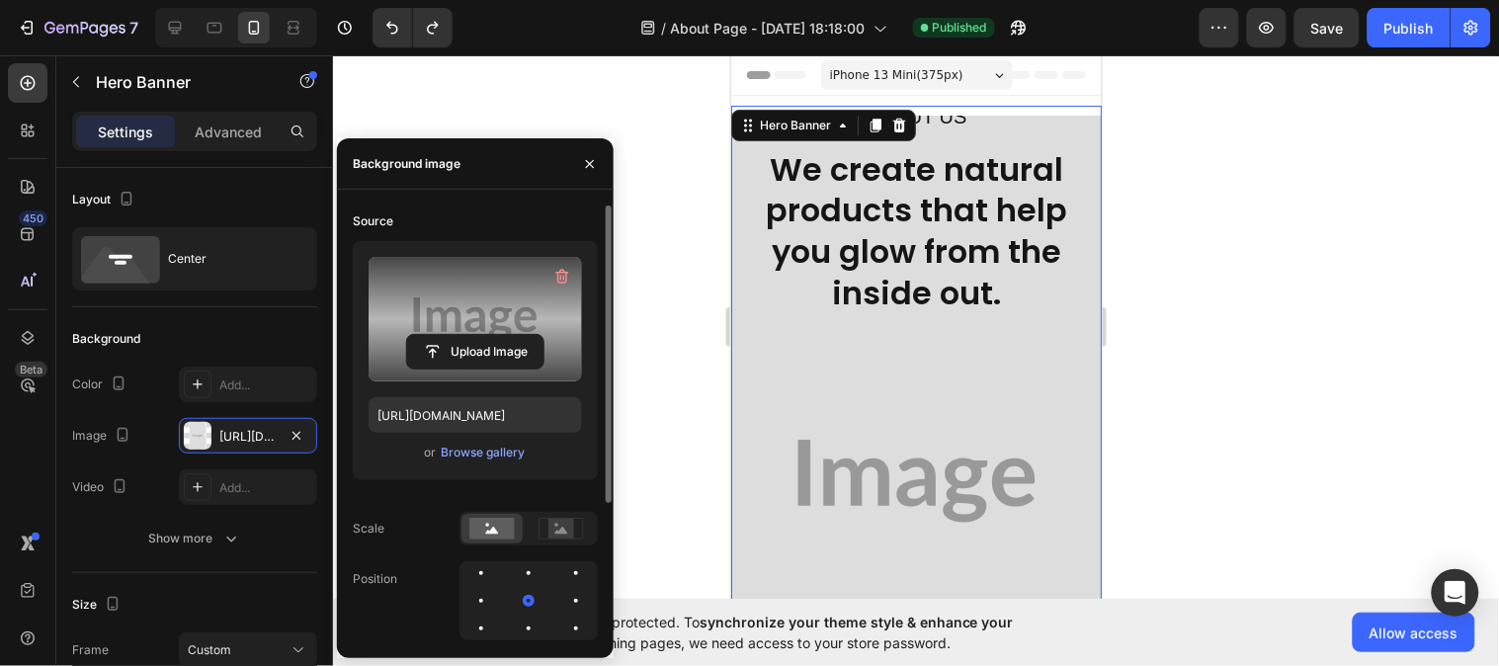
click at [455, 328] on label at bounding box center [475, 319] width 213 height 125
click at [455, 335] on input "file" at bounding box center [475, 352] width 136 height 34
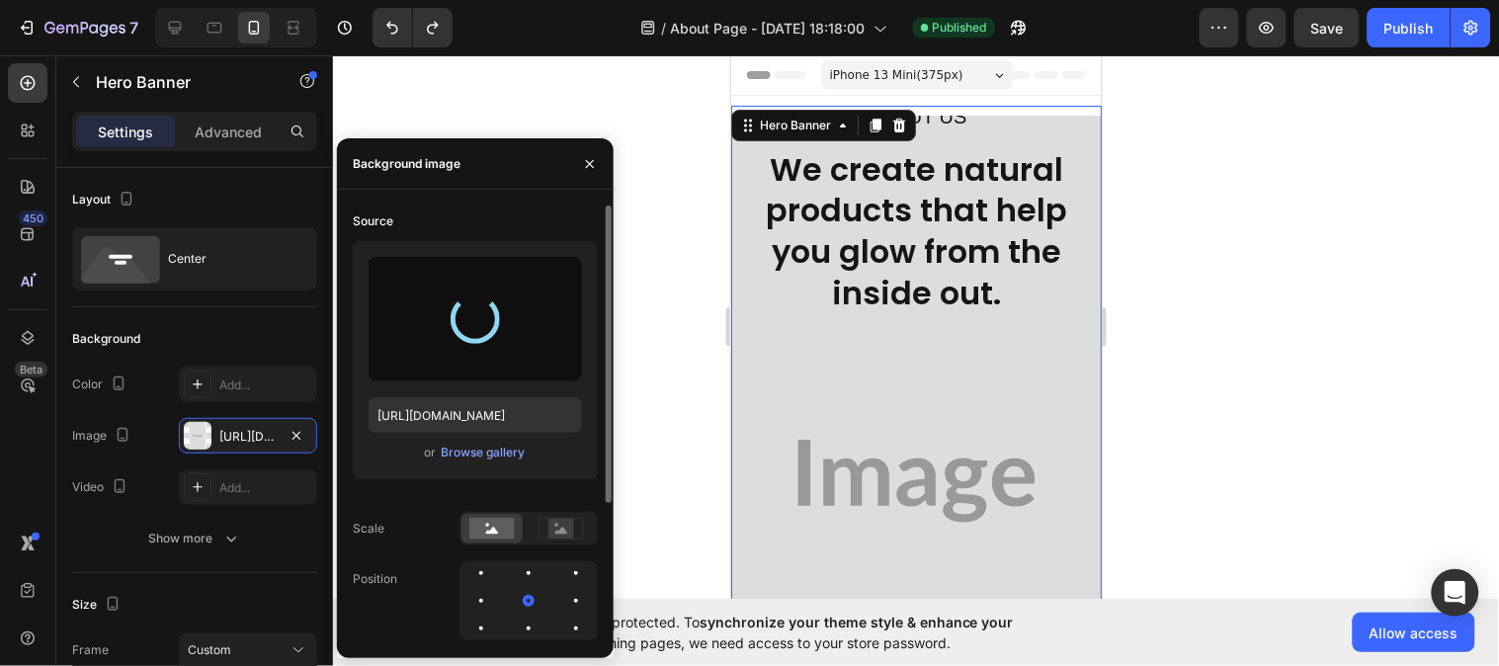
type input "[URL][DOMAIN_NAME]"
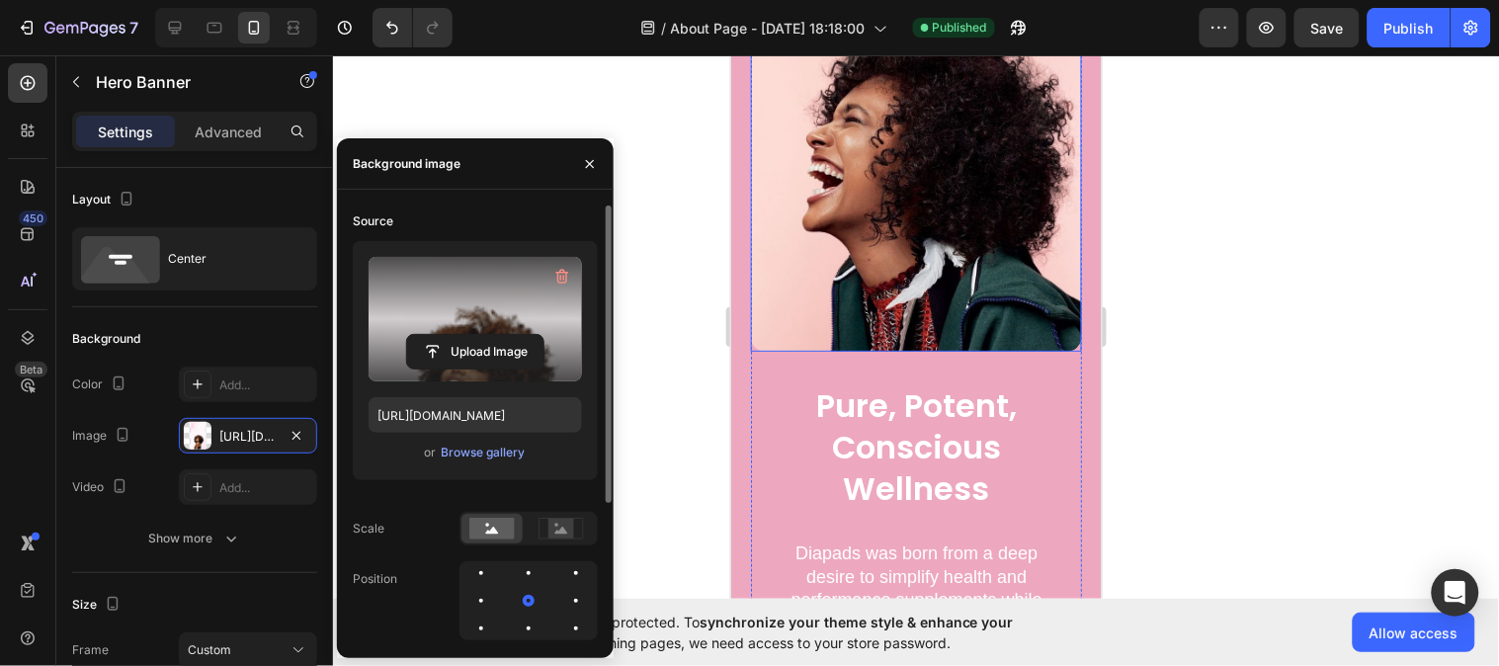
scroll to position [2086, 0]
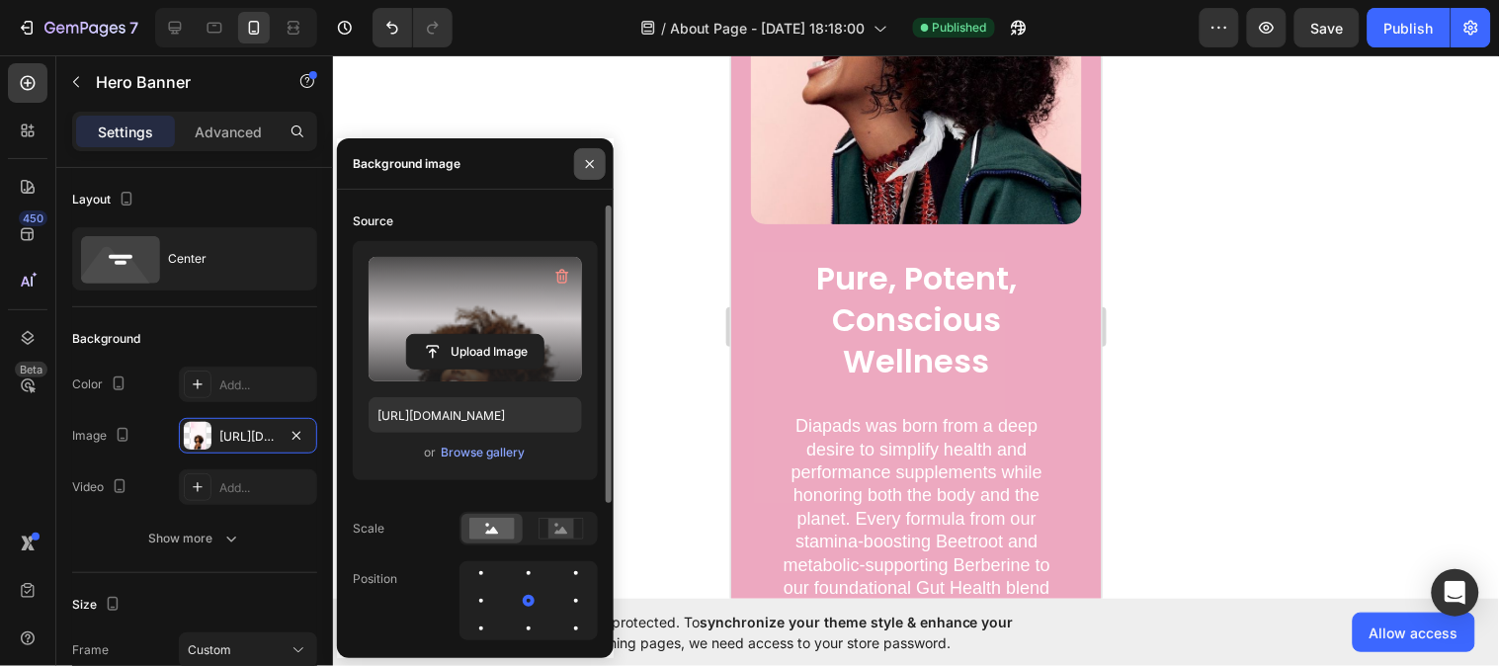
drag, startPoint x: 601, startPoint y: 166, endPoint x: 94, endPoint y: 97, distance: 511.6
click at [601, 166] on button "button" at bounding box center [590, 164] width 32 height 32
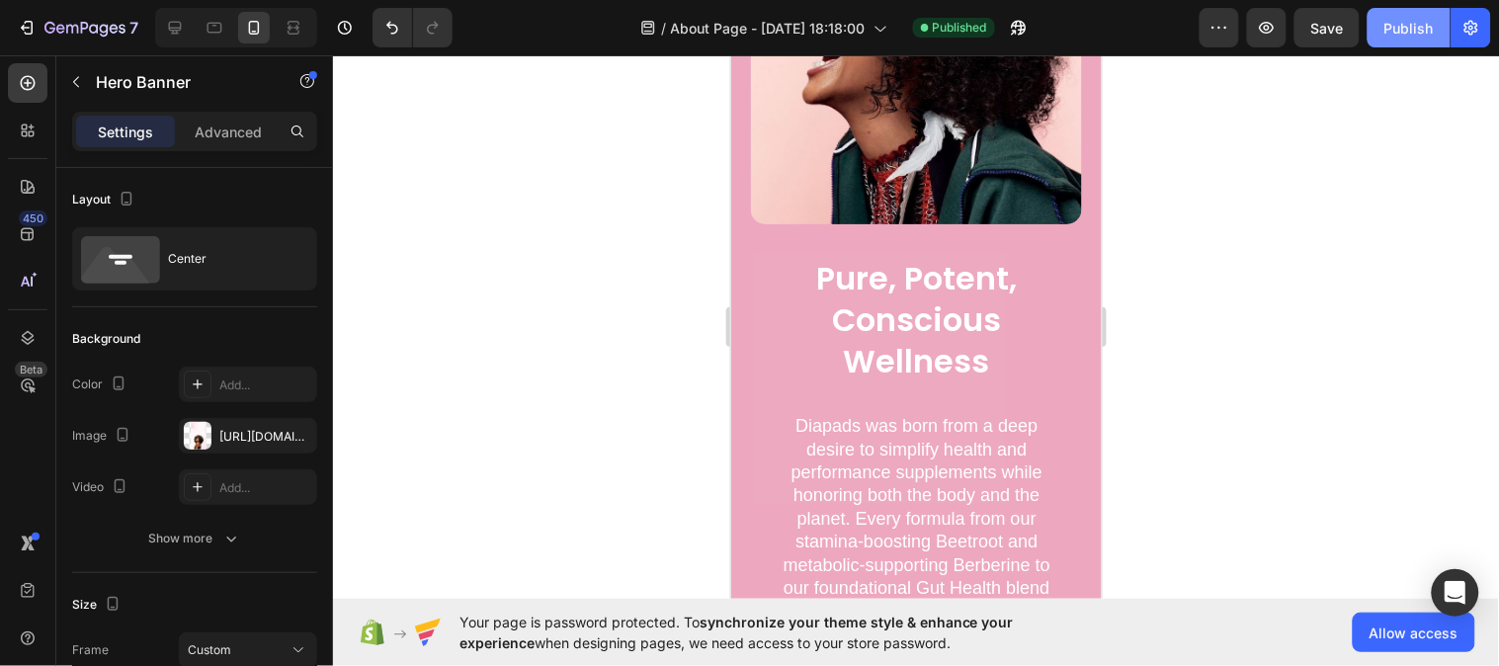
click at [1391, 26] on div "Publish" at bounding box center [1408, 28] width 49 height 21
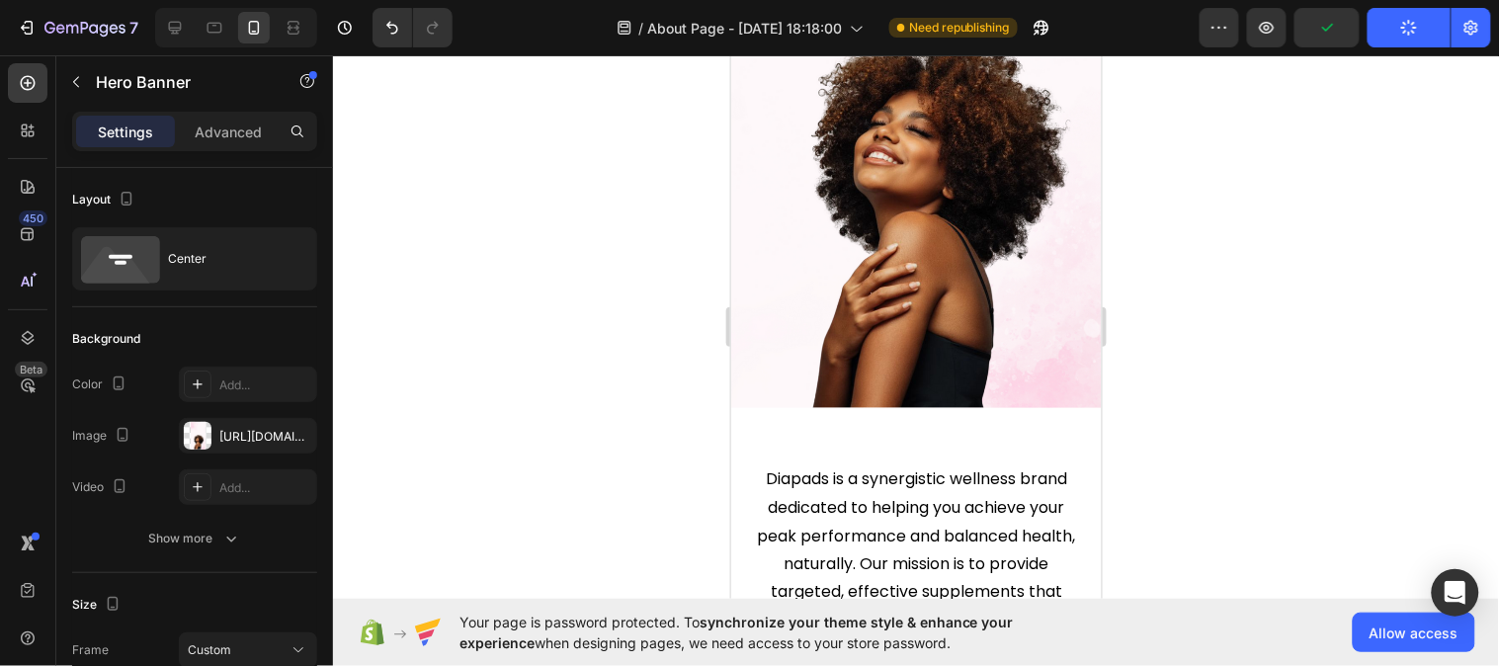
scroll to position [0, 0]
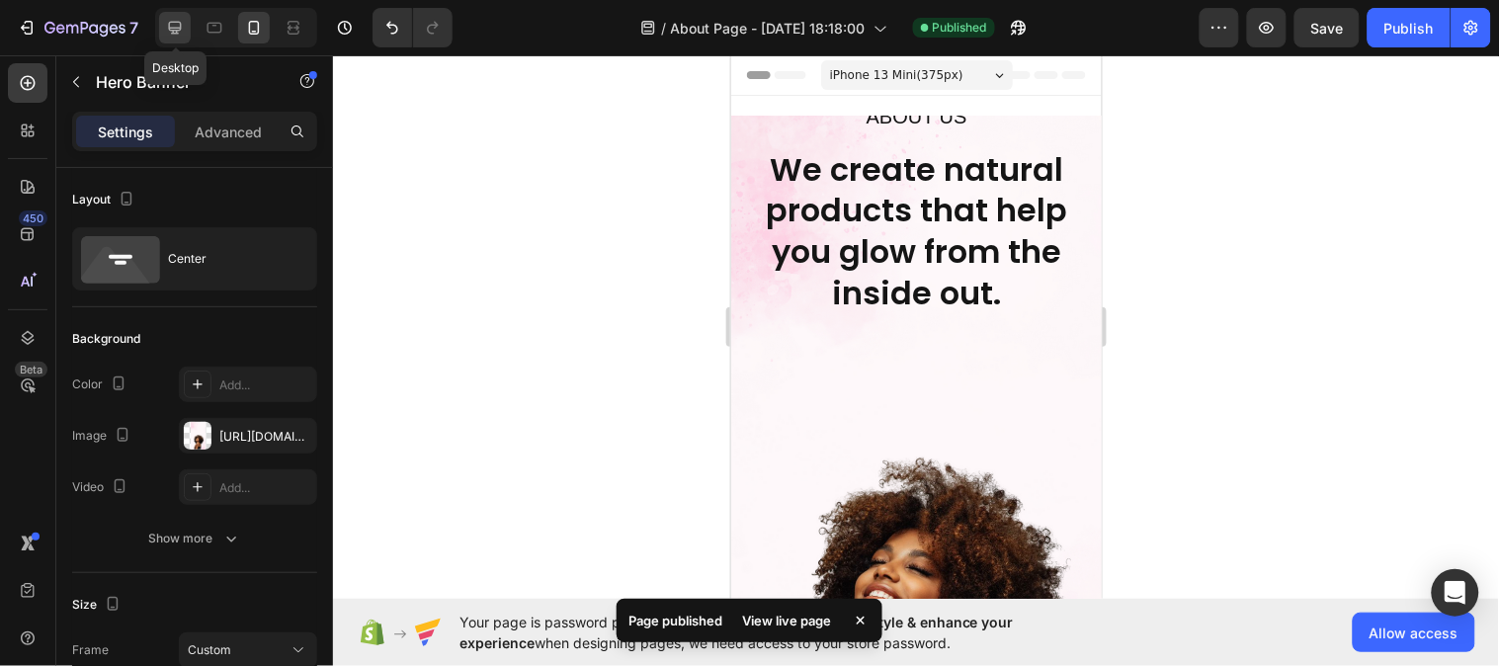
click at [185, 23] on div at bounding box center [175, 28] width 32 height 32
type input "600"
type input "1200"
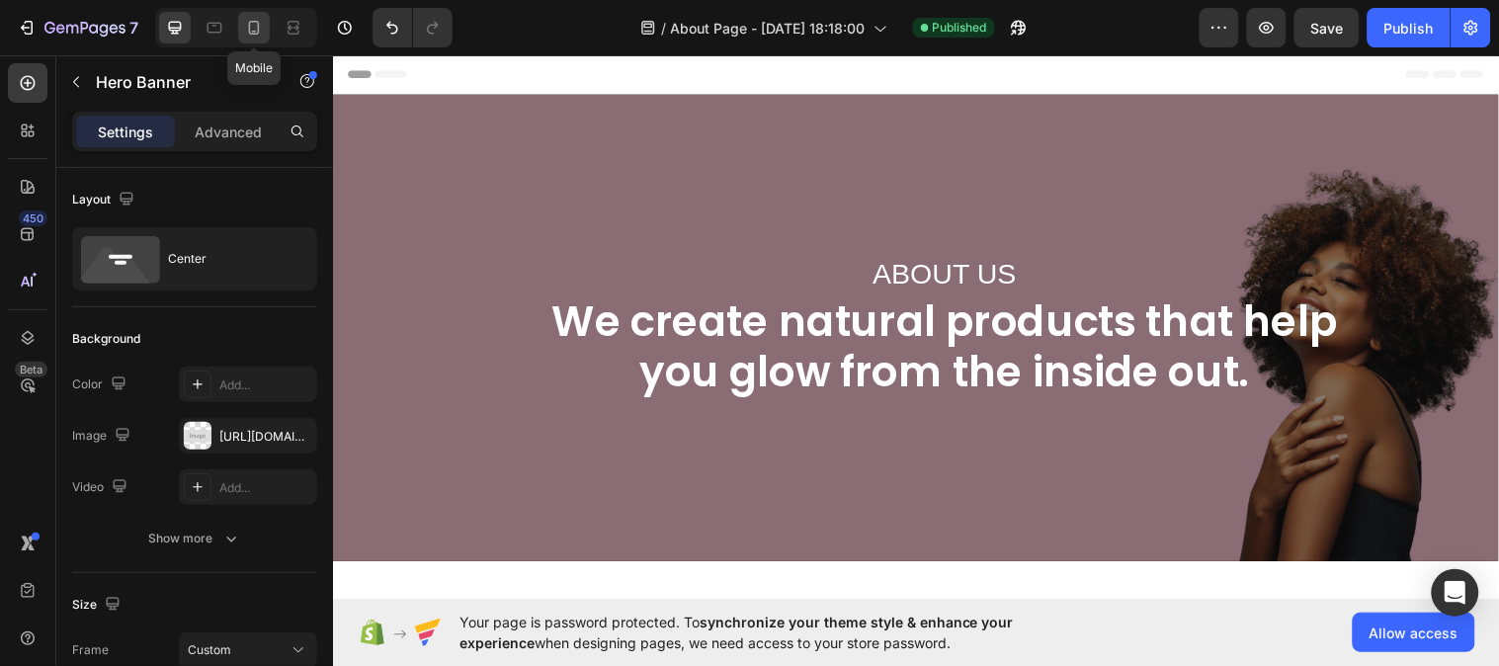
click at [253, 18] on icon at bounding box center [254, 28] width 20 height 20
type input "750"
type input "100%"
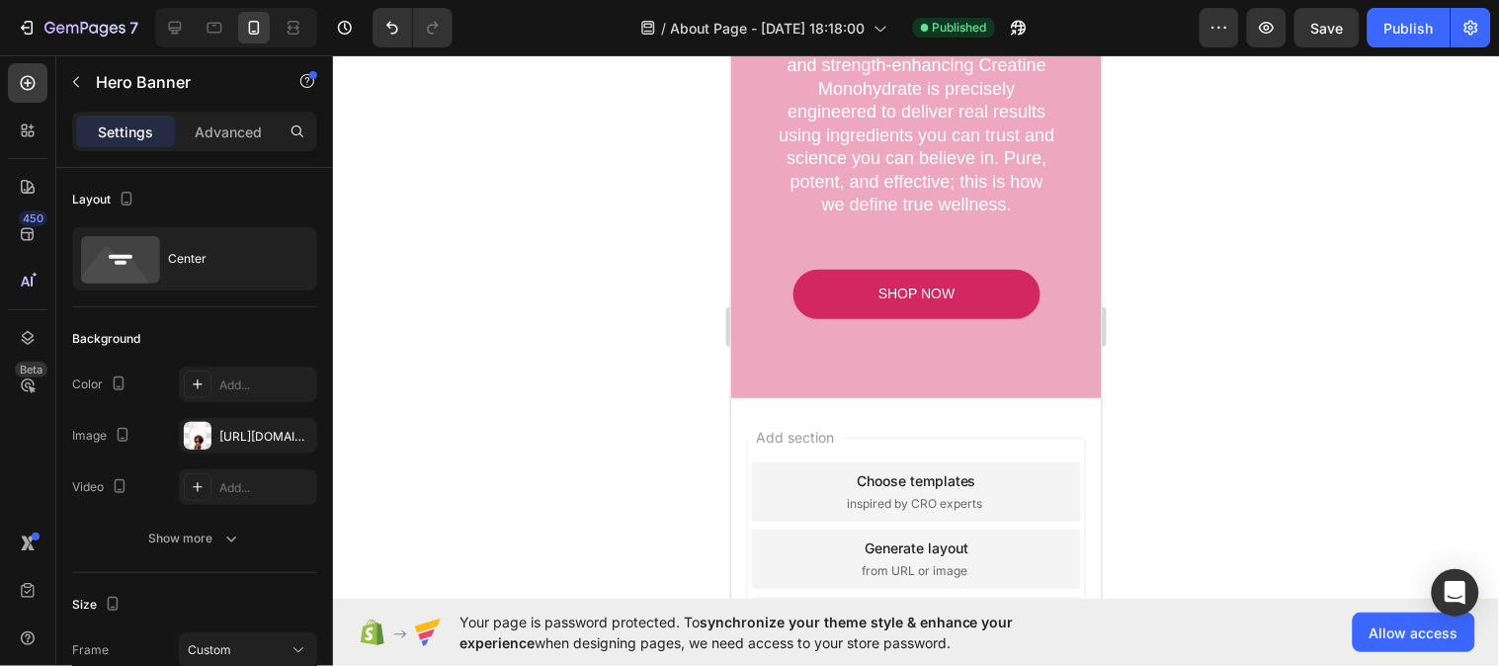
scroll to position [2712, 0]
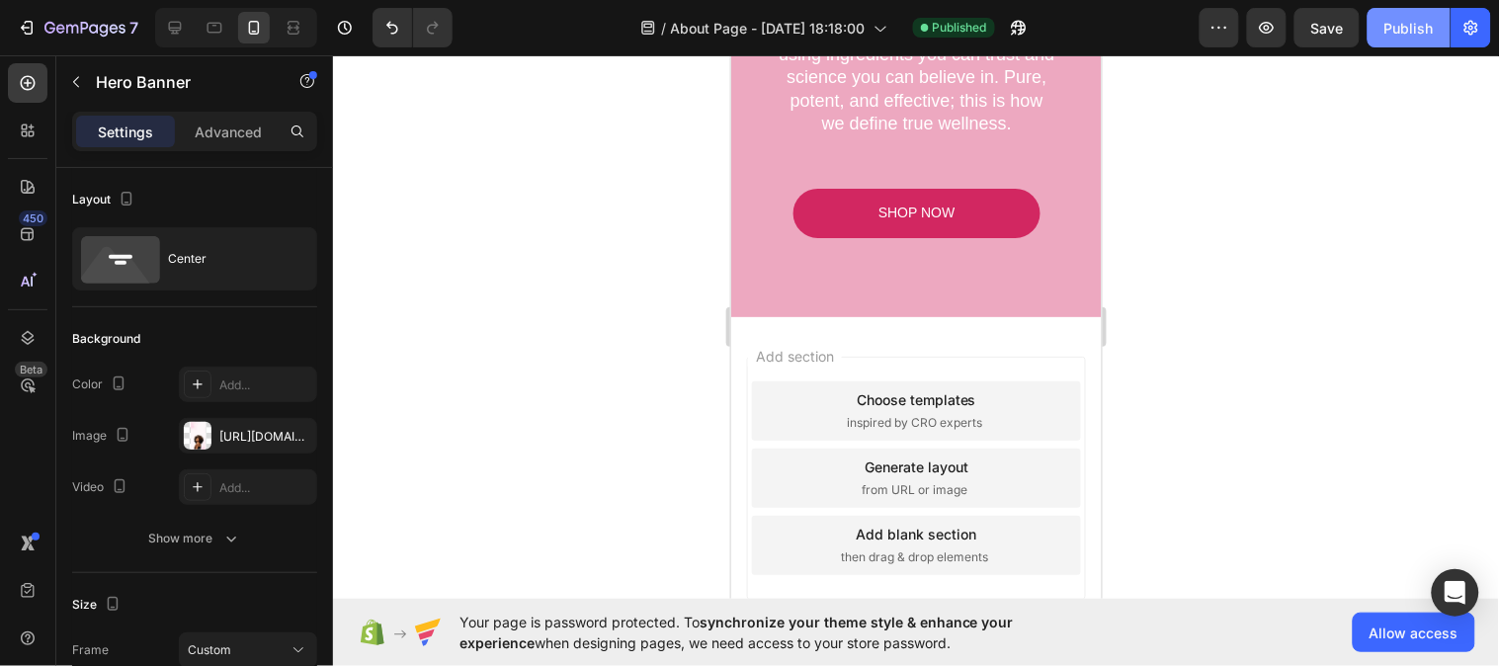
click at [1409, 41] on button "Publish" at bounding box center [1409, 28] width 83 height 40
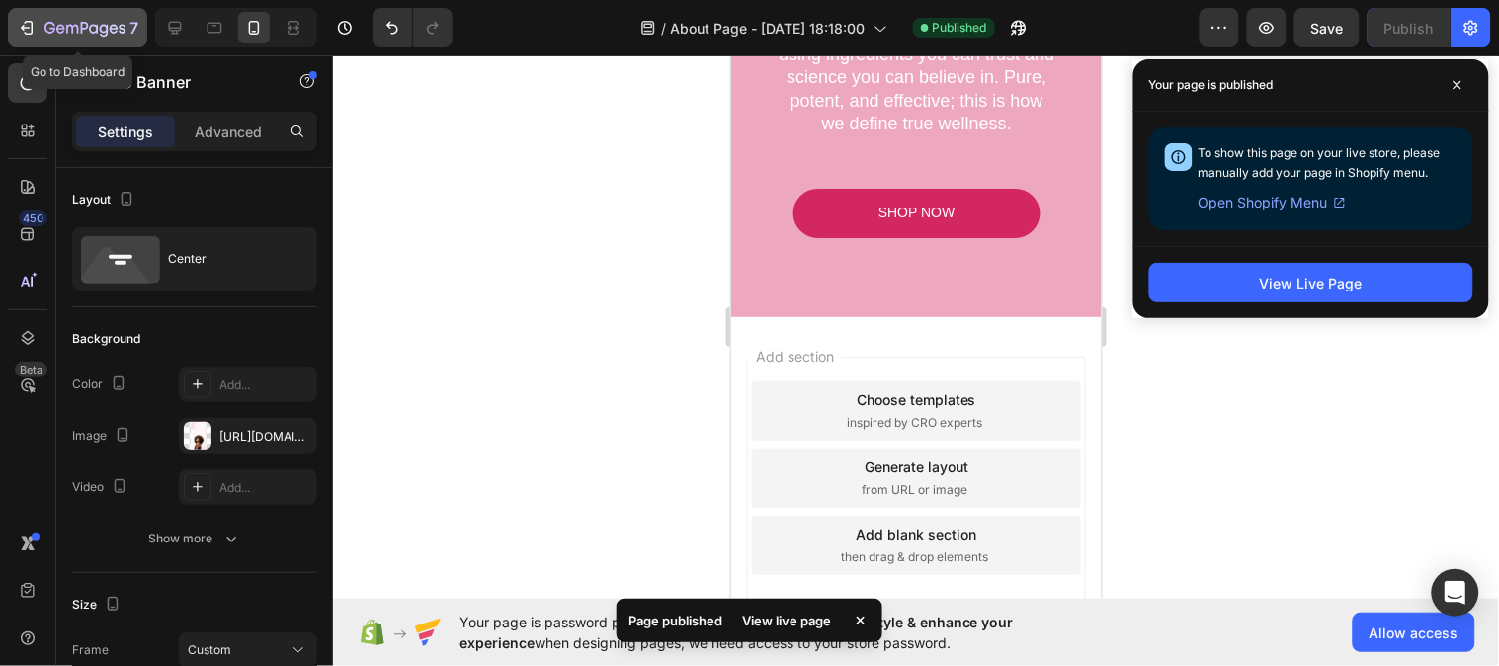
click at [96, 21] on icon "button" at bounding box center [84, 29] width 81 height 17
